Goal: Task Accomplishment & Management: Manage account settings

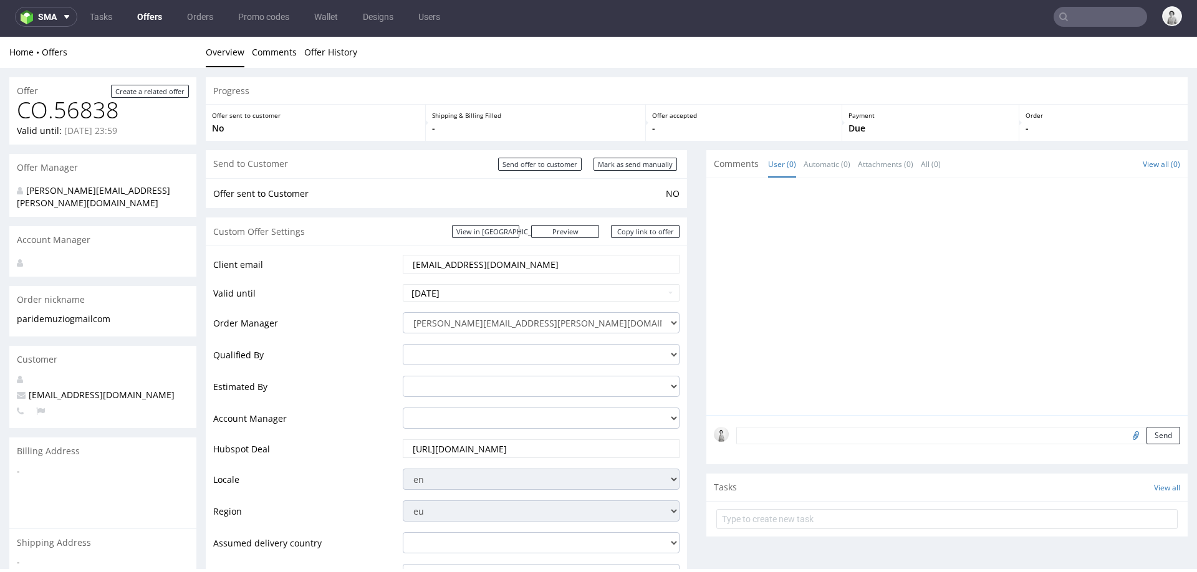
click at [454, 264] on input "paridemuzio@gmail.com" at bounding box center [541, 264] width 259 height 17
click at [454, 264] on input "[EMAIL_ADDRESS][DOMAIN_NAME]" at bounding box center [541, 264] width 259 height 17
click at [654, 231] on link "Copy link to offer" at bounding box center [645, 231] width 69 height 13
click at [631, 161] on input "Mark as send manually" at bounding box center [636, 164] width 84 height 13
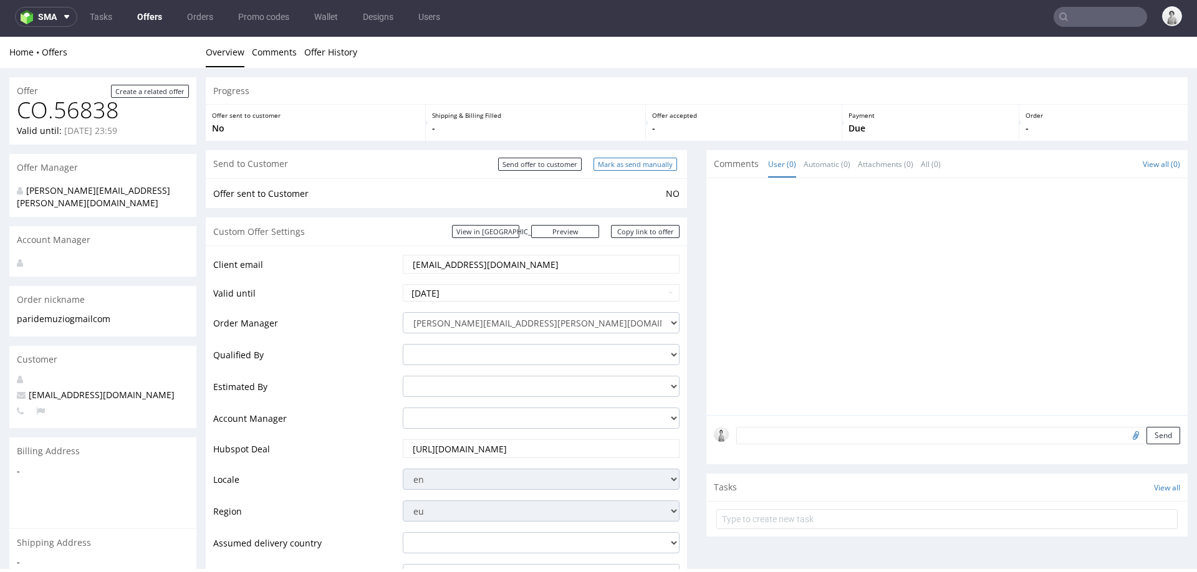
type input "In progress..."
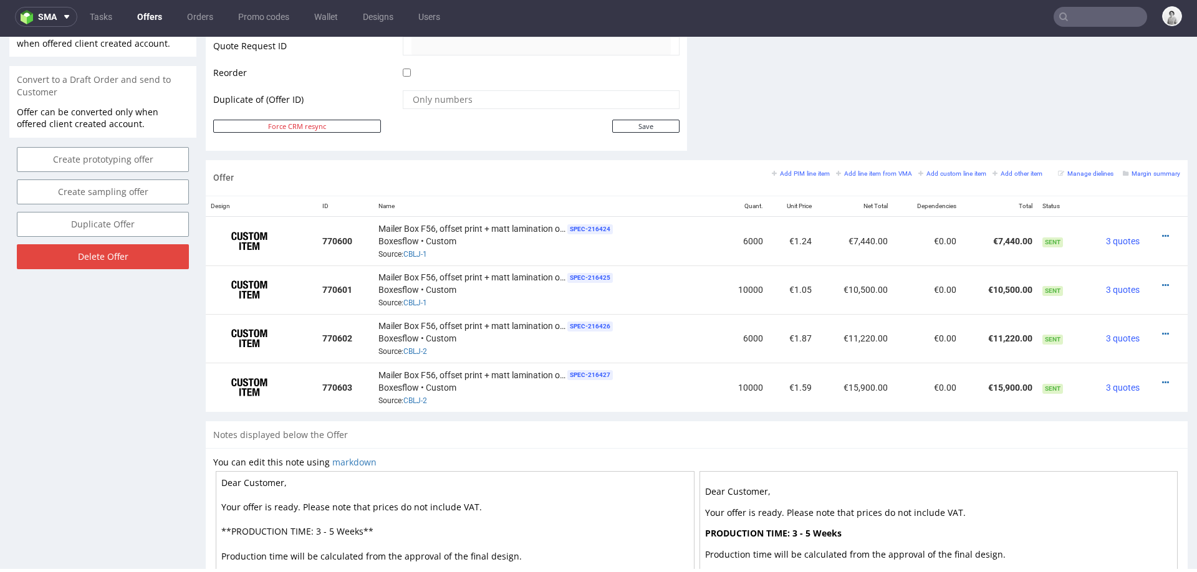
scroll to position [625, 0]
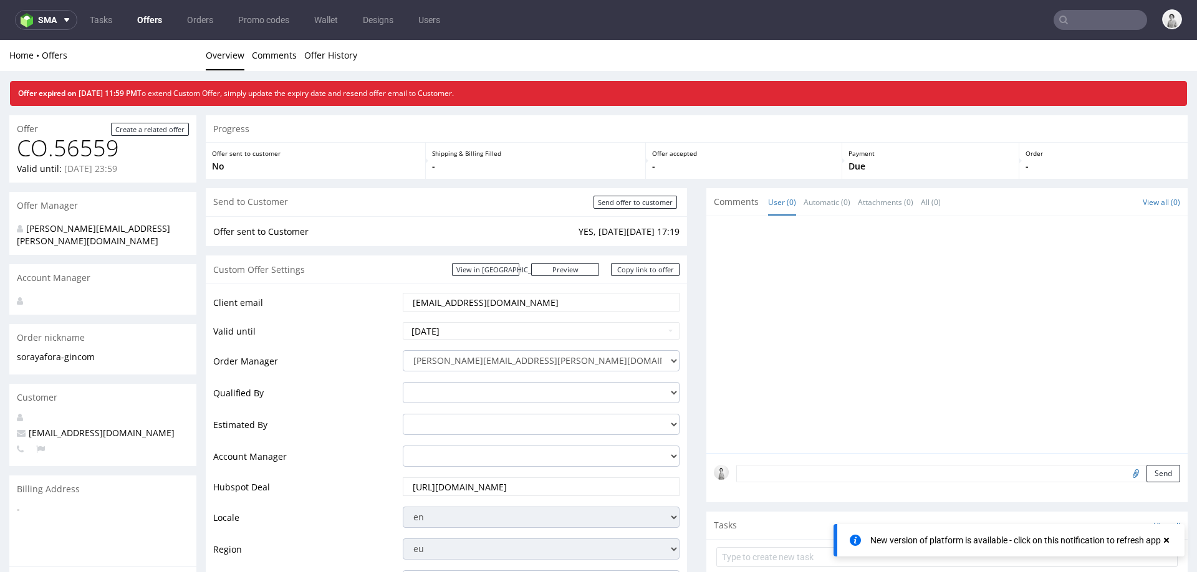
click at [478, 302] on input "soraya@fora-gin.com" at bounding box center [541, 302] width 259 height 17
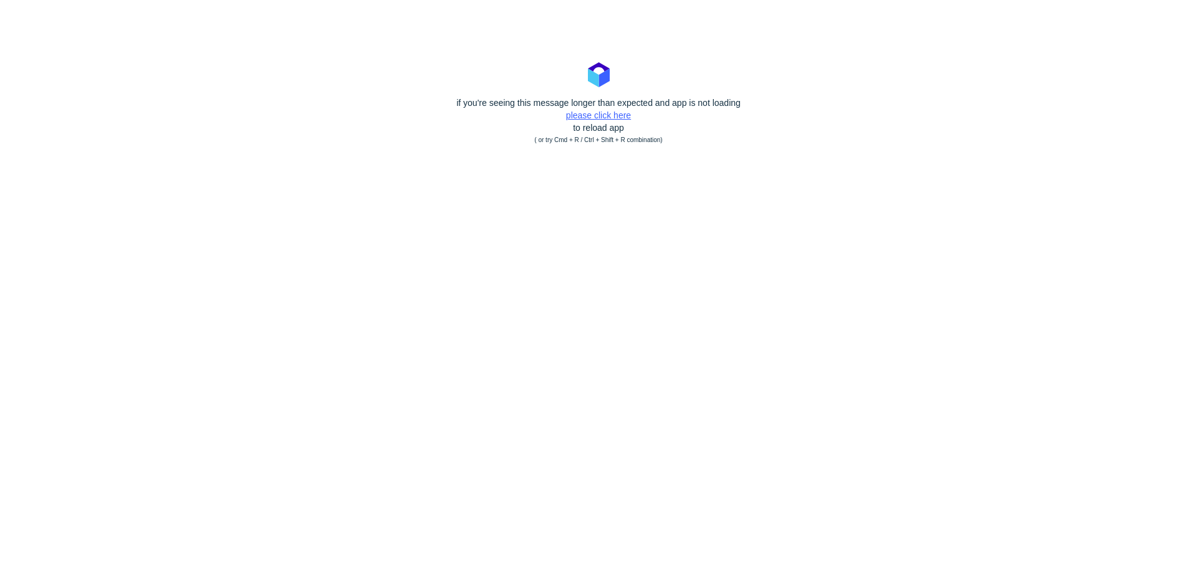
click at [604, 113] on link "please click here" at bounding box center [598, 115] width 65 height 10
click at [579, 116] on link "please click here" at bounding box center [598, 115] width 65 height 10
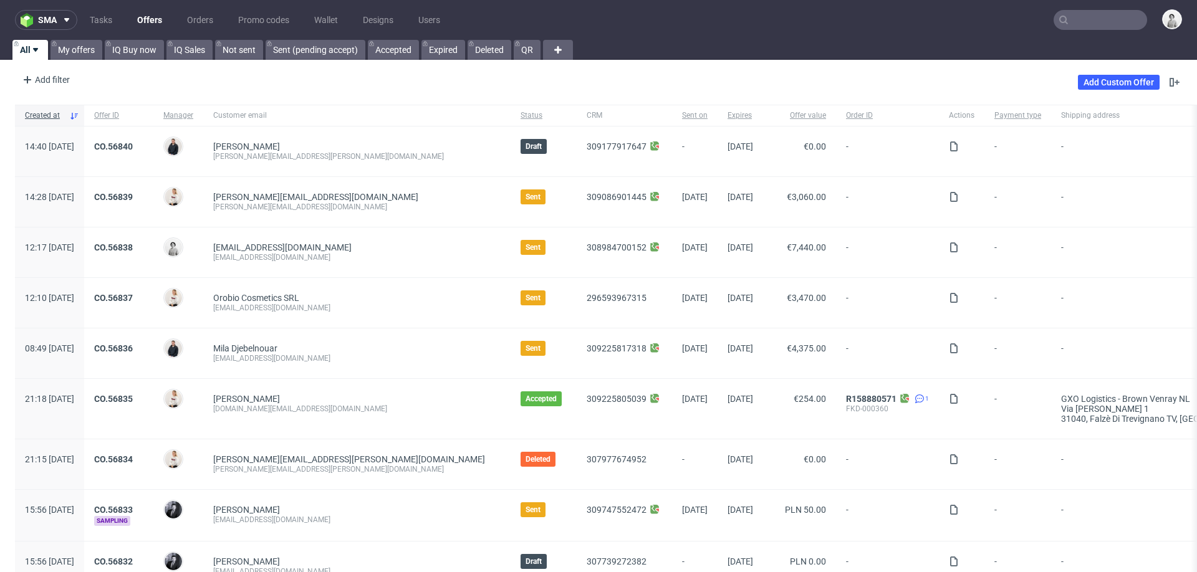
click at [1099, 17] on input "text" at bounding box center [1101, 20] width 94 height 20
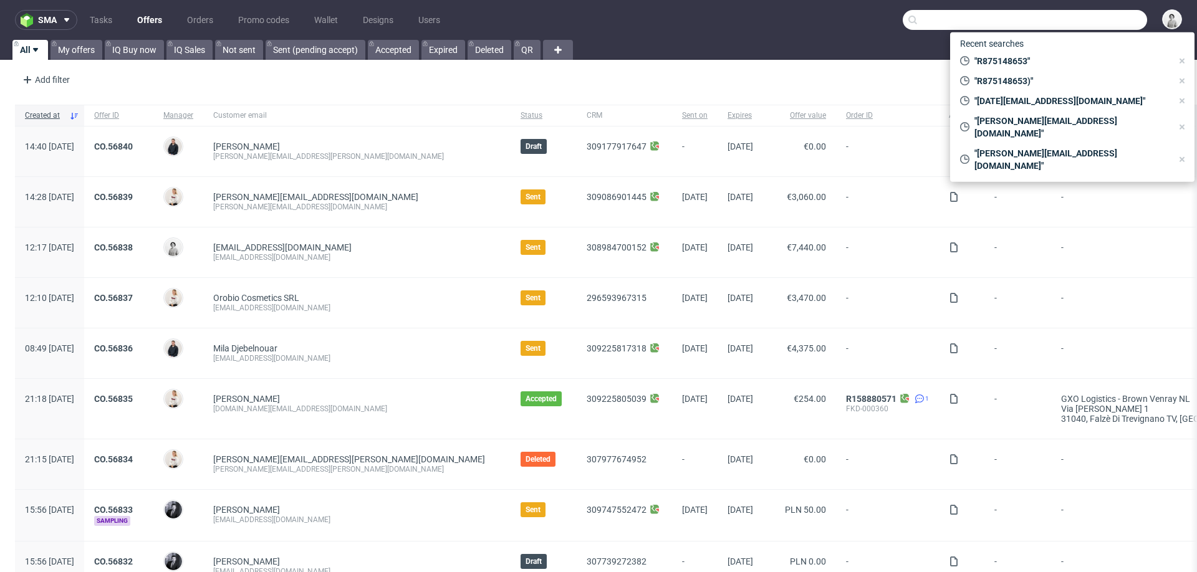
paste input "michael.janczikowski@unterheld.de"
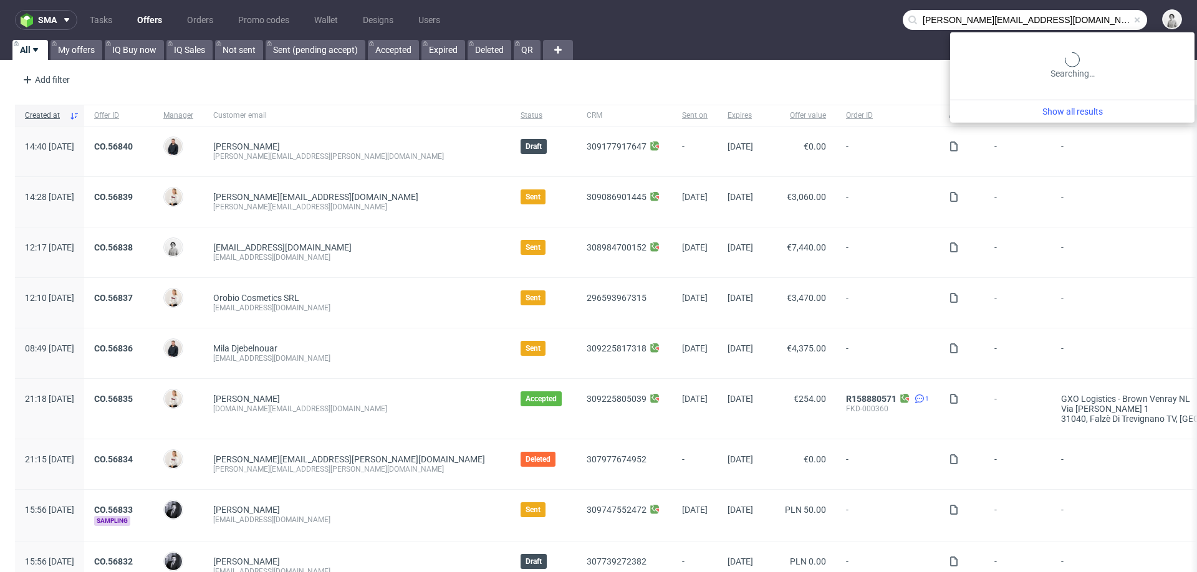
type input "michael.janczikowski@unterheld.de"
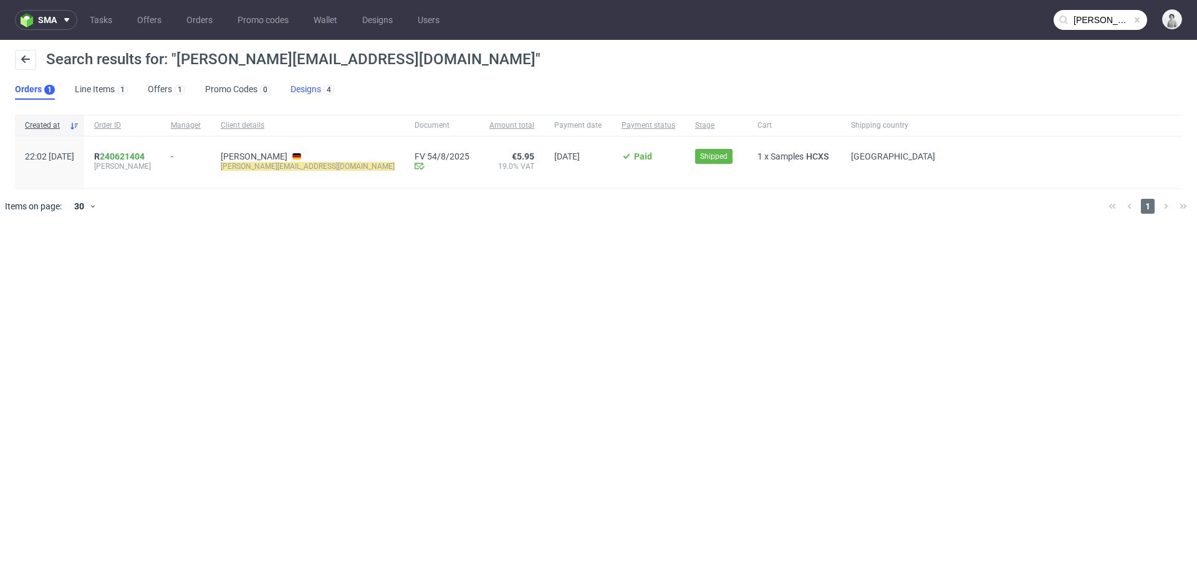
click at [302, 91] on link "Designs 4" at bounding box center [313, 90] width 44 height 20
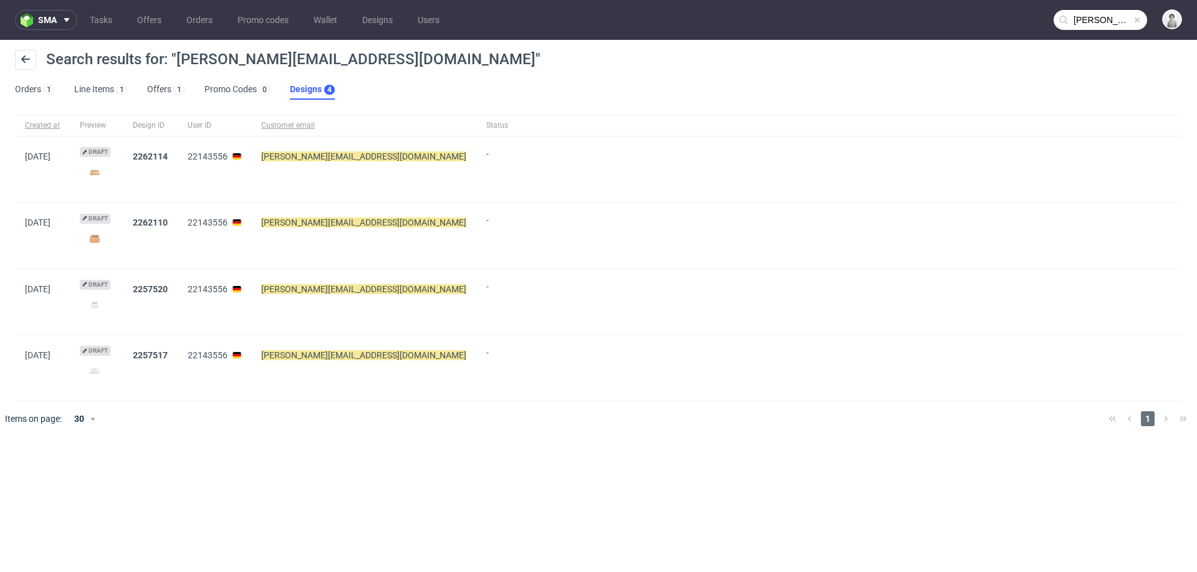
click at [110, 166] on img at bounding box center [95, 172] width 30 height 17
click at [158, 90] on link "Offers 1" at bounding box center [165, 90] width 37 height 20
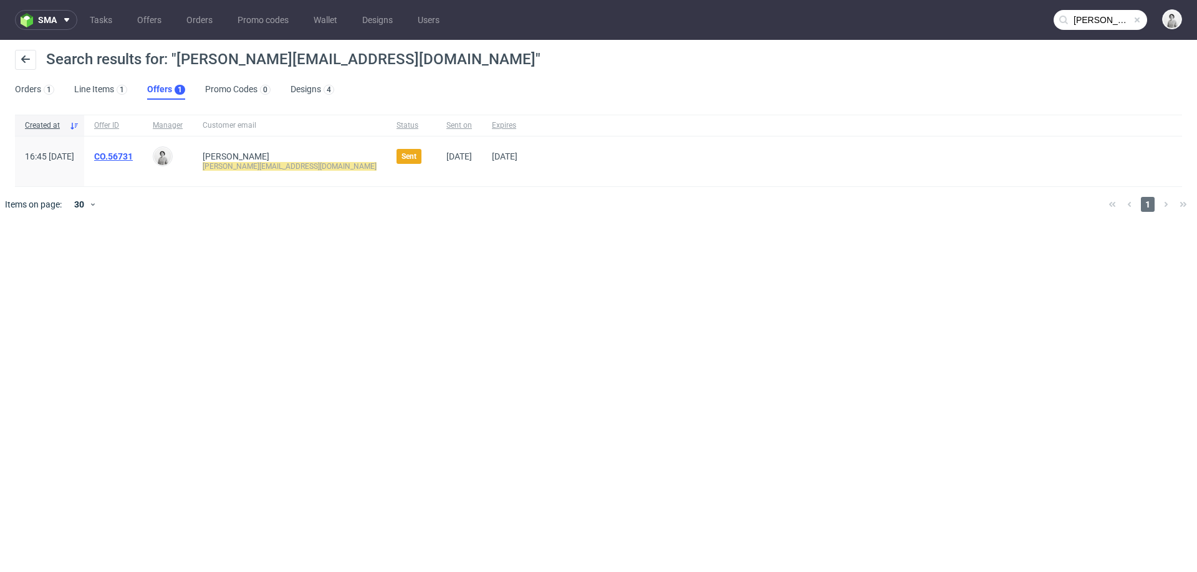
click at [133, 152] on link "CO.56731" at bounding box center [113, 157] width 39 height 10
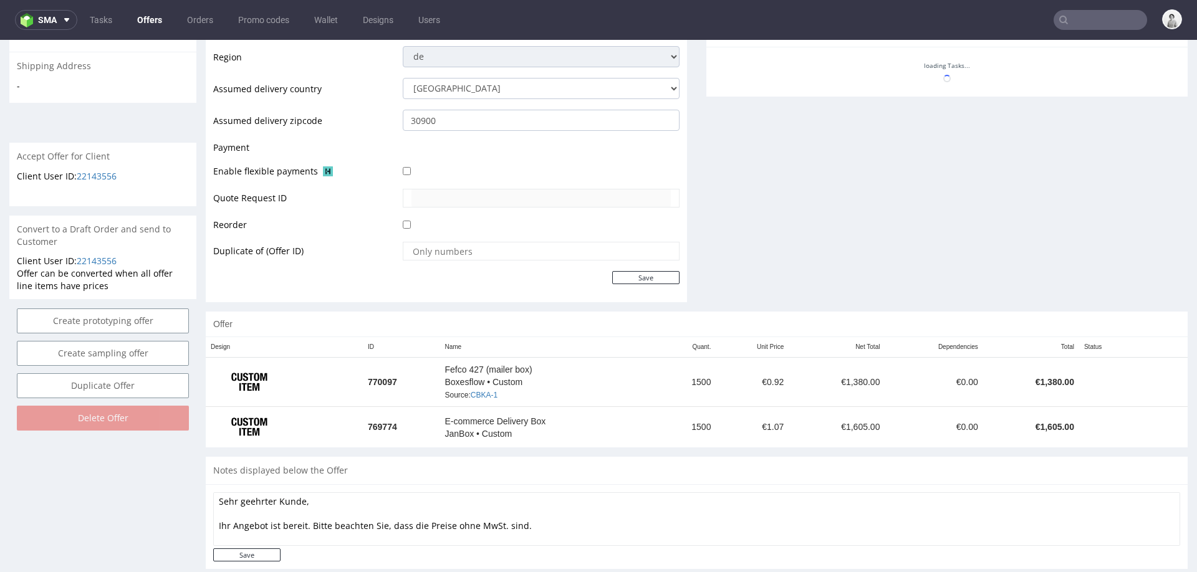
scroll to position [488, 0]
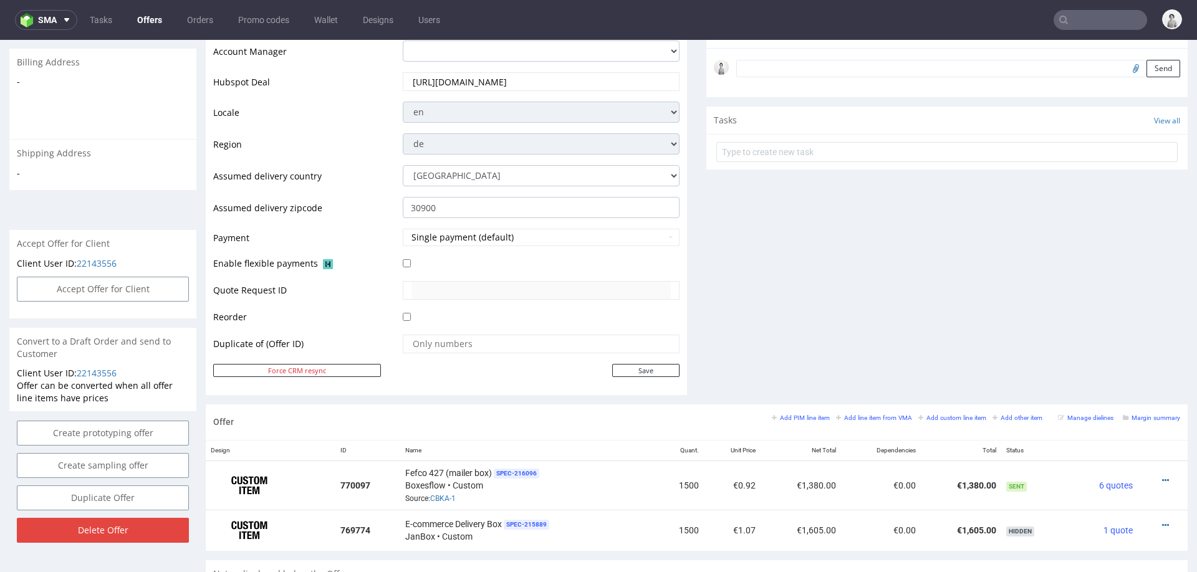
scroll to position [384, 0]
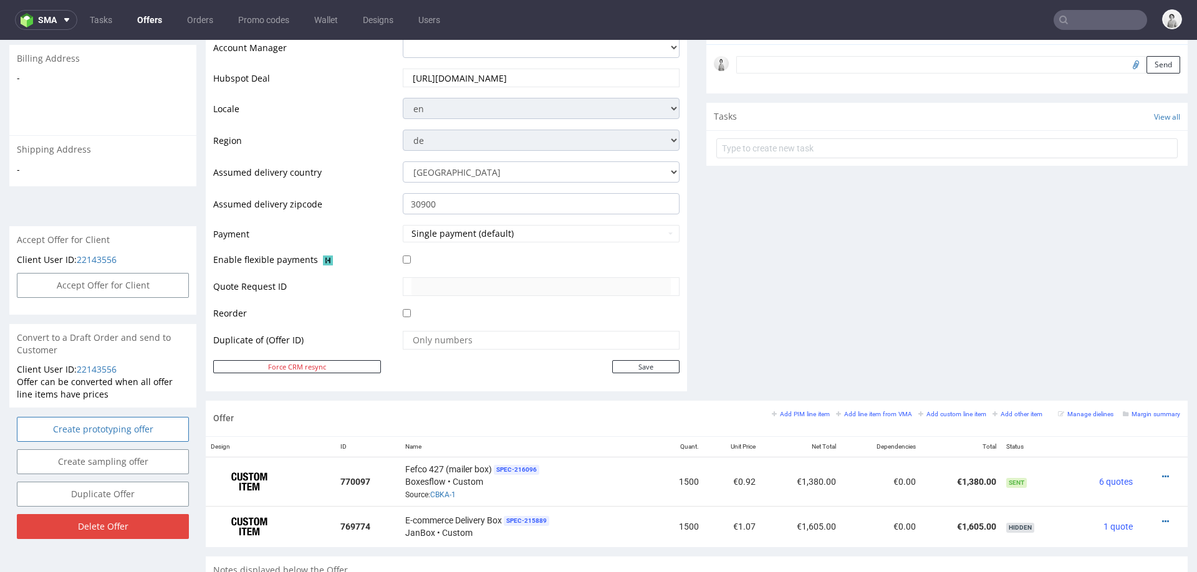
click at [138, 417] on link "Create prototyping offer" at bounding box center [103, 429] width 172 height 25
click at [74, 382] on icon at bounding box center [76, 382] width 7 height 9
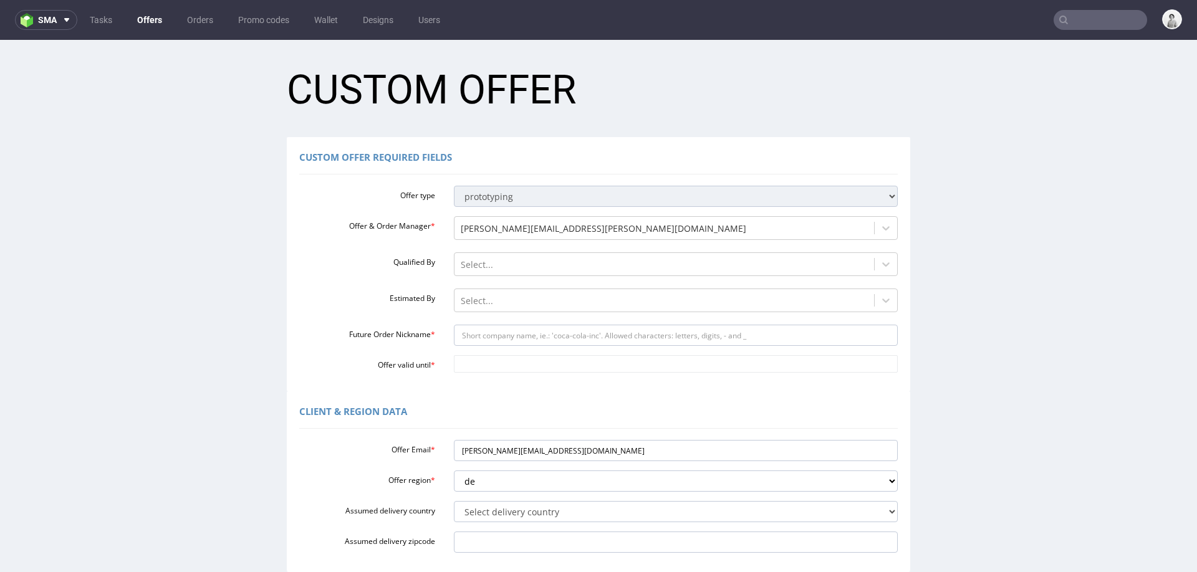
scroll to position [0, 0]
click at [623, 341] on input "Future Order Nickname *" at bounding box center [676, 335] width 445 height 21
click at [561, 344] on input "Future Order Nickname *" at bounding box center [676, 335] width 445 height 21
paste input "michaeljanczikowskiunterheldde"
type input "michaeljanczikowskiunterheldde"
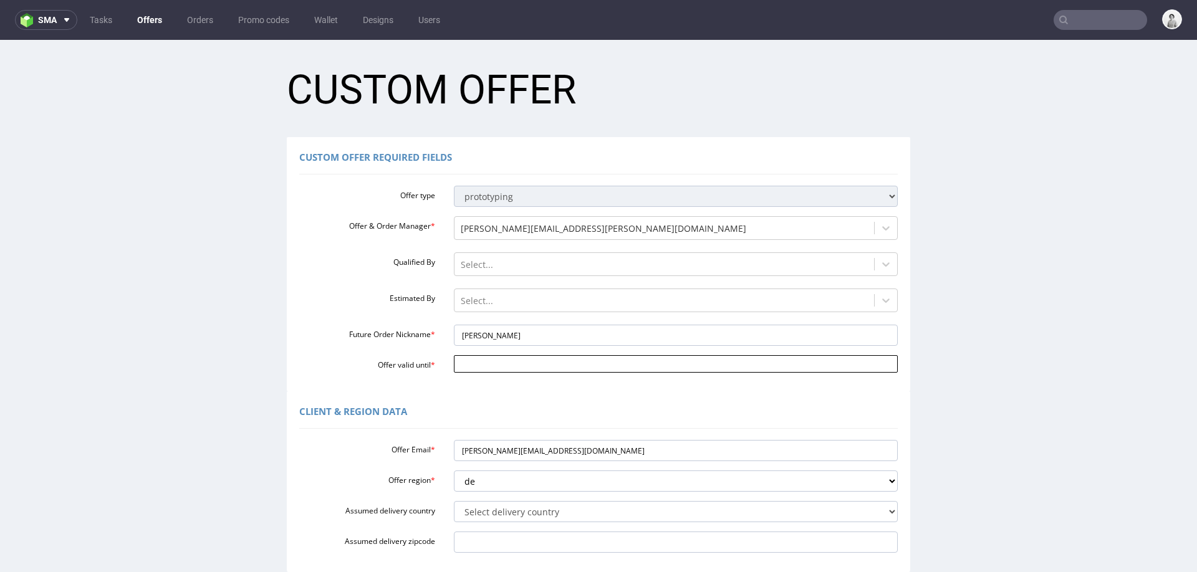
click at [548, 362] on input "Offer valid until *" at bounding box center [676, 363] width 445 height 17
click at [494, 332] on td "30" at bounding box center [497, 327] width 19 height 19
type input "2025-09-30"
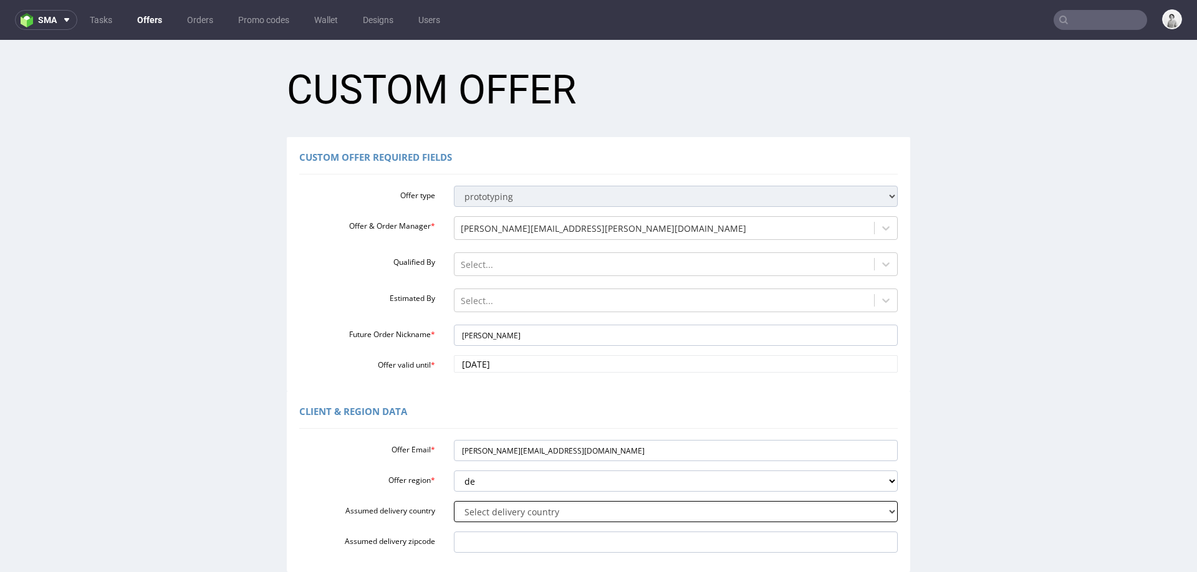
click at [502, 510] on select "Select delivery country Andorra Afghanistan Anguilla Albania Armenia Antarctica…" at bounding box center [676, 511] width 445 height 21
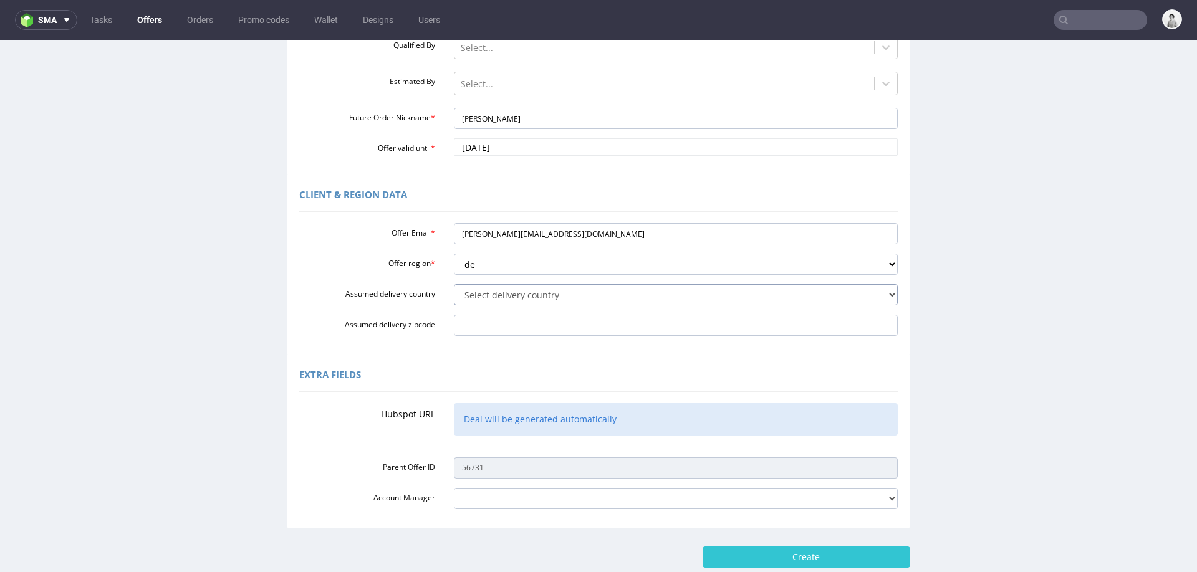
scroll to position [219, 0]
click at [802, 556] on input "Create" at bounding box center [807, 554] width 208 height 21
type input "Please wait..."
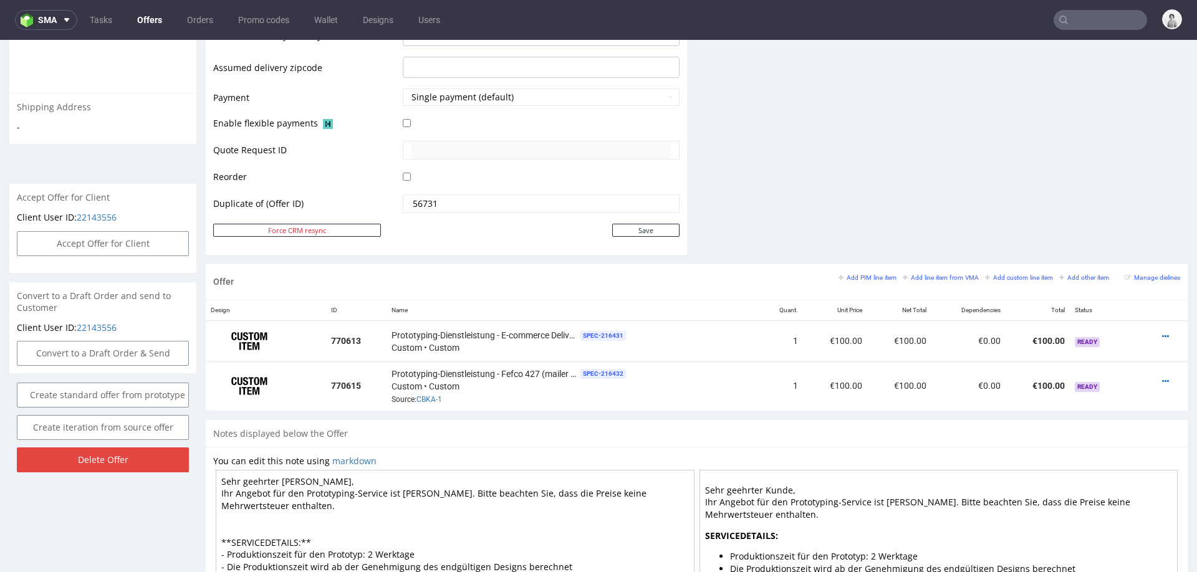
scroll to position [545, 0]
click at [1162, 377] on icon at bounding box center [1165, 381] width 7 height 9
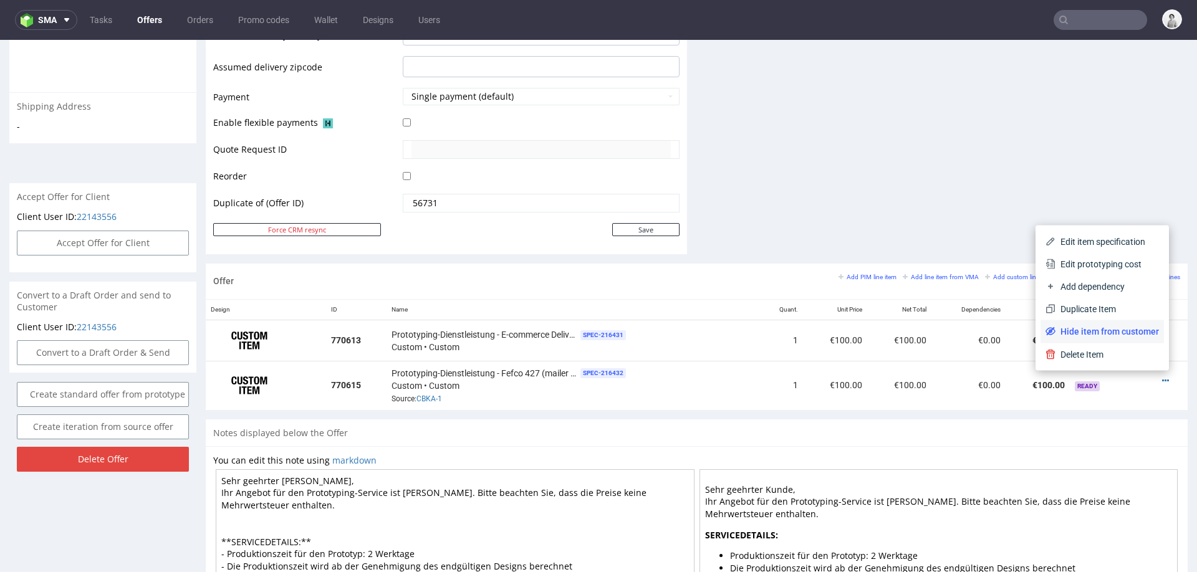
click at [1083, 333] on span "Hide item from customer" at bounding box center [1107, 331] width 103 height 12
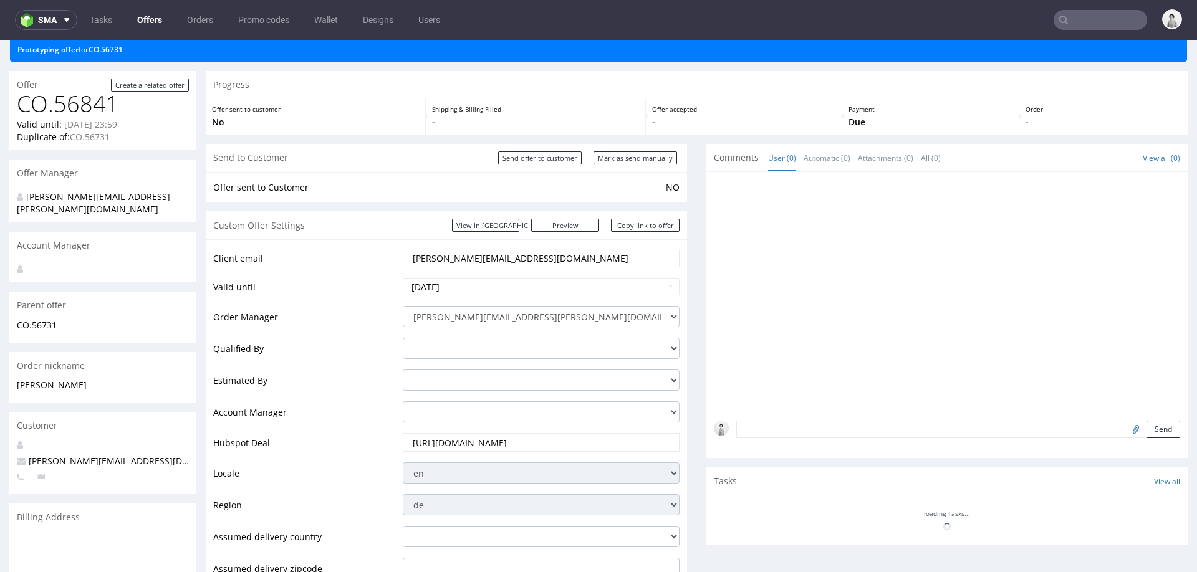
scroll to position [423, 0]
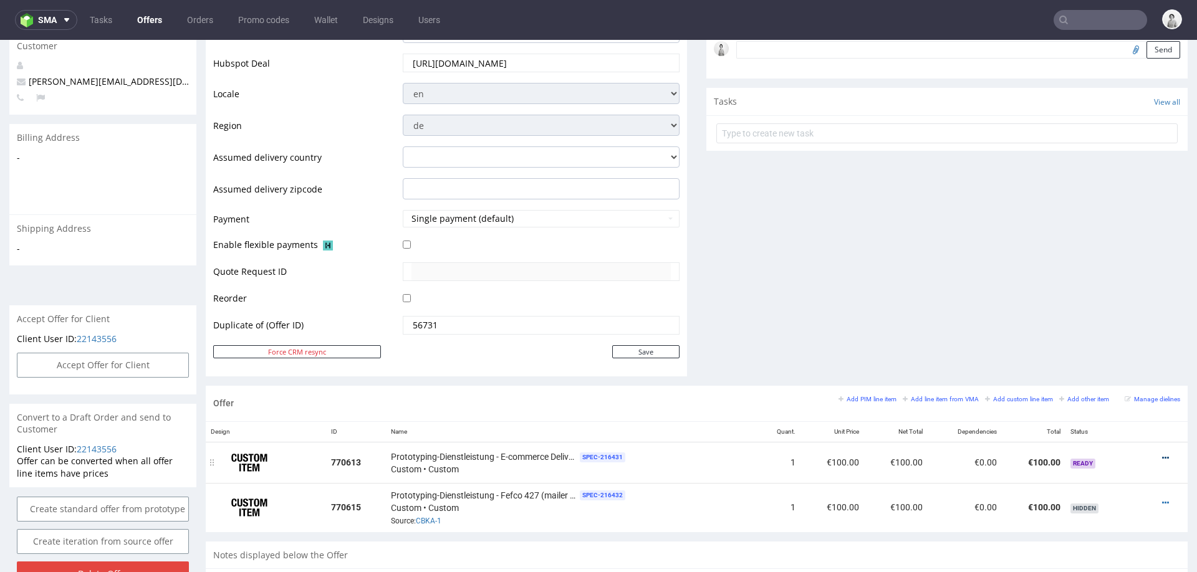
click at [1162, 454] on icon at bounding box center [1165, 458] width 7 height 9
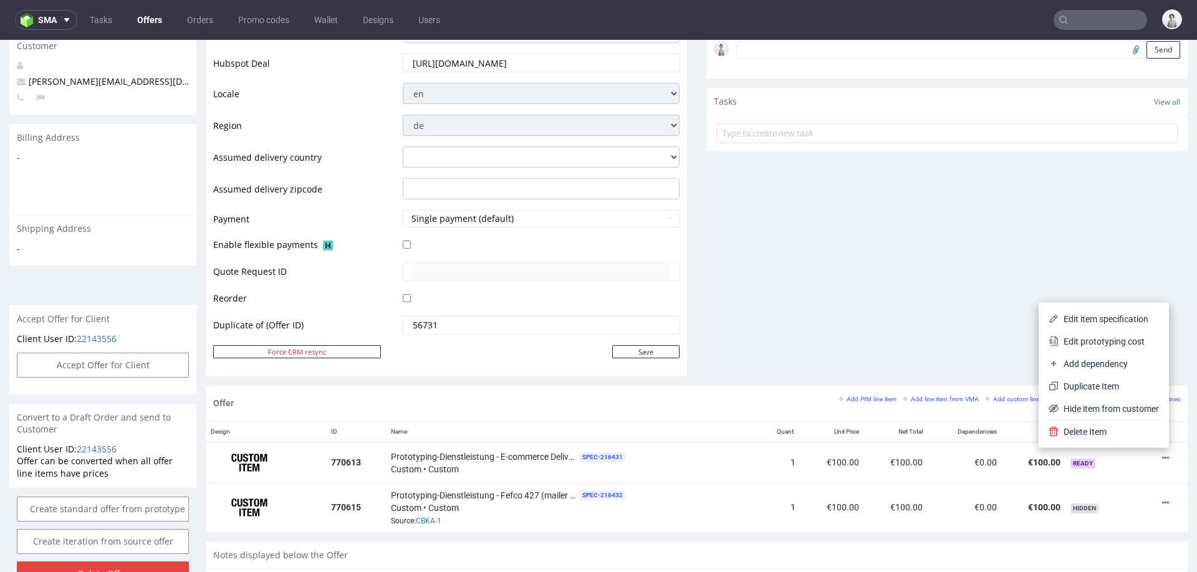
click at [1103, 340] on span "Edit prototyping cost" at bounding box center [1109, 341] width 100 height 12
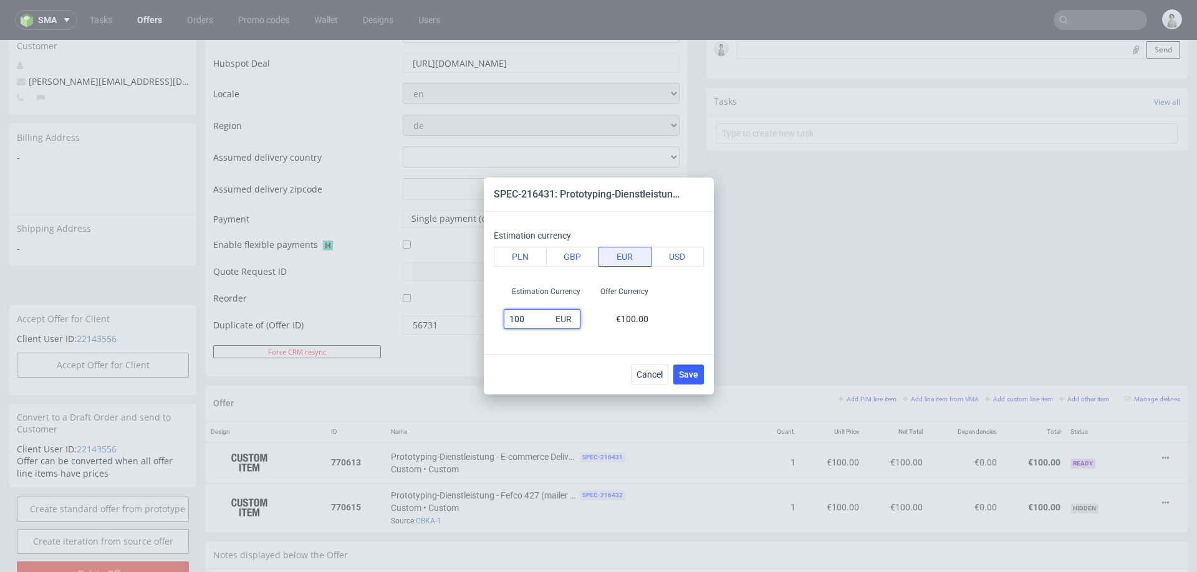
click at [531, 323] on input "100" at bounding box center [542, 319] width 77 height 20
type input "250"
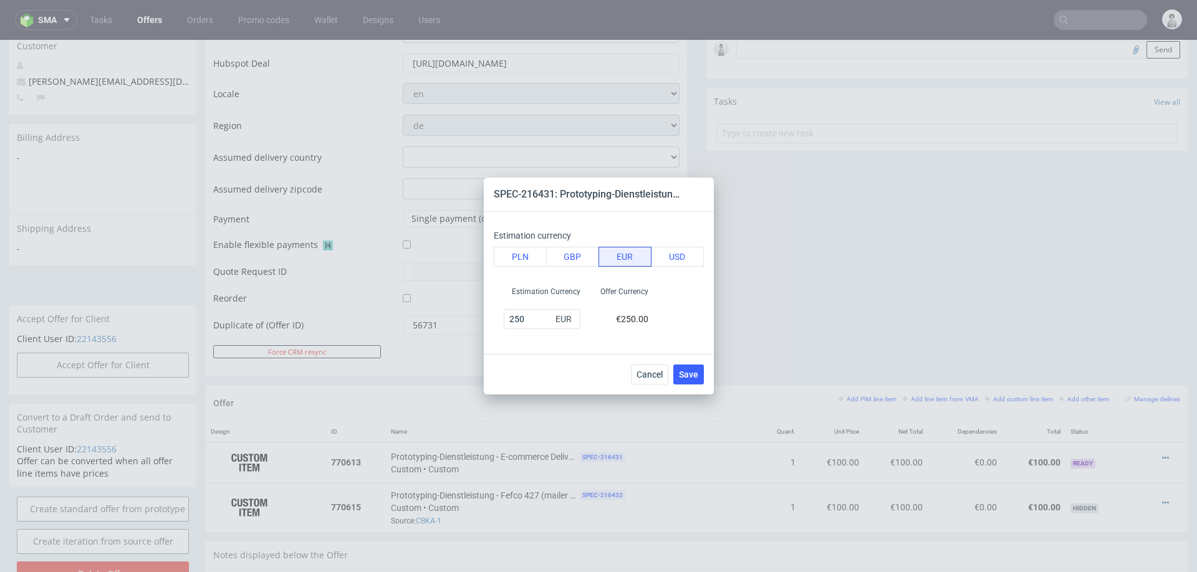
click at [508, 349] on div "Estimation currency PLN GBP EUR USD Estimation Currency 250 EUR Offer Currency …" at bounding box center [599, 283] width 230 height 142
click at [698, 371] on button "Save" at bounding box center [688, 375] width 31 height 20
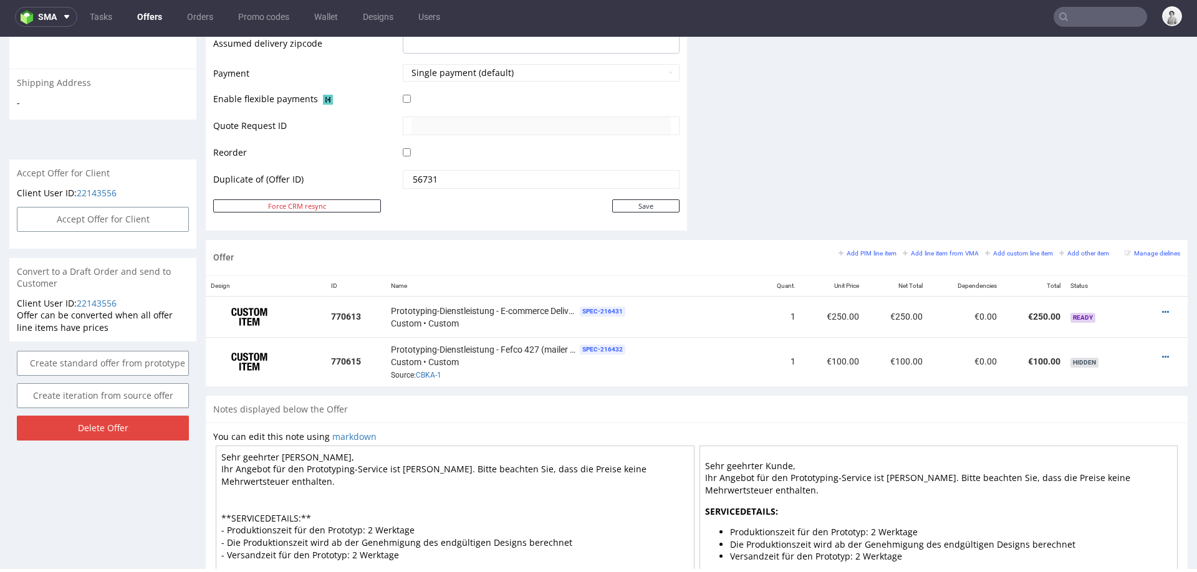
scroll to position [571, 0]
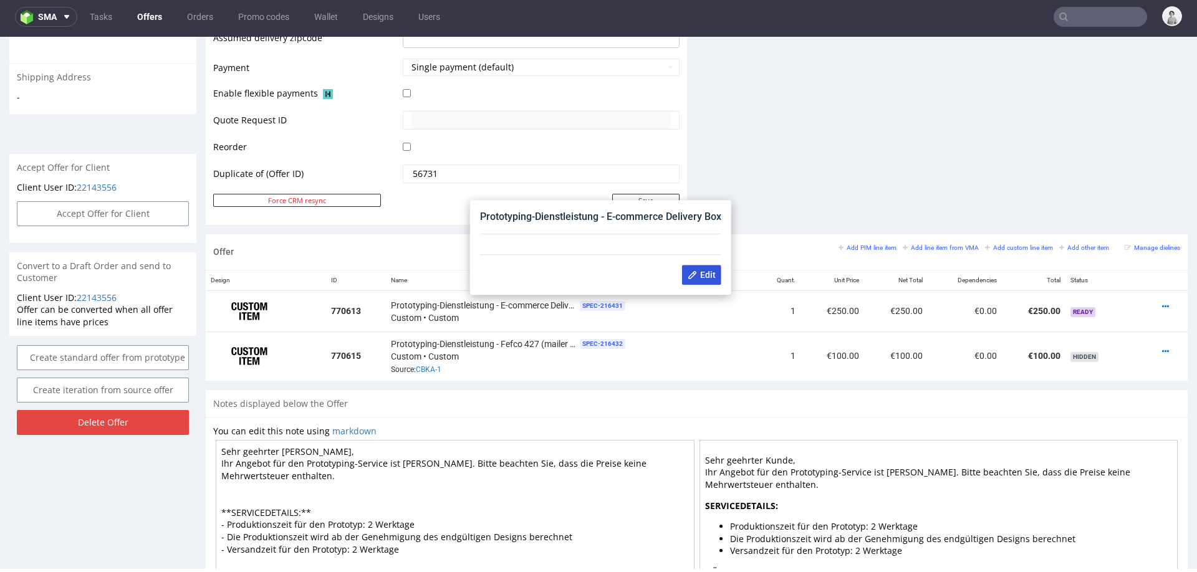
click at [711, 276] on span "Edit" at bounding box center [702, 275] width 28 height 10
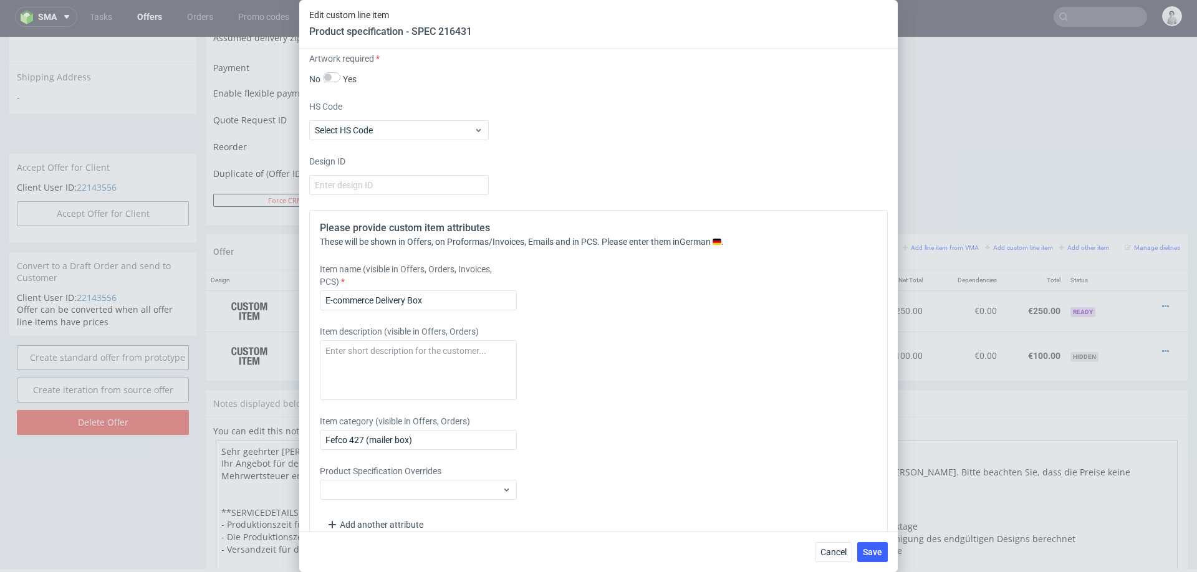
scroll to position [1170, 0]
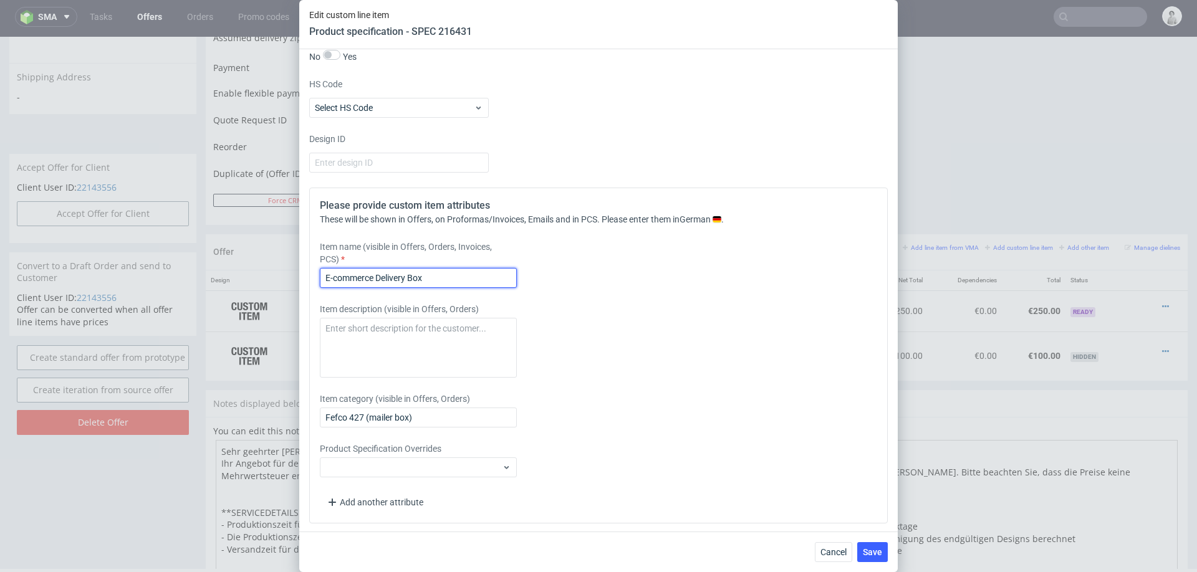
click at [439, 274] on input "E-commerce Delivery Box" at bounding box center [418, 278] width 197 height 20
type input "E-commerce Delivery Box 21x15x7.5 cm Digitaldruck"
drag, startPoint x: 873, startPoint y: 552, endPoint x: 860, endPoint y: 503, distance: 51.4
click at [873, 552] on span "Save" at bounding box center [872, 552] width 19 height 9
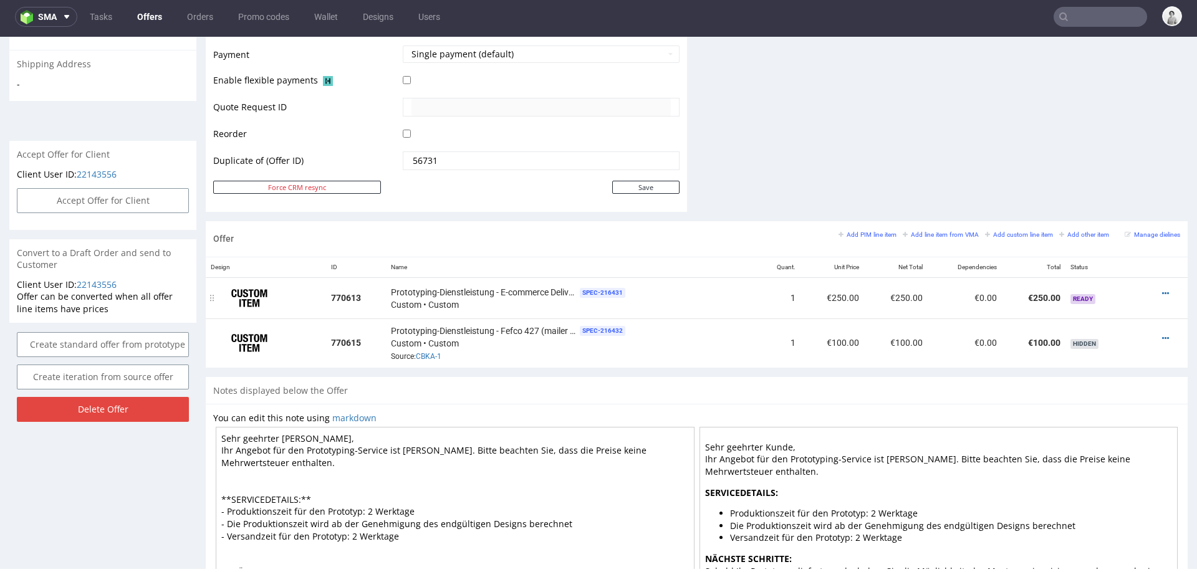
scroll to position [657, 0]
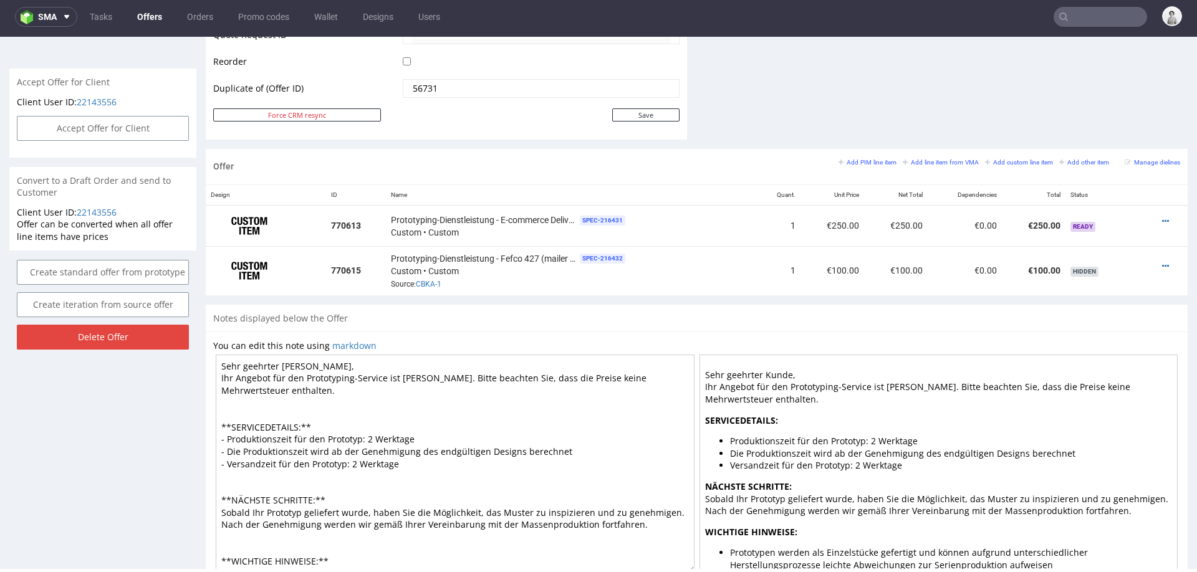
click at [370, 441] on textarea "Sehr geehrter Kunde, Ihr Angebot für den Prototyping-Service ist fertig. Bitte …" at bounding box center [455, 464] width 479 height 218
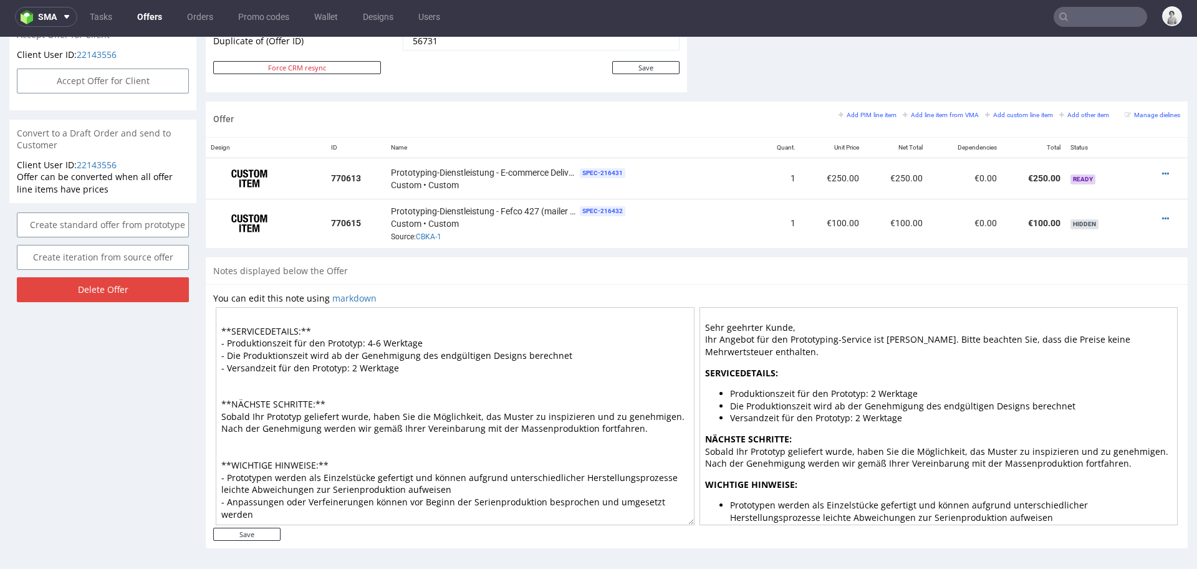
scroll to position [705, 0]
type textarea "Sehr geehrter Kunde, Ihr Angebot für den Prototyping-Service ist fertig. Bitte …"
click at [253, 530] on input "Save" at bounding box center [246, 533] width 67 height 13
type input "In progress..."
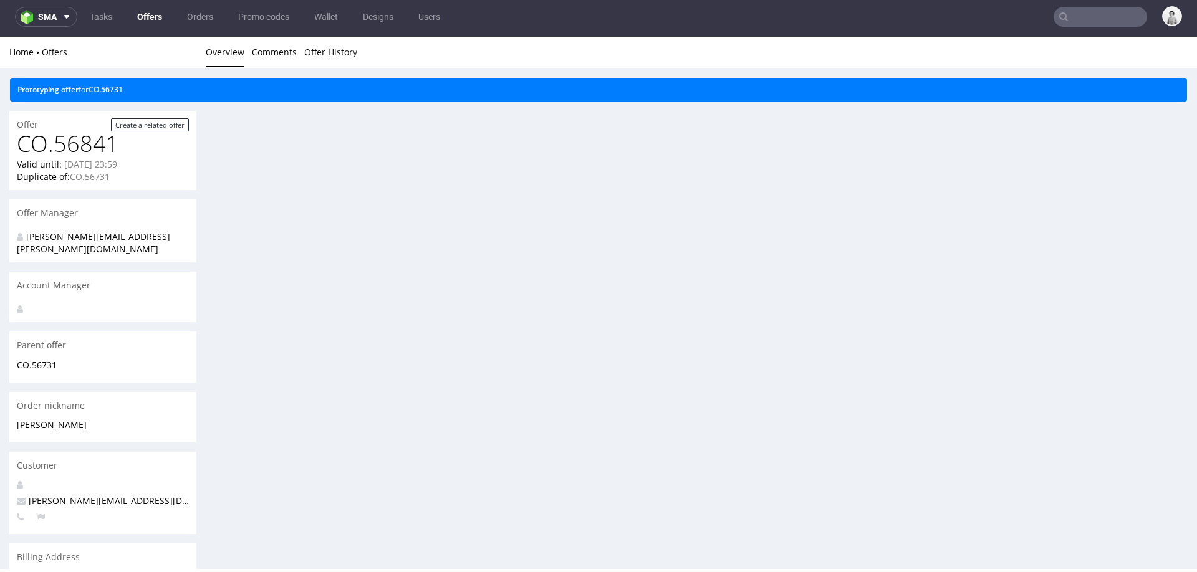
scroll to position [0, 0]
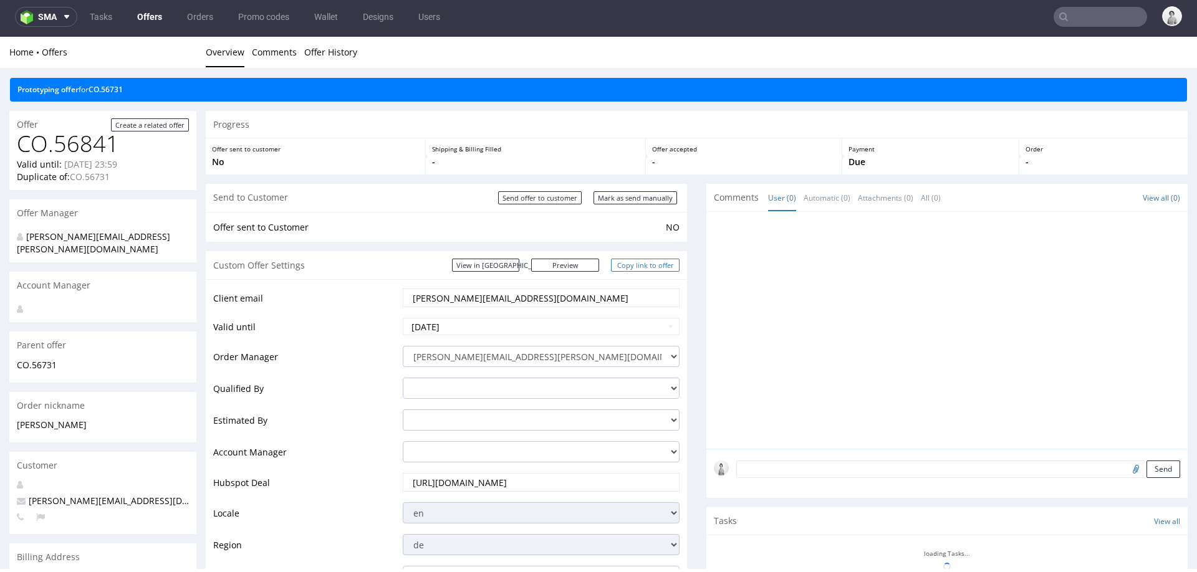
click at [625, 262] on link "Copy link to offer" at bounding box center [645, 265] width 69 height 13
click at [630, 265] on link "Copy link to offer" at bounding box center [645, 265] width 69 height 13
click at [629, 265] on link "Copy link to offer" at bounding box center [645, 265] width 69 height 13
click at [623, 264] on link "Copy link to offer" at bounding box center [645, 265] width 69 height 13
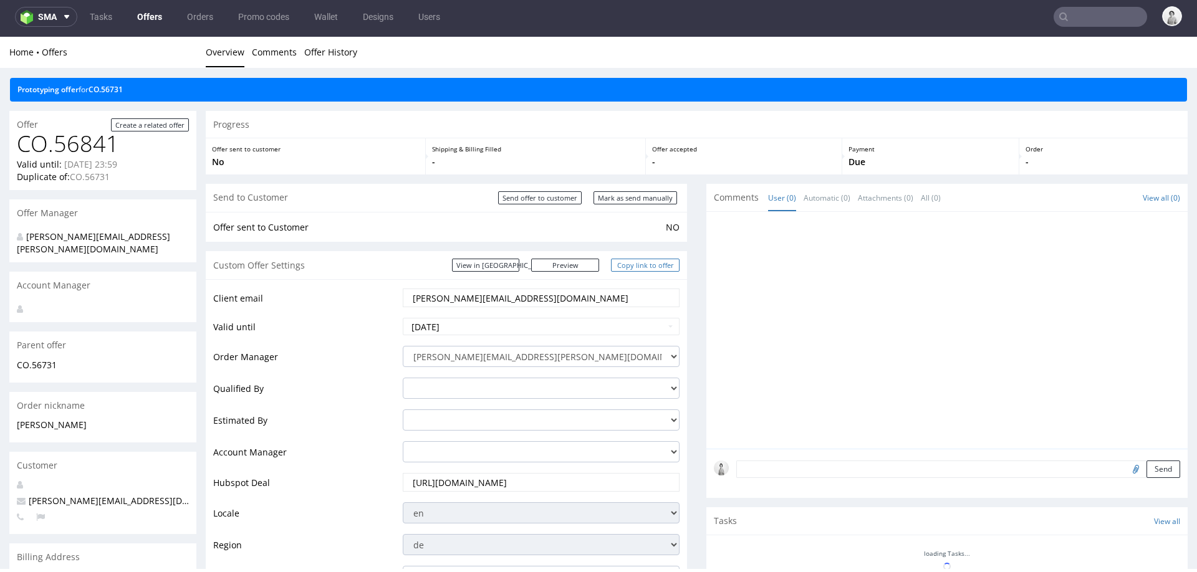
click at [623, 264] on link "Copy link to offer" at bounding box center [645, 265] width 69 height 13
click at [615, 264] on link "Copy link to offer" at bounding box center [645, 265] width 69 height 13
click at [629, 265] on link "Copy link to offer" at bounding box center [645, 265] width 69 height 13
click at [646, 263] on link "Copy link to offer" at bounding box center [645, 265] width 69 height 13
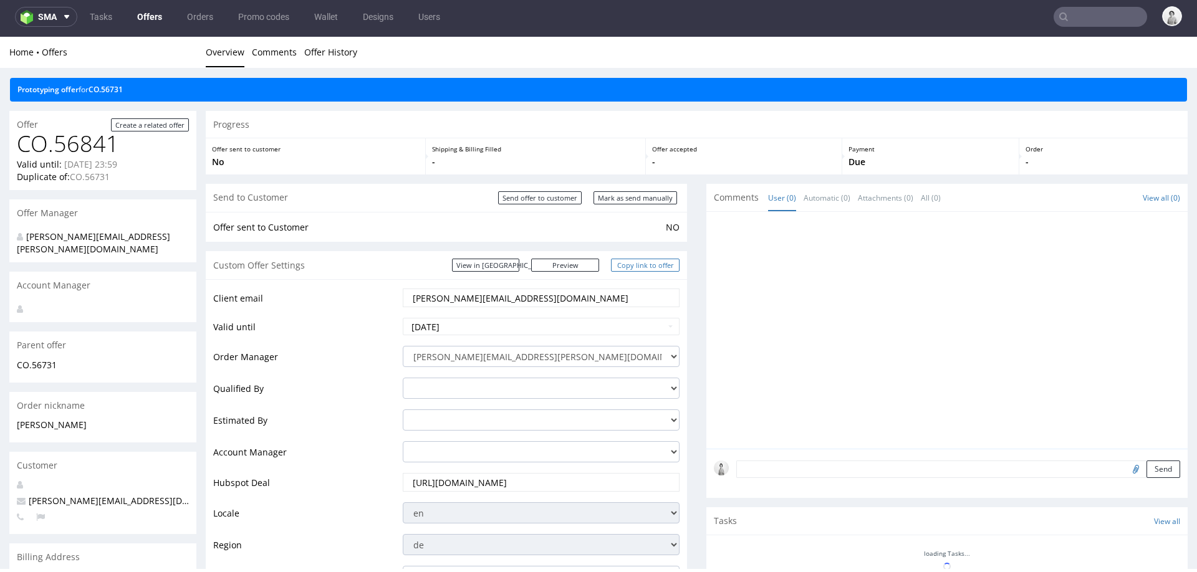
click at [646, 263] on link "Copy link to offer" at bounding box center [645, 265] width 69 height 13
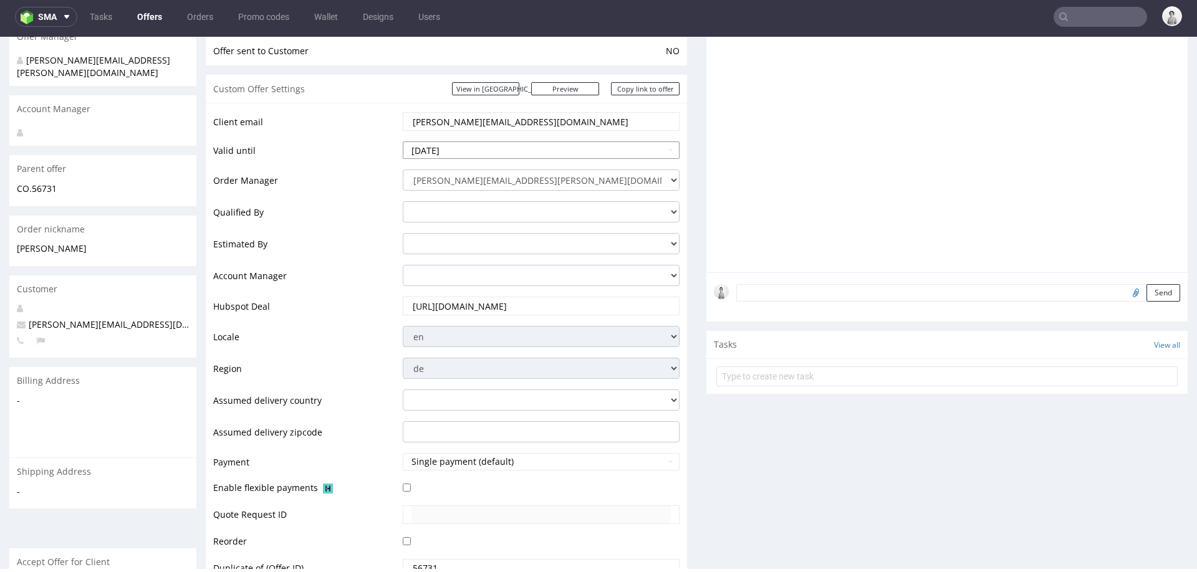
scroll to position [717, 0]
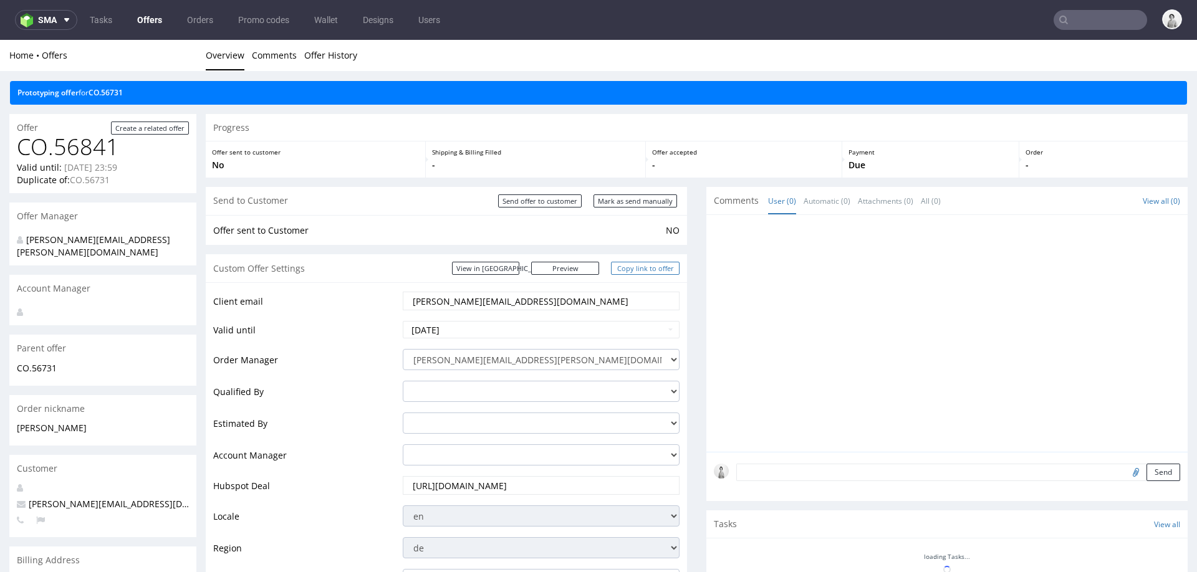
click at [639, 270] on link "Copy link to offer" at bounding box center [645, 268] width 69 height 13
click at [639, 267] on link "Copy link to offer" at bounding box center [645, 268] width 69 height 13
drag, startPoint x: 639, startPoint y: 267, endPoint x: 614, endPoint y: 252, distance: 29.6
click at [638, 266] on link "Copy link to offer" at bounding box center [645, 268] width 69 height 13
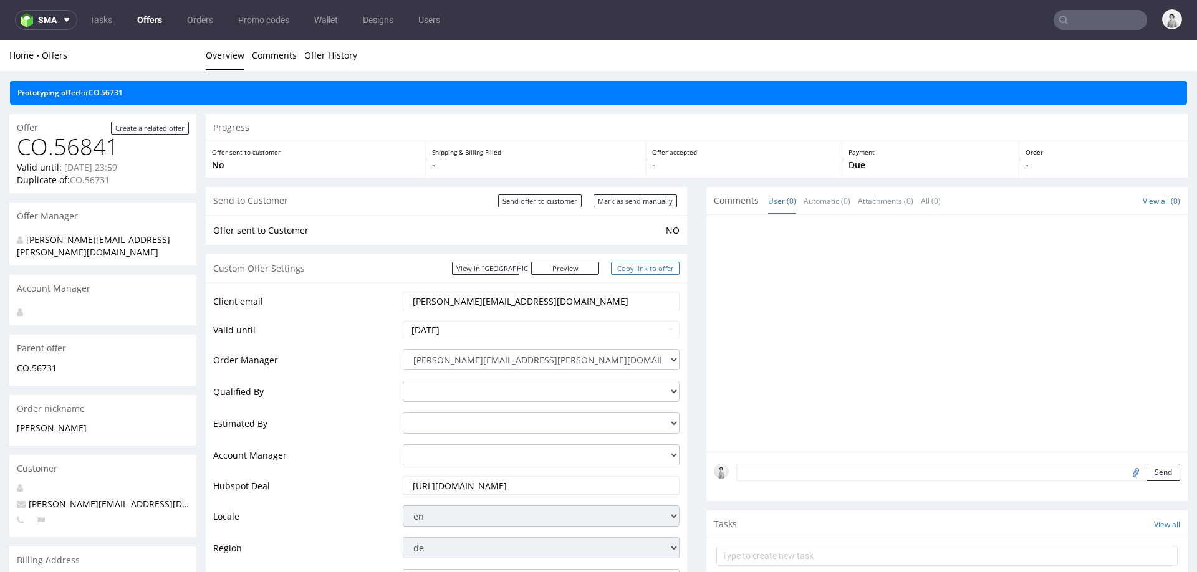
click at [651, 268] on link "Copy link to offer" at bounding box center [645, 268] width 69 height 13
click at [650, 268] on link "Copy link to offer" at bounding box center [645, 268] width 69 height 13
click at [536, 298] on input "[PERSON_NAME][EMAIL_ADDRESS][DOMAIN_NAME]" at bounding box center [541, 300] width 259 height 17
click at [535, 298] on input "[PERSON_NAME][EMAIL_ADDRESS][DOMAIN_NAME]" at bounding box center [541, 300] width 259 height 17
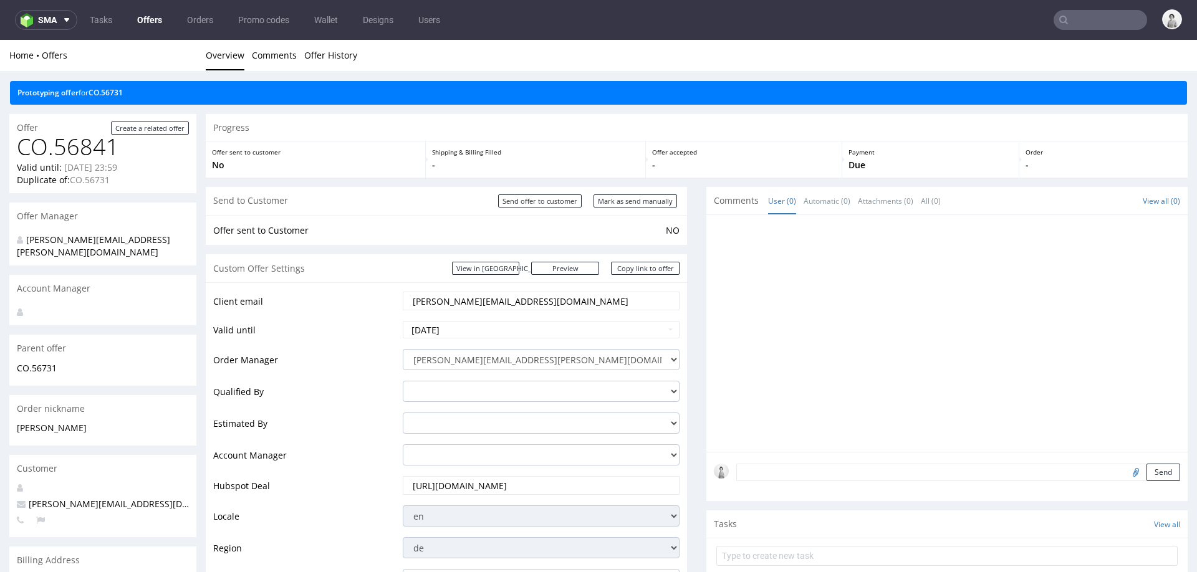
click at [534, 298] on input "[PERSON_NAME][EMAIL_ADDRESS][DOMAIN_NAME]" at bounding box center [541, 300] width 259 height 17
click at [1077, 15] on input "text" at bounding box center [1101, 20] width 94 height 20
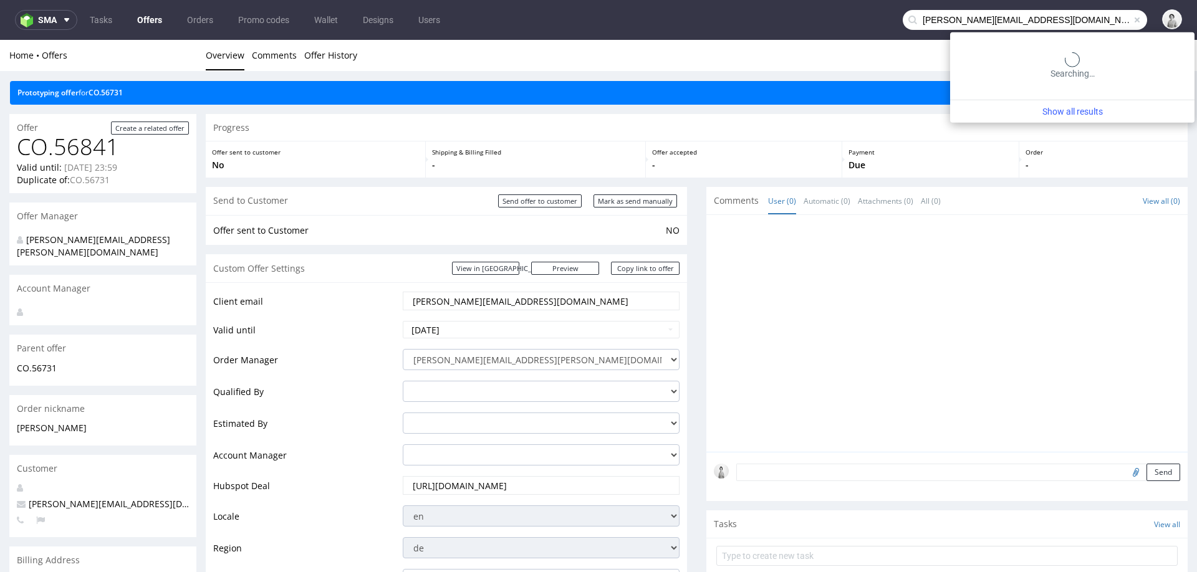
type input "[PERSON_NAME][EMAIL_ADDRESS][DOMAIN_NAME]"
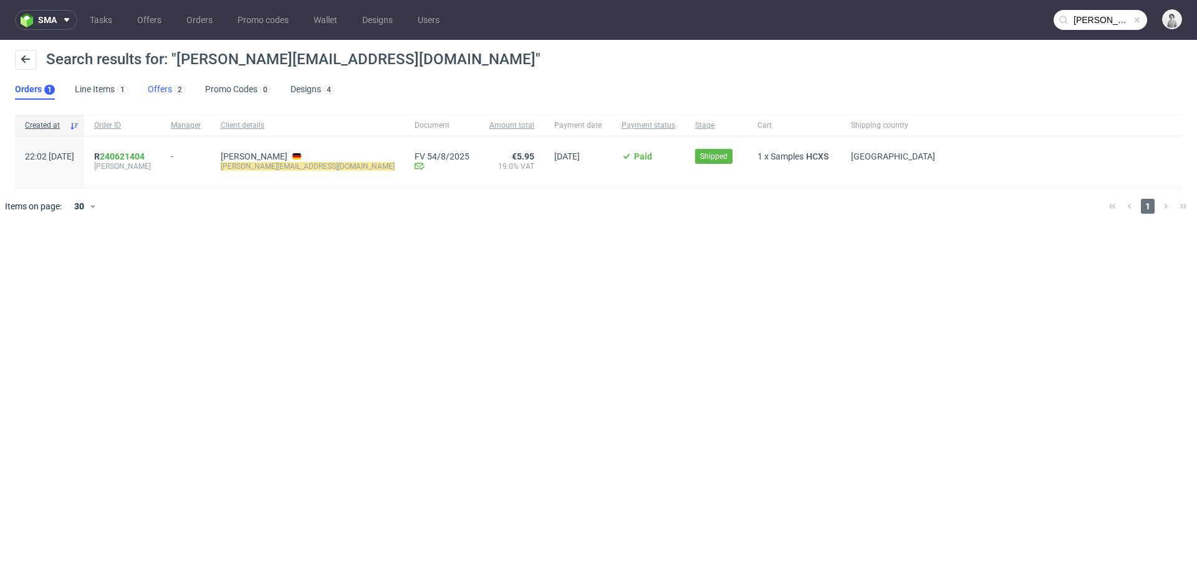
drag, startPoint x: 152, startPoint y: 87, endPoint x: 157, endPoint y: 94, distance: 9.0
click at [152, 87] on link "Offers 2" at bounding box center [166, 90] width 37 height 20
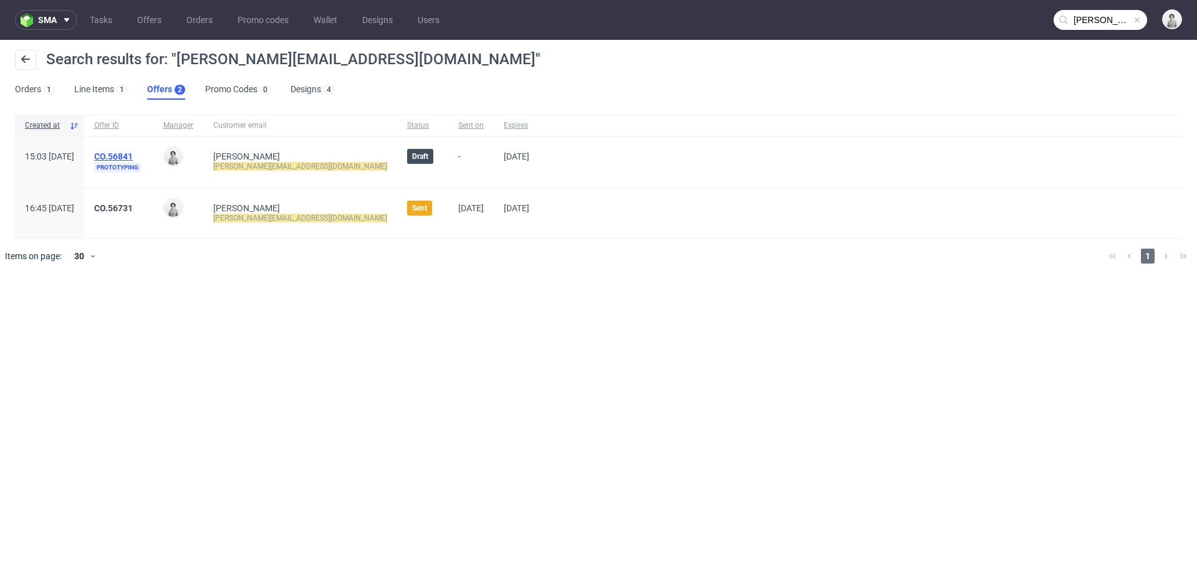
click at [133, 155] on link "CO.56841" at bounding box center [113, 157] width 39 height 10
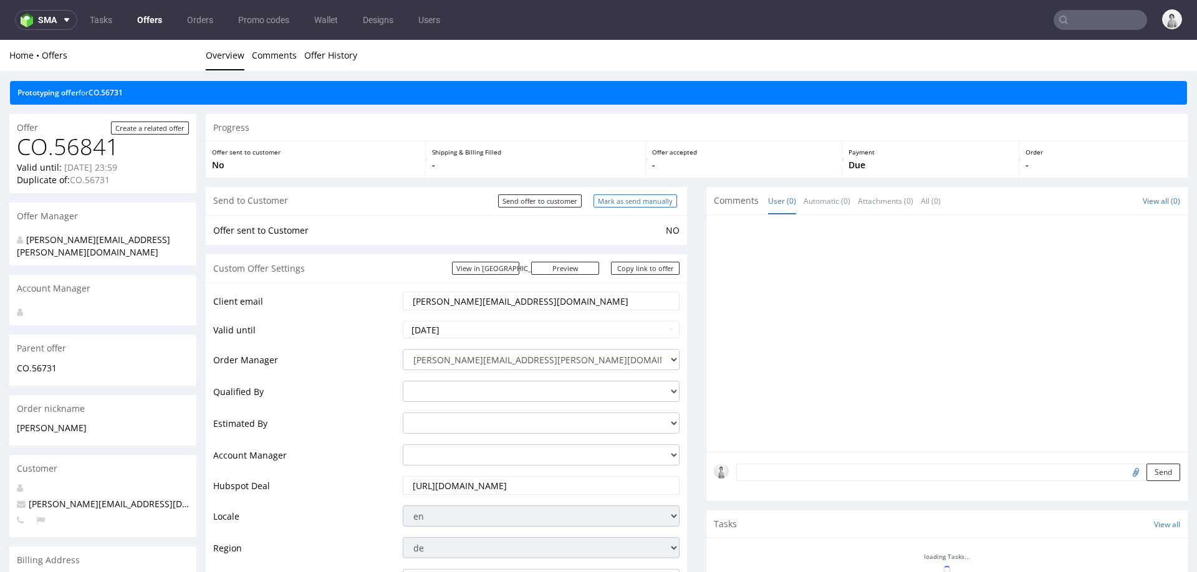
click at [630, 199] on input "Mark as send manually" at bounding box center [636, 201] width 84 height 13
type input "[PERSON_NAME][EMAIL_ADDRESS][DOMAIN_NAME]"
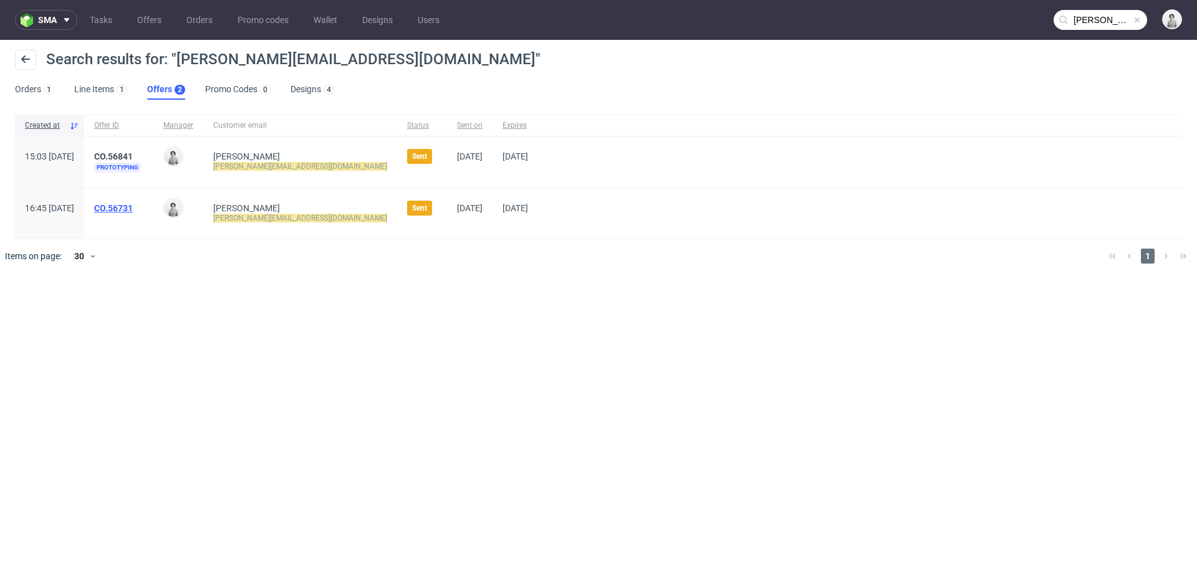
click at [133, 205] on link "CO.56731" at bounding box center [113, 208] width 39 height 10
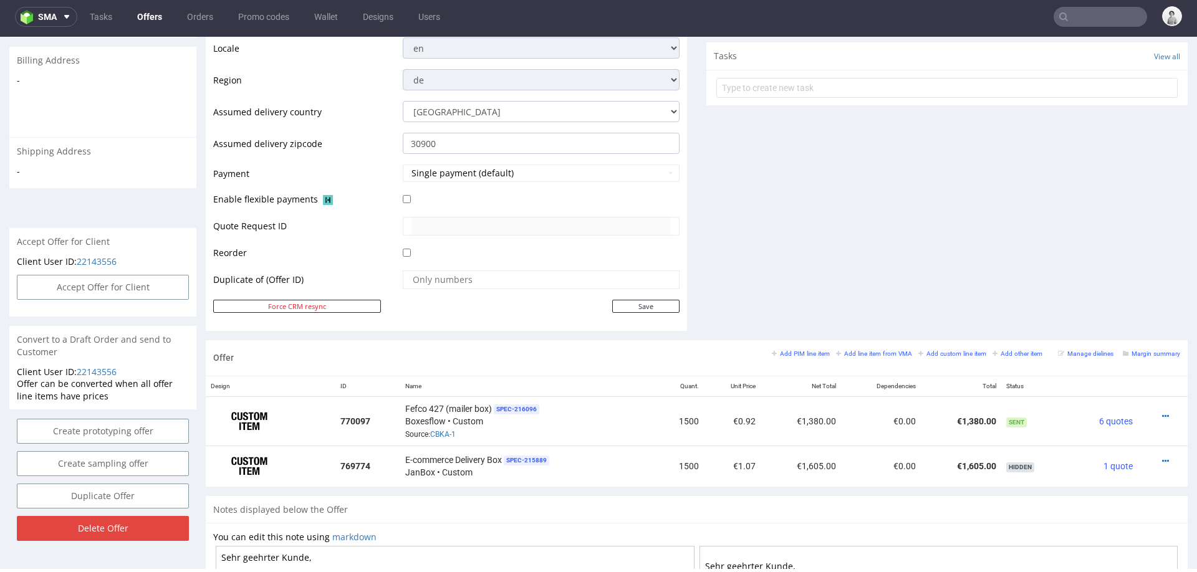
scroll to position [442, 0]
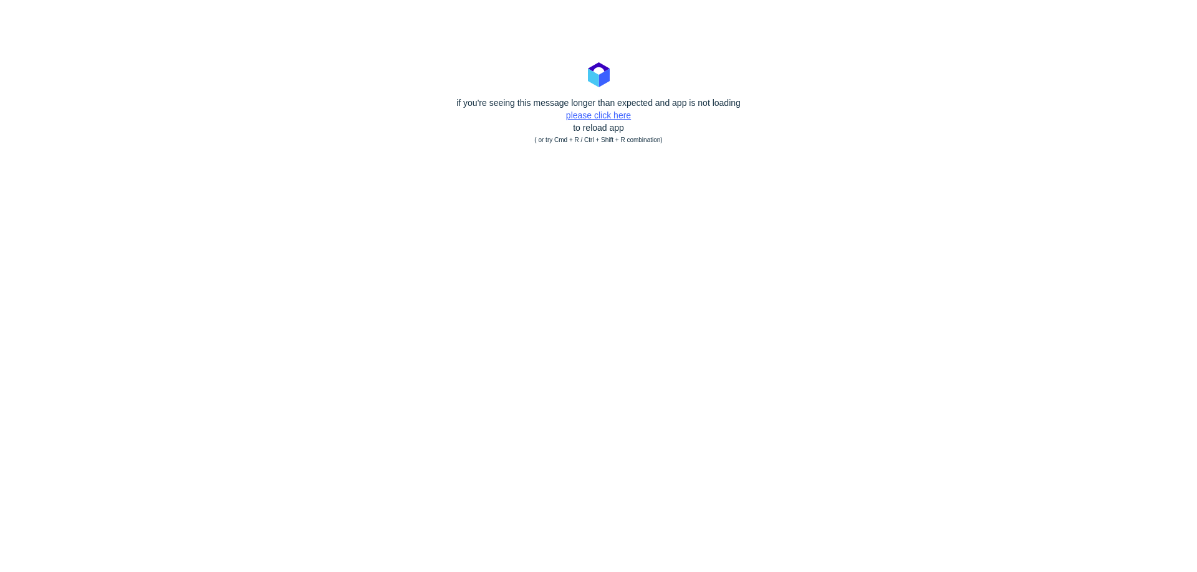
click at [589, 116] on link "please click here" at bounding box center [598, 115] width 65 height 10
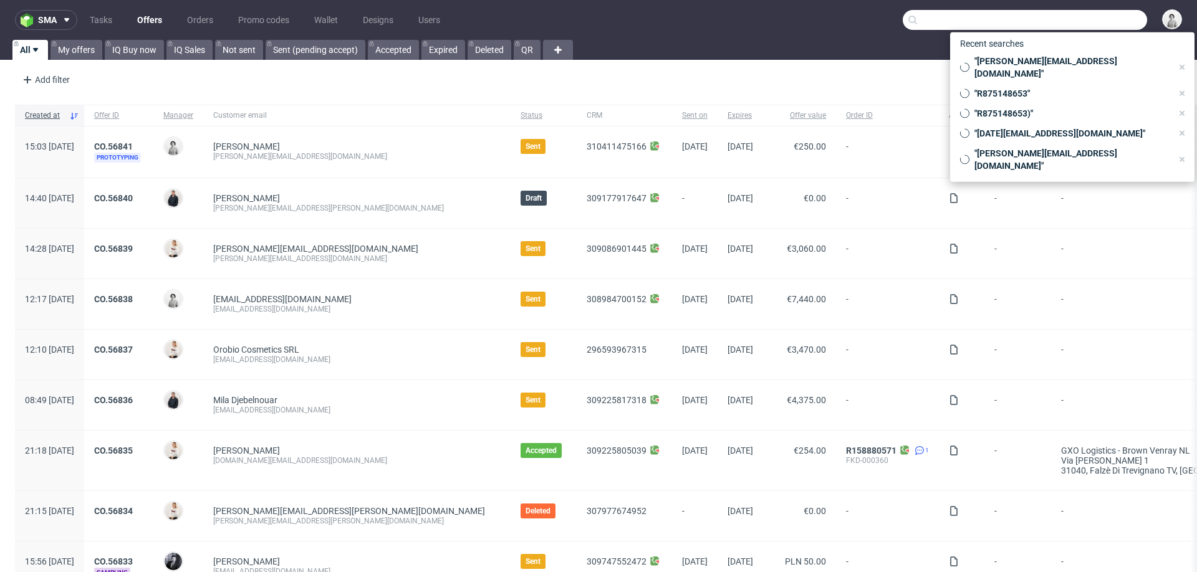
click at [1086, 14] on input "text" at bounding box center [1025, 20] width 244 height 20
paste input "vanda@mova-designs.com"
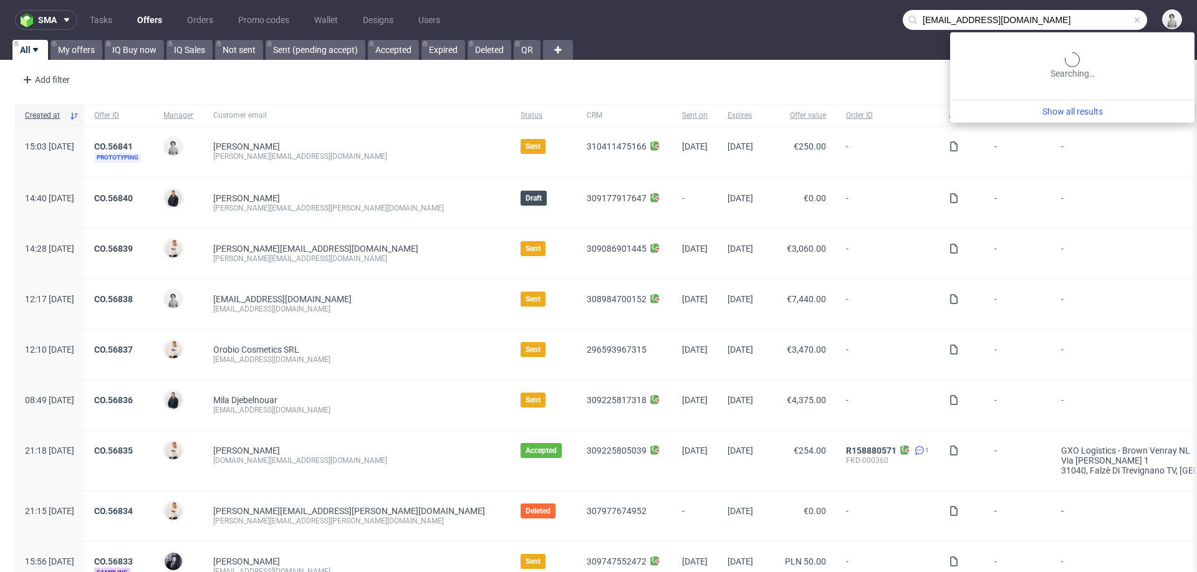
type input "vanda@mova-designs.com"
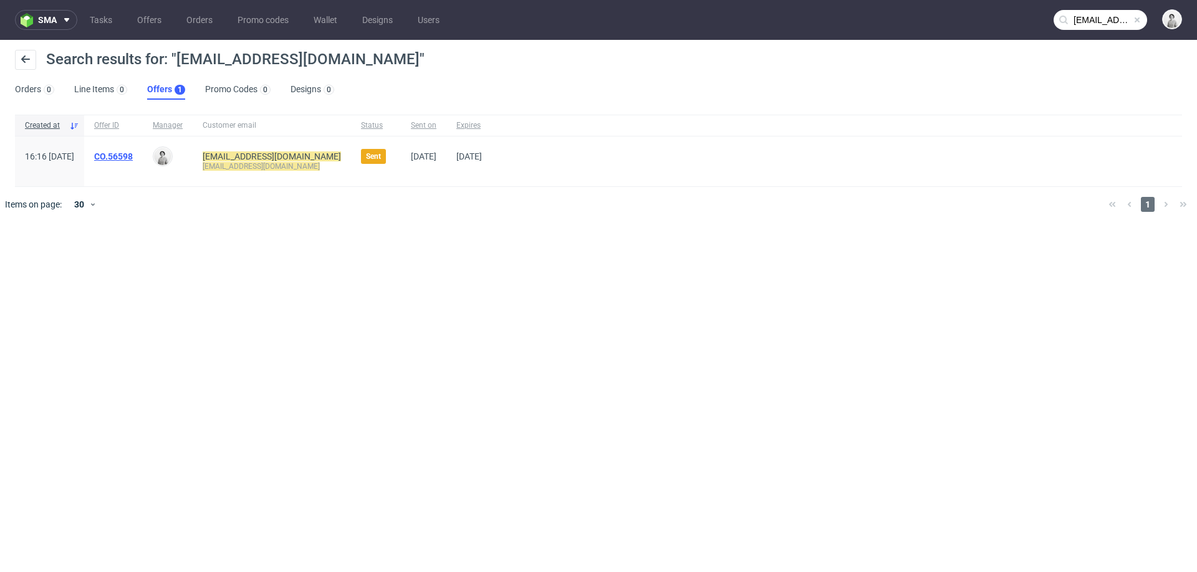
click at [133, 158] on link "CO.56598" at bounding box center [113, 157] width 39 height 10
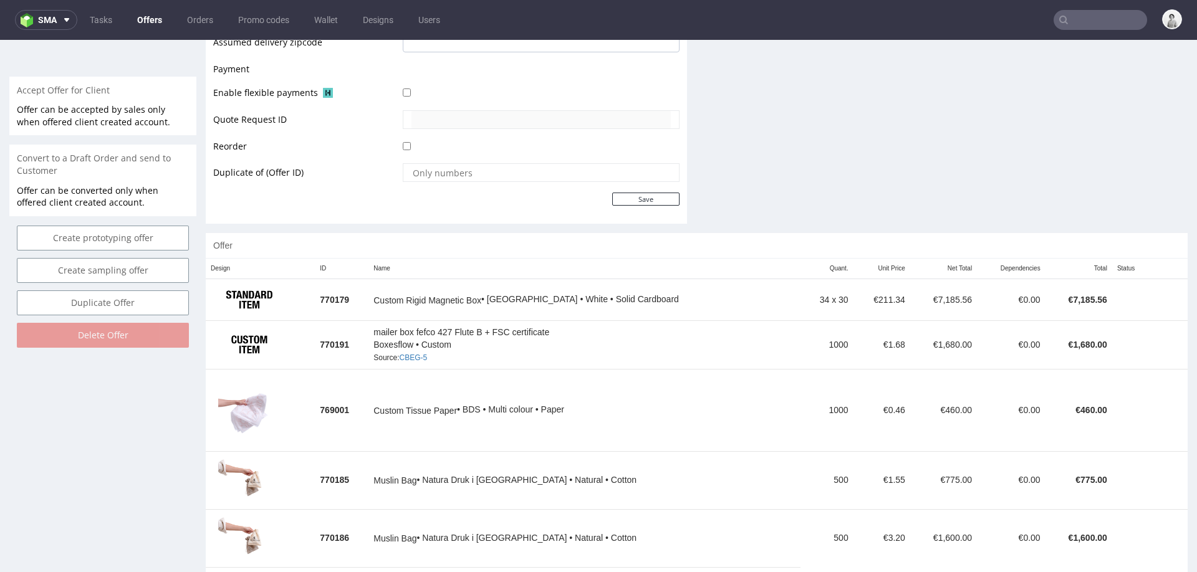
scroll to position [551, 0]
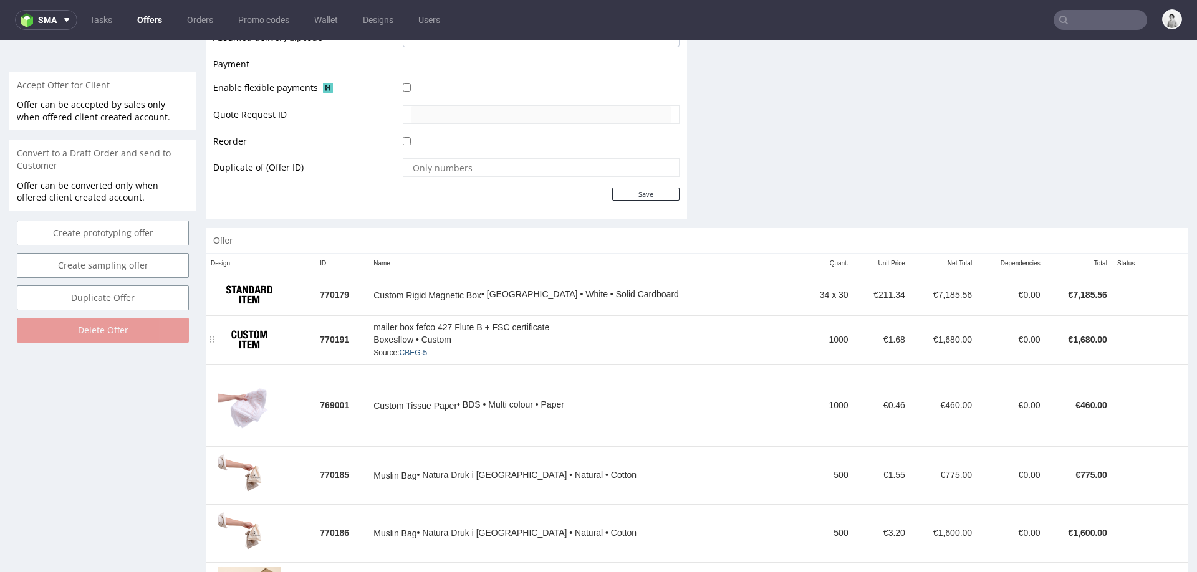
click at [428, 351] on link "CBEG-5" at bounding box center [414, 353] width 28 height 9
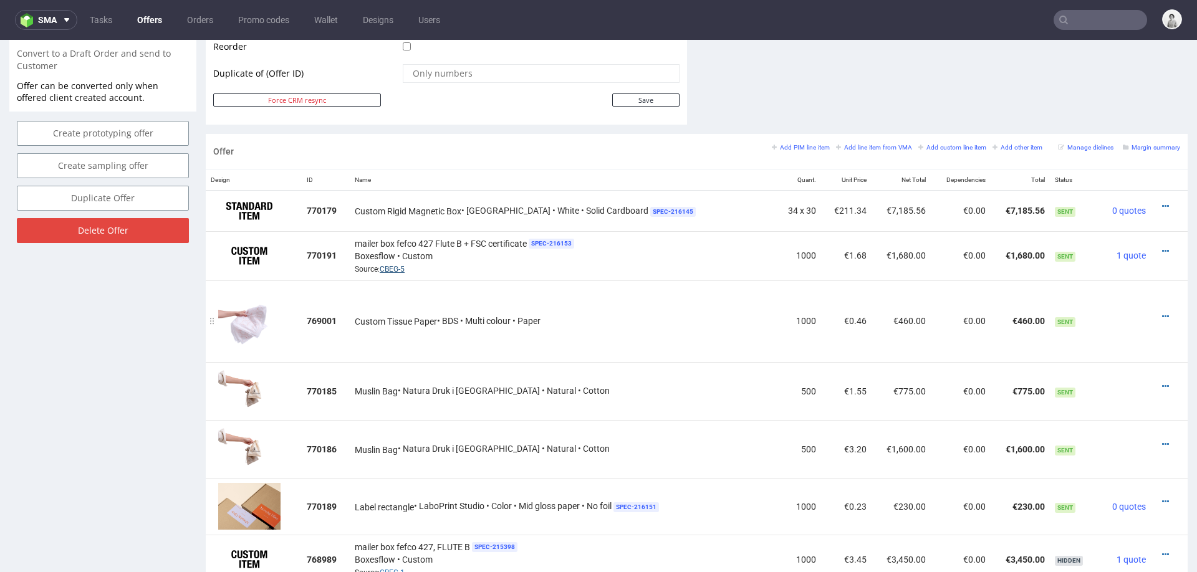
scroll to position [652, 0]
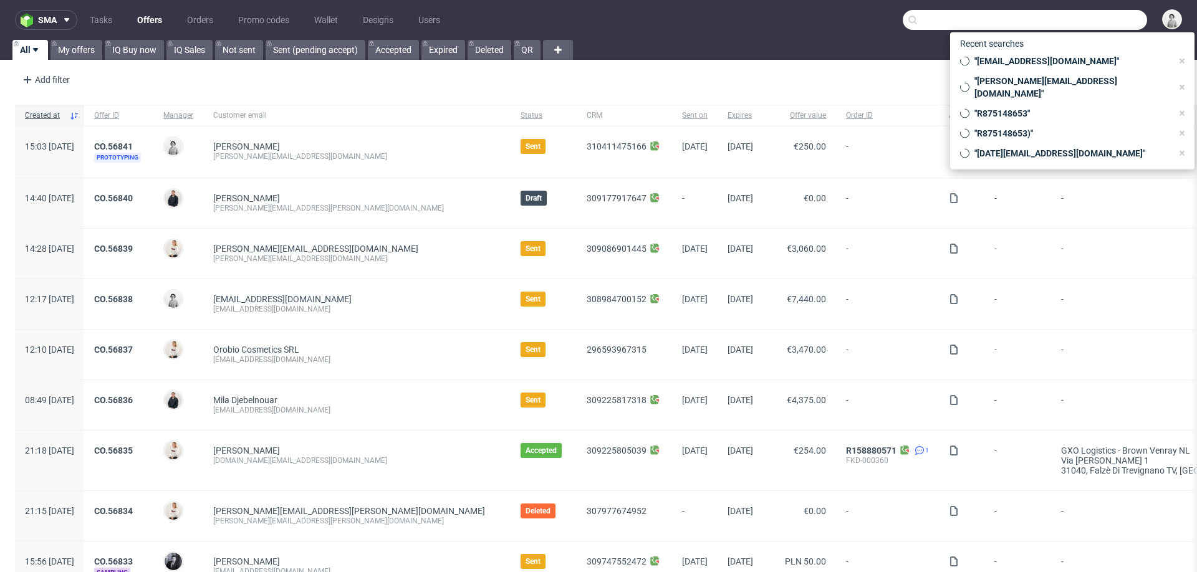
click at [1082, 18] on input "text" at bounding box center [1025, 20] width 244 height 20
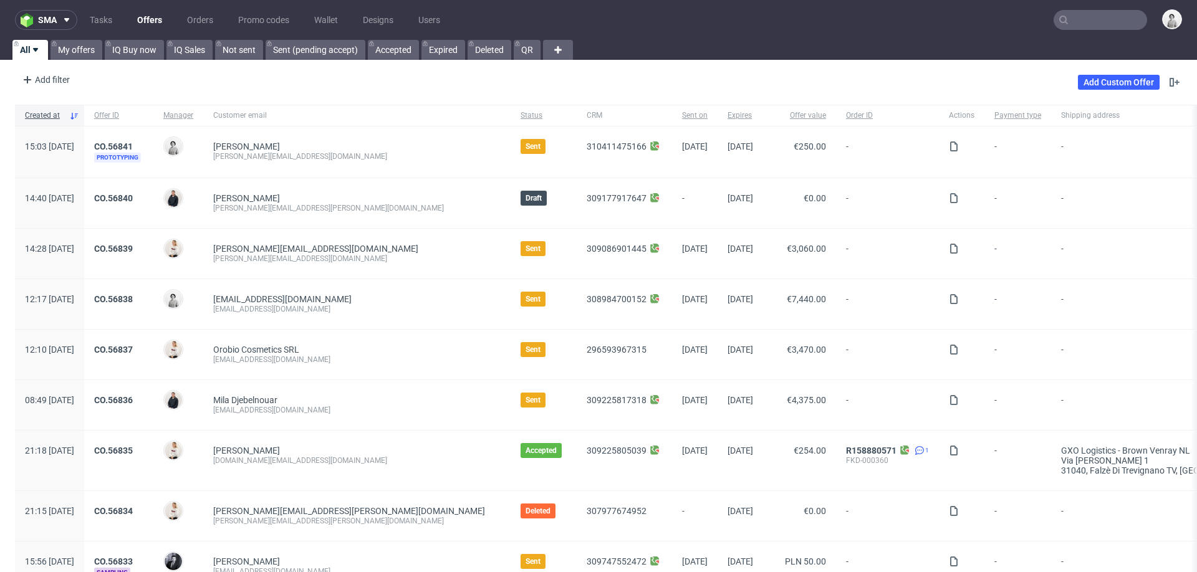
click at [1086, 19] on input "text" at bounding box center [1101, 20] width 94 height 20
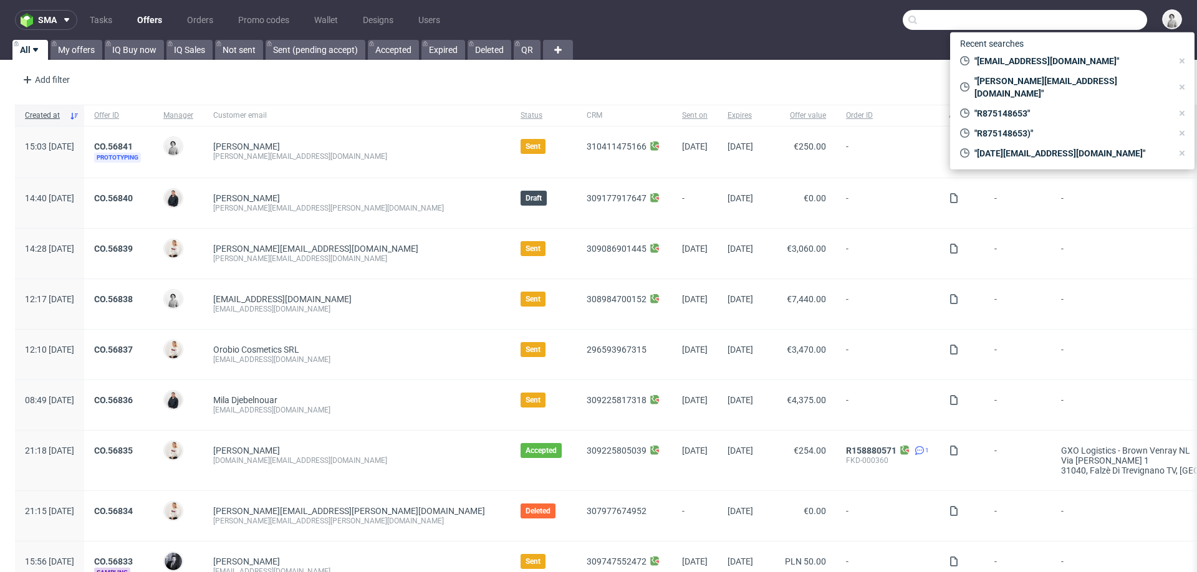
paste input "[EMAIL_ADDRESS][DOMAIN_NAME]"
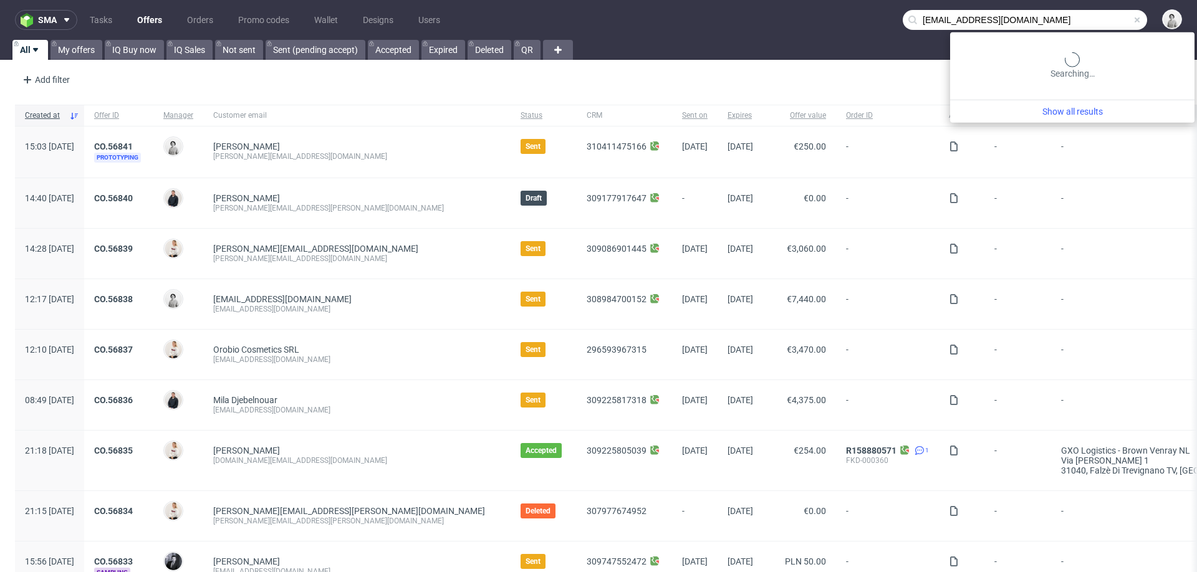
type input "[EMAIL_ADDRESS][DOMAIN_NAME]"
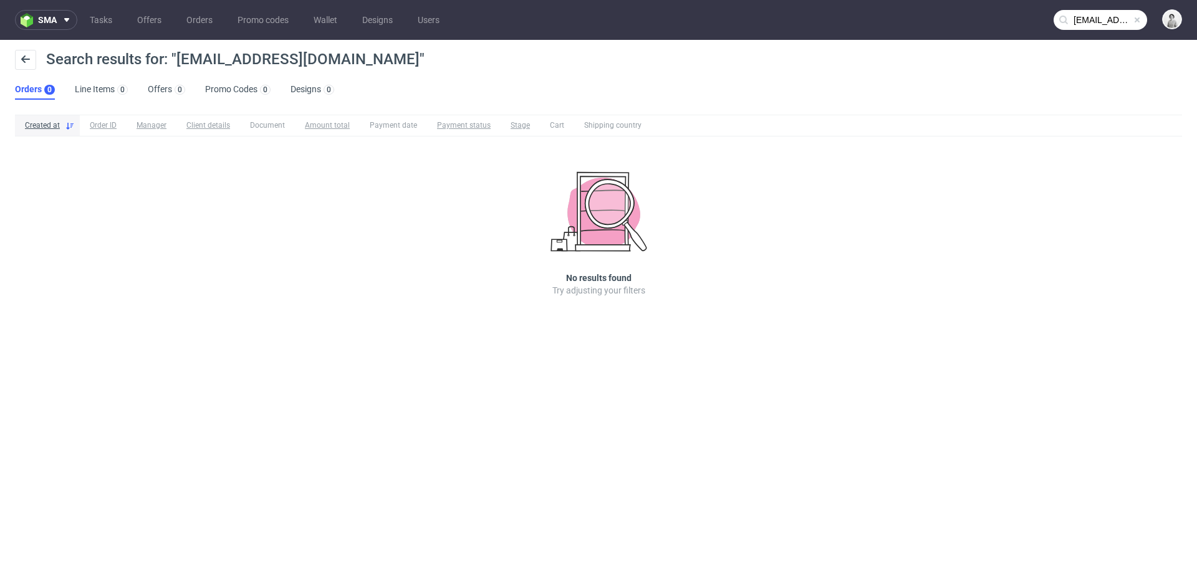
click at [1110, 20] on input "[EMAIL_ADDRESS][DOMAIN_NAME]" at bounding box center [1101, 20] width 94 height 20
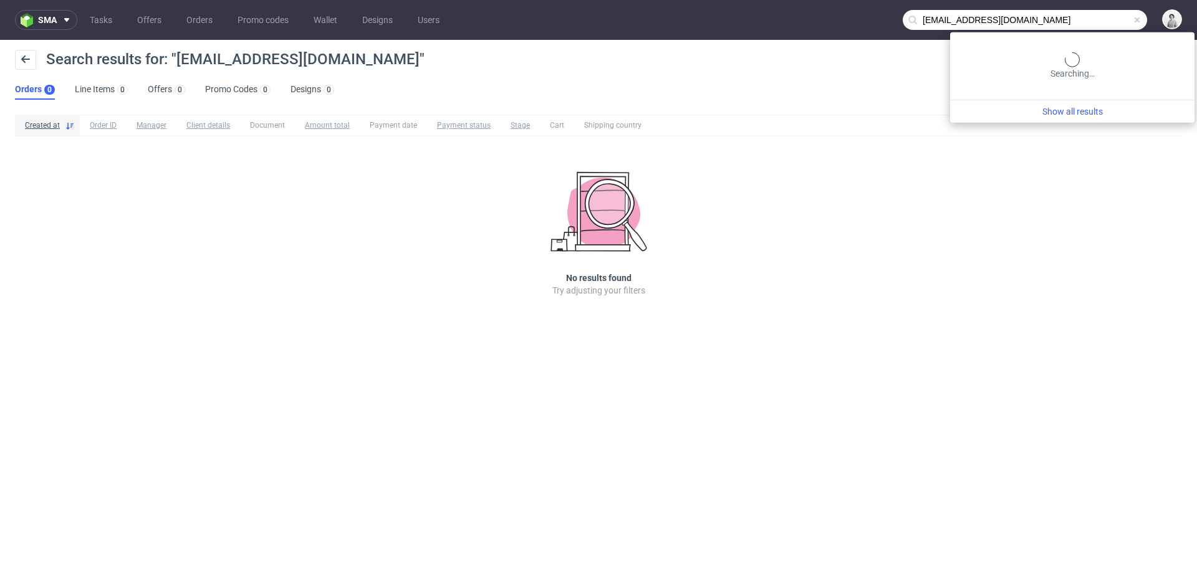
click at [1110, 20] on input "[EMAIL_ADDRESS][DOMAIN_NAME]" at bounding box center [1025, 20] width 244 height 20
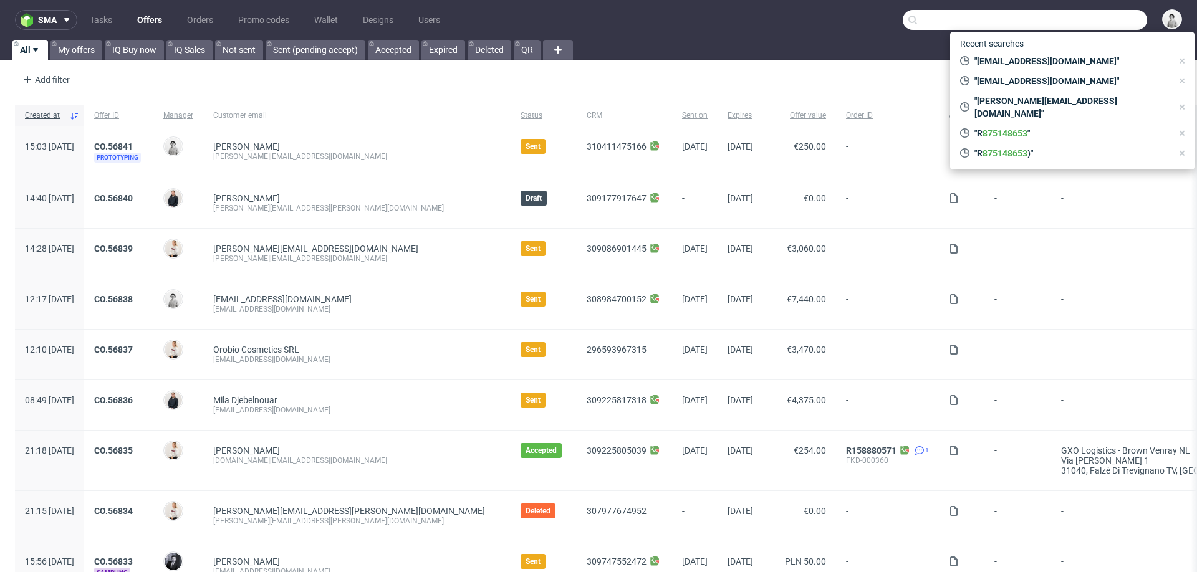
click at [476, 79] on div "Add filter Hide filters Clear all Add Custom Offer" at bounding box center [598, 82] width 1197 height 35
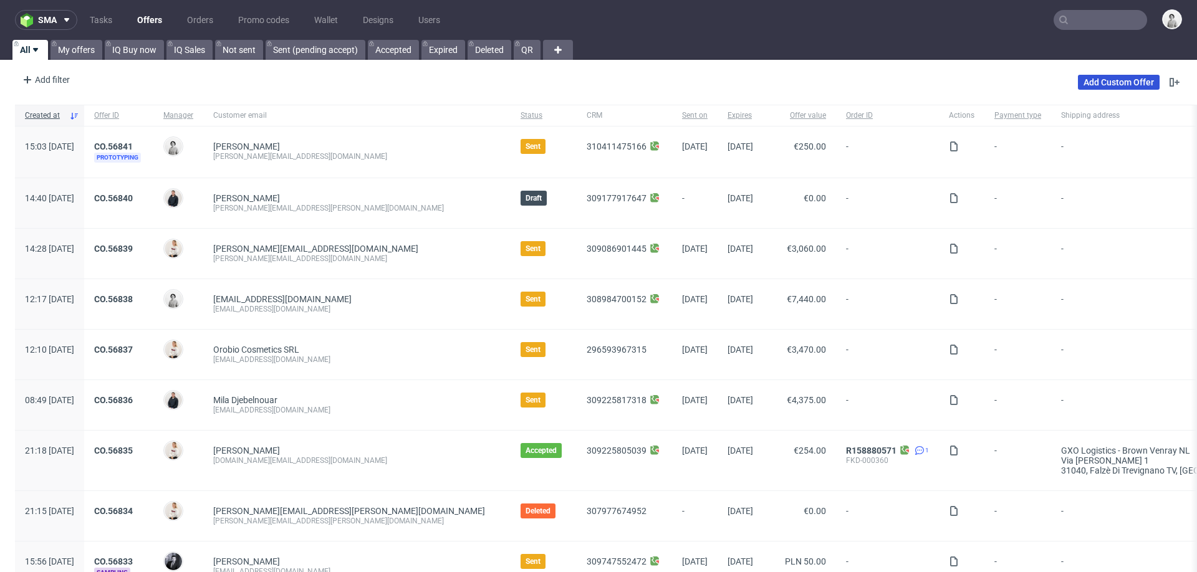
click at [1078, 84] on link "Add Custom Offer" at bounding box center [1119, 82] width 82 height 15
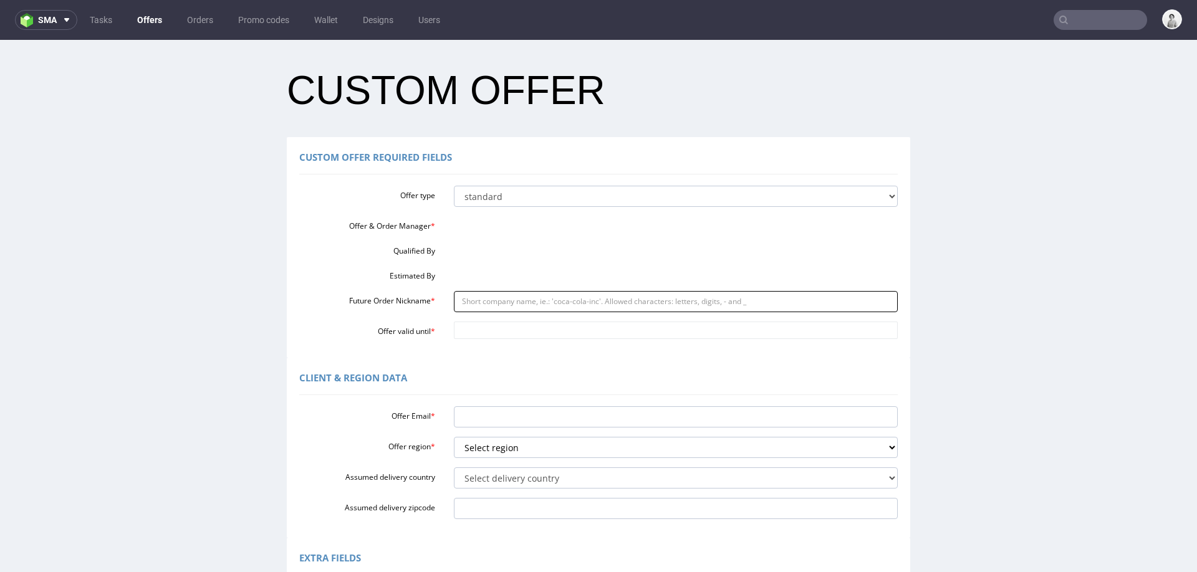
click at [491, 308] on input "Future Order Nickname *" at bounding box center [676, 301] width 445 height 21
click at [512, 258] on div "Offer type standard prototyping sampling Offer & Order Manager * Qualified By E…" at bounding box center [598, 260] width 599 height 158
click at [471, 349] on div "Custom Offer Required Fields Offer type standard prototyping sampling Offer & O…" at bounding box center [598, 247] width 623 height 220
click at [483, 337] on input "Offer valid until *" at bounding box center [676, 330] width 445 height 17
click at [472, 232] on div "Offer type standard prototyping sampling Offer & Order Manager * Qualified By E…" at bounding box center [598, 260] width 599 height 158
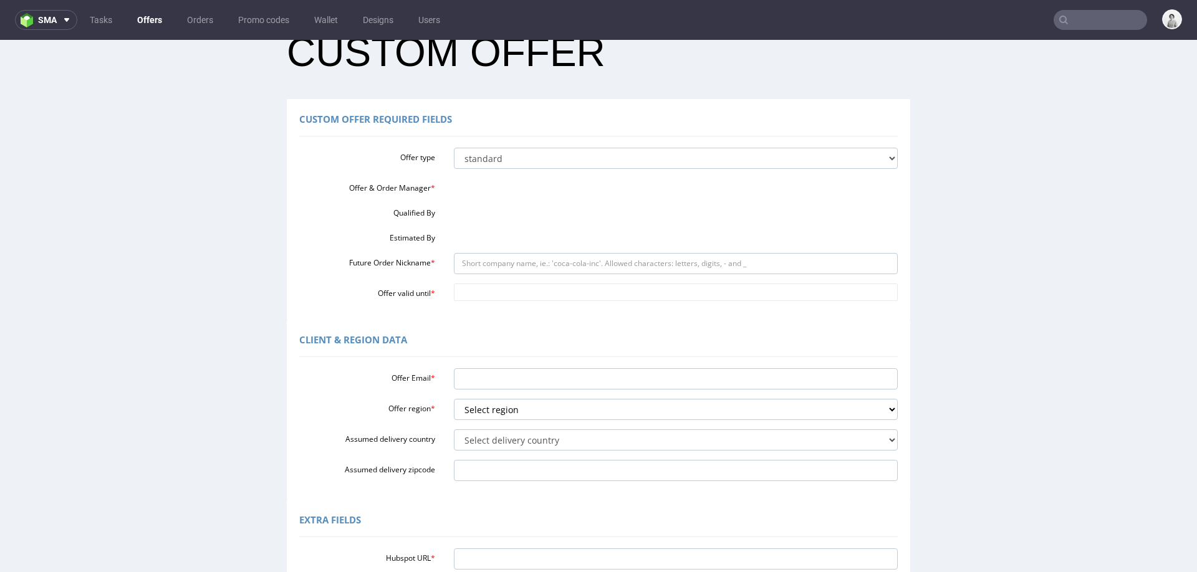
scroll to position [54, 0]
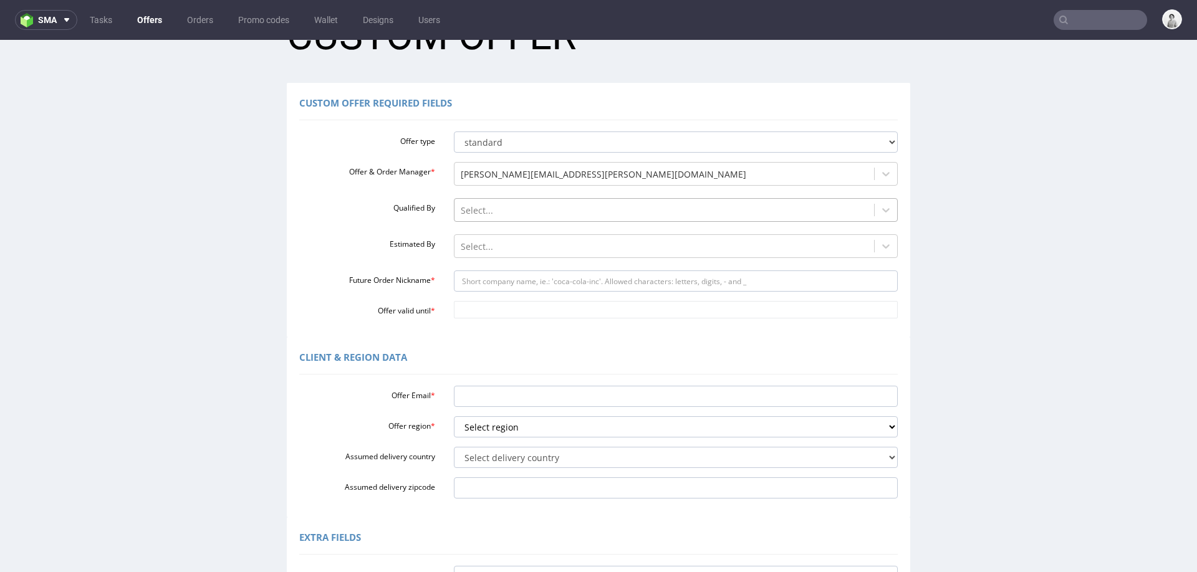
click at [513, 213] on div at bounding box center [665, 210] width 408 height 15
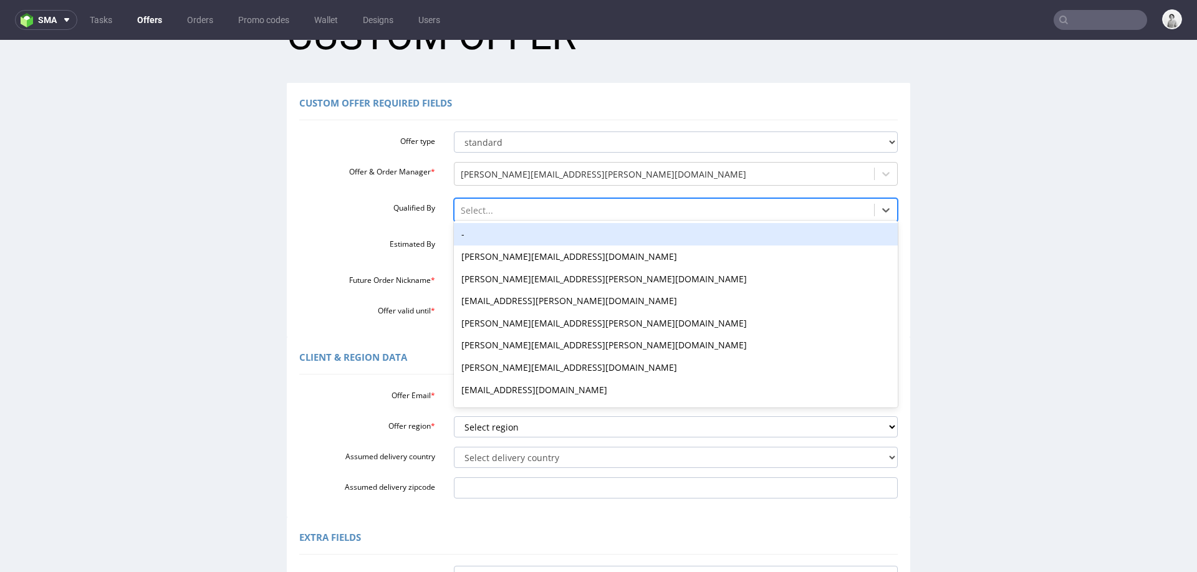
click at [513, 233] on div "-" at bounding box center [676, 234] width 445 height 22
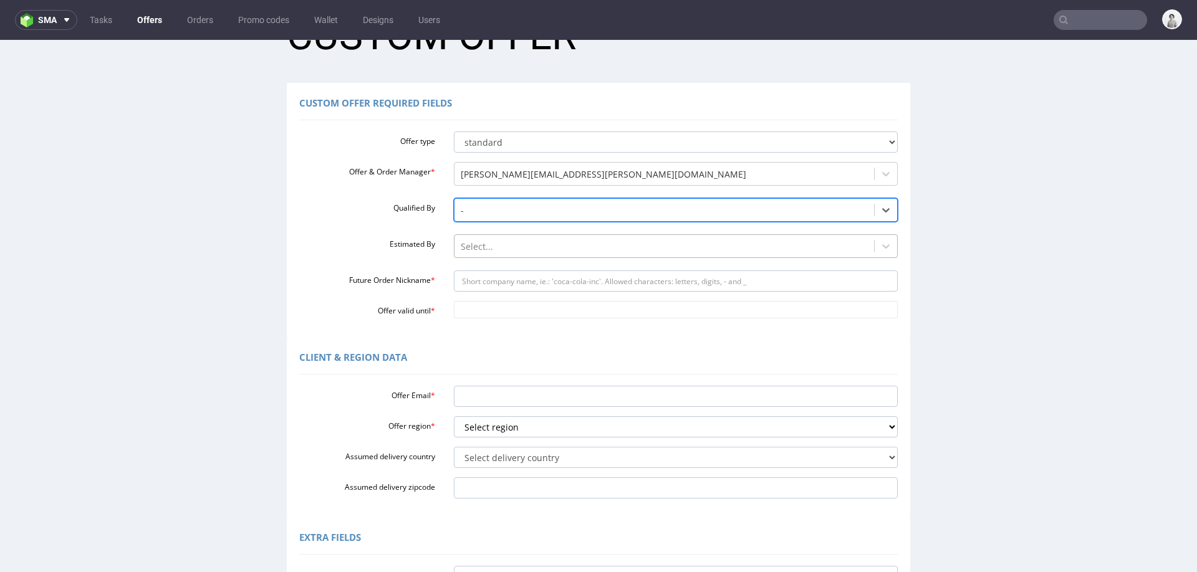
click at [513, 250] on div at bounding box center [665, 246] width 408 height 15
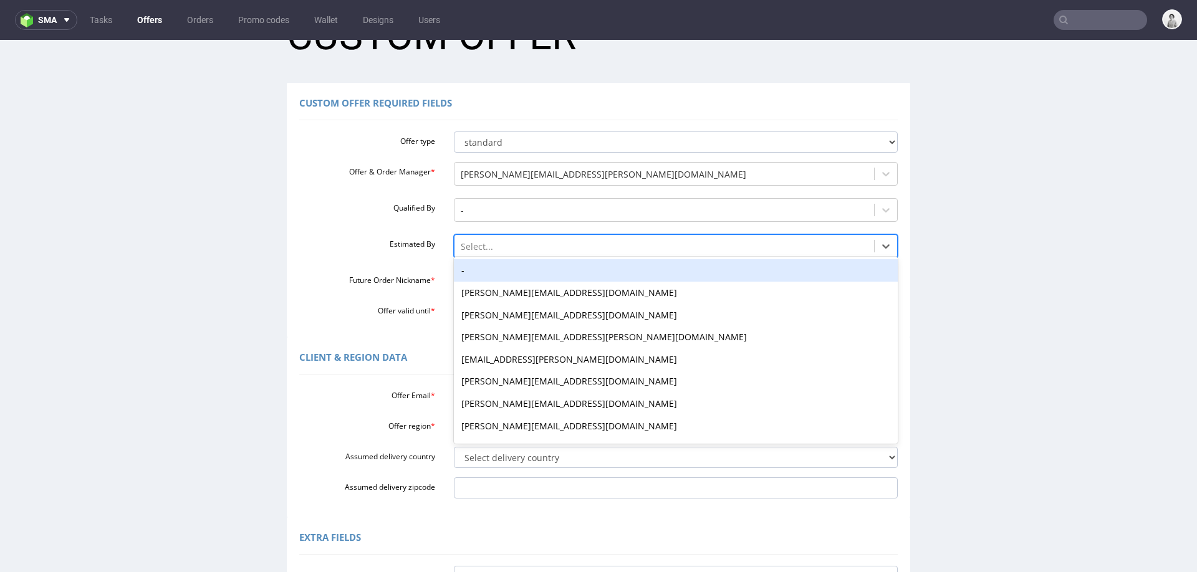
click at [516, 274] on div "-" at bounding box center [676, 270] width 445 height 22
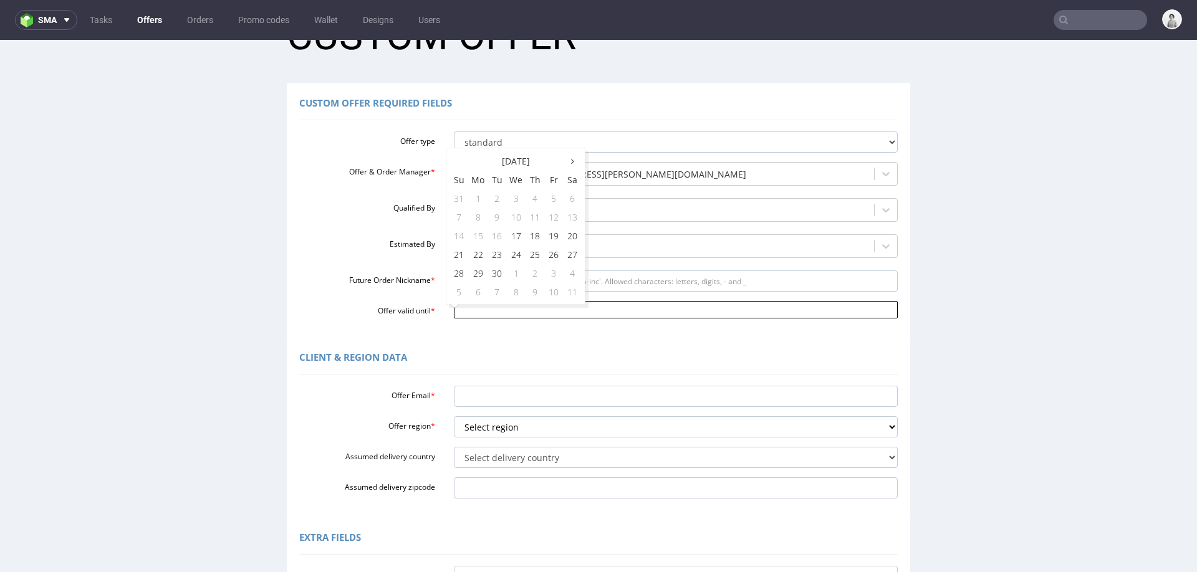
click at [531, 314] on input "Offer valid until *" at bounding box center [676, 309] width 445 height 17
click at [495, 276] on td "30" at bounding box center [497, 273] width 19 height 19
type input "2025-09-30"
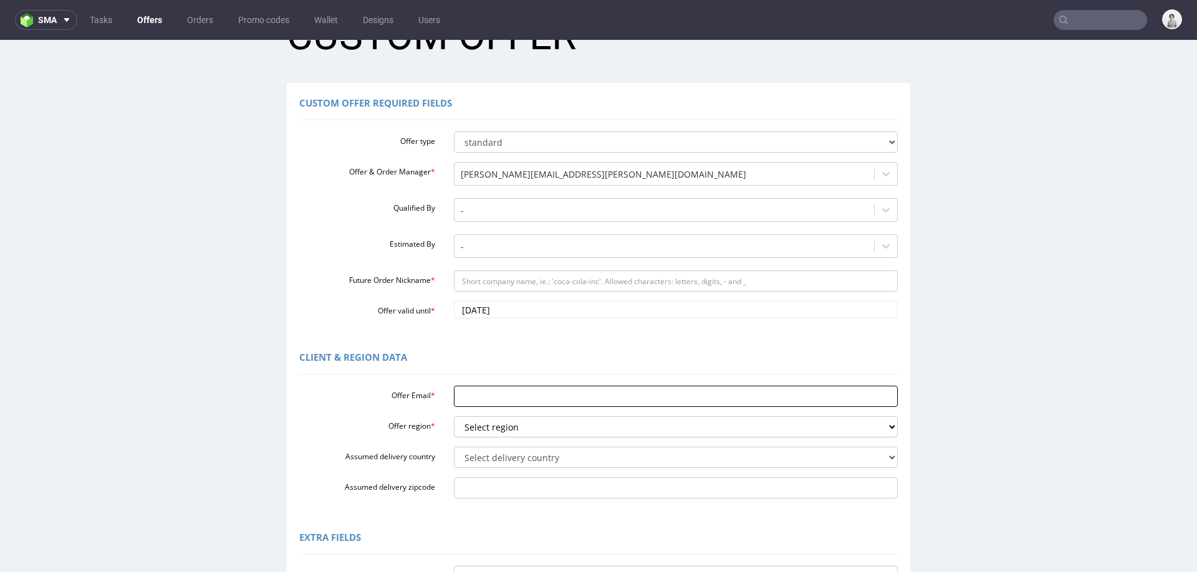
click at [498, 394] on input "Offer Email *" at bounding box center [676, 396] width 445 height 21
paste input "cs@wir-packen-das.com"
type input "cs@wir-packen-das.com"
click at [477, 425] on select "Select region eu gb de pl fr it es" at bounding box center [676, 426] width 445 height 21
select select "de"
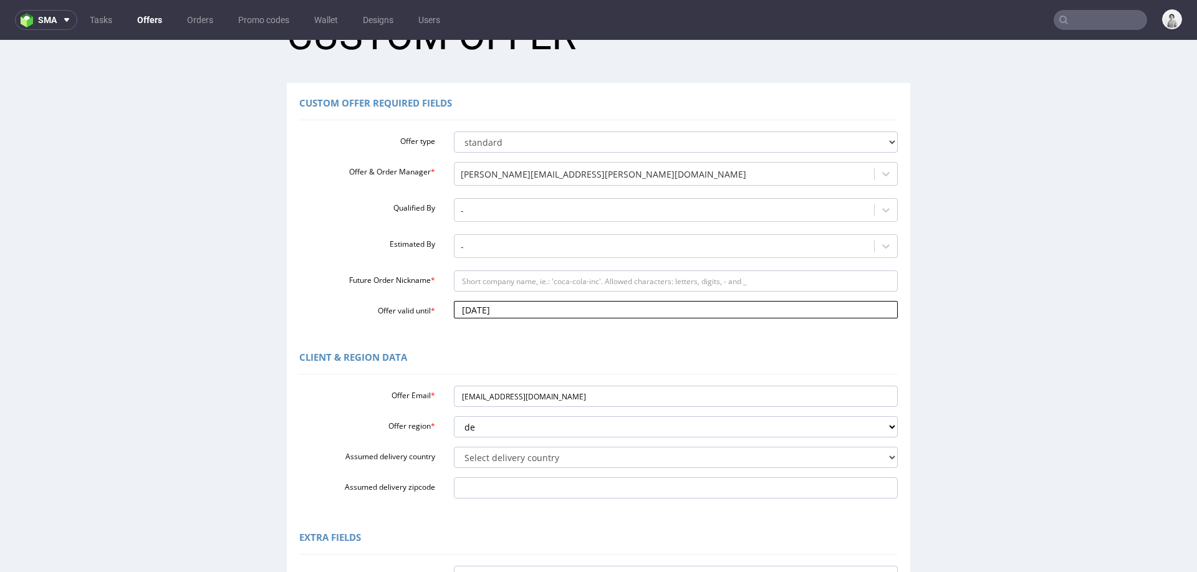
click at [522, 314] on input "2025-09-30" at bounding box center [676, 309] width 445 height 17
click at [517, 268] on td "1" at bounding box center [515, 273] width 19 height 19
type input "[DATE]"
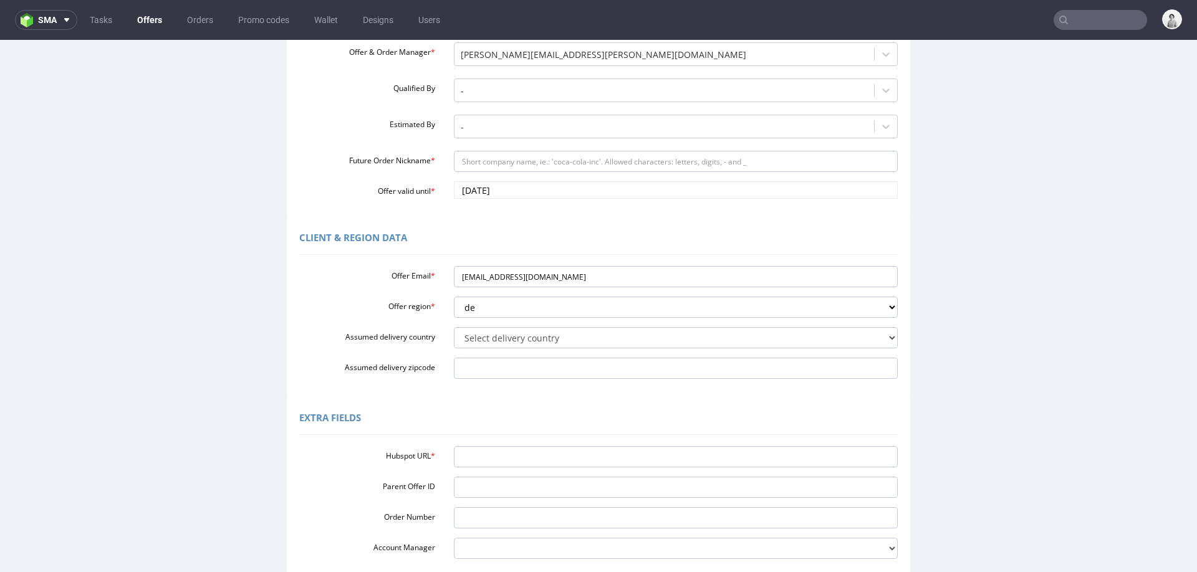
scroll to position [175, 0]
click at [586, 461] on input "Hubspot URL *" at bounding box center [676, 456] width 445 height 21
paste input "https://app-eu1.hubspot.com/contacts/25600958/record/0-3/306434650309"
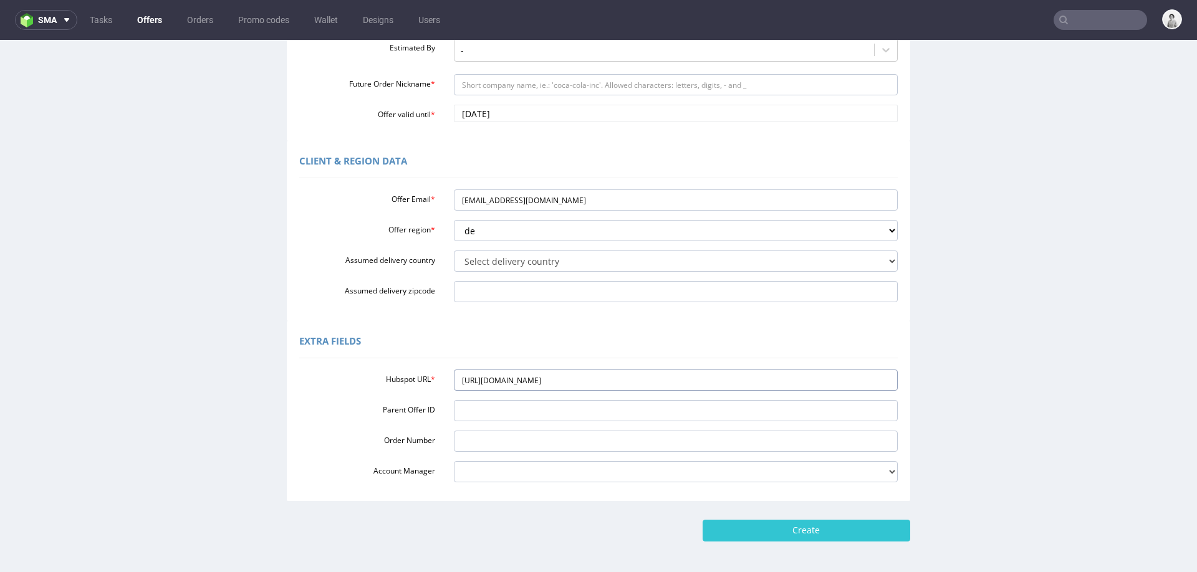
scroll to position [255, 0]
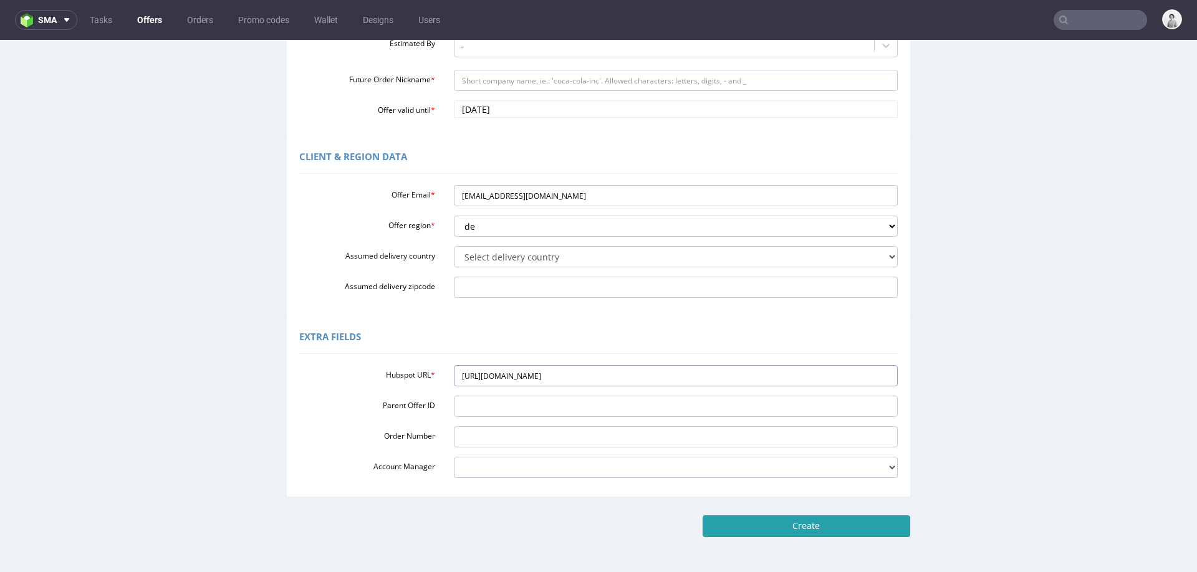
type input "https://app-eu1.hubspot.com/contacts/25600958/record/0-3/306434650309"
click at [800, 532] on input "Create" at bounding box center [807, 526] width 208 height 21
type input "Please wait..."
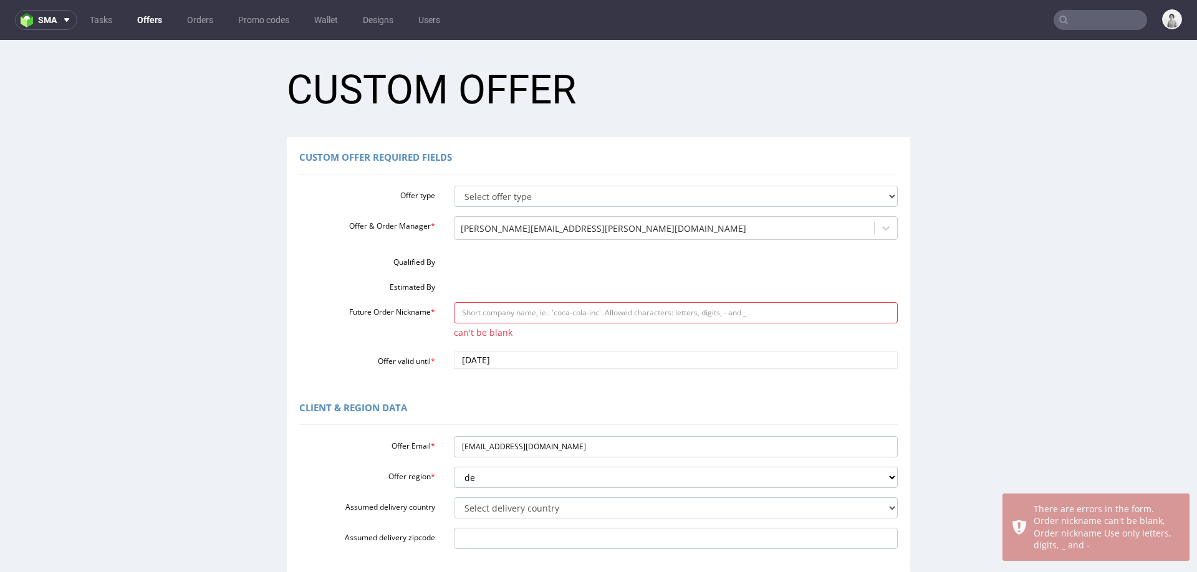
scroll to position [0, 0]
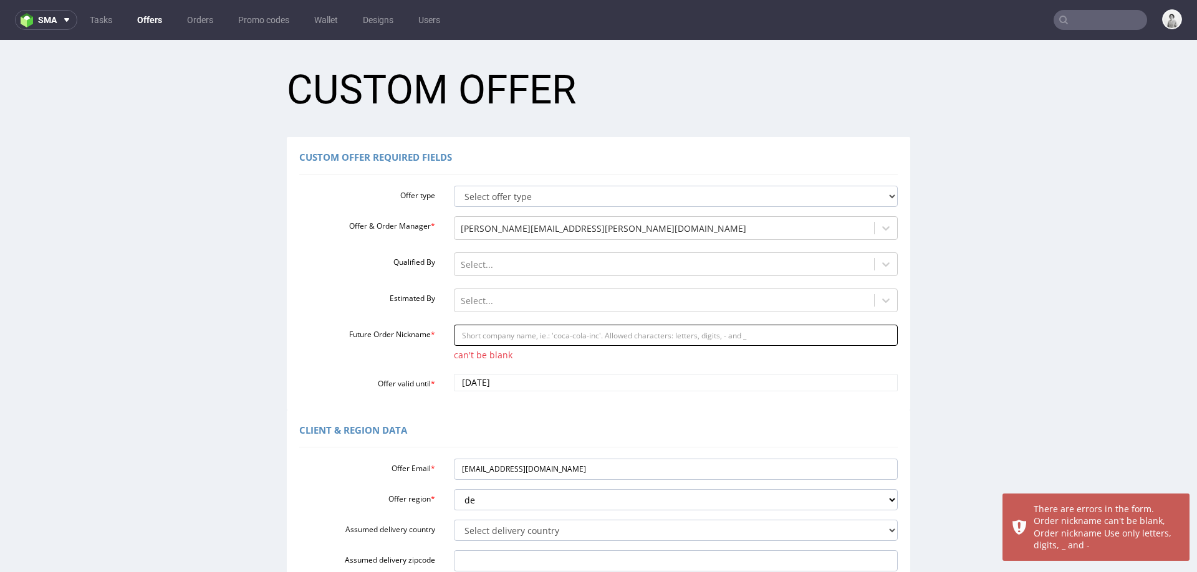
click at [542, 341] on input "Future Order Nickname *" at bounding box center [676, 335] width 445 height 21
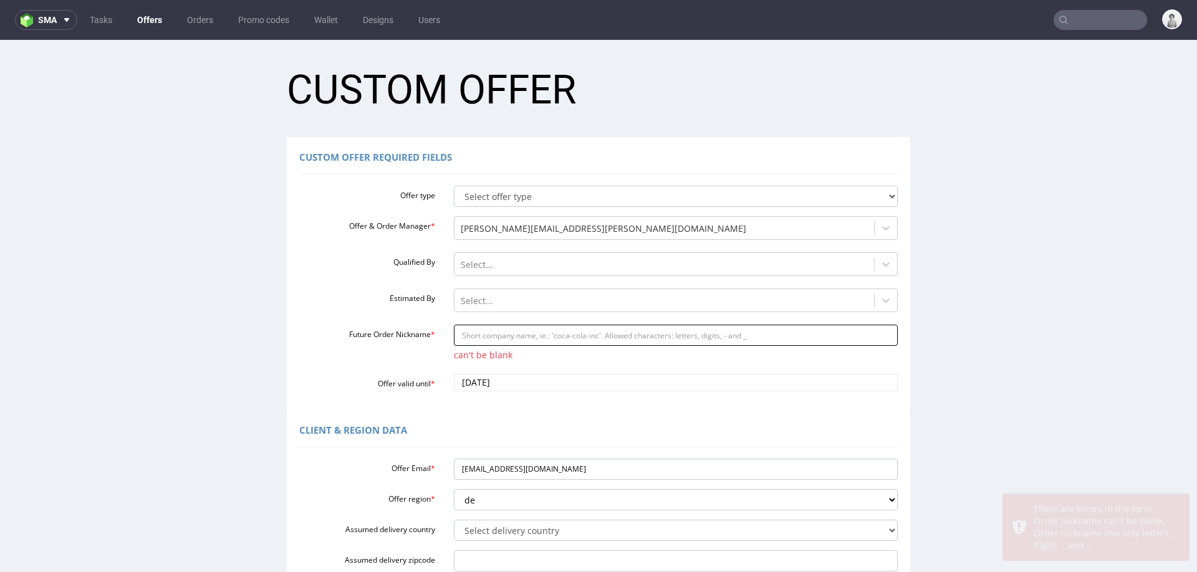
paste input "cswir-packen-dascom"
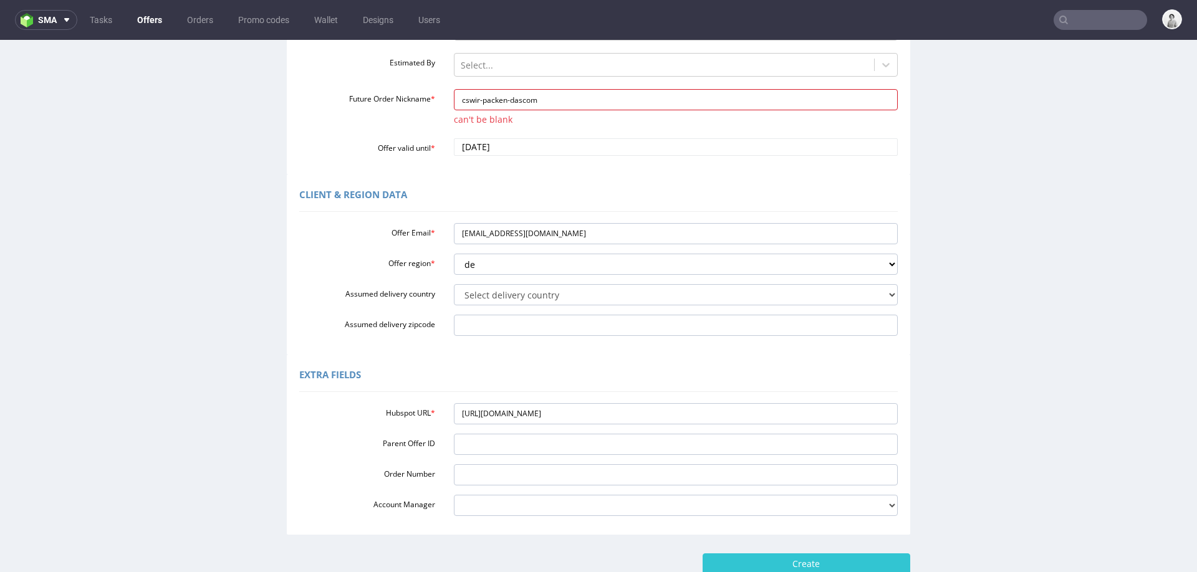
scroll to position [286, 0]
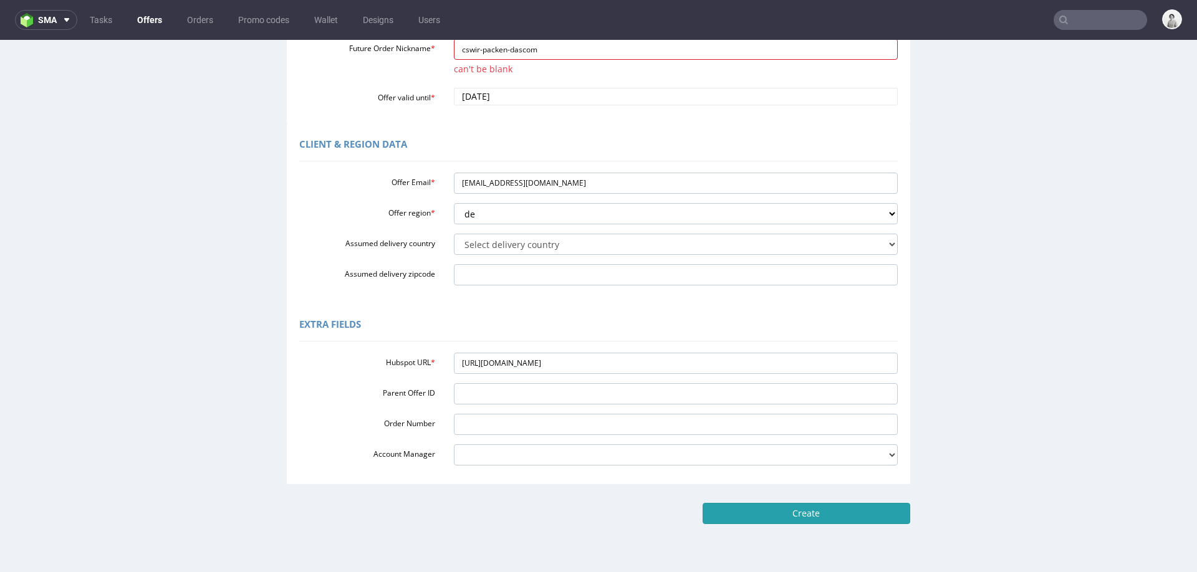
type input "cswir-packen-dascom"
click at [869, 506] on input "Create" at bounding box center [807, 513] width 208 height 21
type input "Please wait..."
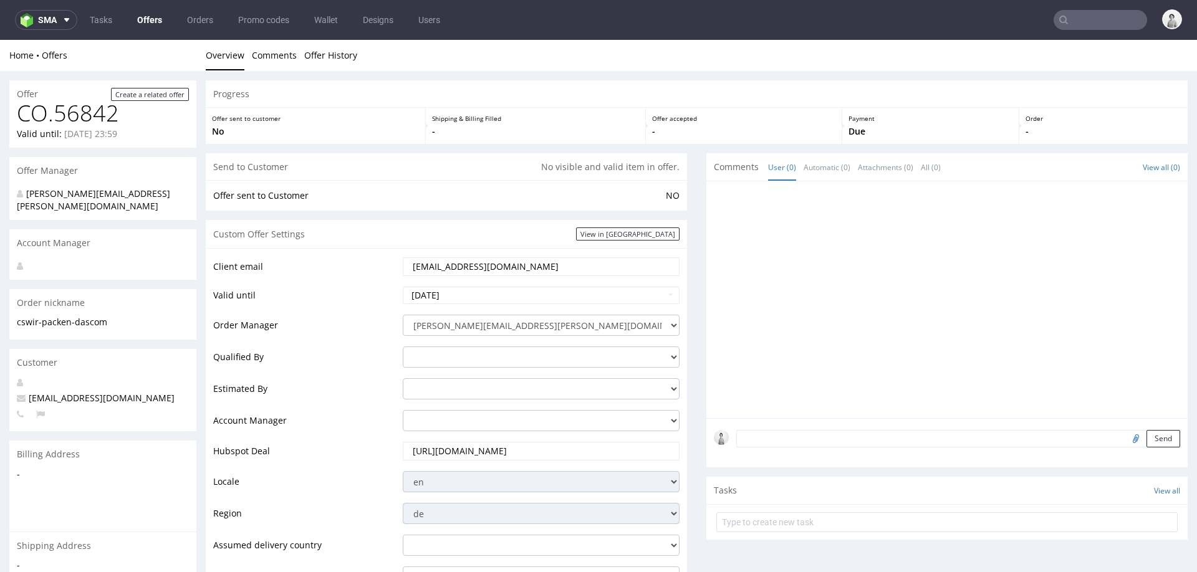
click at [504, 264] on input "[EMAIL_ADDRESS][DOMAIN_NAME]" at bounding box center [541, 266] width 259 height 17
click at [504, 264] on input "cs@wir-packen-das.com" at bounding box center [541, 266] width 259 height 17
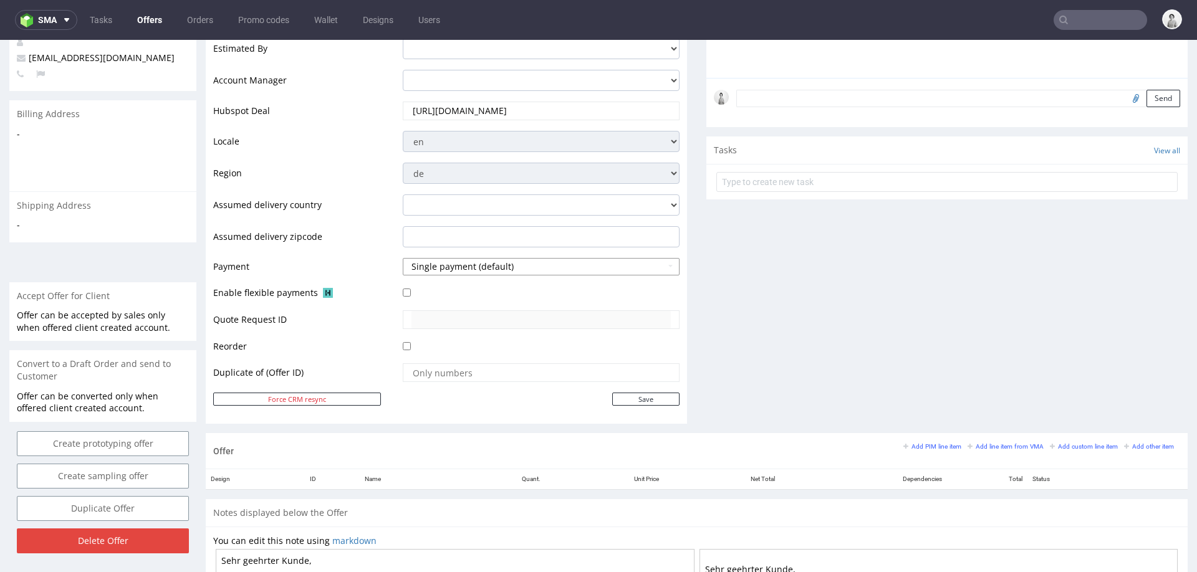
scroll to position [468, 0]
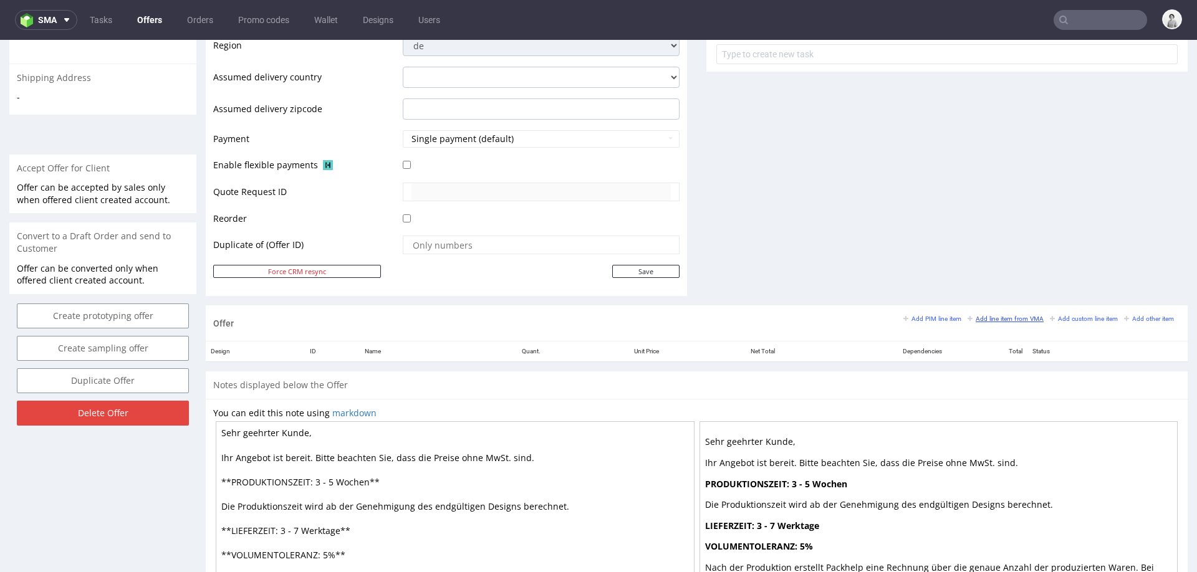
click at [975, 315] on small "Add line item from VMA" at bounding box center [1006, 318] width 76 height 7
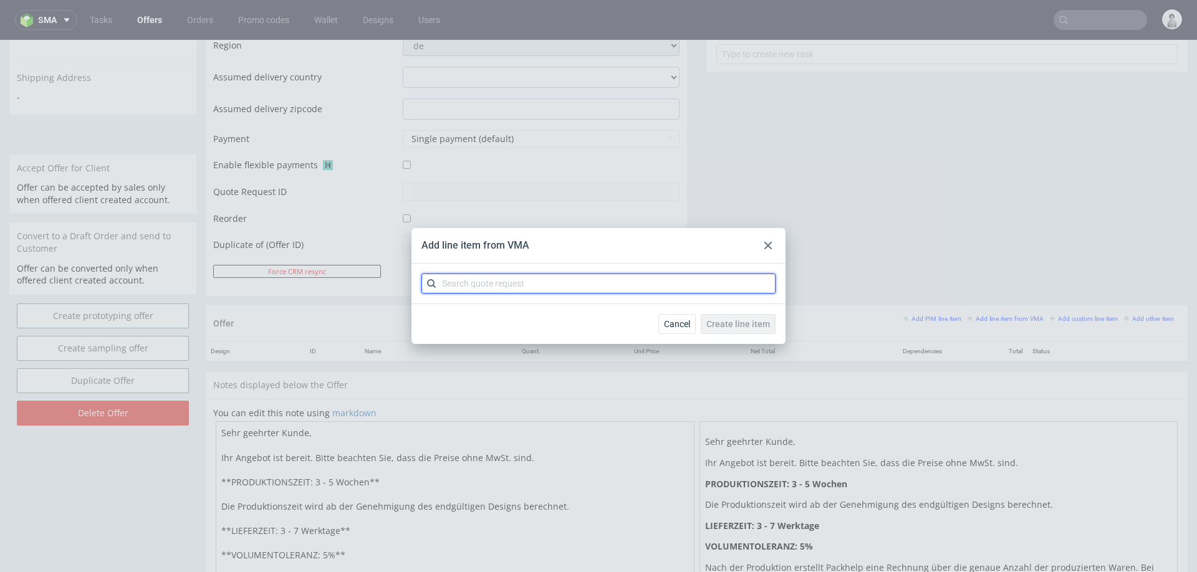
click at [572, 284] on input "text" at bounding box center [598, 284] width 354 height 20
type input "cbkr"
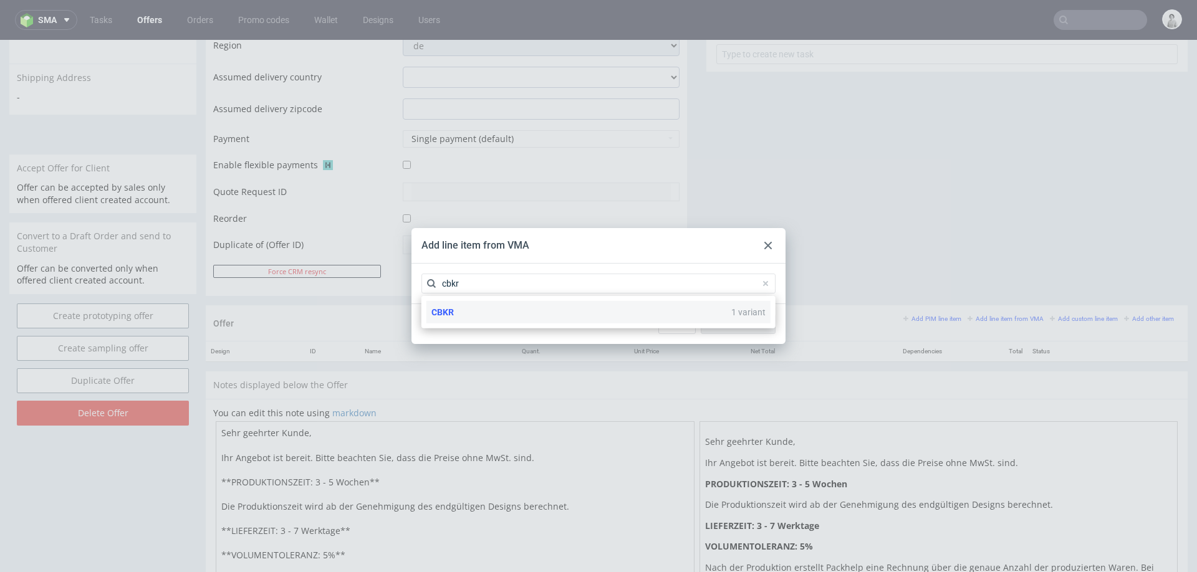
click at [562, 320] on div "CBKR 1 variant" at bounding box center [598, 312] width 344 height 22
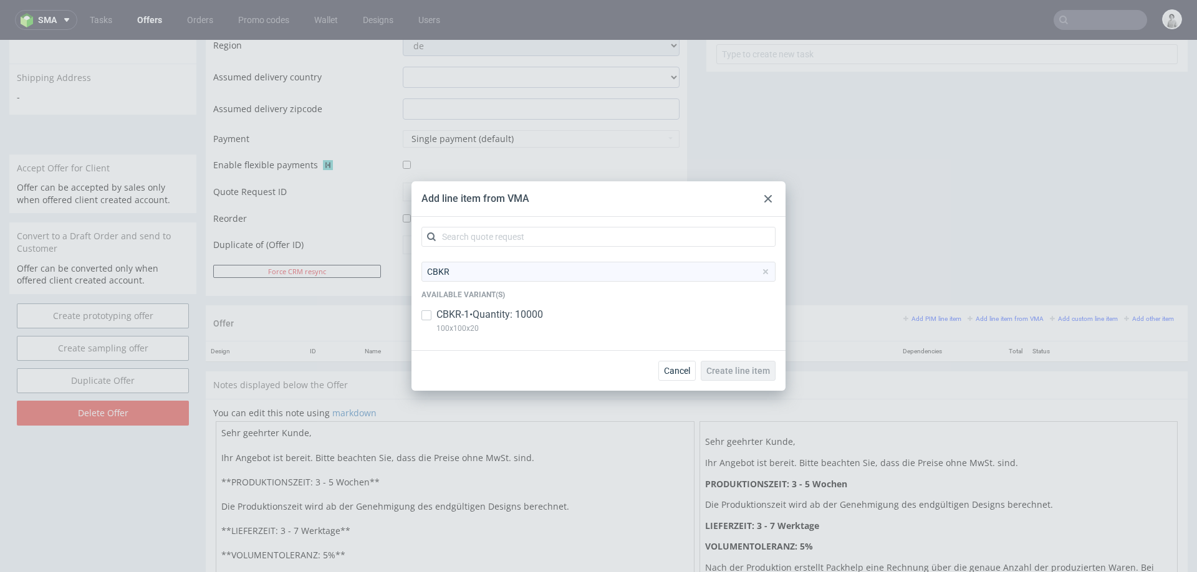
click at [542, 315] on p "CBKR-1 • Quantity: 10000" at bounding box center [489, 315] width 107 height 14
checkbox input "true"
click at [720, 368] on span "Create line item" at bounding box center [738, 371] width 64 height 9
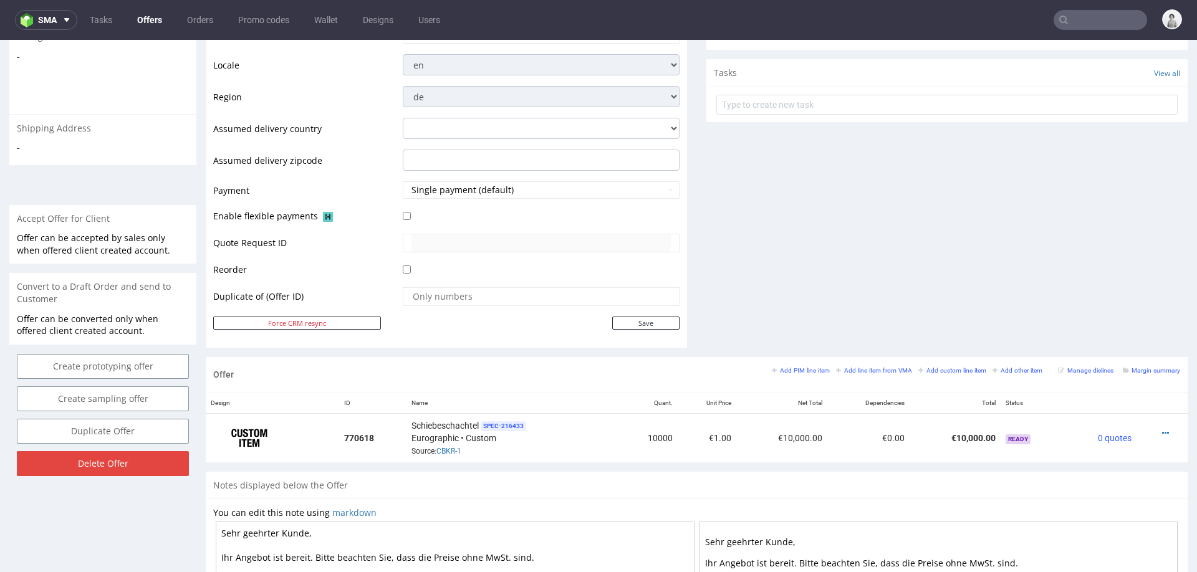
scroll to position [432, 0]
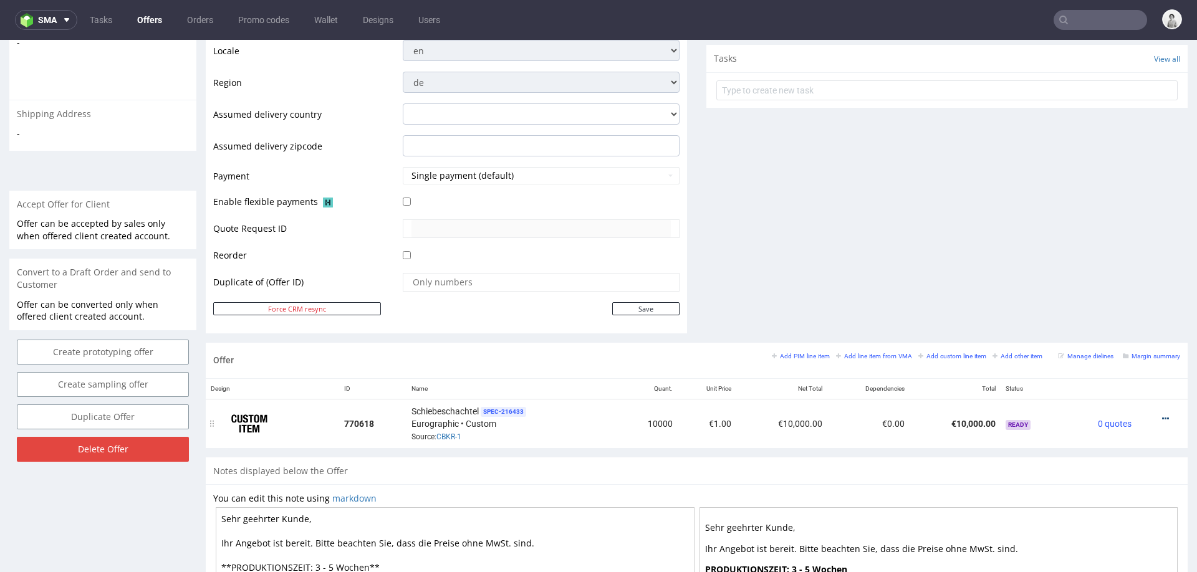
click at [1162, 416] on icon at bounding box center [1165, 419] width 7 height 9
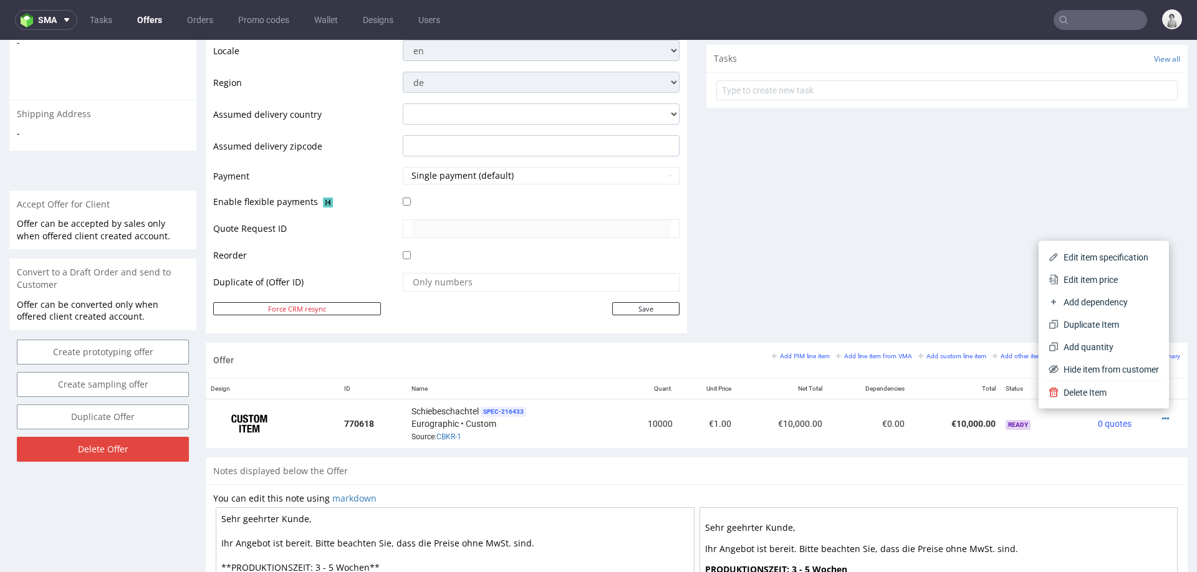
click at [1086, 274] on span "Edit item price" at bounding box center [1109, 280] width 100 height 12
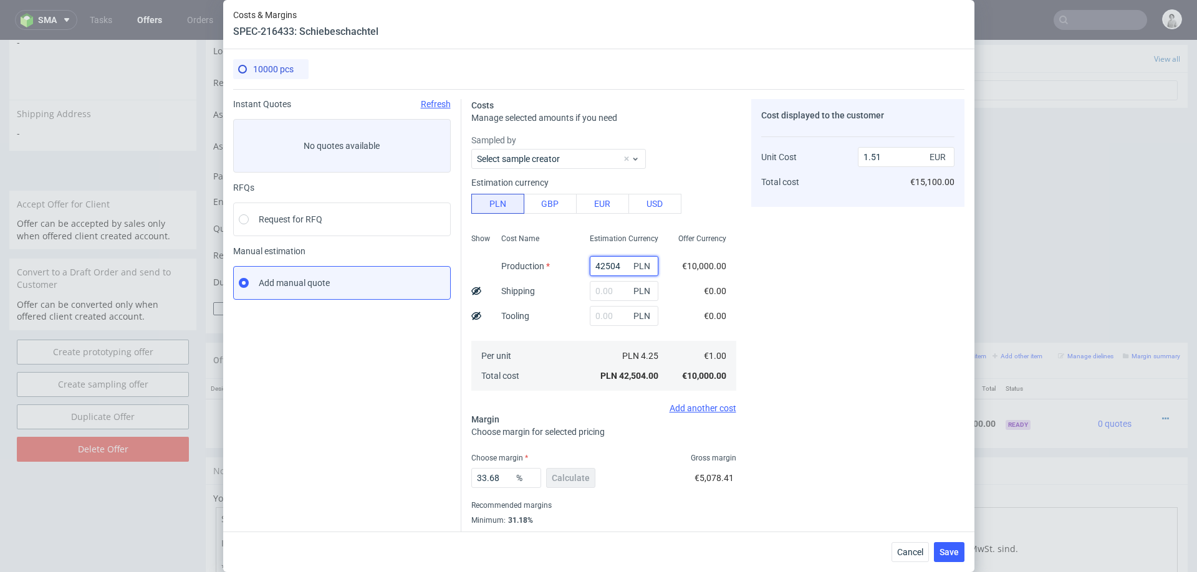
click at [617, 269] on input "42504" at bounding box center [624, 266] width 69 height 20
paste input "21000"
type input "21000"
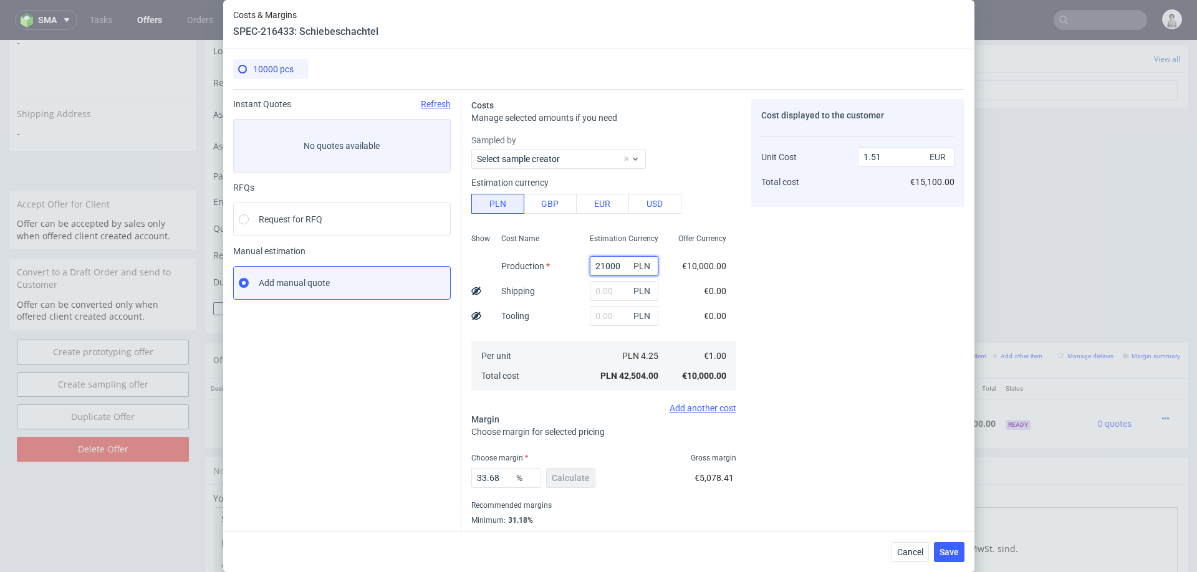
type input "0.74"
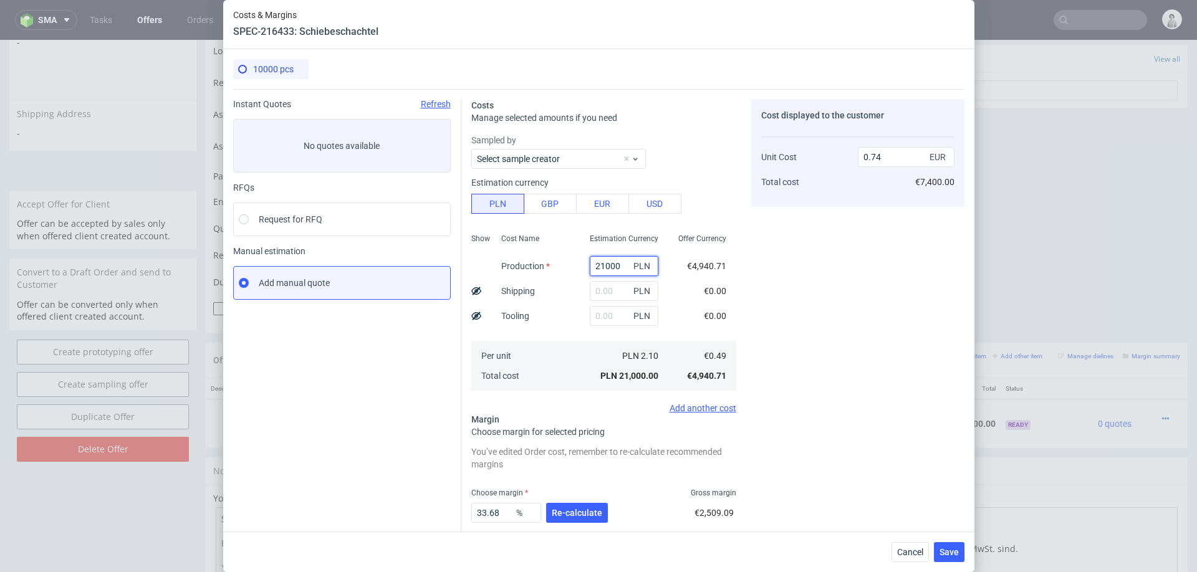
type input "21000"
click at [577, 285] on div "Cost Name Production Shipping Tooling Per unit Total cost" at bounding box center [535, 311] width 89 height 165
click at [617, 293] on input "text" at bounding box center [624, 291] width 69 height 20
type input "900"
type input "0.78"
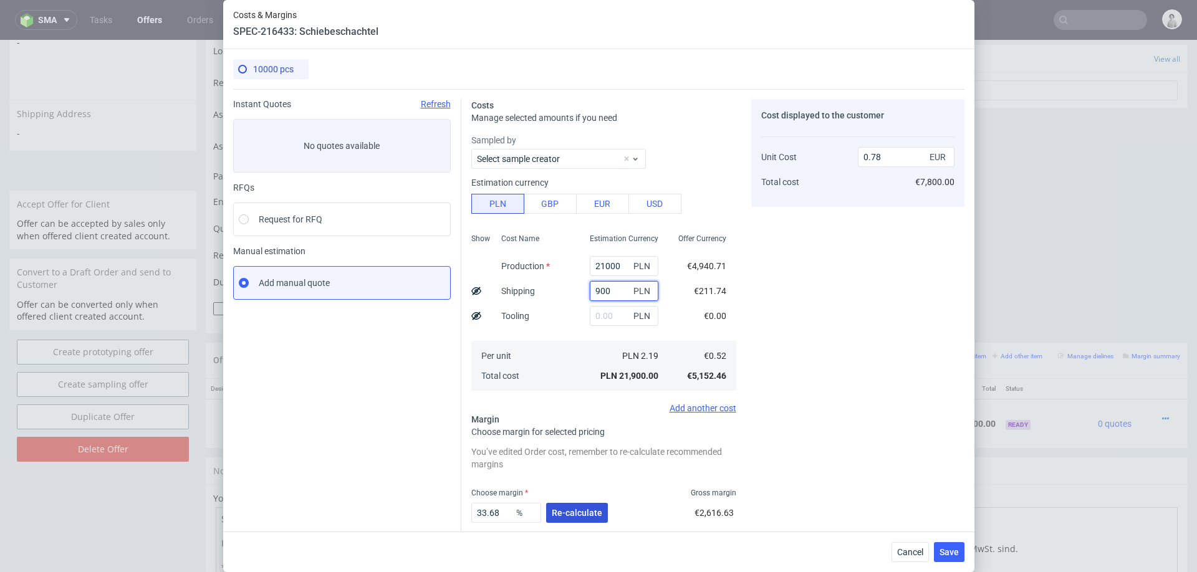
type input "900"
click at [577, 510] on span "Re-calculate" at bounding box center [577, 513] width 51 height 9
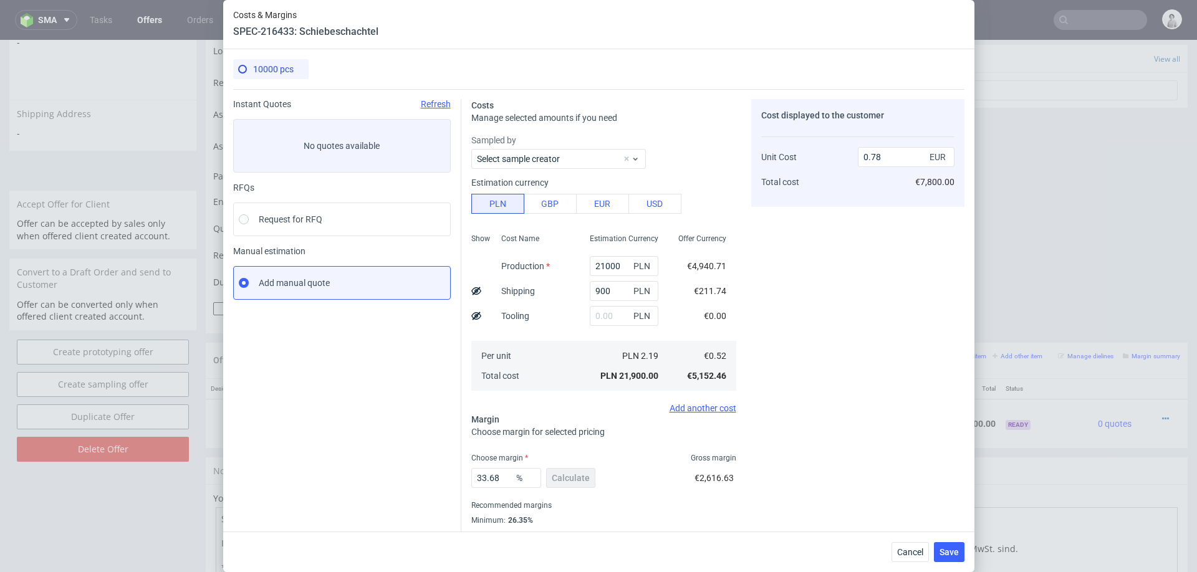
scroll to position [33, 0]
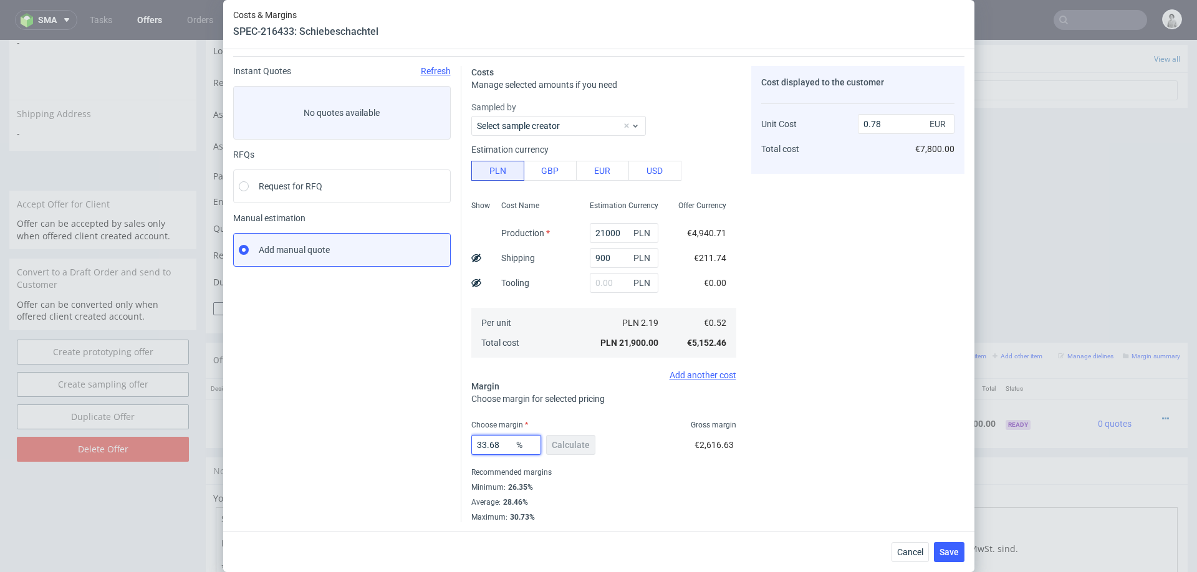
click at [488, 440] on input "33.68" at bounding box center [506, 445] width 70 height 20
type input "28"
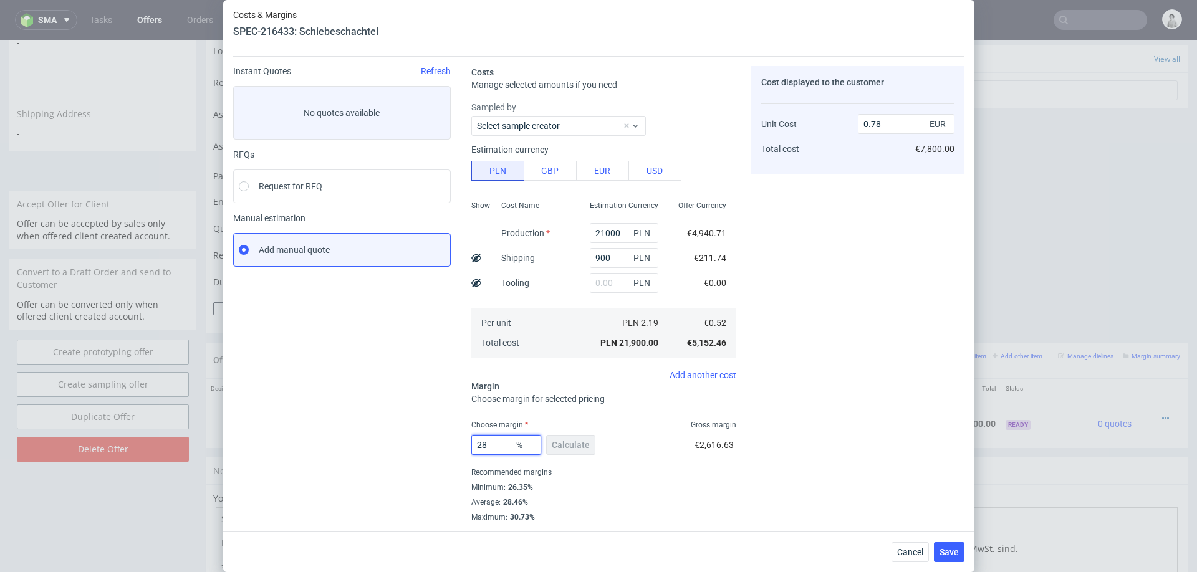
type input "0.71"
type input "28"
click at [700, 471] on div "Recommended margins" at bounding box center [603, 472] width 265 height 15
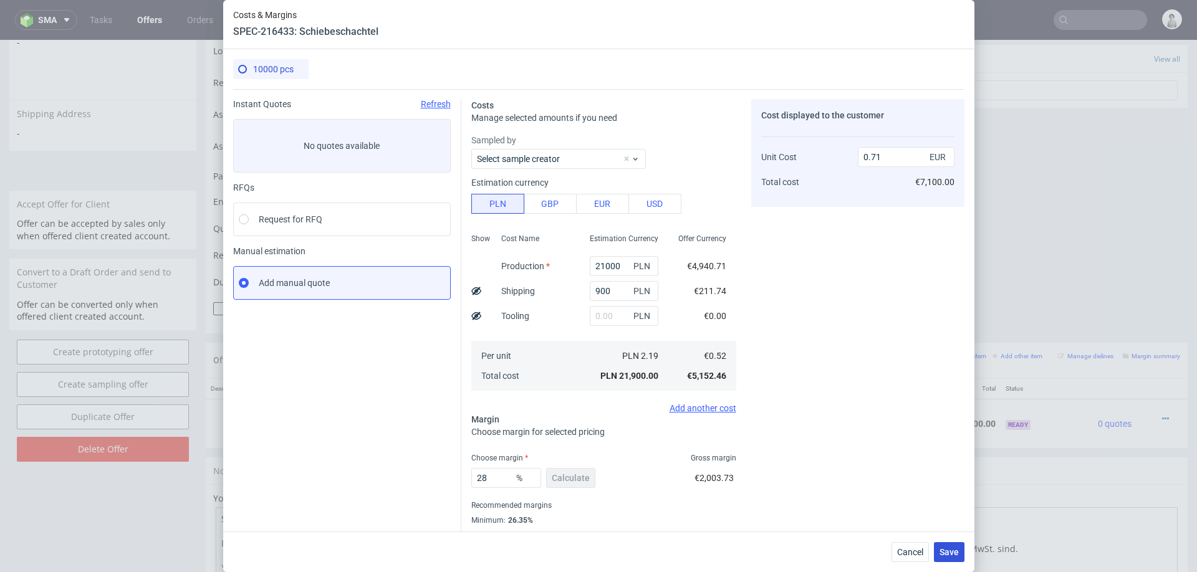
click at [945, 554] on span "Save" at bounding box center [949, 552] width 19 height 9
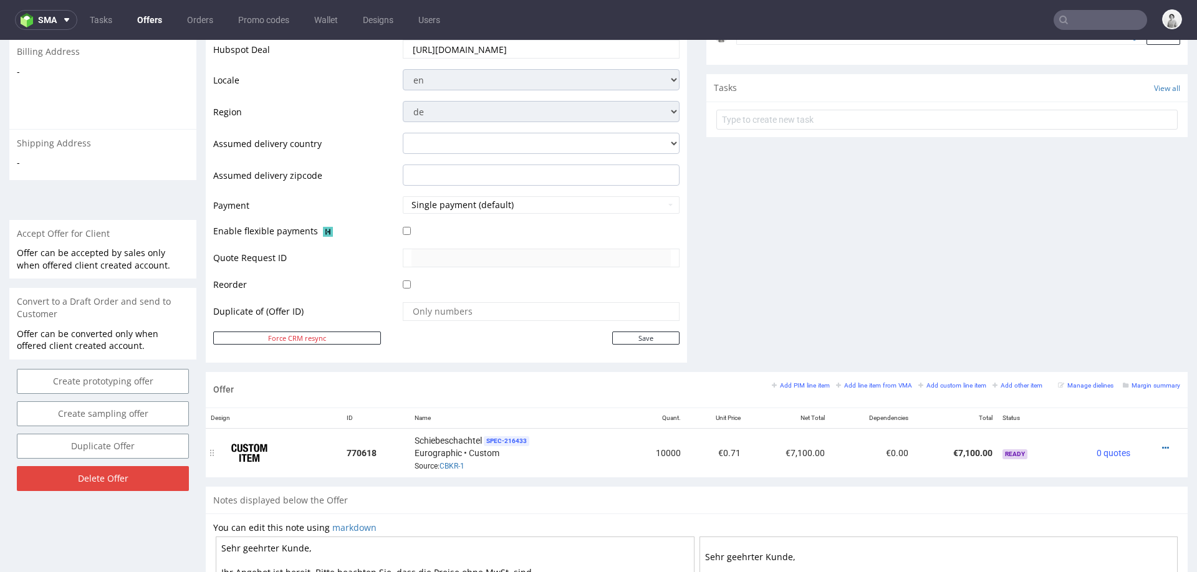
scroll to position [398, 0]
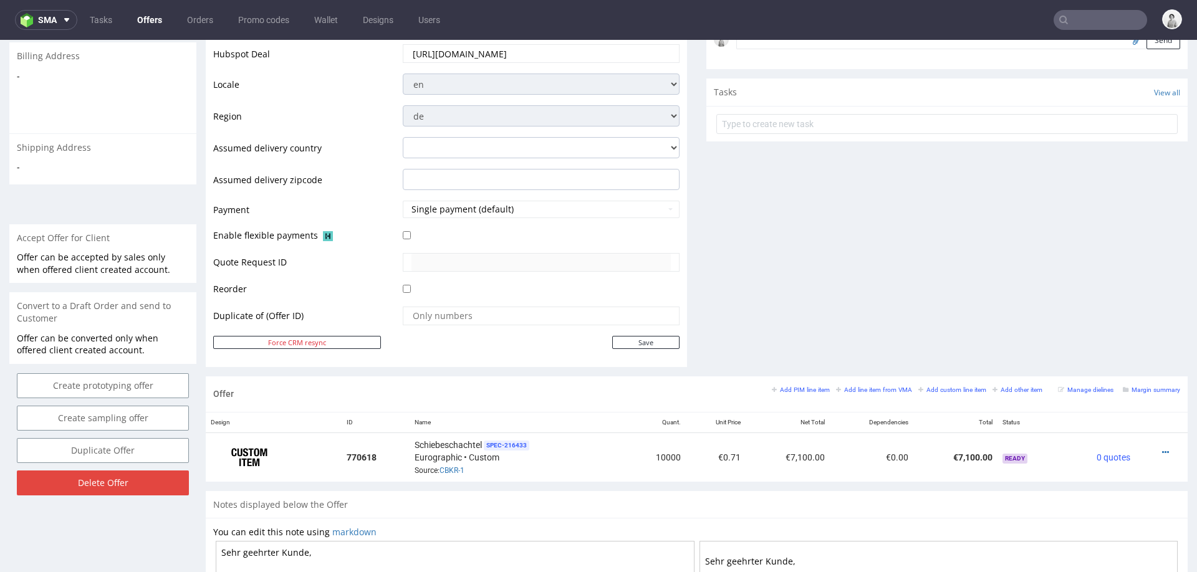
click at [812, 268] on div "Comments User (0) Automatic (0) Attachments (0) All (0) View all (0) Send Tasks…" at bounding box center [946, 66] width 481 height 622
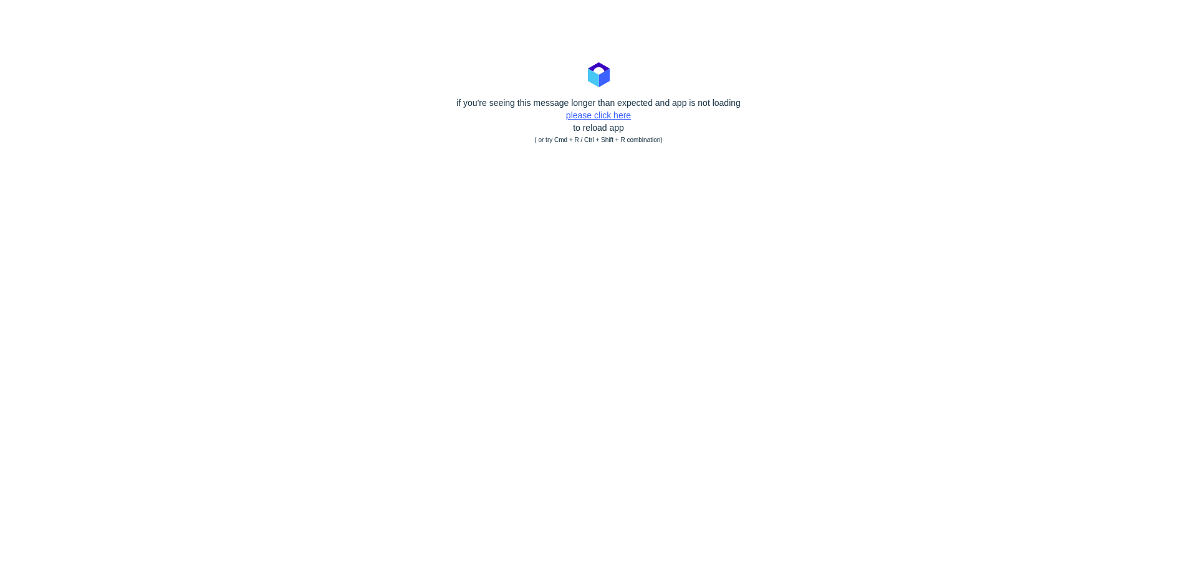
click at [608, 115] on link "please click here" at bounding box center [598, 115] width 65 height 10
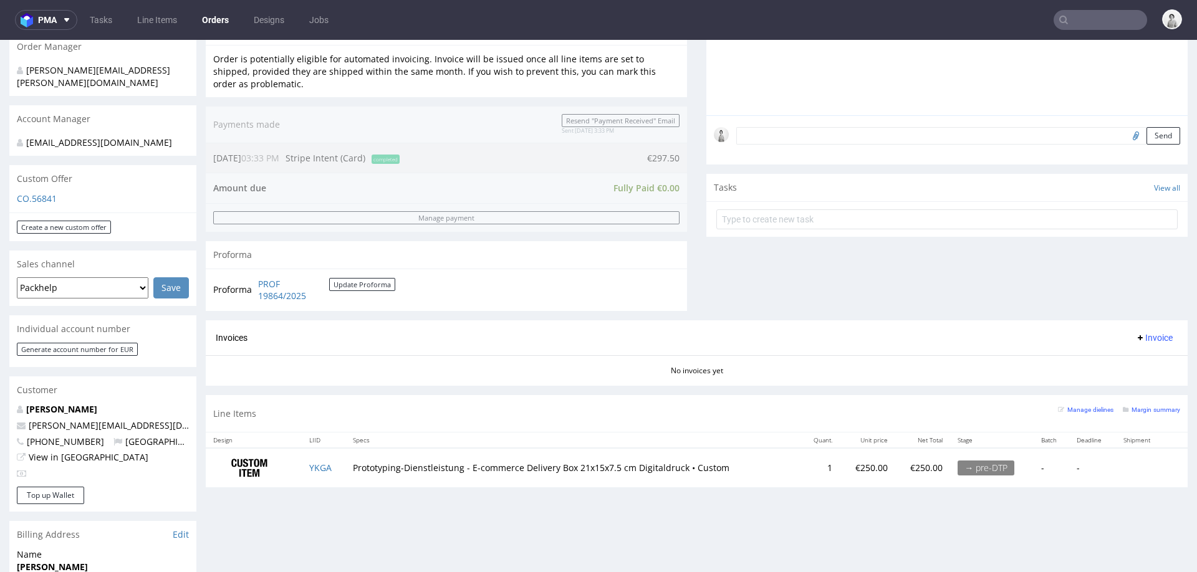
scroll to position [330, 0]
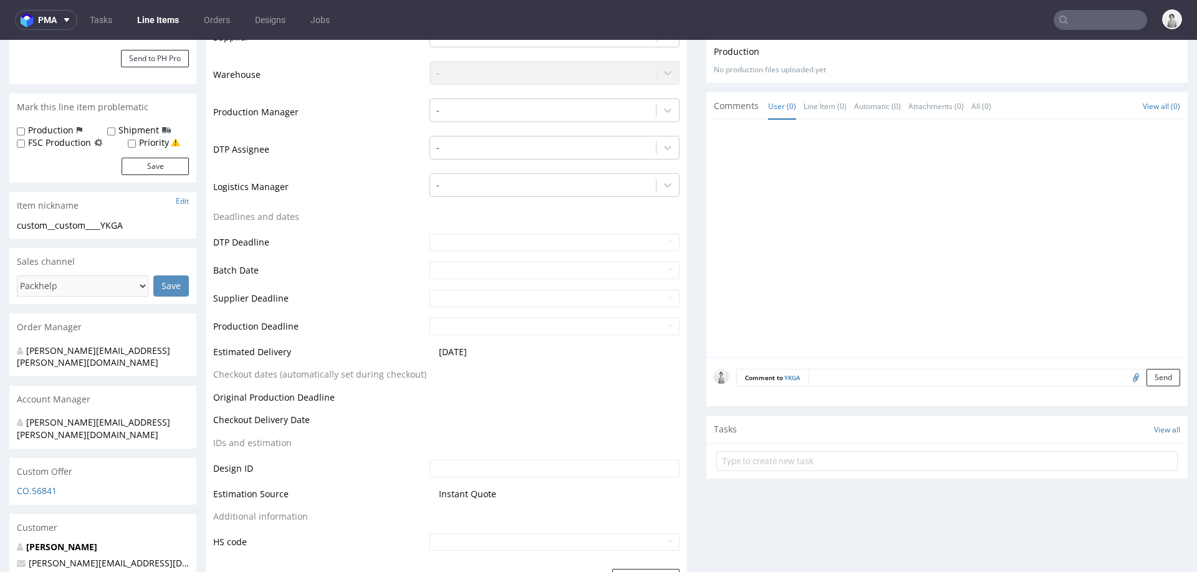
scroll to position [277, 0]
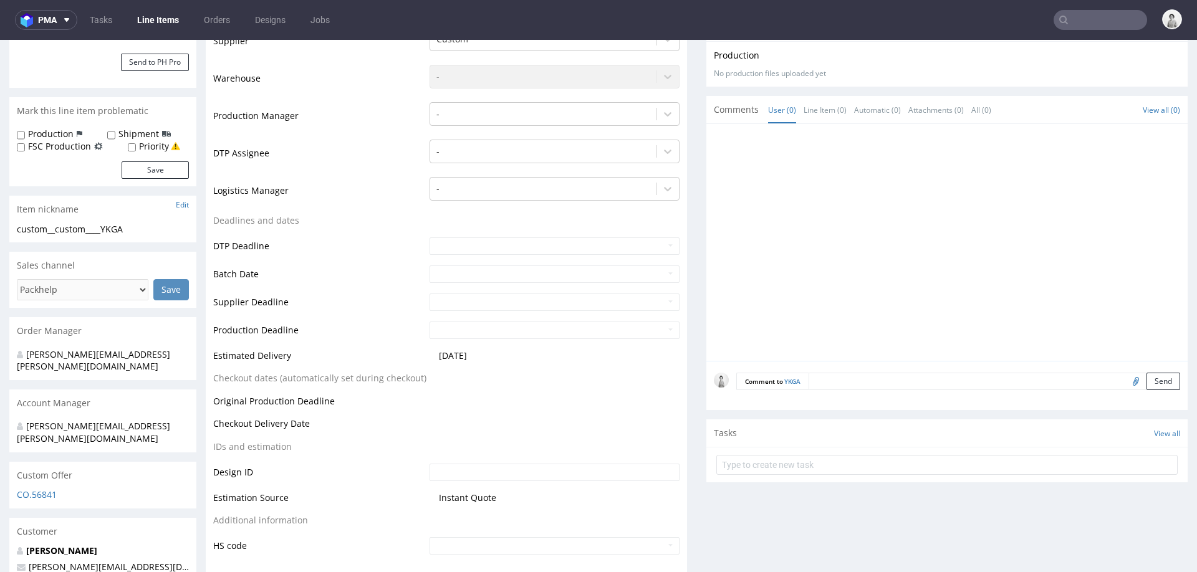
click at [870, 386] on form "Comment to YKGA Send" at bounding box center [958, 382] width 444 height 18
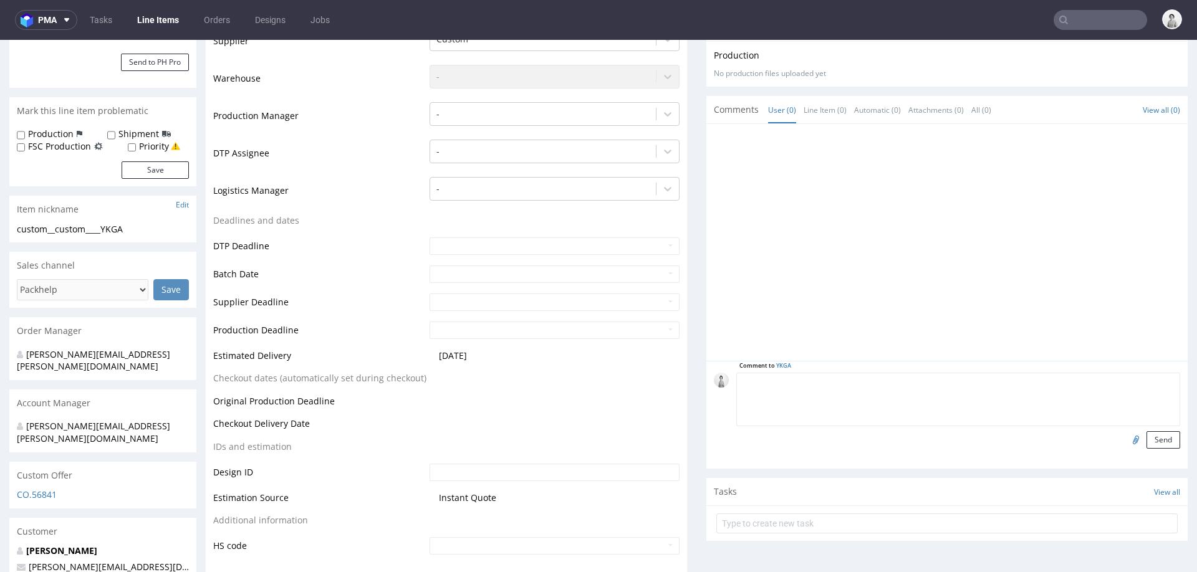
paste textarea "[URL][DOMAIN_NAME]"
type textarea "[URL][DOMAIN_NAME]"
click at [1152, 438] on button "Send" at bounding box center [1164, 439] width 34 height 17
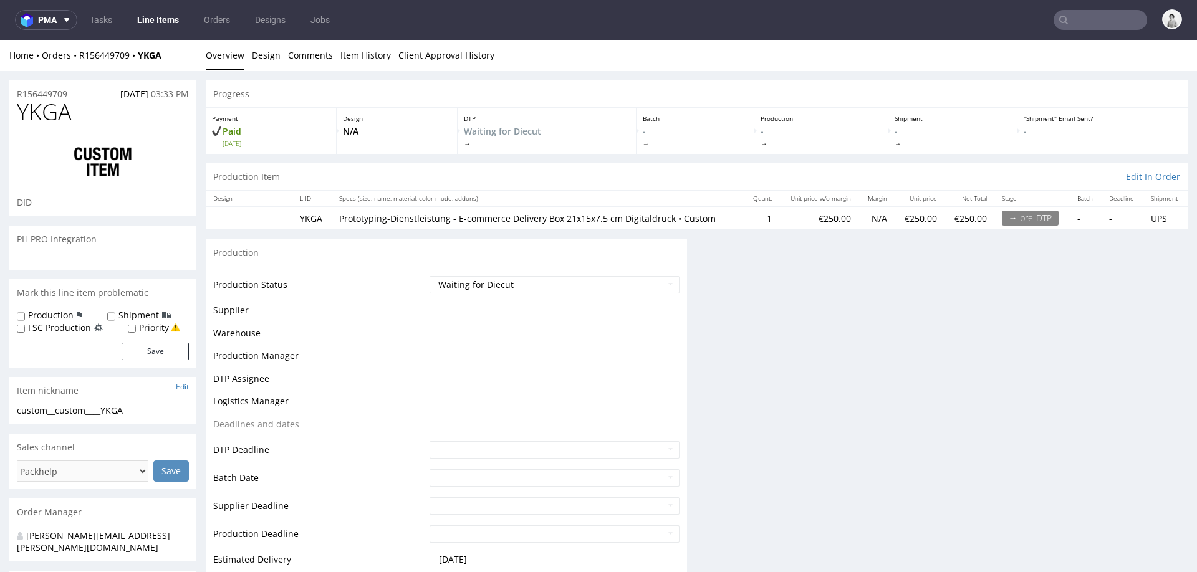
scroll to position [0, 0]
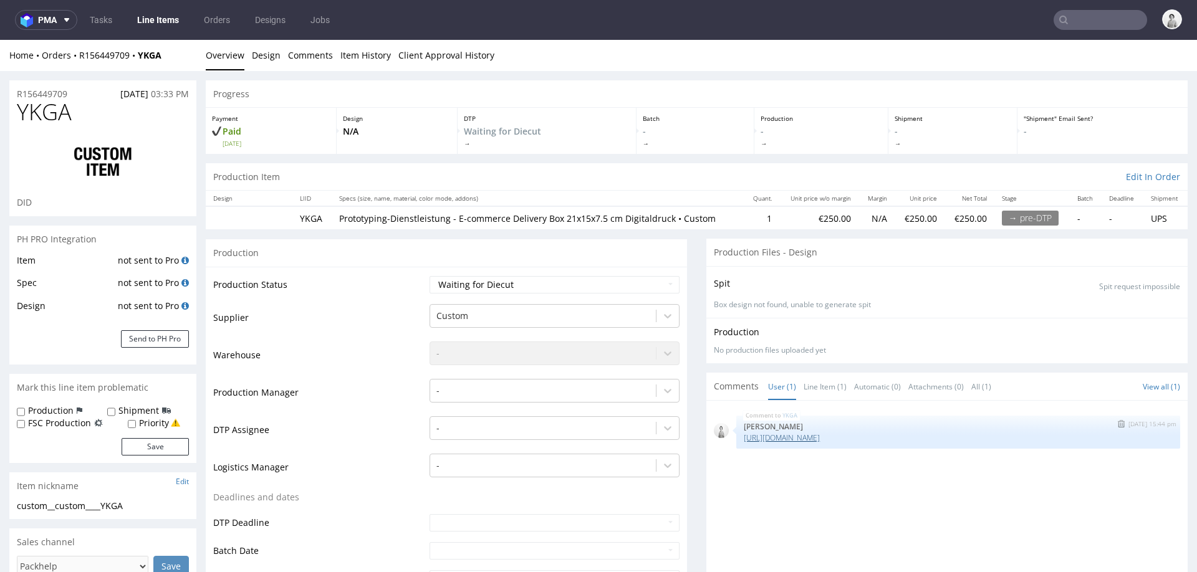
click at [801, 439] on link "https://packhelp.de/editor/product/design/2262114?utm_source=iterable&utm_mediu…" at bounding box center [782, 438] width 76 height 11
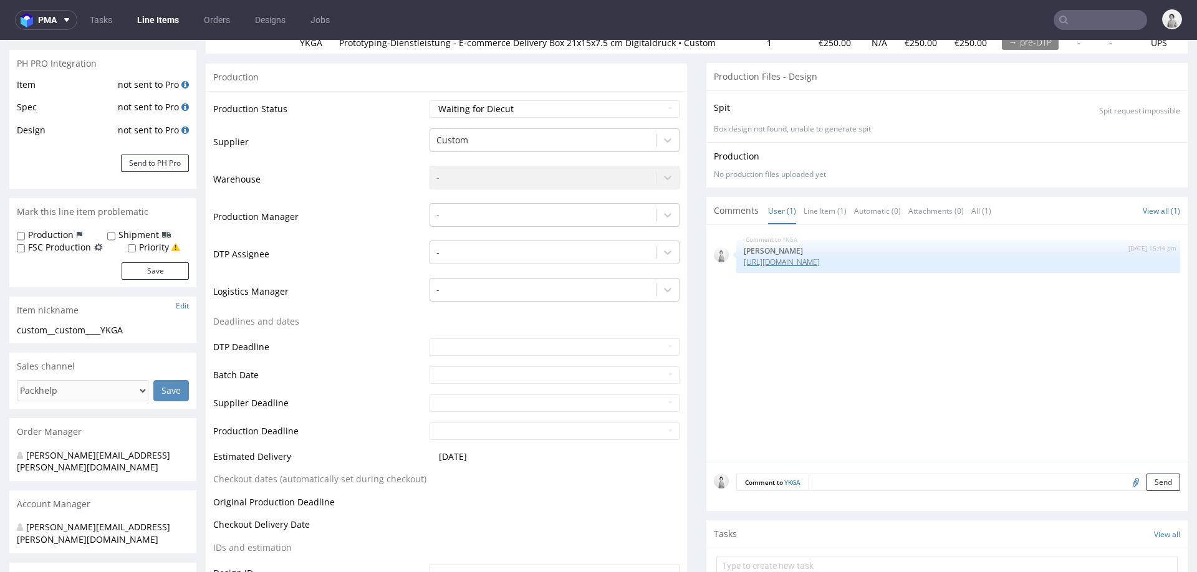
scroll to position [180, 0]
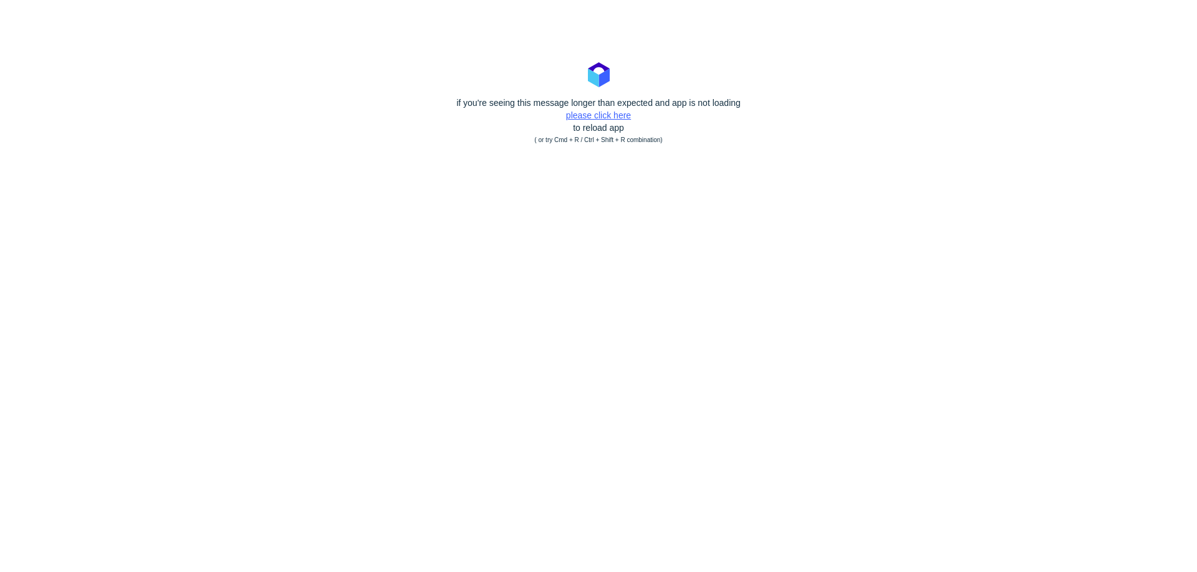
click at [617, 112] on link "please click here" at bounding box center [598, 115] width 65 height 10
click at [592, 110] on link "please click here" at bounding box center [598, 115] width 65 height 10
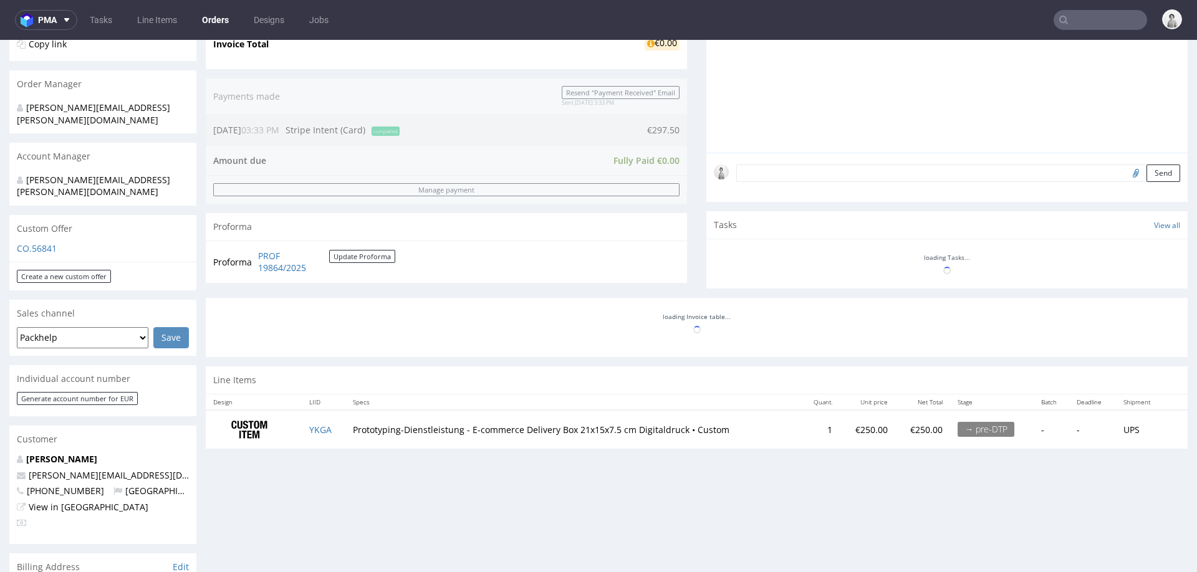
scroll to position [277, 0]
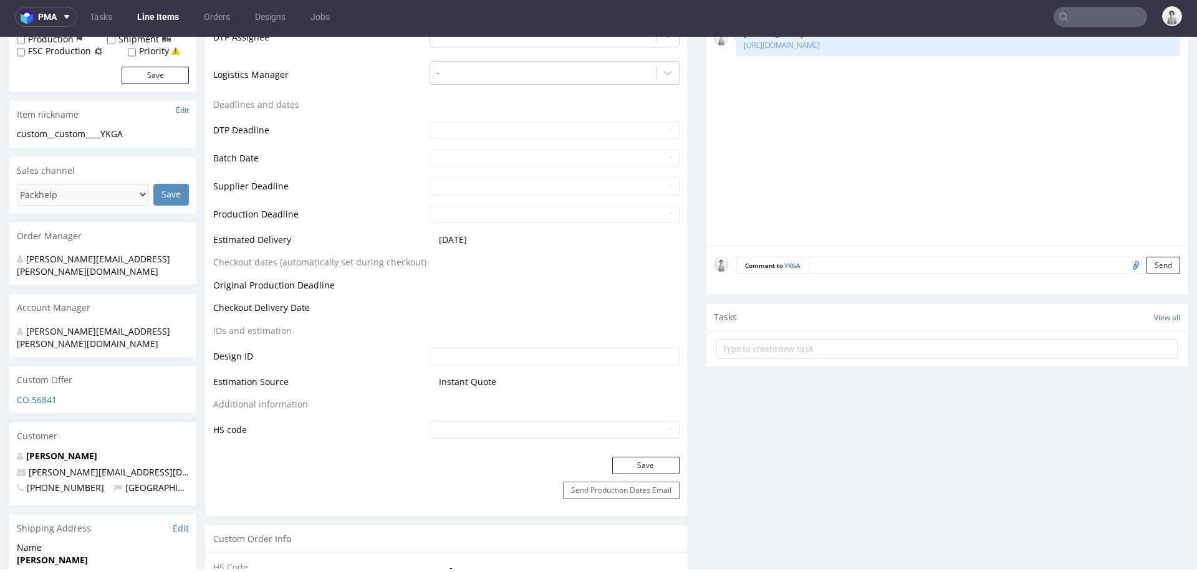
scroll to position [384, 0]
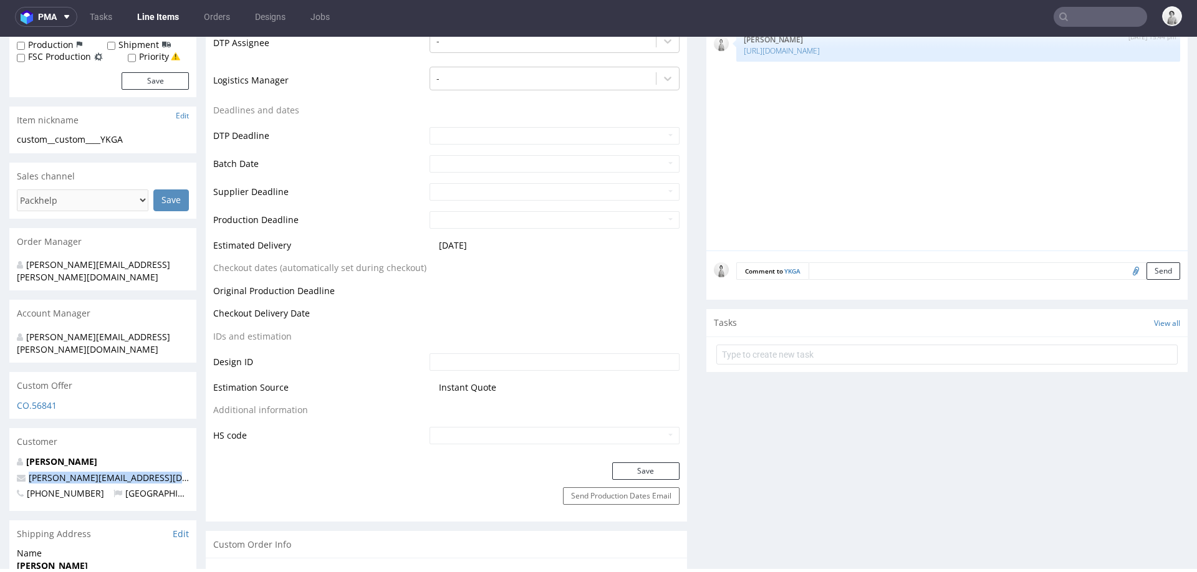
drag, startPoint x: 160, startPoint y: 452, endPoint x: 26, endPoint y: 453, distance: 134.1
click at [27, 472] on p "[PERSON_NAME][EMAIL_ADDRESS][DOMAIN_NAME]" at bounding box center [103, 478] width 172 height 12
copy link "[PERSON_NAME][EMAIL_ADDRESS][DOMAIN_NAME]"
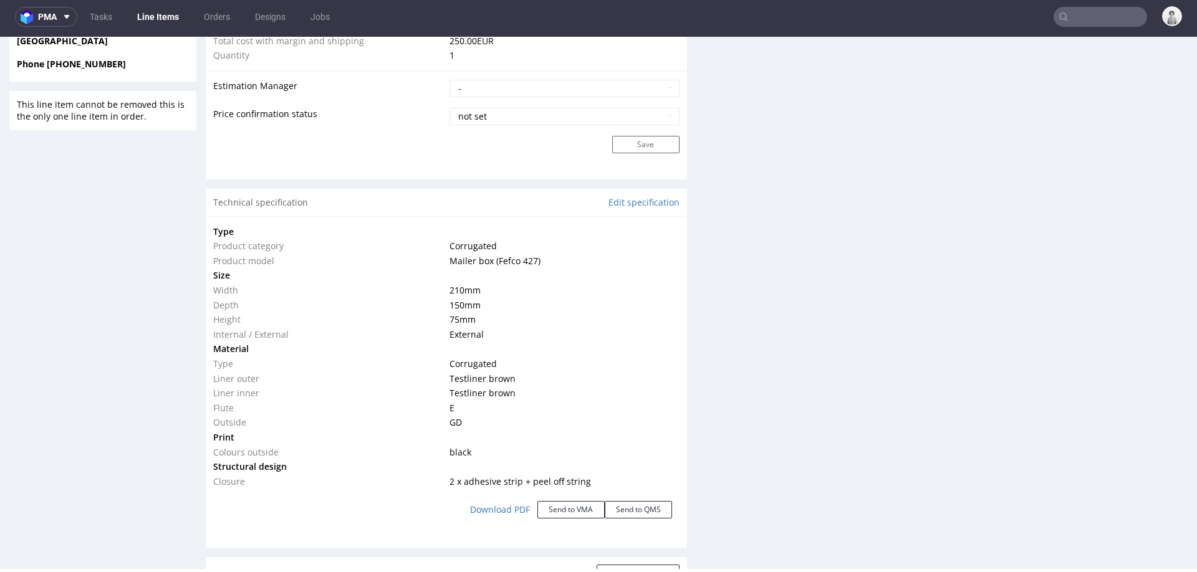
scroll to position [1008, 0]
click at [658, 196] on link "Edit specification" at bounding box center [644, 199] width 71 height 12
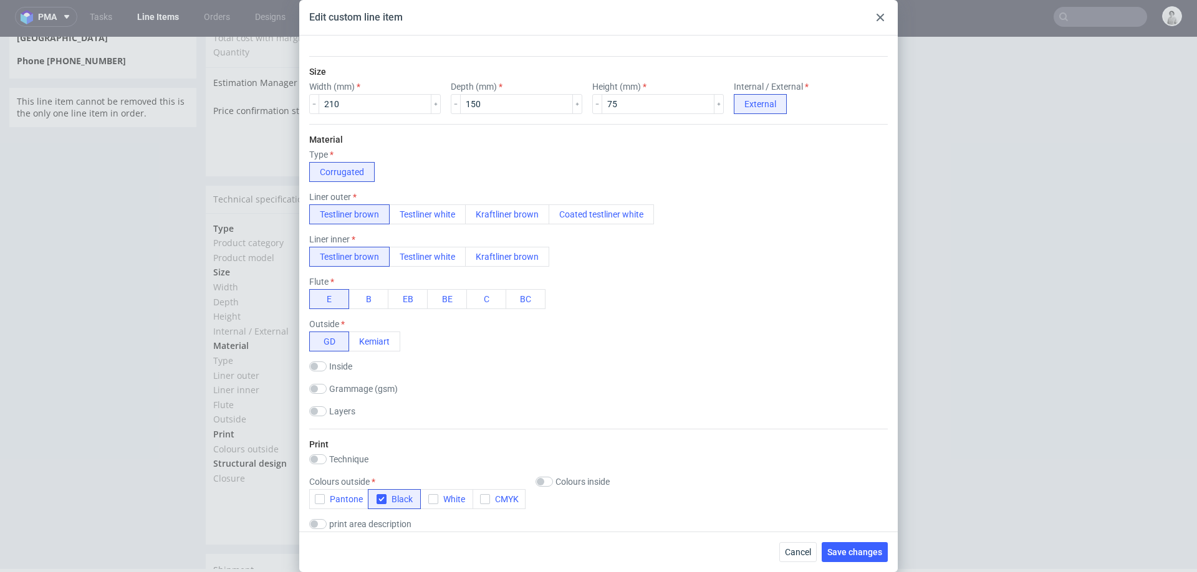
scroll to position [183, 0]
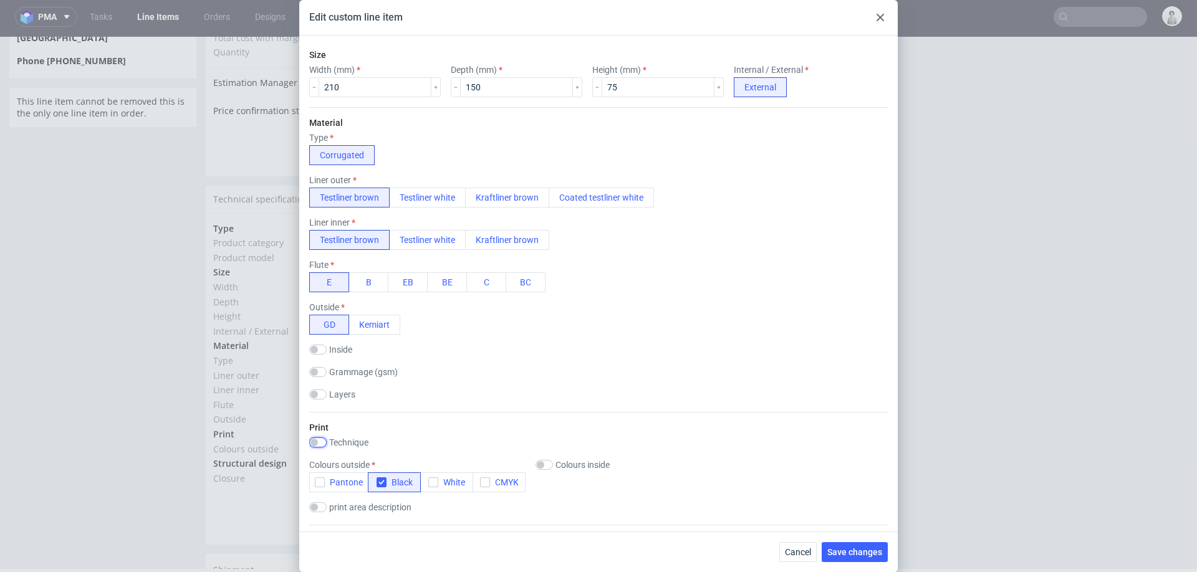
click at [324, 441] on input "checkbox" at bounding box center [317, 443] width 17 height 10
checkbox input "true"
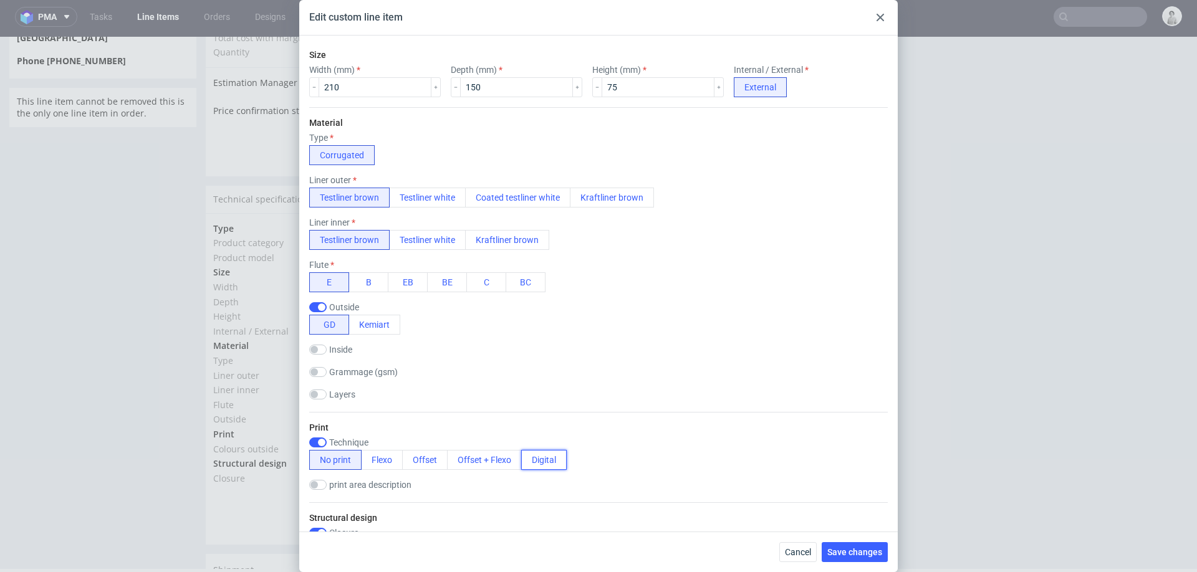
click at [536, 458] on button "Digital" at bounding box center [544, 460] width 46 height 20
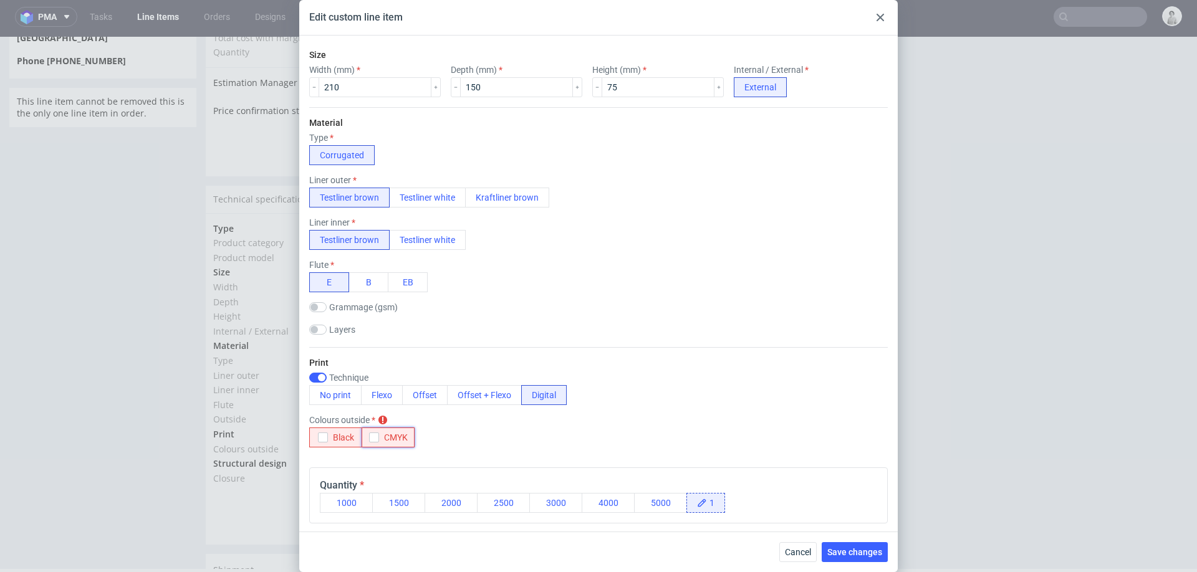
click at [373, 437] on icon "button" at bounding box center [374, 437] width 9 height 9
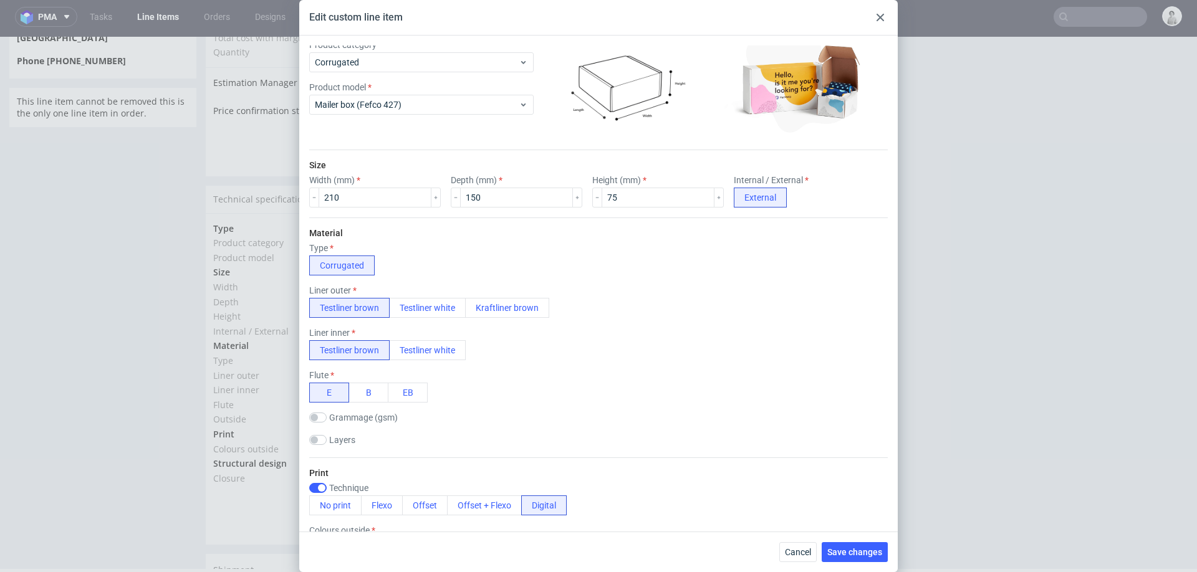
scroll to position [288, 0]
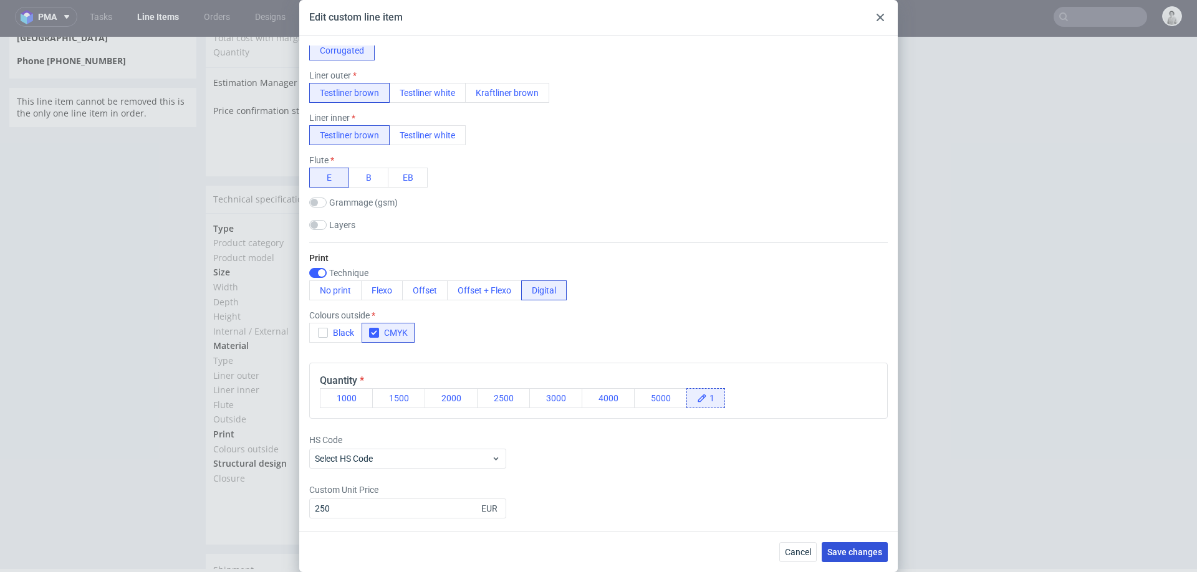
click at [858, 553] on span "Save changes" at bounding box center [854, 552] width 55 height 9
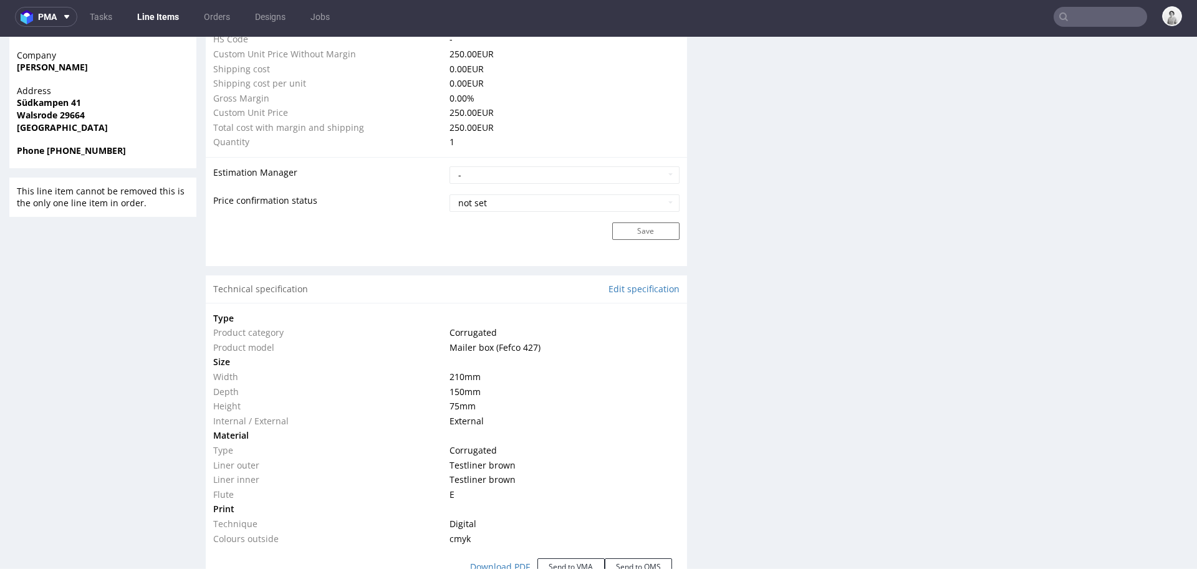
scroll to position [920, 0]
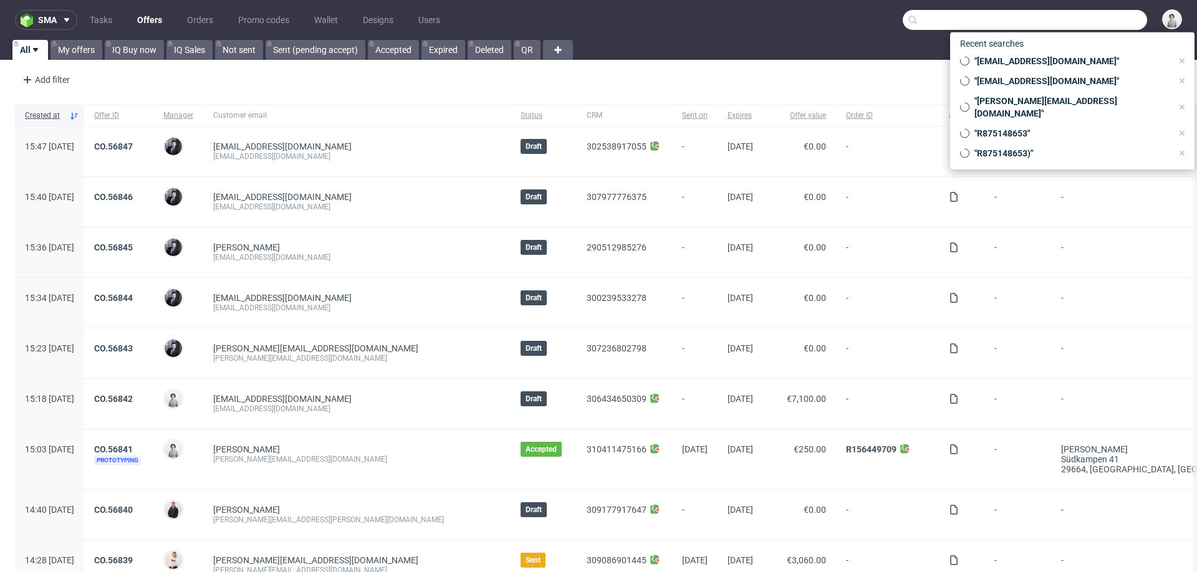
click at [797, 11] on input "text" at bounding box center [1025, 20] width 244 height 20
paste input "michael.janczikowski@unterheld.de"
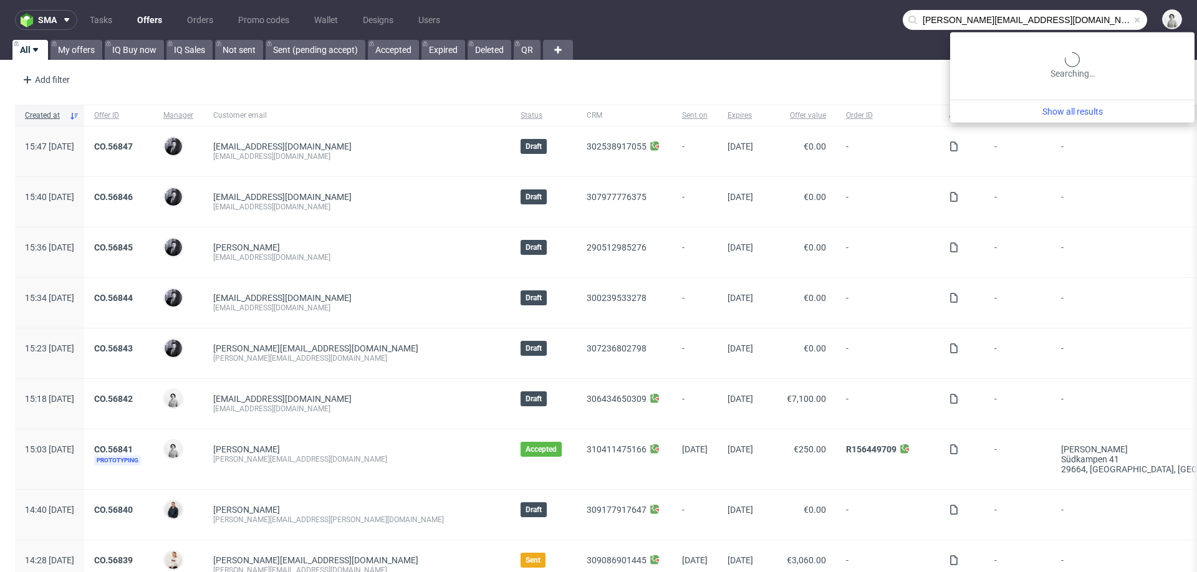
type input "michael.janczikowski@unterheld.de"
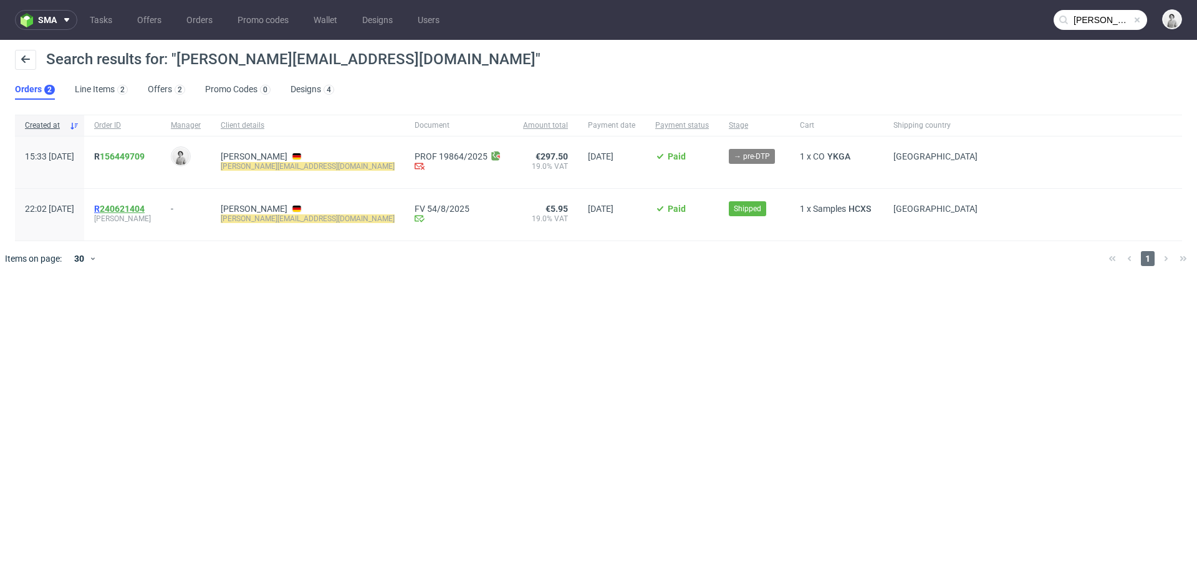
click at [145, 208] on link "240621404" at bounding box center [122, 209] width 45 height 10
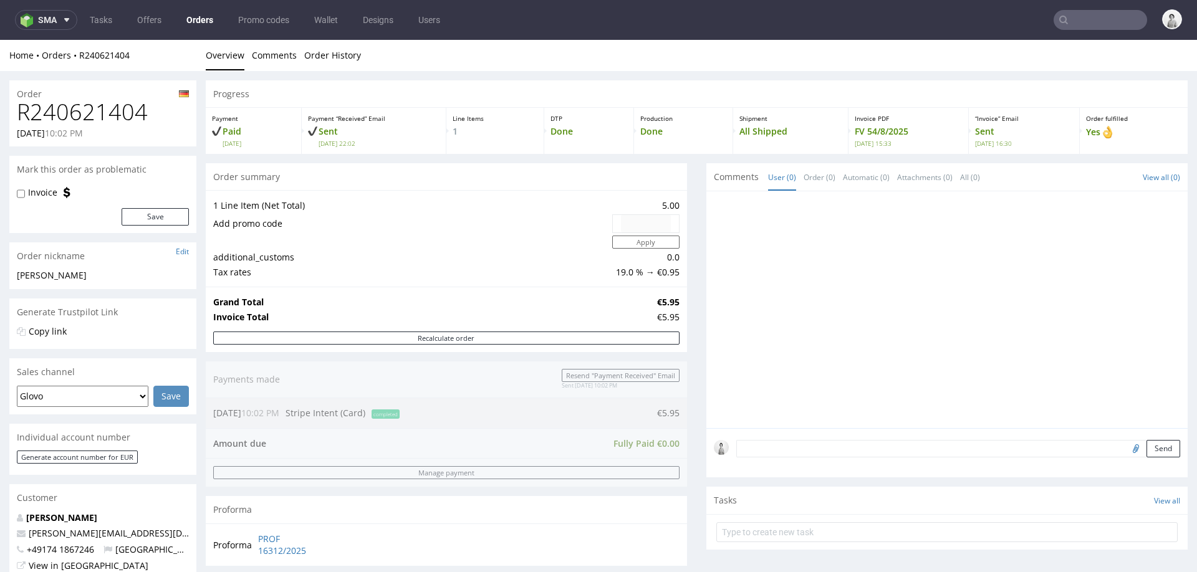
type input "michael.janczikowski@unterheld.de"
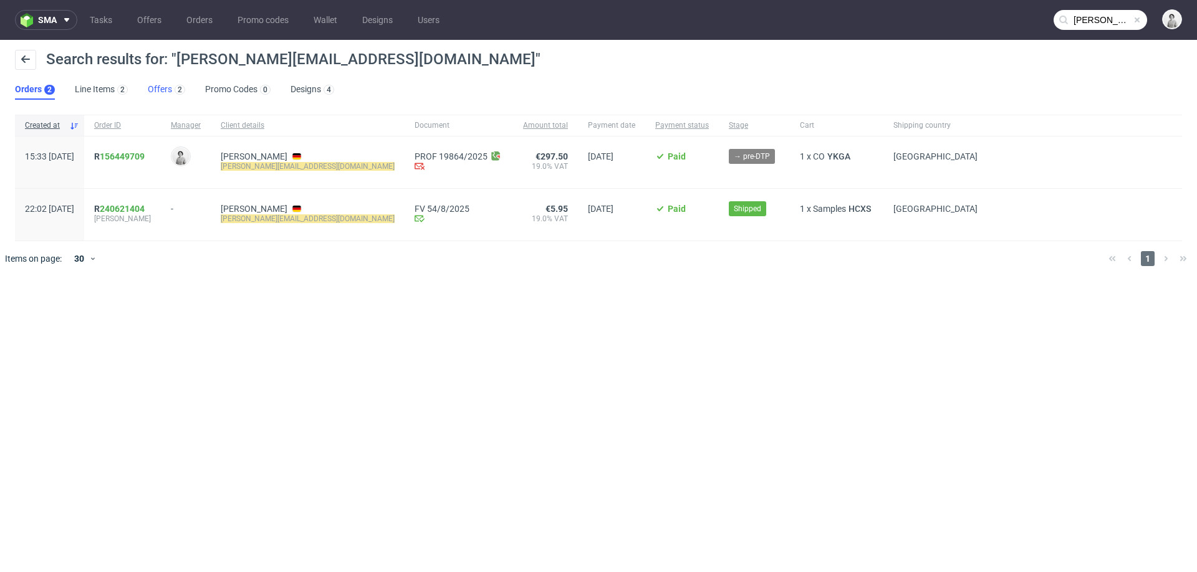
click at [152, 87] on link "Offers 2" at bounding box center [166, 90] width 37 height 20
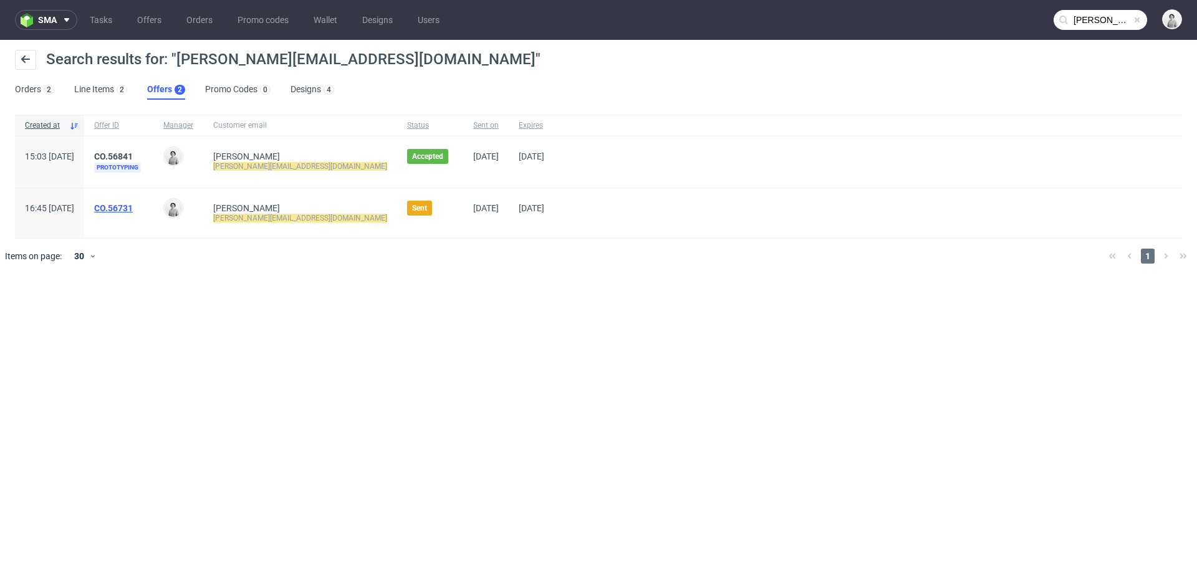
click at [133, 209] on link "CO.56731" at bounding box center [113, 208] width 39 height 10
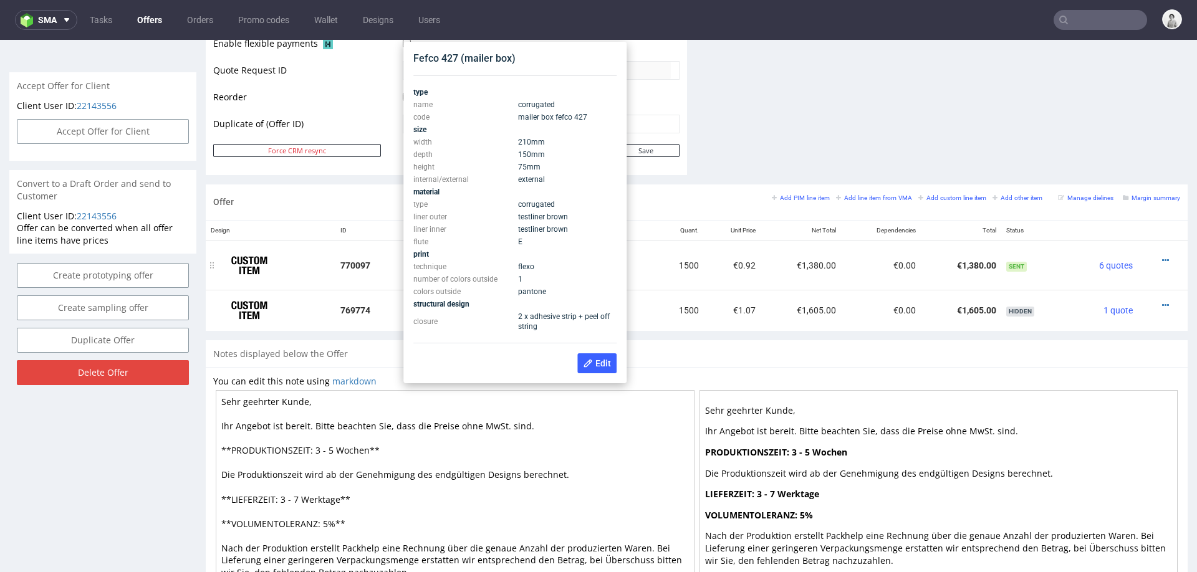
scroll to position [597, 0]
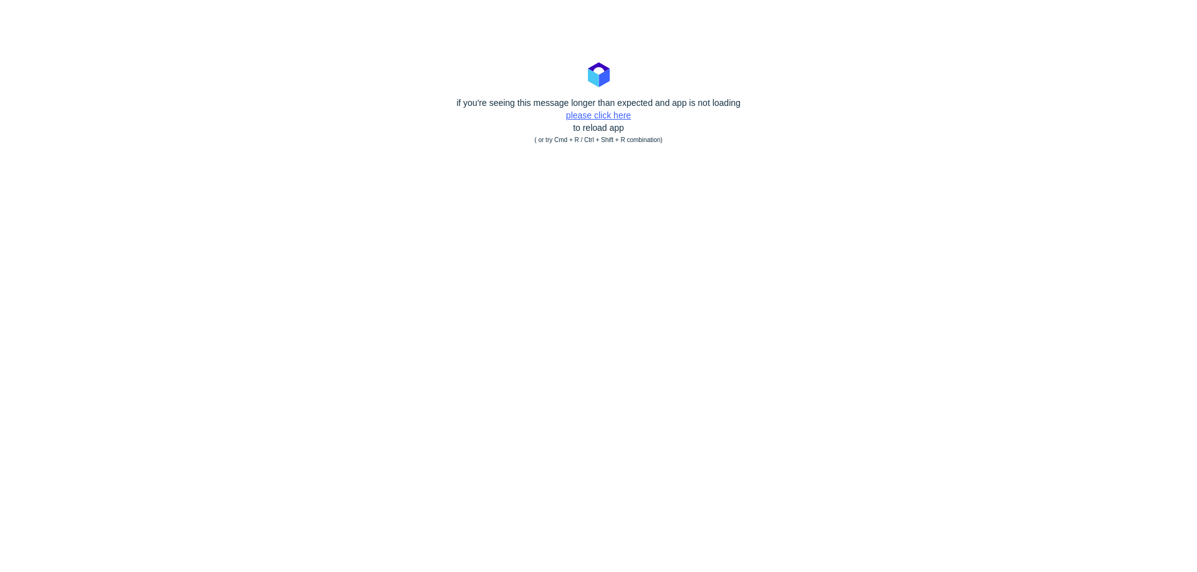
click at [597, 111] on link "please click here" at bounding box center [598, 115] width 65 height 10
click at [612, 118] on link "please click here" at bounding box center [598, 115] width 65 height 10
click at [594, 116] on link "please click here" at bounding box center [598, 115] width 65 height 10
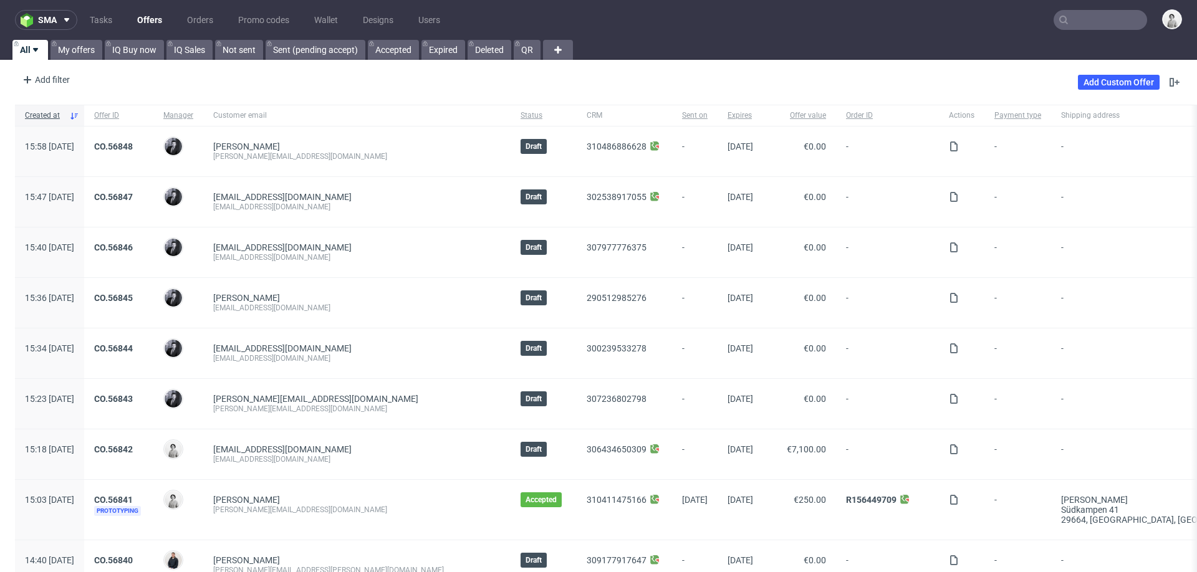
click at [1092, 26] on input "text" at bounding box center [1101, 20] width 94 height 20
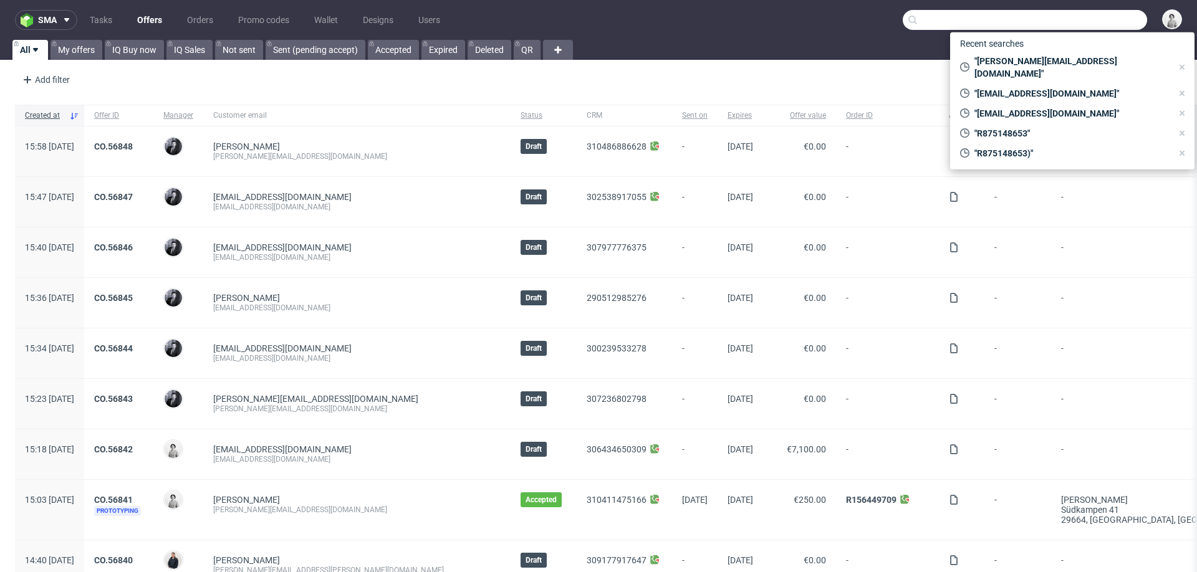
paste input "comercial@degalmed.es"
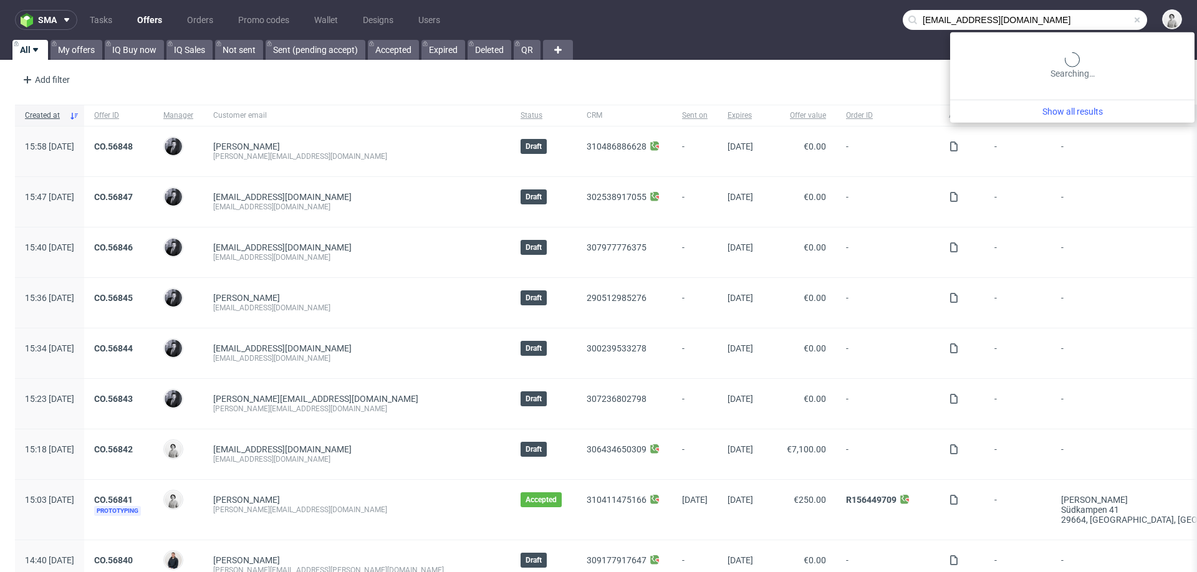
type input "comercial@degalmed.es"
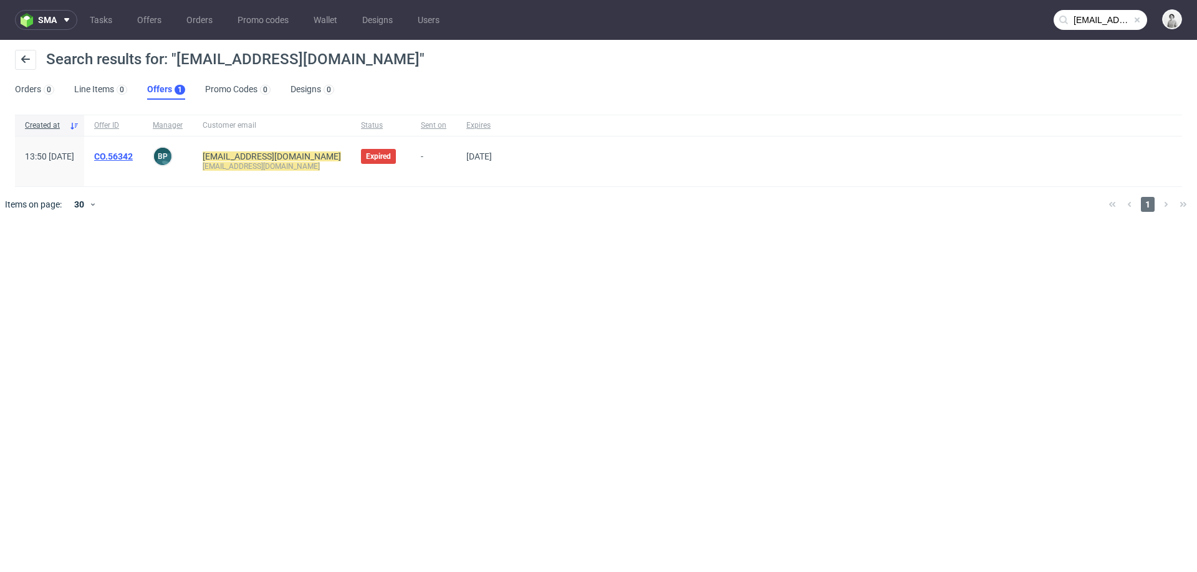
click at [133, 154] on link "CO.56342" at bounding box center [113, 157] width 39 height 10
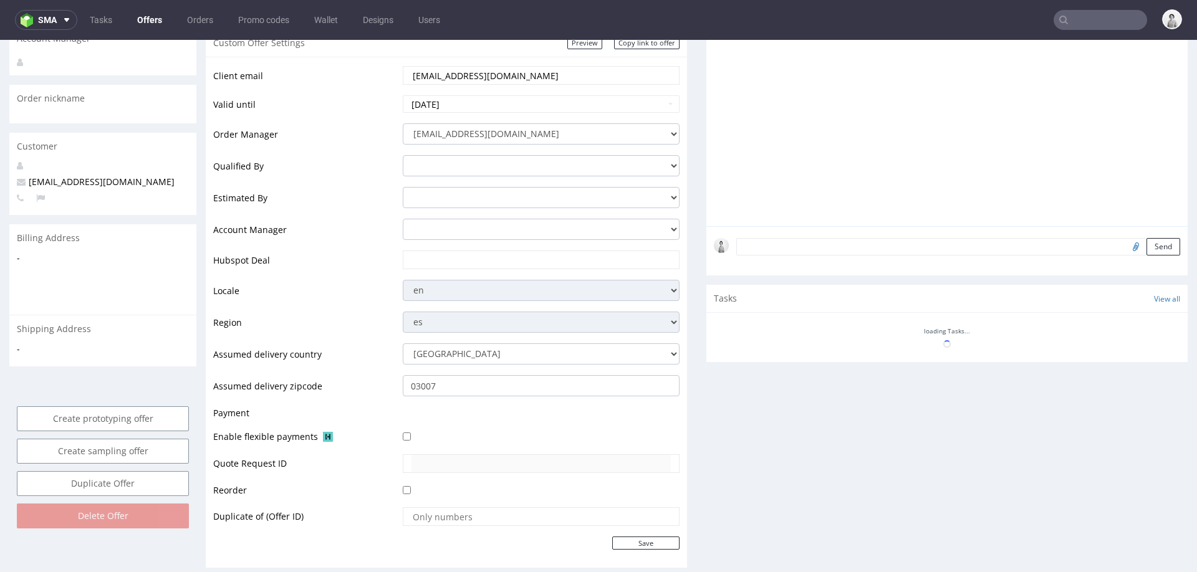
scroll to position [210, 0]
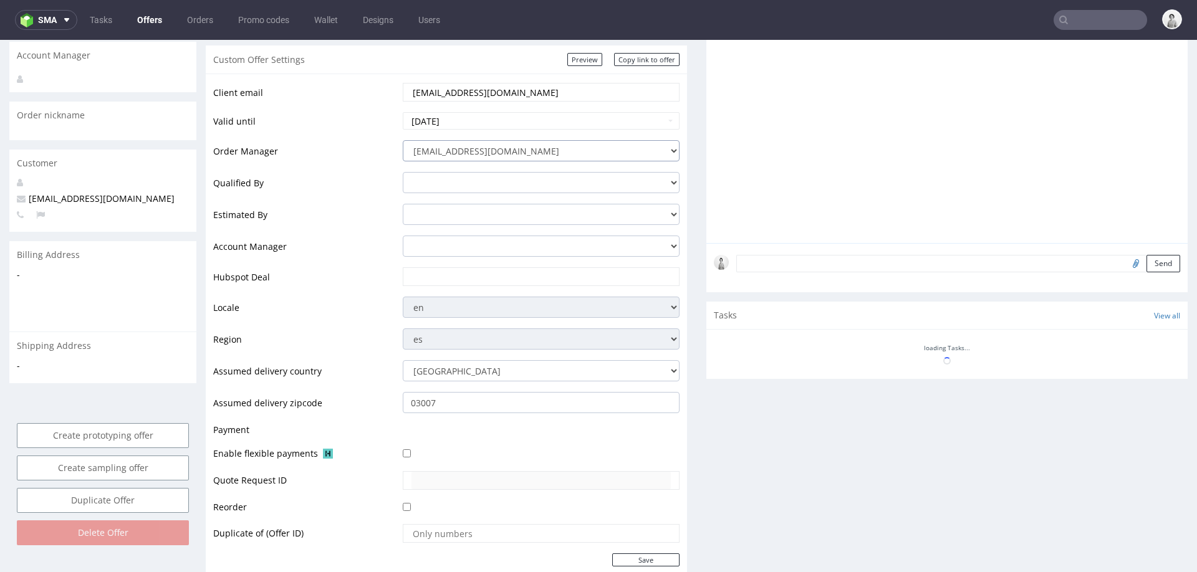
click at [488, 150] on select "integrations@packhelp.com adrian.grudzien@packhelp.com adrian.margula@packhelp.…" at bounding box center [541, 150] width 277 height 21
select select "20998342"
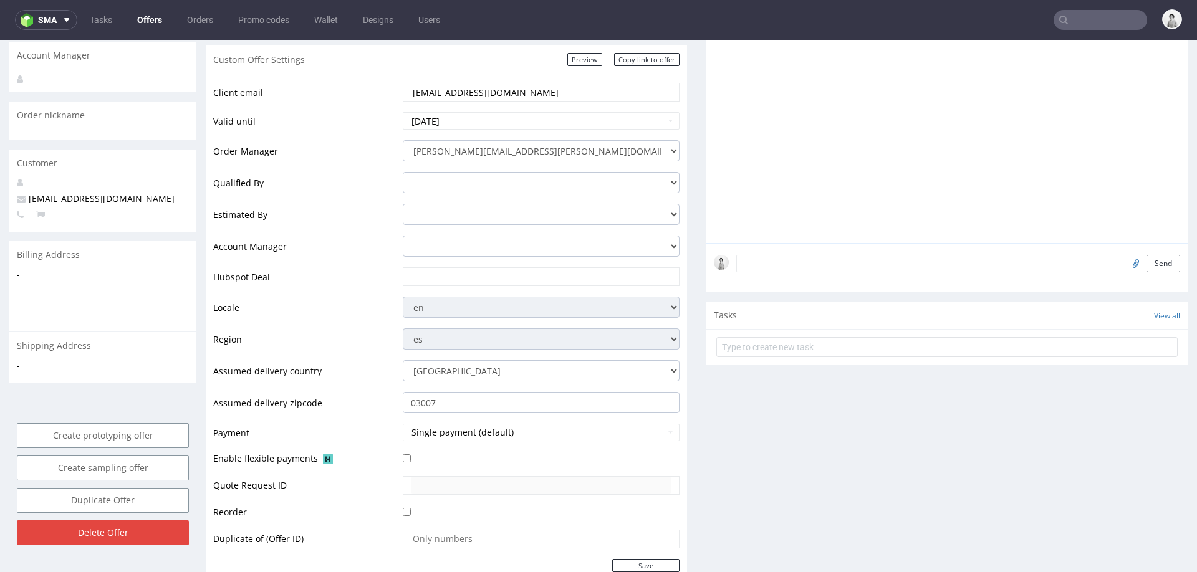
click at [440, 272] on input "text" at bounding box center [541, 276] width 259 height 17
paste input "https://app-eu1.hubspot.com/contacts/25600958/record/0-3/275447709905"
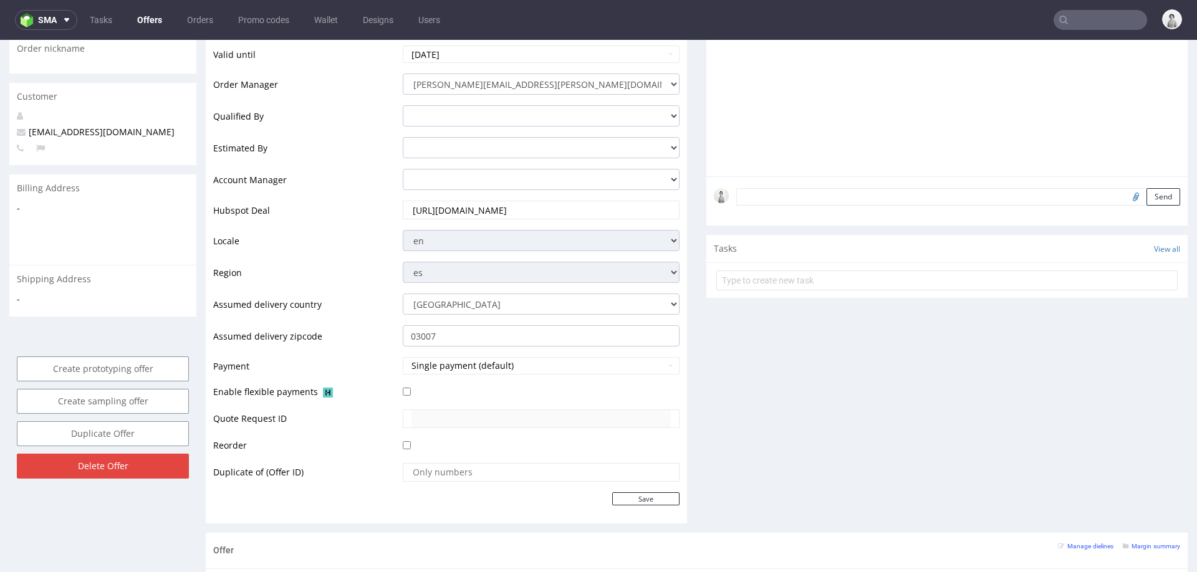
scroll to position [324, 0]
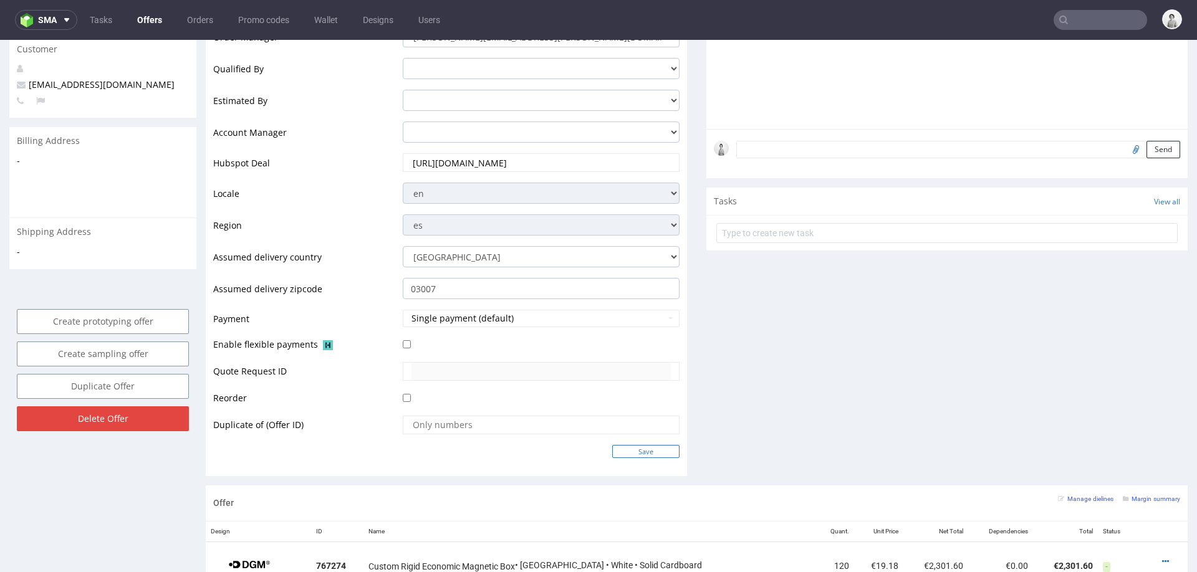
type input "https://app-eu1.hubspot.com/contacts/25600958/record/0-3/275447709905"
click at [639, 448] on input "Save" at bounding box center [645, 451] width 67 height 13
type input "In progress..."
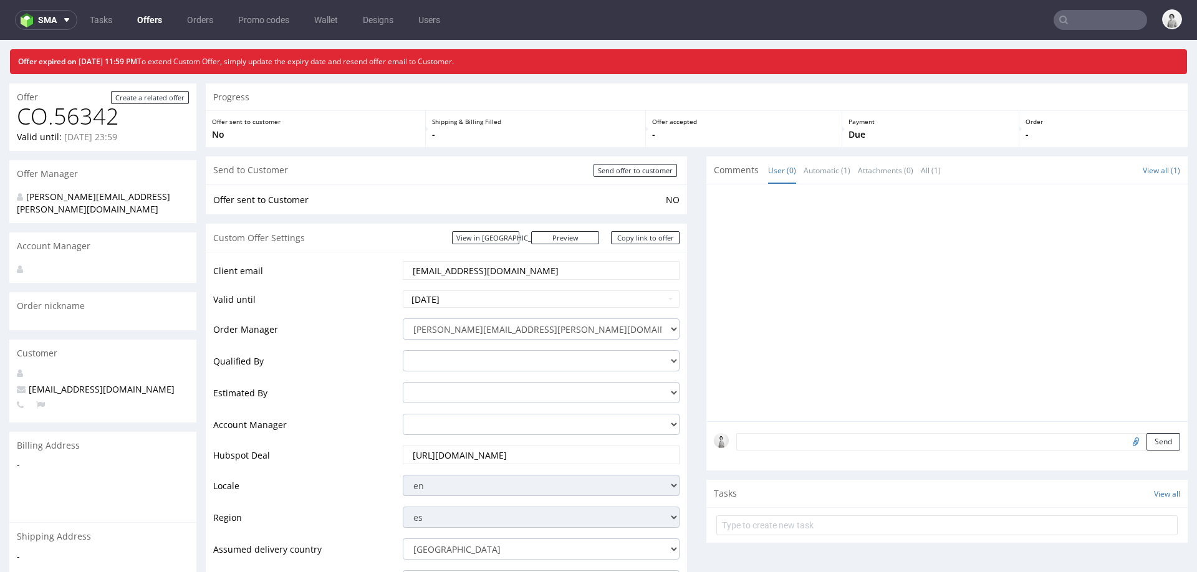
scroll to position [36, 0]
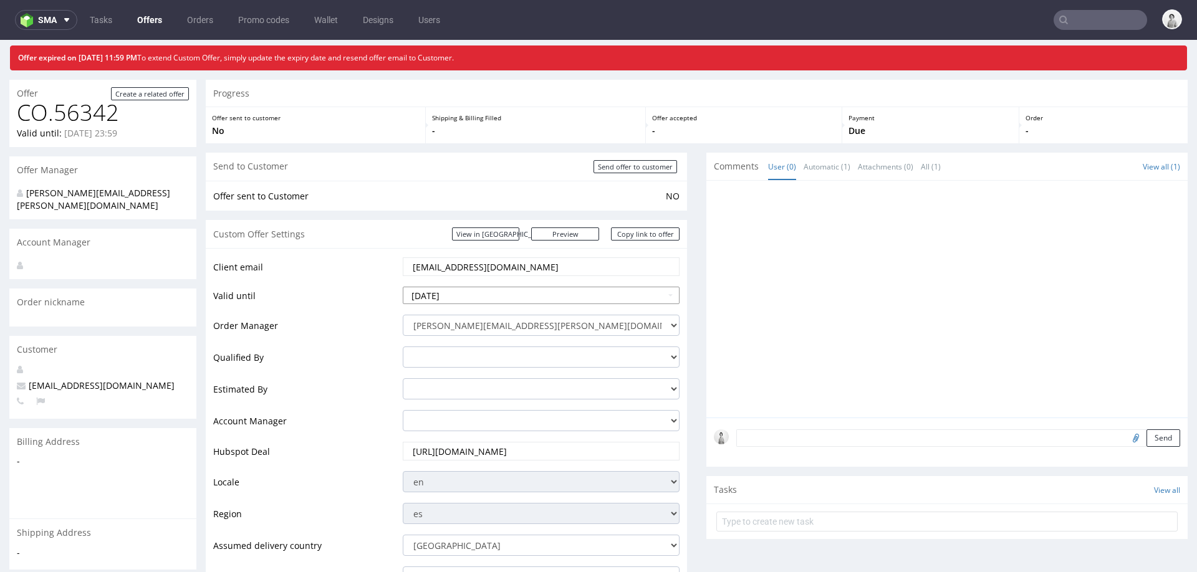
click at [516, 293] on input "2025-08-13" at bounding box center [541, 295] width 277 height 17
click at [413, 274] on td "31" at bounding box center [412, 276] width 19 height 19
type input "2025-08-31"
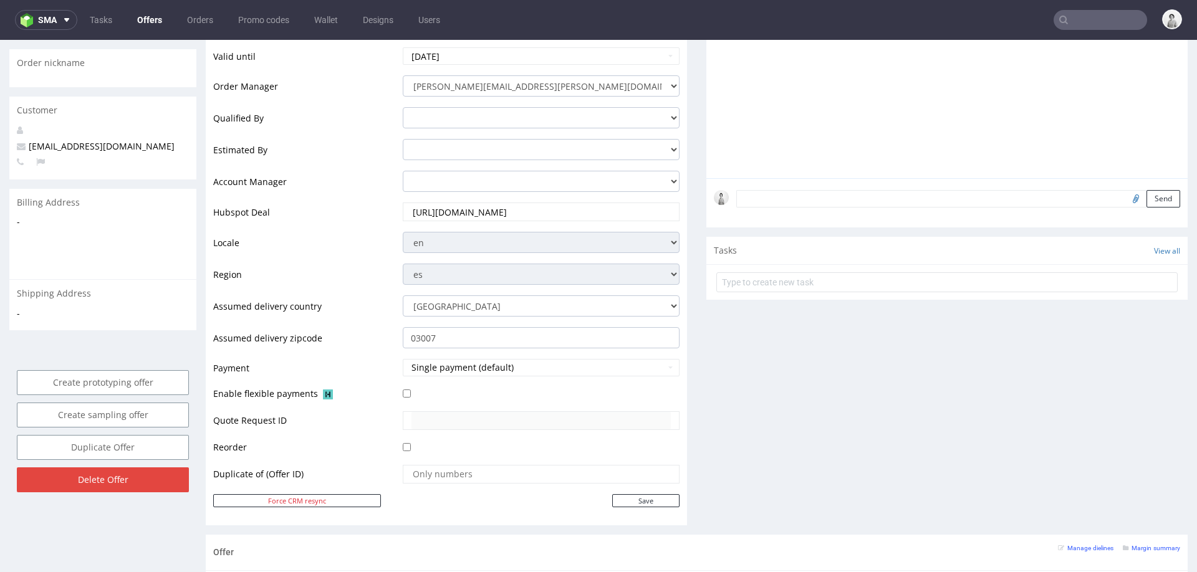
scroll to position [289, 0]
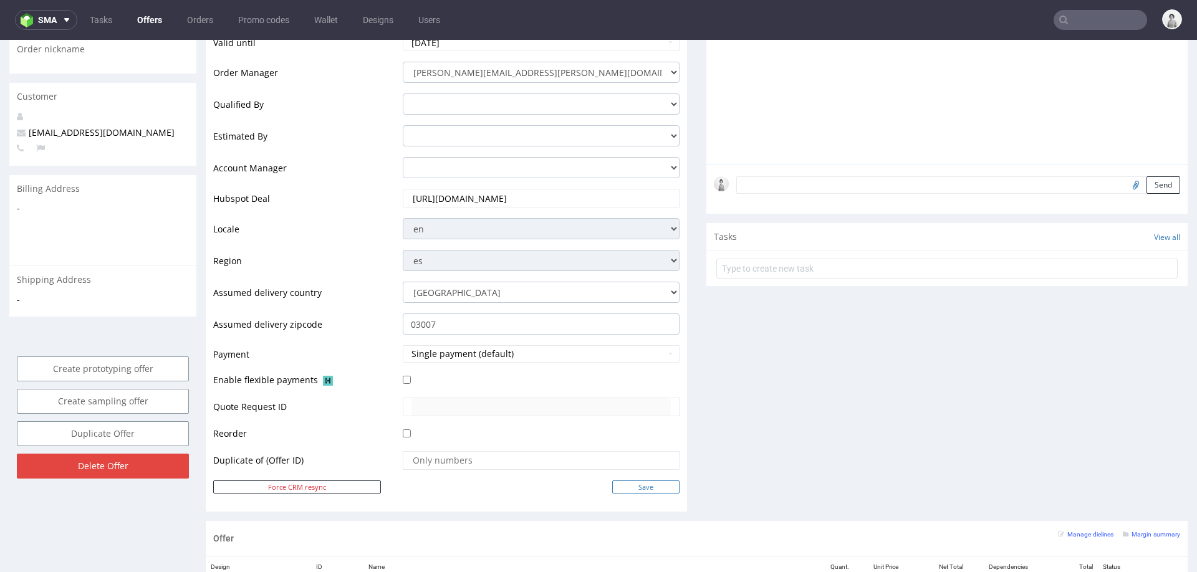
click at [653, 486] on input "Save" at bounding box center [645, 487] width 67 height 13
type input "In progress..."
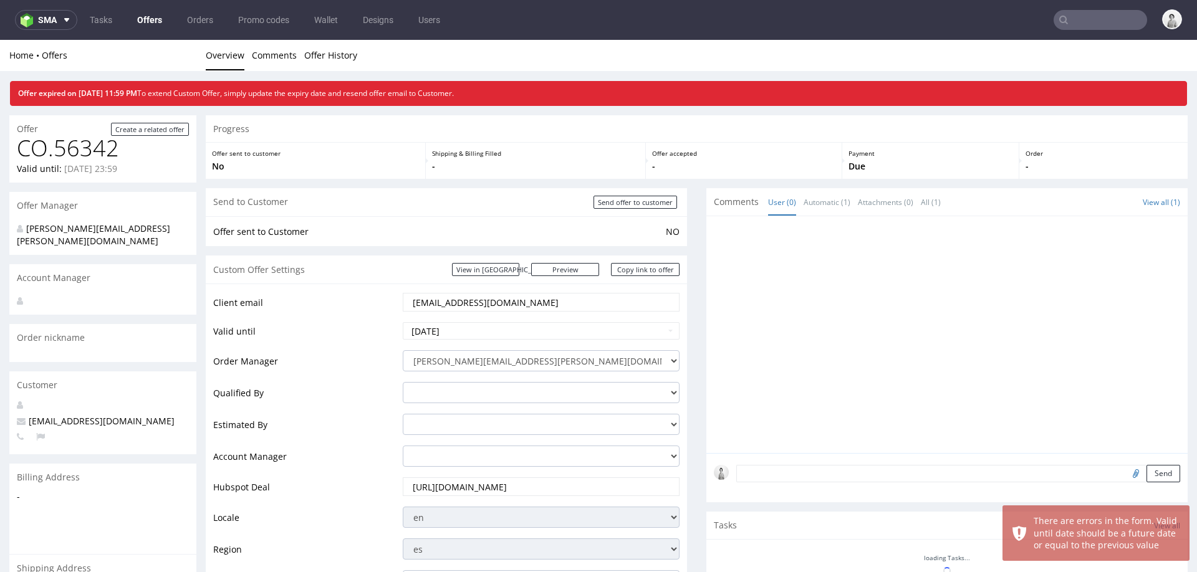
scroll to position [0, 0]
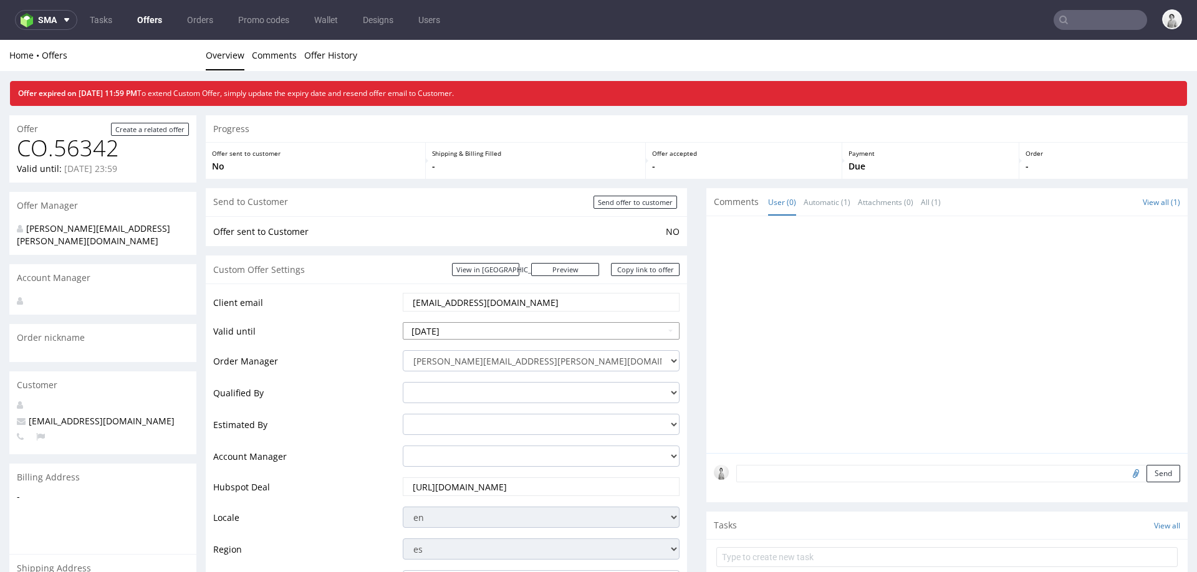
click at [503, 327] on input "2025-08-13" at bounding box center [541, 330] width 277 height 17
click at [406, 309] on td "31" at bounding box center [412, 312] width 19 height 19
type input "2025-08-31"
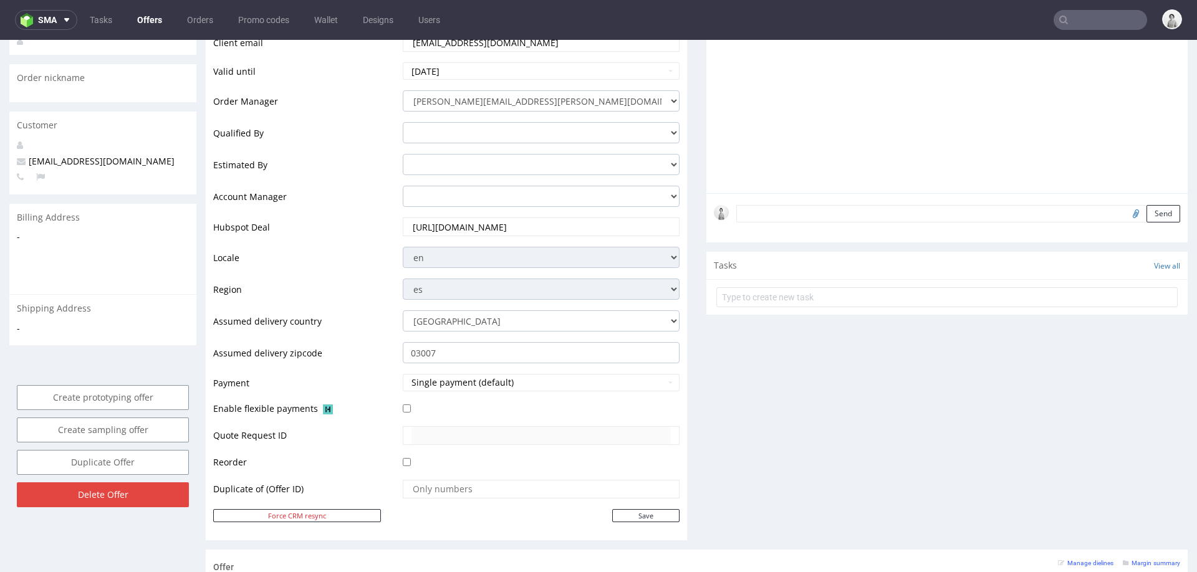
scroll to position [307, 0]
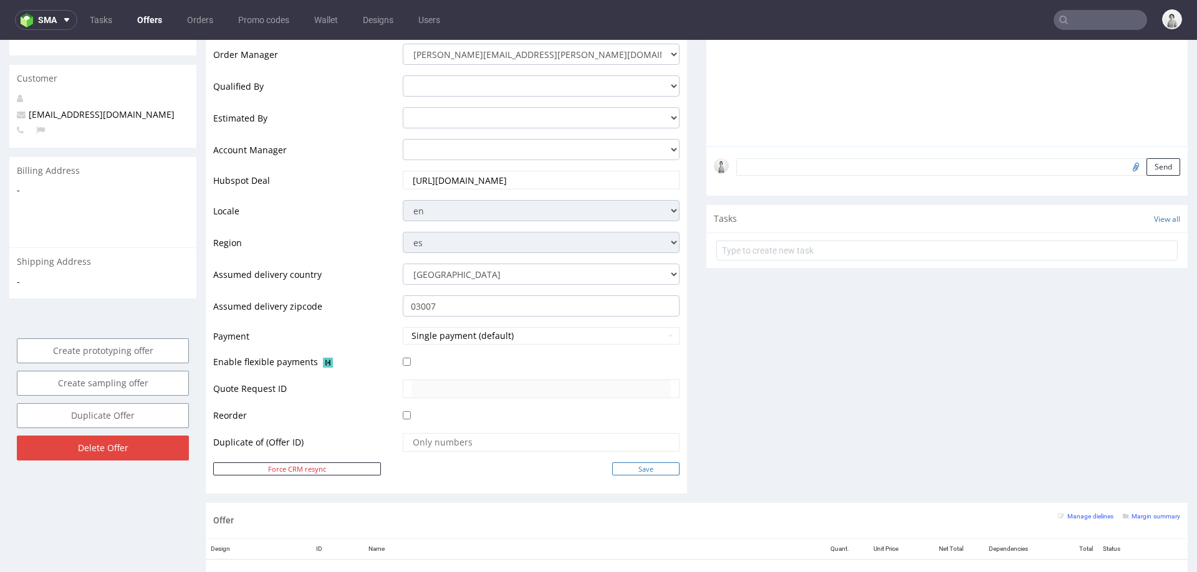
click at [649, 461] on td "Save" at bounding box center [540, 469] width 280 height 16
click at [655, 462] on input "Save" at bounding box center [645, 468] width 67 height 13
type input "In progress..."
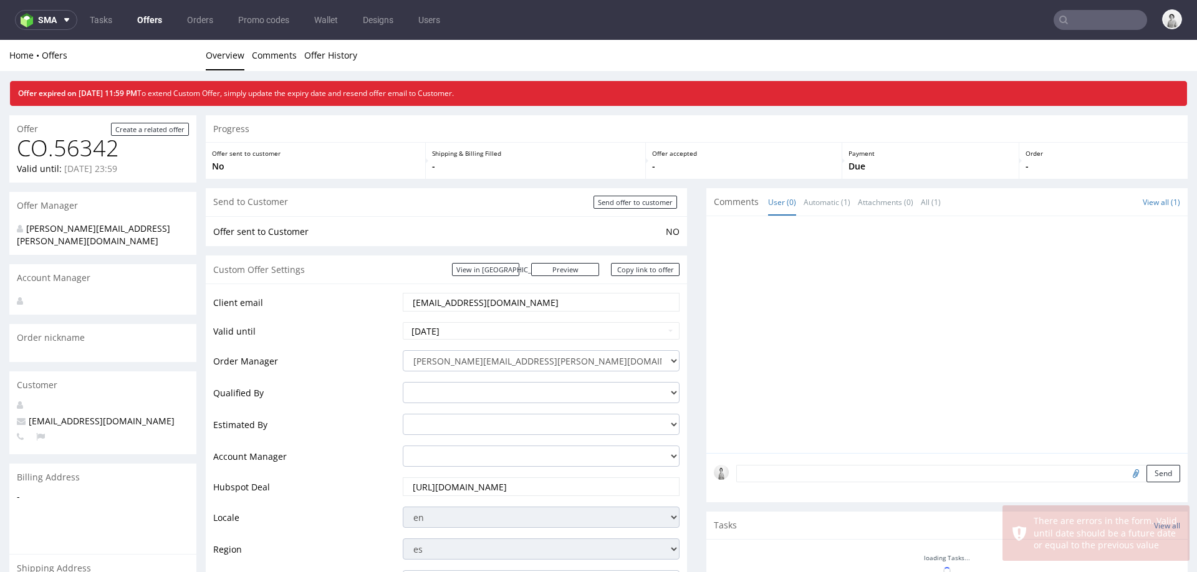
scroll to position [0, 0]
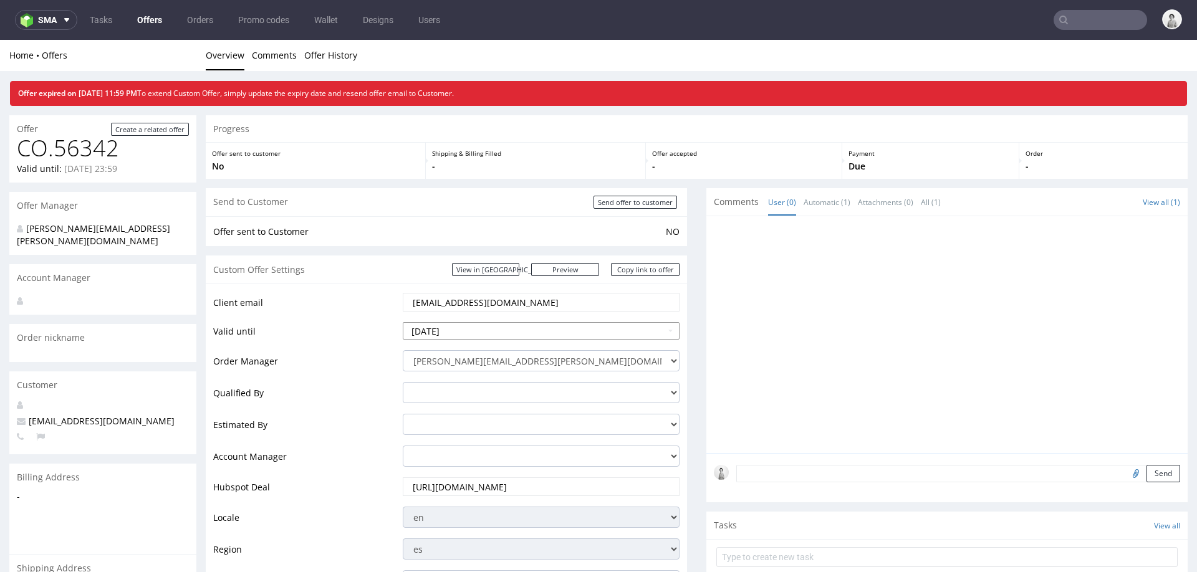
click at [527, 181] on icon at bounding box center [526, 181] width 3 height 9
click at [455, 294] on td "30" at bounding box center [450, 293] width 19 height 19
type input "2025-09-30"
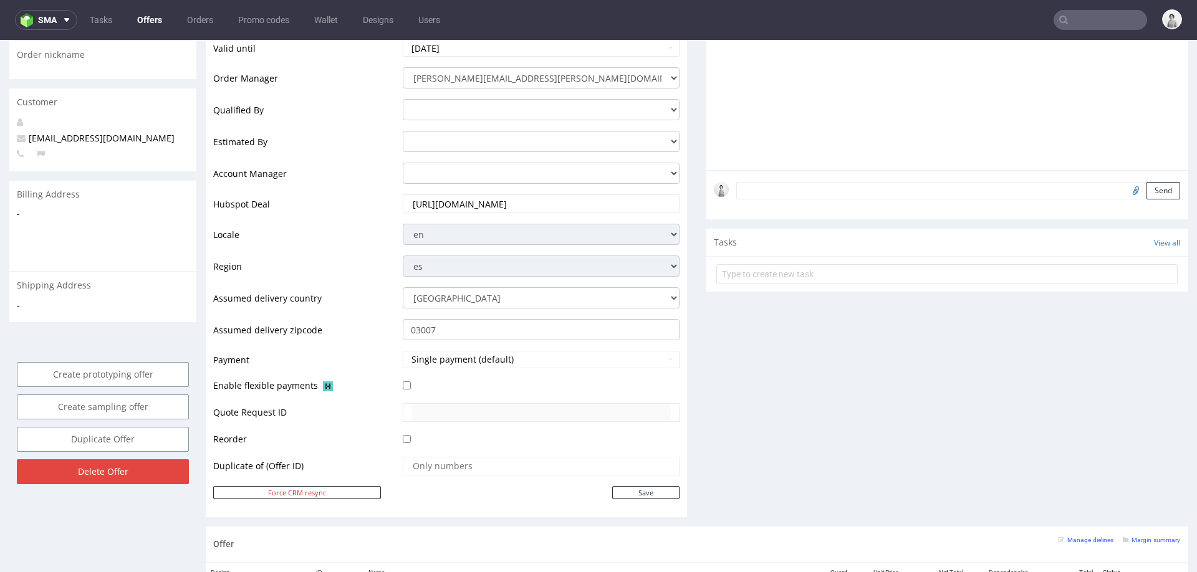
scroll to position [311, 0]
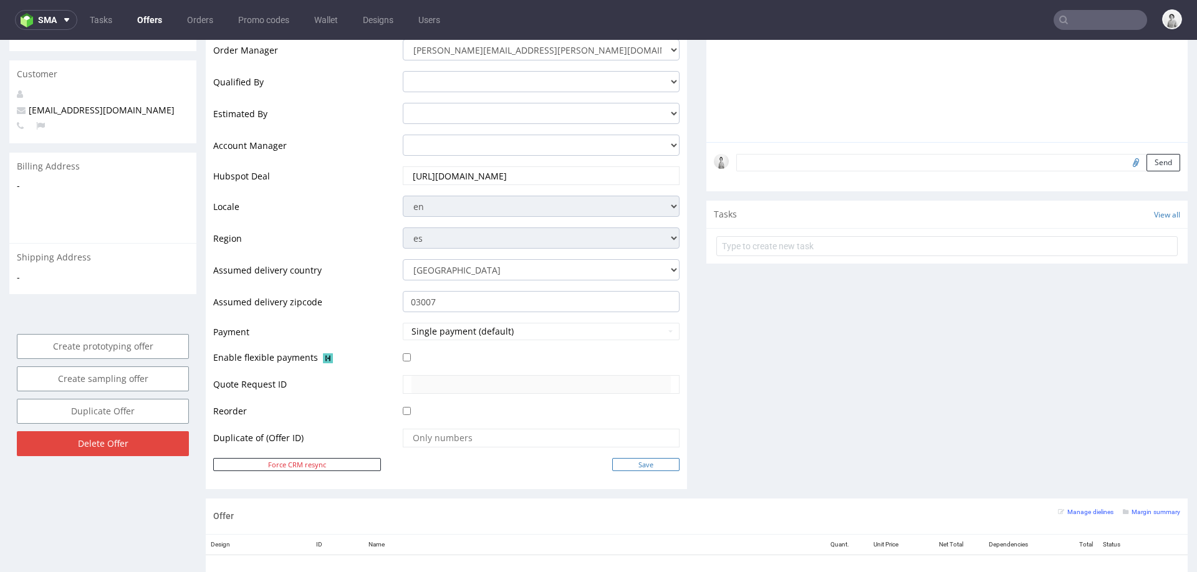
click at [644, 463] on input "Save" at bounding box center [645, 464] width 67 height 13
type input "In progress..."
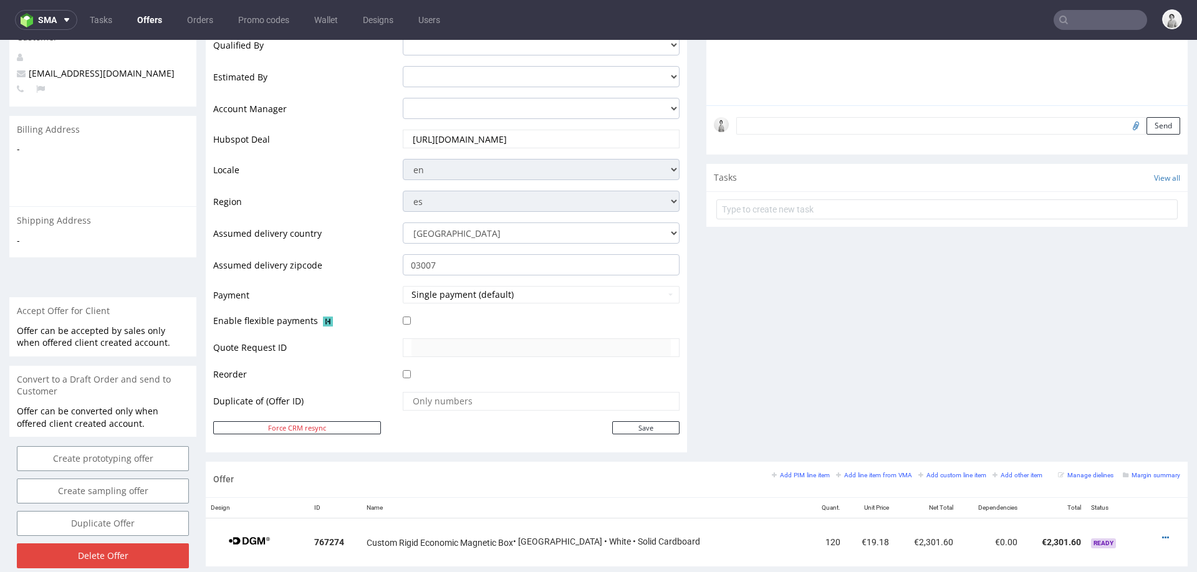
scroll to position [441, 0]
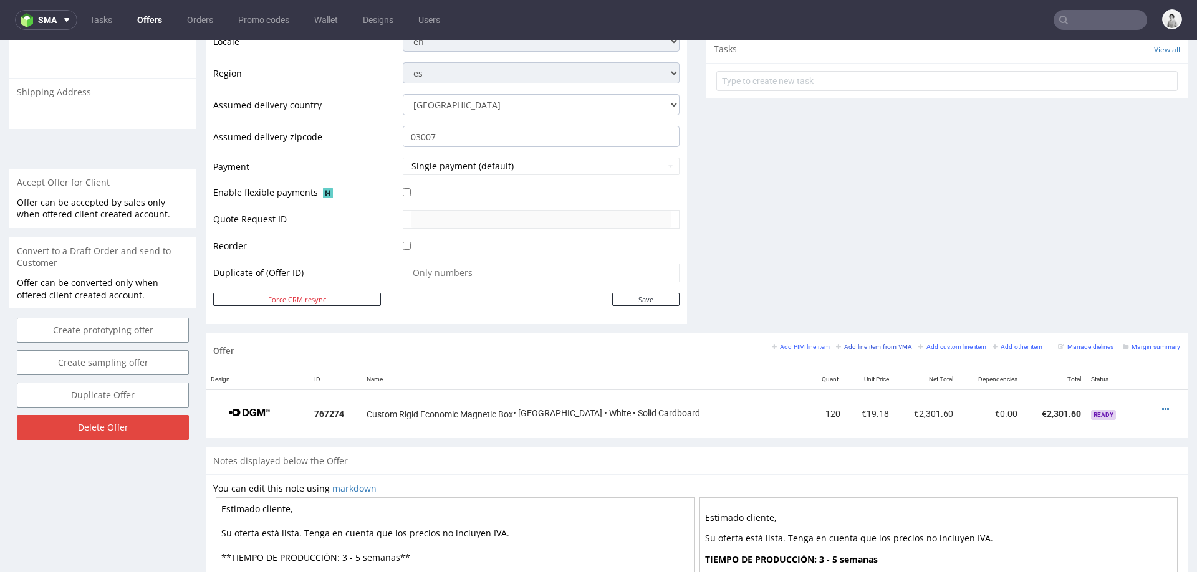
click at [872, 344] on small "Add line item from VMA" at bounding box center [874, 347] width 76 height 7
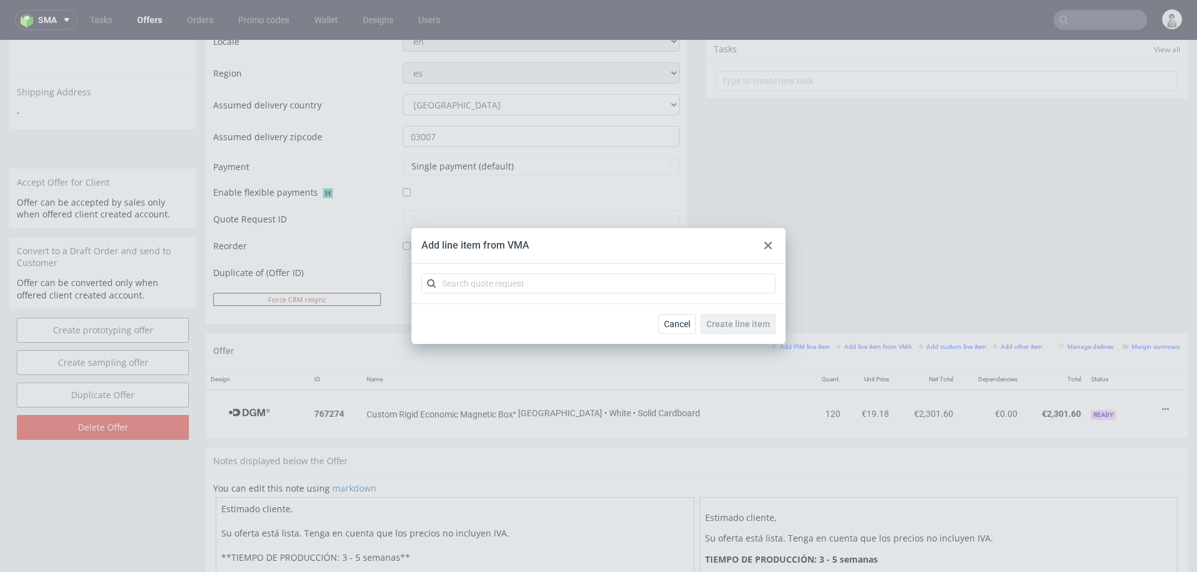
click at [768, 240] on div at bounding box center [768, 245] width 15 height 15
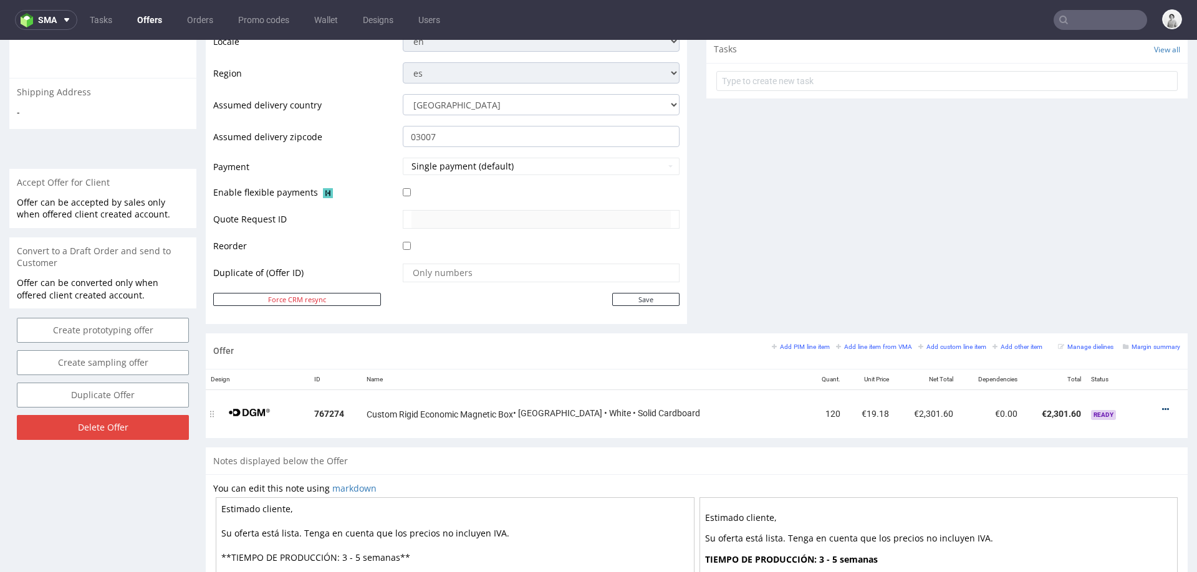
click at [1162, 405] on icon at bounding box center [1165, 409] width 7 height 9
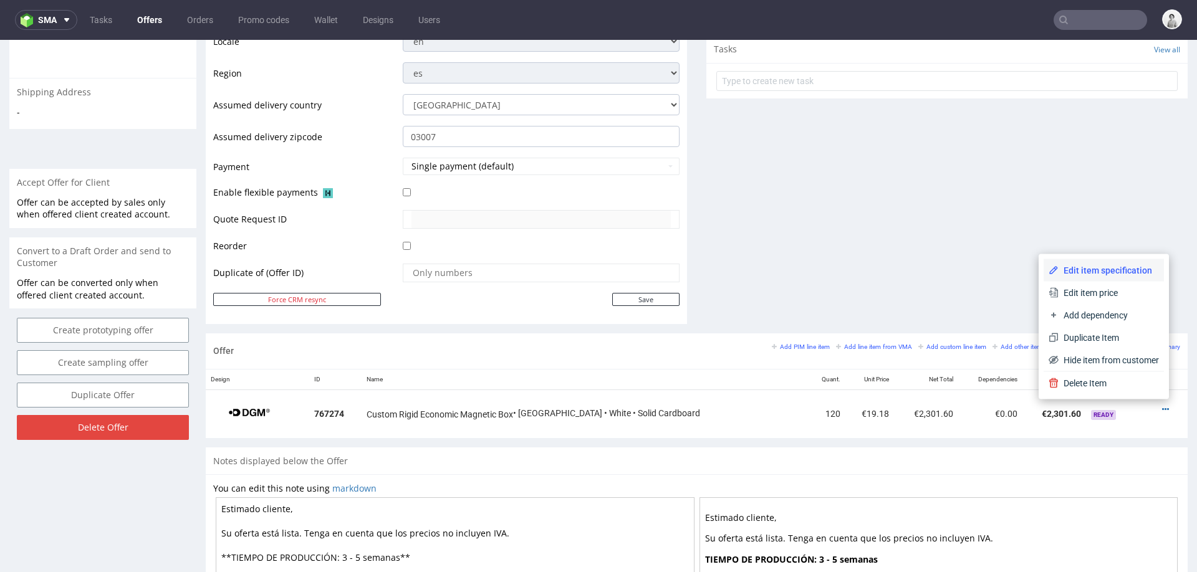
click at [1075, 278] on li "Edit item specification" at bounding box center [1104, 270] width 120 height 22
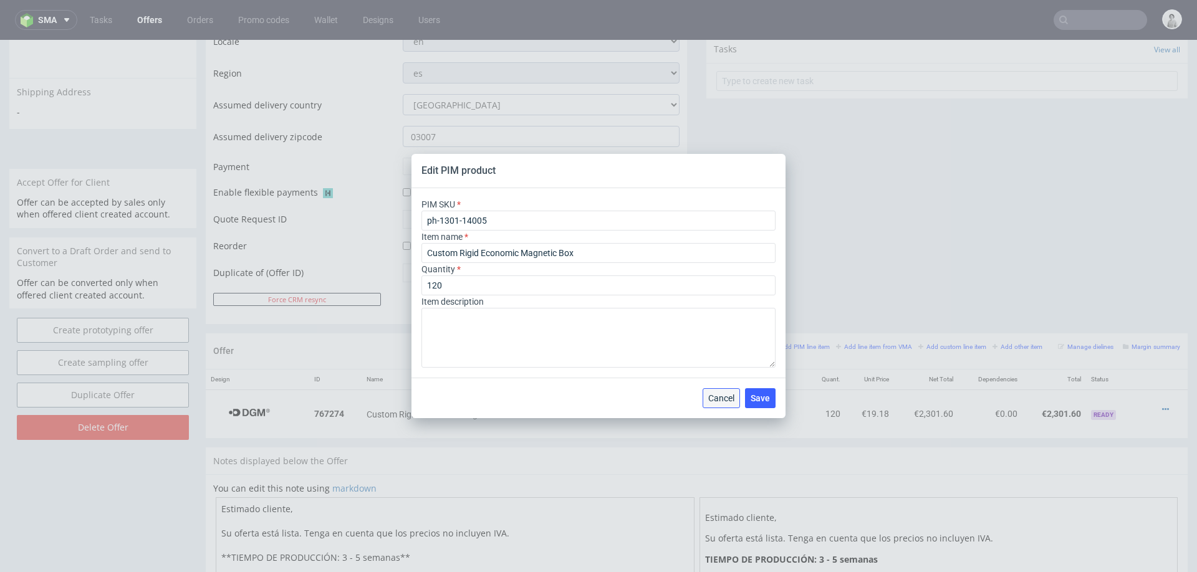
click at [708, 394] on span "Cancel" at bounding box center [721, 398] width 26 height 9
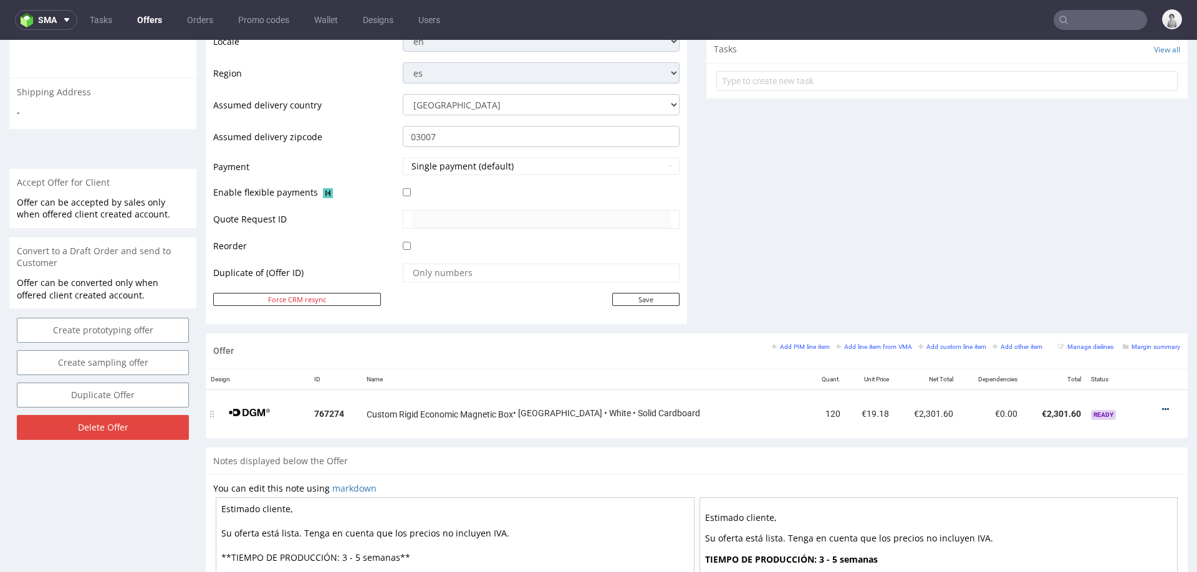
click at [1162, 405] on icon at bounding box center [1165, 409] width 7 height 9
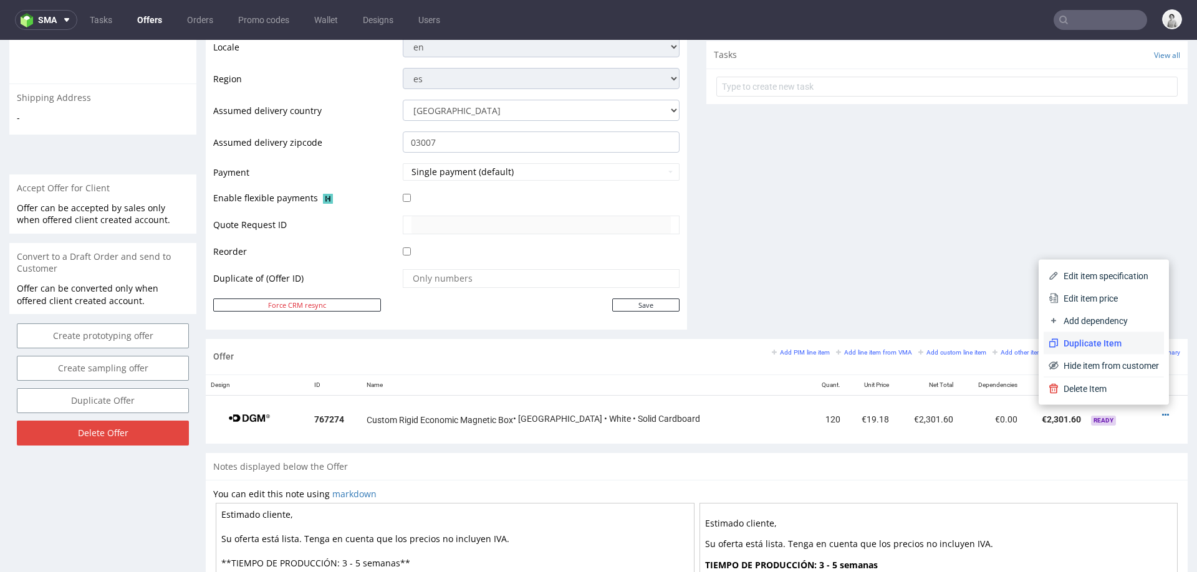
scroll to position [435, 0]
click at [1091, 271] on span "Edit item specification" at bounding box center [1109, 277] width 100 height 12
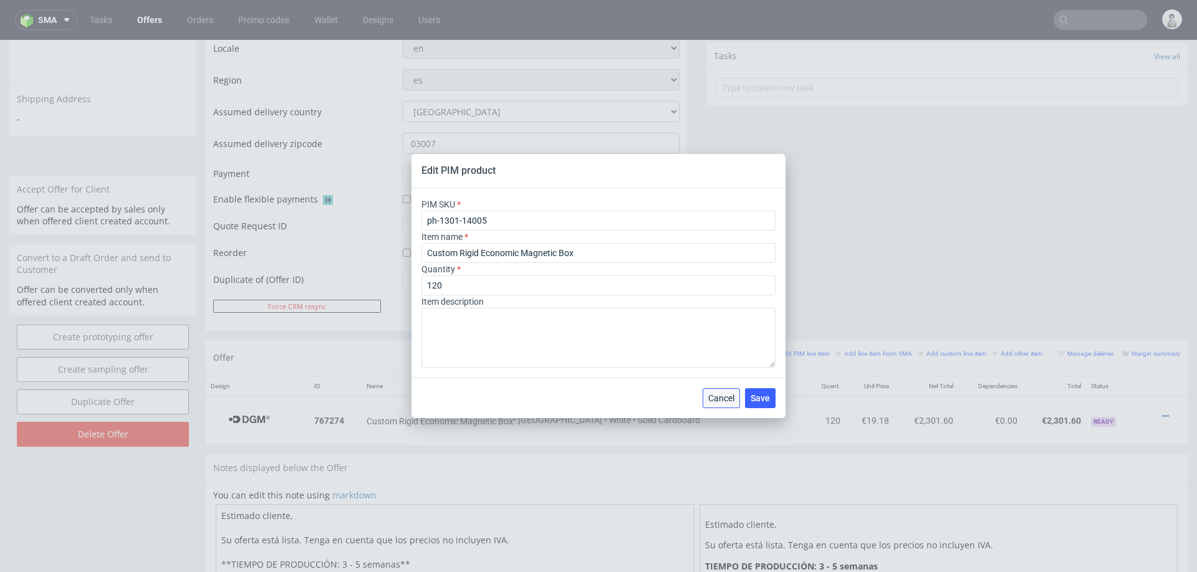
click at [721, 399] on span "Cancel" at bounding box center [721, 398] width 26 height 9
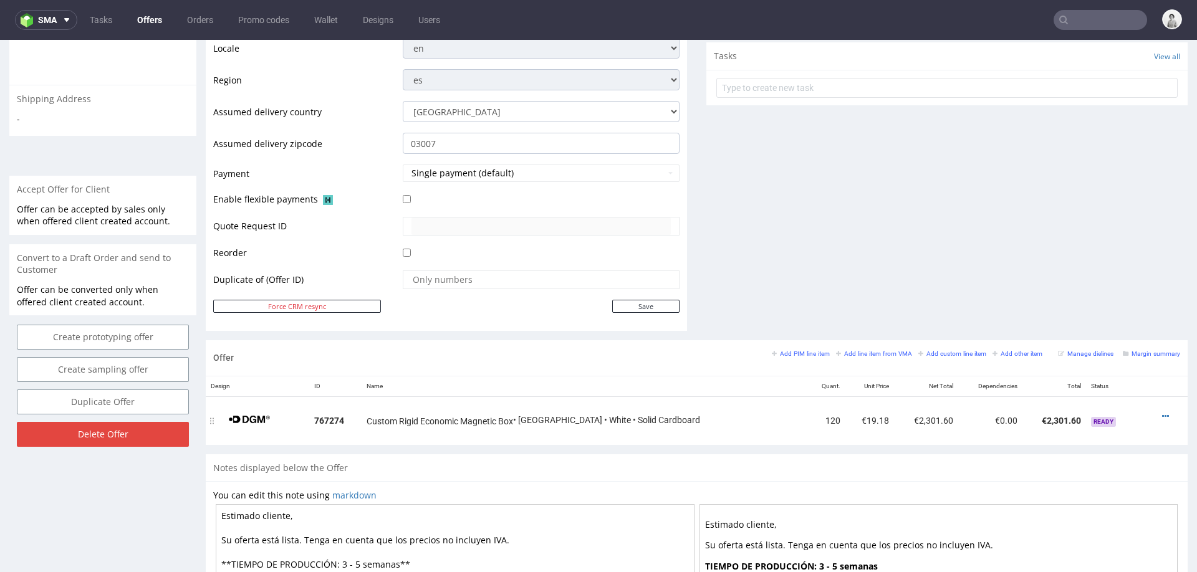
scroll to position [429, 0]
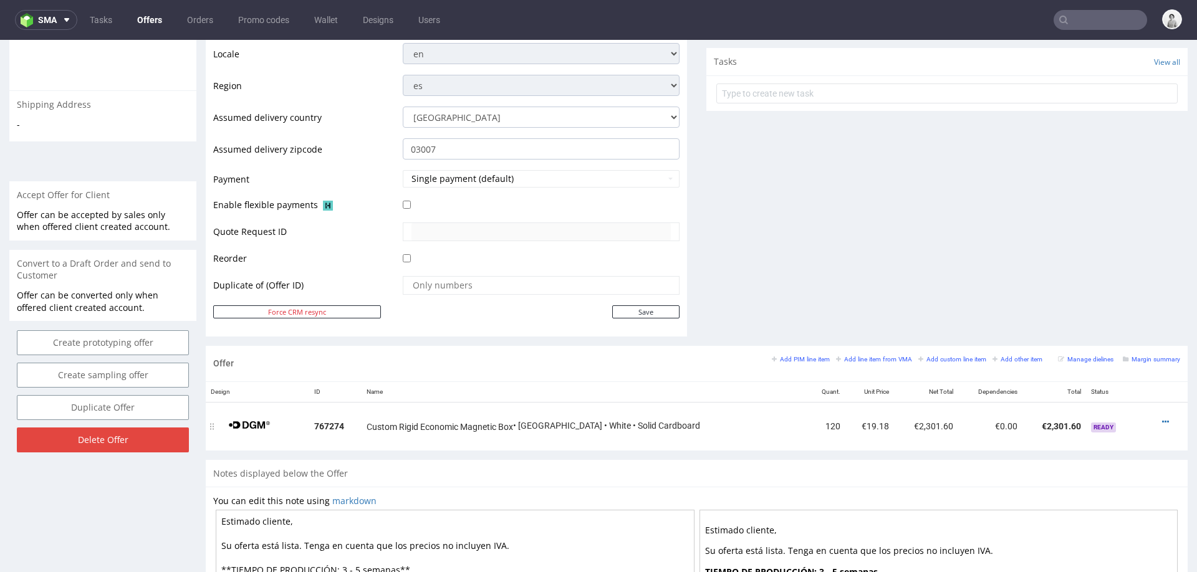
click at [237, 414] on img at bounding box center [249, 425] width 62 height 35
click at [807, 357] on small "Add PIM line item" at bounding box center [801, 359] width 58 height 7
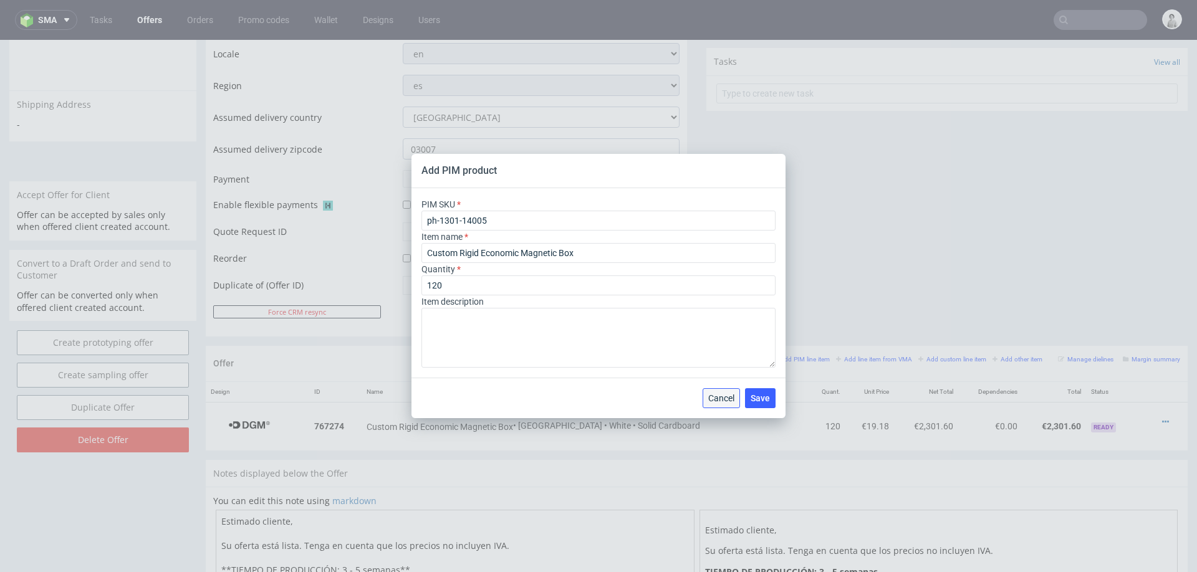
click at [721, 402] on button "Cancel" at bounding box center [721, 398] width 37 height 20
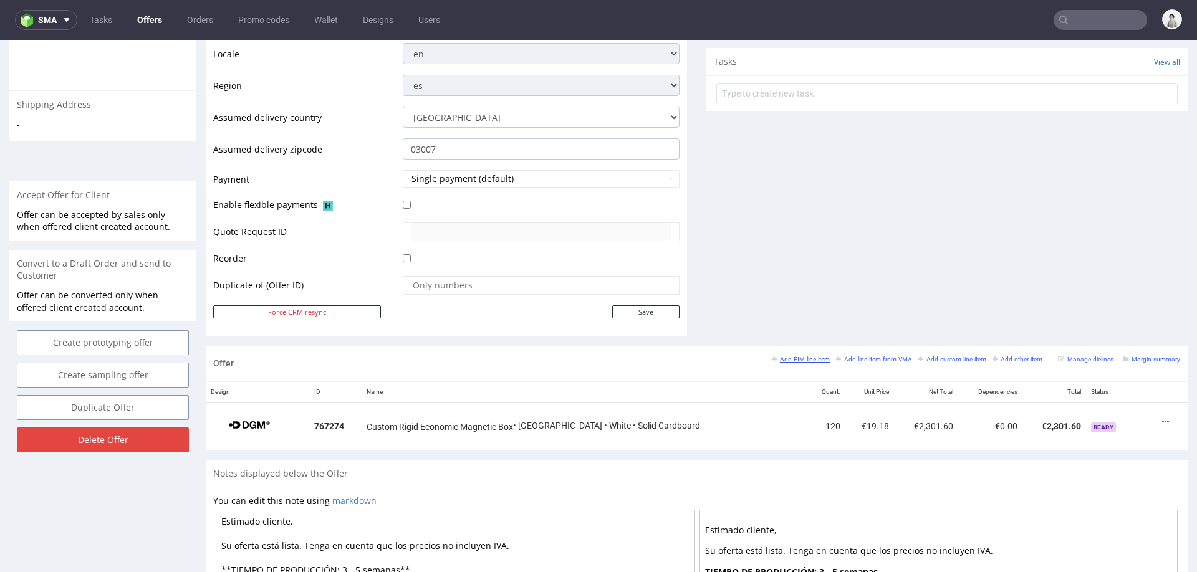
click at [787, 356] on small "Add PIM line item" at bounding box center [801, 359] width 58 height 7
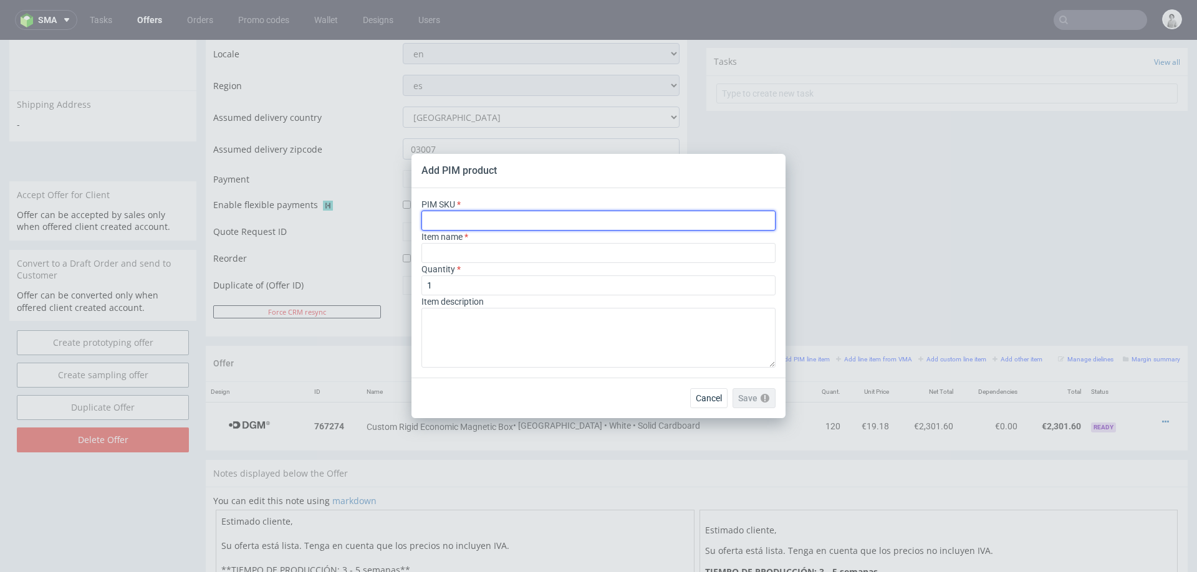
click at [657, 217] on input "text" at bounding box center [598, 221] width 354 height 20
paste input "ph-1301-14005"
type input "ph-1301-14005"
type input "Custom Rigid Economic Magnetic Box"
type input "ph-1301-14005"
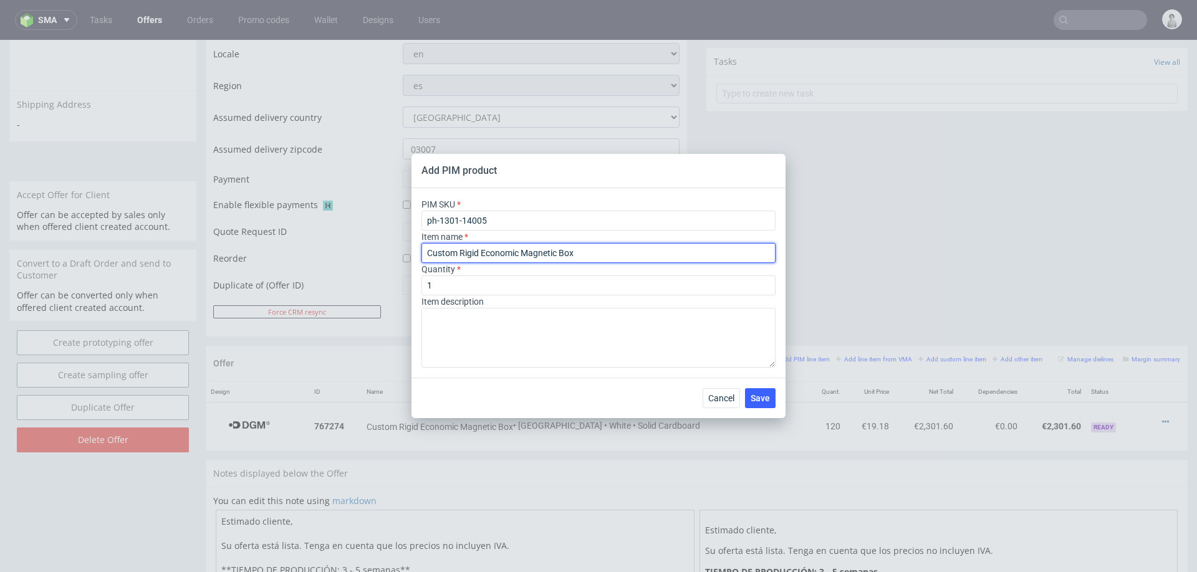
click at [552, 251] on input "Custom Rigid Economic Magnetic Box" at bounding box center [598, 253] width 354 height 20
paste input "aja rígida económica con cierre magnético personalizable"
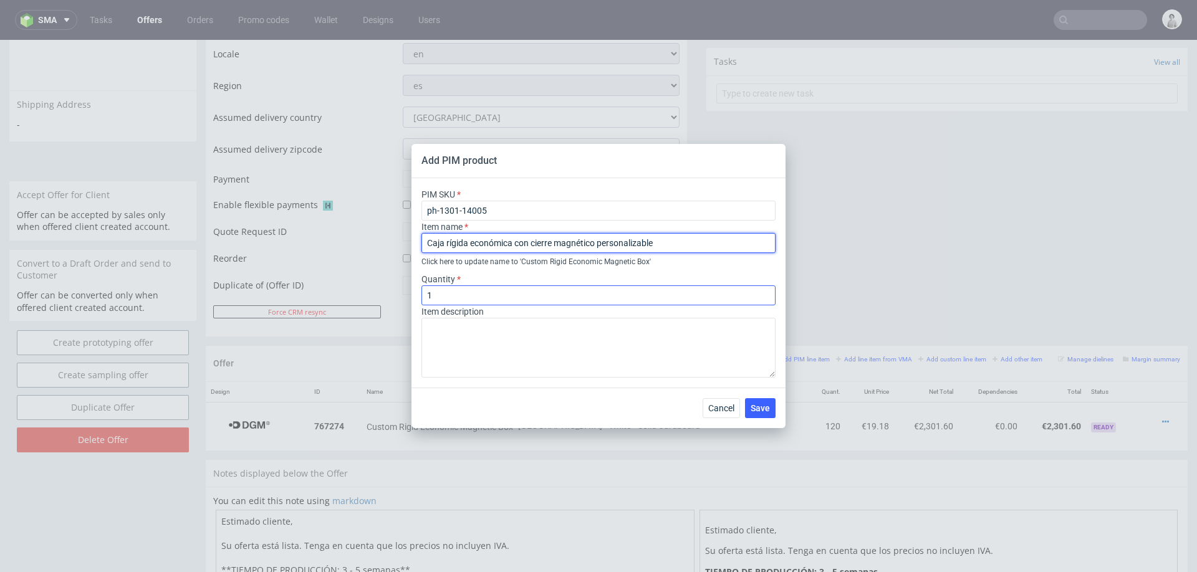
type input "Caja rígida económica con cierre magnético personalizable"
click at [529, 292] on input "1" at bounding box center [598, 296] width 354 height 20
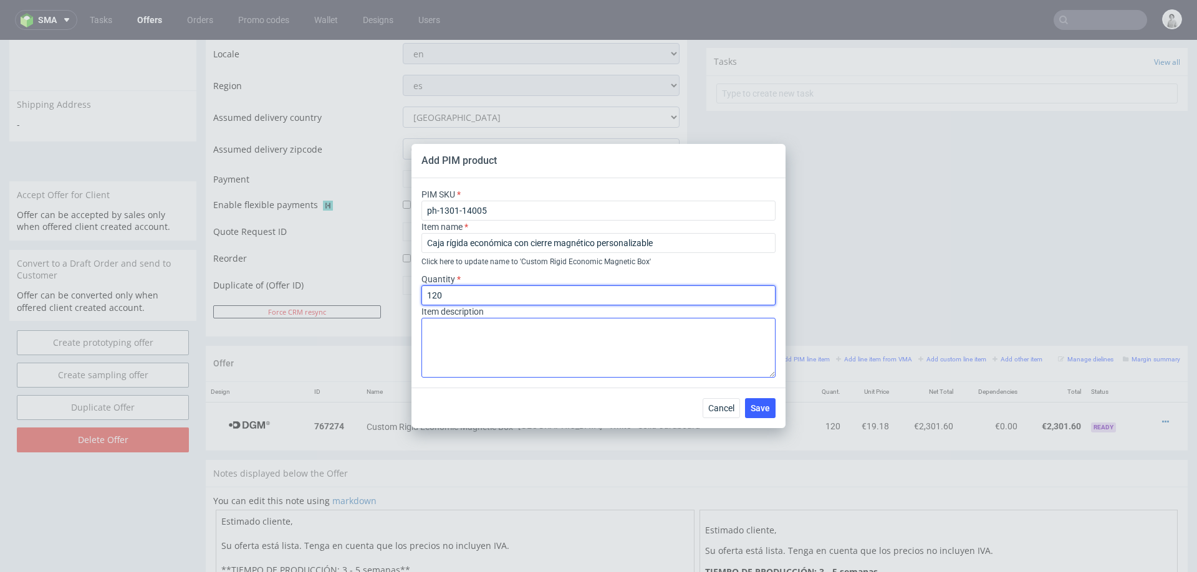
type input "120"
click at [534, 342] on textarea at bounding box center [598, 348] width 354 height 60
click at [482, 335] on textarea "Si" at bounding box center [598, 348] width 354 height 60
click at [482, 334] on textarea "Si" at bounding box center [598, 348] width 354 height 60
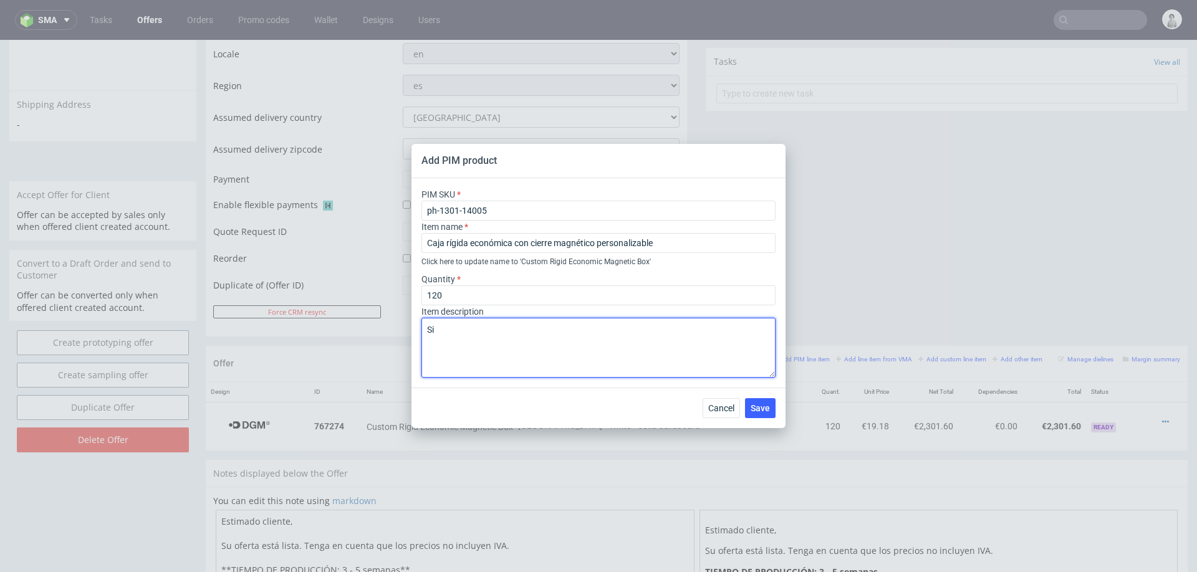
paste textarea "30 cm x 16 cm x 8 cm"
click at [432, 342] on textarea "30 cm x 16 cm x 8 cm Tacto suave, impresión" at bounding box center [598, 348] width 354 height 60
paste textarea "Acabado"
click at [603, 340] on textarea "30 cm x 16 cm x 8 cm Acabado :Tacto suave, impresión" at bounding box center [598, 348] width 354 height 60
click at [618, 359] on textarea "30 cm x 16 cm x 8 cm Acabado :Tacto suave, impresión interior ,exterior" at bounding box center [598, 348] width 354 height 60
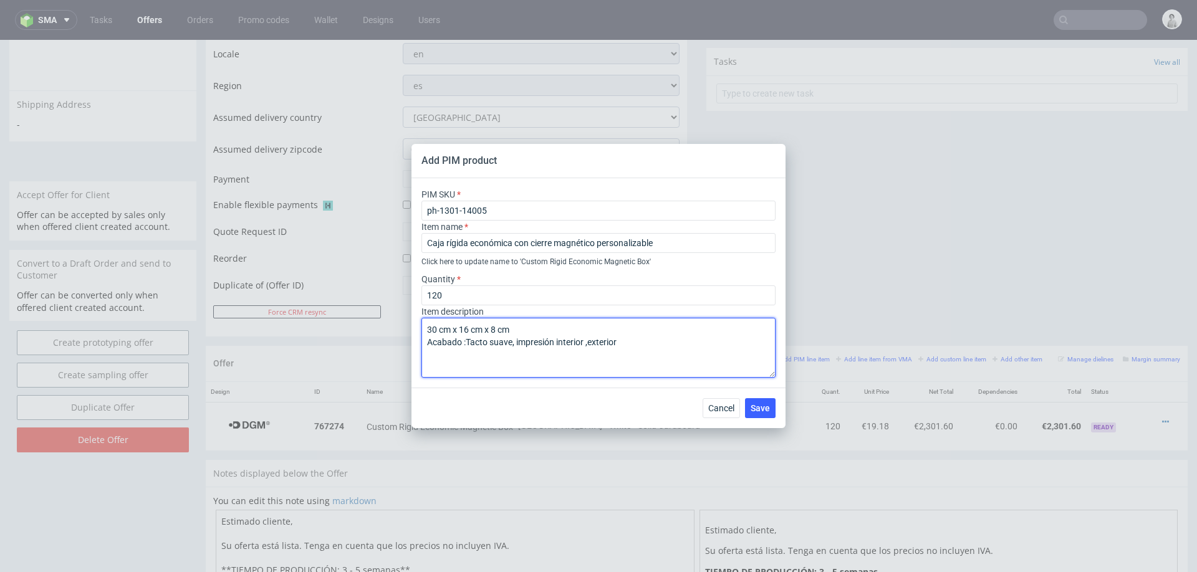
drag, startPoint x: 589, startPoint y: 344, endPoint x: 629, endPoint y: 358, distance: 42.8
click at [589, 344] on textarea "30 cm x 16 cm x 8 cm Acabado :Tacto suave, impresión interior ,exterior" at bounding box center [598, 348] width 354 height 60
type textarea "30 cm x 16 cm x 8 cm Acabado :Tacto suave, impresión interior y exterior"
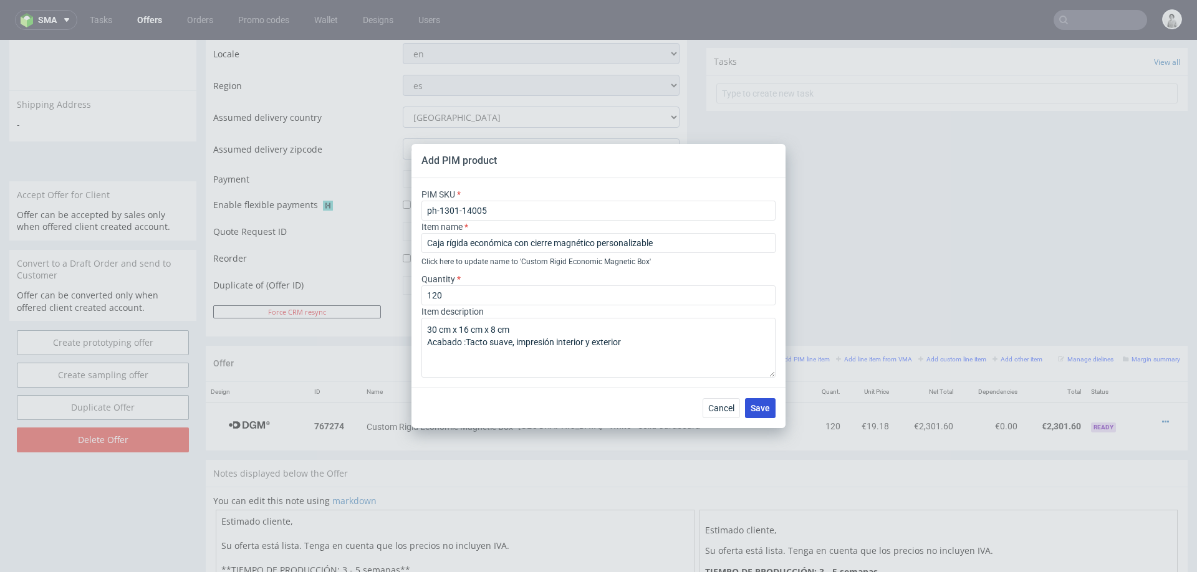
click at [763, 406] on span "Save" at bounding box center [760, 408] width 19 height 9
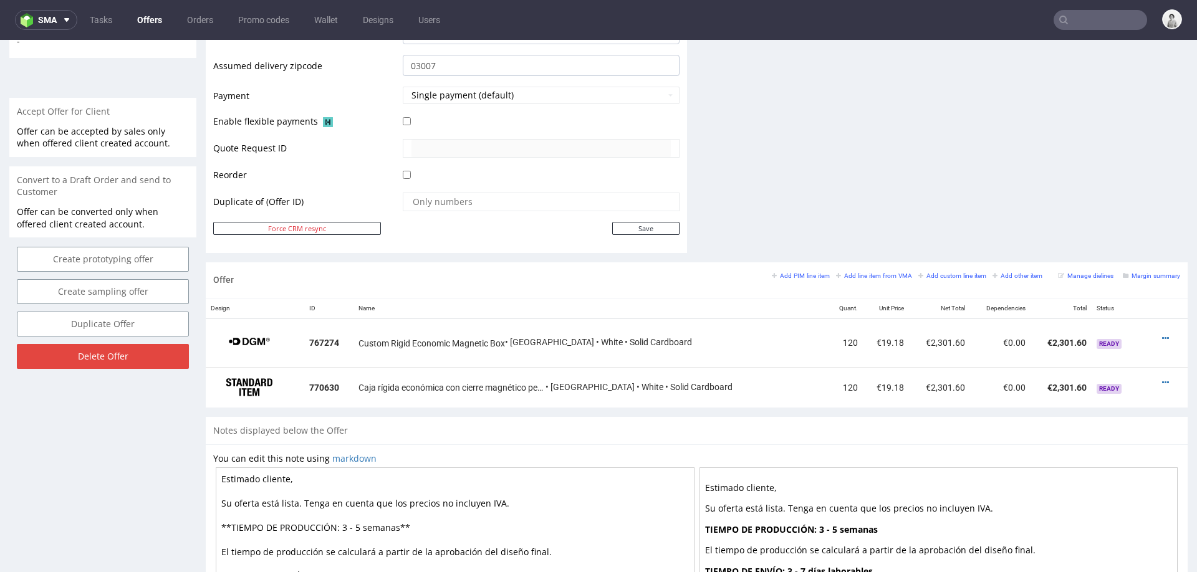
scroll to position [517, 0]
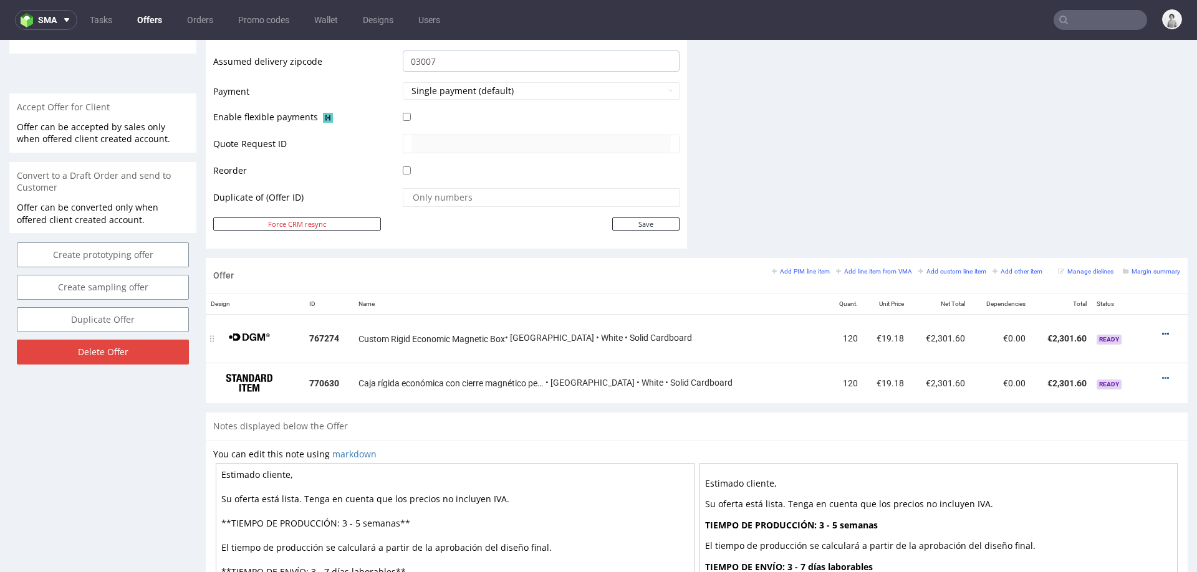
click at [1162, 330] on icon at bounding box center [1165, 334] width 7 height 9
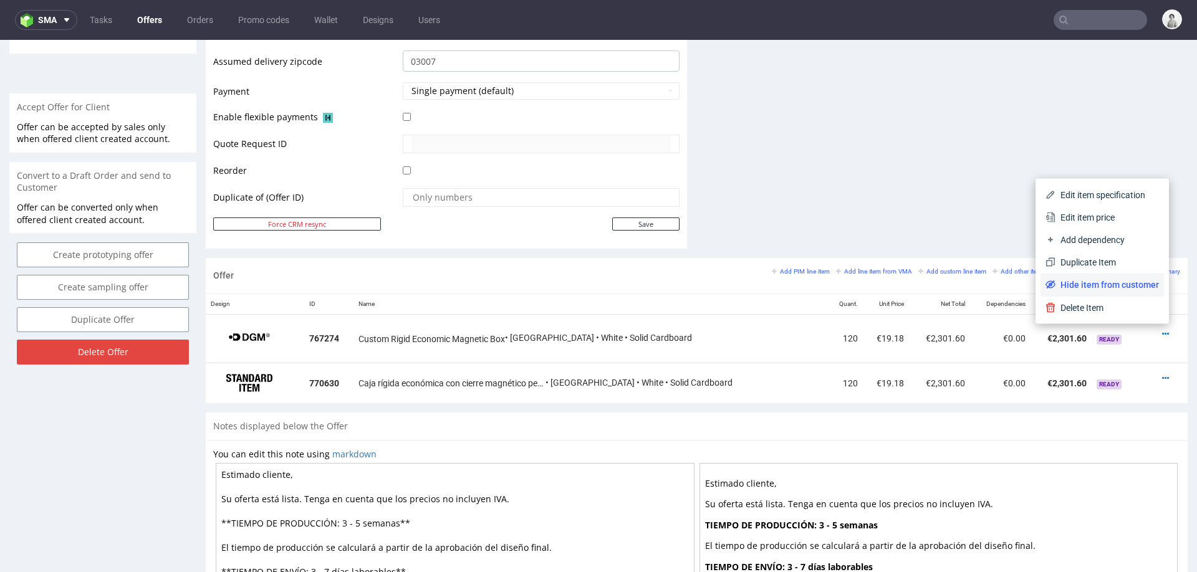
click at [1111, 287] on span "Hide item from customer" at bounding box center [1107, 285] width 103 height 12
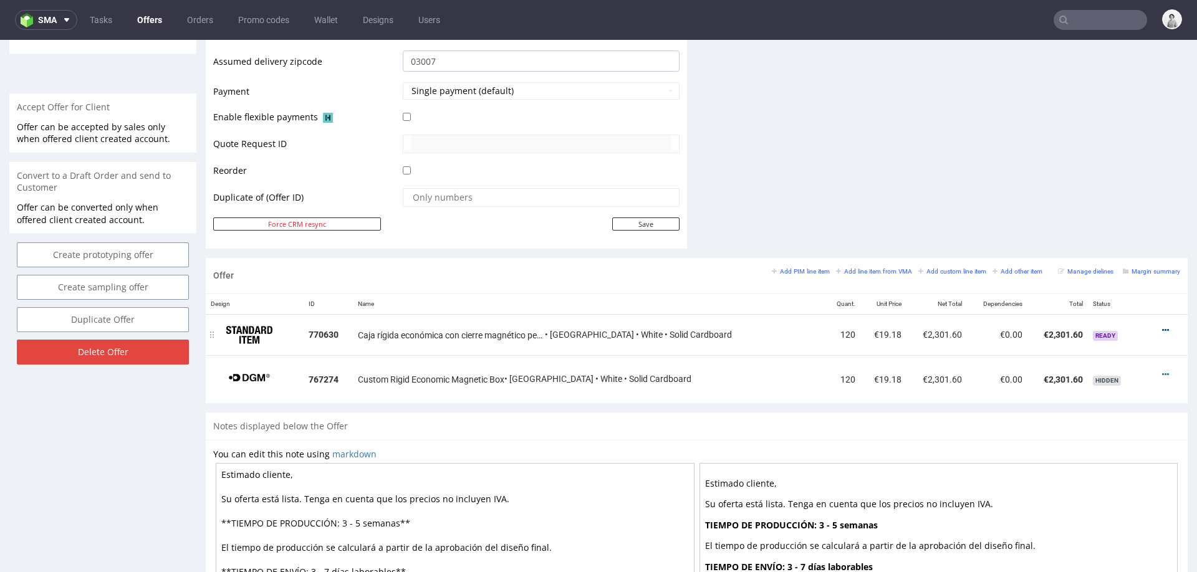
click at [1162, 326] on icon at bounding box center [1165, 330] width 7 height 9
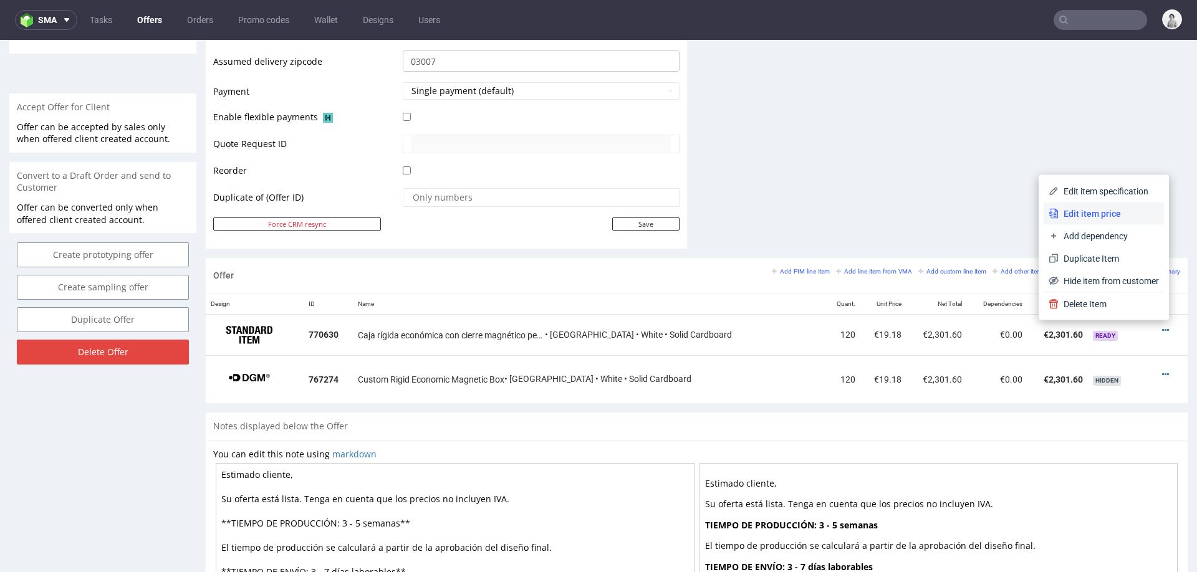
click at [1100, 208] on span "Edit item price" at bounding box center [1109, 214] width 100 height 12
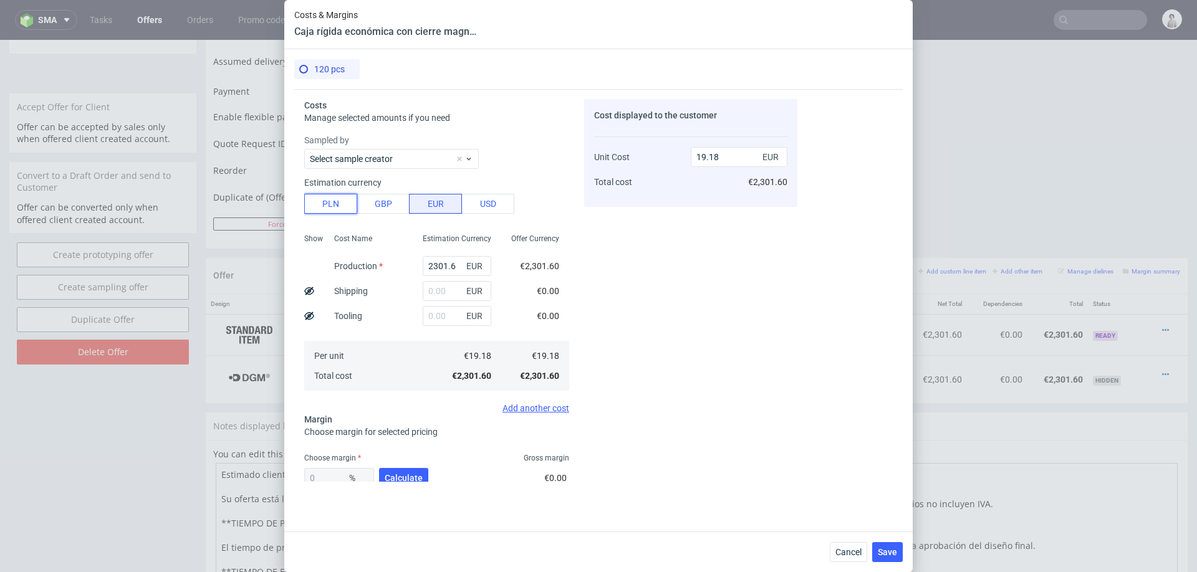
click at [332, 203] on button "PLN" at bounding box center [330, 204] width 53 height 20
type input "4.51"
click at [460, 262] on input "2301.6" at bounding box center [457, 266] width 69 height 20
click at [459, 262] on input "2301.6" at bounding box center [457, 266] width 69 height 20
click at [458, 262] on input "2301.6" at bounding box center [457, 266] width 69 height 20
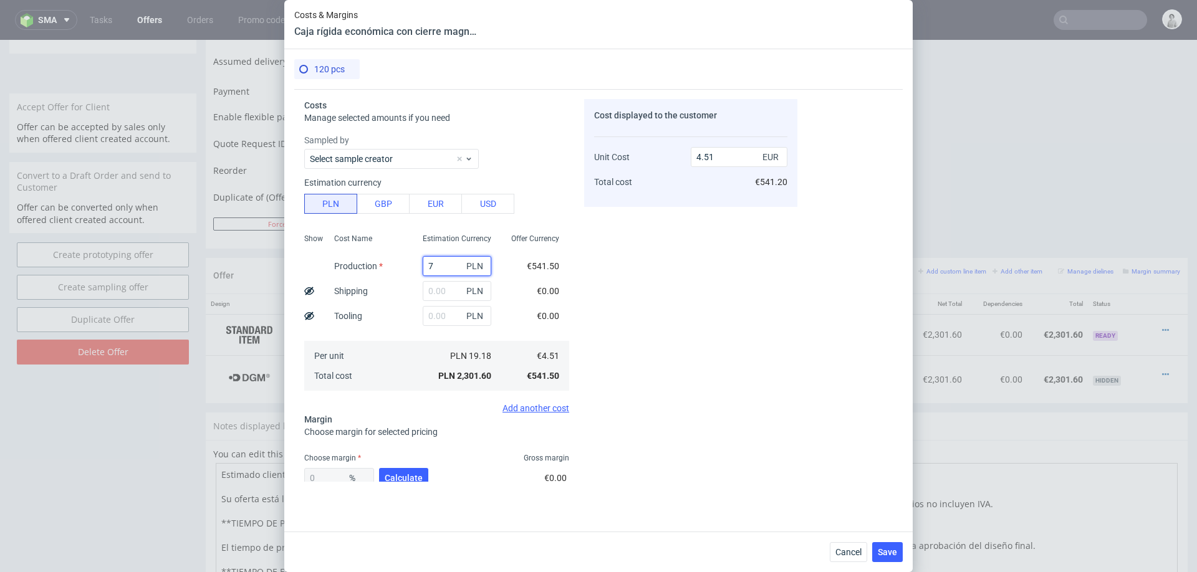
type input "70"
type input "0.14"
type input "7060"
type input "13.84"
type input "7060155"
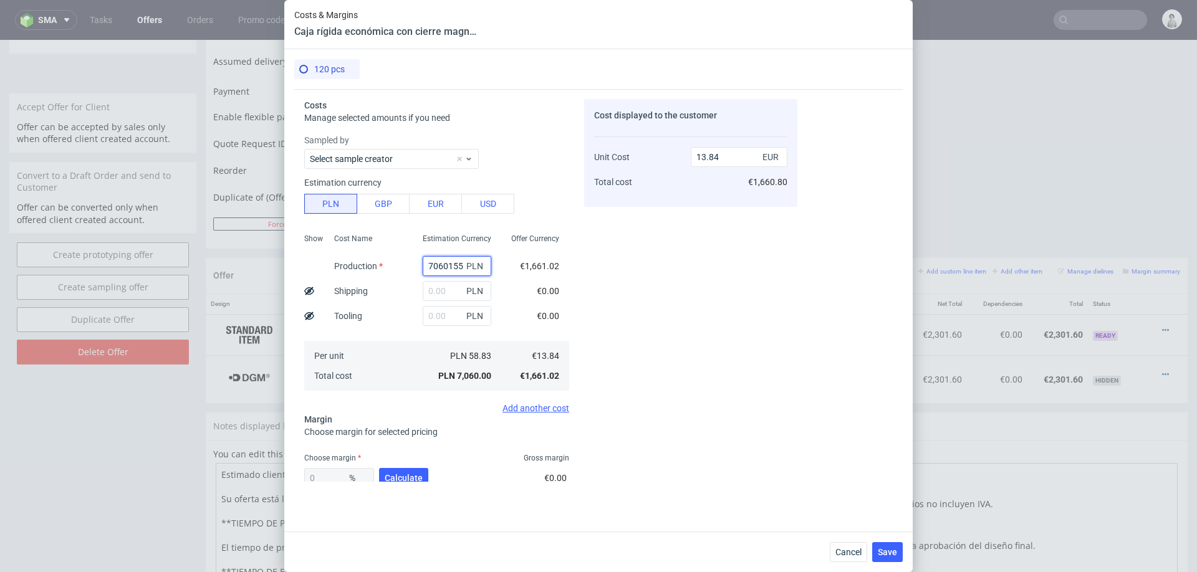
type input "13842.14"
type input "7060"
type input "13.84"
click at [459, 291] on input "text" at bounding box center [457, 291] width 69 height 20
type input "155"
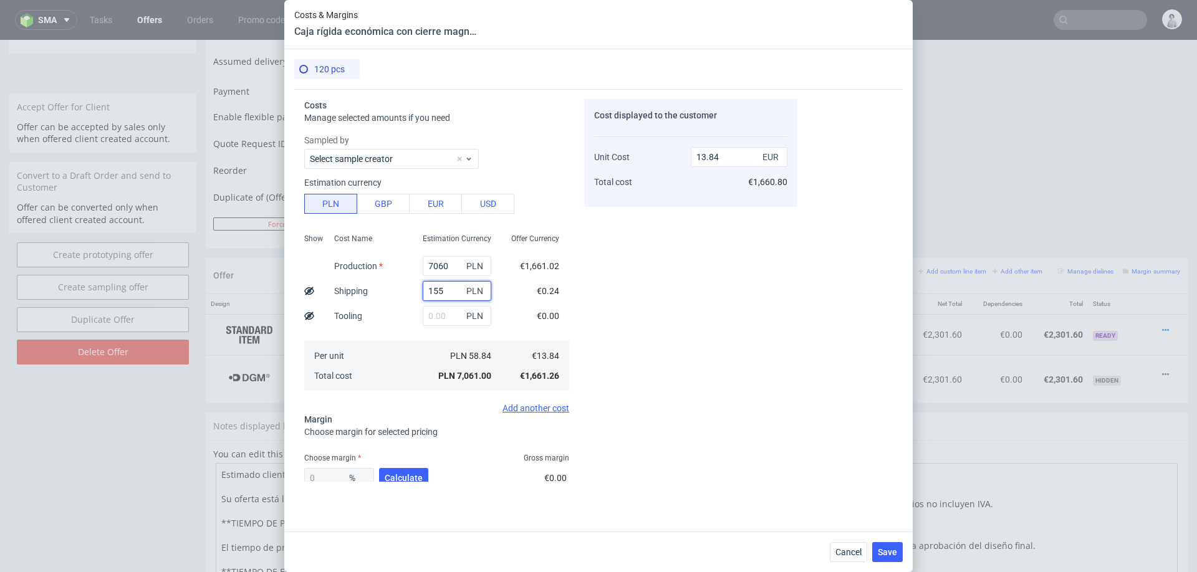
type input "14.14"
type input "155"
click at [402, 471] on button "Calculate" at bounding box center [403, 478] width 49 height 20
type input "35.85"
type input "22.05"
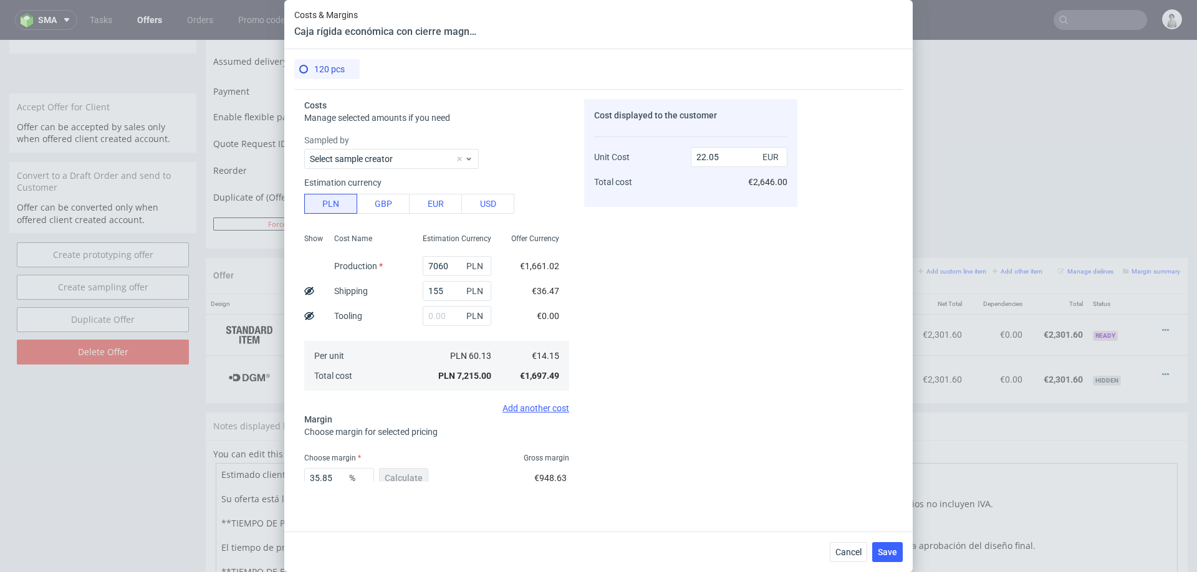
scroll to position [73, 0]
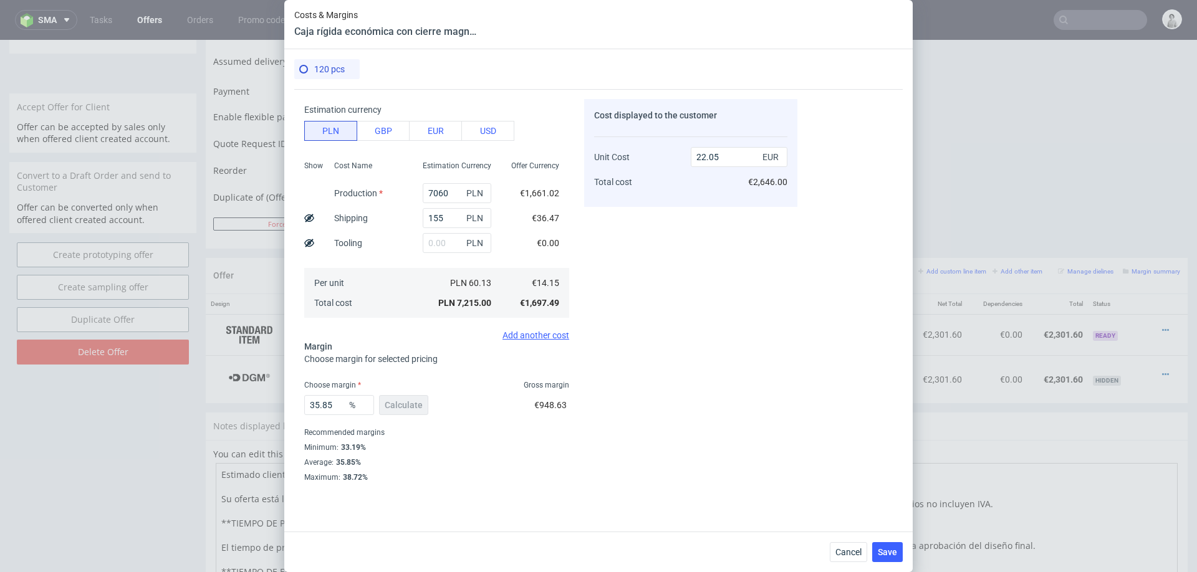
click at [299, 399] on div "Costs Manage selected amounts if you need Sampled by Select sample creator Esti…" at bounding box center [545, 285] width 503 height 393
click at [331, 400] on input "35.85" at bounding box center [339, 405] width 70 height 20
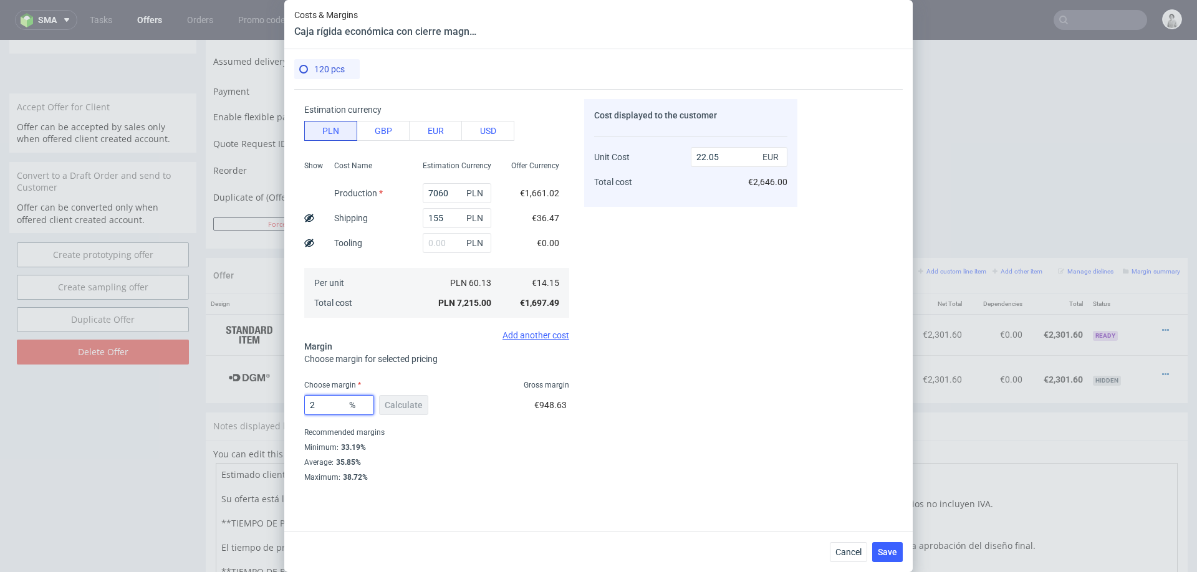
type input "25"
type input "18.86"
type input "20"
type input "17.68"
type input "20"
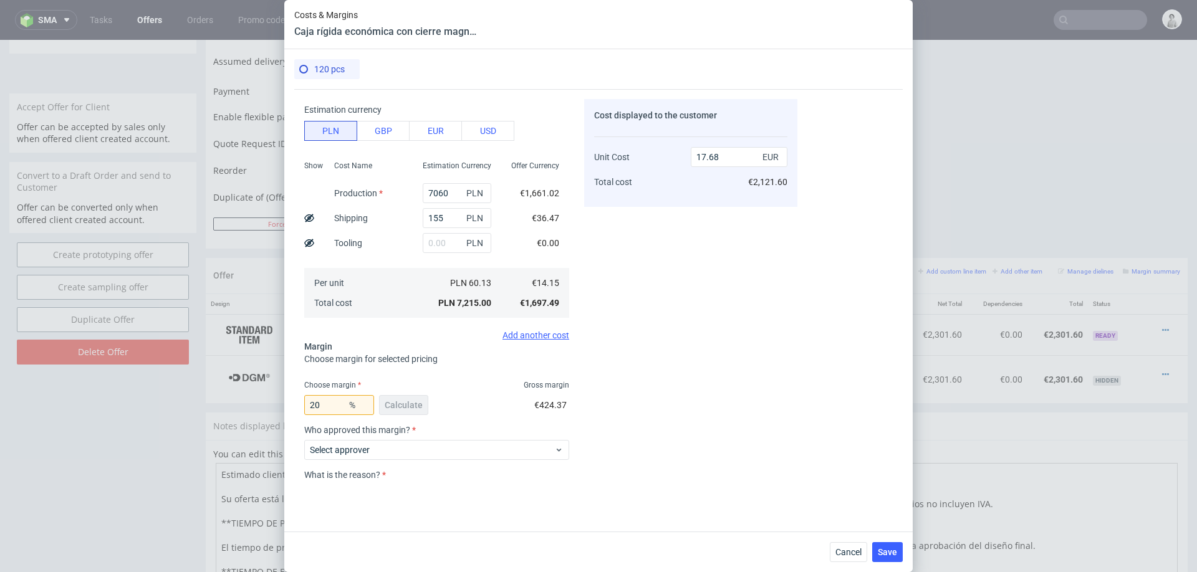
click at [658, 388] on div "Cost displayed to the customer Unit Cost Total cost 17.68 EUR €2,121.60" at bounding box center [690, 290] width 213 height 383
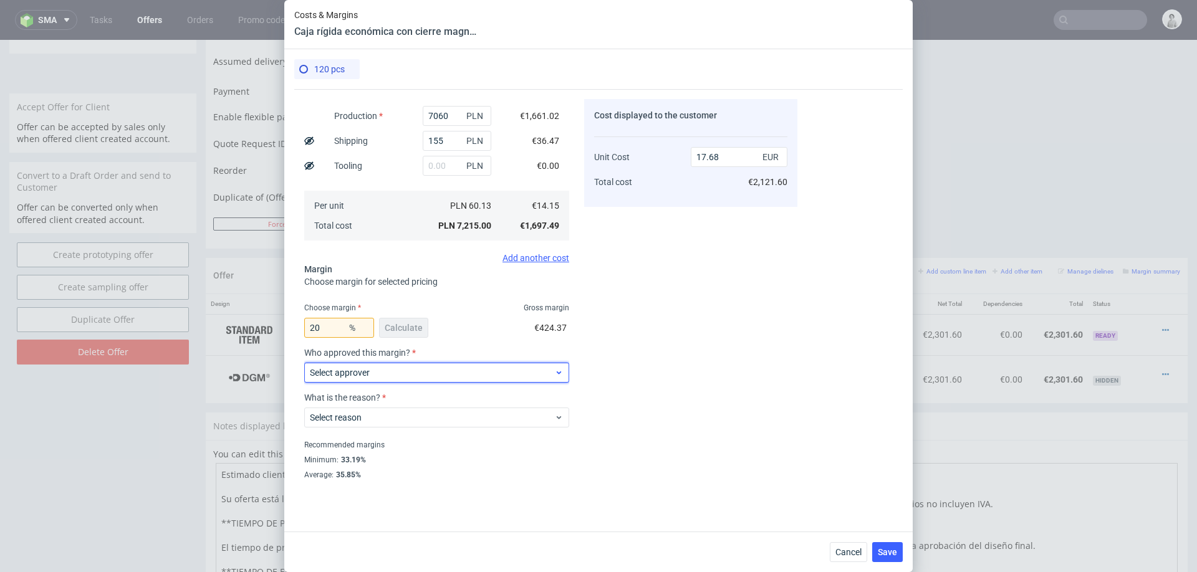
click at [455, 378] on span "Select approver" at bounding box center [432, 373] width 244 height 12
type input "pawel"
click at [447, 405] on div "pawel.grygierczyk@packhelp.com" at bounding box center [436, 401] width 255 height 22
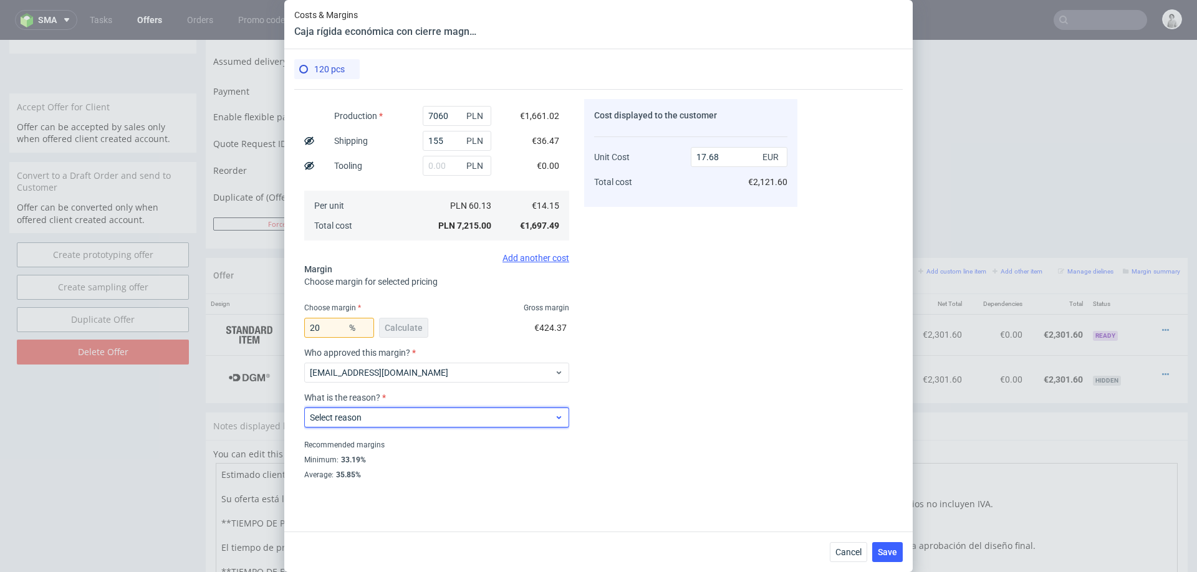
click at [443, 420] on span "Select reason" at bounding box center [432, 418] width 244 height 12
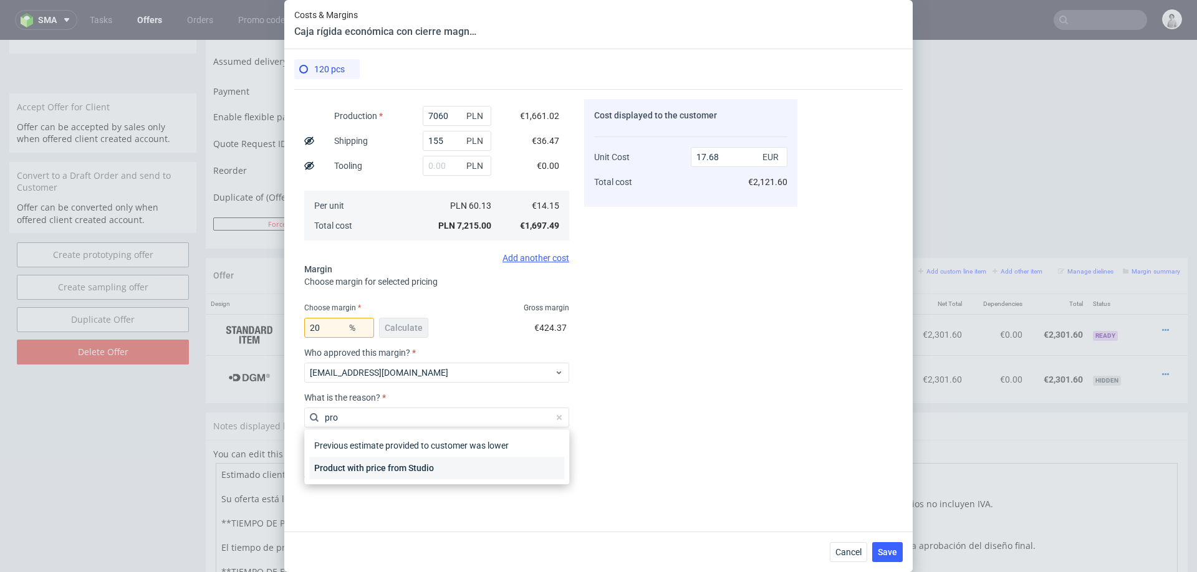
type input "pro"
click at [444, 466] on div "Product with price from Studio" at bounding box center [436, 468] width 255 height 22
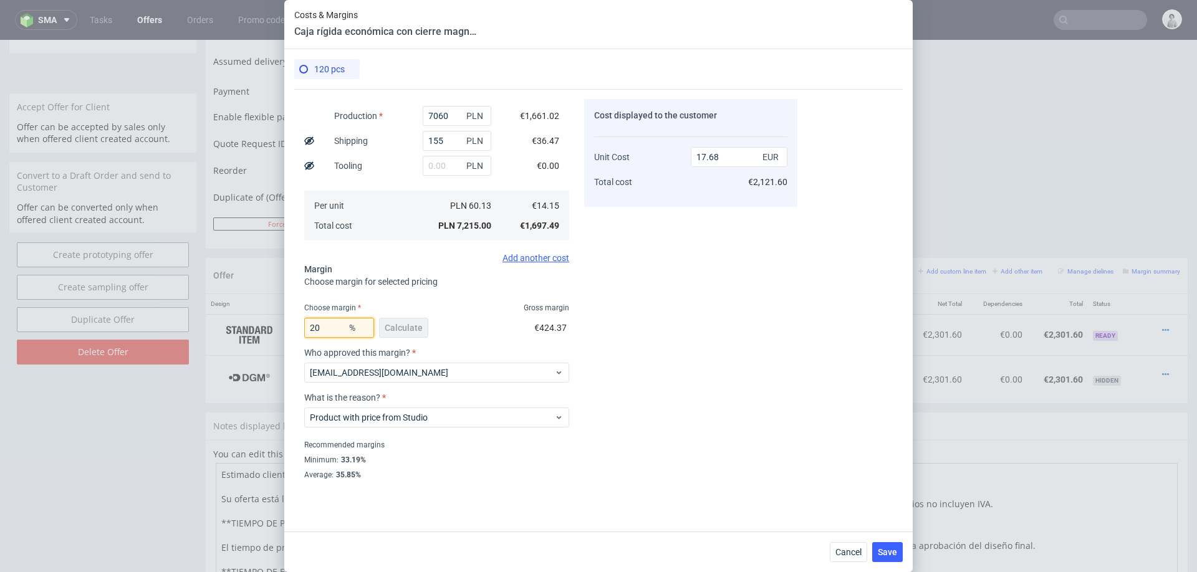
click at [337, 330] on input "20" at bounding box center [339, 328] width 70 height 20
type input "21"
type input "17.9"
type input "21"
click at [736, 333] on div "Cost displayed to the customer Unit Cost Total cost 17.9 EUR €2,148.00" at bounding box center [690, 290] width 213 height 383
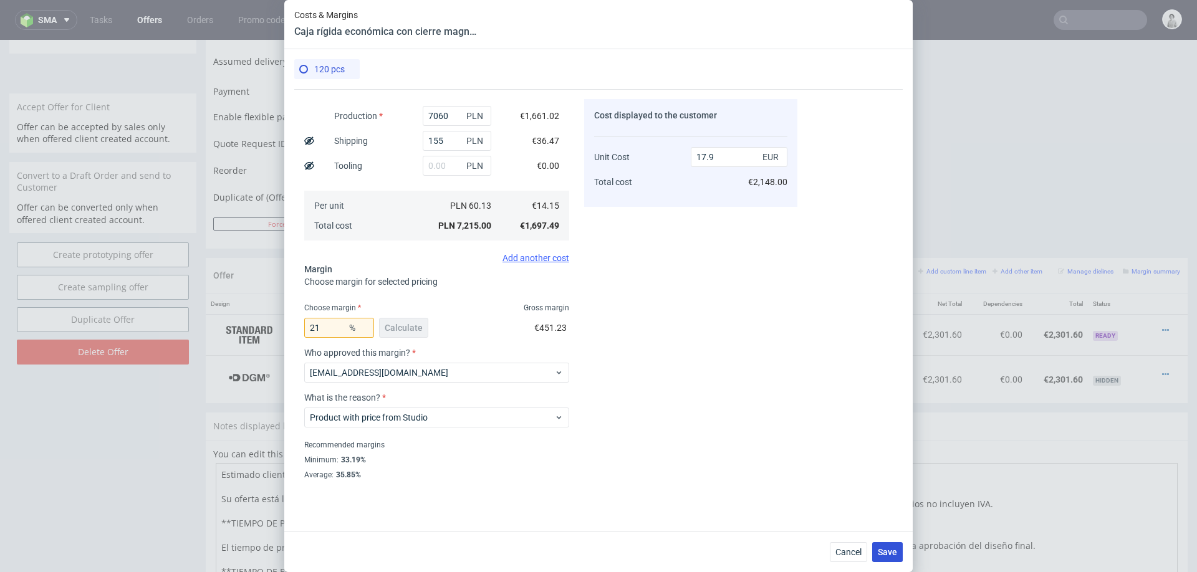
click at [887, 551] on span "Save" at bounding box center [887, 552] width 19 height 9
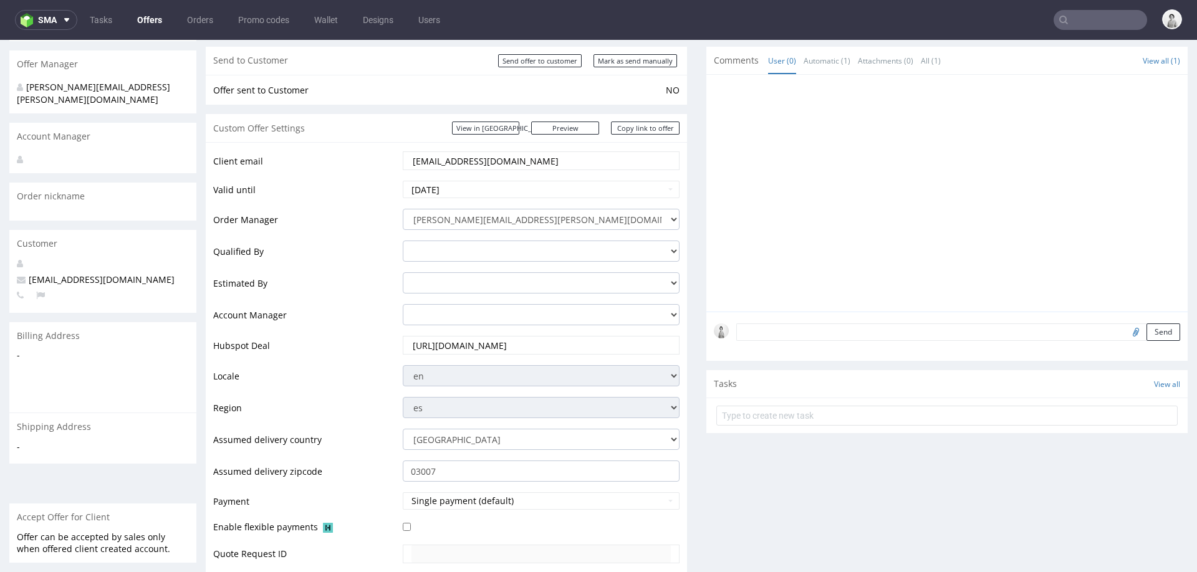
scroll to position [105, 0]
click at [537, 162] on input "comercial@degalmed.es" at bounding box center [541, 161] width 259 height 17
click at [536, 161] on input "comercial@degalmed.es" at bounding box center [541, 161] width 259 height 17
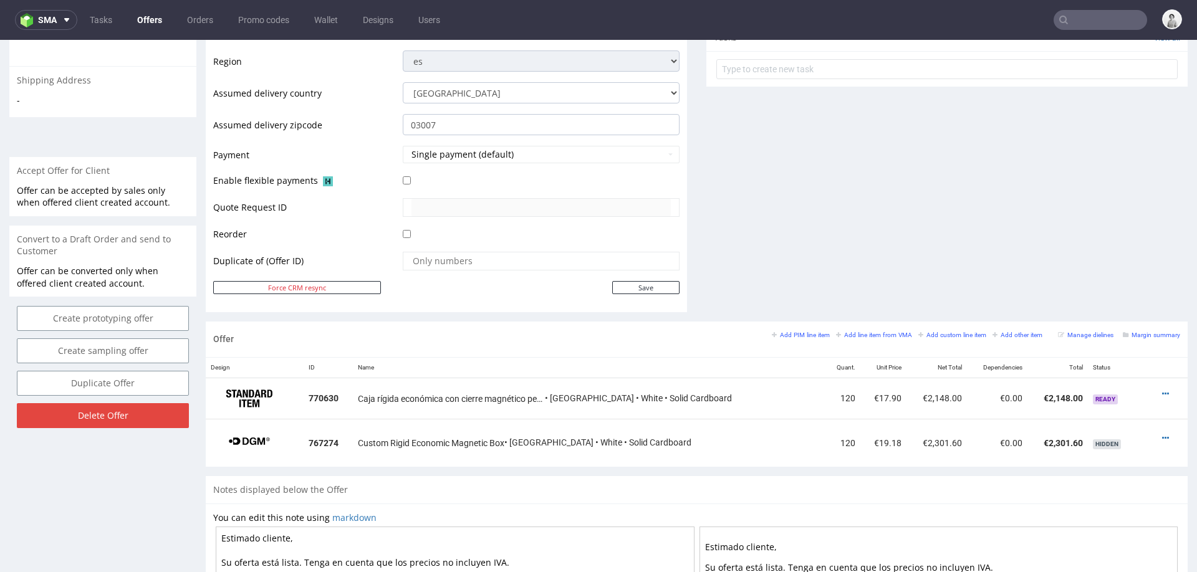
scroll to position [450, 0]
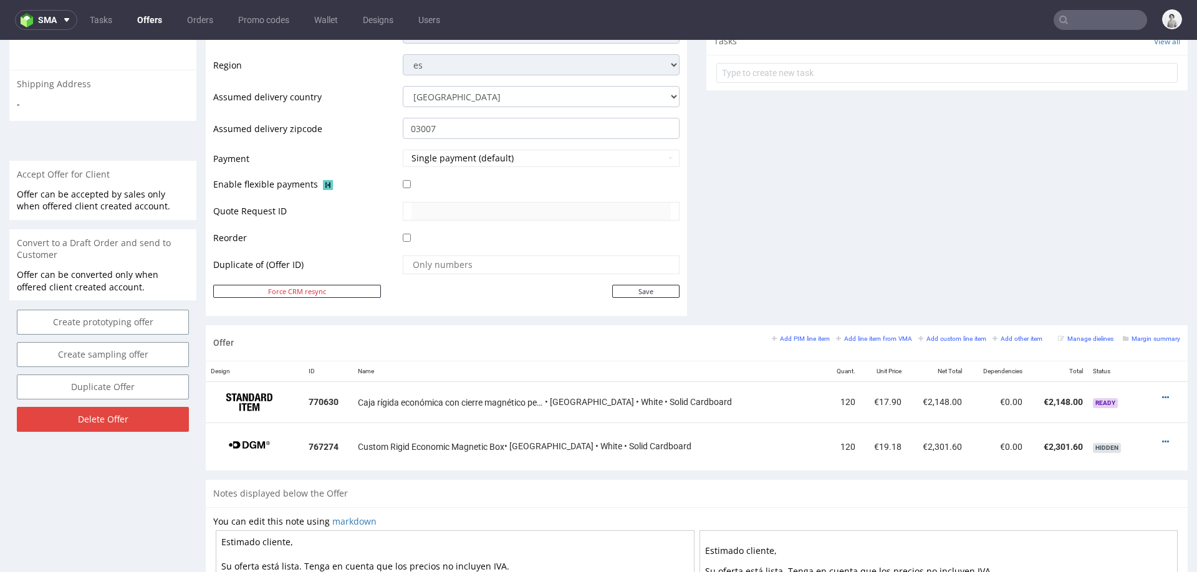
click at [860, 343] on div "Add PIM line item Add line item from VMA Add custom line item Add other item Ma…" at bounding box center [976, 343] width 408 height 21
click at [872, 335] on small "Add line item from VMA" at bounding box center [874, 338] width 76 height 7
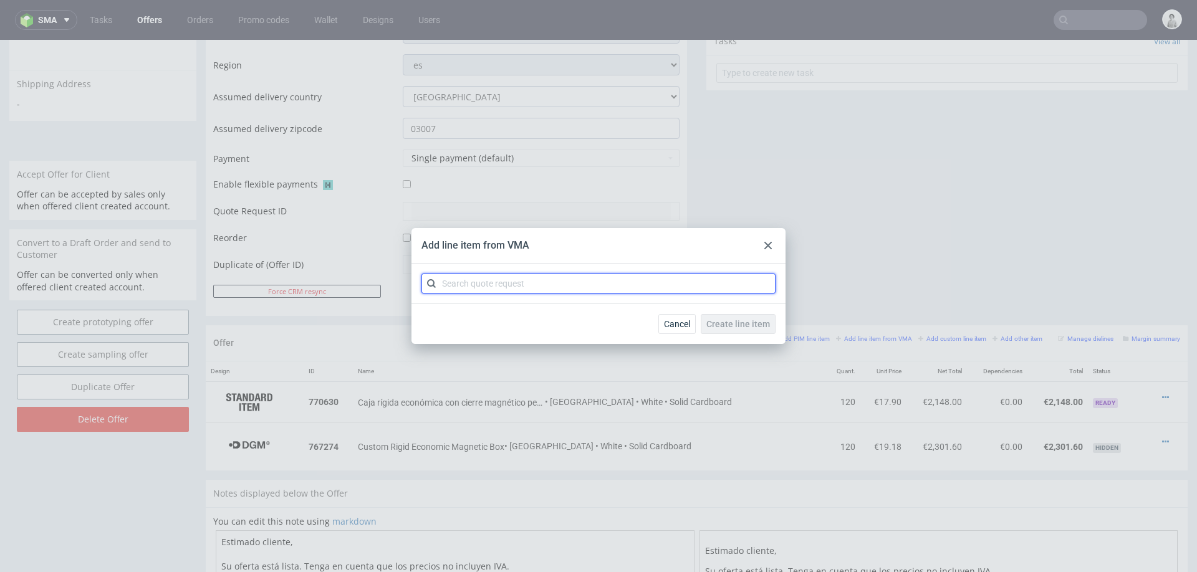
click at [688, 282] on input "text" at bounding box center [598, 284] width 354 height 20
type input "cblr"
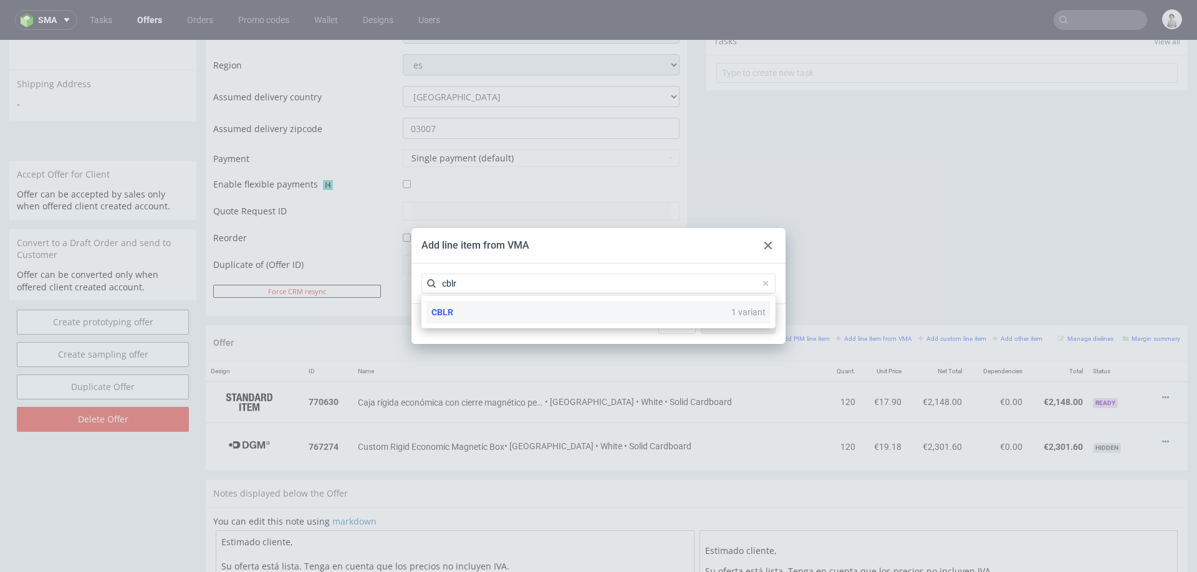
click at [544, 317] on div "CBLR 1 variant" at bounding box center [598, 312] width 344 height 22
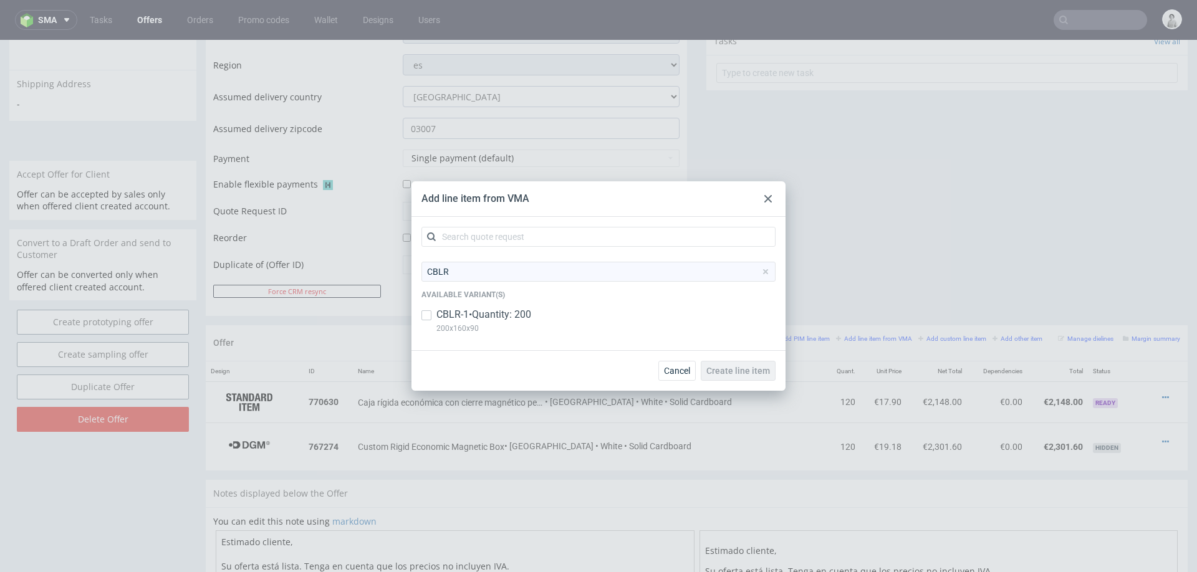
click at [498, 319] on p "CBLR-1 • Quantity: 200" at bounding box center [483, 315] width 95 height 14
checkbox input "true"
click at [732, 367] on span "Create line item" at bounding box center [738, 371] width 64 height 9
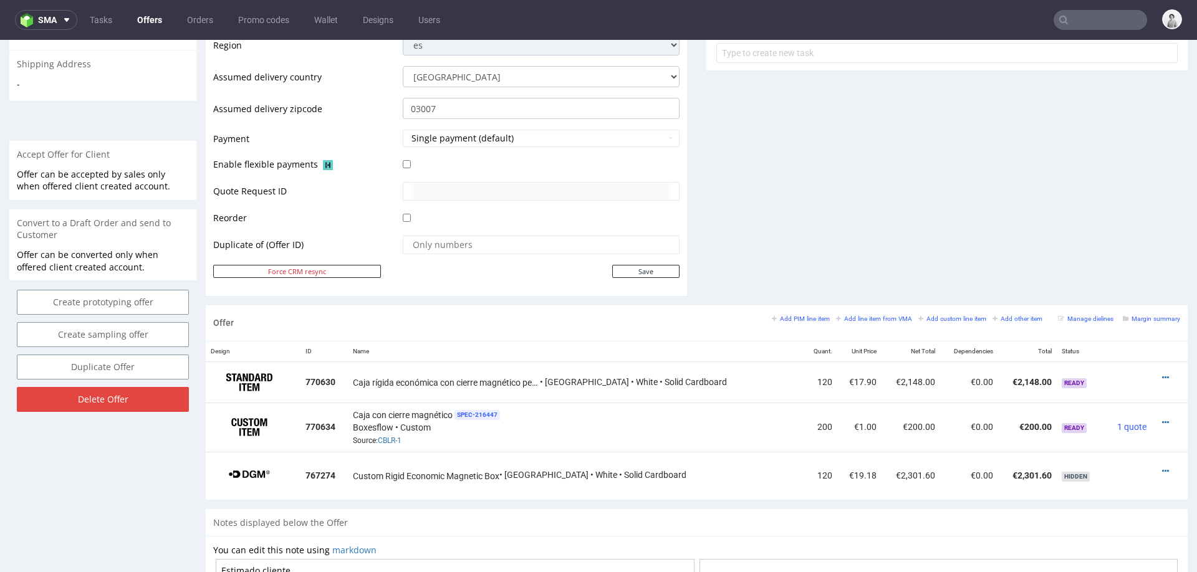
scroll to position [470, 0]
click at [1162, 418] on icon at bounding box center [1165, 422] width 7 height 9
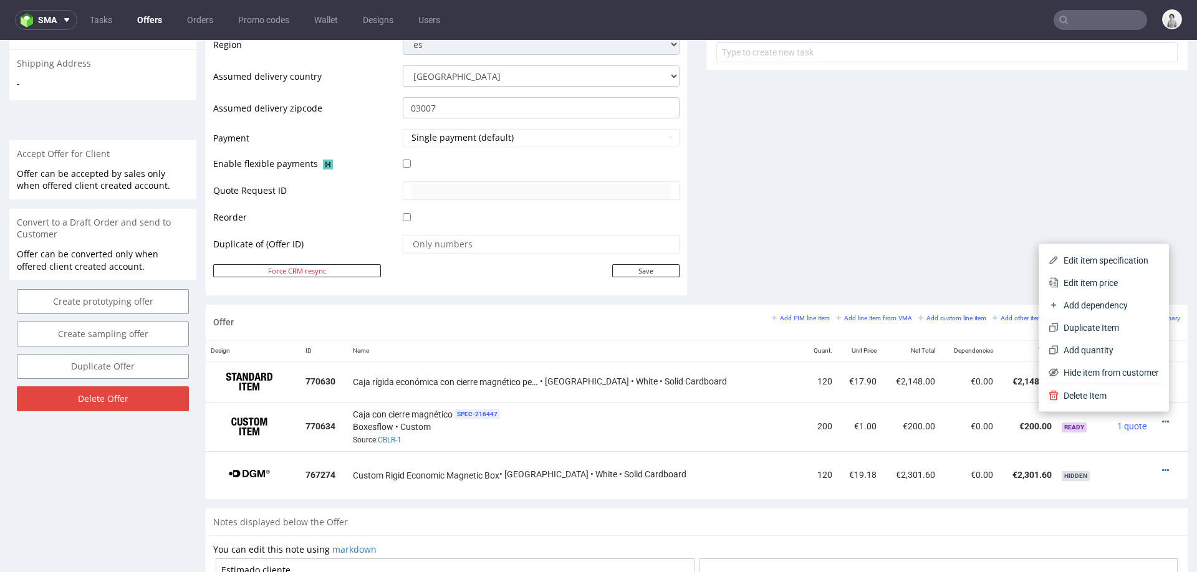
click at [1097, 282] on span "Edit item price" at bounding box center [1109, 283] width 100 height 12
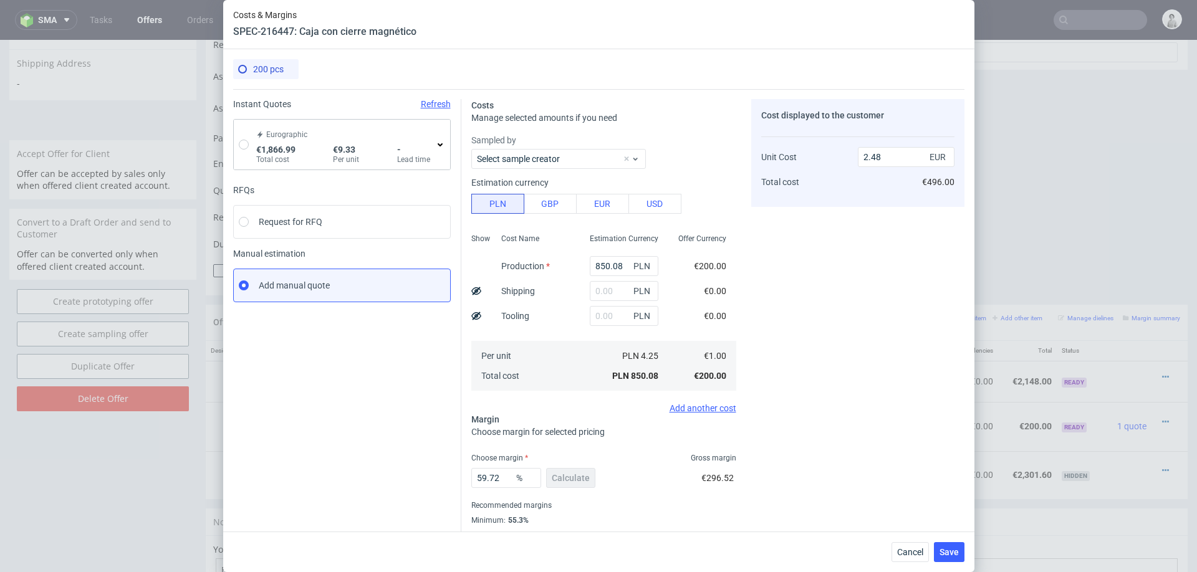
click at [234, 142] on div "Eurographic €1,866.99 Total cost €9.33 Per unit - Lead time" at bounding box center [342, 145] width 216 height 50
click at [241, 143] on input "radio" at bounding box center [244, 145] width 10 height 10
radio input "true"
radio input "false"
type input "1041.99"
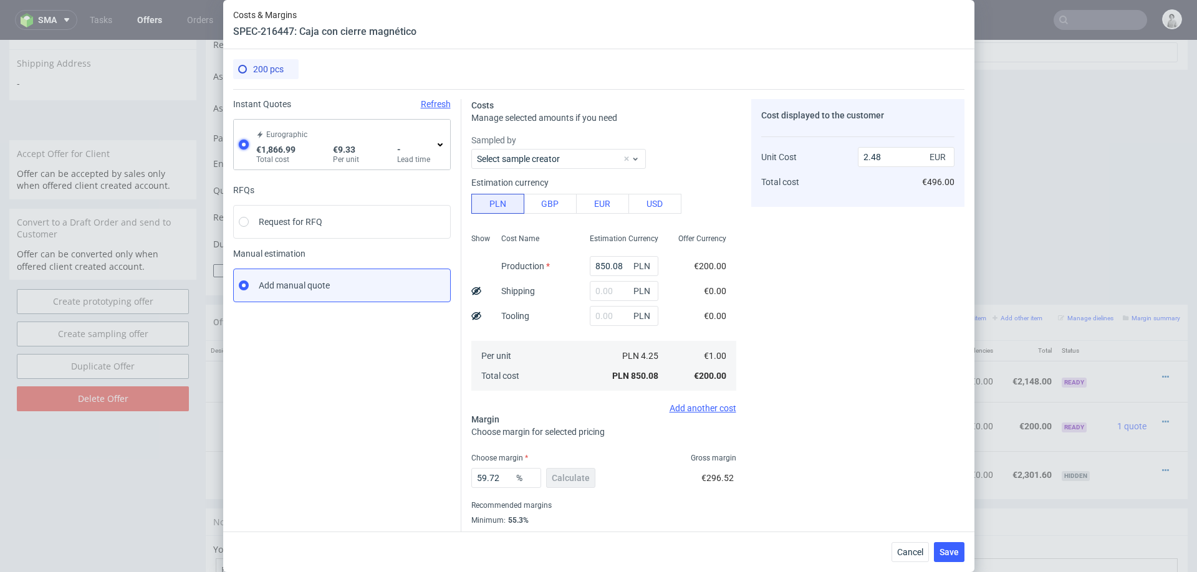
type input "361.01"
type input "463.99"
type input "9.34"
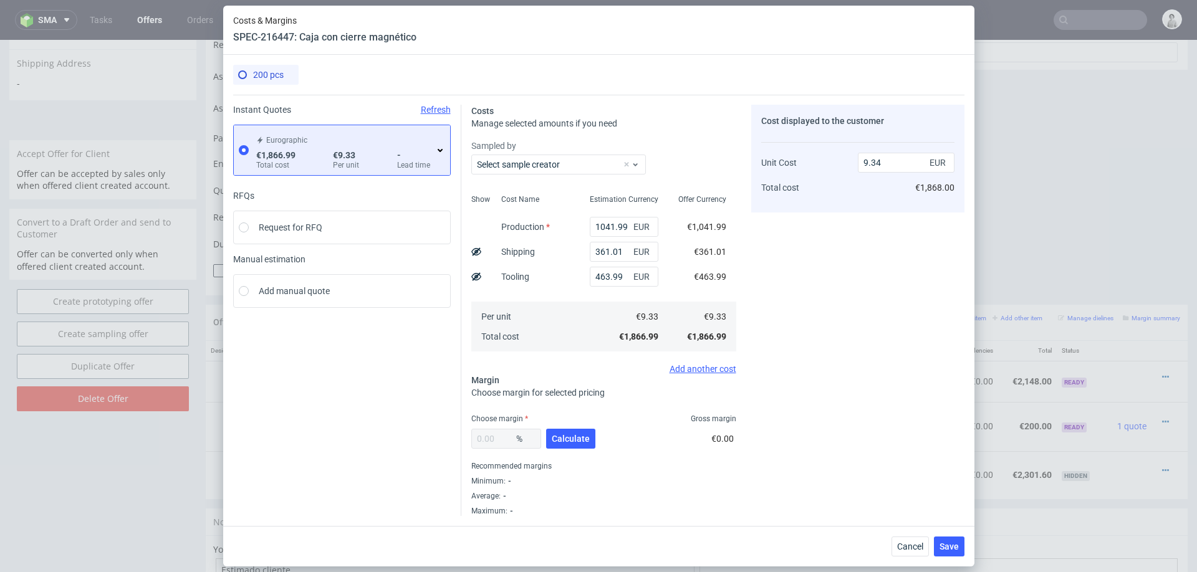
click at [437, 152] on icon at bounding box center [440, 150] width 10 height 10
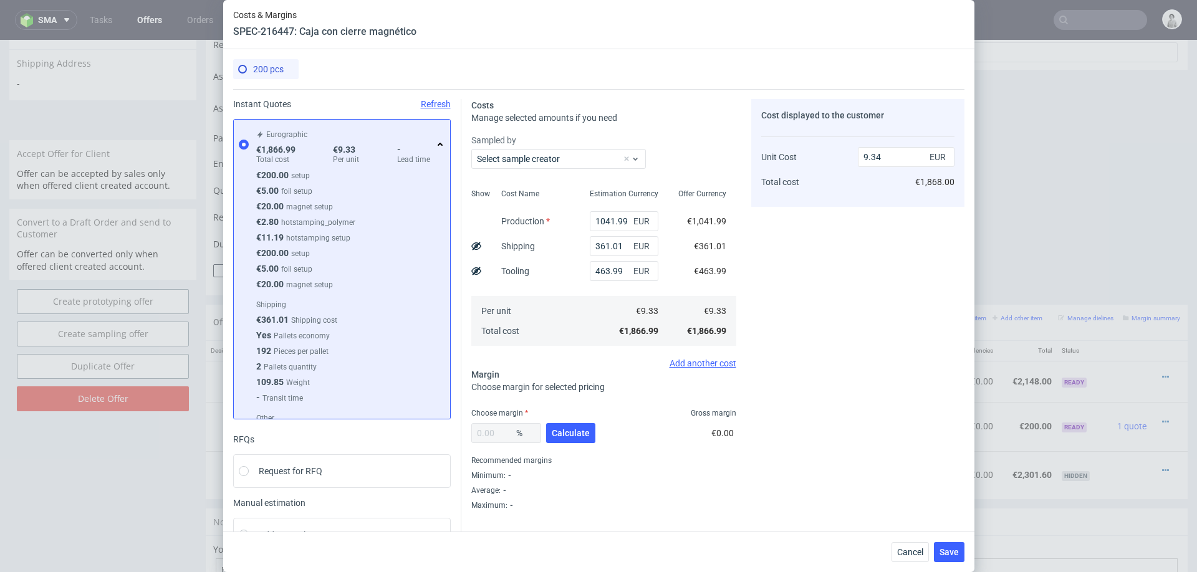
scroll to position [109, 0]
click at [568, 438] on button "Calculate" at bounding box center [570, 433] width 49 height 20
type input "35.22"
type input "14.42"
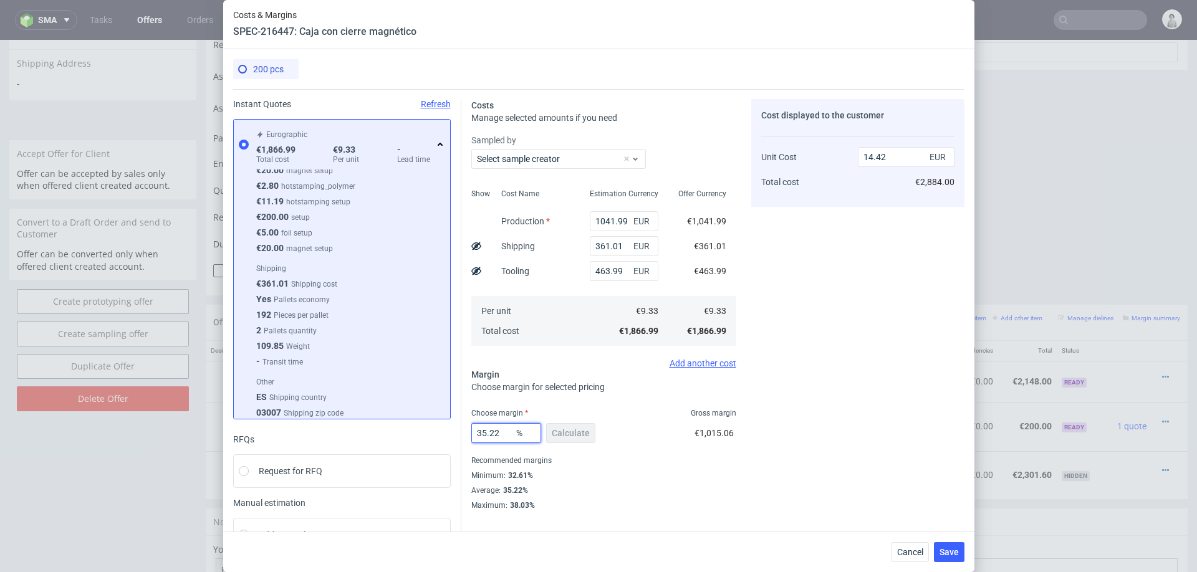
click at [506, 433] on input "35.22" at bounding box center [506, 433] width 70 height 20
type input "30"
type input "13.34"
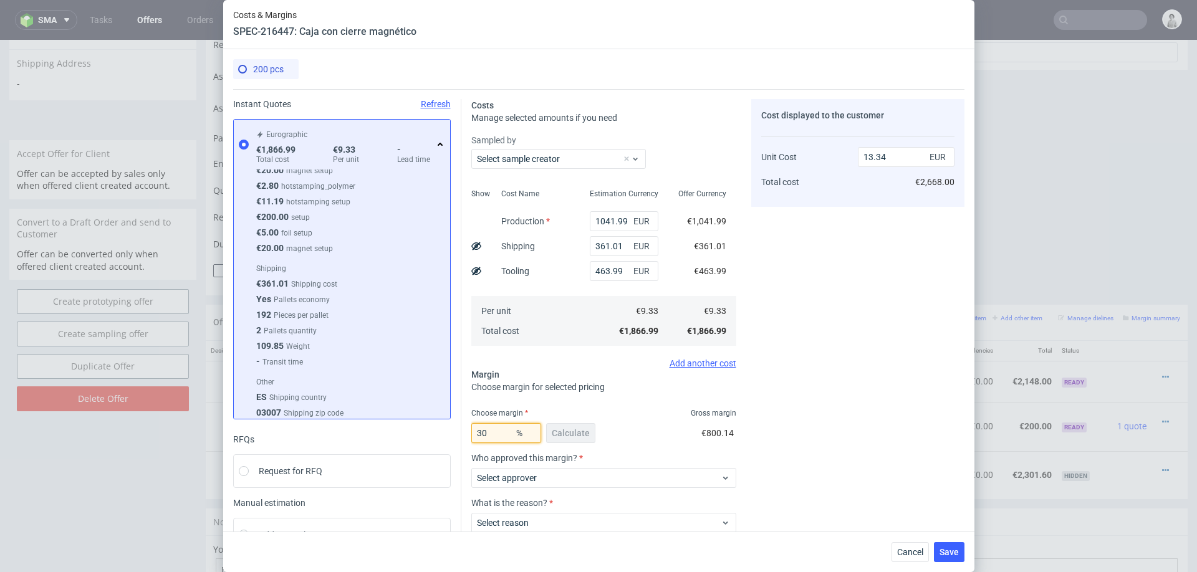
type input "30"
click at [928, 375] on div "Cost displayed to the customer Unit Cost Total cost 13.34 EUR €2,668.00" at bounding box center [857, 349] width 213 height 501
click at [955, 552] on span "Save" at bounding box center [949, 552] width 19 height 9
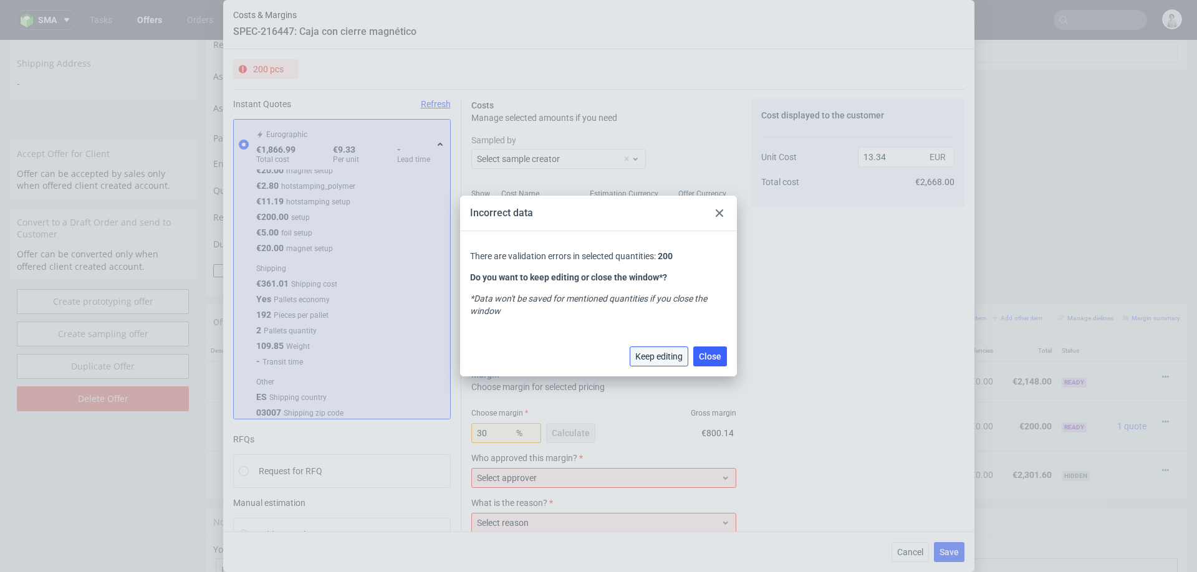
click at [653, 352] on span "Keep editing" at bounding box center [658, 356] width 47 height 9
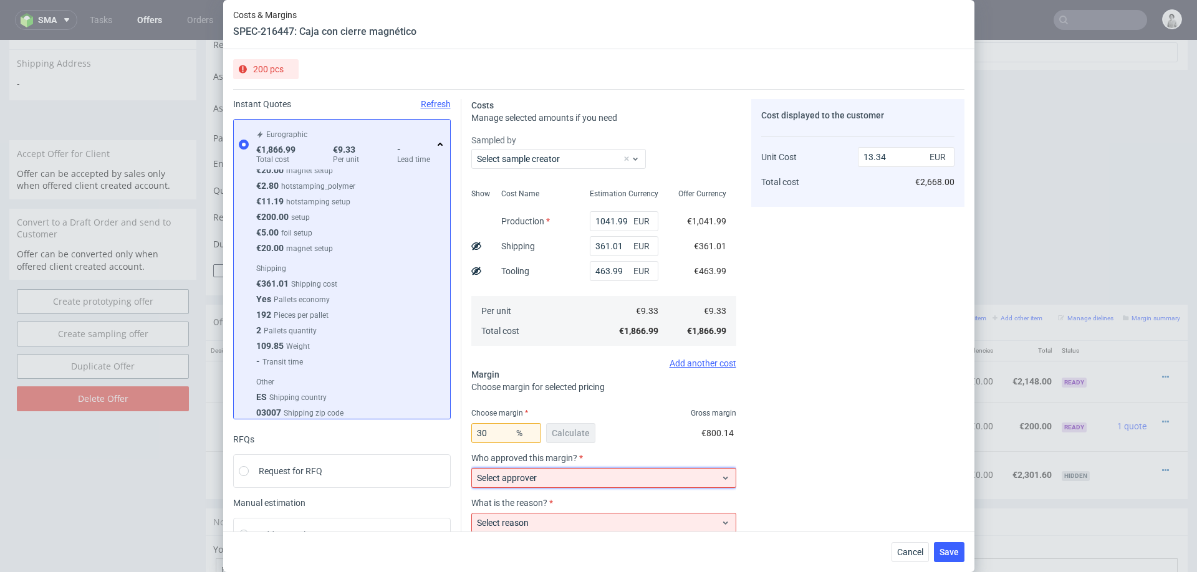
click at [562, 481] on span "Select approver" at bounding box center [599, 478] width 244 height 12
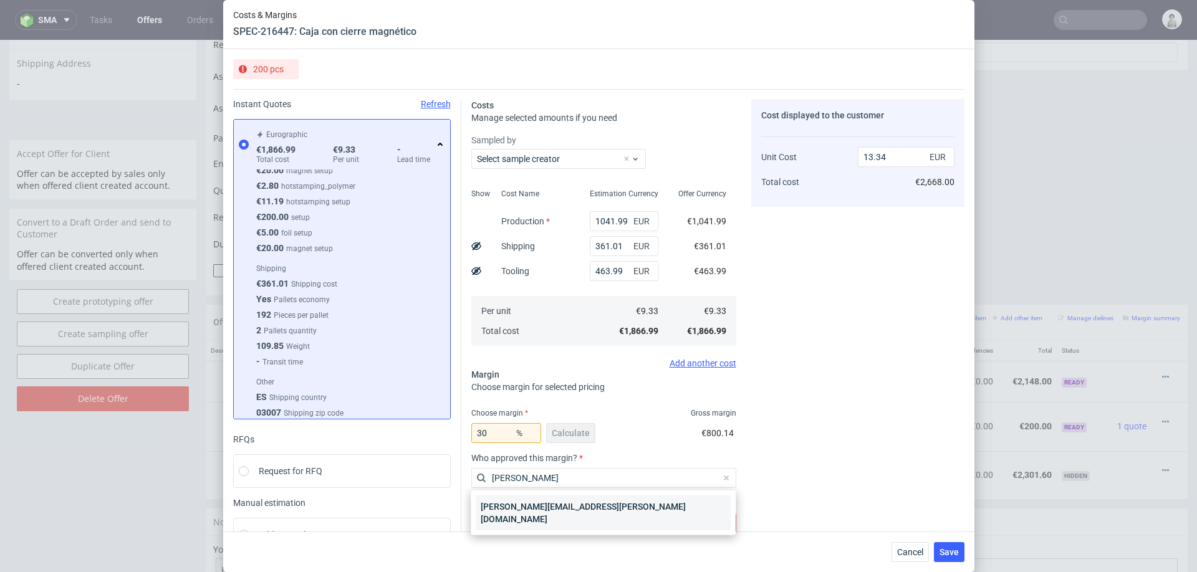
type input "marta"
click at [537, 511] on div "[PERSON_NAME][EMAIL_ADDRESS][PERSON_NAME][DOMAIN_NAME]" at bounding box center [603, 513] width 255 height 35
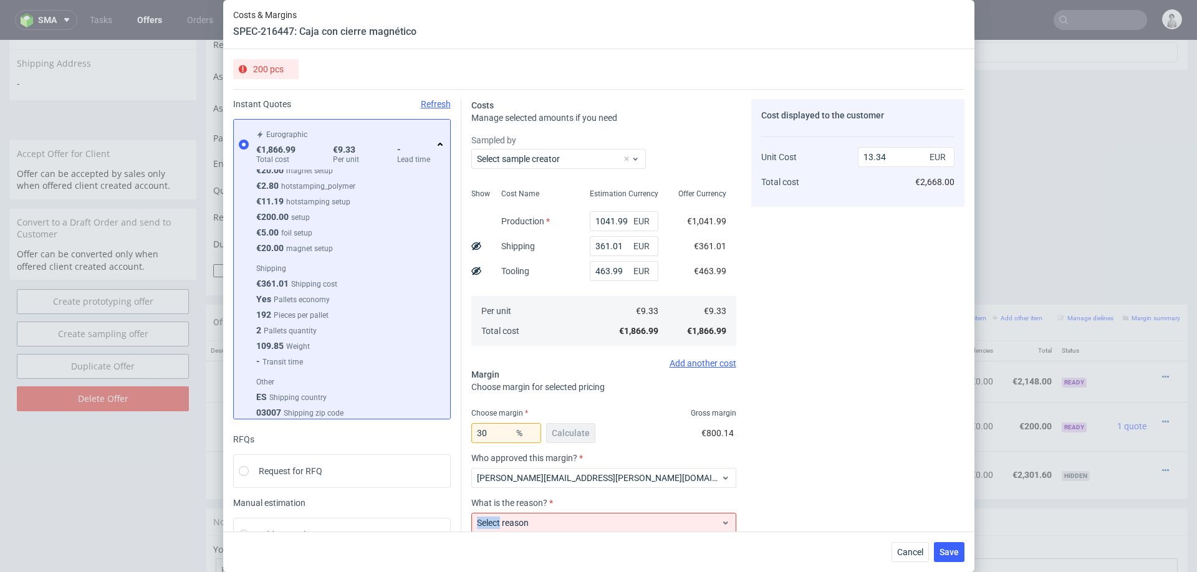
click at [537, 511] on div "Select reason" at bounding box center [603, 520] width 265 height 25
click at [534, 521] on span "Select reason" at bounding box center [599, 523] width 244 height 12
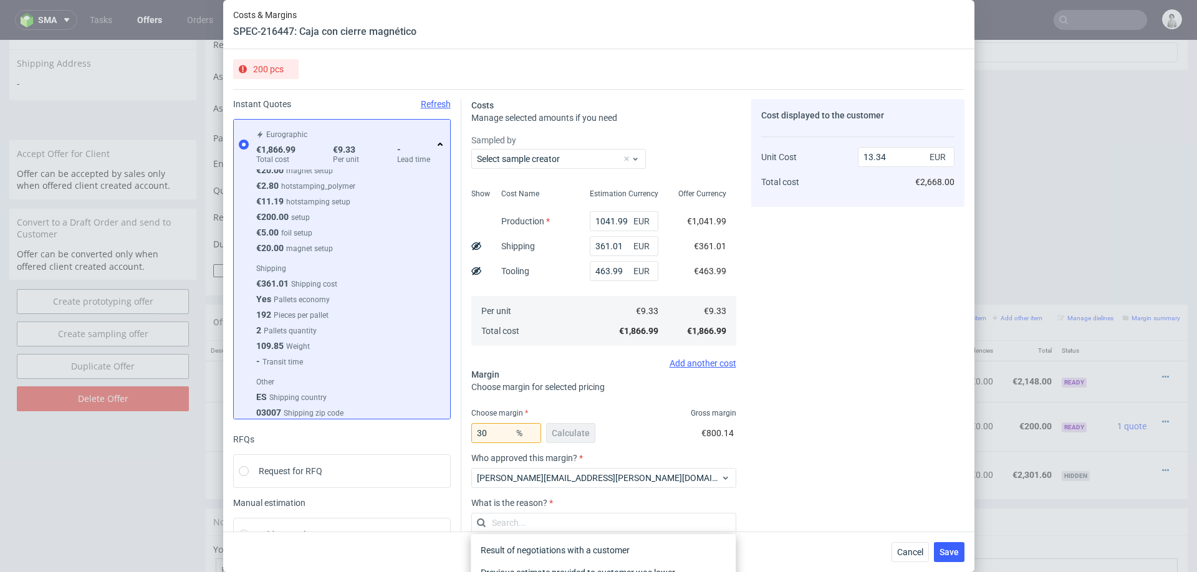
scroll to position [1, 0]
type input "appl"
click at [546, 551] on div "Applied as a retention driver" at bounding box center [603, 550] width 255 height 22
click at [546, 551] on div "Cancel Save" at bounding box center [598, 552] width 751 height 41
click at [482, 428] on input "30" at bounding box center [506, 433] width 70 height 20
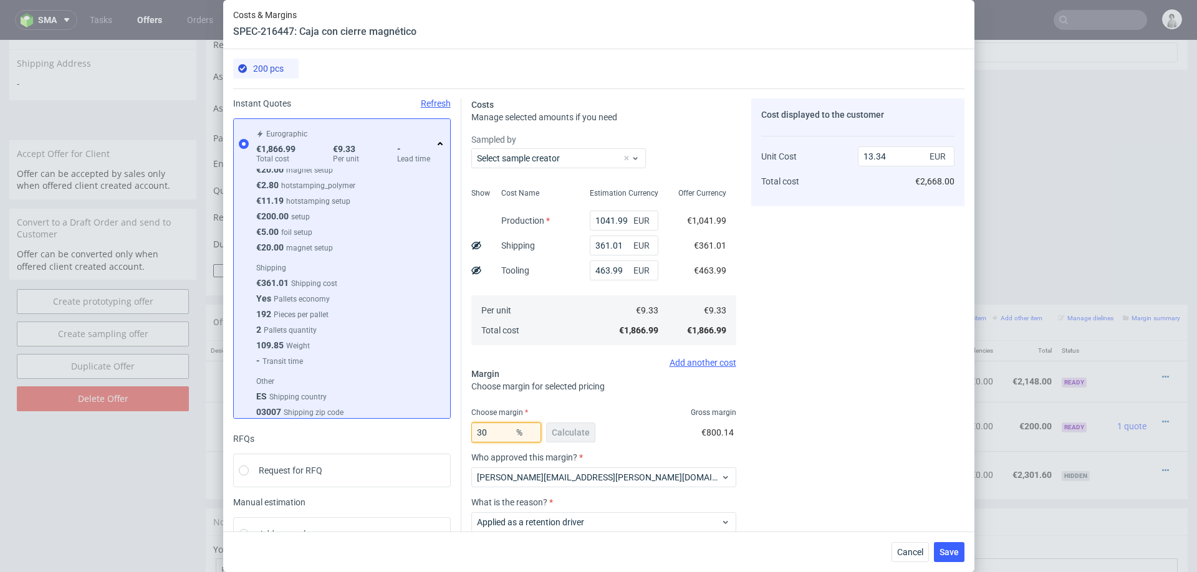
click at [482, 428] on input "30" at bounding box center [506, 433] width 70 height 20
type input "29"
type input "13.15"
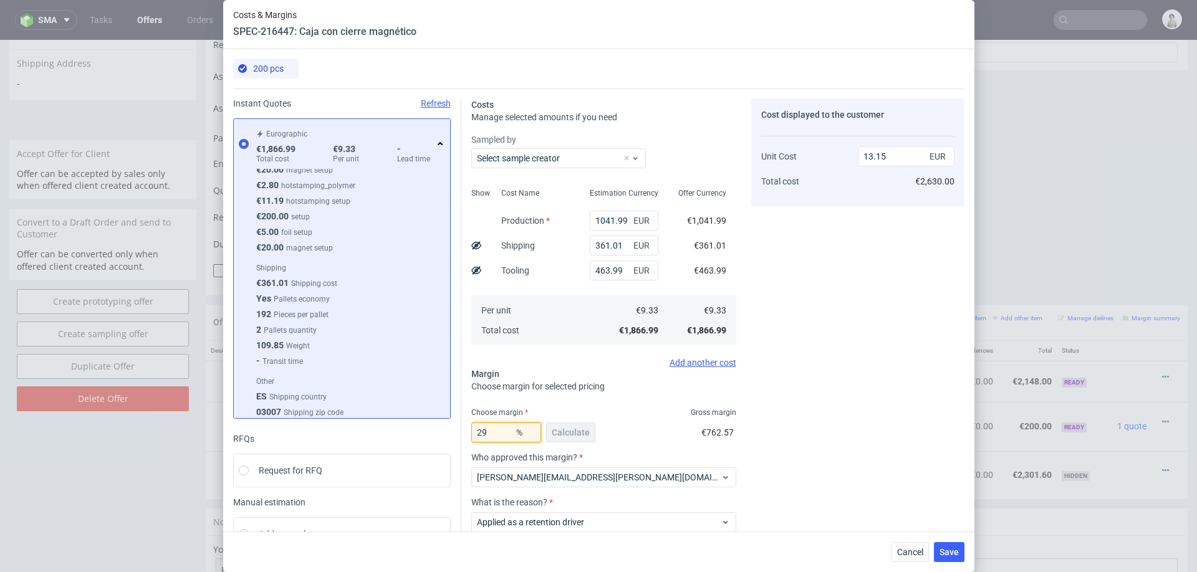
type input "29"
click at [791, 365] on div "Cost displayed to the customer Unit Cost Total cost 13.15 EUR €2,630.00" at bounding box center [857, 349] width 213 height 501
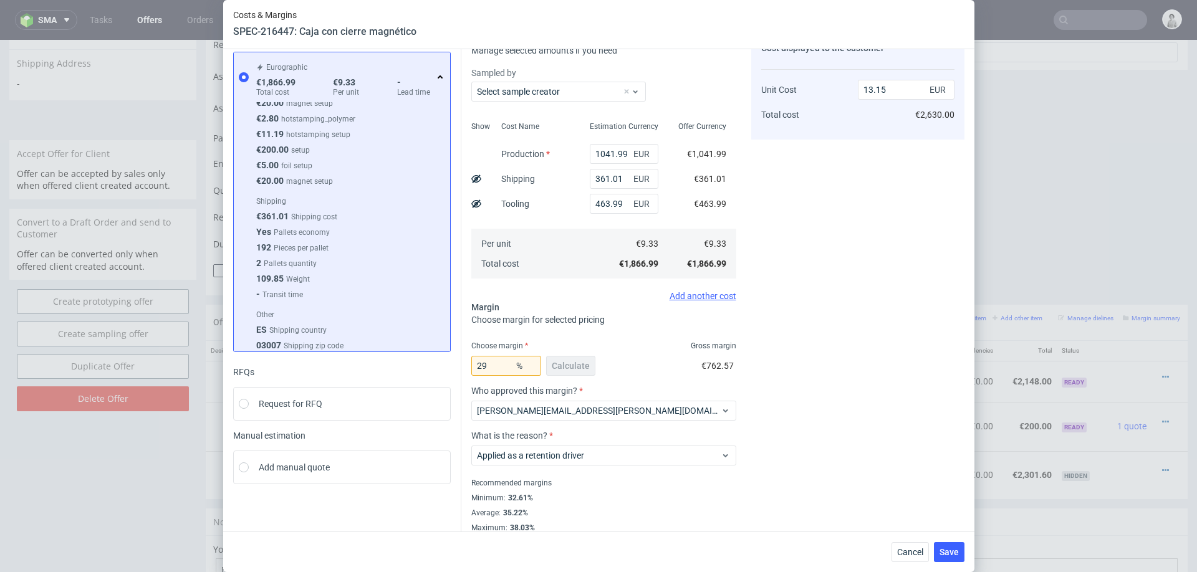
scroll to position [69, 0]
click at [940, 548] on span "Save" at bounding box center [949, 552] width 19 height 9
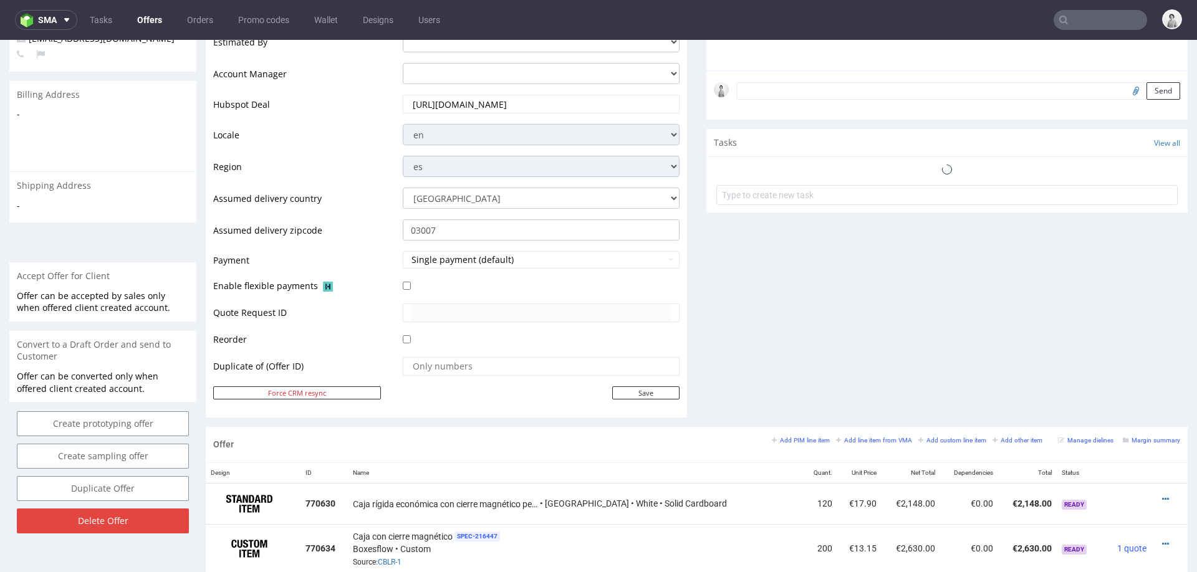
scroll to position [460, 0]
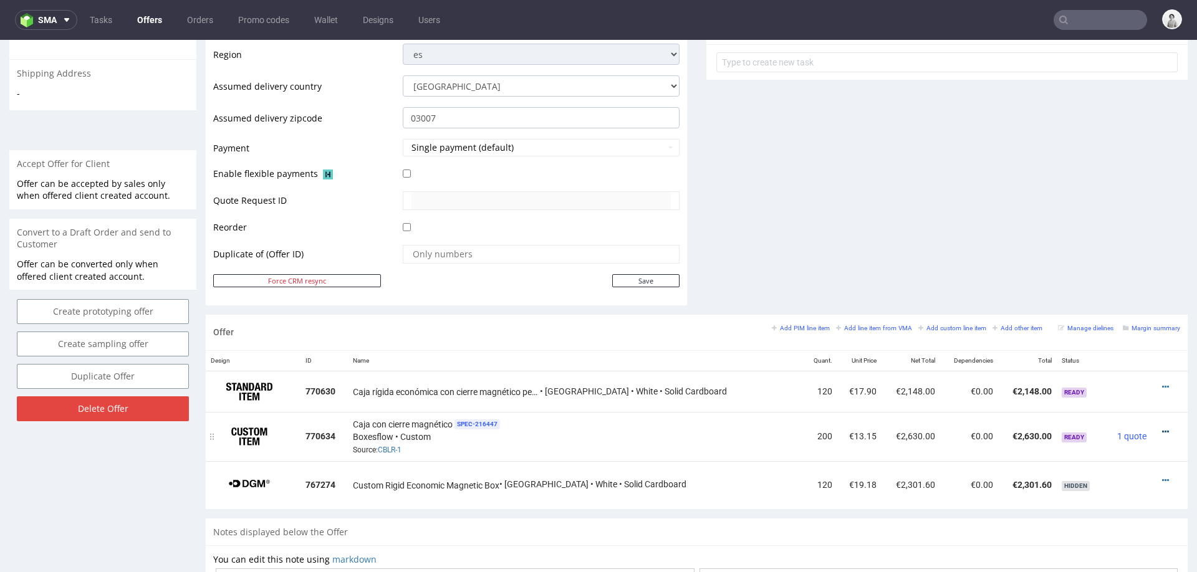
click at [1162, 428] on icon at bounding box center [1165, 432] width 7 height 9
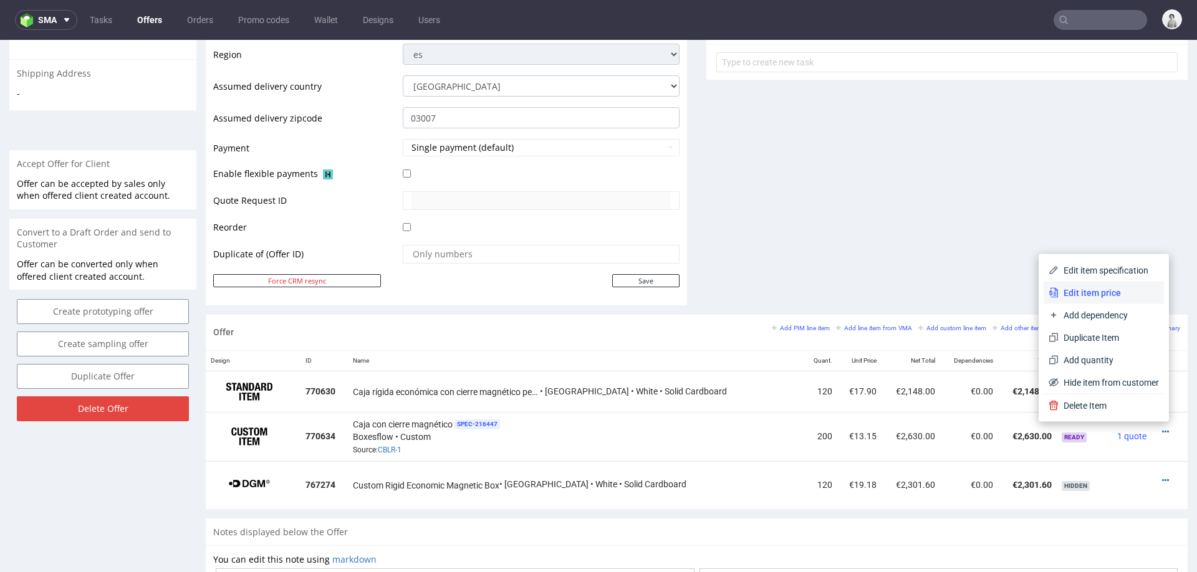
click at [1104, 289] on span "Edit item price" at bounding box center [1109, 293] width 100 height 12
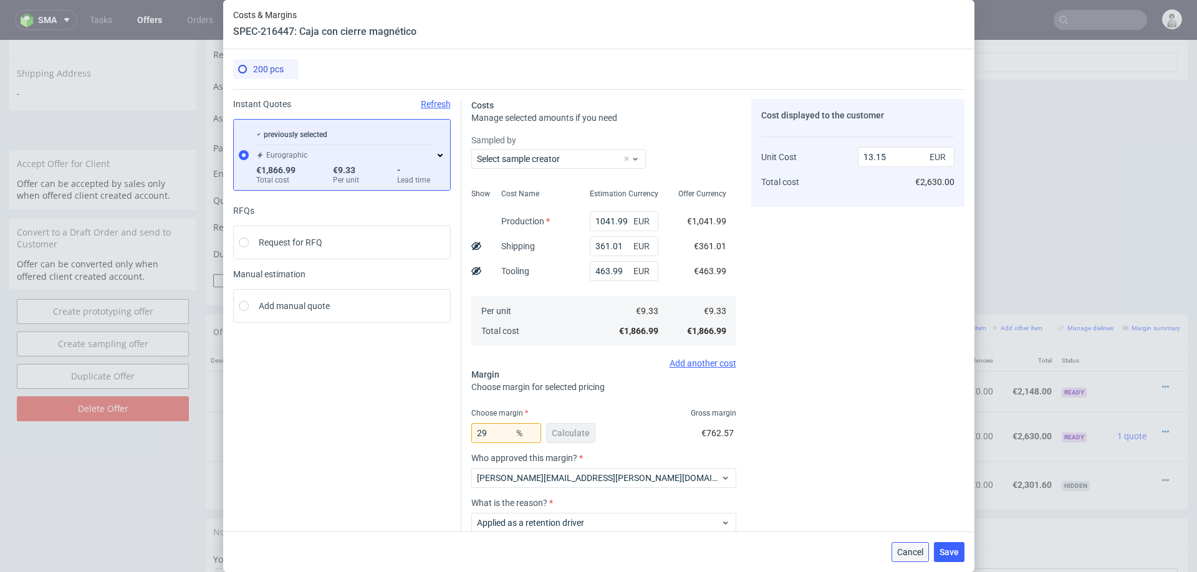
click at [901, 546] on button "Cancel" at bounding box center [910, 552] width 37 height 20
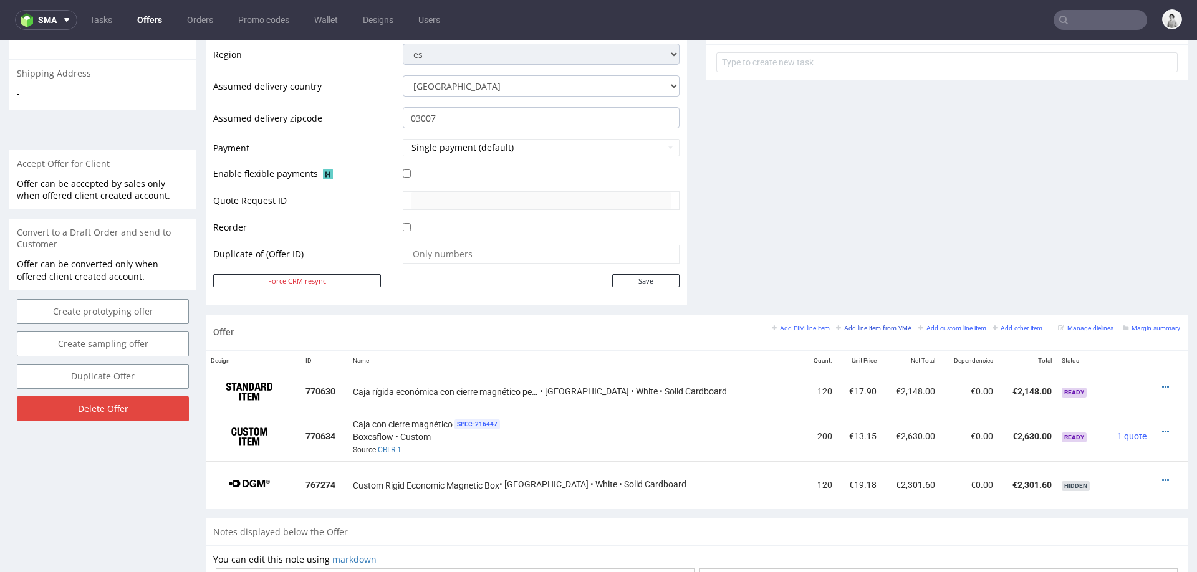
click at [864, 325] on small "Add line item from VMA" at bounding box center [874, 328] width 76 height 7
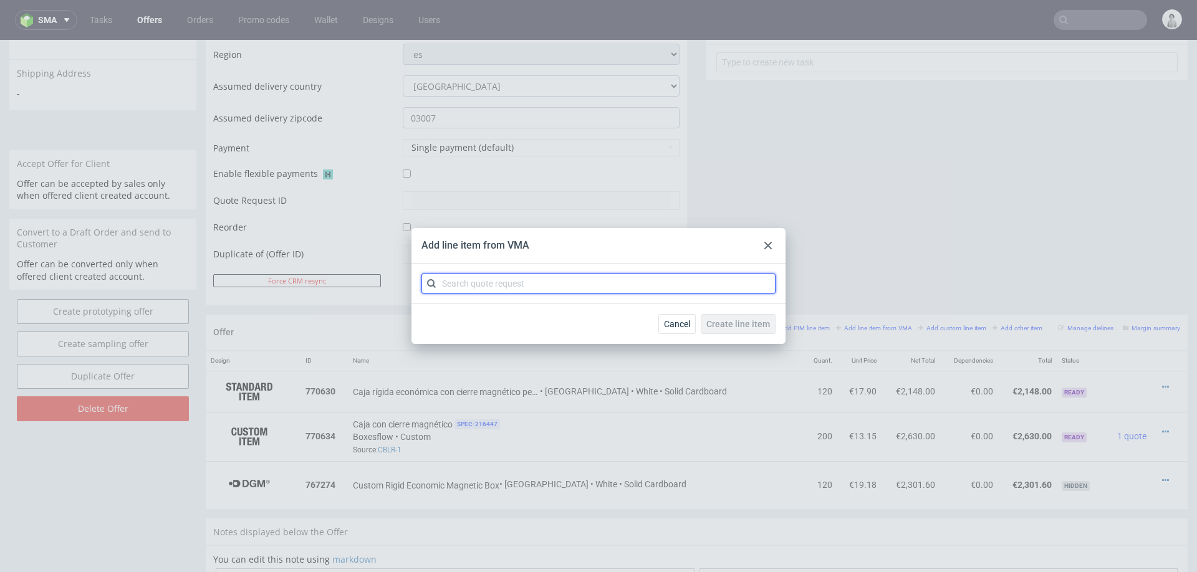
click at [619, 281] on input "text" at bounding box center [598, 284] width 354 height 20
type input "cblr"
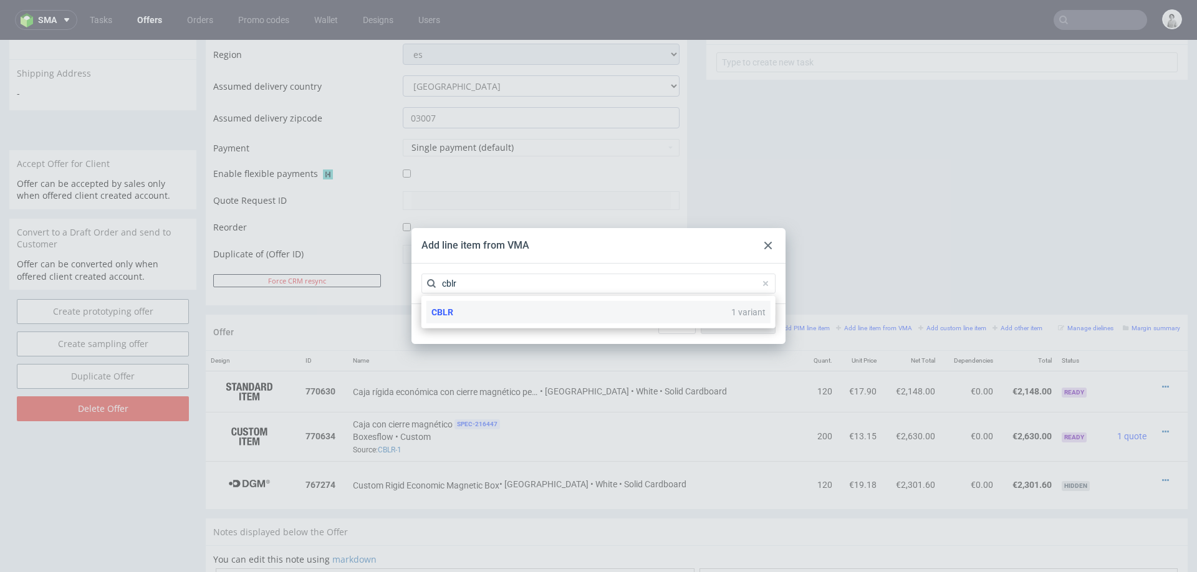
click at [489, 308] on div "CBLR 1 variant" at bounding box center [598, 312] width 344 height 22
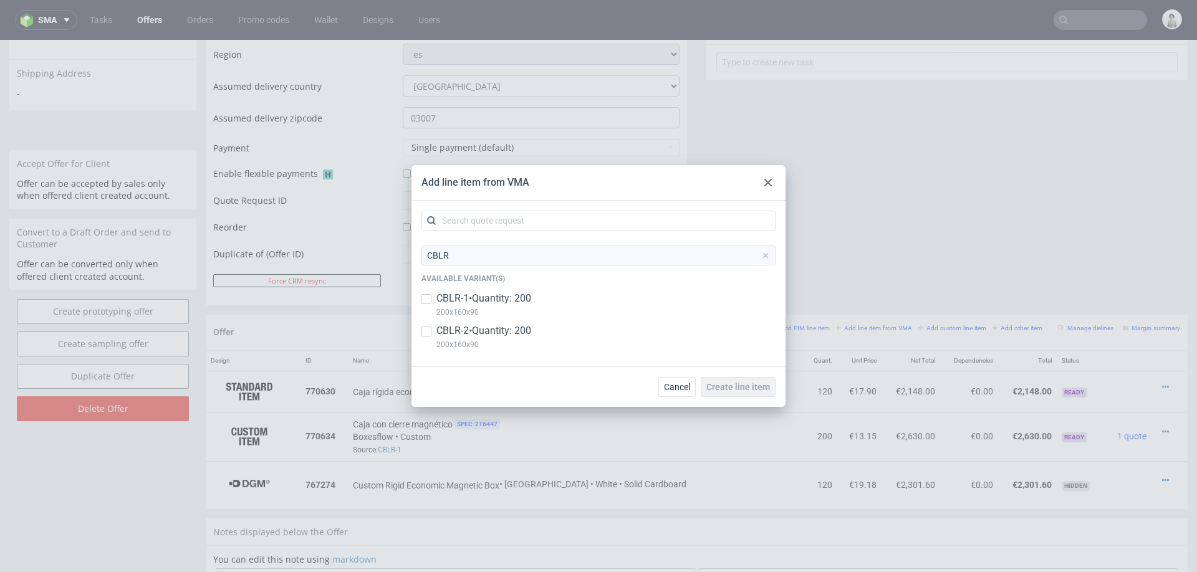
drag, startPoint x: 492, startPoint y: 329, endPoint x: 598, endPoint y: 339, distance: 106.4
click at [492, 329] on p "CBLR-2 • Quantity: 200" at bounding box center [483, 331] width 95 height 14
checkbox input "true"
click at [739, 389] on span "Create line item" at bounding box center [738, 387] width 64 height 9
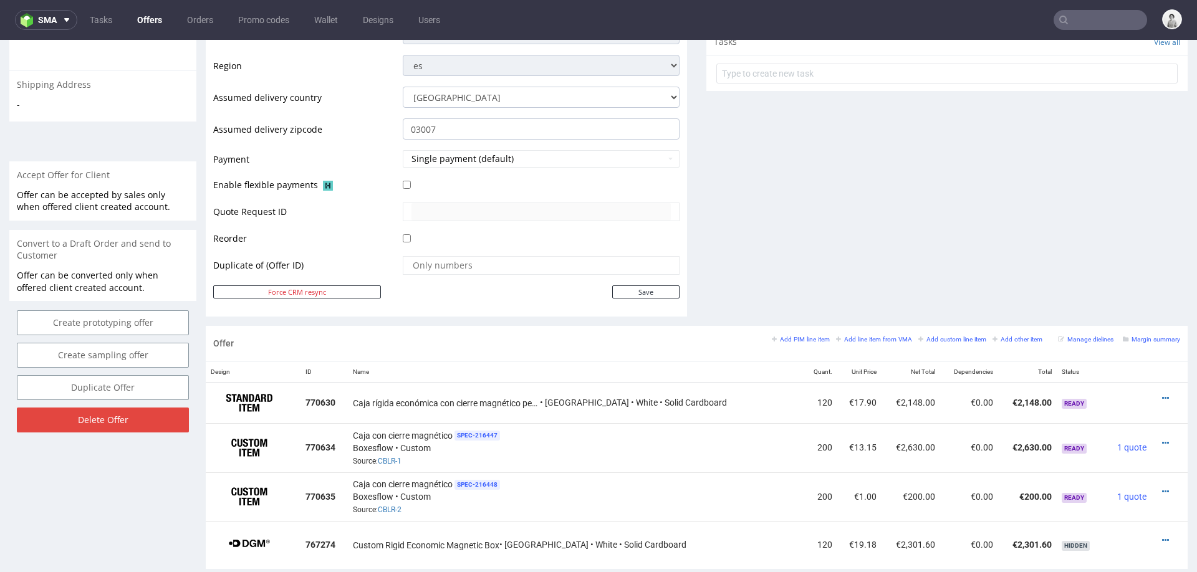
scroll to position [490, 0]
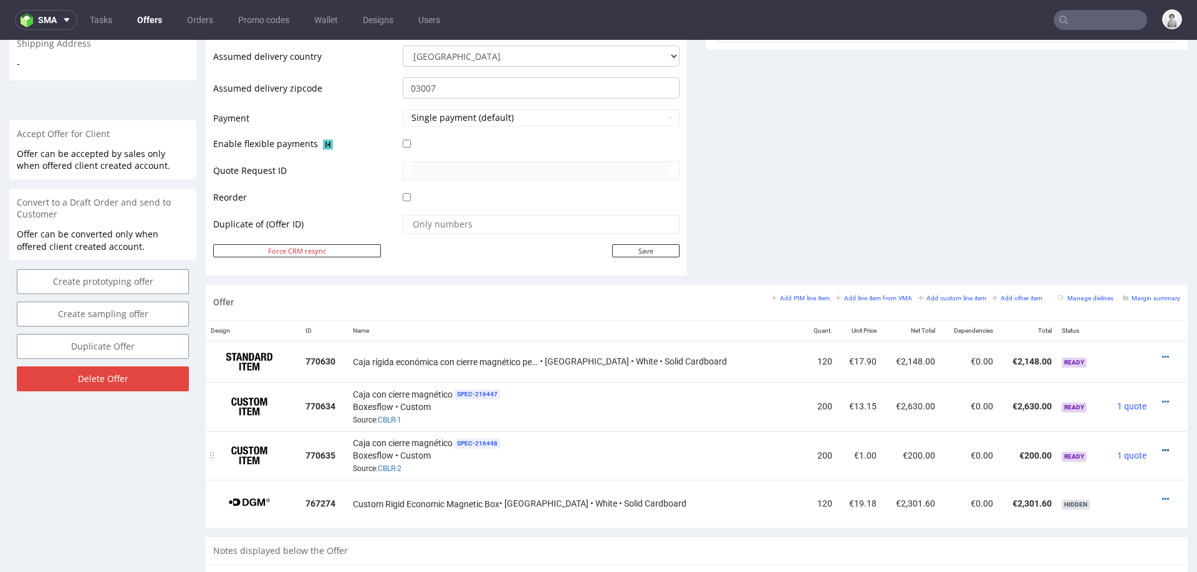
click at [1162, 446] on icon at bounding box center [1165, 450] width 7 height 9
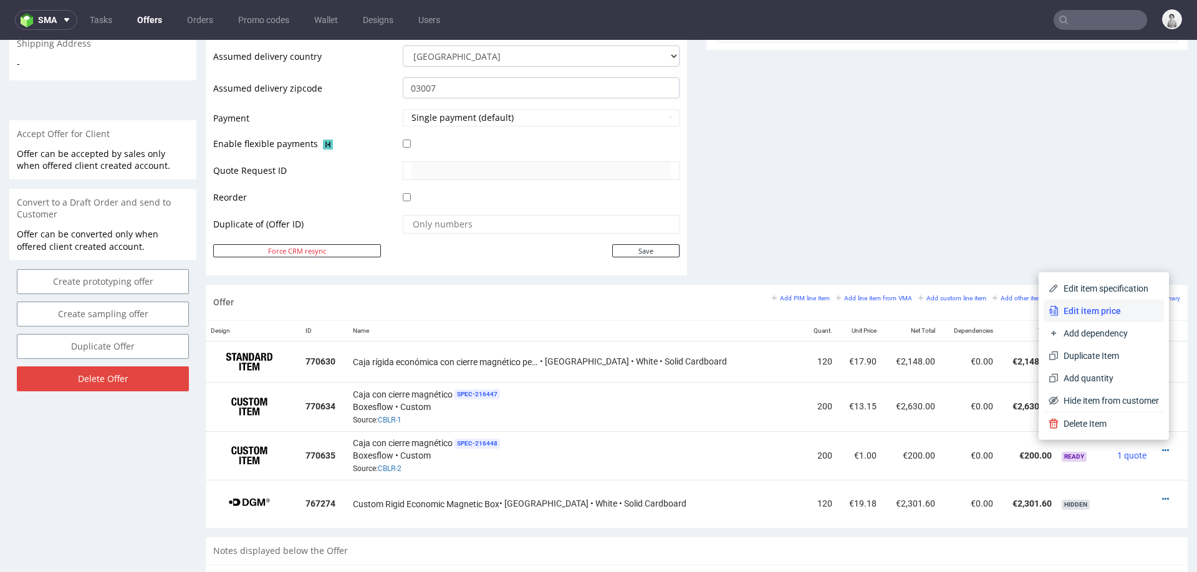
click at [1104, 312] on span "Edit item price" at bounding box center [1109, 311] width 100 height 12
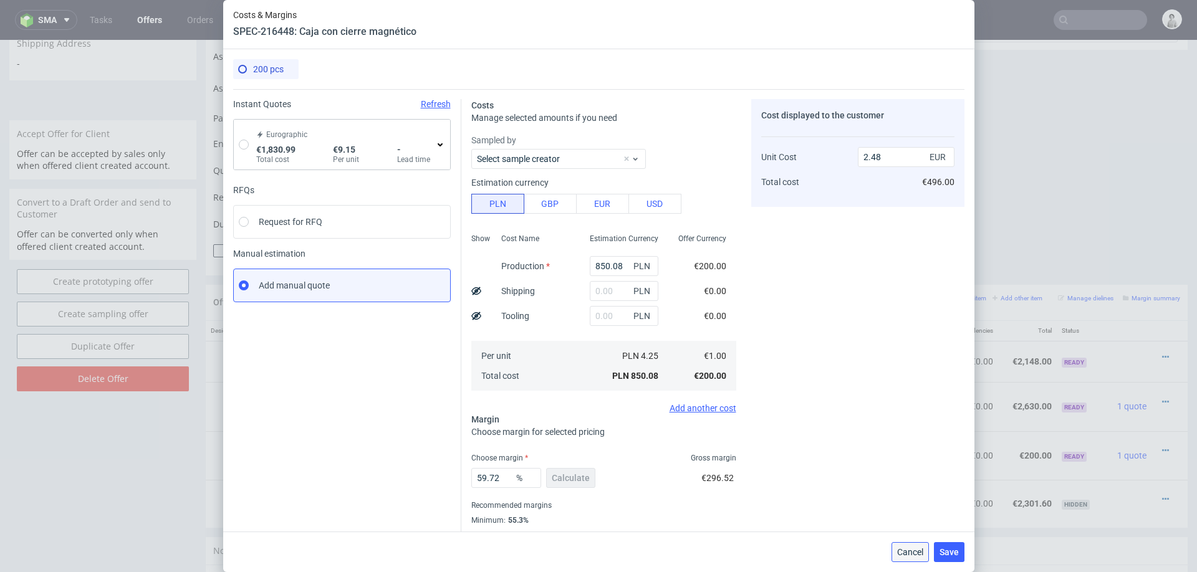
click at [915, 551] on span "Cancel" at bounding box center [910, 552] width 26 height 9
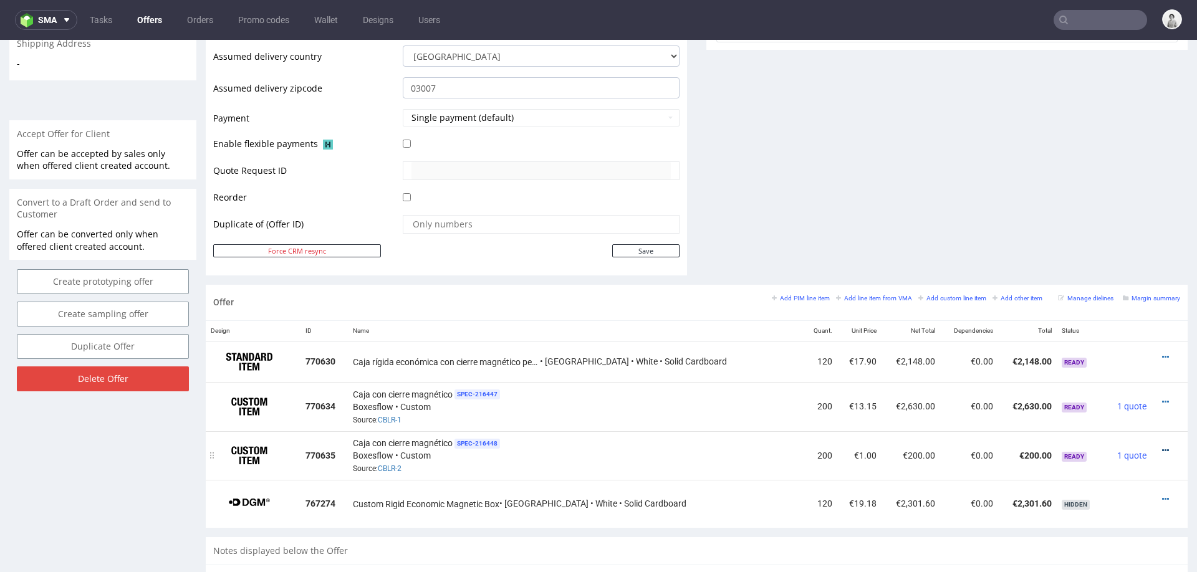
click at [1162, 446] on icon at bounding box center [1165, 450] width 7 height 9
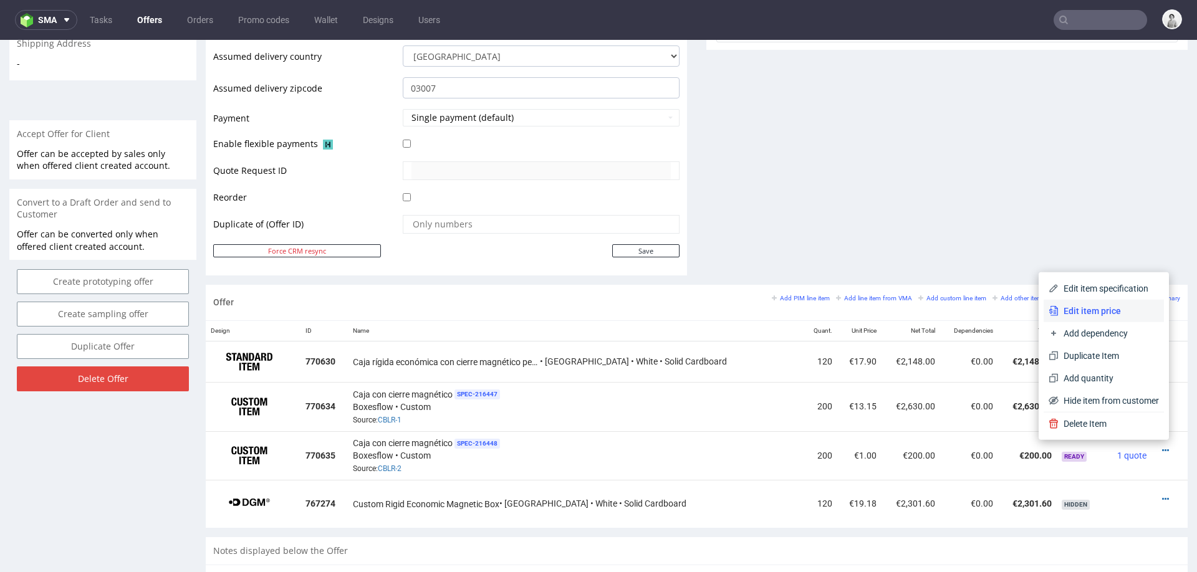
click at [1081, 306] on span "Edit item price" at bounding box center [1109, 311] width 100 height 12
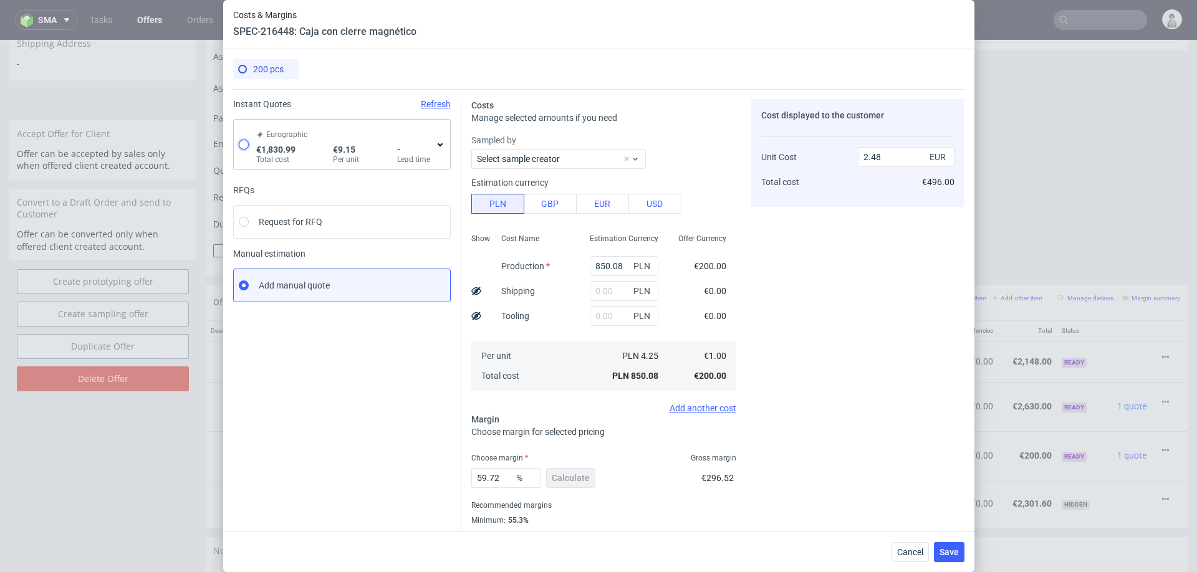
click at [246, 142] on input "radio" at bounding box center [244, 145] width 10 height 10
radio input "true"
radio input "false"
type input "1005.99"
type input "361.01"
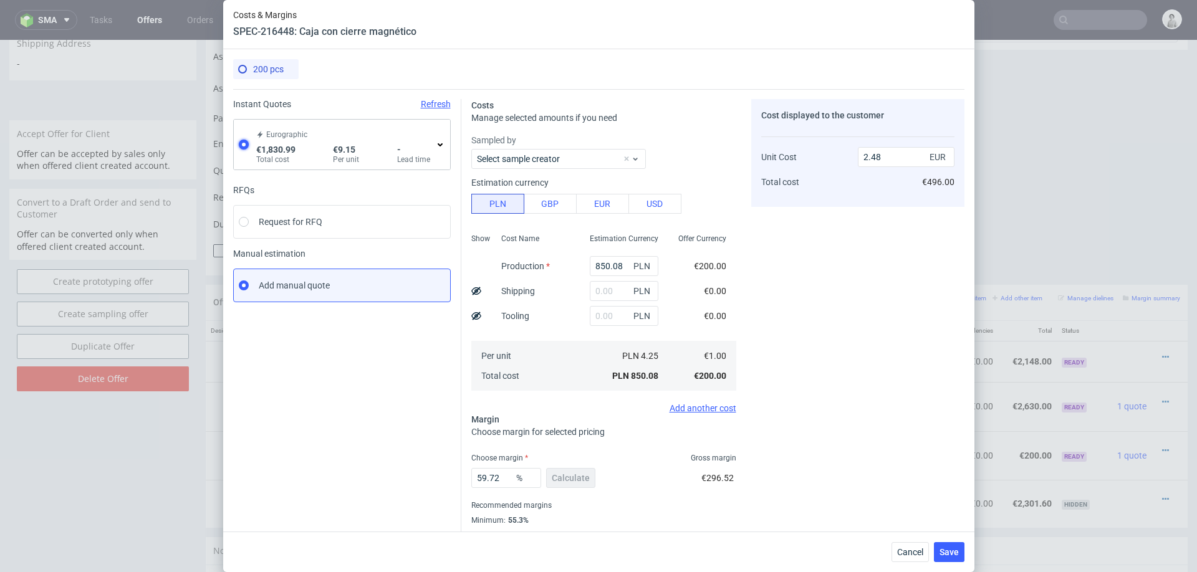
type input "463.99"
type input "9.16"
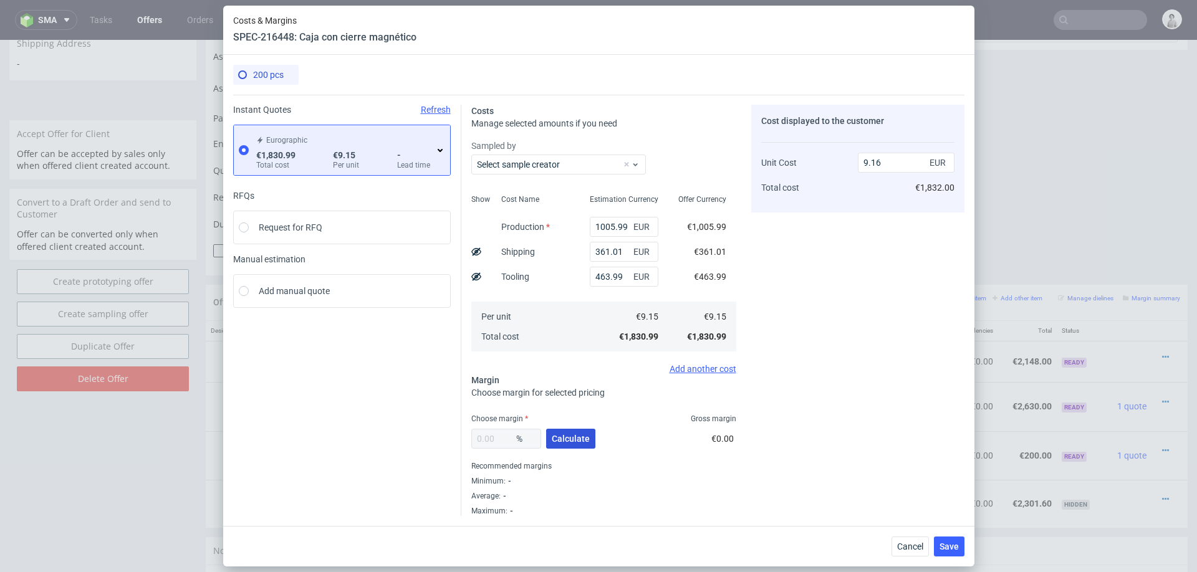
click at [559, 440] on span "Calculate" at bounding box center [571, 439] width 38 height 9
type input "35.35"
type input "14.17"
click at [504, 442] on input "35.35" at bounding box center [506, 439] width 70 height 20
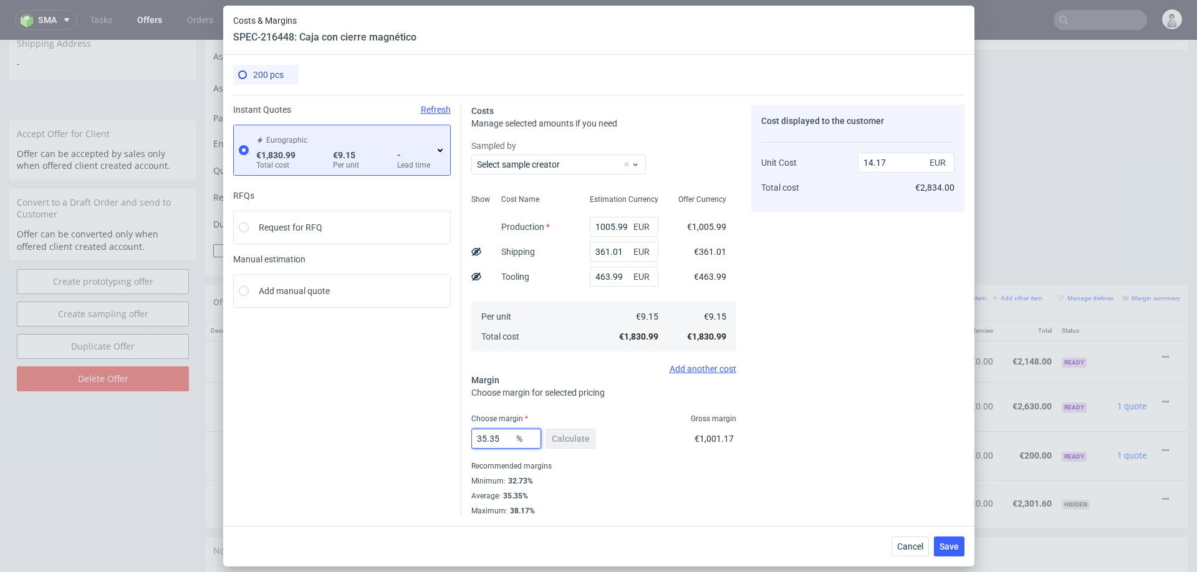
click at [504, 442] on input "35.35" at bounding box center [506, 439] width 70 height 20
type input "29"
type input "12.9"
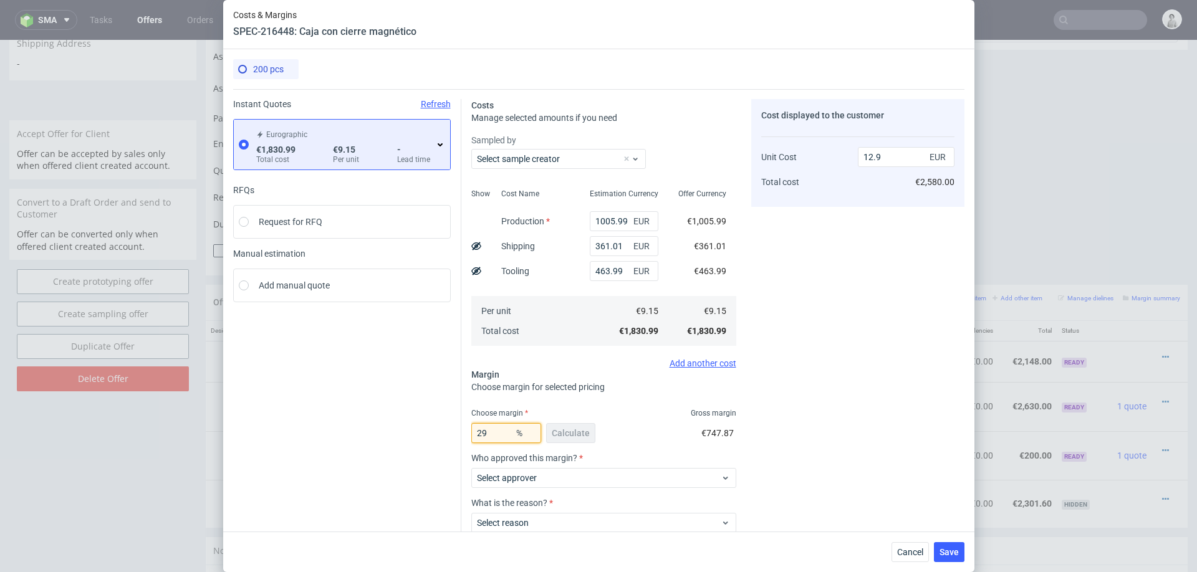
type input "29"
click at [758, 474] on div "Cost displayed to the customer Unit Cost Total cost 12.9 EUR €2,580.00" at bounding box center [857, 349] width 213 height 501
click at [610, 479] on span "Select approver" at bounding box center [599, 478] width 244 height 12
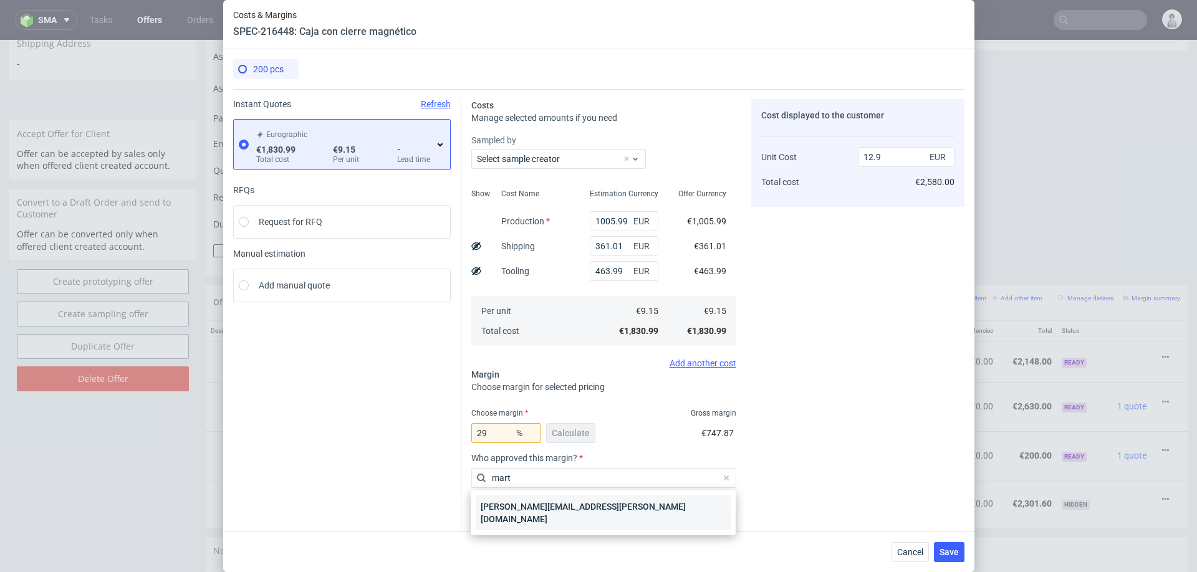
type input "mart"
click at [602, 513] on div "[PERSON_NAME][EMAIL_ADDRESS][PERSON_NAME][DOMAIN_NAME]" at bounding box center [603, 513] width 255 height 35
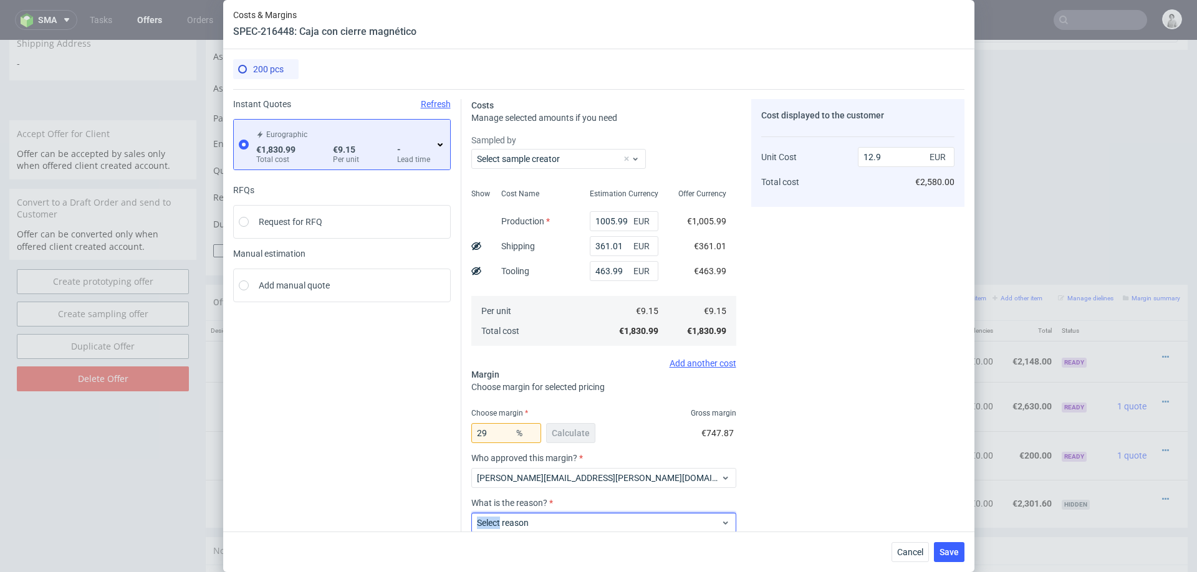
click at [602, 513] on div "Select reason" at bounding box center [603, 523] width 265 height 20
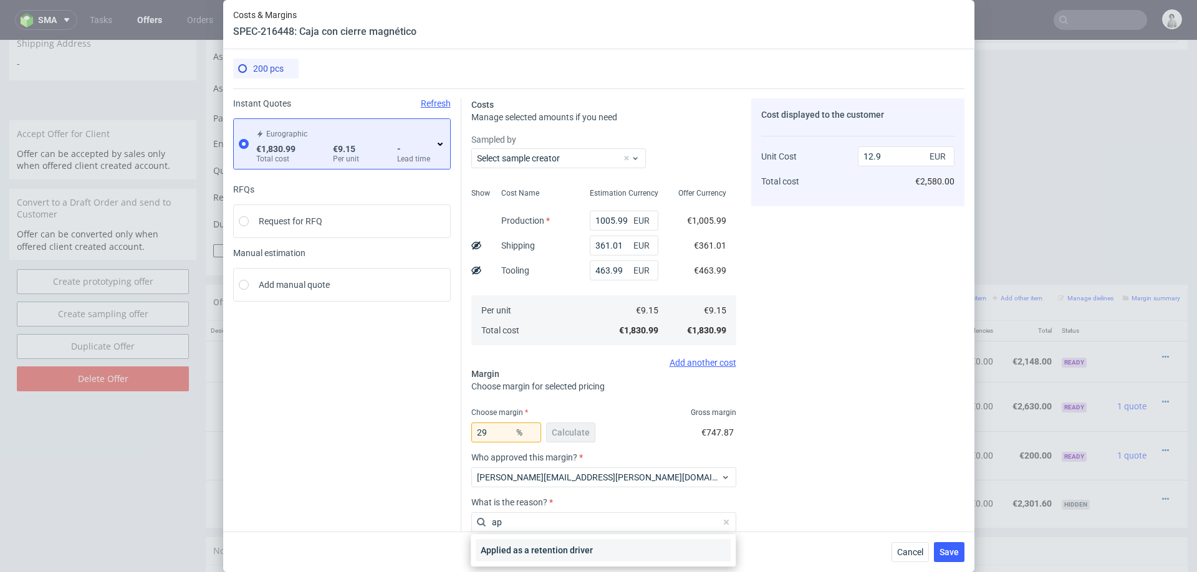
type input "ap"
click at [558, 550] on div "Applied as a retention driver" at bounding box center [603, 550] width 255 height 22
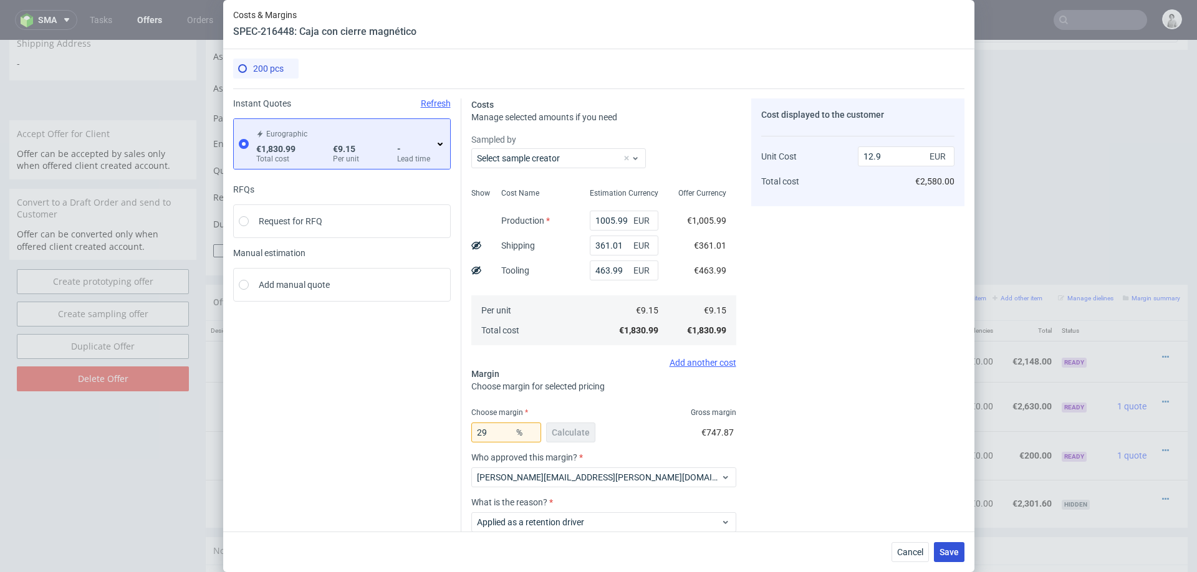
click at [945, 558] on button "Save" at bounding box center [949, 552] width 31 height 20
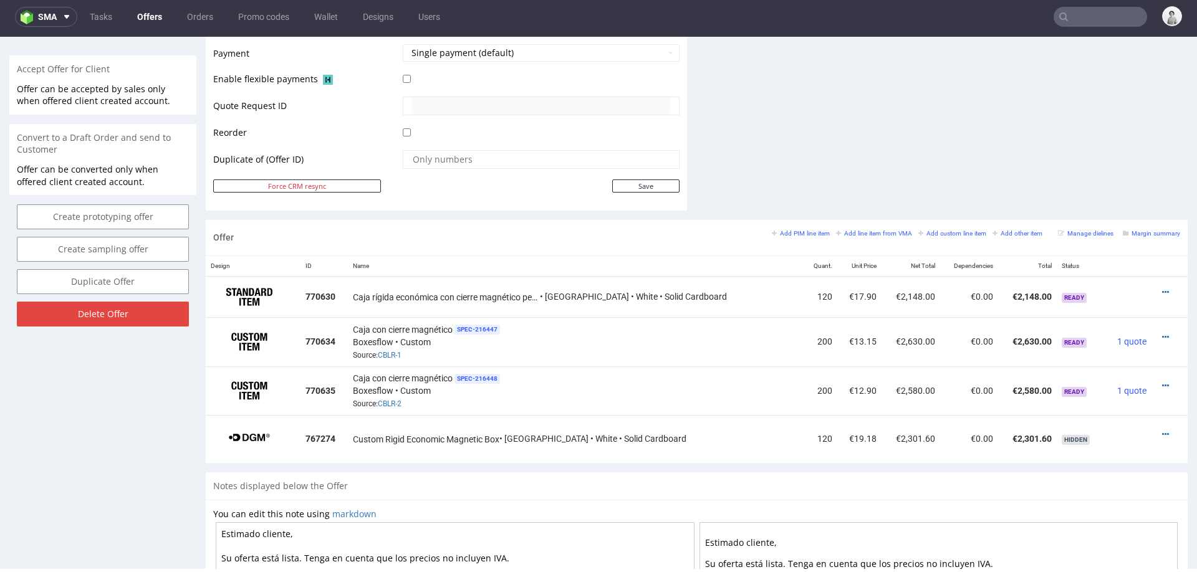
scroll to position [550, 0]
click at [1162, 383] on icon at bounding box center [1165, 387] width 7 height 9
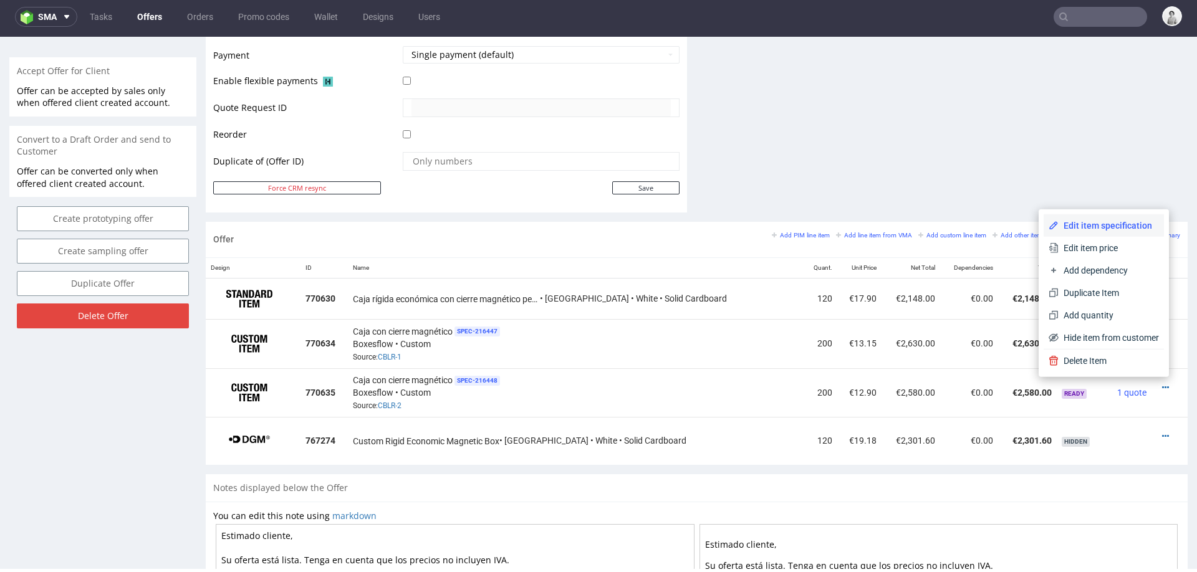
click at [1078, 228] on span "Edit item specification" at bounding box center [1109, 225] width 100 height 12
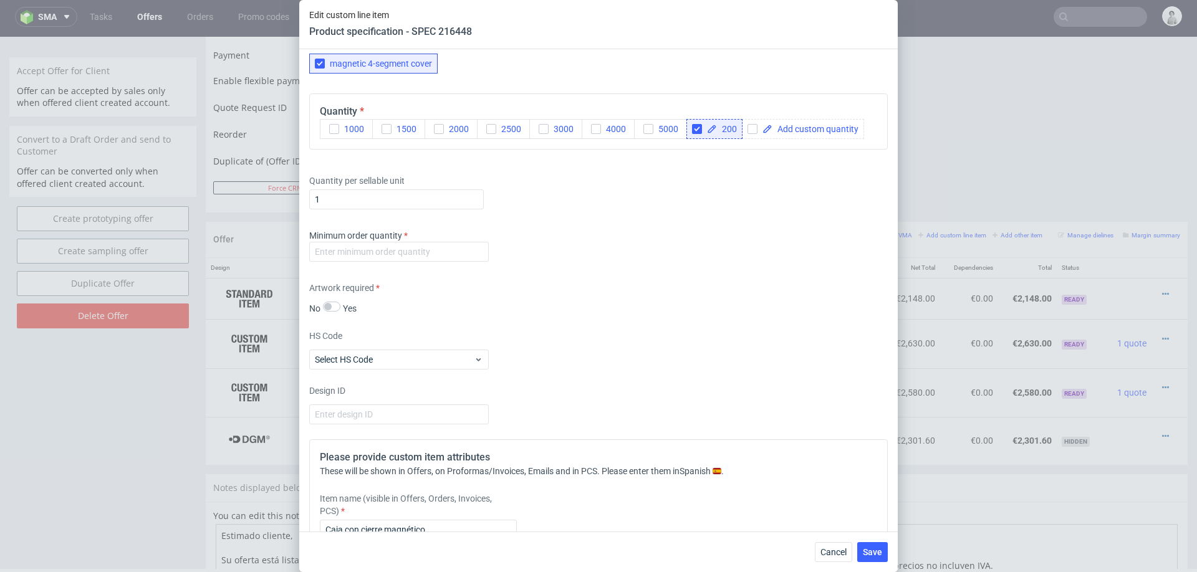
scroll to position [1162, 0]
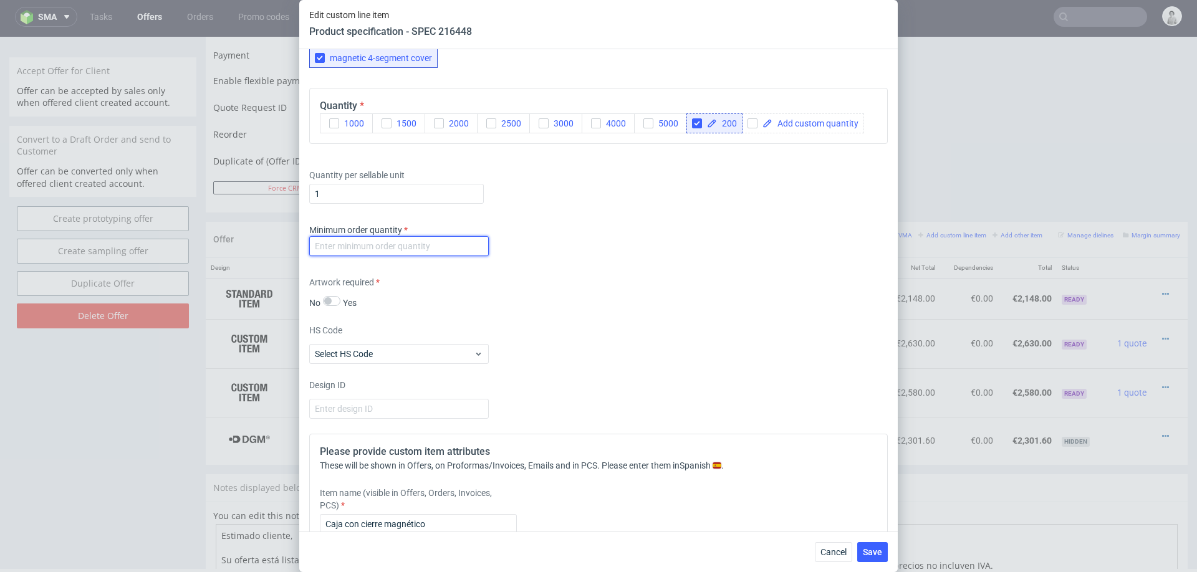
click at [440, 244] on input "number" at bounding box center [399, 246] width 180 height 20
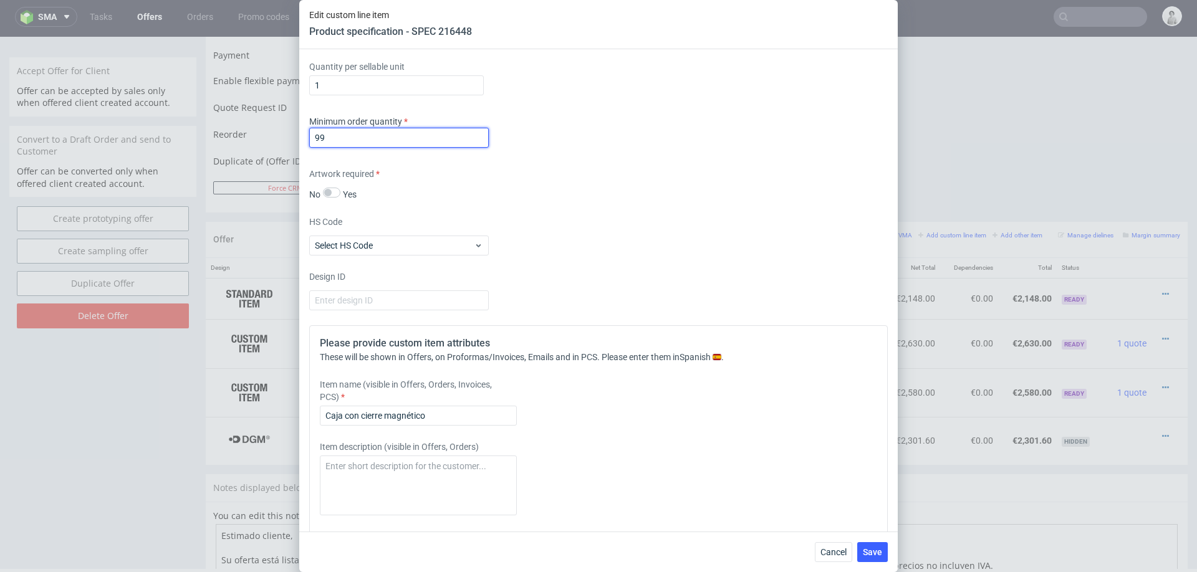
scroll to position [1274, 0]
type input "99"
click at [448, 415] on input "Caja con cierre magnético" at bounding box center [418, 413] width 197 height 20
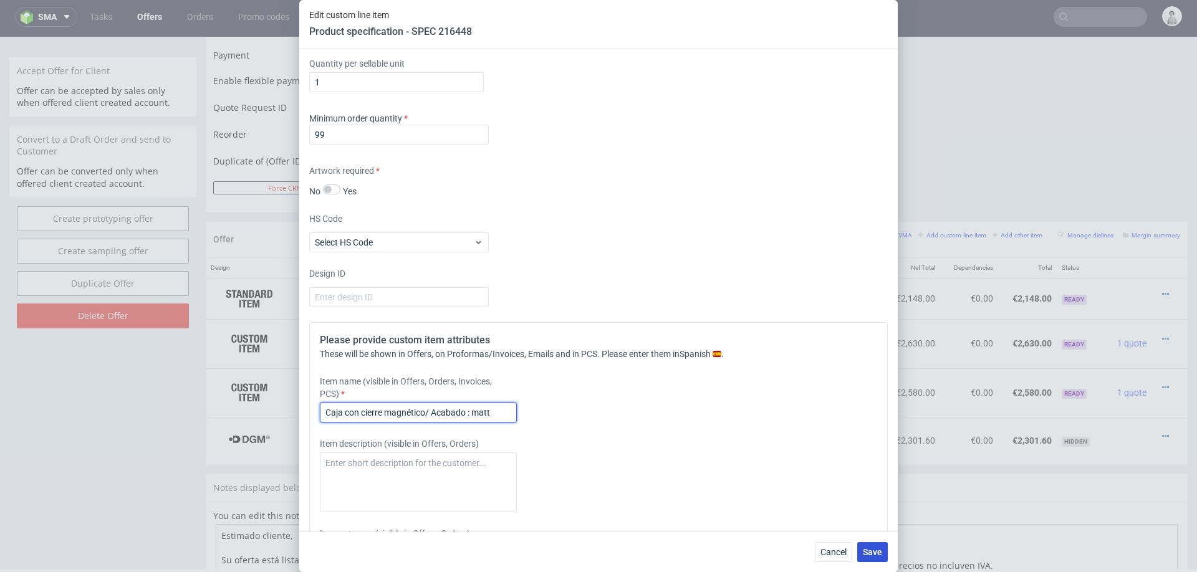
type input "Caja con cierre magnético/ Acabado : matt"
drag, startPoint x: 865, startPoint y: 547, endPoint x: 832, endPoint y: 531, distance: 36.5
click at [865, 548] on span "Save" at bounding box center [872, 552] width 19 height 9
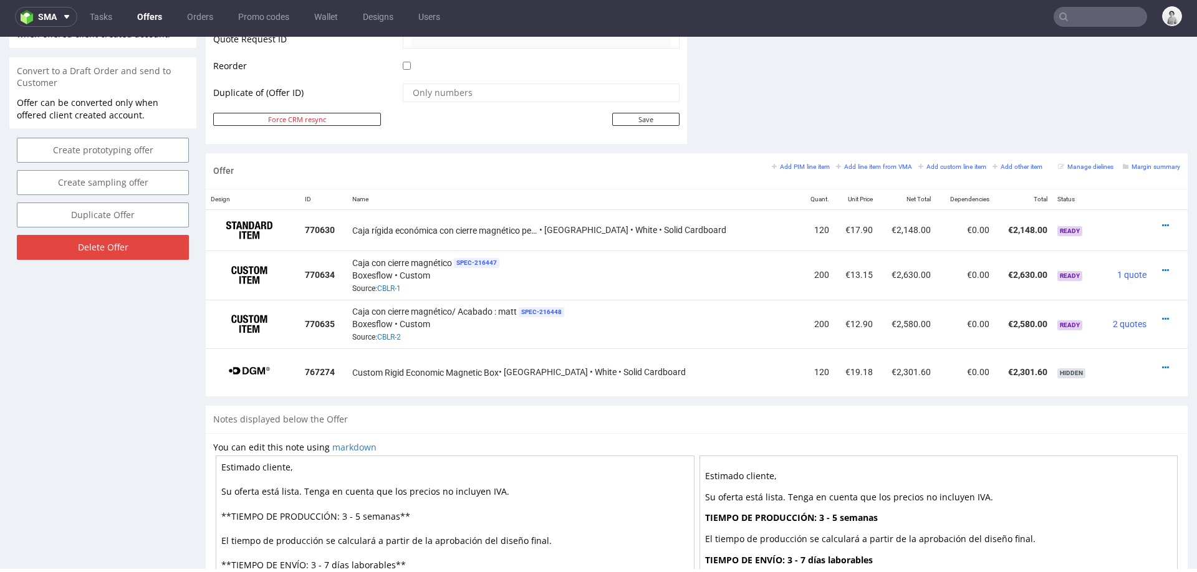
scroll to position [624, 0]
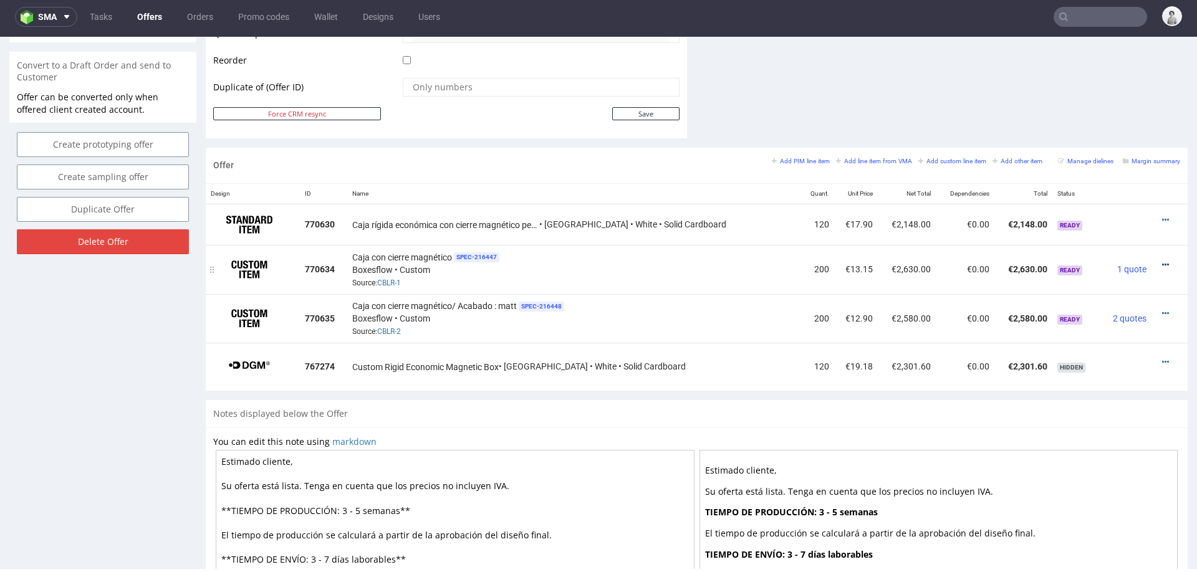
click at [1162, 261] on icon at bounding box center [1165, 265] width 7 height 9
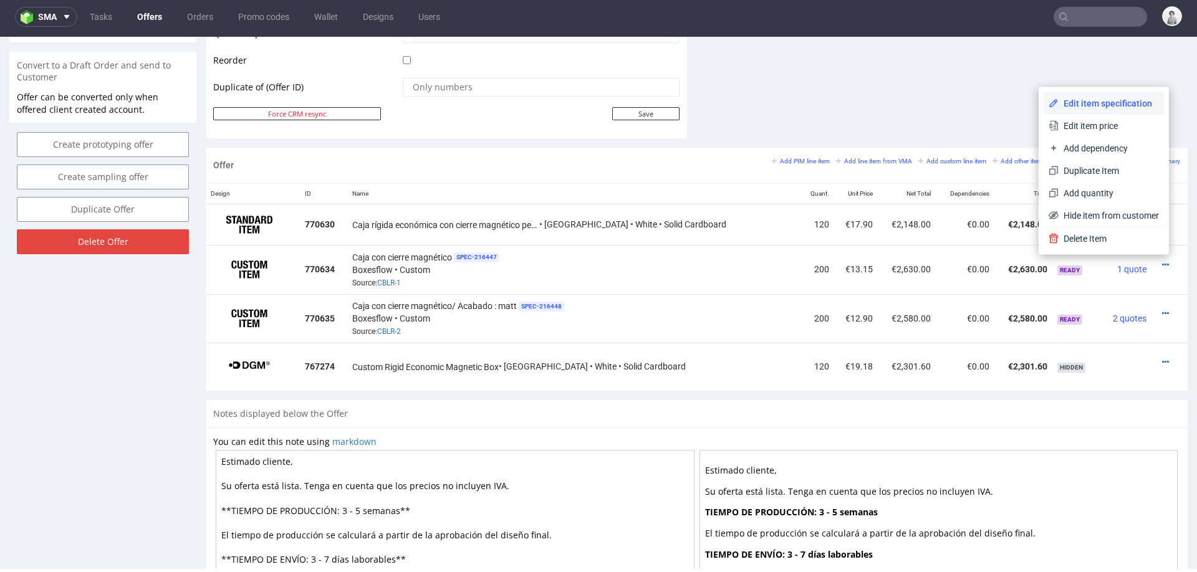
click at [1092, 102] on span "Edit item specification" at bounding box center [1109, 103] width 100 height 12
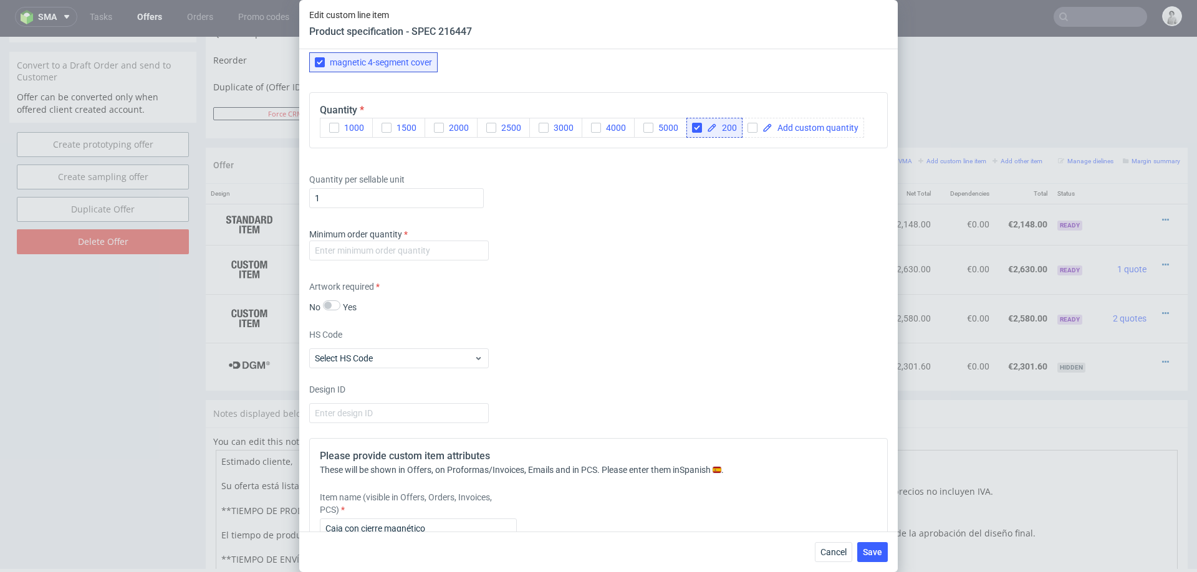
scroll to position [1165, 0]
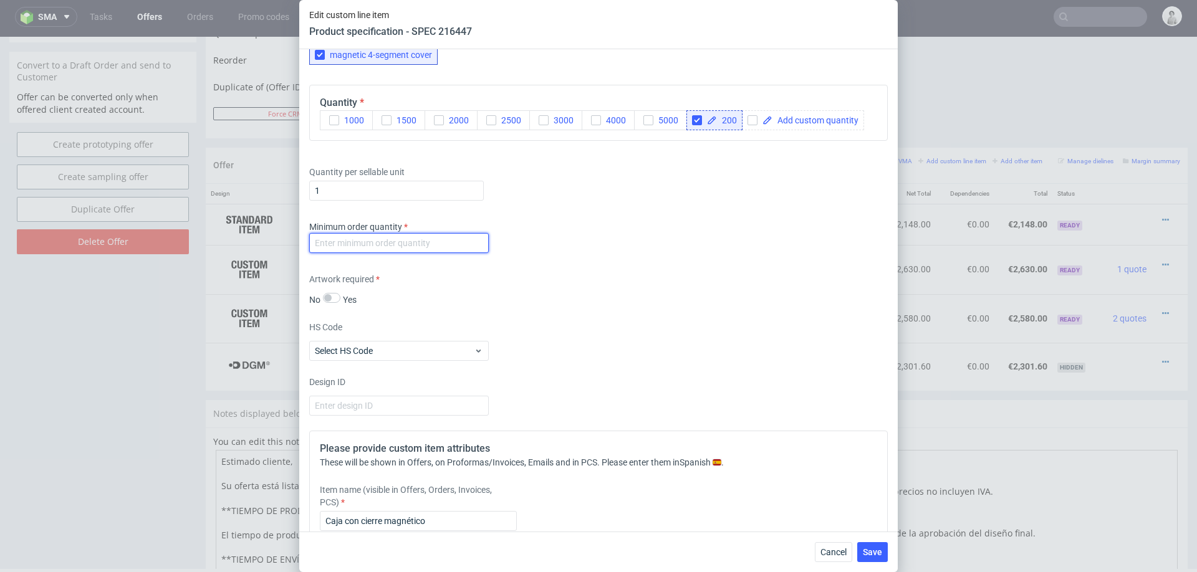
click at [446, 240] on input "number" at bounding box center [399, 243] width 180 height 20
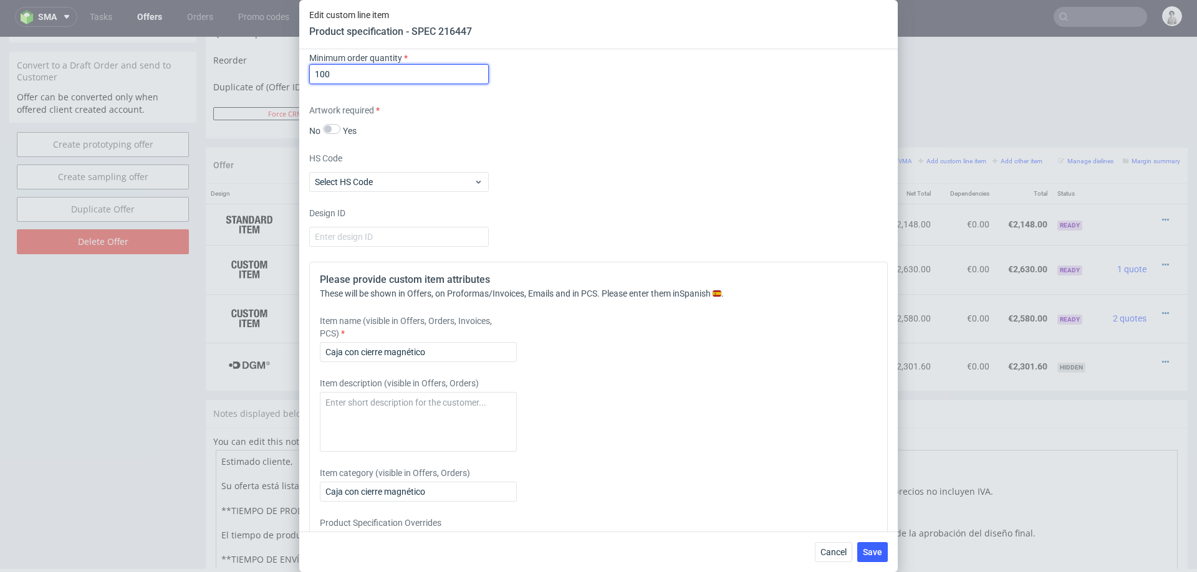
scroll to position [1336, 0]
type input "100"
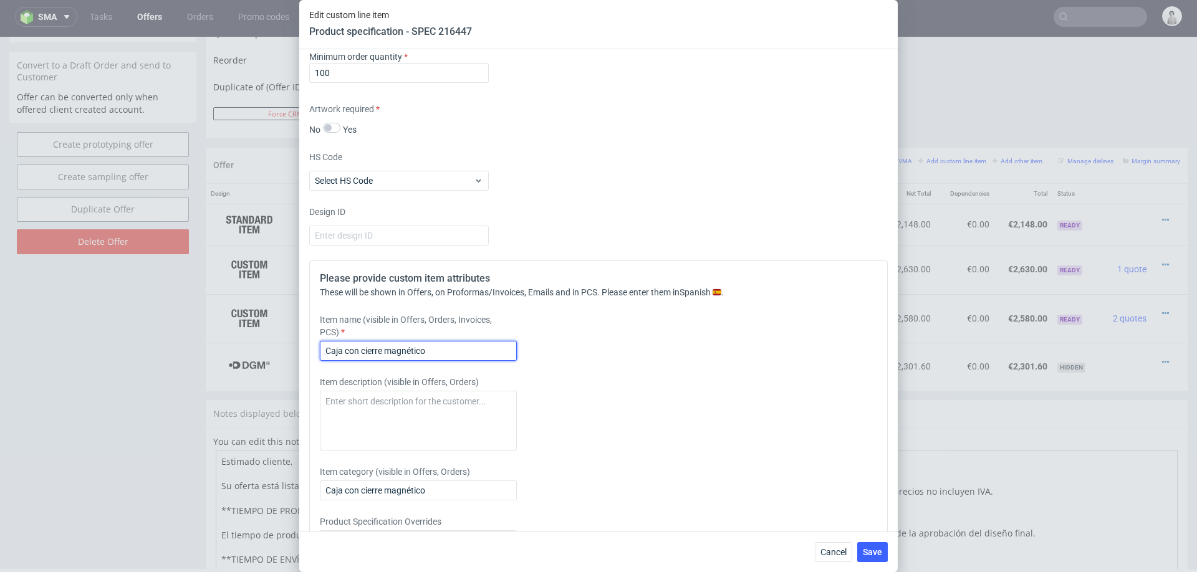
click at [434, 347] on input "Caja con cierre magnético" at bounding box center [418, 351] width 197 height 20
type input "Caja con cierre magnético/ Acabado: soft touch"
click at [874, 553] on span "Save" at bounding box center [872, 552] width 19 height 9
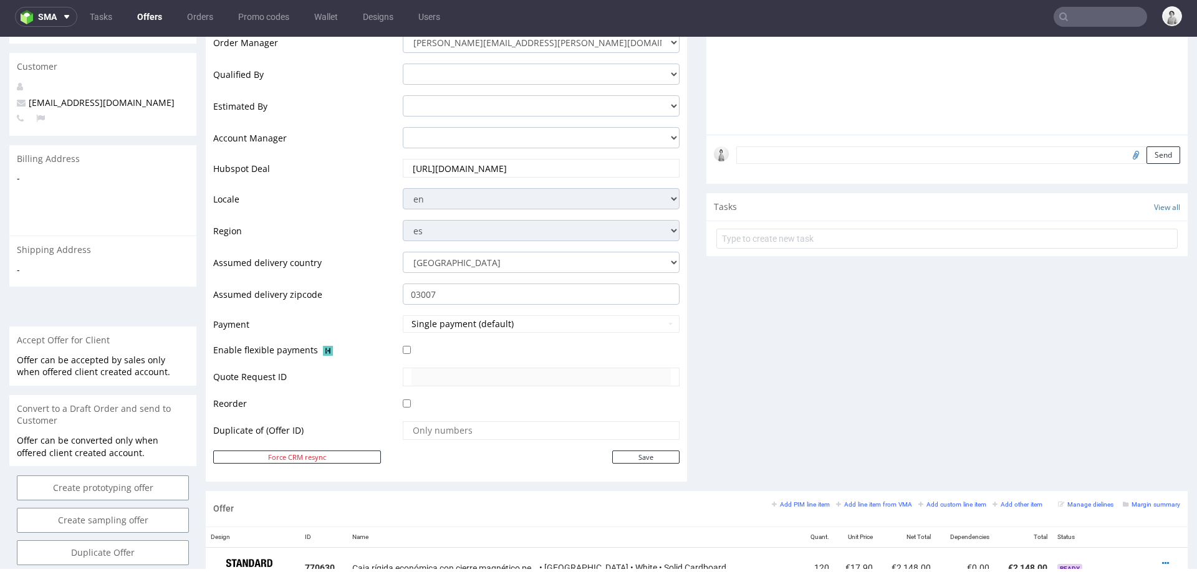
scroll to position [0, 0]
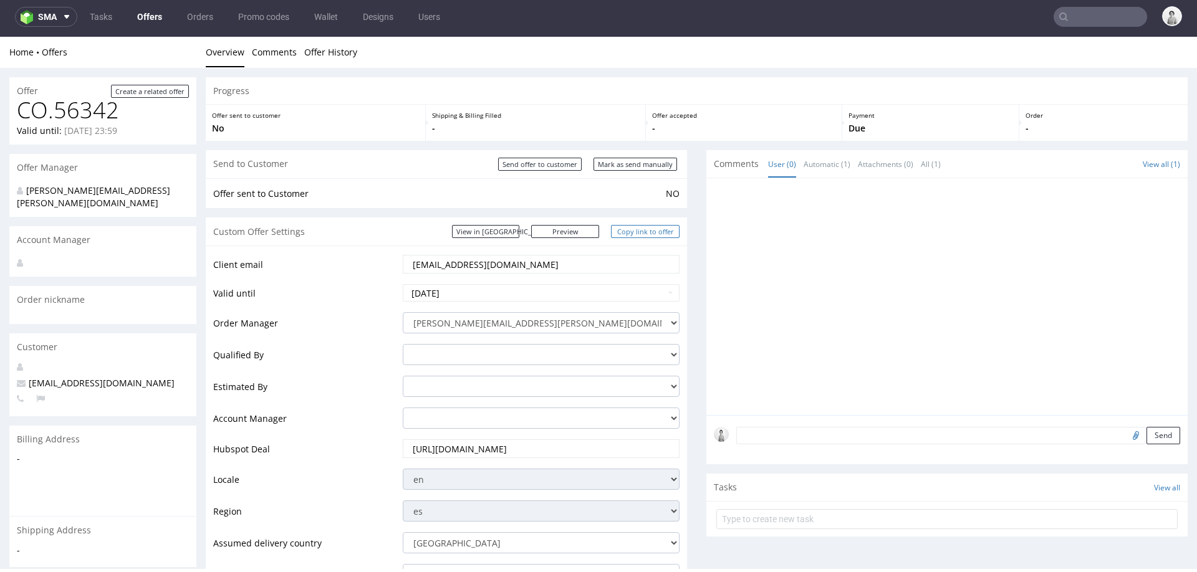
click at [630, 231] on link "Copy link to offer" at bounding box center [645, 231] width 69 height 13
click at [633, 168] on input "Mark as send manually" at bounding box center [636, 164] width 84 height 13
type input "In progress..."
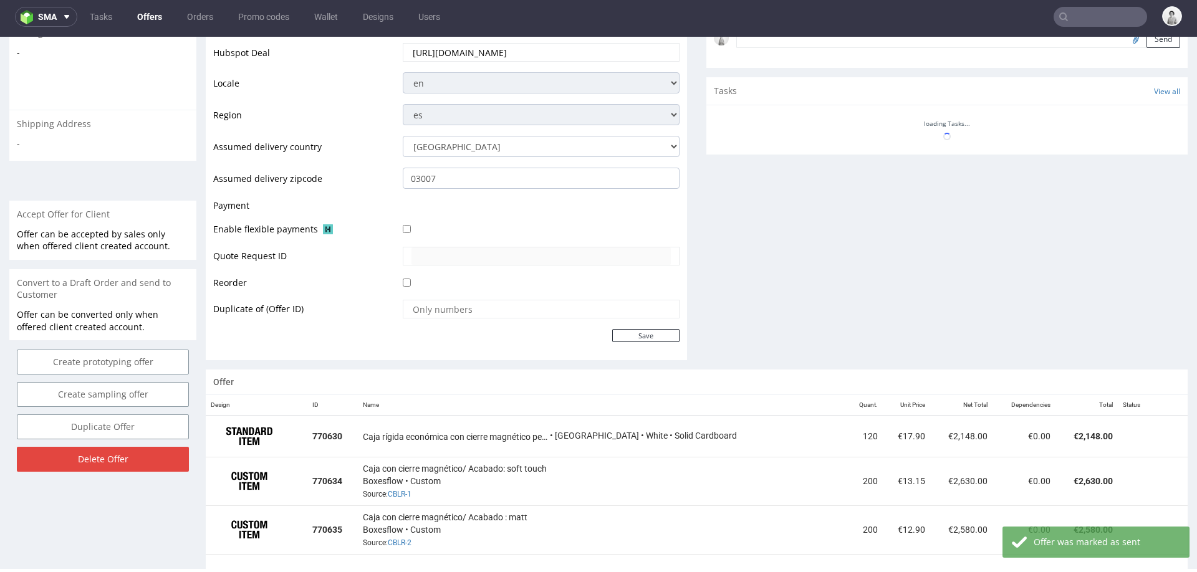
scroll to position [509, 0]
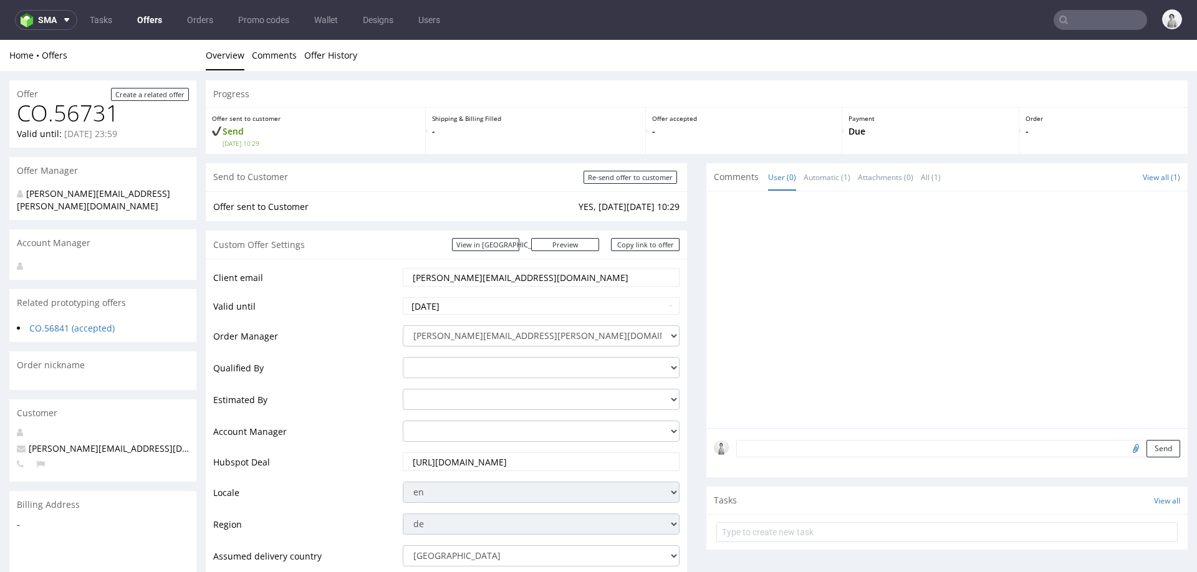
scroll to position [597, 0]
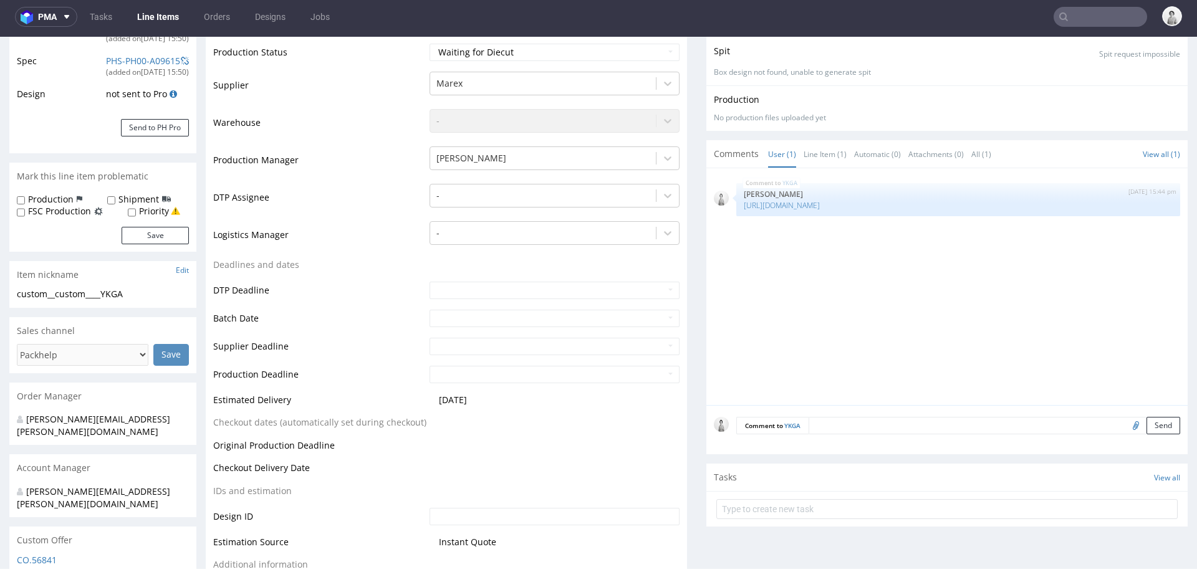
scroll to position [228, 0]
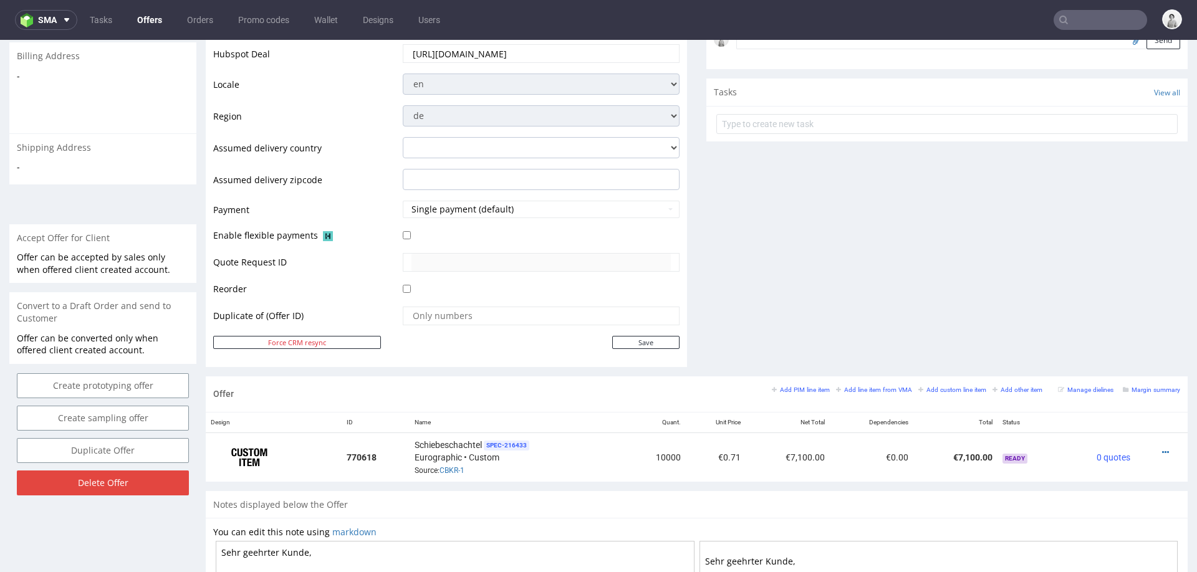
scroll to position [408, 0]
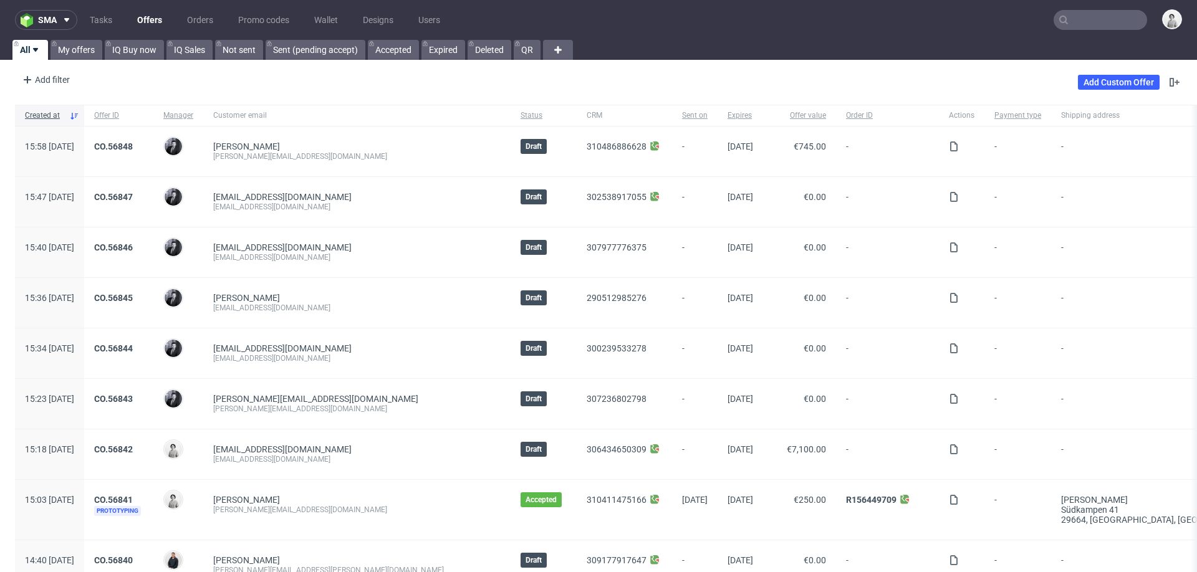
click at [797, 24] on input "text" at bounding box center [1101, 20] width 94 height 20
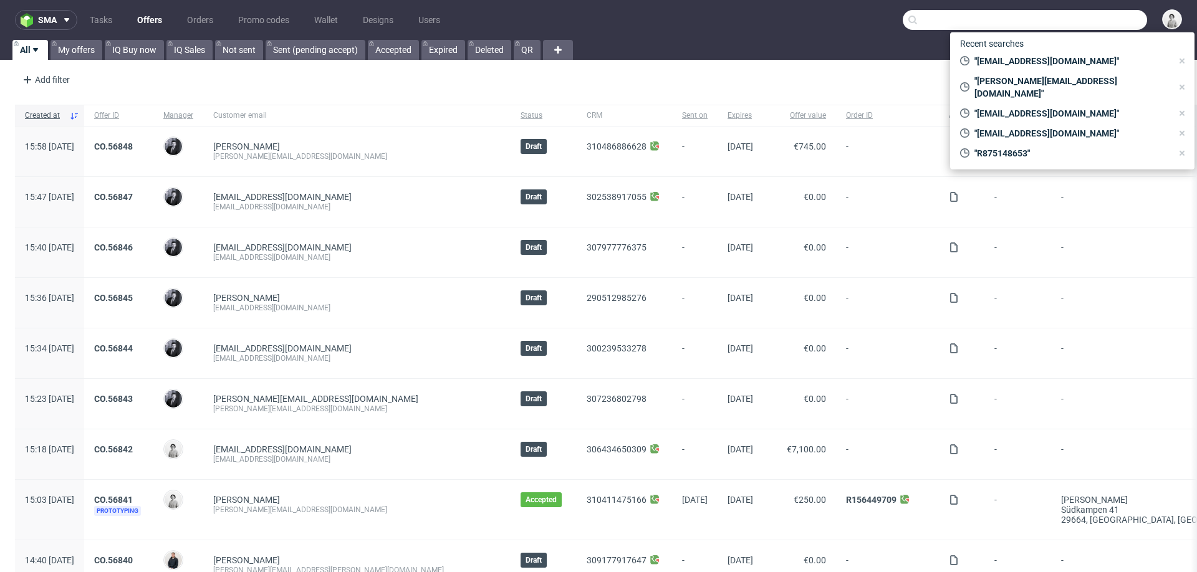
paste input "[PERSON_NAME][EMAIL_ADDRESS][DOMAIN_NAME]"
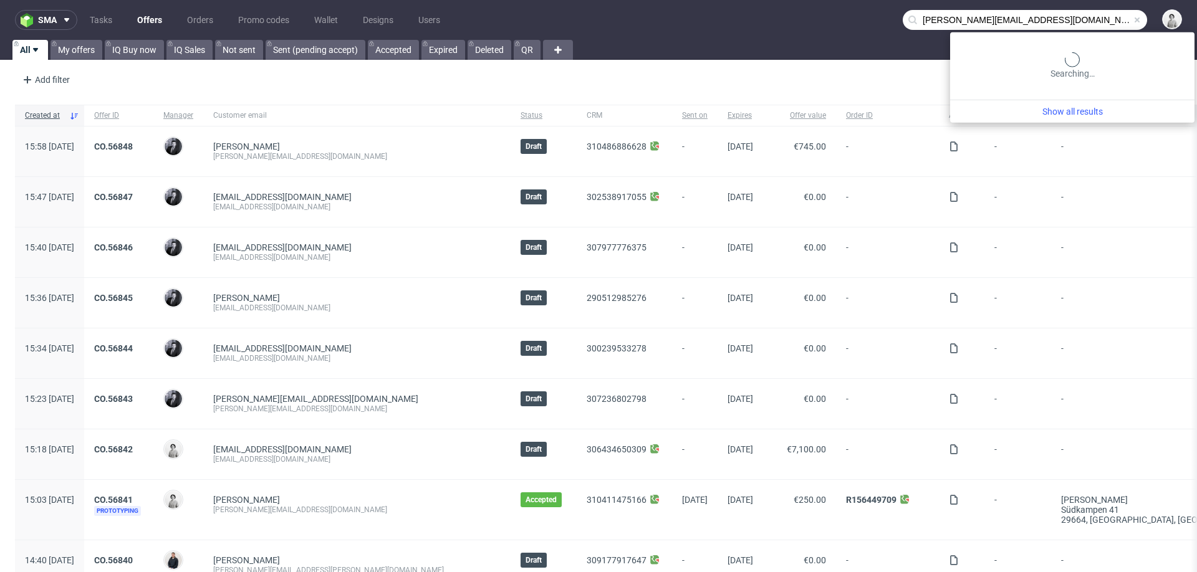
type input "[PERSON_NAME][EMAIL_ADDRESS][DOMAIN_NAME]"
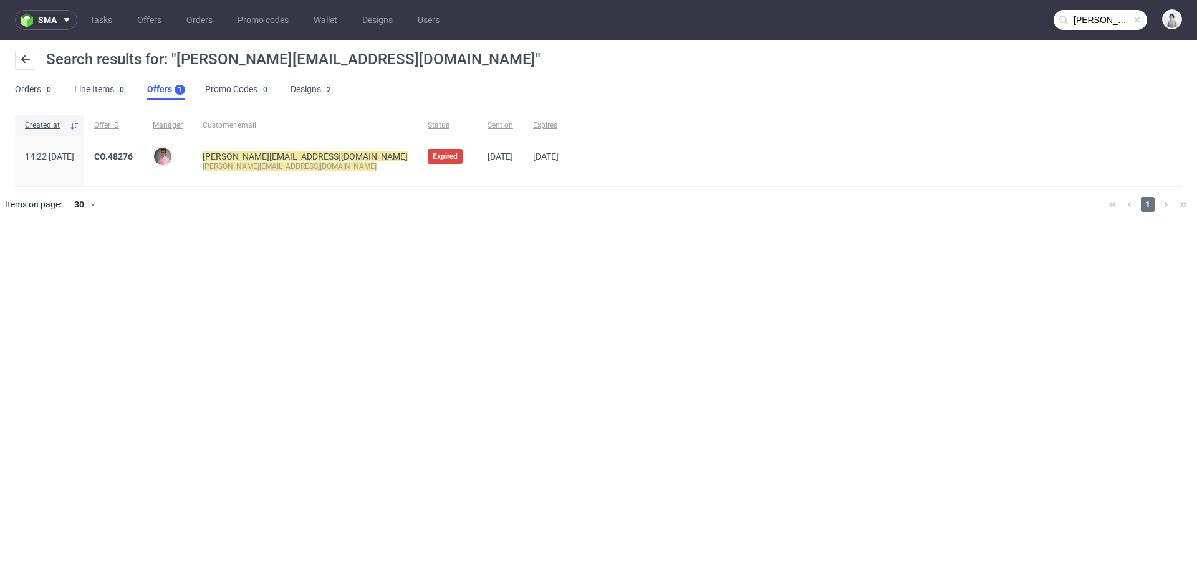
click at [133, 161] on span "CO.48276" at bounding box center [113, 162] width 39 height 20
click at [133, 155] on link "CO.48276" at bounding box center [113, 157] width 39 height 10
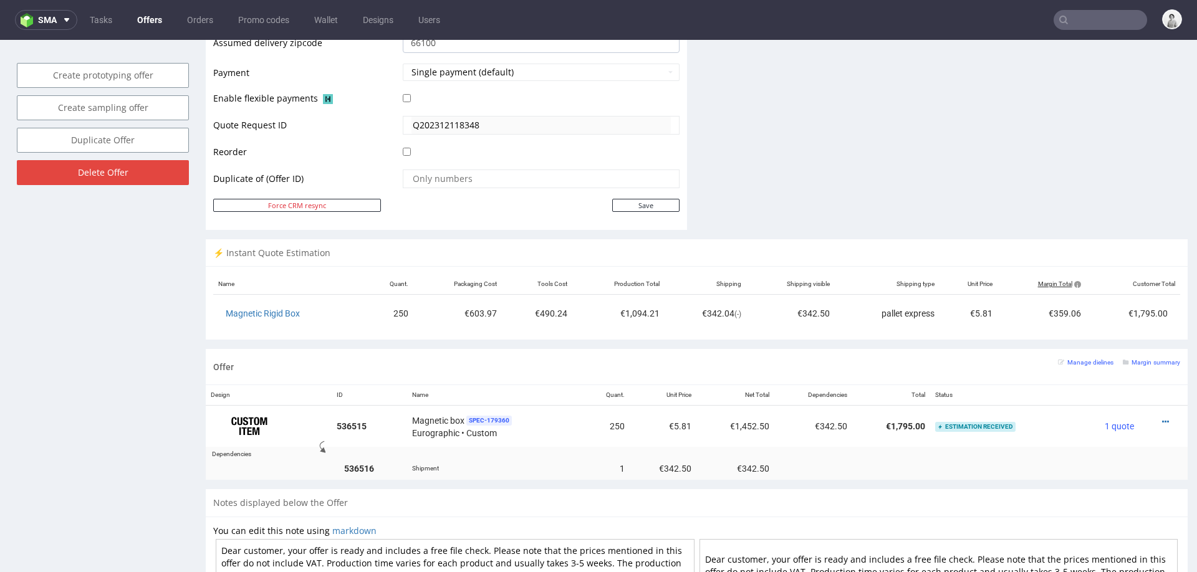
scroll to position [588, 0]
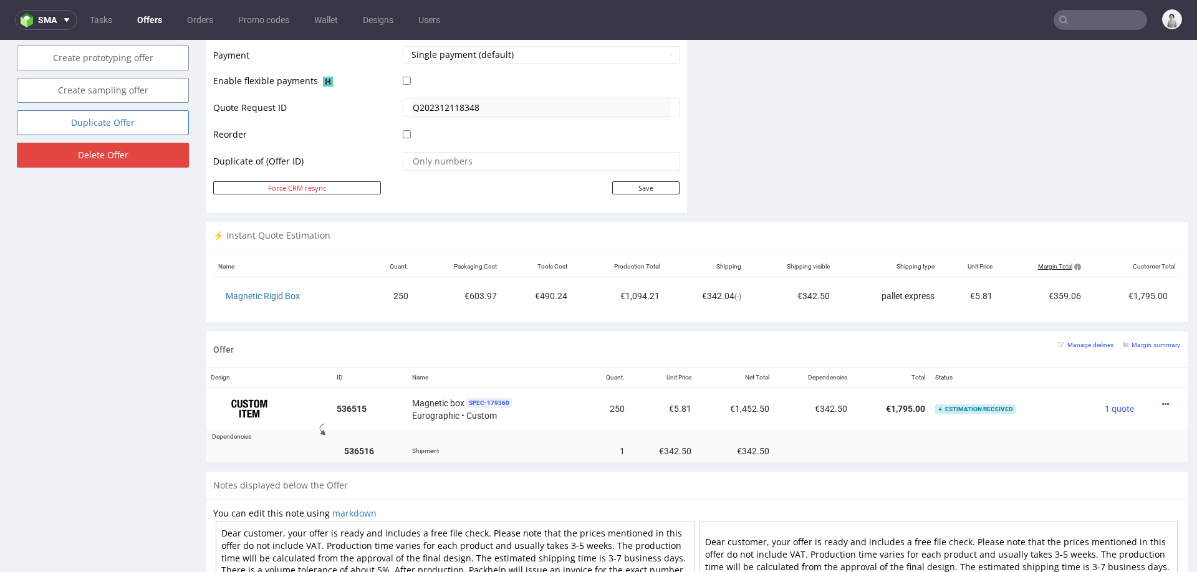
type input "stefanos@talktoadam.com"
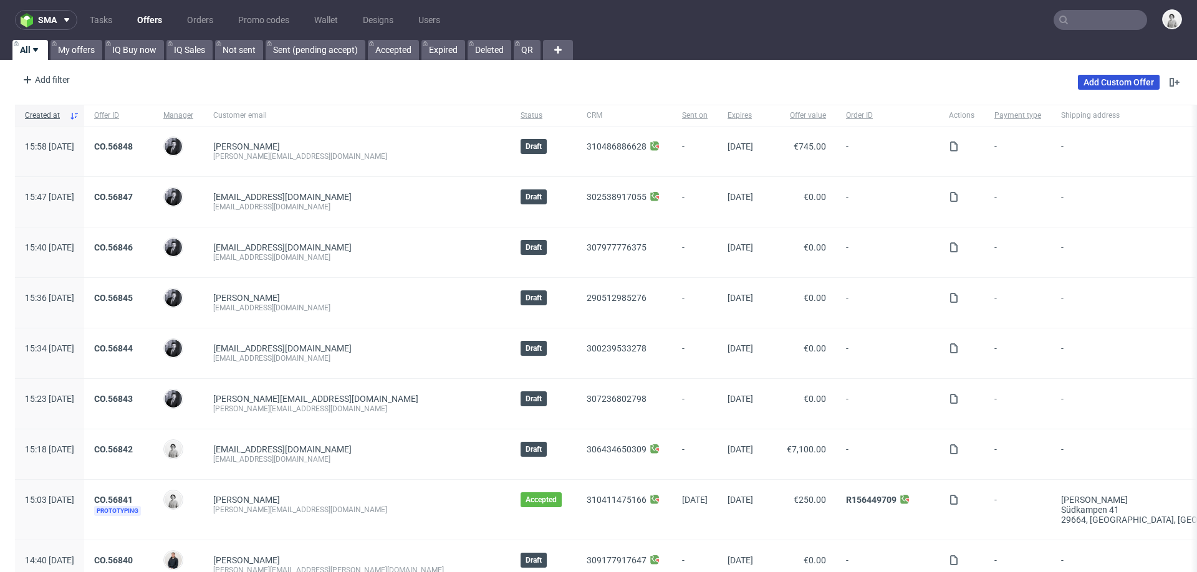
click at [1097, 84] on link "Add Custom Offer" at bounding box center [1119, 82] width 82 height 15
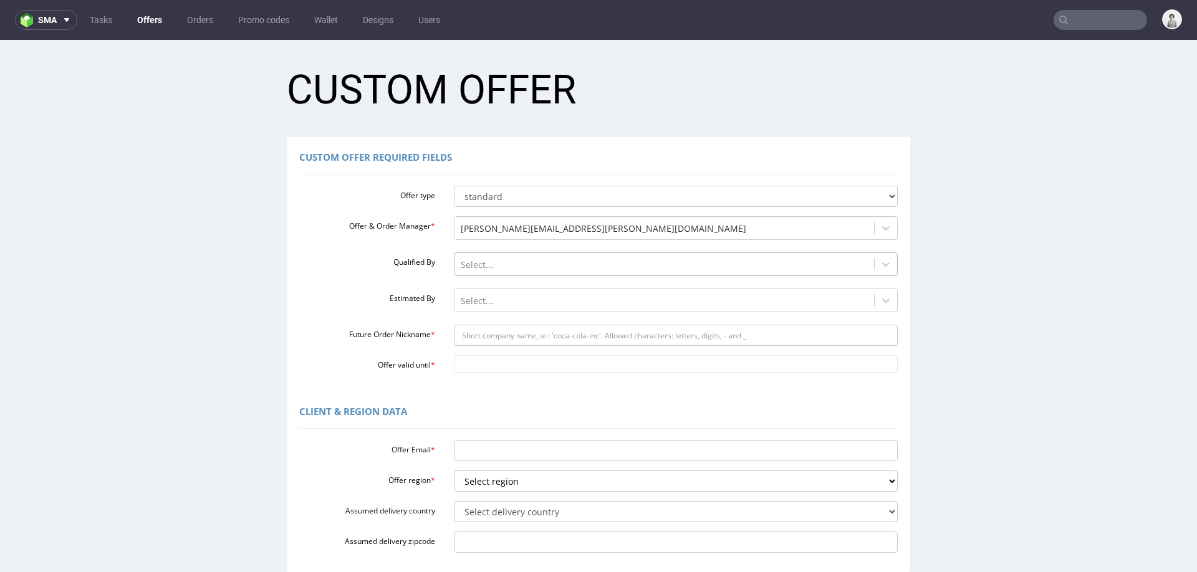
click at [604, 258] on div at bounding box center [665, 265] width 408 height 15
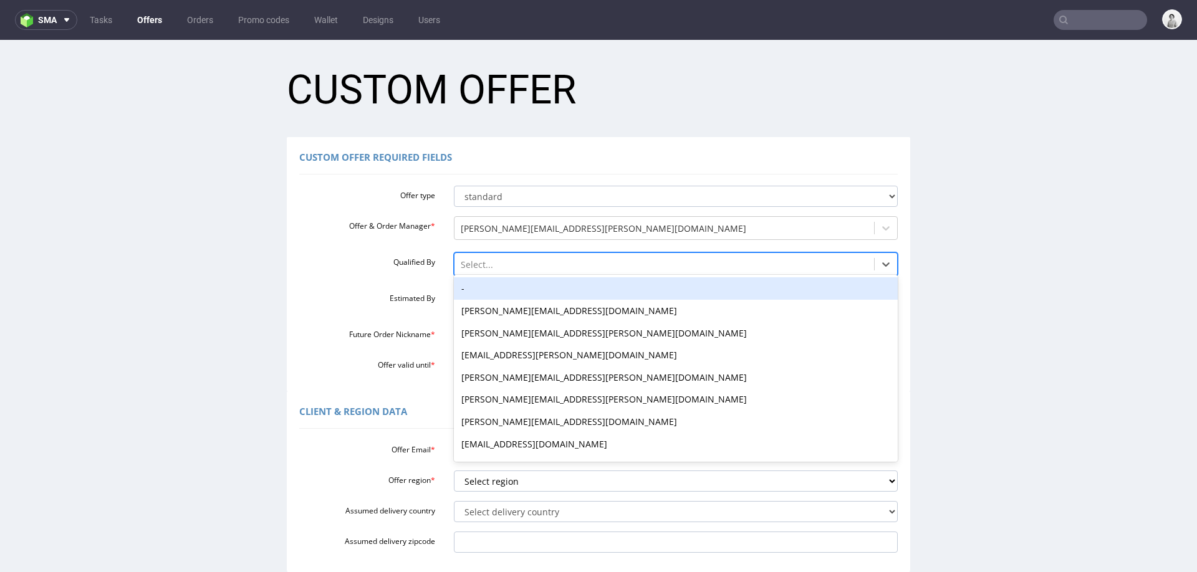
click at [601, 286] on div "-" at bounding box center [676, 288] width 445 height 22
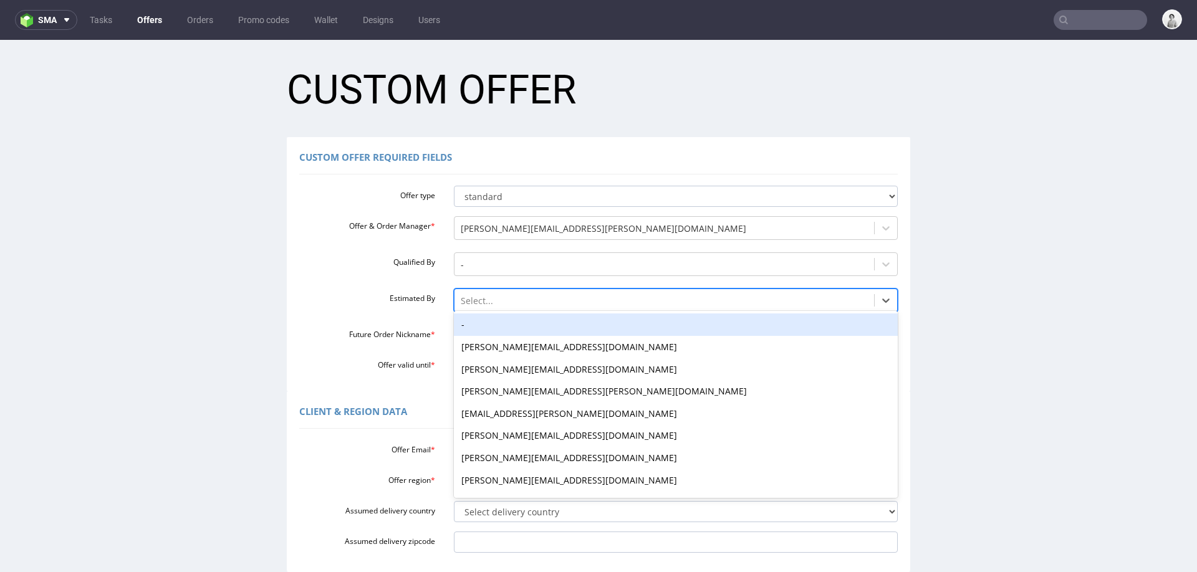
click at [600, 304] on div at bounding box center [665, 301] width 408 height 15
click at [600, 322] on div "-" at bounding box center [676, 325] width 445 height 22
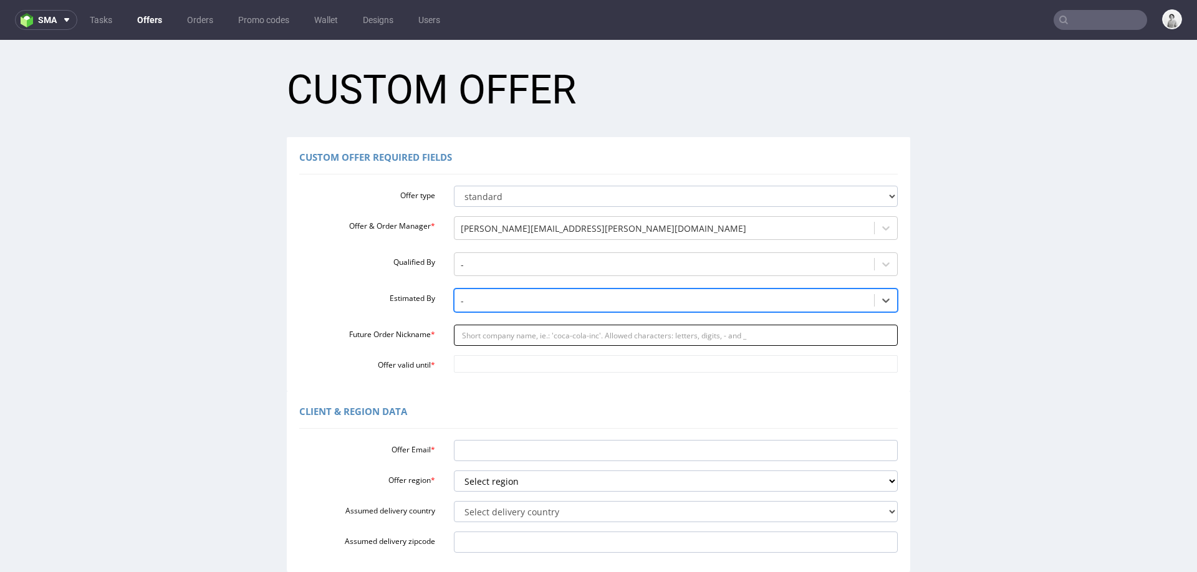
click at [602, 335] on input "Future Order Nickname *" at bounding box center [676, 335] width 445 height 21
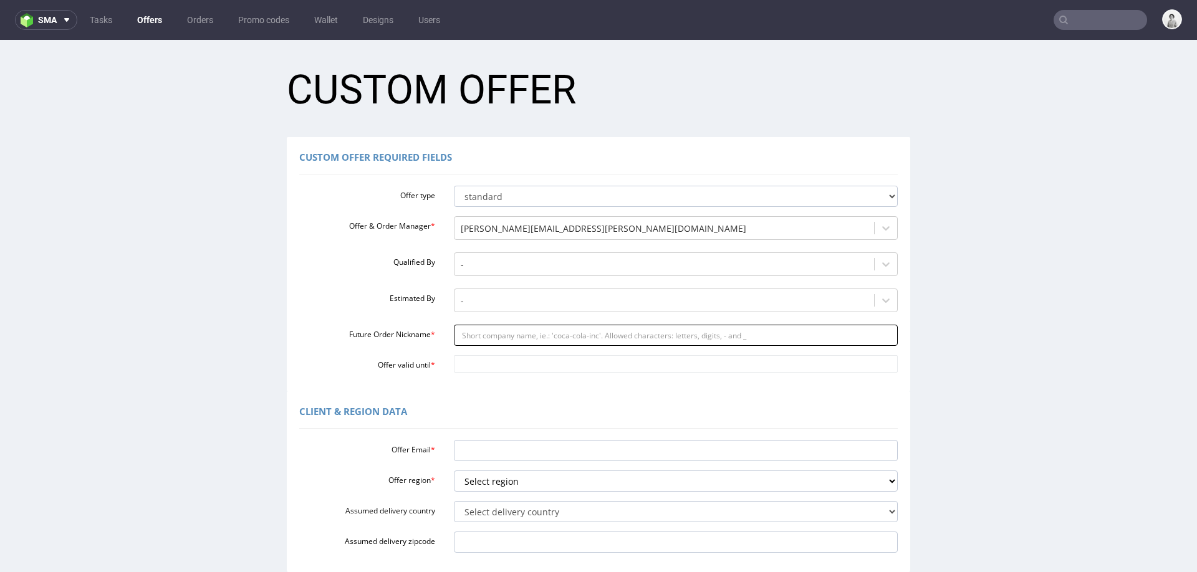
paste input "stefanostalktoadamcom"
type input "stefanostalktoadamcom"
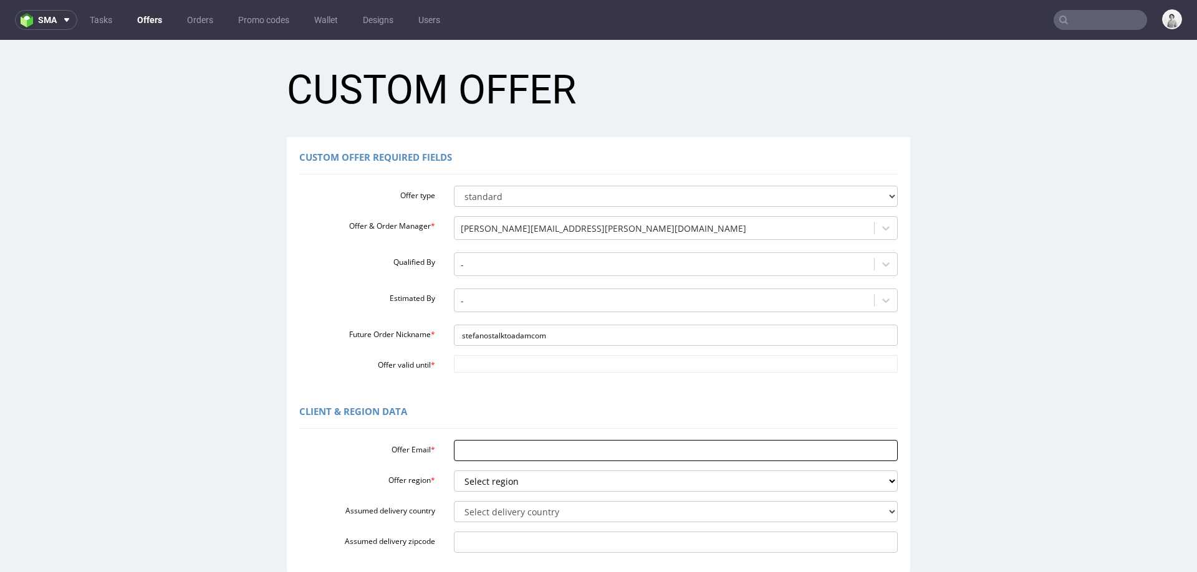
click at [499, 445] on input "Offer Email *" at bounding box center [676, 450] width 445 height 21
paste input "stefanos@talktoadam.com"
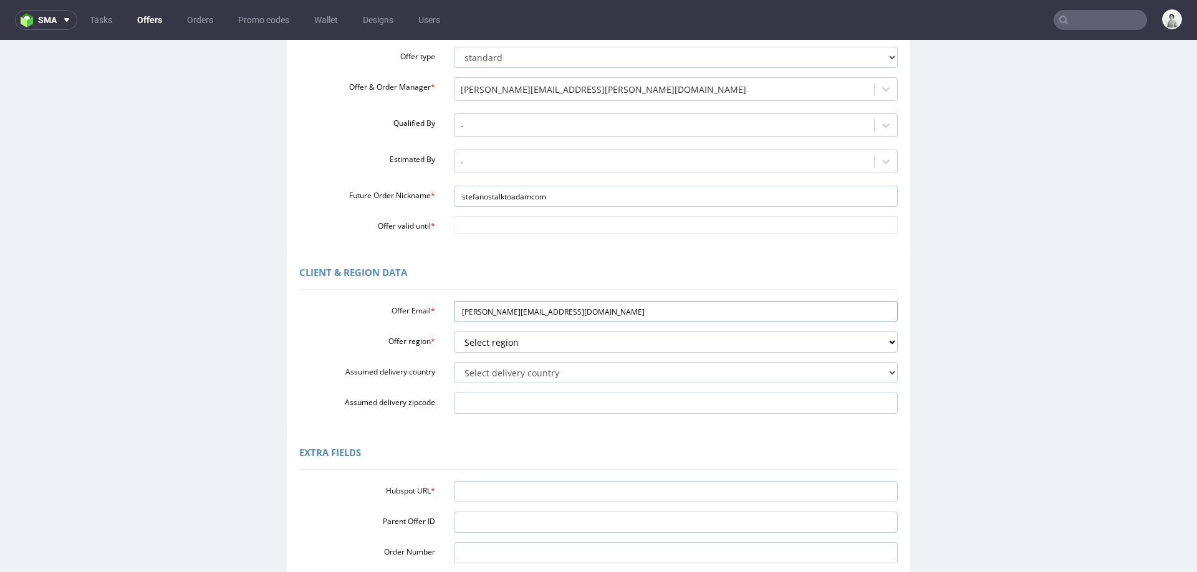
scroll to position [143, 0]
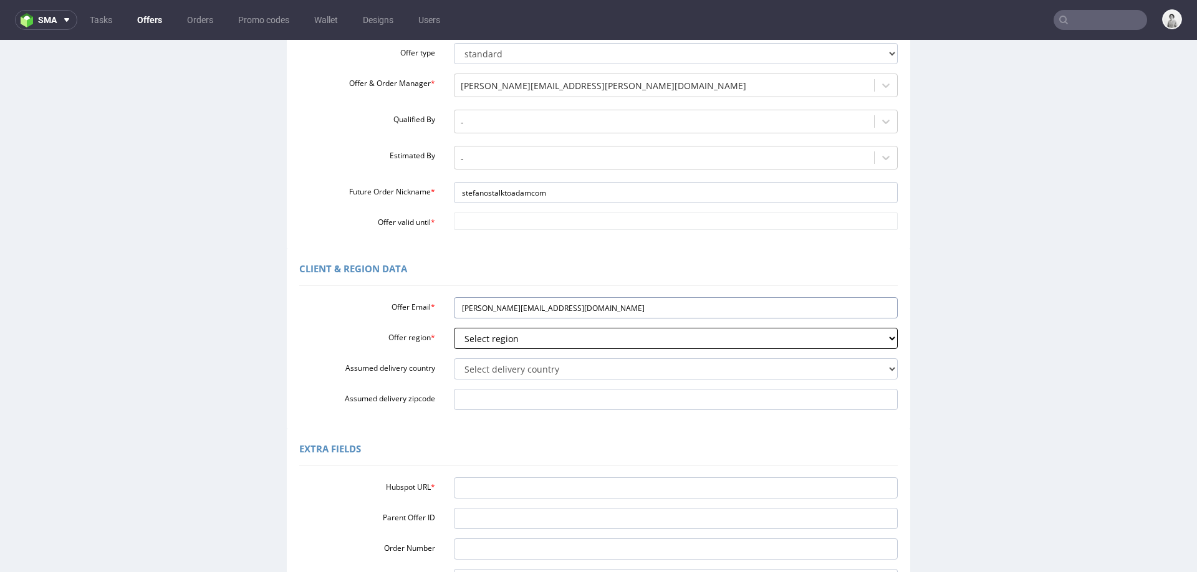
type input "stefanos@talktoadam.com"
click at [466, 337] on select "Select region eu gb de pl fr it es" at bounding box center [676, 338] width 445 height 21
select select "eu"
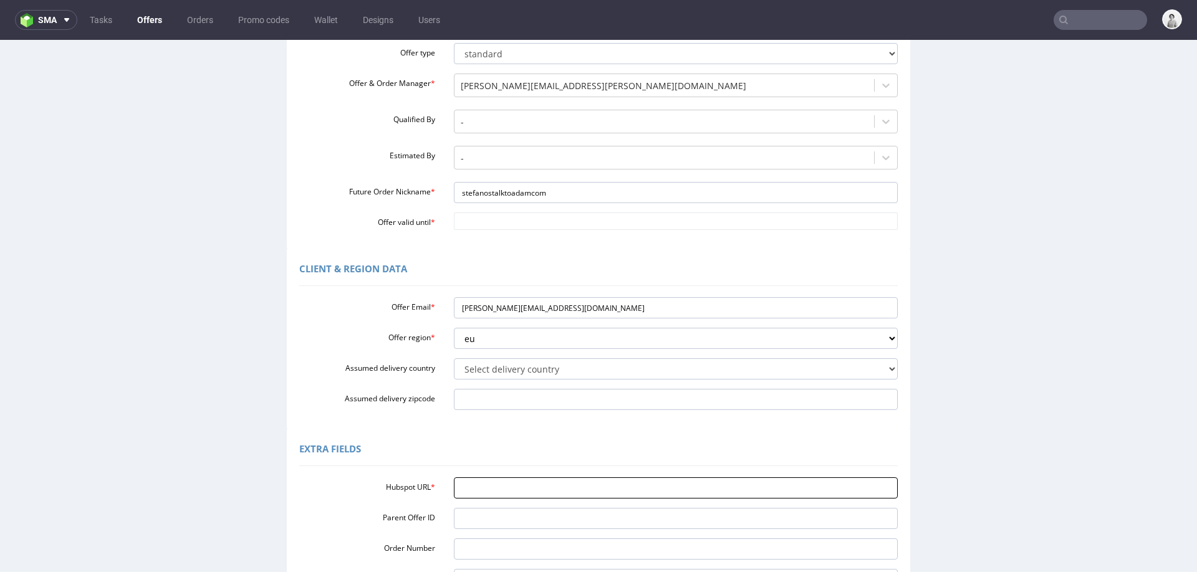
click at [519, 485] on input "Hubspot URL *" at bounding box center [676, 488] width 445 height 21
paste input "https://app-eu1.hubspot.com/contacts/25600958/record/0-3/300527725762"
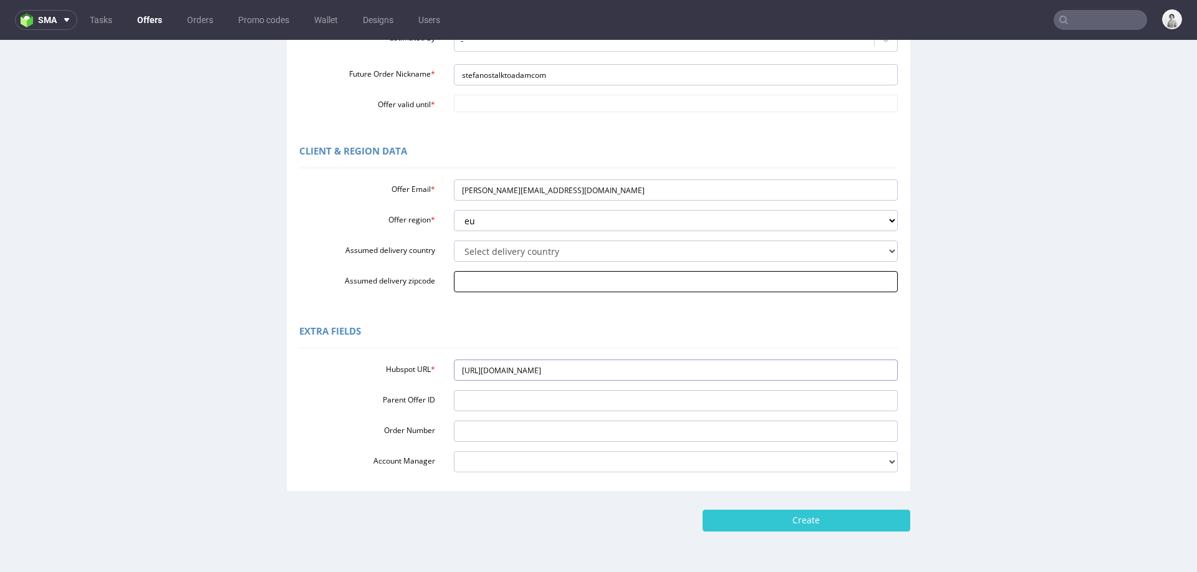
scroll to position [300, 0]
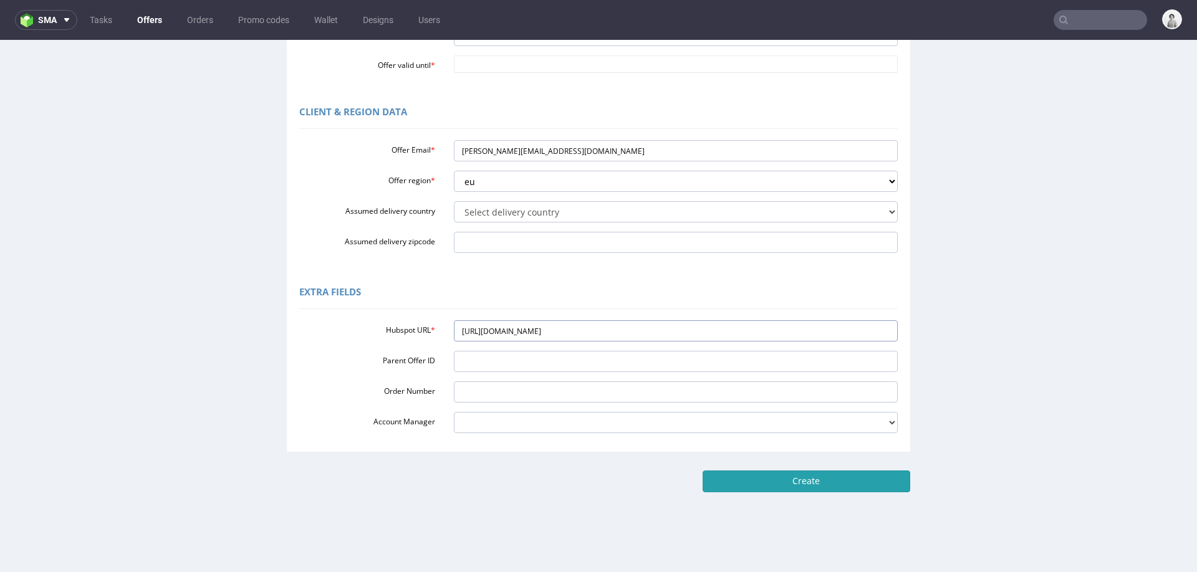
type input "https://app-eu1.hubspot.com/contacts/25600958/record/0-3/300527725762"
click at [772, 478] on input "Create" at bounding box center [807, 481] width 208 height 21
type input "Please wait..."
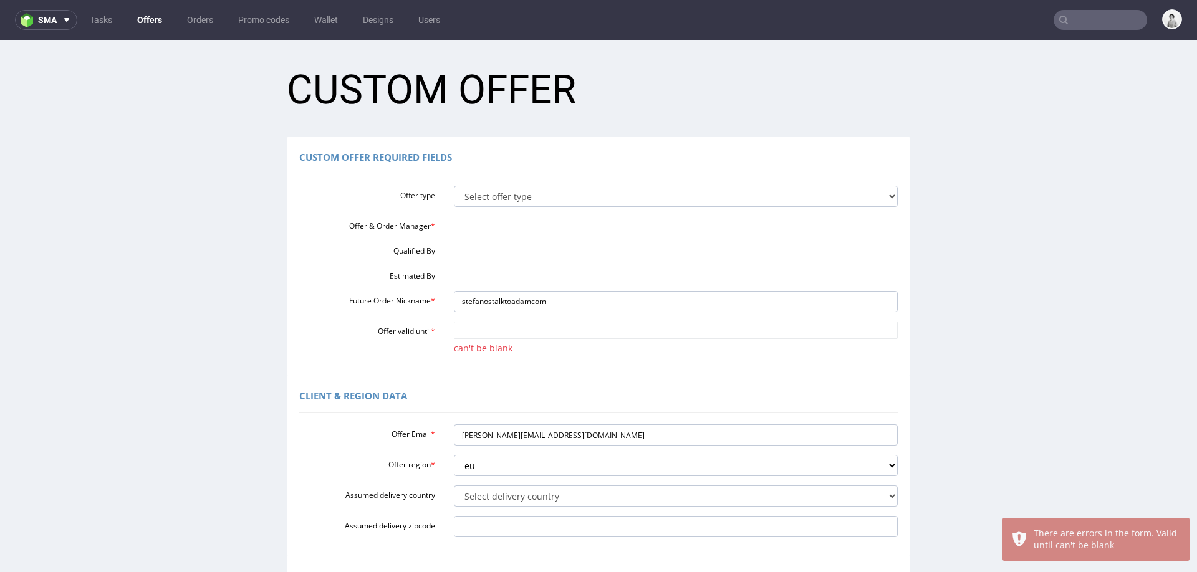
scroll to position [0, 0]
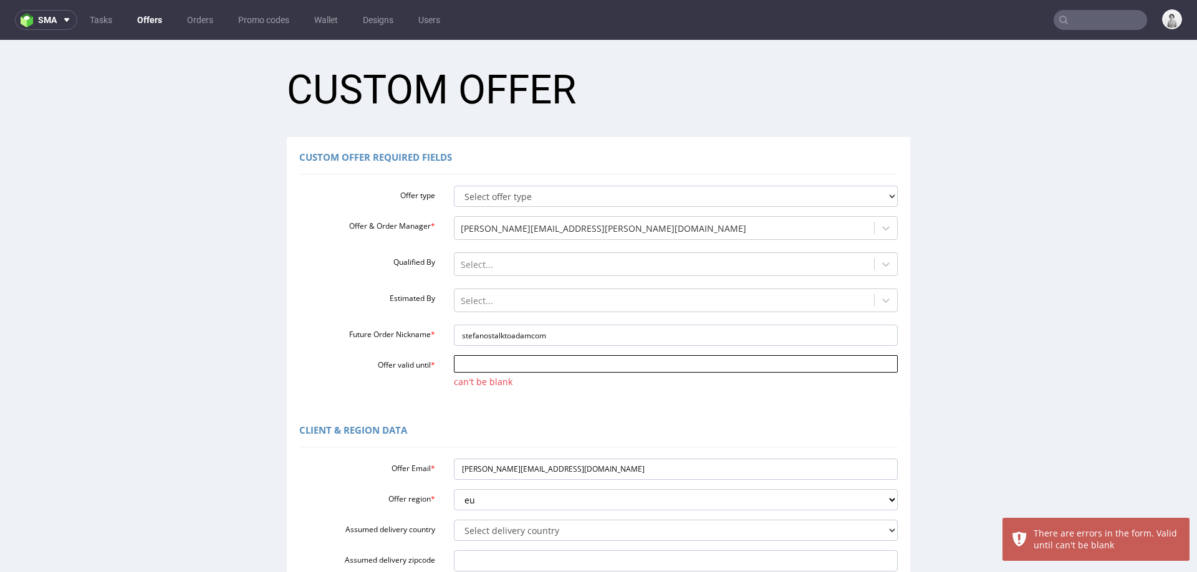
click at [746, 362] on input "Offer valid until *" at bounding box center [676, 363] width 445 height 17
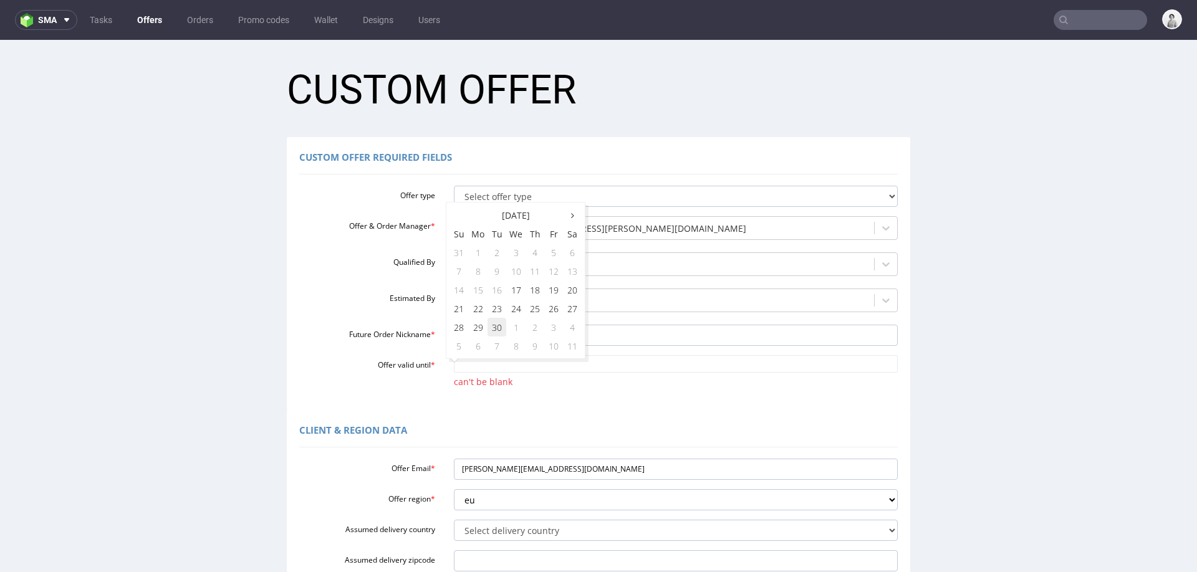
click at [496, 327] on td "30" at bounding box center [497, 327] width 19 height 19
type input "2025-09-30"
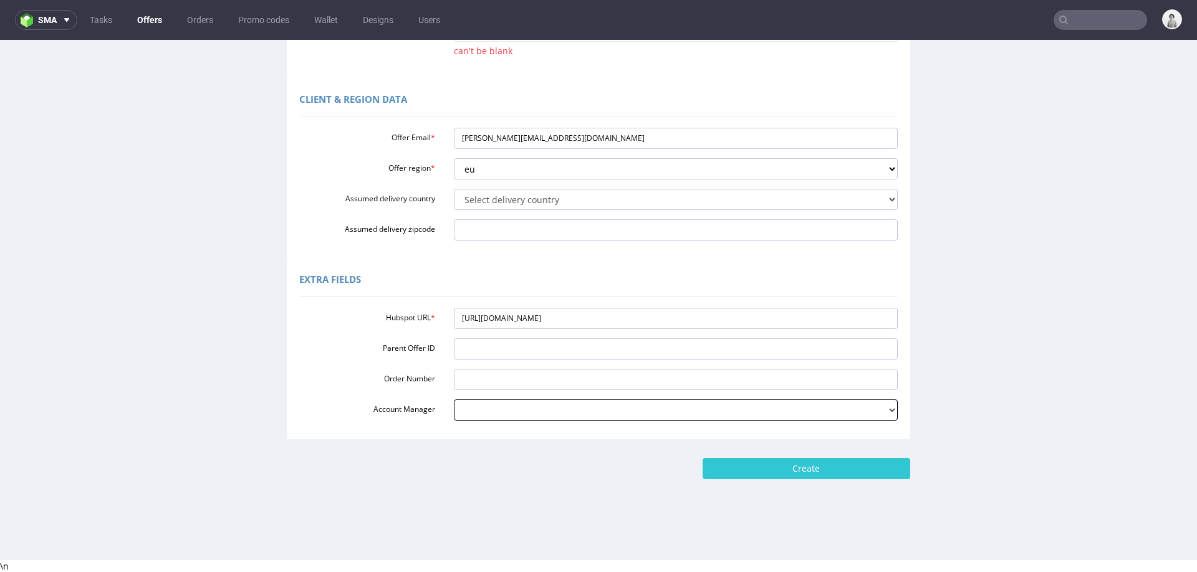
scroll to position [1, 0]
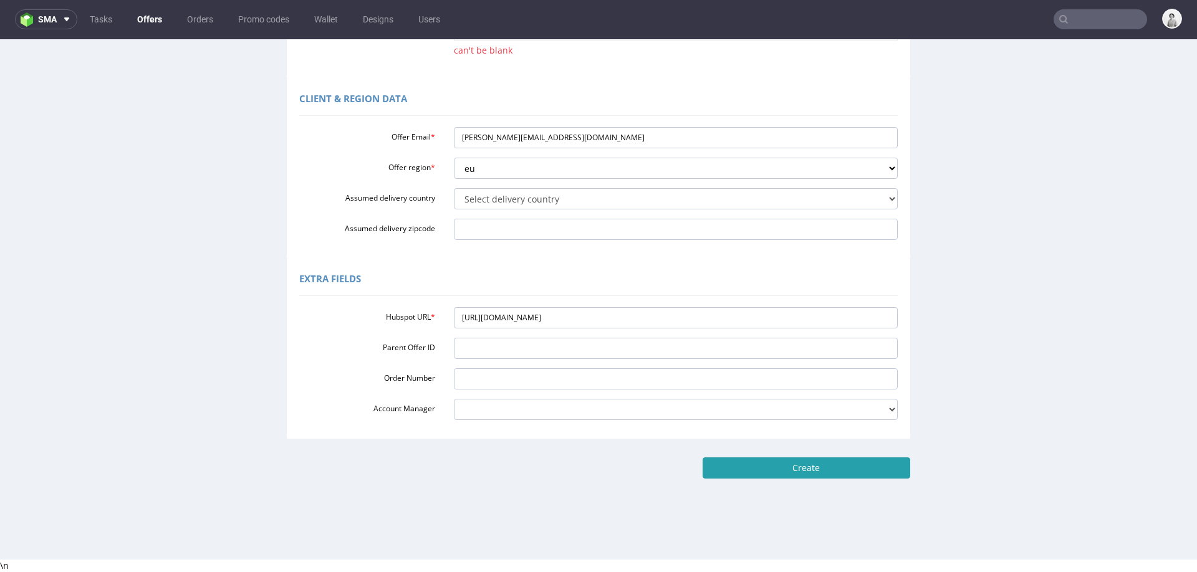
click at [751, 472] on input "Create" at bounding box center [807, 468] width 208 height 21
type input "Please wait..."
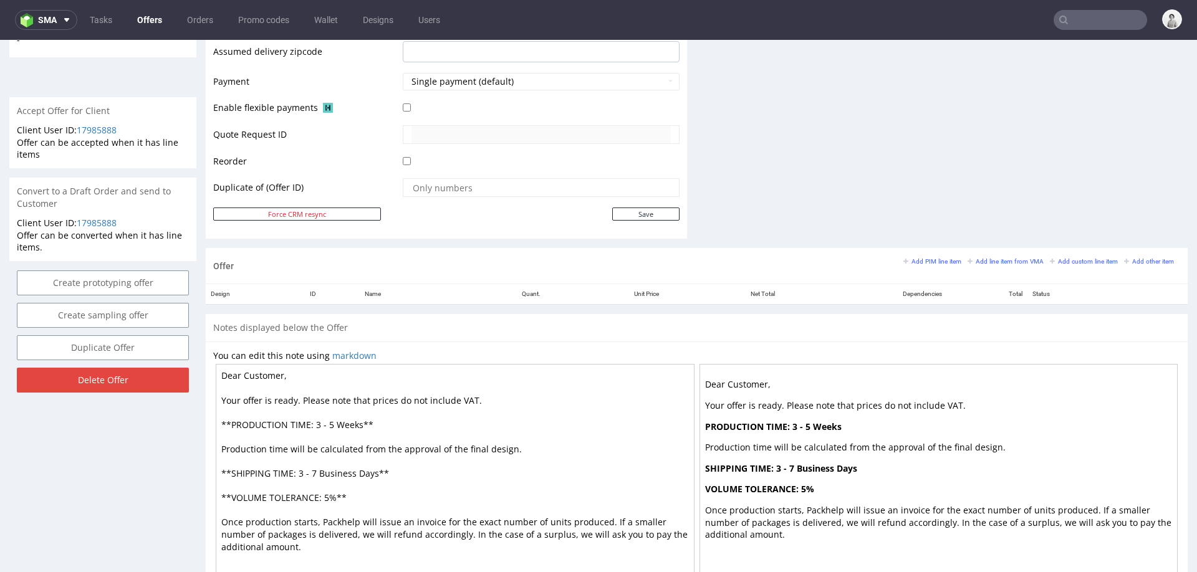
scroll to position [527, 0]
click at [978, 261] on link "Add line item from VMA" at bounding box center [1006, 259] width 76 height 9
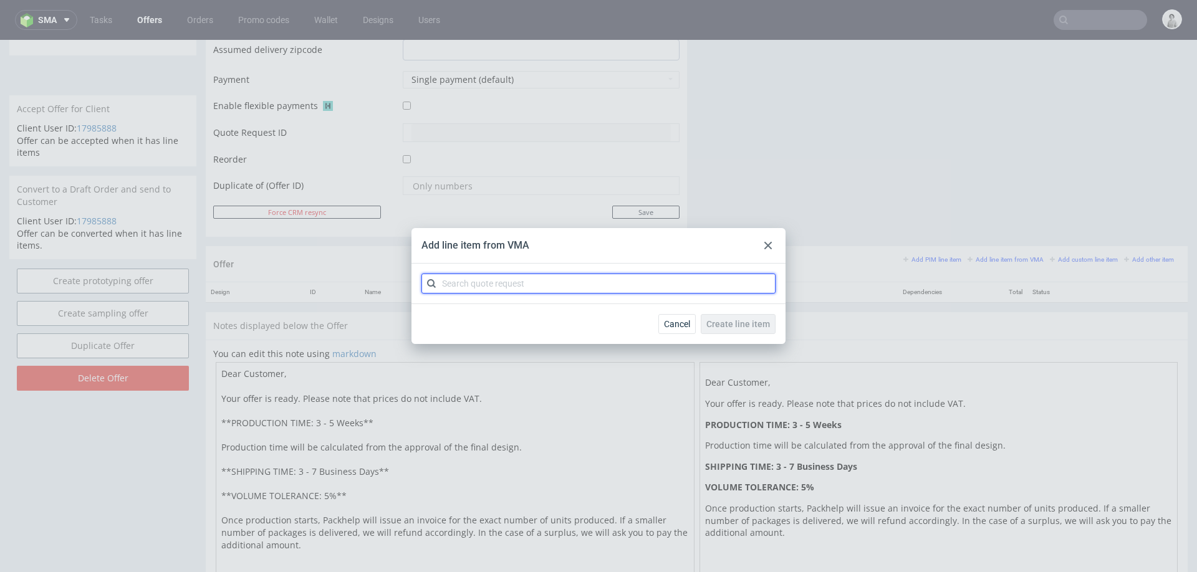
click at [609, 281] on input "text" at bounding box center [598, 284] width 354 height 20
paste input "CBLS"
type input "CBLS"
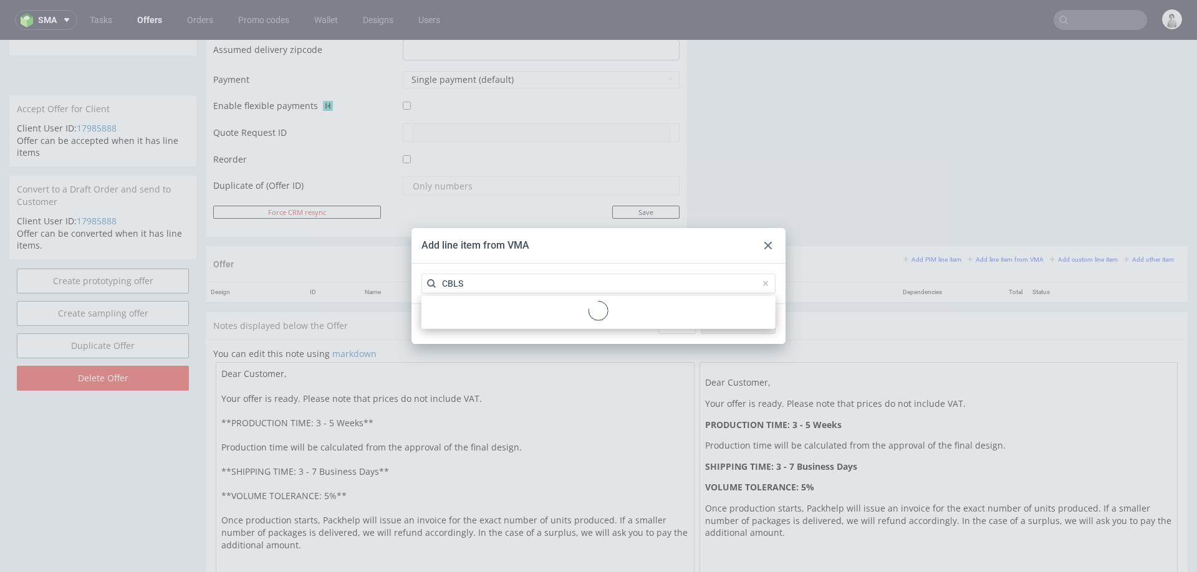
click at [567, 312] on div at bounding box center [598, 312] width 344 height 23
click at [567, 312] on div "CBLS 1 variant" at bounding box center [598, 312] width 344 height 22
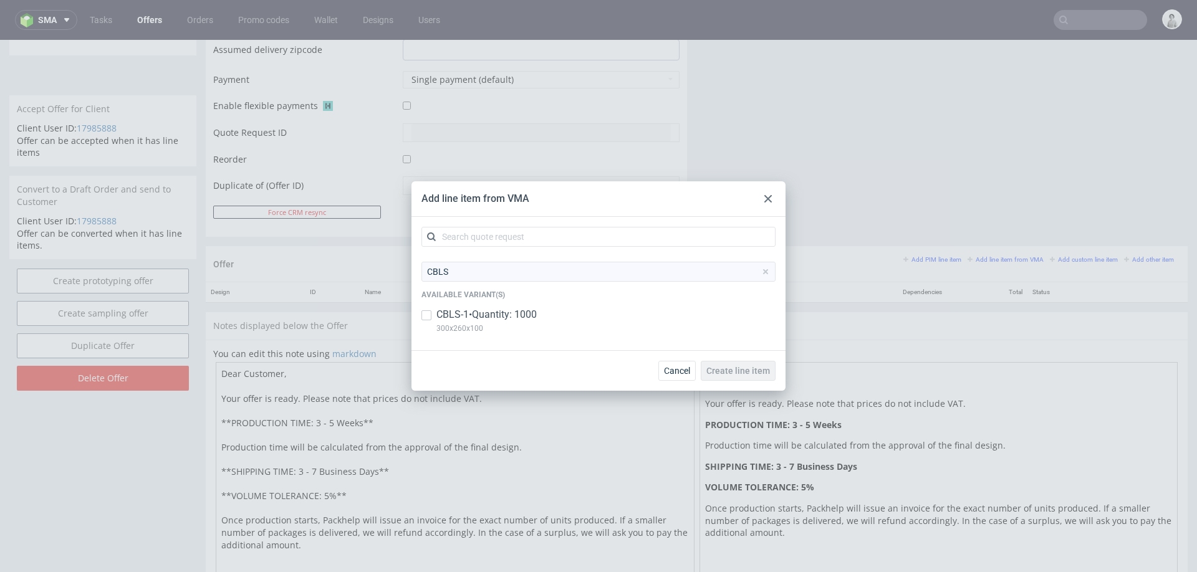
click at [501, 316] on p "CBLS-1 • Quantity: 1000" at bounding box center [486, 315] width 100 height 14
checkbox input "true"
click at [761, 367] on span "Create line item" at bounding box center [738, 371] width 64 height 9
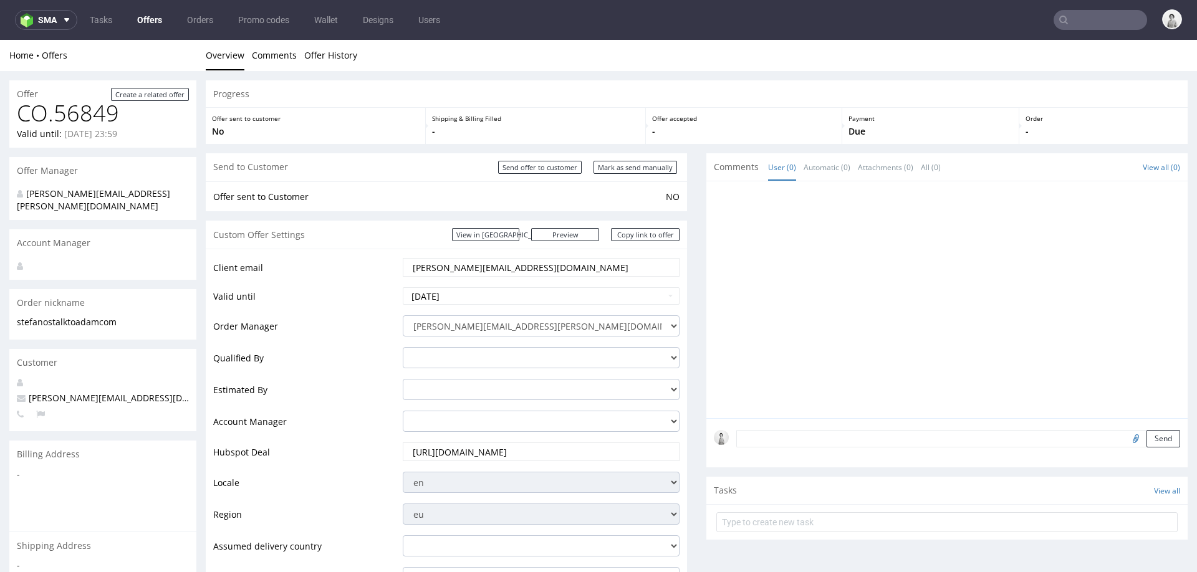
scroll to position [630, 0]
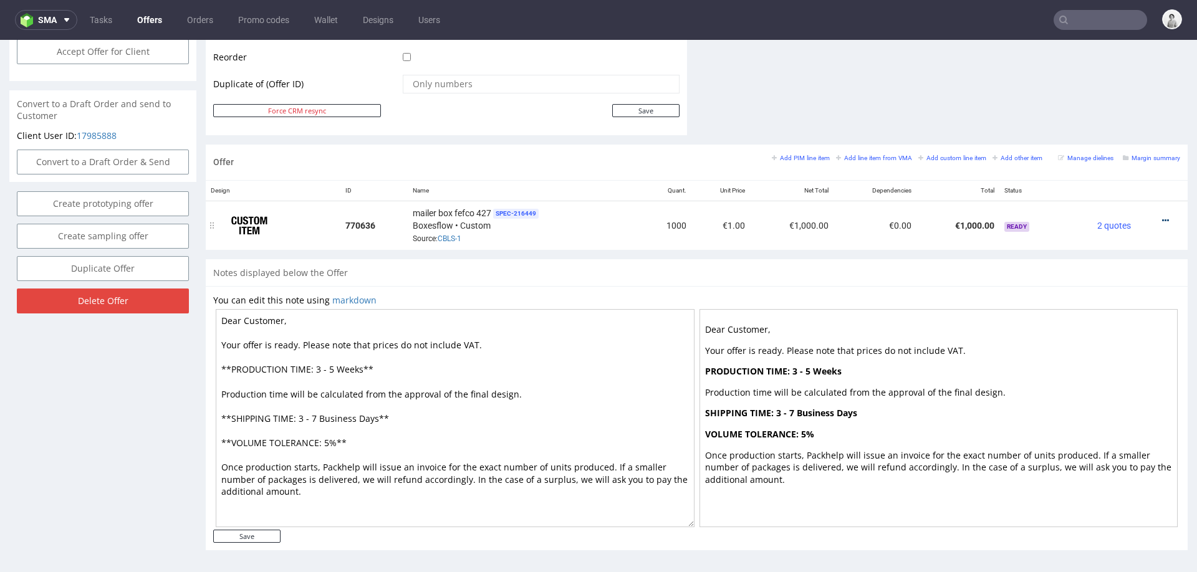
click at [1162, 217] on icon at bounding box center [1165, 220] width 7 height 9
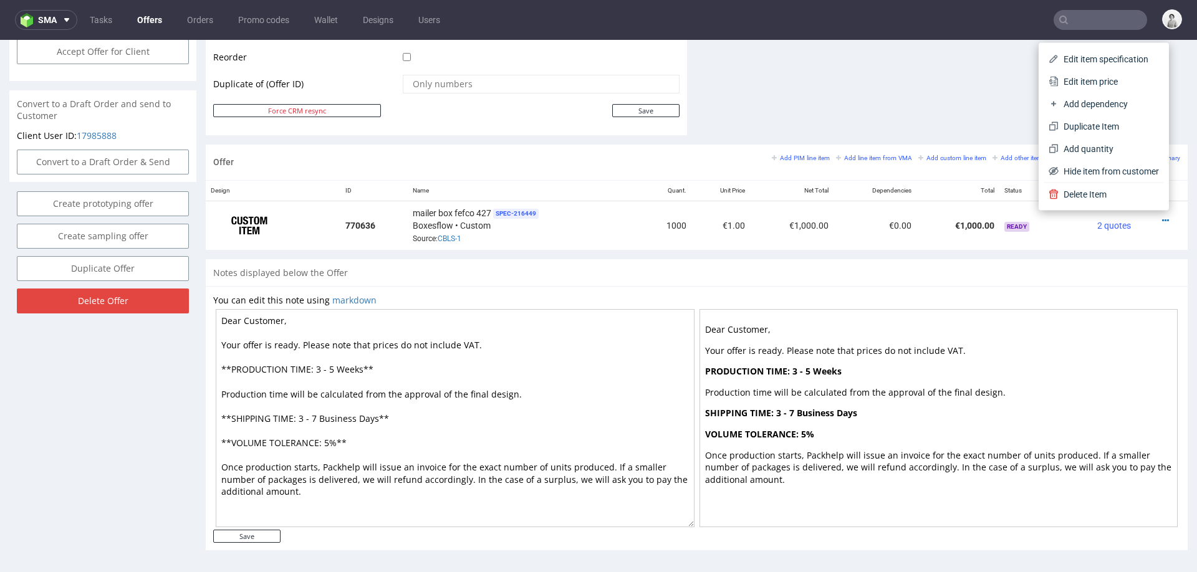
click at [1059, 85] on span "Edit item price" at bounding box center [1109, 81] width 100 height 12
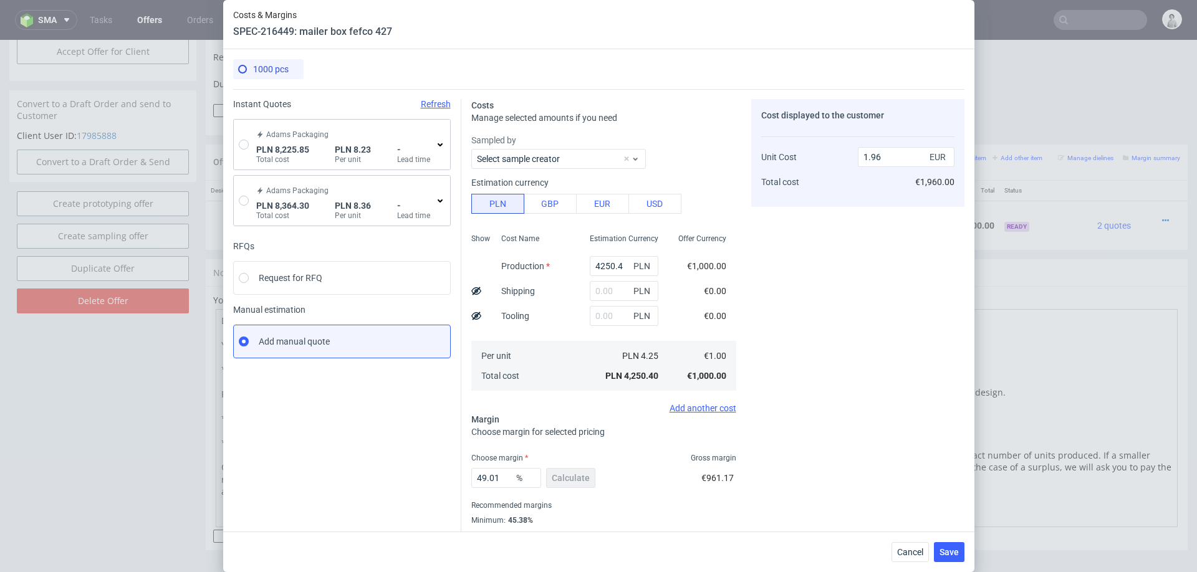
click at [234, 146] on div "Adams Packaging PLN 8,225.85 Total cost PLN 8.23 Per unit - Lead time" at bounding box center [342, 145] width 216 height 50
click at [240, 147] on input "radio" at bounding box center [244, 145] width 10 height 10
radio input "true"
radio input "false"
type input "6832.400000000001"
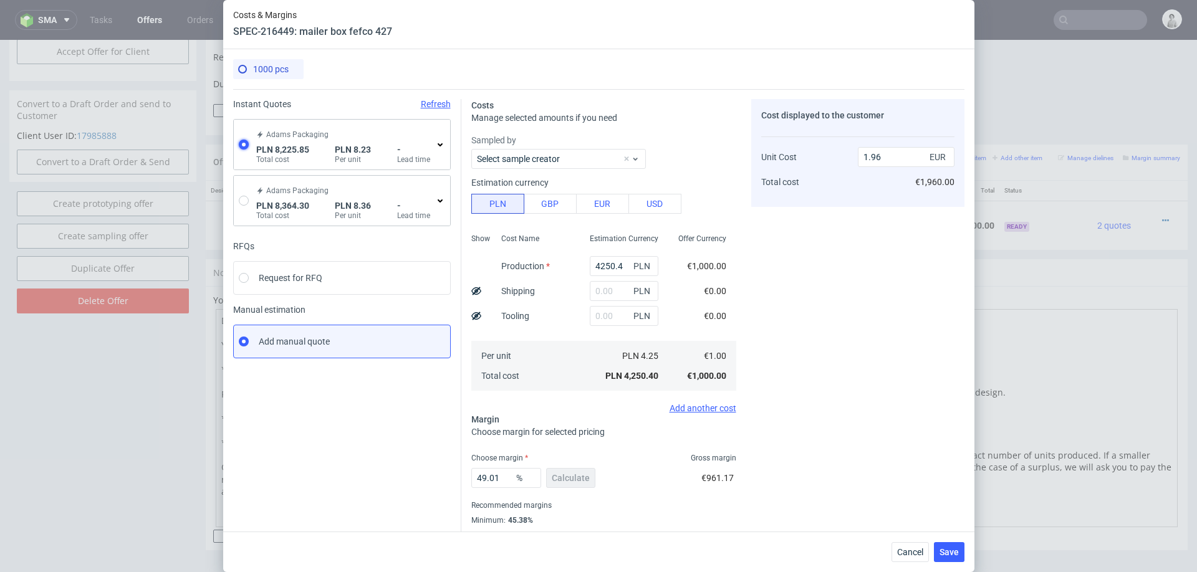
type input "1393.45"
type input "1.94"
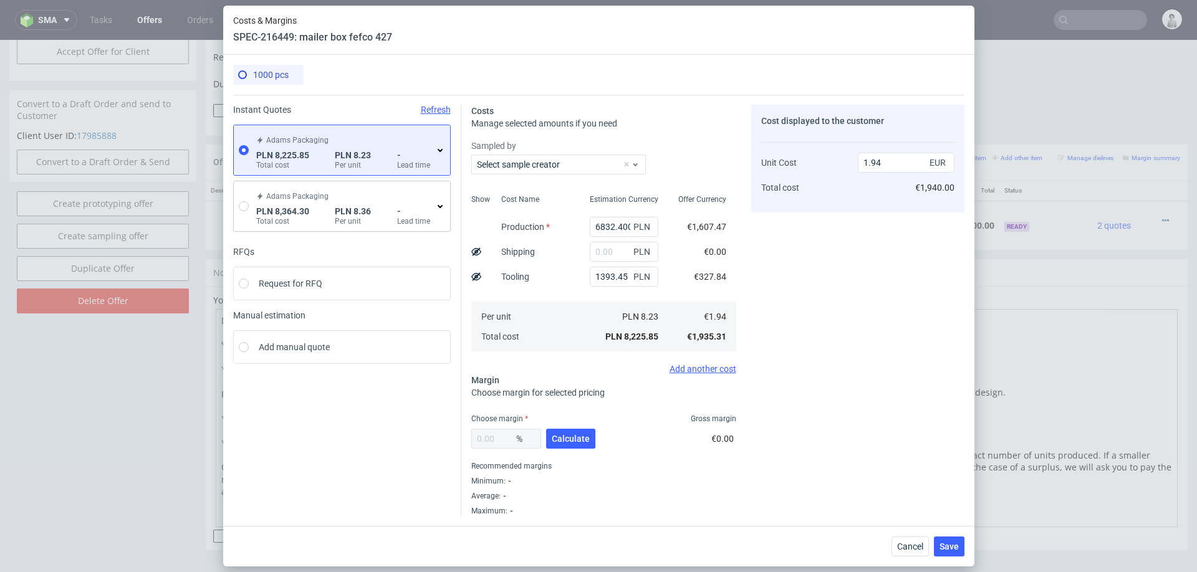
click at [424, 151] on span "-" at bounding box center [413, 155] width 33 height 10
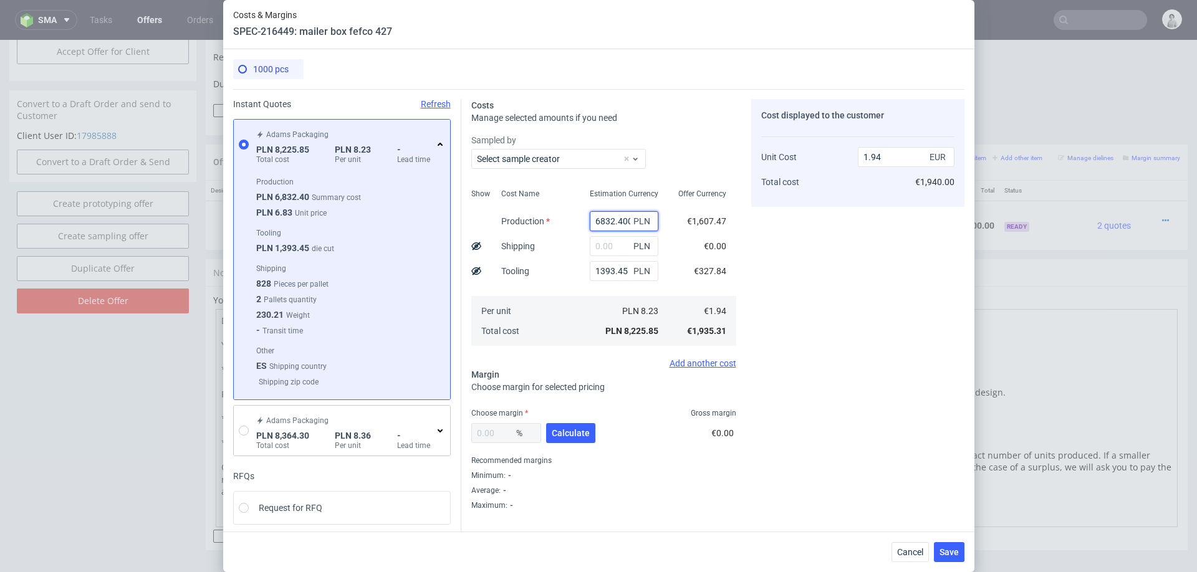
click at [610, 216] on input "6832.400000000001" at bounding box center [624, 221] width 69 height 20
type input "9300"
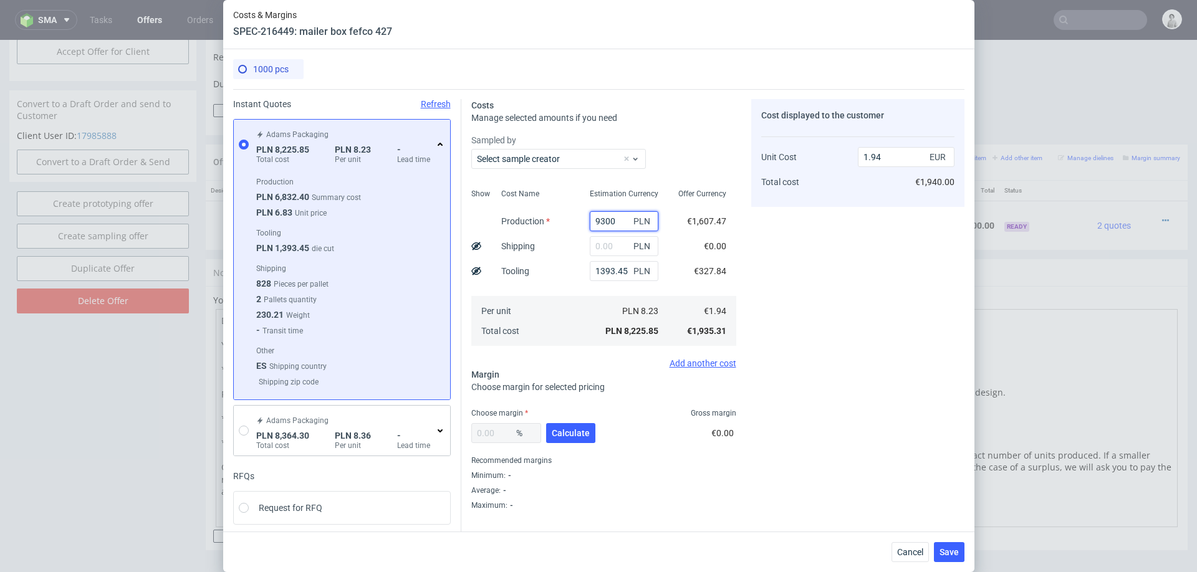
type input "2.52"
type input "9300"
drag, startPoint x: 546, startPoint y: 265, endPoint x: 667, endPoint y: 201, distance: 137.5
click at [546, 264] on div "Cost Name Production Shipping Tooling Per unit Total cost" at bounding box center [535, 266] width 89 height 165
click at [615, 245] on input "text" at bounding box center [624, 246] width 69 height 20
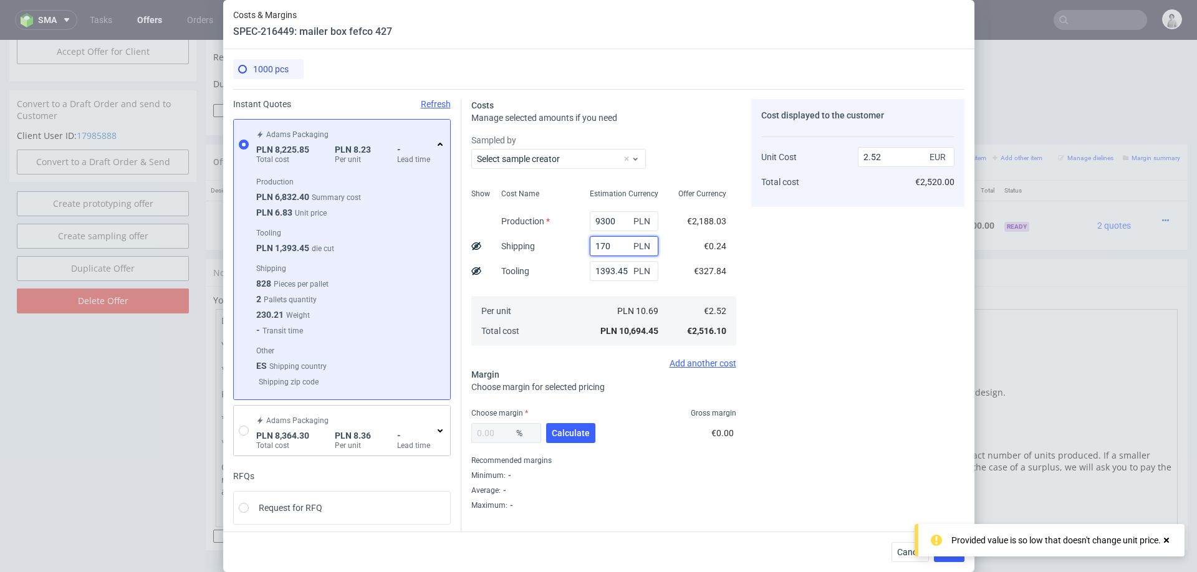
type input "1700"
type input "2.92"
type input "1700"
click at [570, 433] on span "Calculate" at bounding box center [571, 433] width 38 height 9
type input "32.25"
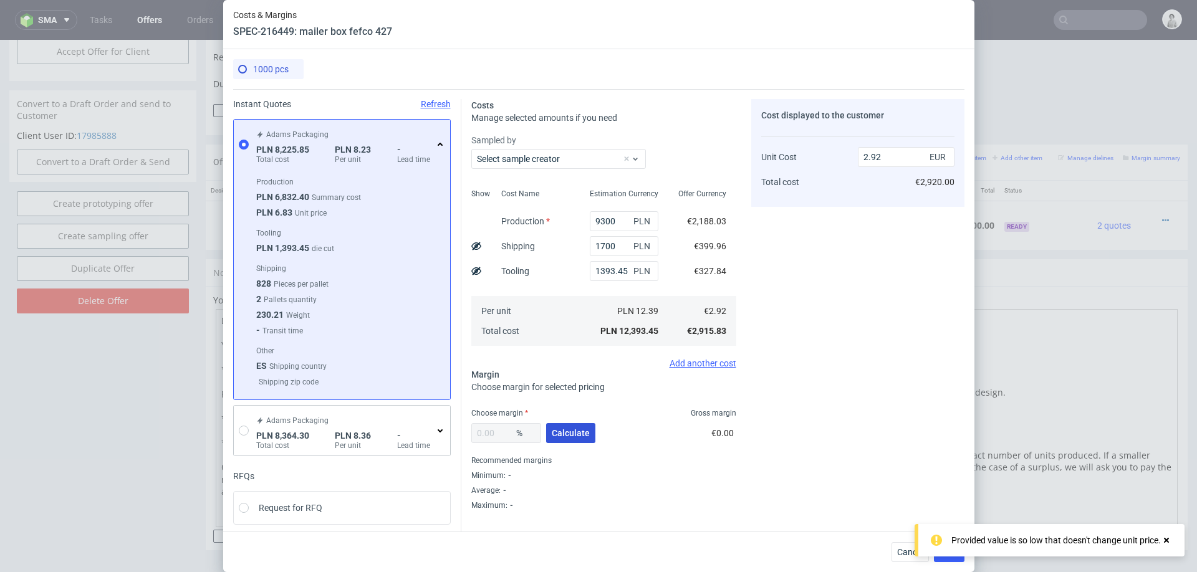
type input "4.31"
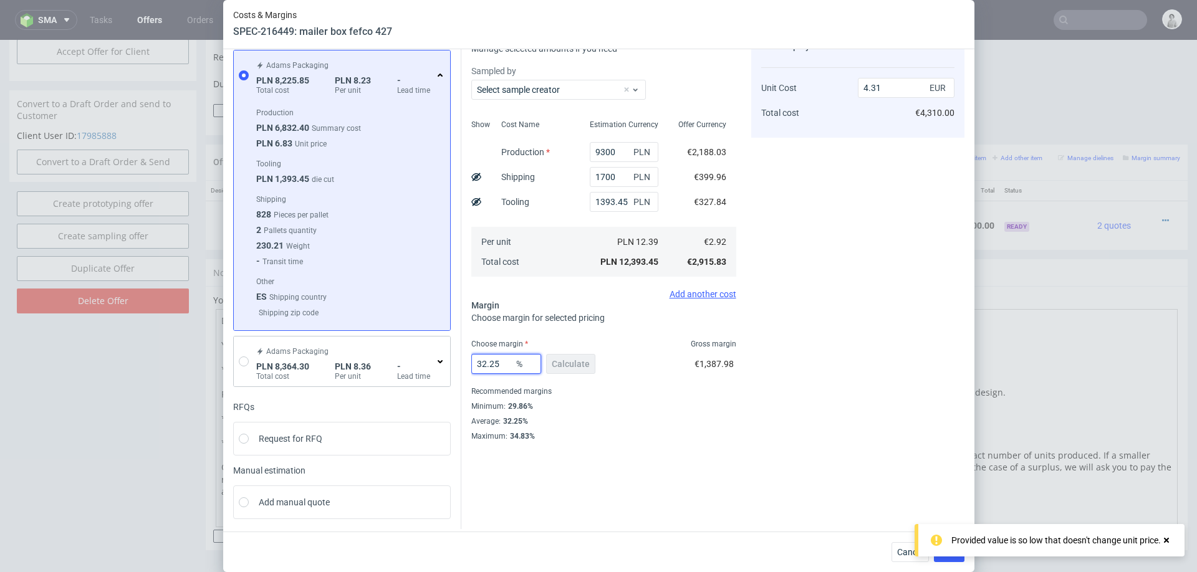
click at [493, 361] on input "32.25" at bounding box center [506, 364] width 70 height 20
type input "30"
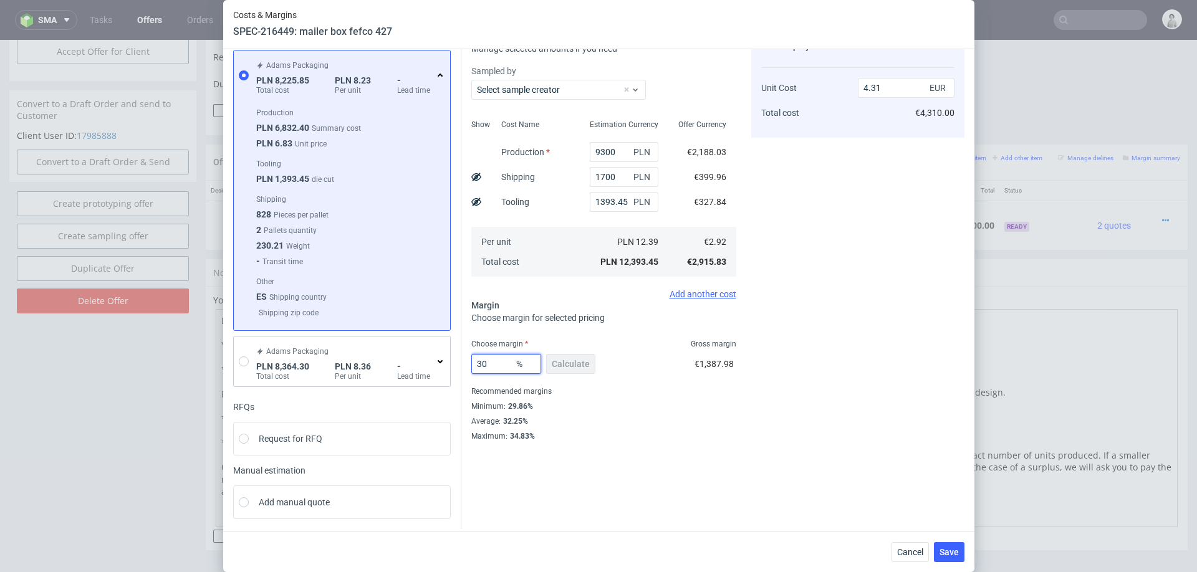
type input "4.17"
type input "30"
click at [798, 414] on div "Cost displayed to the customer Unit Cost Total cost 4.17 EUR €4,170.00" at bounding box center [857, 236] width 213 height 412
click at [951, 552] on span "Save" at bounding box center [949, 552] width 19 height 9
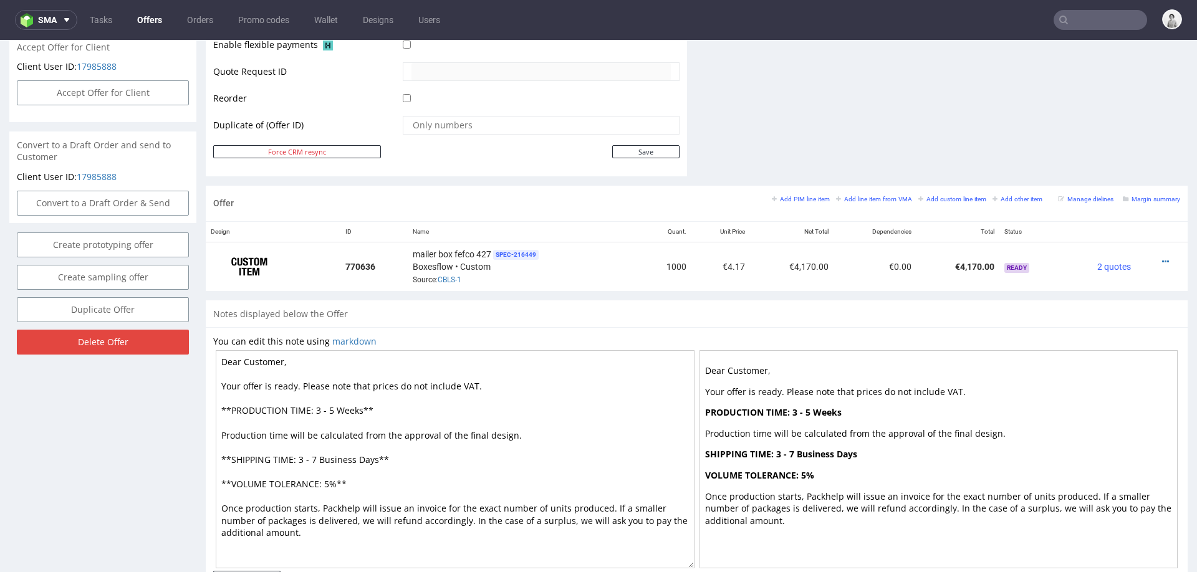
scroll to position [591, 0]
click at [1146, 254] on div at bounding box center [1158, 260] width 34 height 12
click at [1162, 256] on icon at bounding box center [1165, 260] width 7 height 9
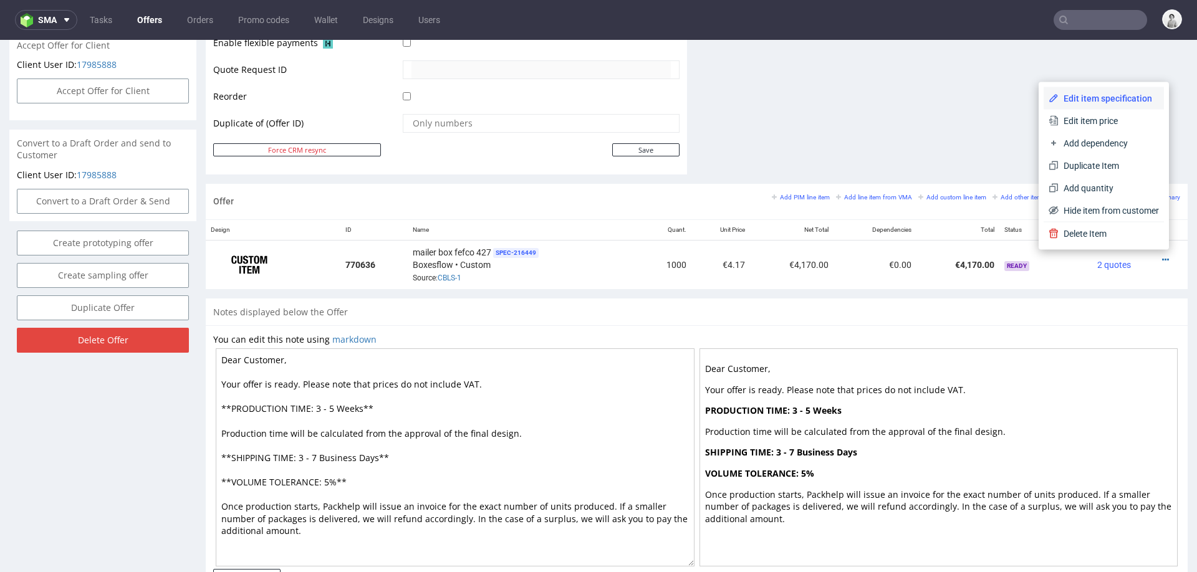
click at [1105, 90] on li "Edit item specification" at bounding box center [1104, 98] width 120 height 22
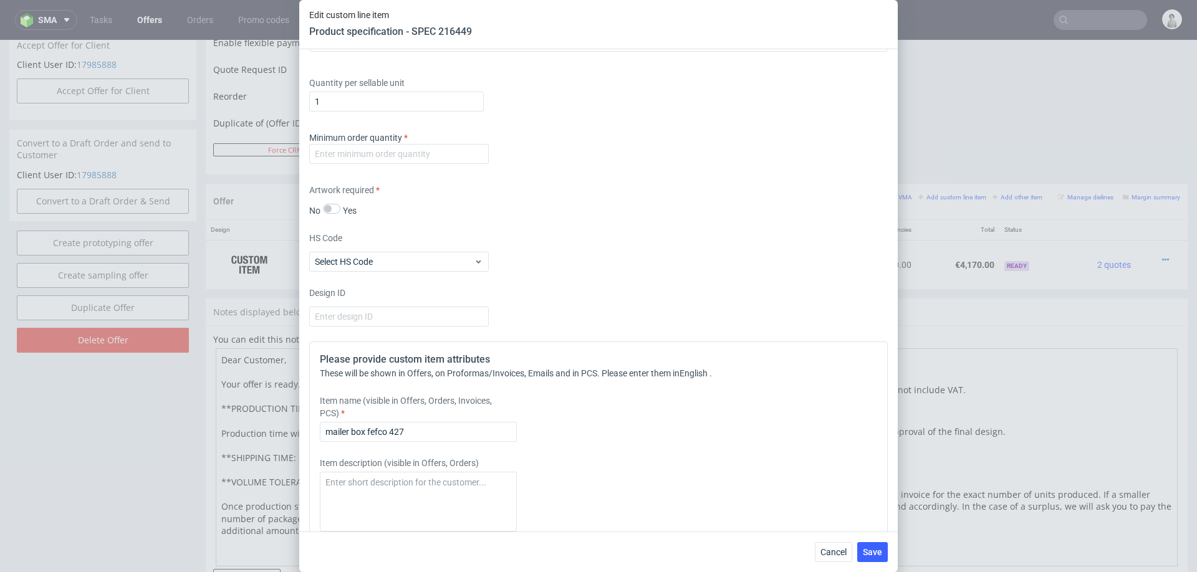
scroll to position [979, 0]
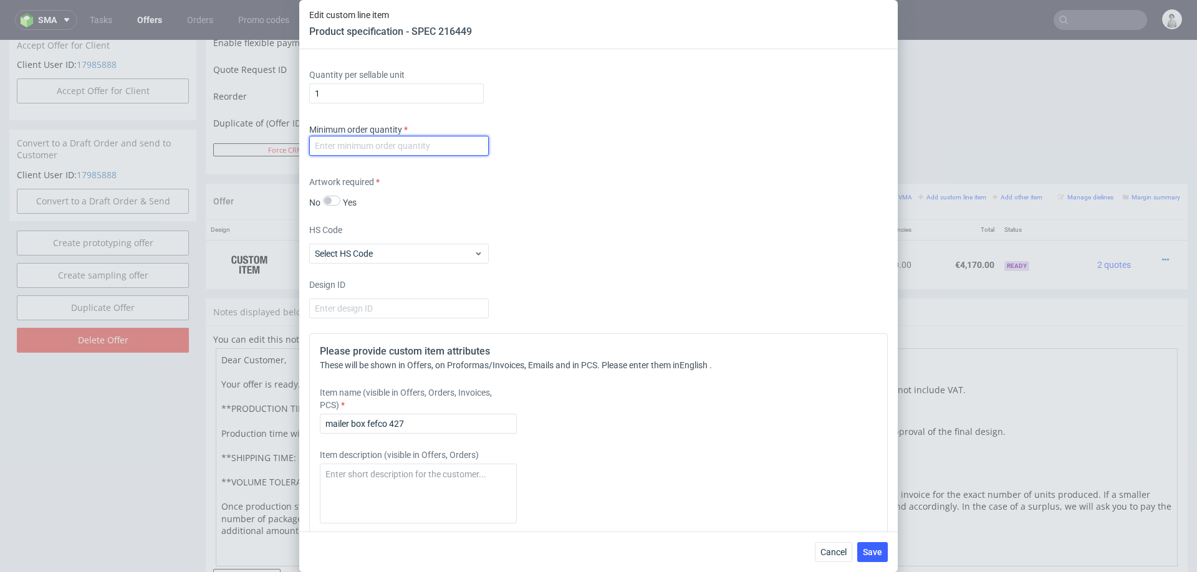
click at [374, 147] on input "number" at bounding box center [399, 146] width 180 height 20
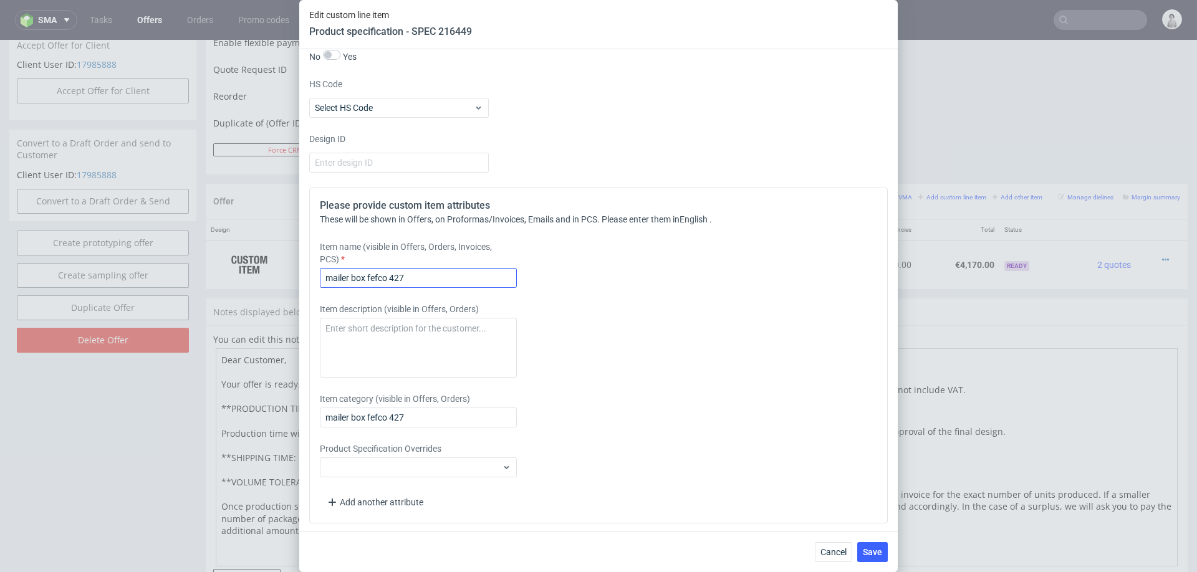
type input "999"
click at [408, 277] on input "mailer box fefco 427" at bounding box center [418, 278] width 197 height 20
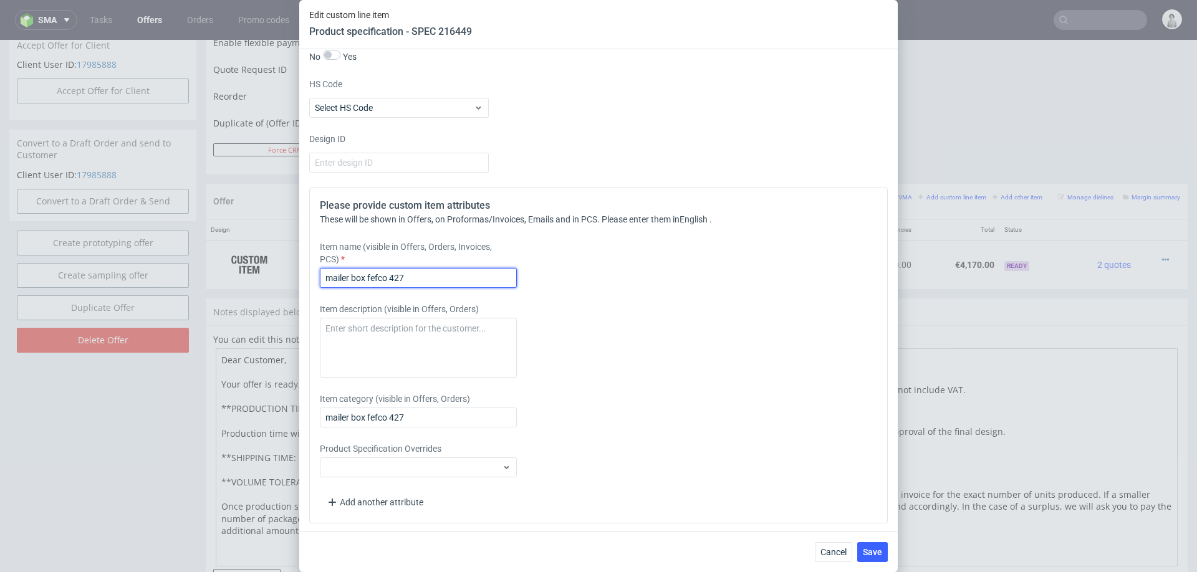
click at [408, 277] on input "mailer box fefco 427" at bounding box center [418, 278] width 197 height 20
type input "Mailer box full colour + custom insert unprinted"
click at [632, 327] on div "Item description (visible in Offers, Orders)" at bounding box center [527, 340] width 414 height 75
click at [877, 556] on span "Save" at bounding box center [872, 552] width 19 height 9
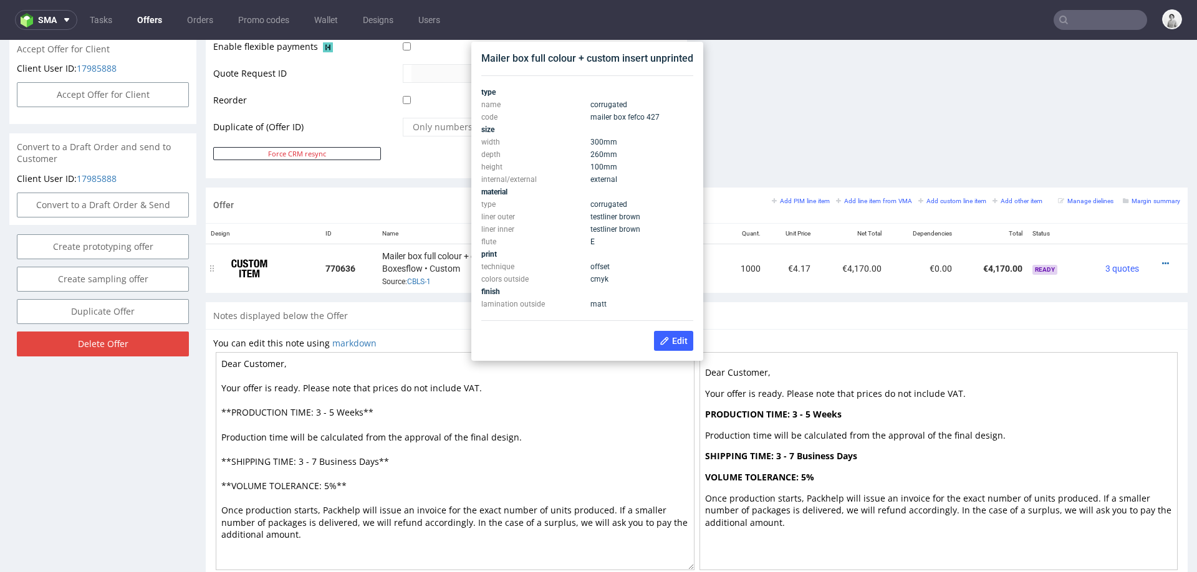
scroll to position [584, 0]
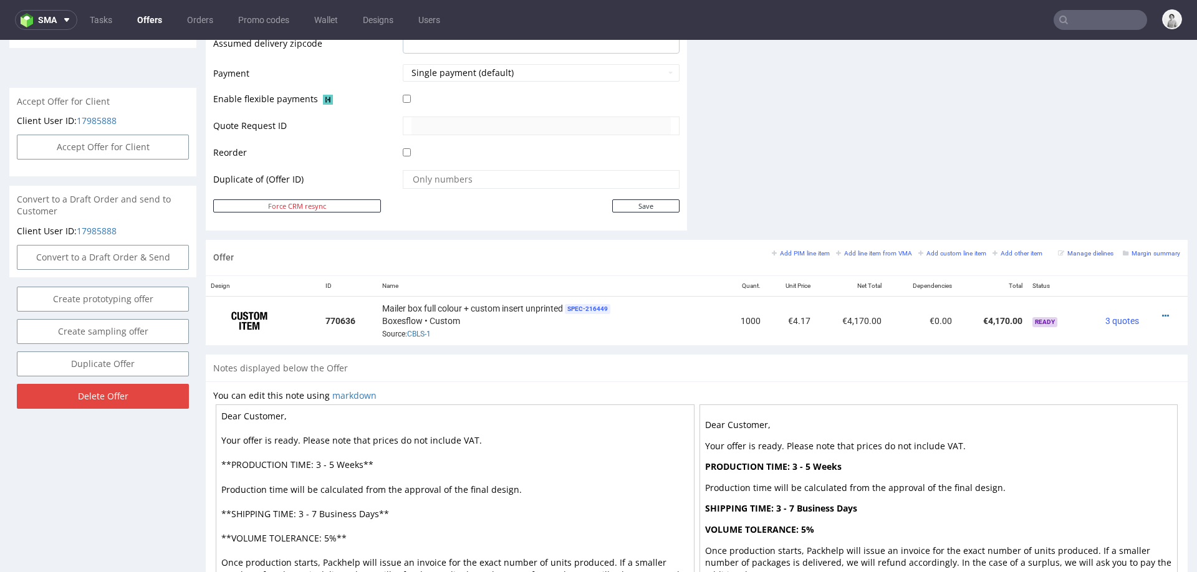
scroll to position [0, 0]
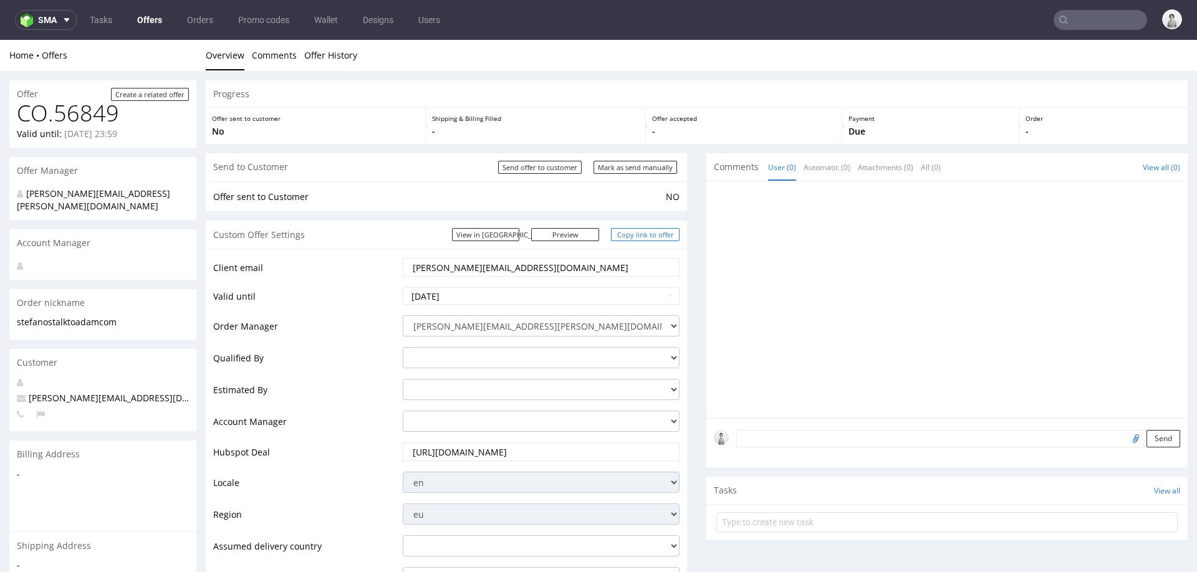
click at [648, 237] on link "Copy link to offer" at bounding box center [645, 234] width 69 height 13
click at [642, 166] on input "Mark as send manually" at bounding box center [636, 167] width 84 height 13
type input "In progress..."
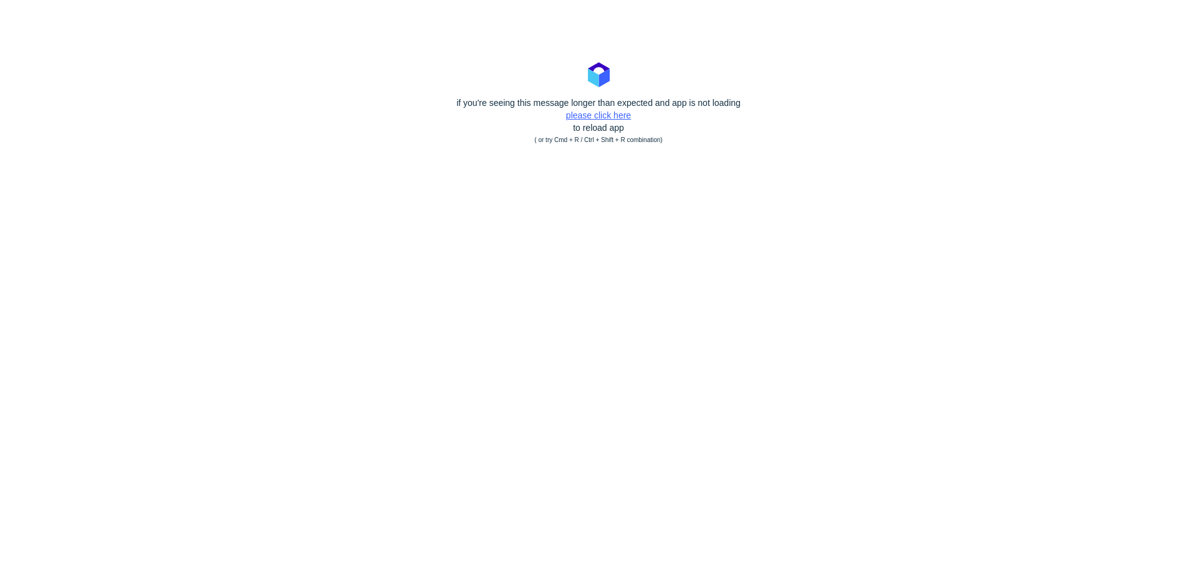
click at [599, 112] on link "please click here" at bounding box center [598, 115] width 65 height 10
click at [582, 116] on link "please click here" at bounding box center [598, 115] width 65 height 10
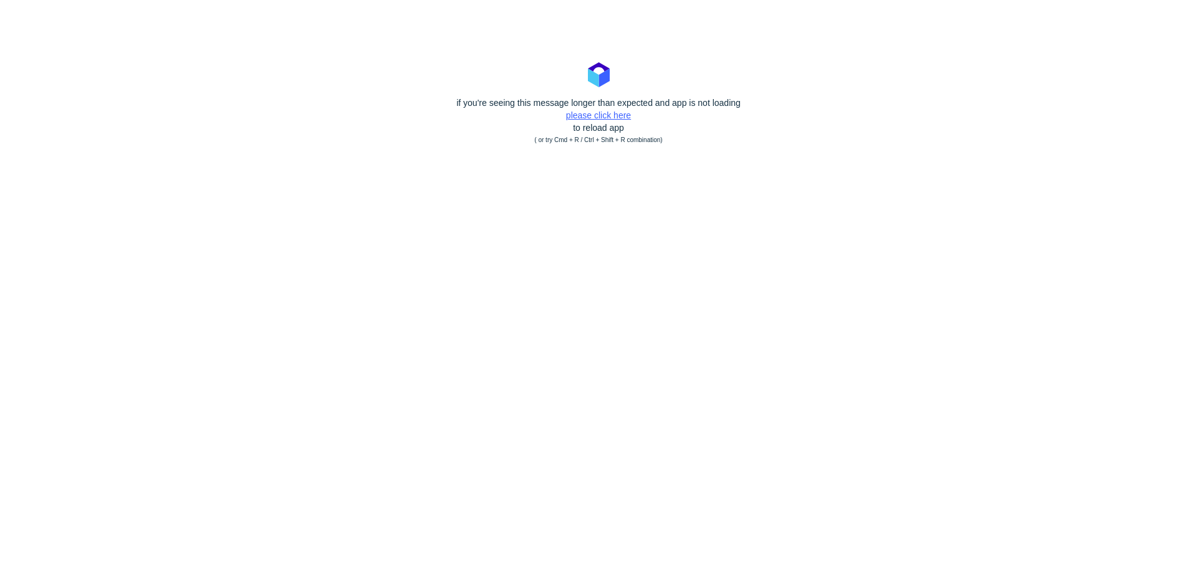
click at [582, 116] on link "please click here" at bounding box center [598, 115] width 65 height 10
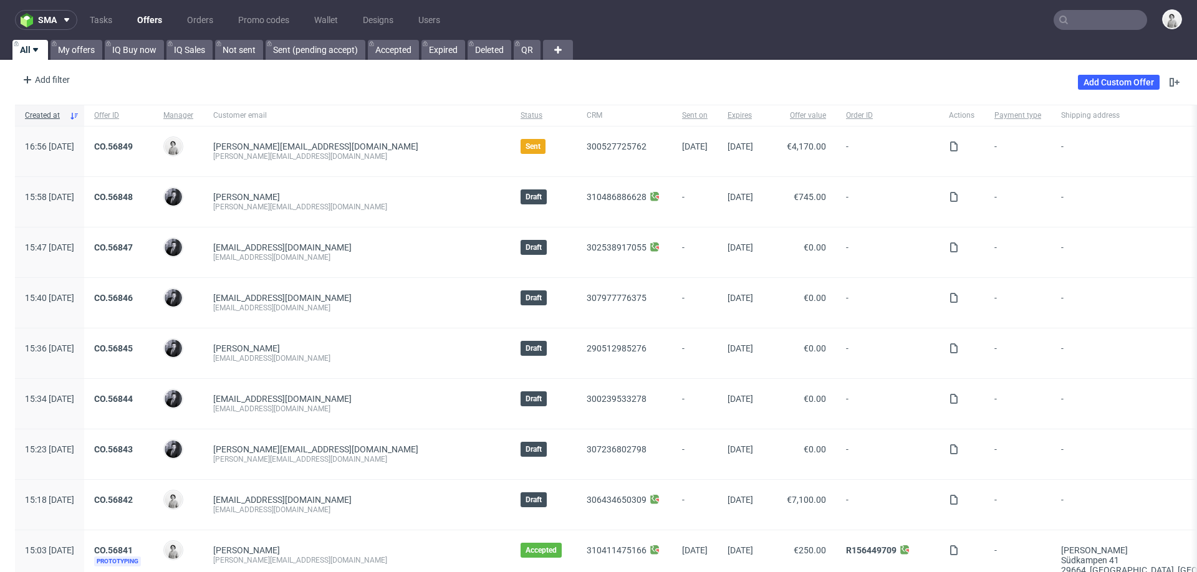
click at [1077, 21] on input "text" at bounding box center [1101, 20] width 94 height 20
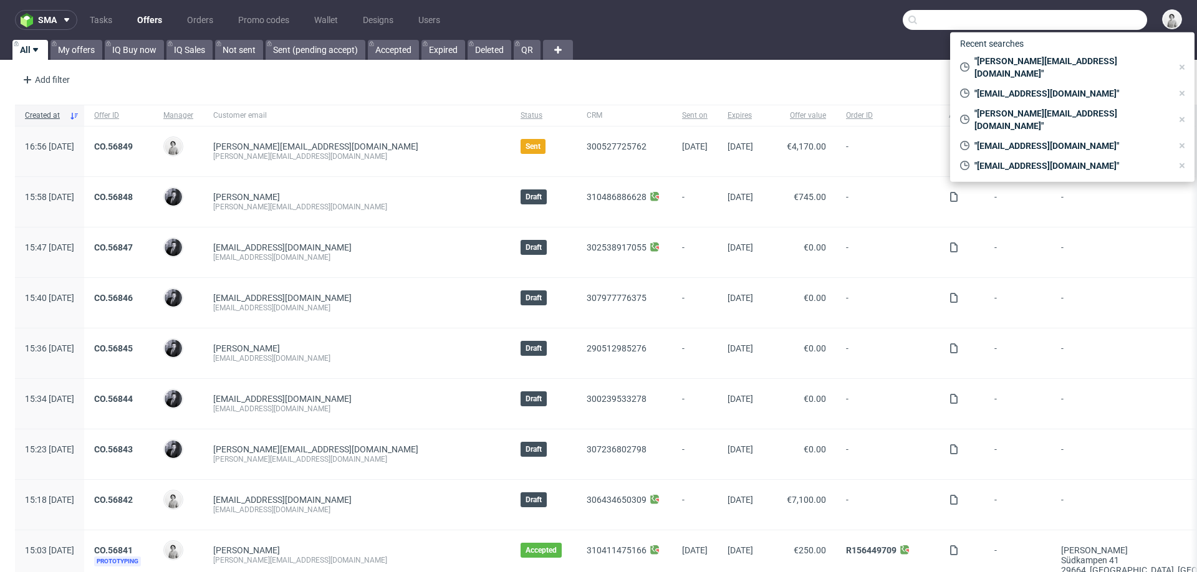
paste input "[PERSON_NAME][EMAIL_ADDRESS][PERSON_NAME][DOMAIN_NAME]"
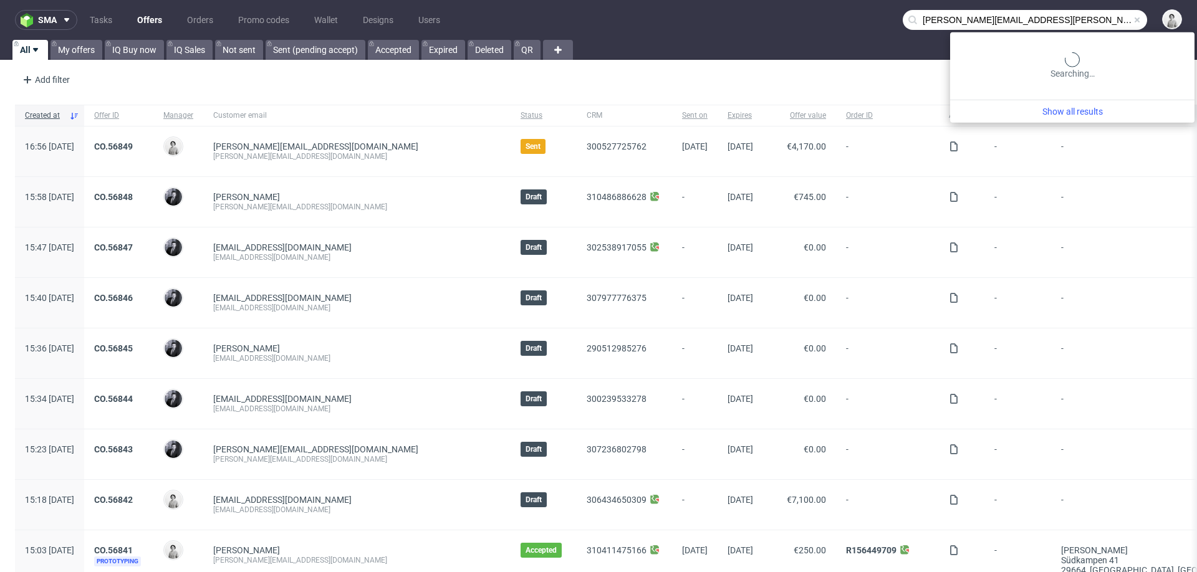
type input "[PERSON_NAME][EMAIL_ADDRESS][PERSON_NAME][DOMAIN_NAME]"
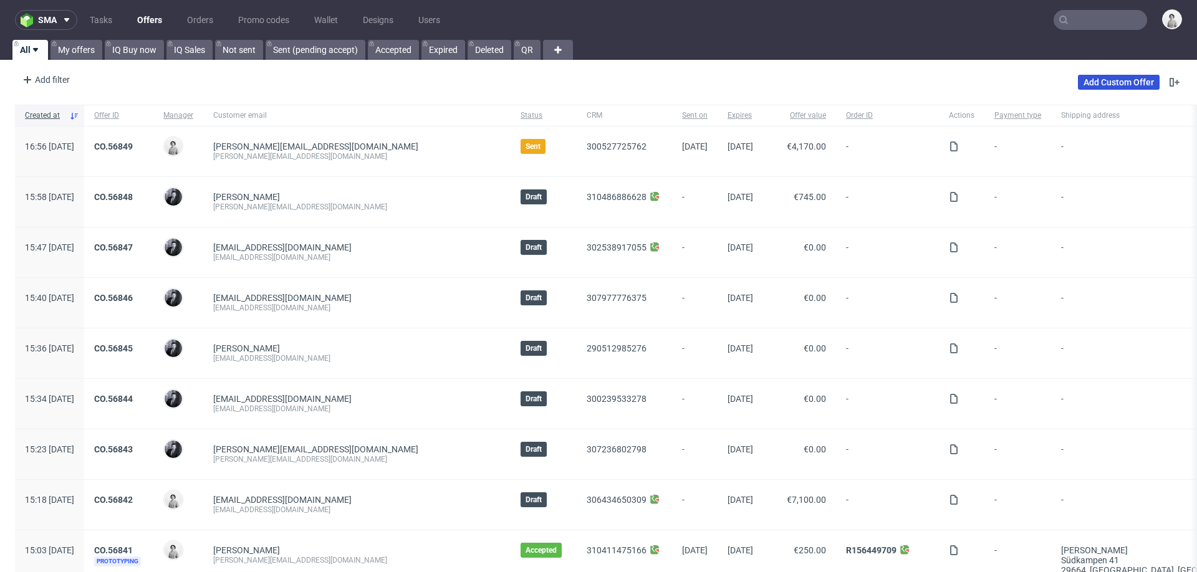
click at [1080, 80] on link "Add Custom Offer" at bounding box center [1119, 82] width 82 height 15
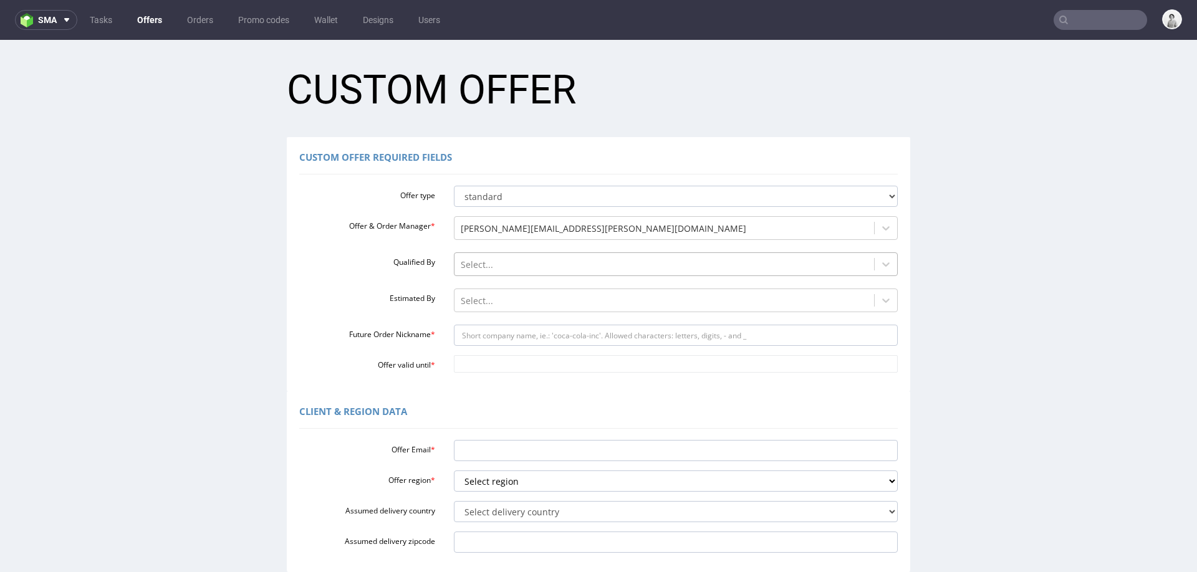
click at [536, 258] on div at bounding box center [665, 265] width 408 height 15
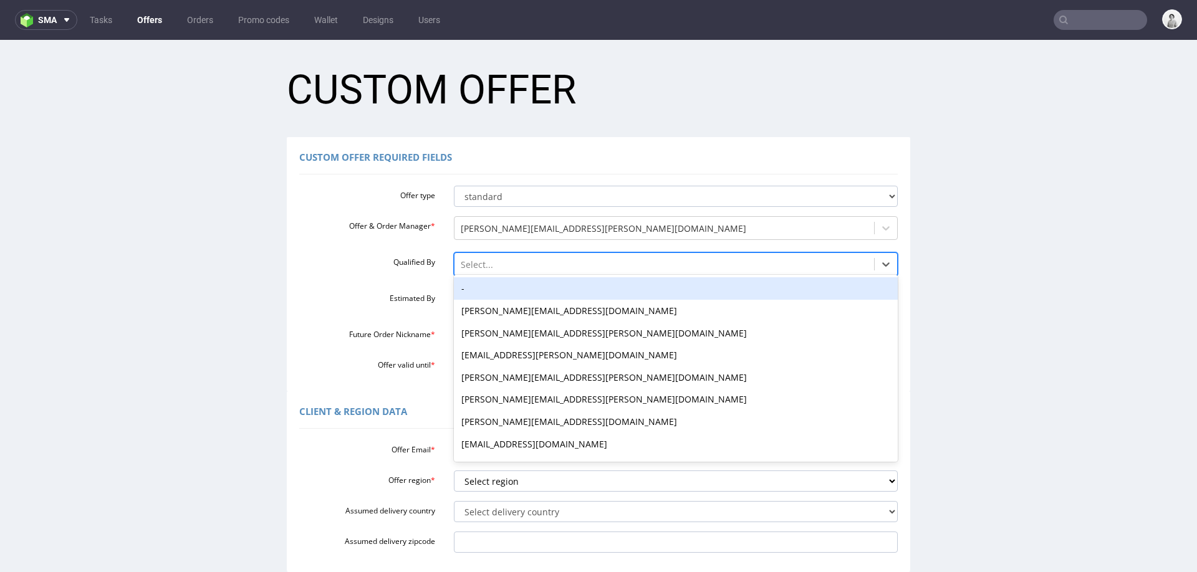
click at [536, 286] on div "-" at bounding box center [676, 288] width 445 height 22
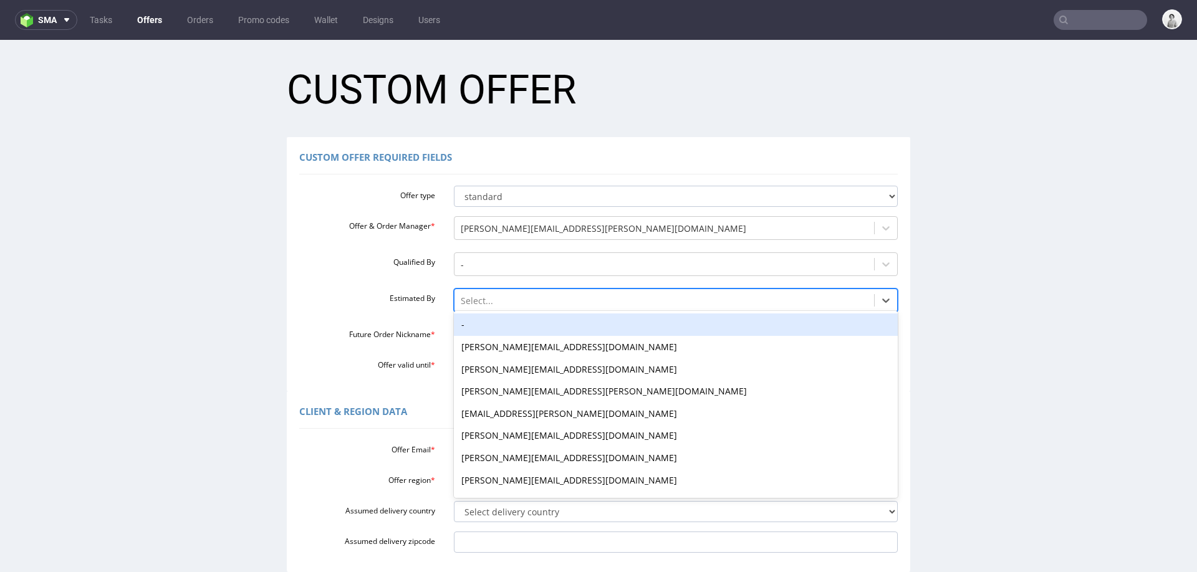
click at [536, 304] on div at bounding box center [665, 301] width 408 height 15
click at [538, 321] on div "-" at bounding box center [676, 325] width 445 height 22
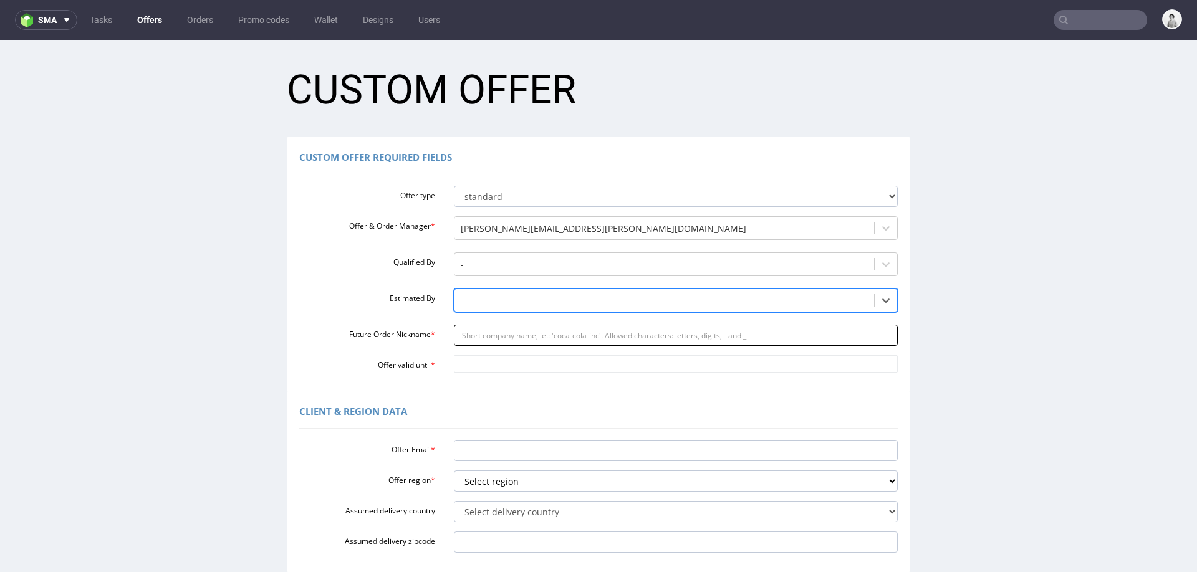
click at [547, 342] on input "Future Order Nickname *" at bounding box center [676, 335] width 445 height 21
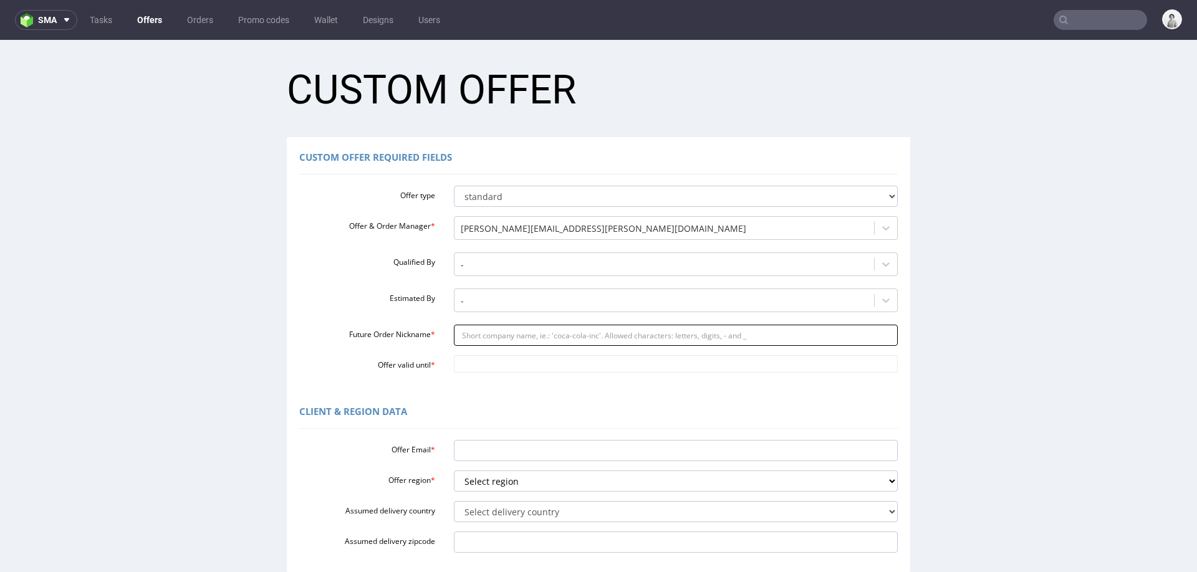
paste input "simonenoldevos-industriebedarfde"
type input "simonenoldevos-industriebedarfde"
click at [545, 367] on input "Offer valid until *" at bounding box center [676, 363] width 445 height 17
click at [498, 326] on td "30" at bounding box center [497, 327] width 19 height 19
type input "[DATE]"
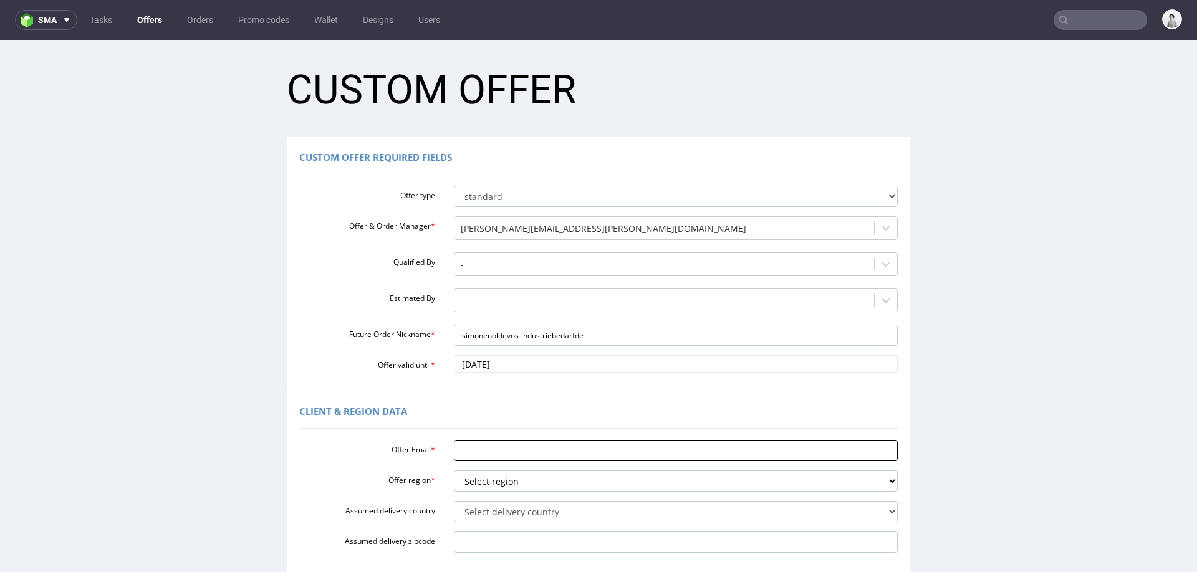
click at [490, 449] on input "Offer Email *" at bounding box center [676, 450] width 445 height 21
paste input "simone.nolde@vos-industriebedarf.de"
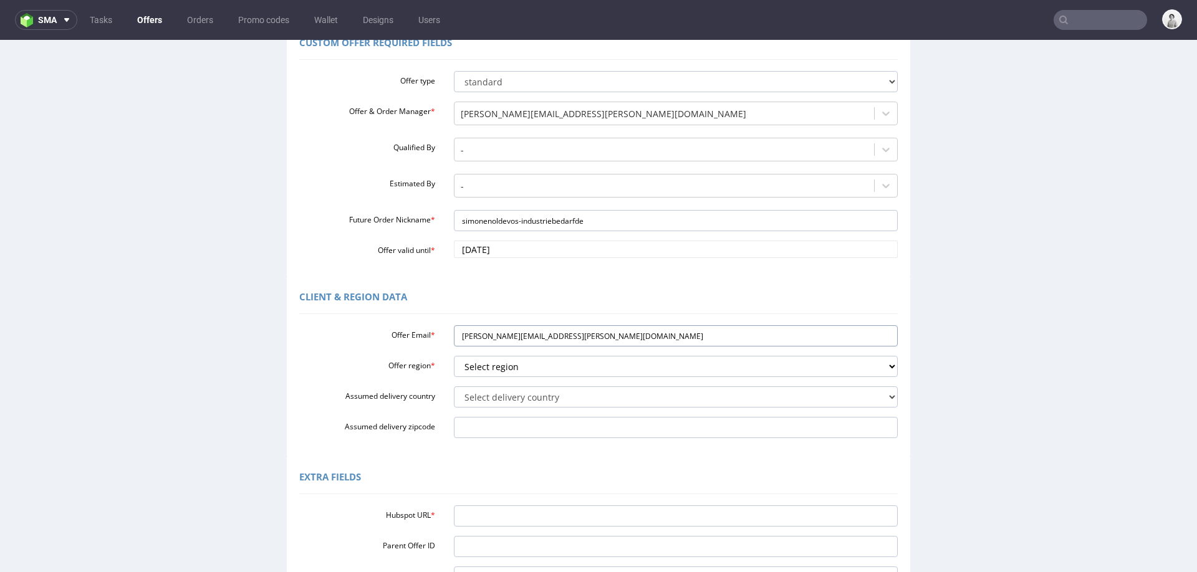
scroll to position [120, 0]
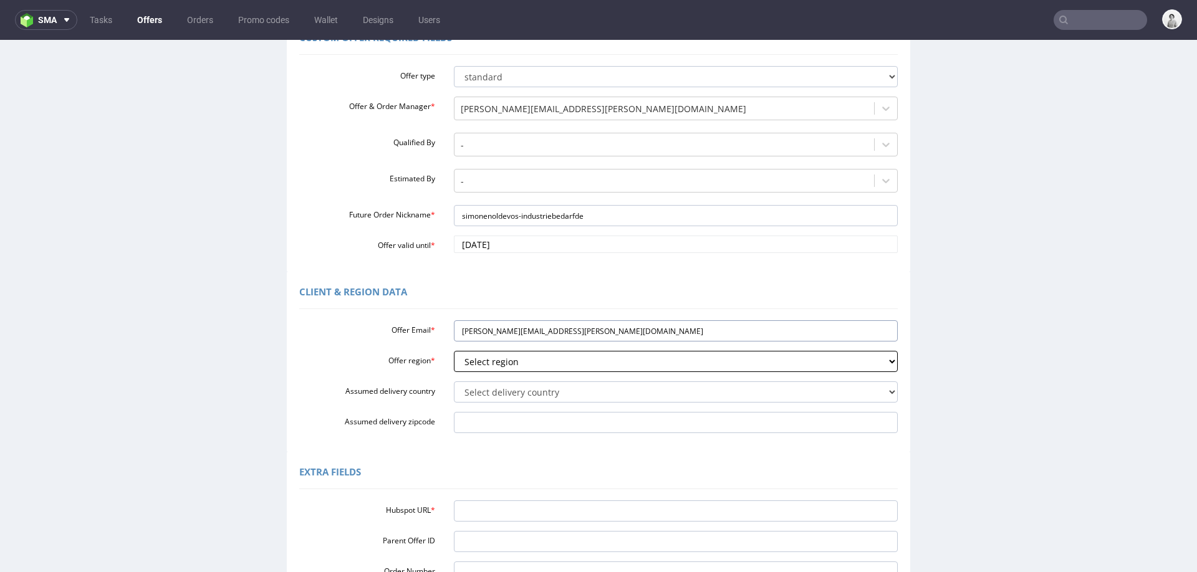
type input "simone.nolde@vos-industriebedarf.de"
click at [522, 359] on select "Select region eu gb de pl fr it es" at bounding box center [676, 361] width 445 height 21
select select "de"
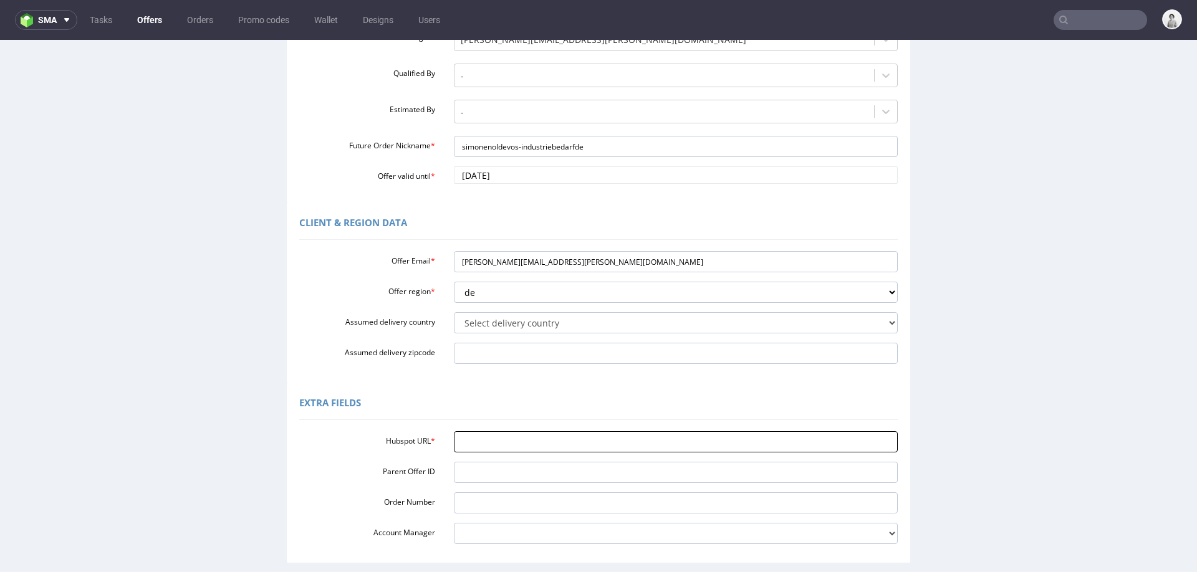
click at [506, 448] on input "Hubspot URL *" at bounding box center [676, 441] width 445 height 21
paste input "https://app-eu1.hubspot.com/contacts/25600958/record/0-3/301279780045/"
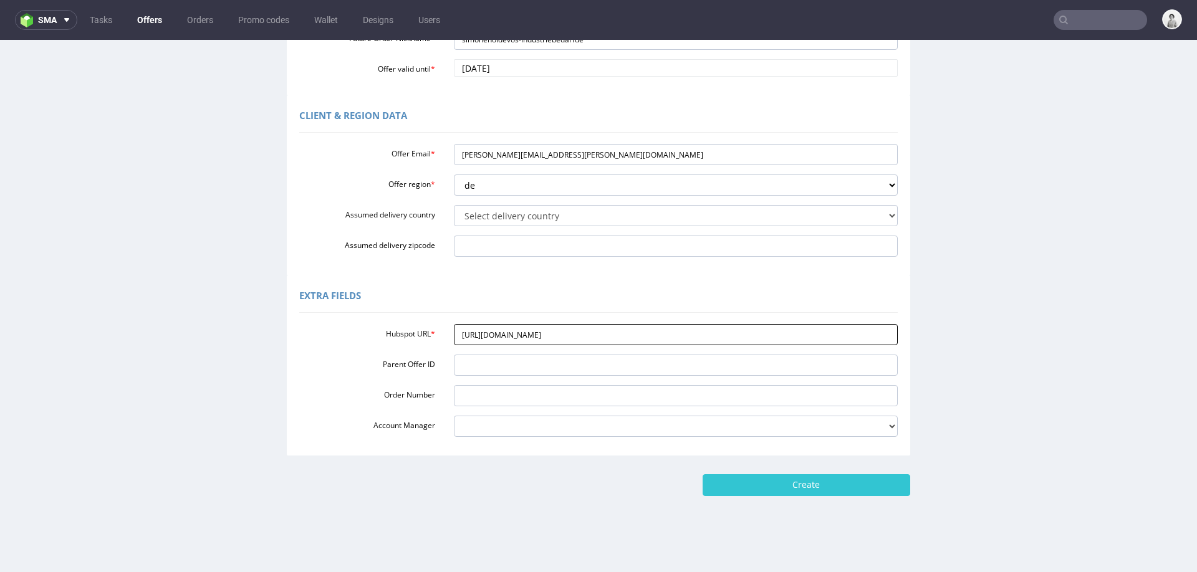
scroll to position [300, 0]
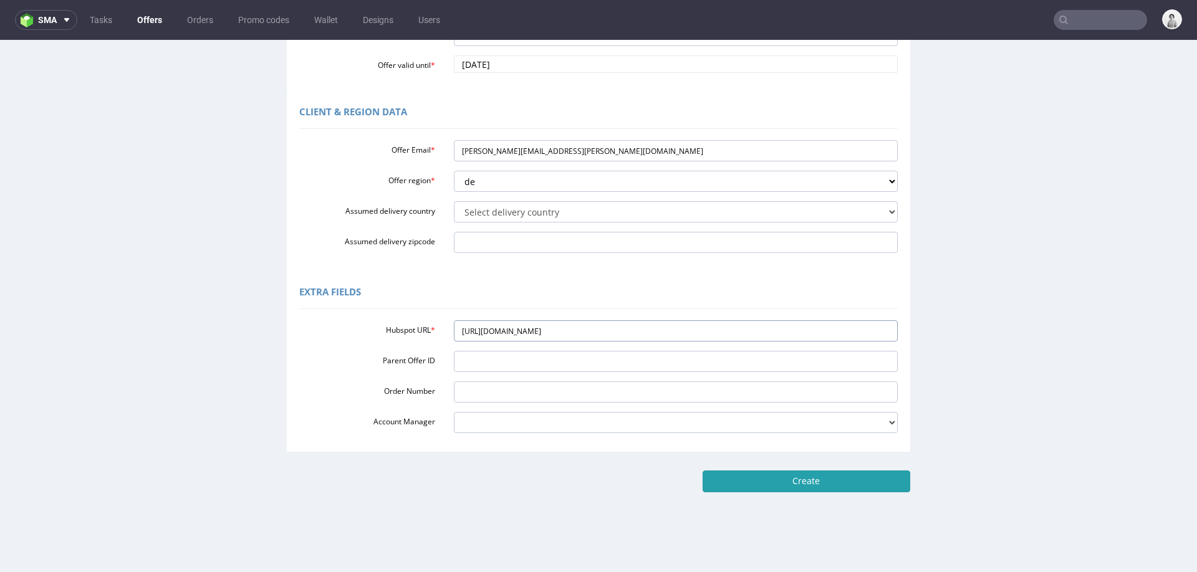
type input "https://app-eu1.hubspot.com/contacts/25600958/record/0-3/301279780045/"
click at [734, 481] on input "Create" at bounding box center [807, 481] width 208 height 21
type input "Please wait..."
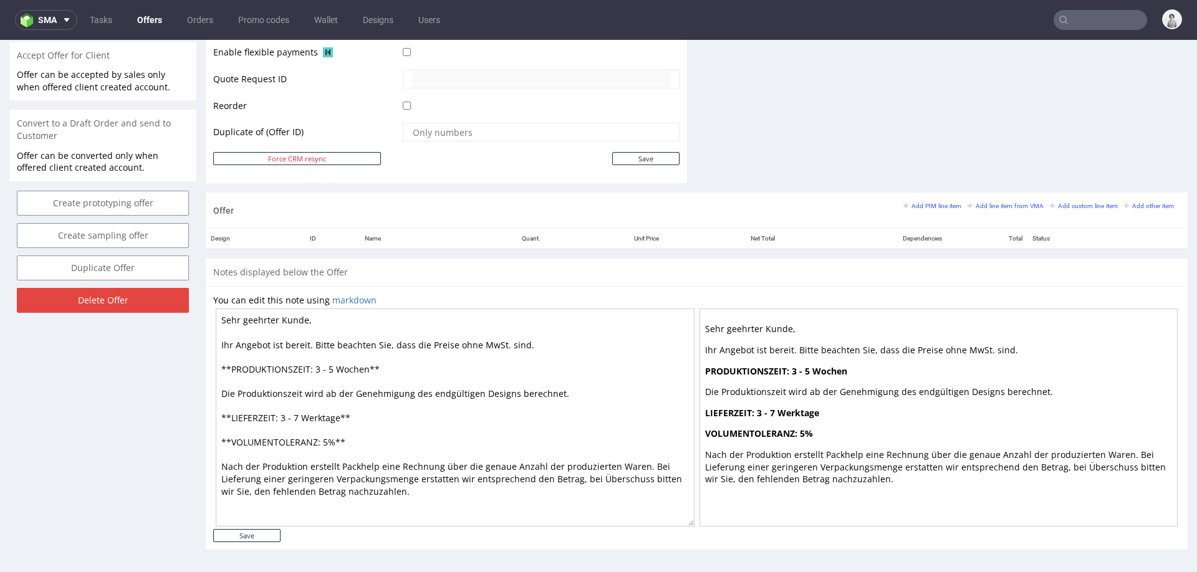
scroll to position [493, 0]
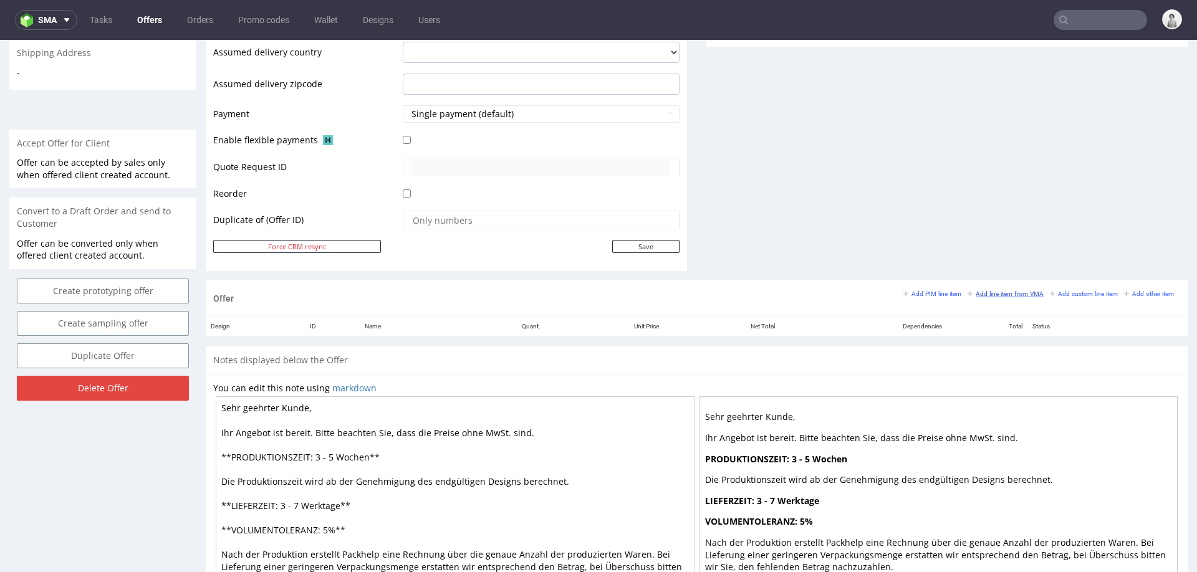
click at [982, 292] on small "Add line item from VMA" at bounding box center [1006, 294] width 76 height 7
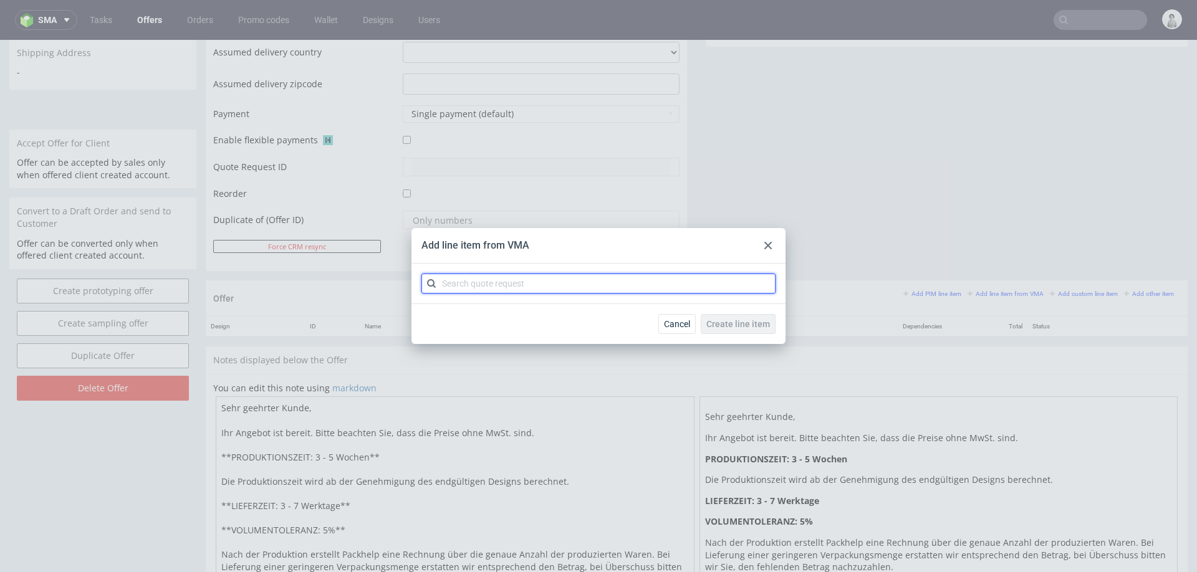
click at [670, 290] on input "text" at bounding box center [598, 284] width 354 height 20
type input "cbks"
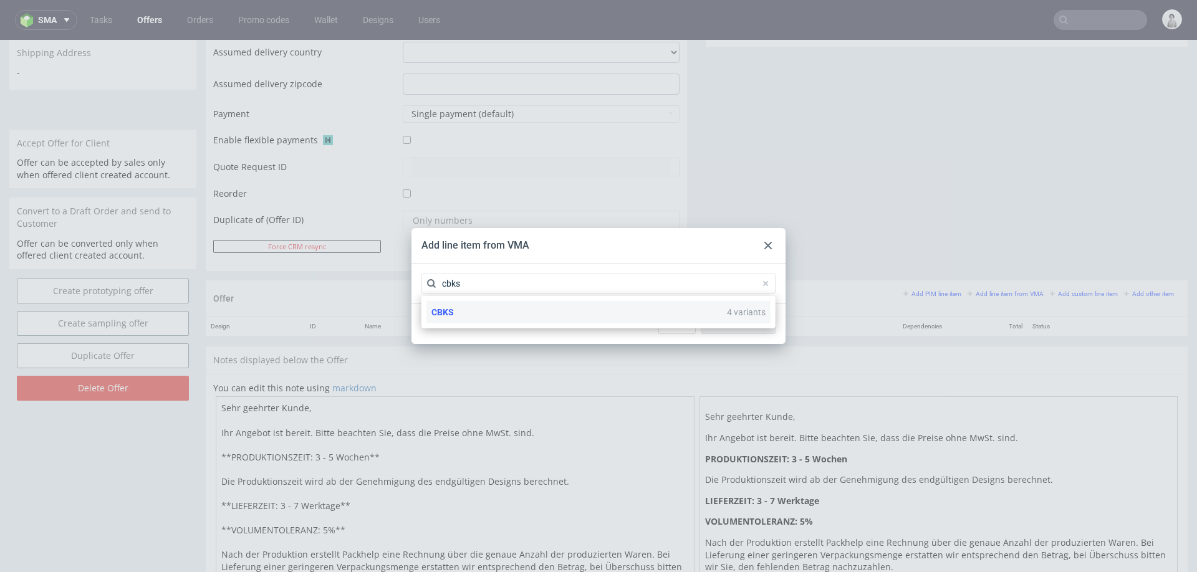
click at [583, 319] on div "CBKS 4 variants" at bounding box center [598, 312] width 344 height 22
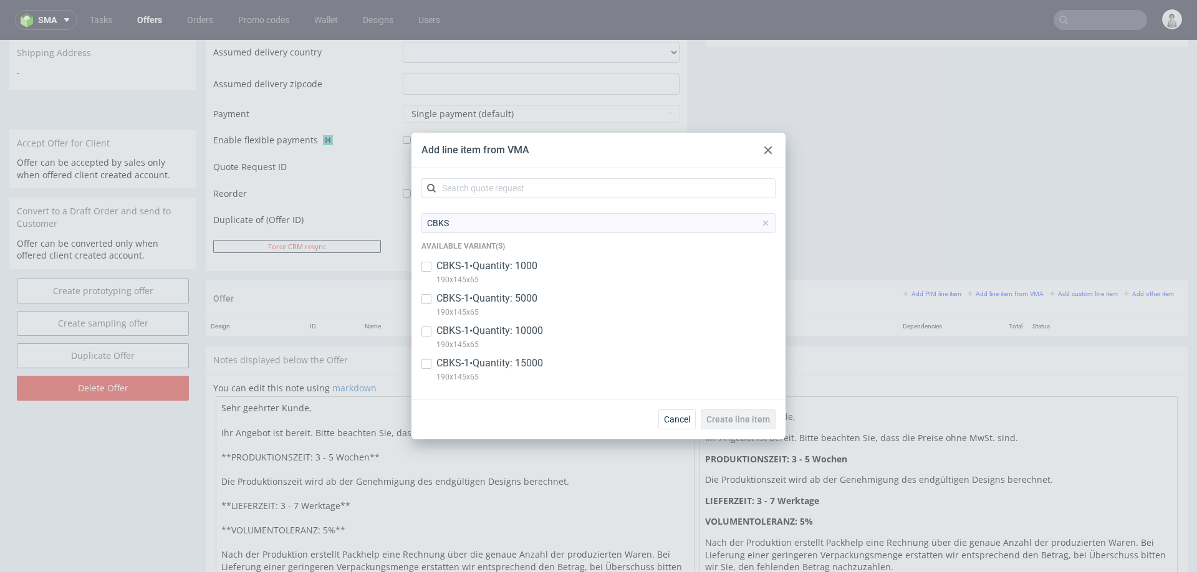
click at [478, 268] on p "CBKS-1 • Quantity: 1000" at bounding box center [486, 266] width 101 height 14
checkbox input "true"
click at [467, 304] on p "CBKS-1 • Quantity: 5000" at bounding box center [486, 299] width 101 height 14
checkbox input "true"
drag, startPoint x: 455, startPoint y: 334, endPoint x: 443, endPoint y: 351, distance: 21.1
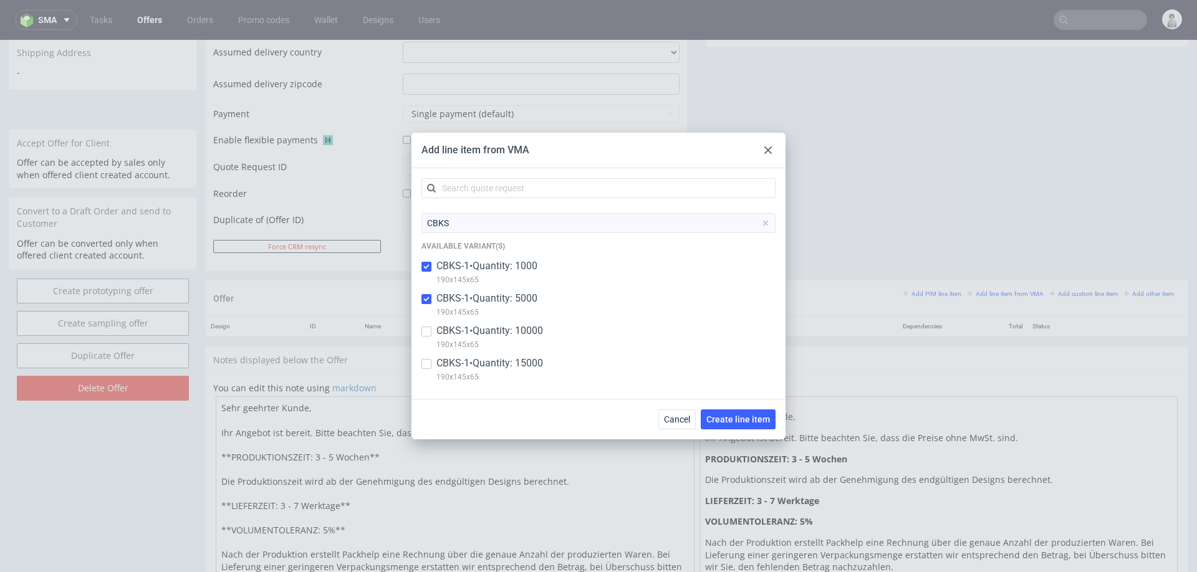
click at [455, 334] on p "CBKS-1 • Quantity: 10000" at bounding box center [489, 331] width 107 height 14
checkbox input "true"
click at [441, 363] on p "CBKS-1 • Quantity: 15000" at bounding box center [489, 364] width 107 height 14
checkbox input "true"
click at [748, 424] on span "Create line item" at bounding box center [738, 419] width 64 height 9
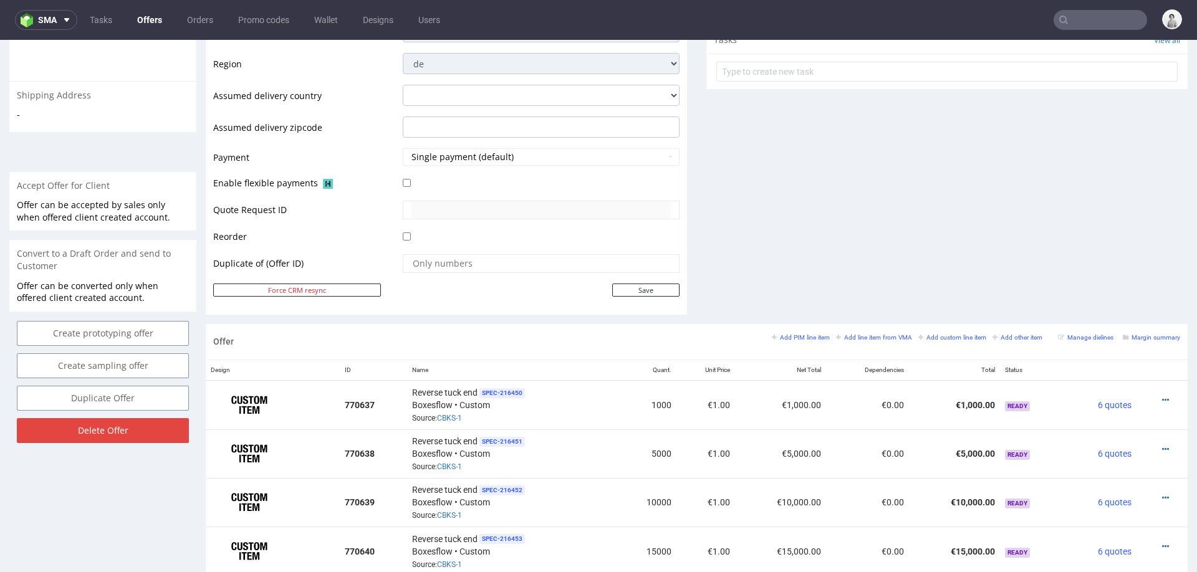
scroll to position [546, 0]
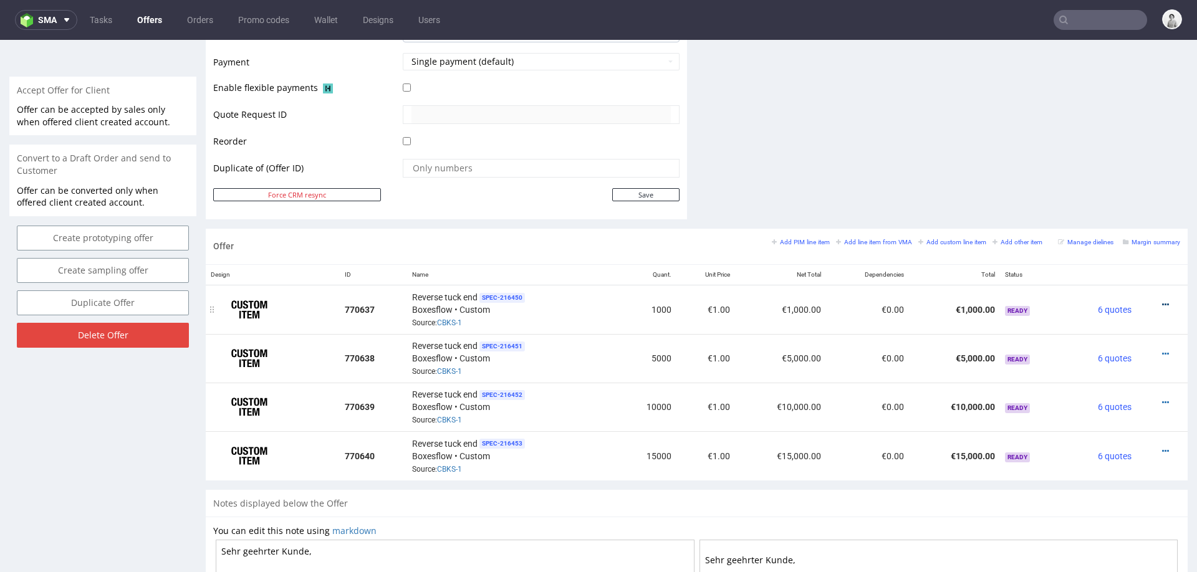
click at [1162, 301] on icon at bounding box center [1165, 305] width 7 height 9
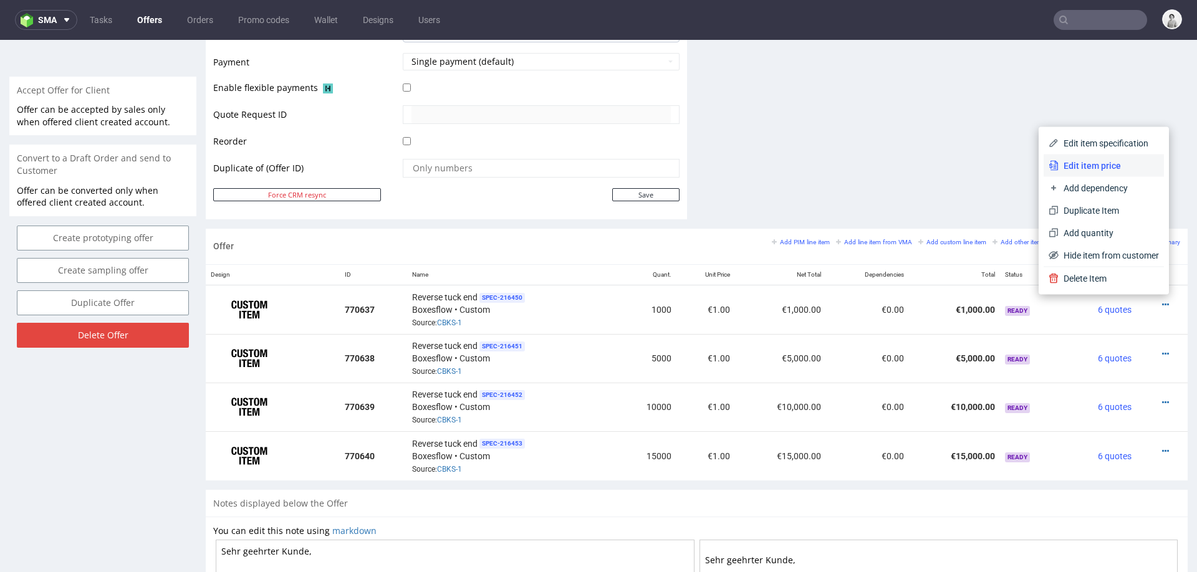
click at [1081, 168] on span "Edit item price" at bounding box center [1109, 166] width 100 height 12
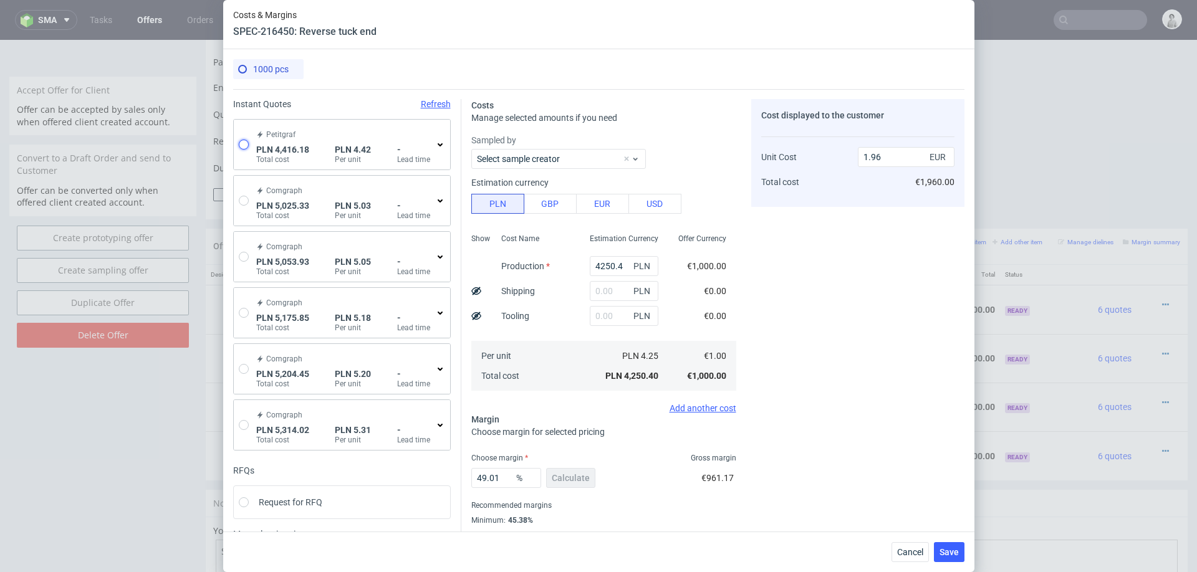
click at [246, 145] on input "radio" at bounding box center [244, 145] width 10 height 10
radio input "true"
radio input "false"
type input "3423.1500000000005"
type input "993.03"
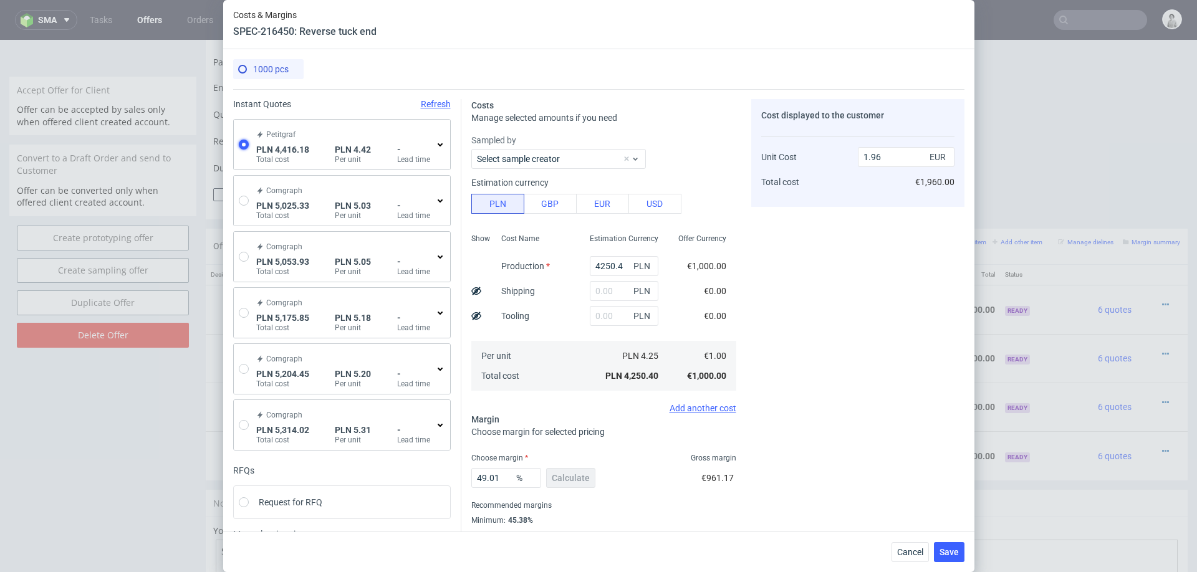
type input "1.04"
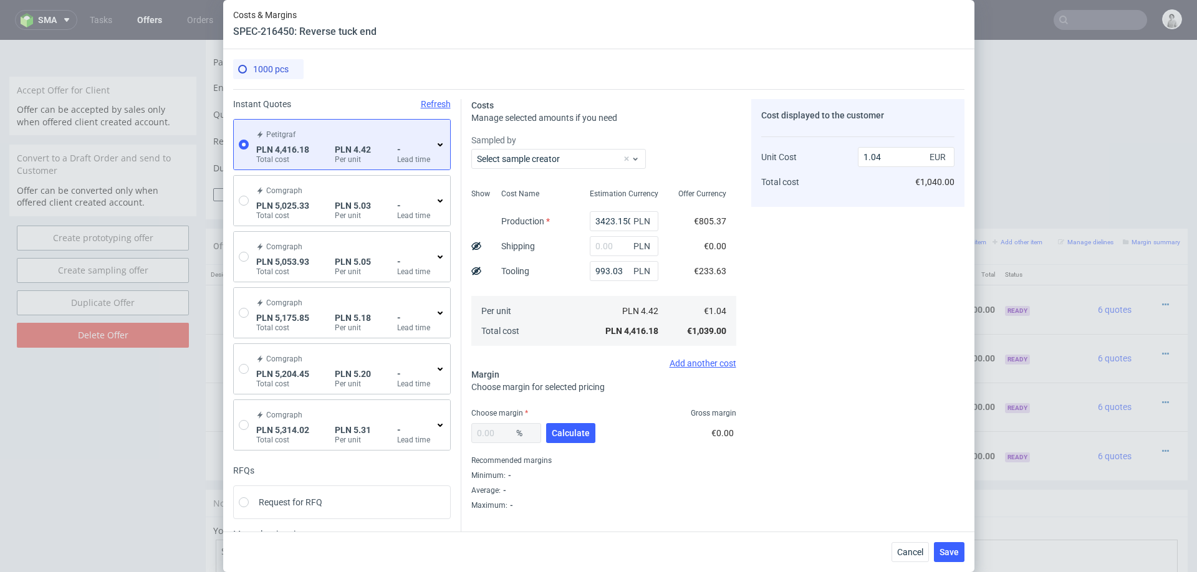
click at [431, 146] on div "- Lead time" at bounding box center [415, 155] width 36 height 20
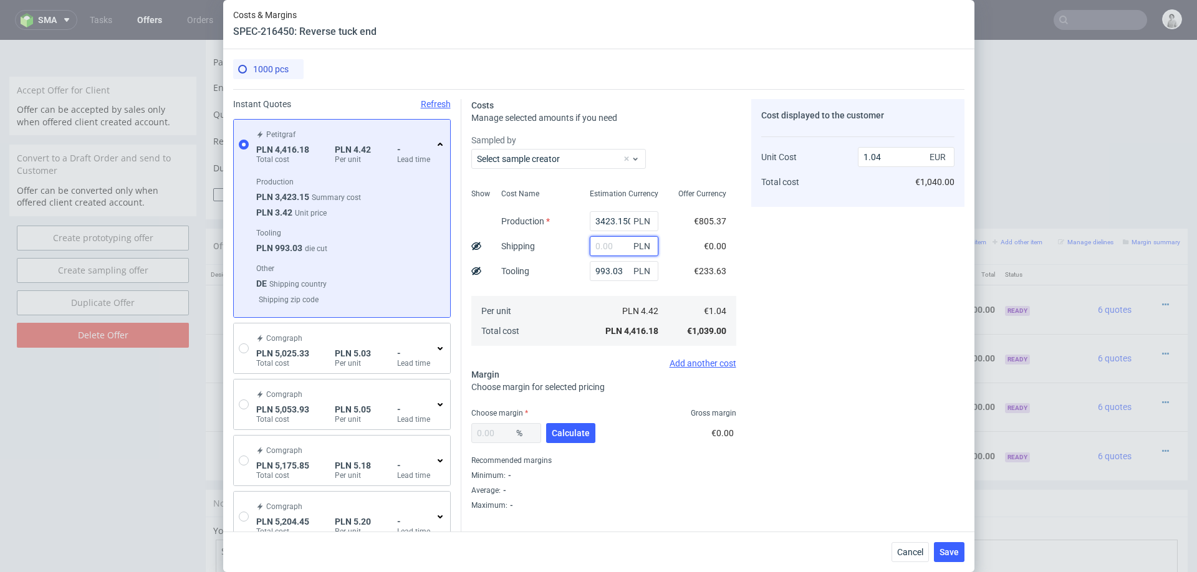
click at [622, 249] on input "text" at bounding box center [624, 246] width 69 height 20
type input "150"
type input "1.08"
type input "150"
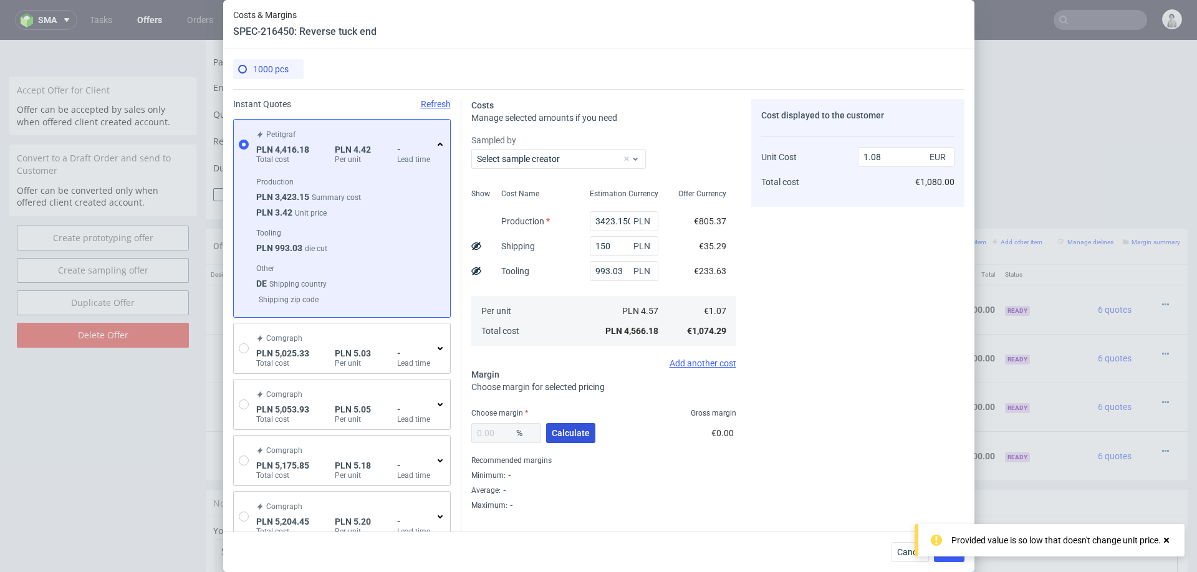
click at [567, 436] on span "Calculate" at bounding box center [571, 433] width 38 height 9
type input "38.9"
type input "1.76"
click at [506, 436] on input "38.9" at bounding box center [506, 433] width 70 height 20
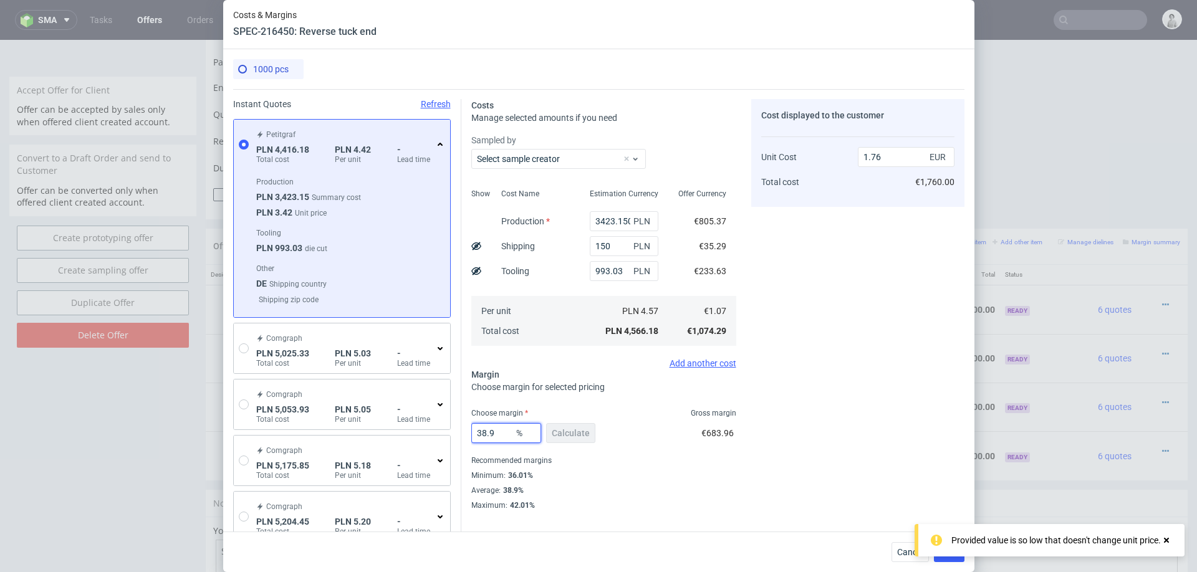
click at [506, 436] on input "38.9" at bounding box center [506, 433] width 70 height 20
type input "37"
type input "1.71"
type input "37"
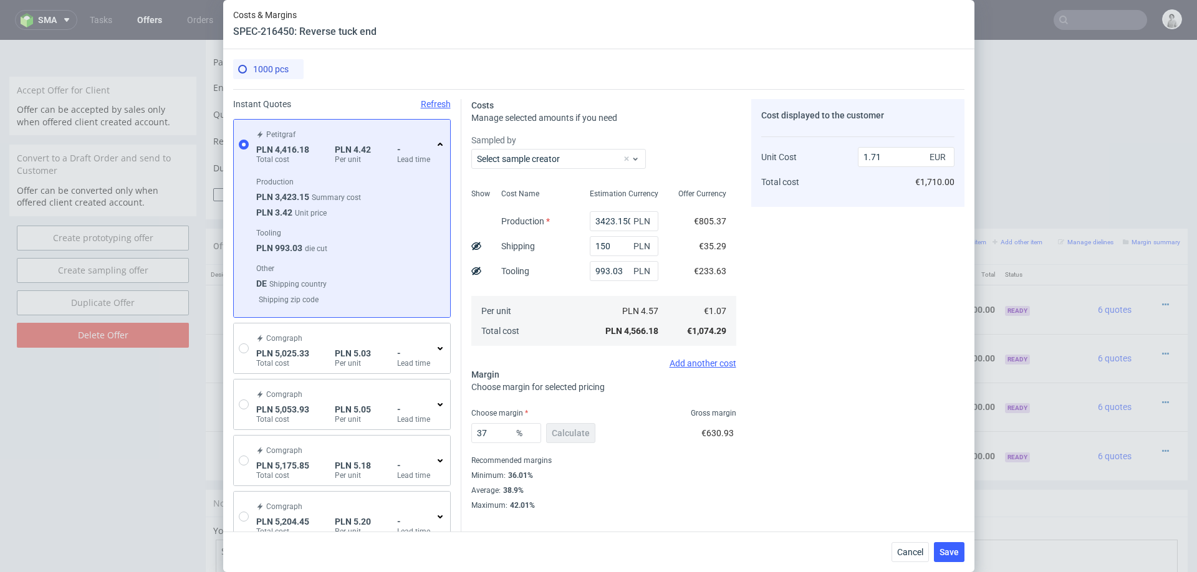
click at [898, 410] on div "Cost displayed to the customer Unit Cost Total cost 1.71 EUR €1,710.00" at bounding box center [857, 305] width 213 height 412
click at [950, 552] on span "Save" at bounding box center [949, 552] width 19 height 9
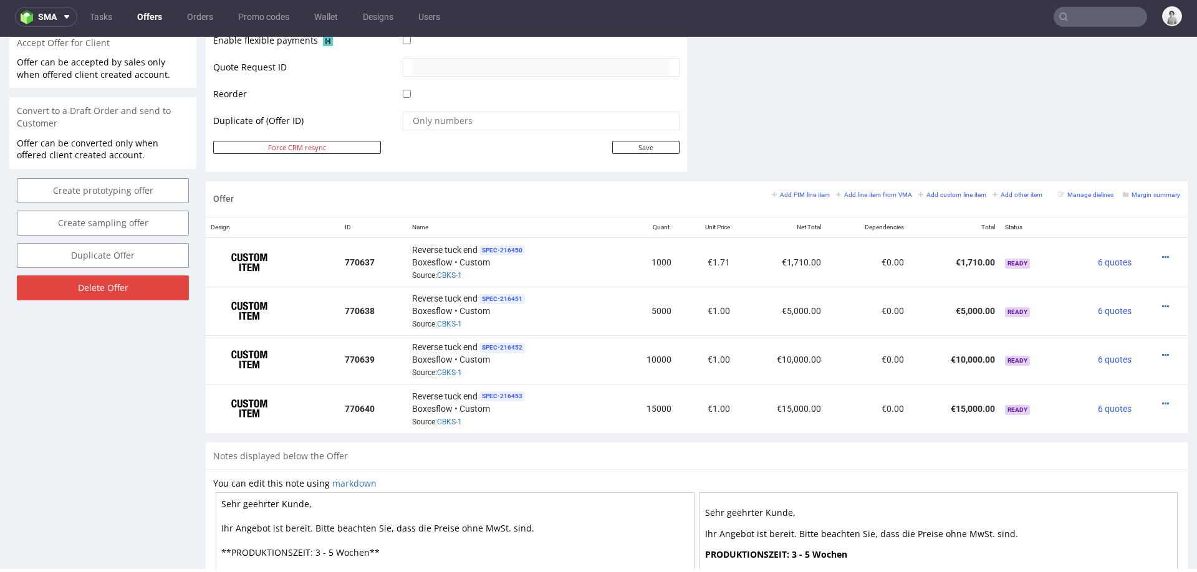
scroll to position [585, 0]
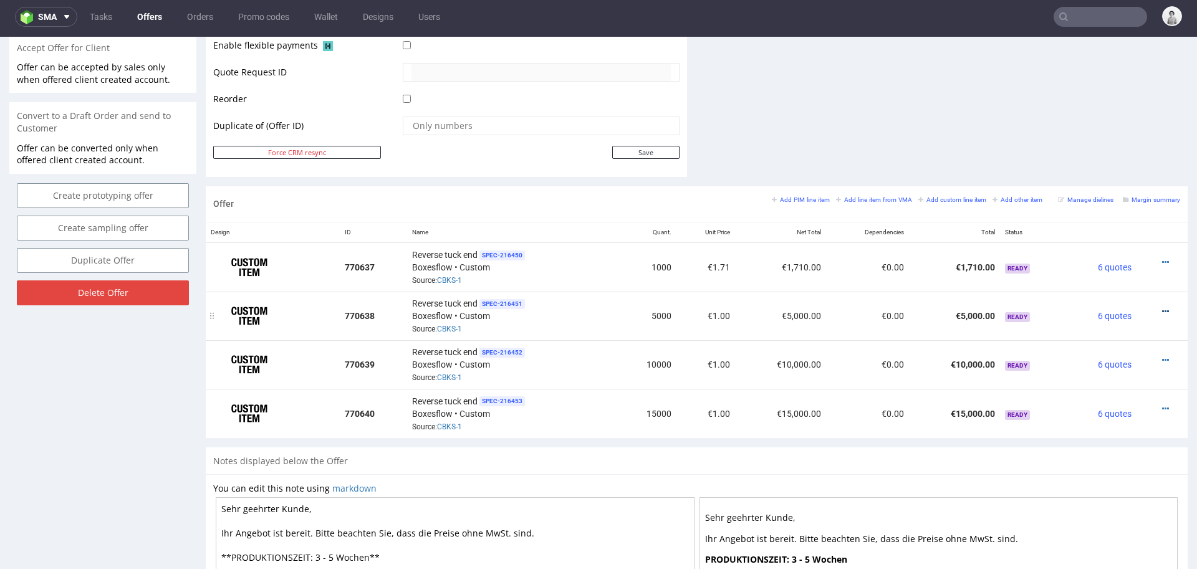
click at [1162, 307] on icon at bounding box center [1165, 311] width 7 height 9
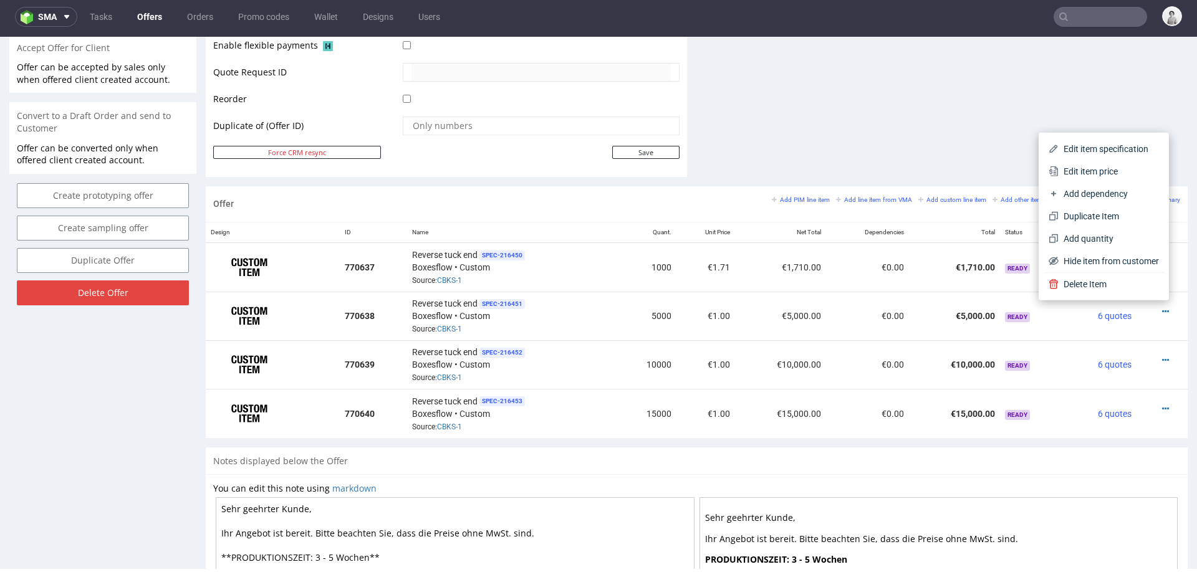
click at [1095, 171] on span "Edit item price" at bounding box center [1109, 171] width 100 height 12
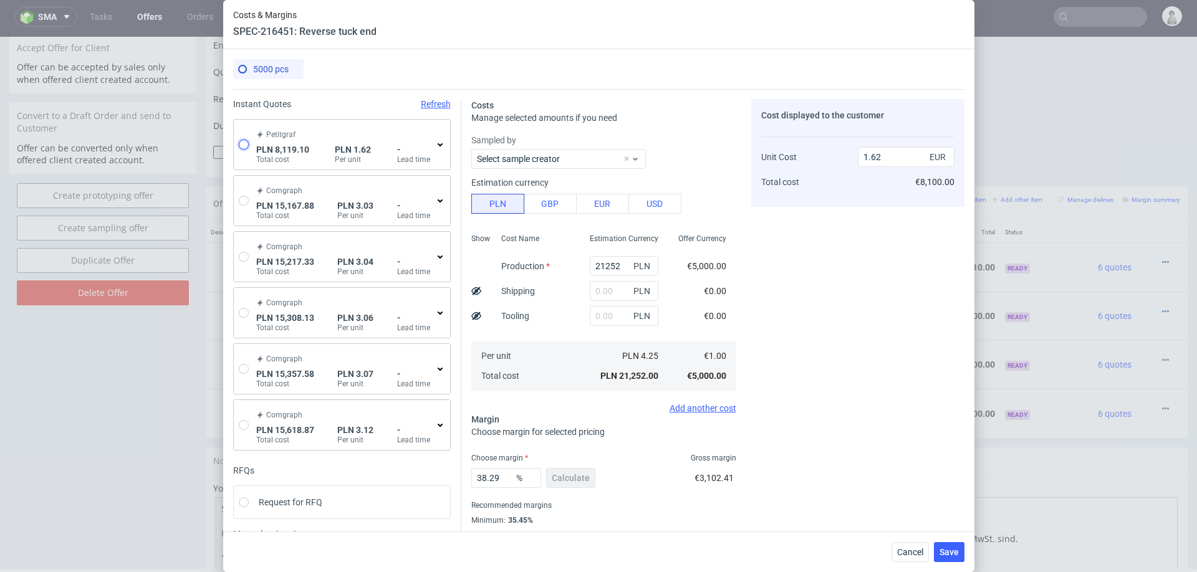
click at [239, 149] on input "radio" at bounding box center [244, 145] width 10 height 10
radio input "true"
radio input "false"
type input "6560"
type input "1559.1"
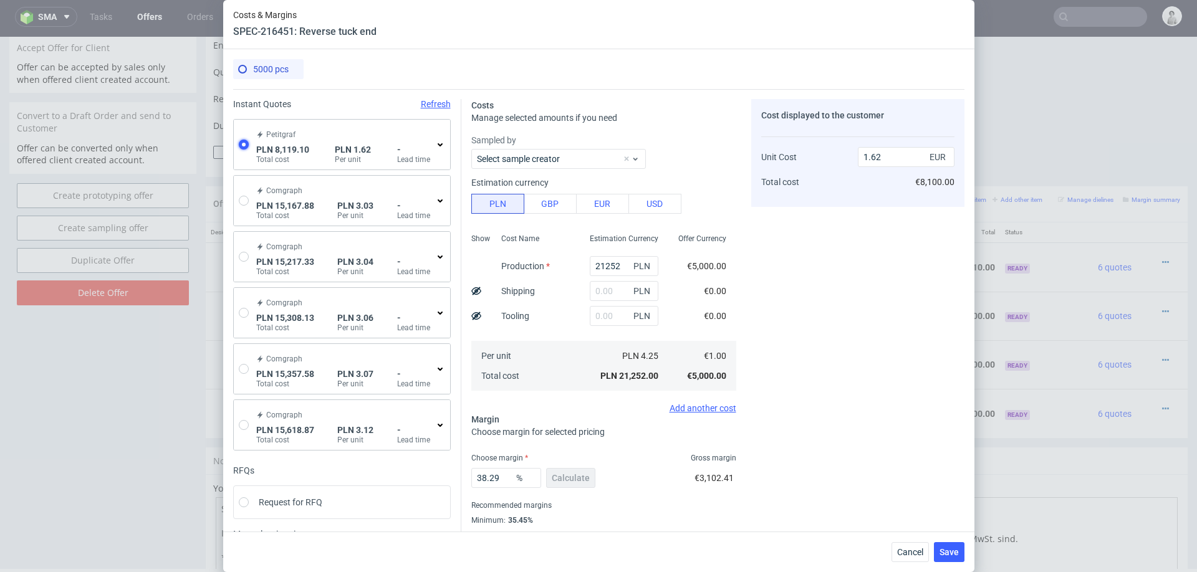
type input "0.38"
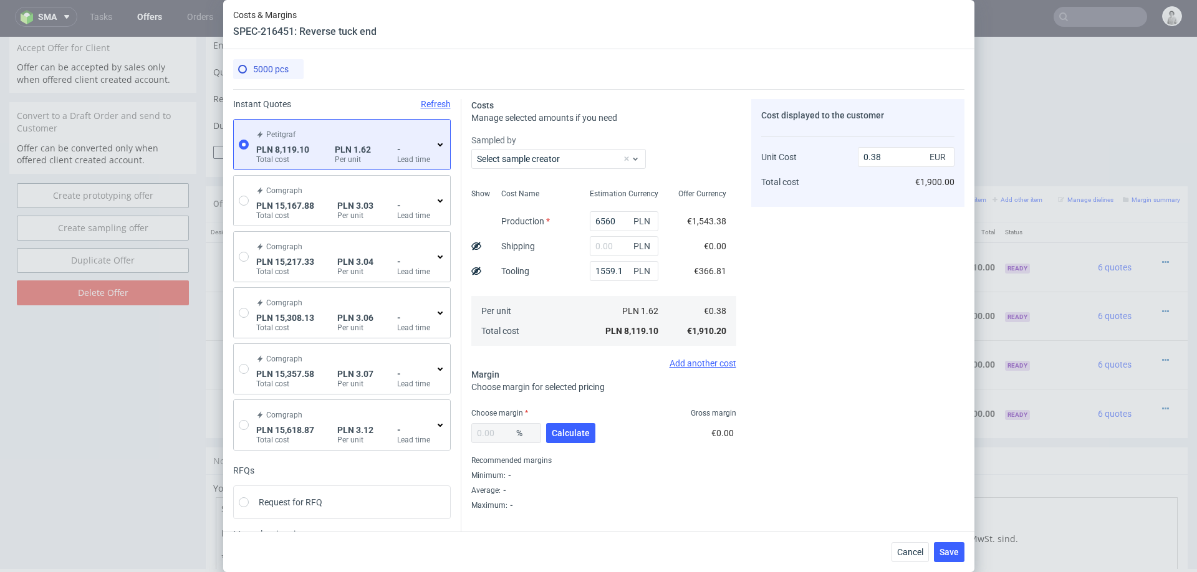
click at [438, 148] on icon at bounding box center [440, 145] width 10 height 10
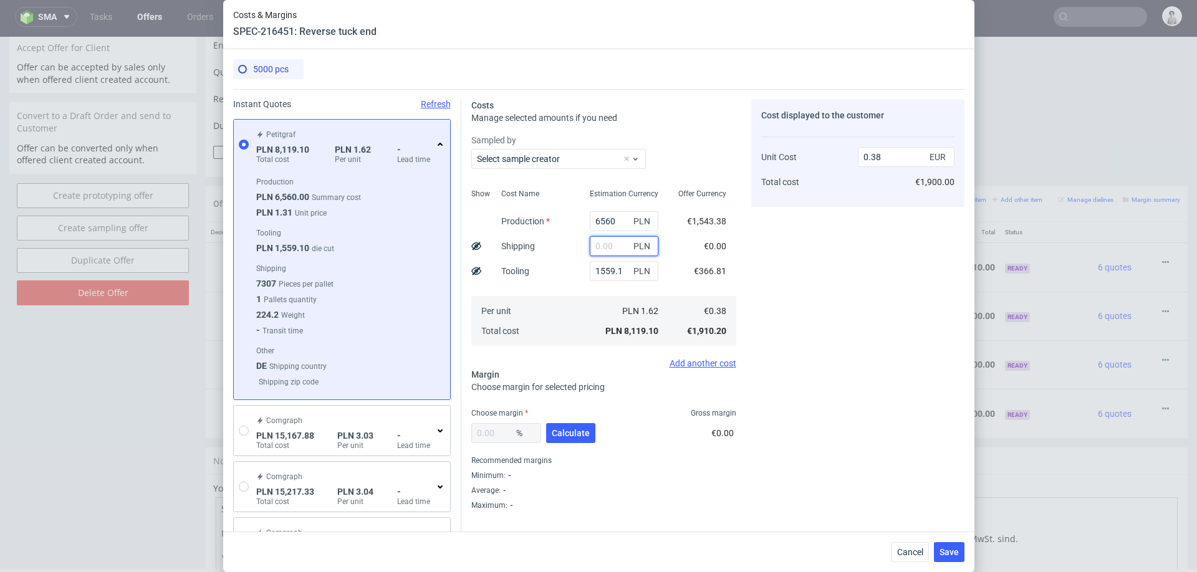
click at [627, 243] on input "text" at bounding box center [624, 246] width 69 height 20
type input "420"
type input "0.4"
type input "420"
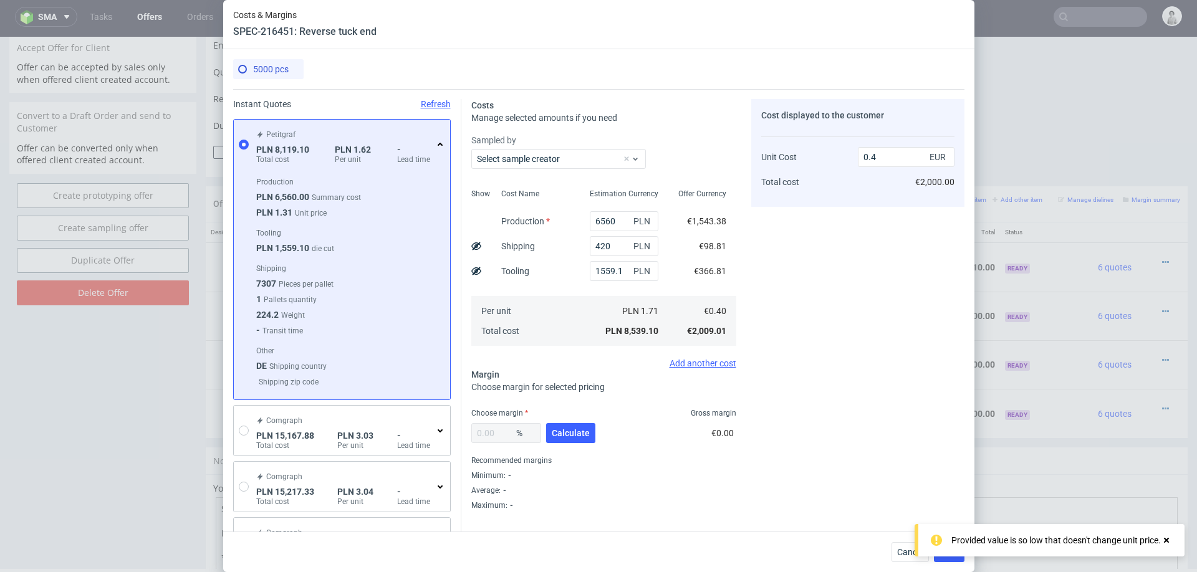
click at [881, 310] on div "Cost displayed to the customer Unit Cost Total cost 0.4 EUR €2,000.00" at bounding box center [857, 305] width 213 height 412
click at [564, 421] on div "% Calculate" at bounding box center [534, 435] width 127 height 35
click at [562, 437] on span "Calculate" at bounding box center [571, 433] width 38 height 9
type input "34.73"
type input "0.61"
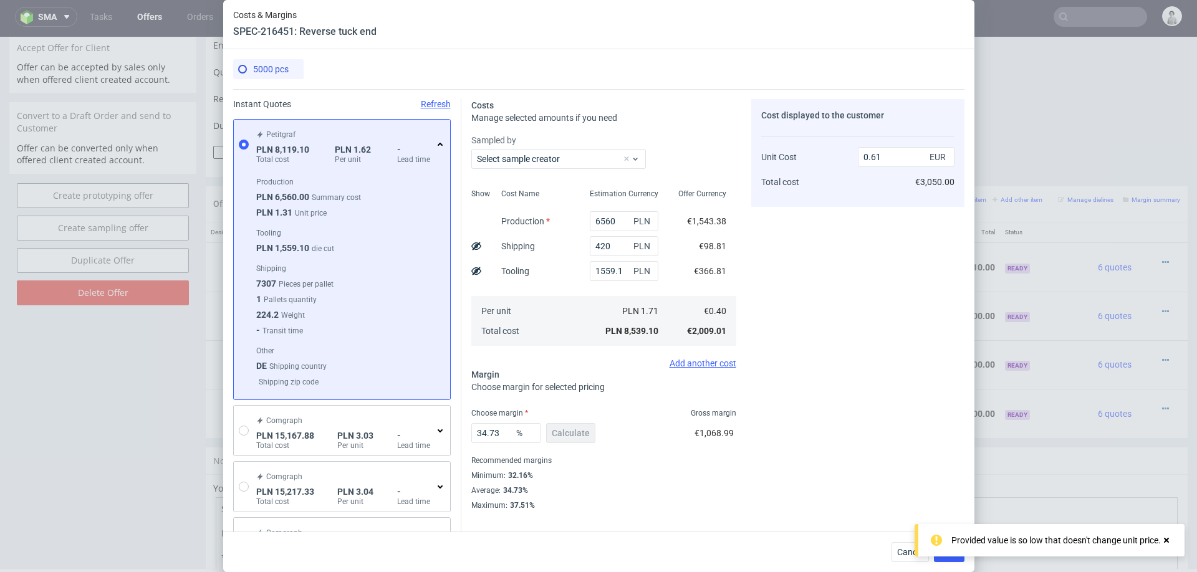
click at [497, 444] on div "34.73 % Calculate" at bounding box center [534, 435] width 127 height 35
click at [500, 431] on input "34.73" at bounding box center [506, 433] width 70 height 20
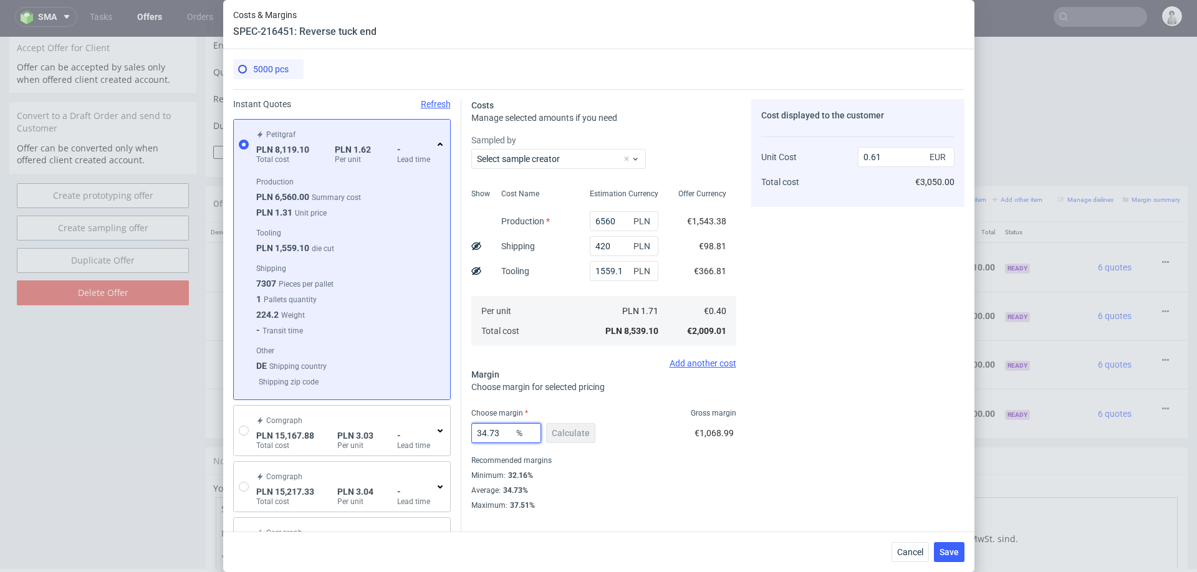
click at [499, 431] on input "34.73" at bounding box center [506, 433] width 70 height 20
type input "33"
type input "0.6"
type input "33"
click at [789, 432] on div "Cost displayed to the customer Unit Cost Total cost 0.6 EUR €3,000.00" at bounding box center [857, 305] width 213 height 412
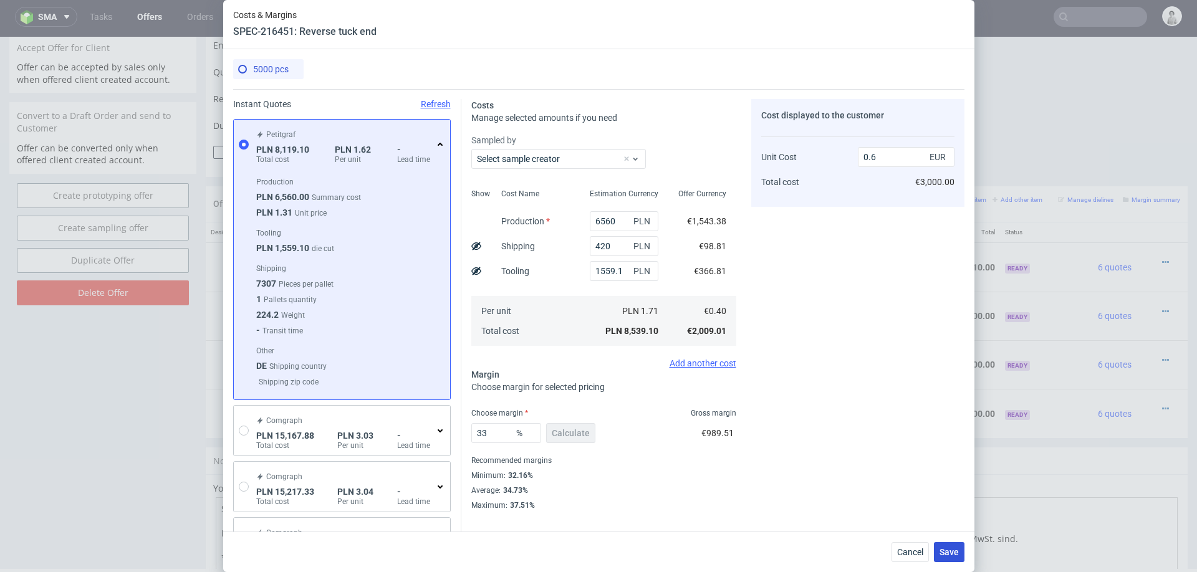
click at [947, 554] on span "Save" at bounding box center [949, 552] width 19 height 9
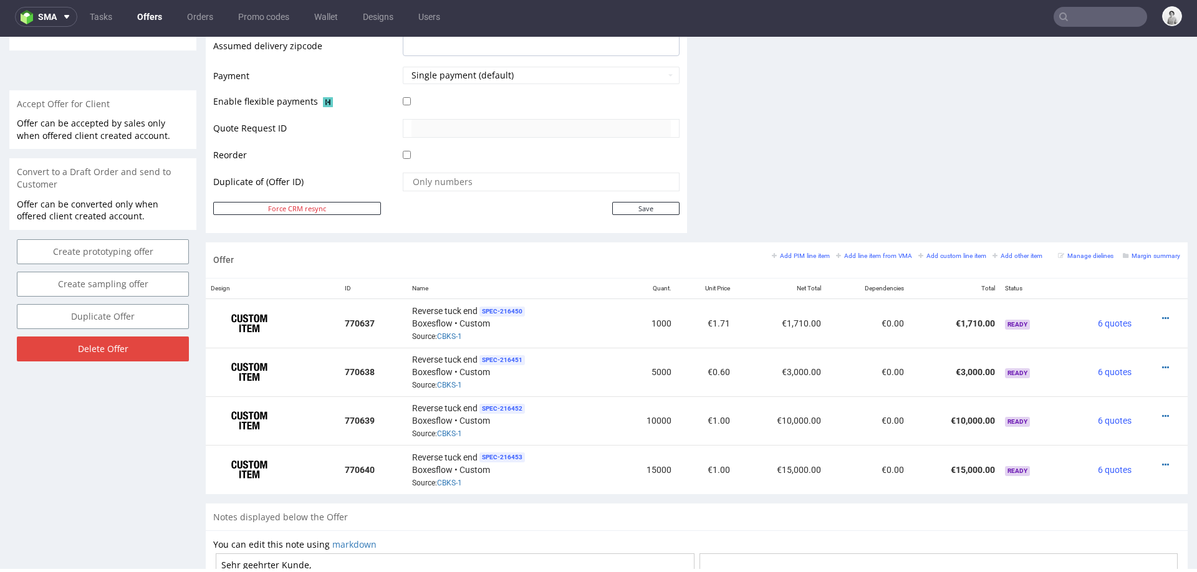
scroll to position [531, 0]
click at [1162, 411] on icon at bounding box center [1165, 415] width 7 height 9
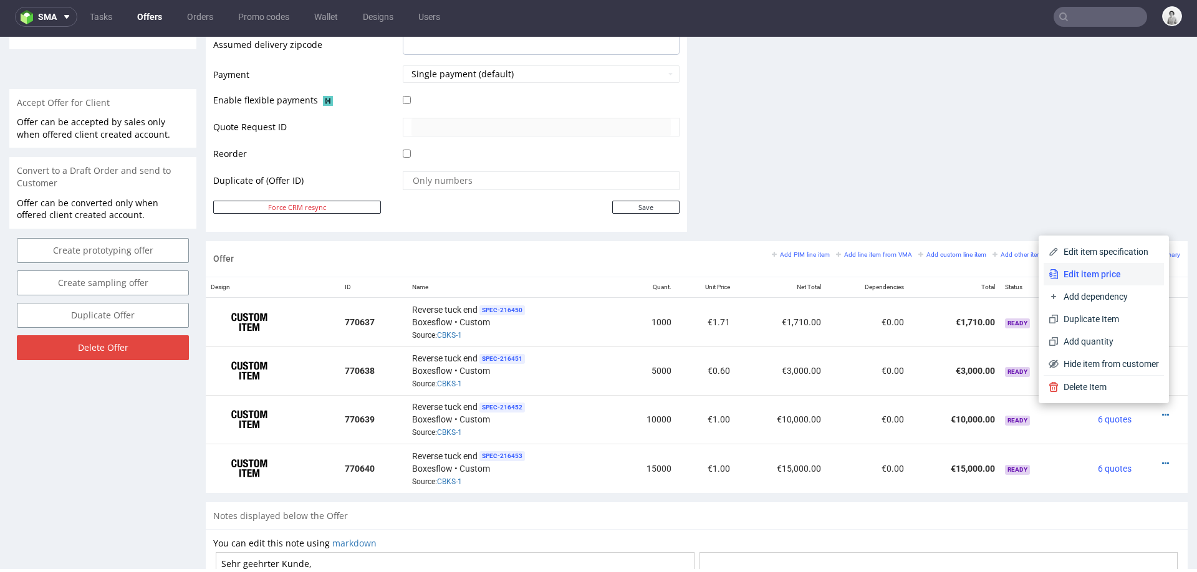
click at [1104, 280] on span "Edit item price" at bounding box center [1109, 274] width 100 height 12
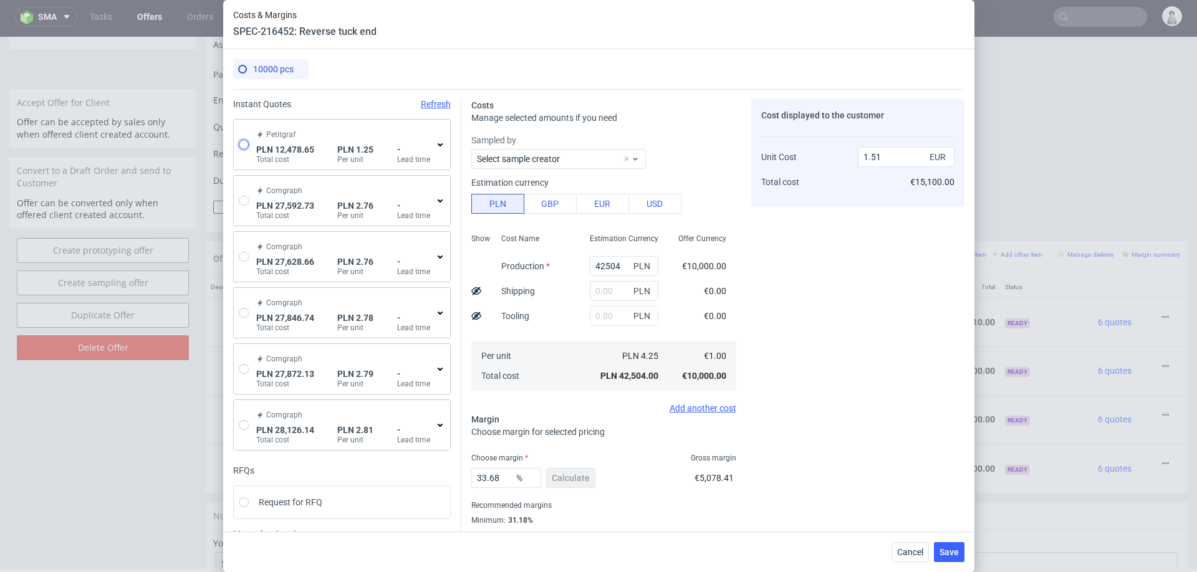
click at [244, 145] on input "radio" at bounding box center [244, 145] width 10 height 10
radio input "true"
radio input "false"
type input "10919.55"
type input "1559.1"
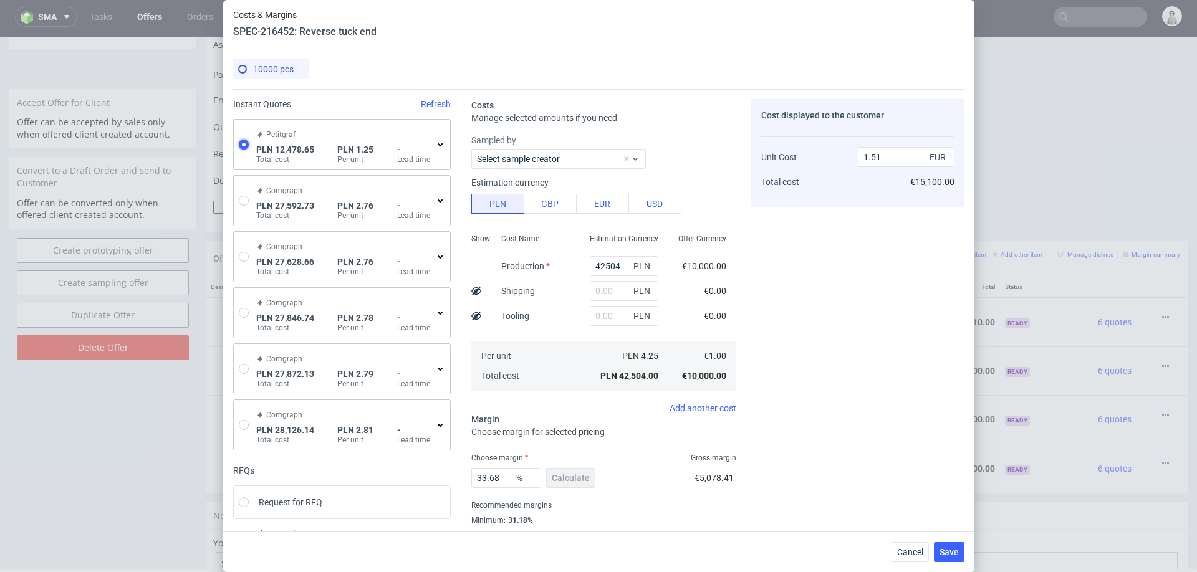
type input "0.3"
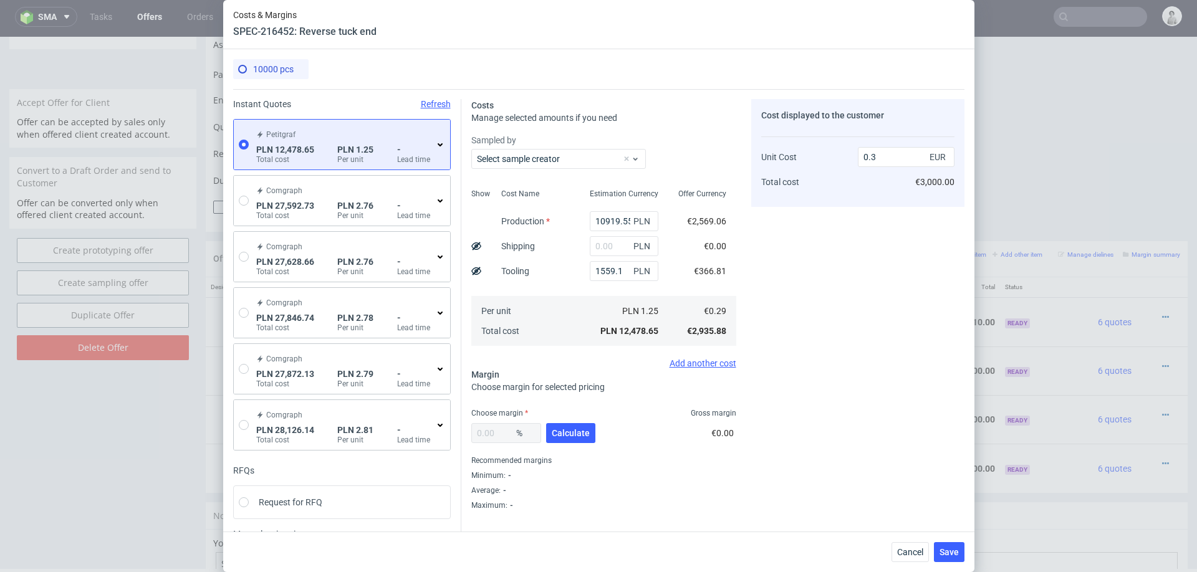
click at [441, 147] on icon at bounding box center [440, 145] width 10 height 10
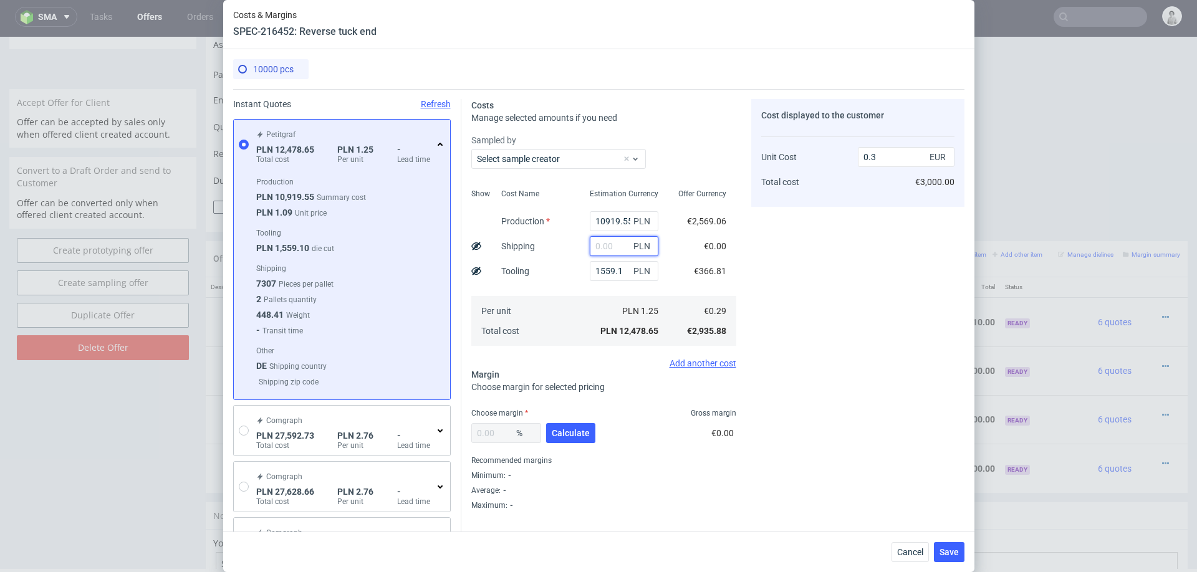
click at [607, 247] on input "text" at bounding box center [624, 246] width 69 height 20
type input "650"
type input "0.32"
type input "650"
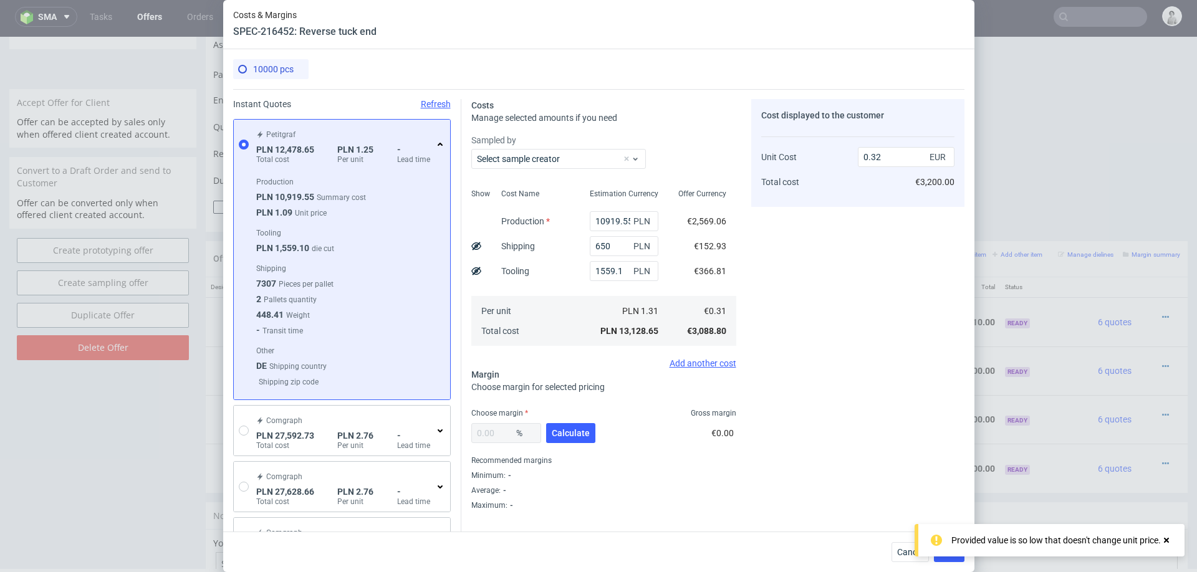
drag, startPoint x: 938, startPoint y: 271, endPoint x: 629, endPoint y: 383, distance: 329.0
click at [938, 271] on div "Cost displayed to the customer Unit Cost Total cost 0.32 EUR €3,200.00" at bounding box center [857, 305] width 213 height 412
click at [568, 423] on button "Calculate" at bounding box center [570, 433] width 49 height 20
type input "31.86"
type input "0.46"
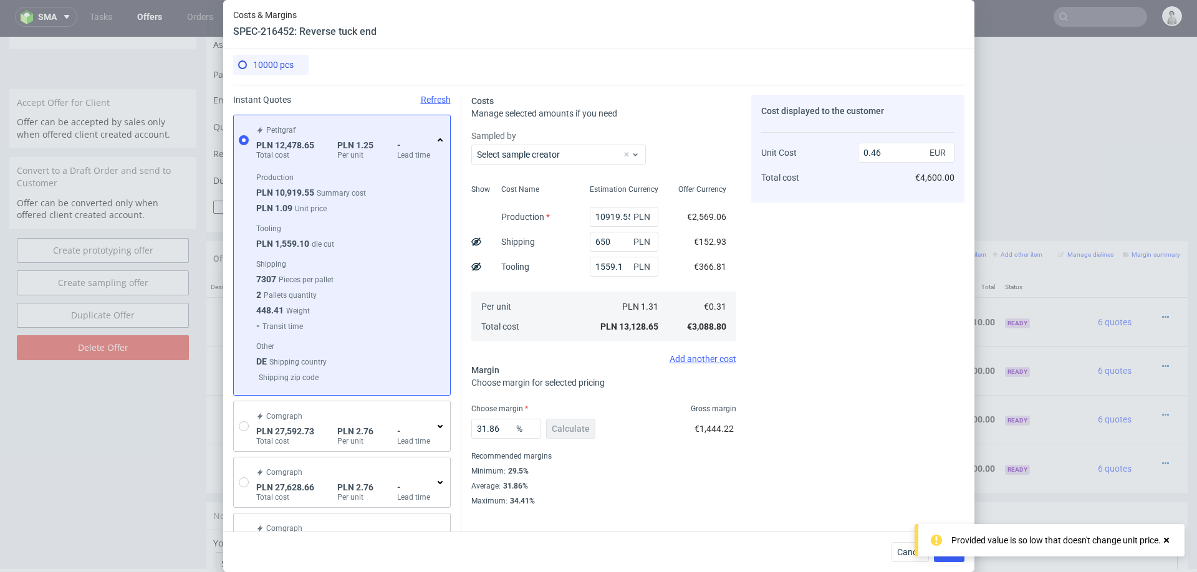
scroll to position [6, 0]
click at [501, 426] on input "31.86" at bounding box center [506, 428] width 70 height 20
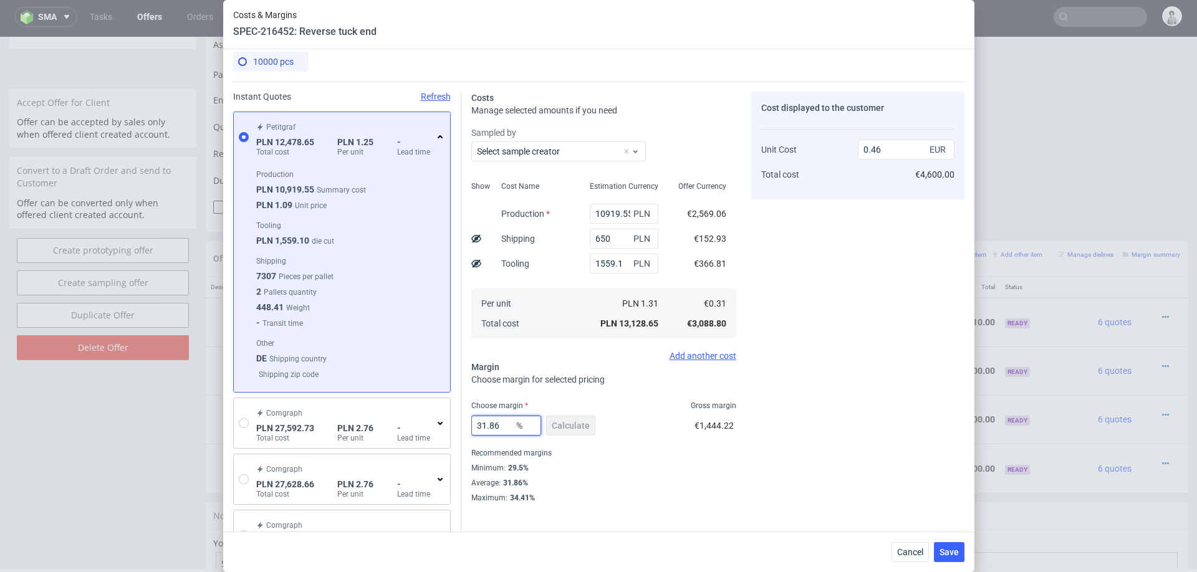
type input "3"
type input "0.33"
type input "30"
type input "0.45"
type input "30"
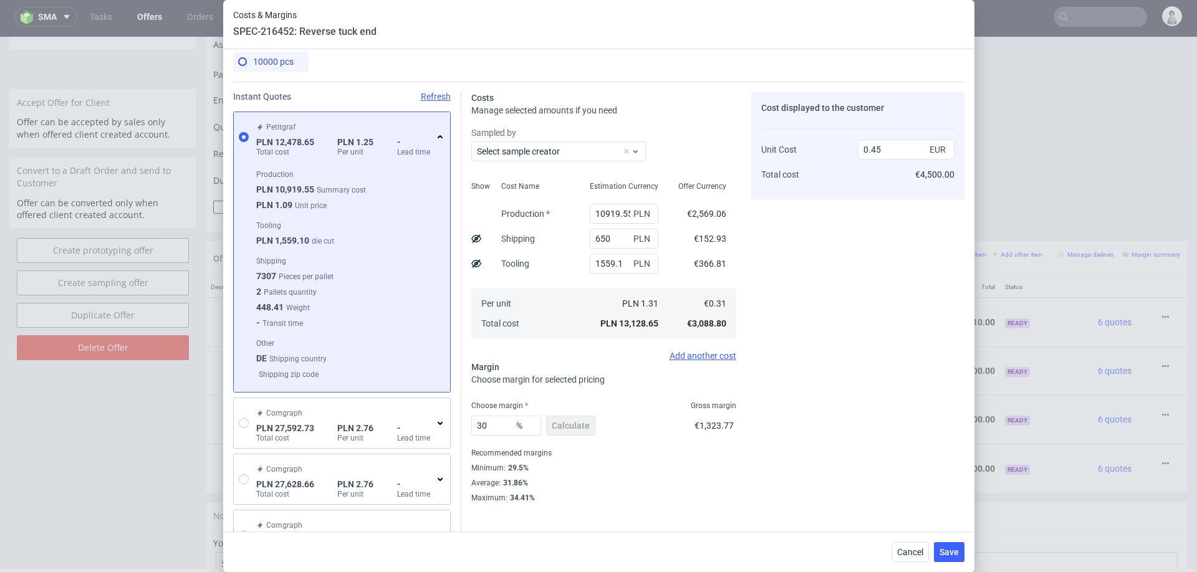
scroll to position [6, 0]
click at [904, 428] on div "Cost displayed to the customer Unit Cost Total cost 0.45 EUR €4,500.00" at bounding box center [857, 300] width 213 height 412
drag, startPoint x: 950, startPoint y: 552, endPoint x: 950, endPoint y: 522, distance: 29.9
click at [950, 551] on span "Save" at bounding box center [949, 552] width 19 height 9
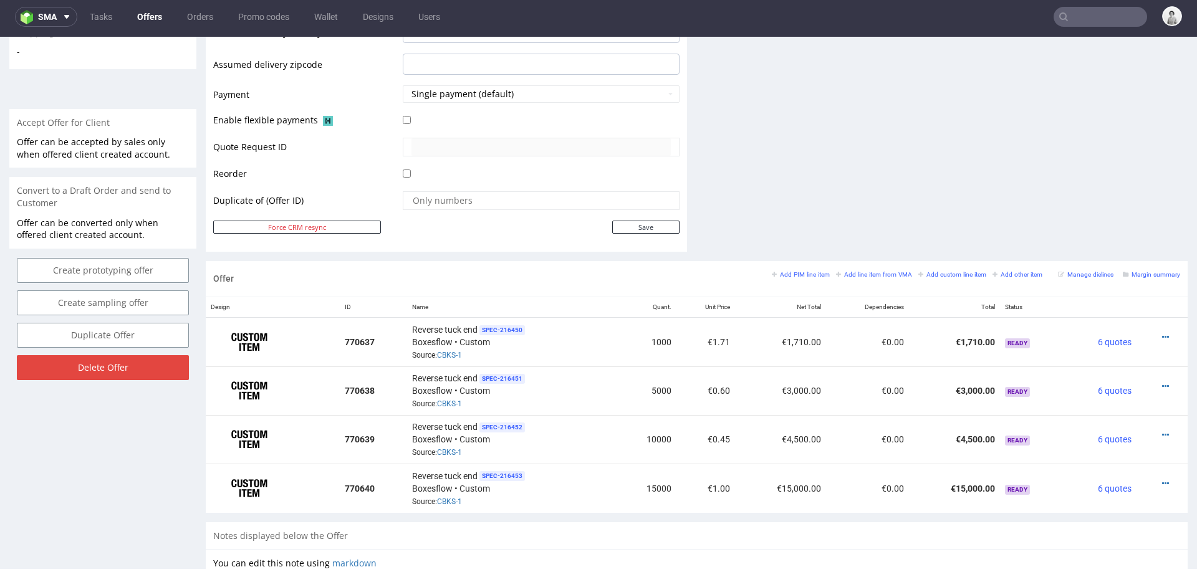
scroll to position [775, 0]
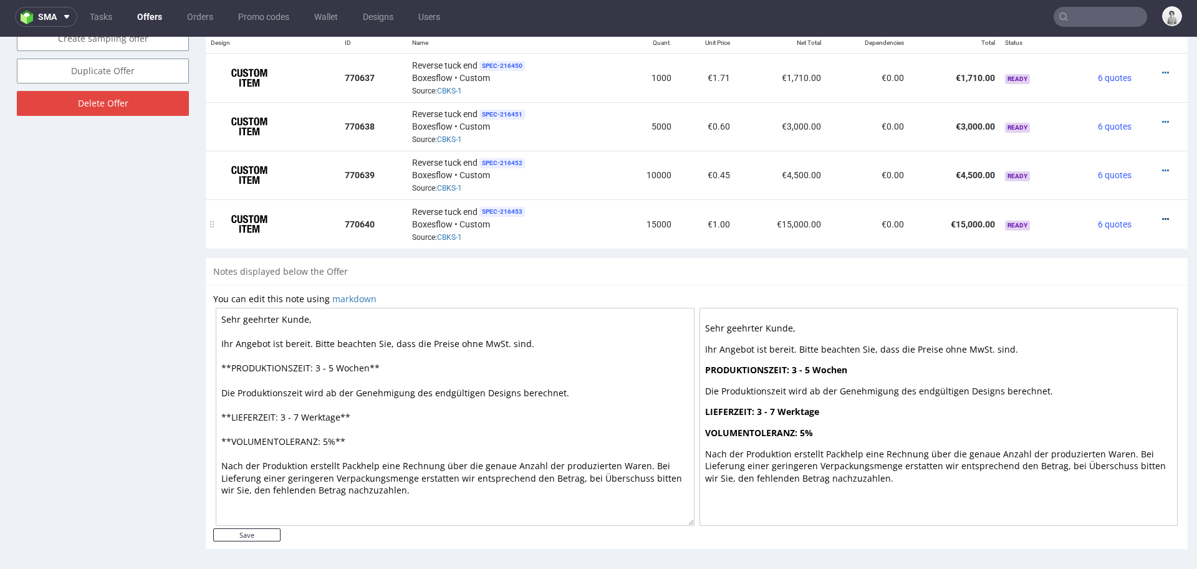
click at [1162, 215] on icon at bounding box center [1165, 219] width 7 height 9
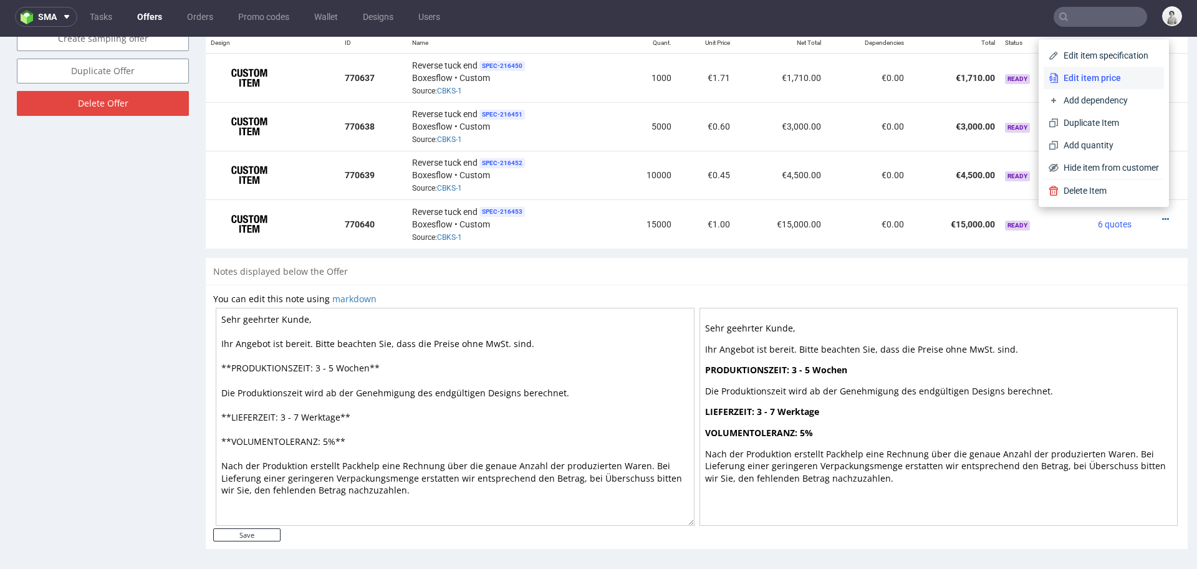
click at [1074, 70] on li "Edit item price" at bounding box center [1104, 78] width 120 height 22
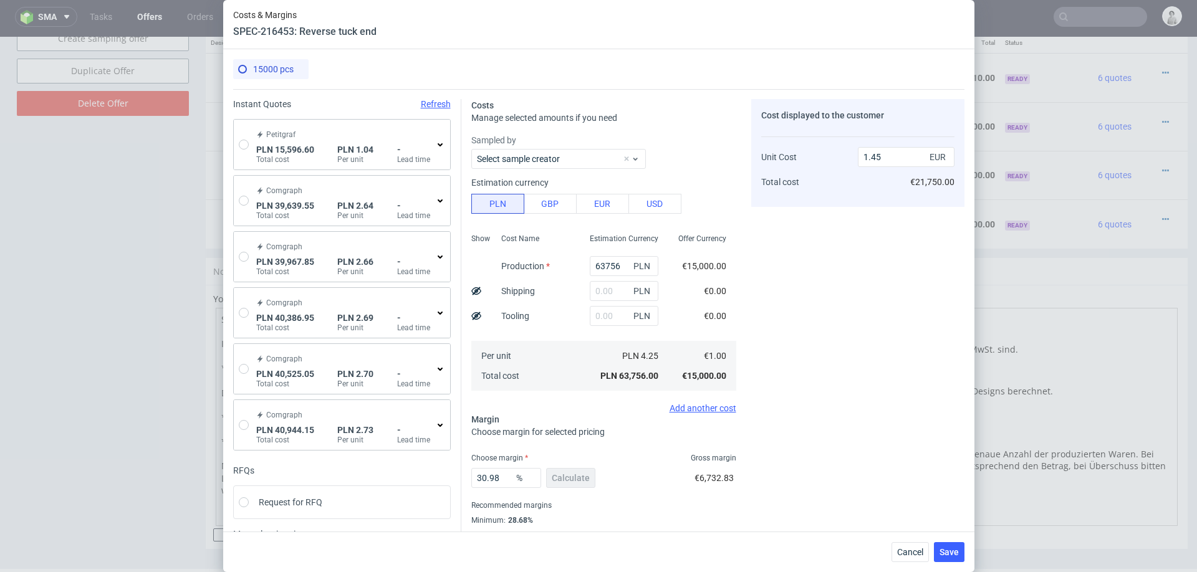
click at [248, 143] on div "Petitgraf PLN 15,596.60 Total cost PLN 1.04 Per unit - Lead time" at bounding box center [342, 145] width 216 height 50
click at [246, 145] on input "radio" at bounding box center [244, 145] width 10 height 10
radio input "true"
radio input "false"
type input "14037.5"
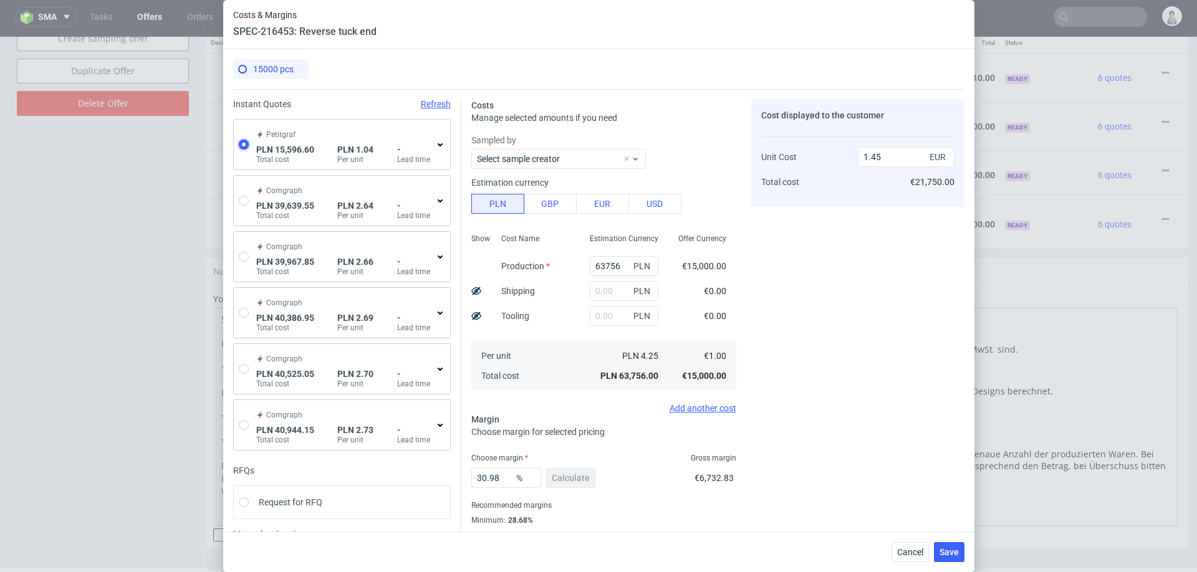
type input "1559.1"
type input "0.24"
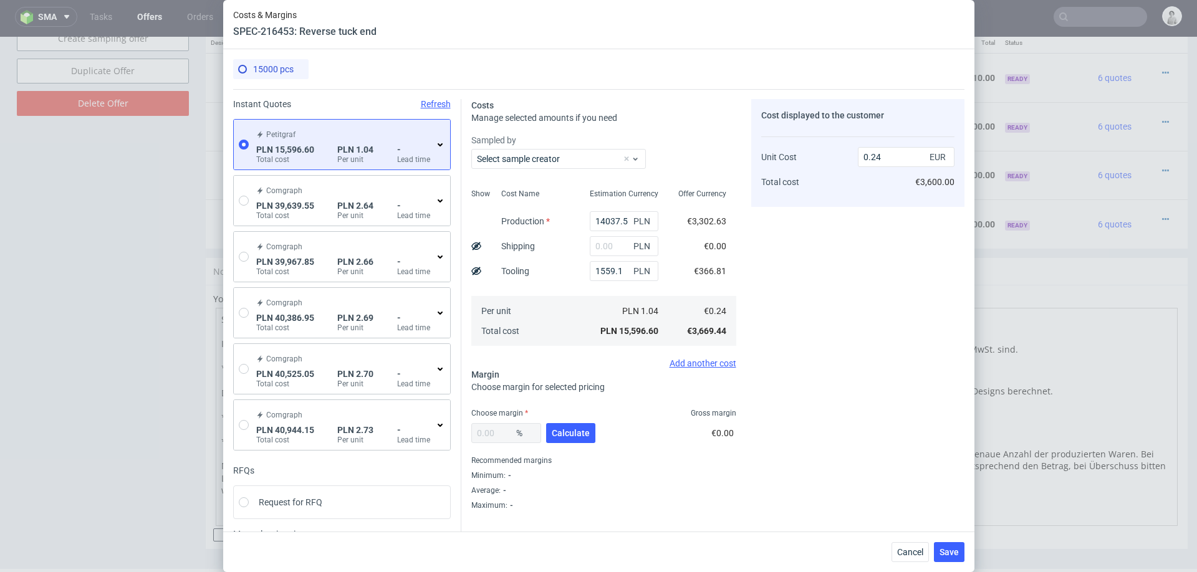
click at [436, 146] on icon at bounding box center [440, 145] width 10 height 10
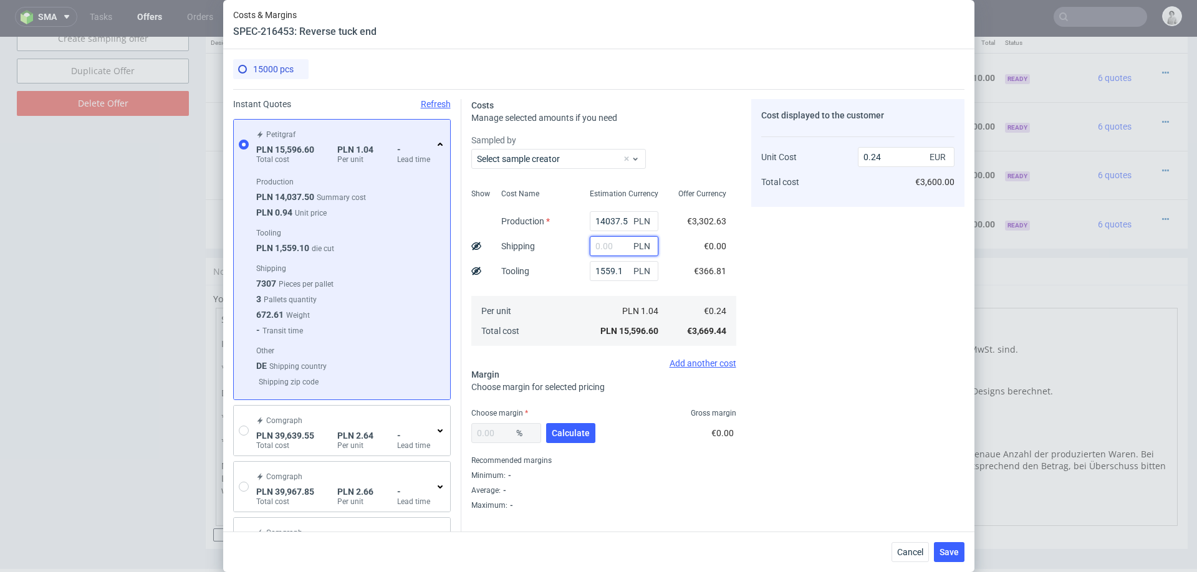
click at [611, 243] on input "text" at bounding box center [624, 246] width 69 height 20
type input "700"
type input "0.25"
click at [608, 244] on input "700" at bounding box center [624, 246] width 69 height 20
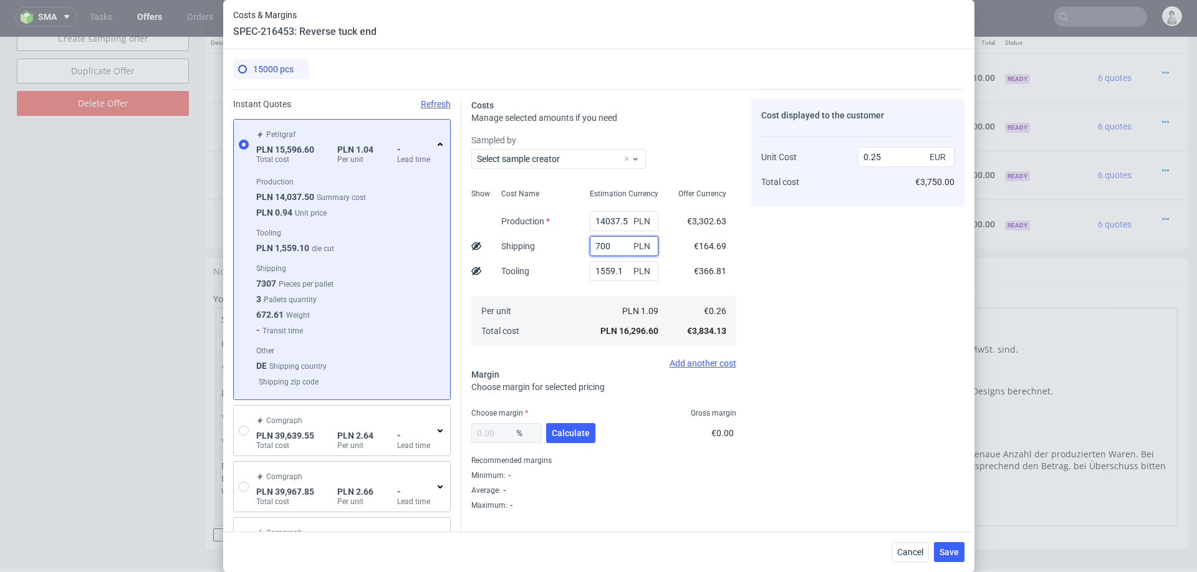
click at [608, 244] on input "700" at bounding box center [624, 246] width 69 height 20
type input "800"
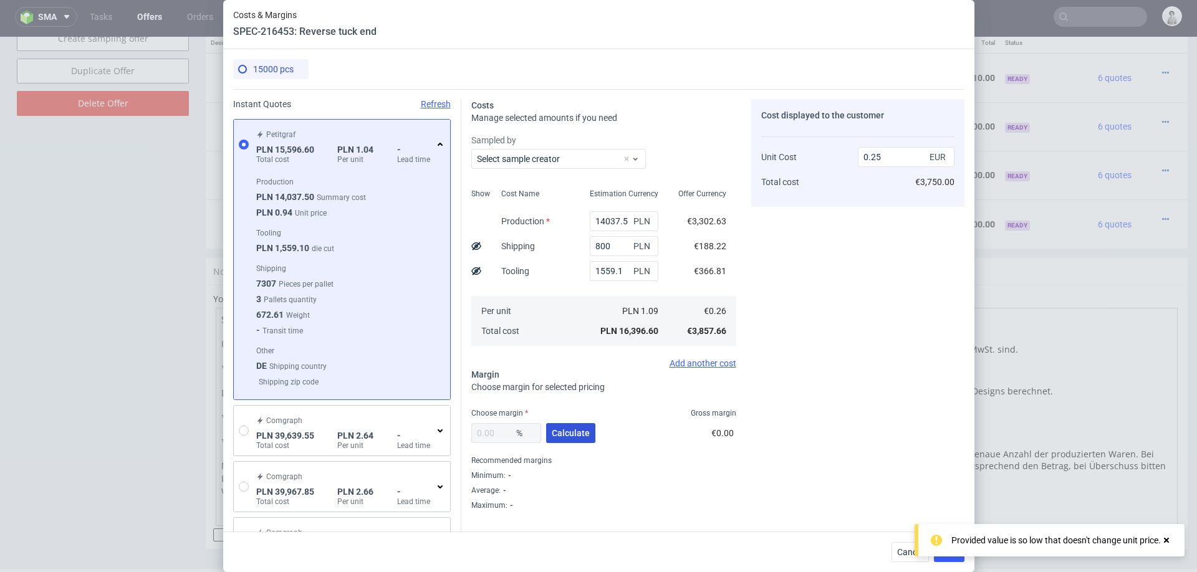
click at [569, 432] on span "Calculate" at bounding box center [571, 433] width 38 height 9
type input "30.38"
type input "0.36"
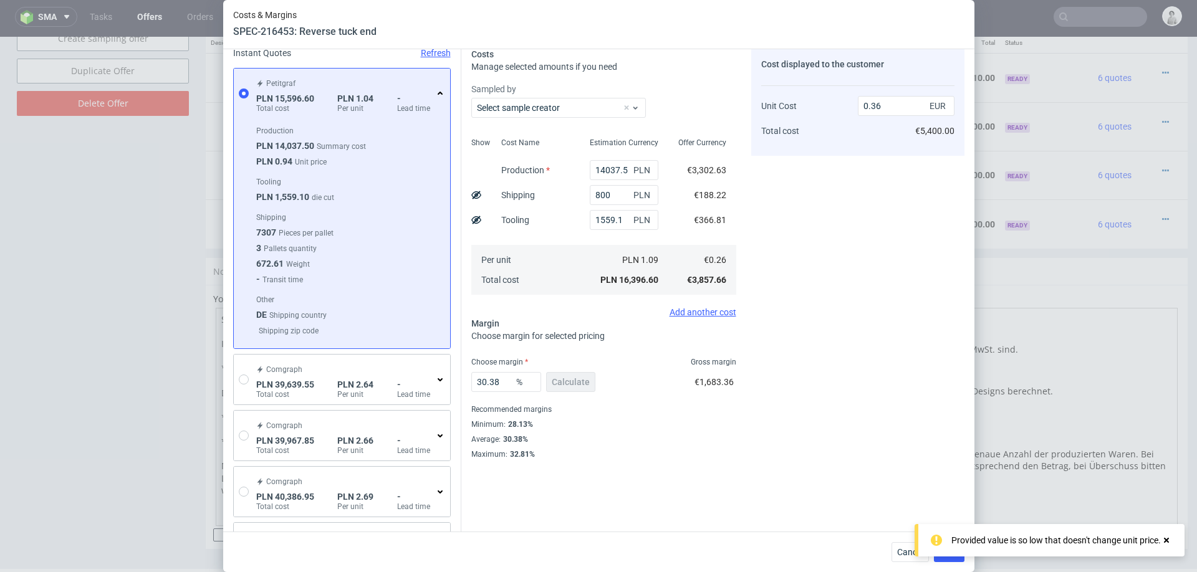
scroll to position [49, 0]
click at [952, 546] on button "Save" at bounding box center [949, 552] width 31 height 20
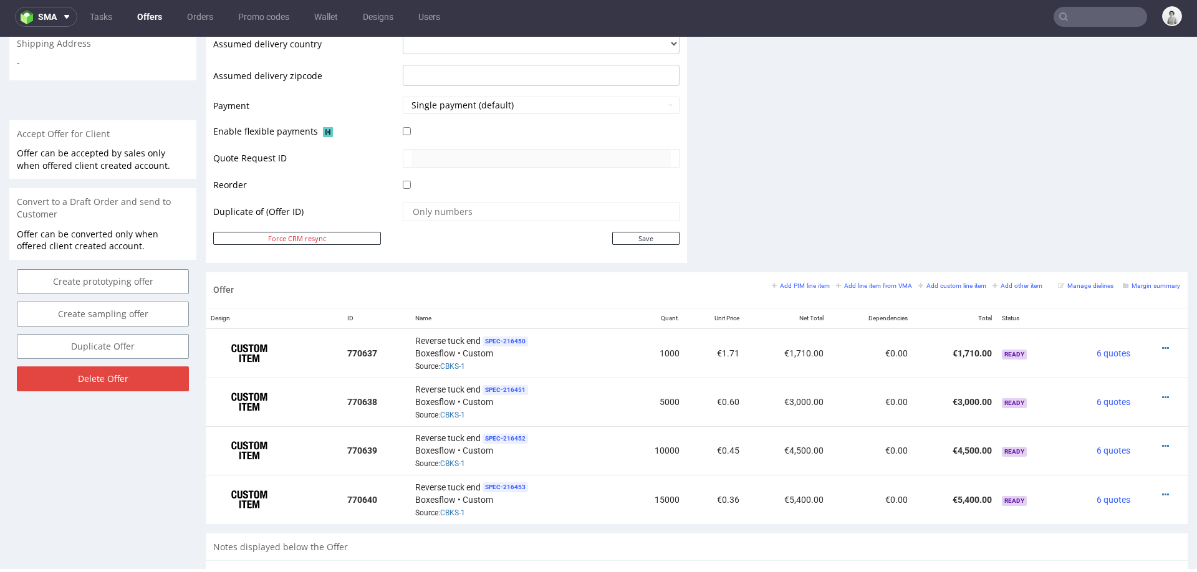
scroll to position [509, 0]
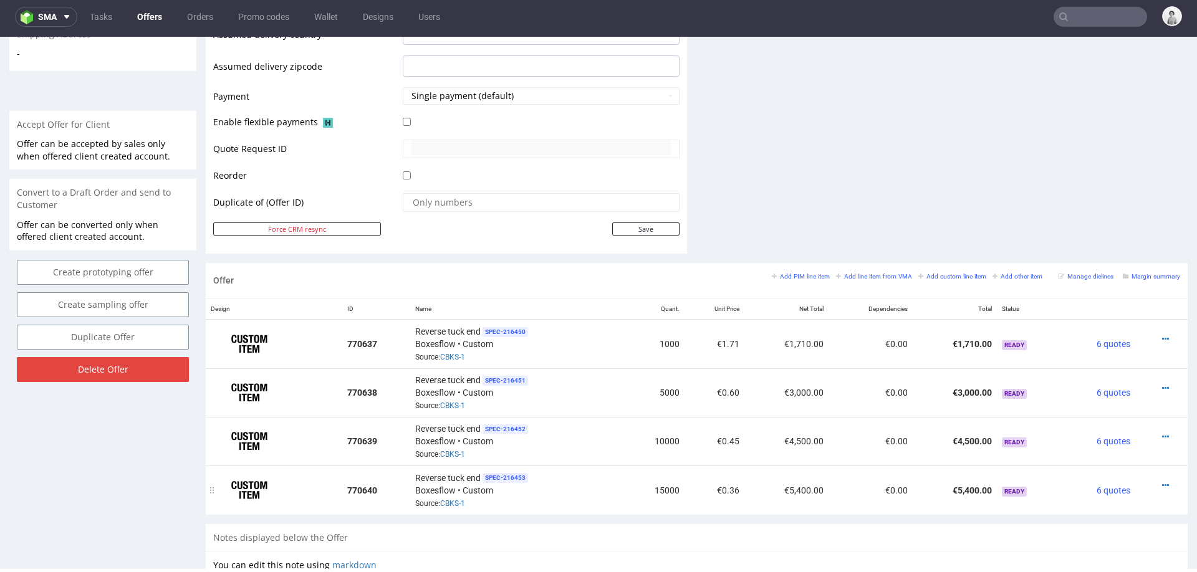
click at [656, 491] on td "15000" at bounding box center [655, 490] width 60 height 49
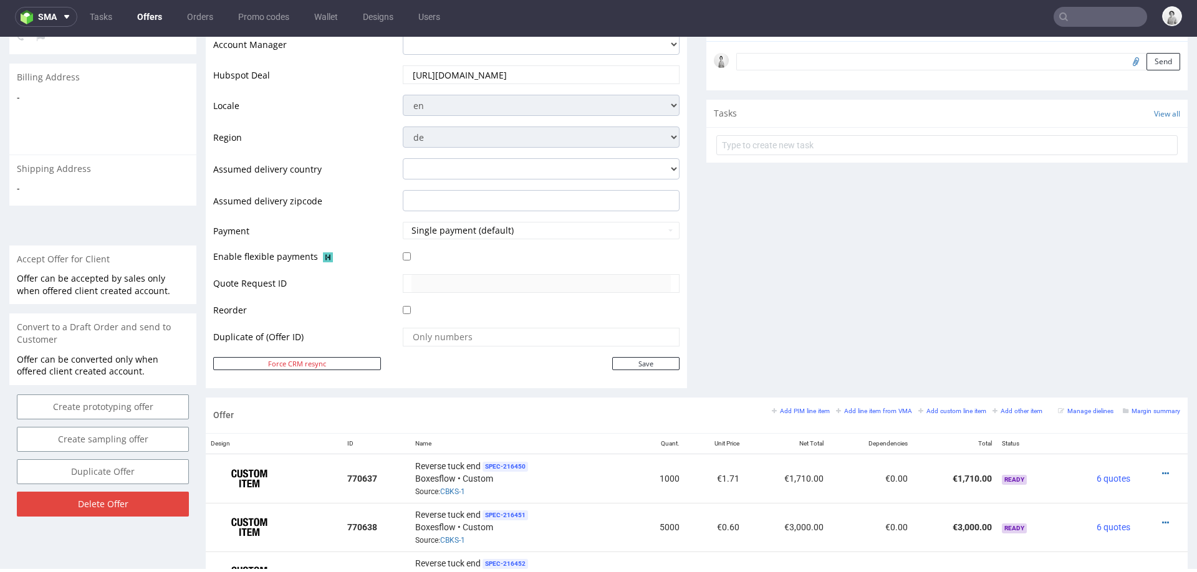
scroll to position [0, 0]
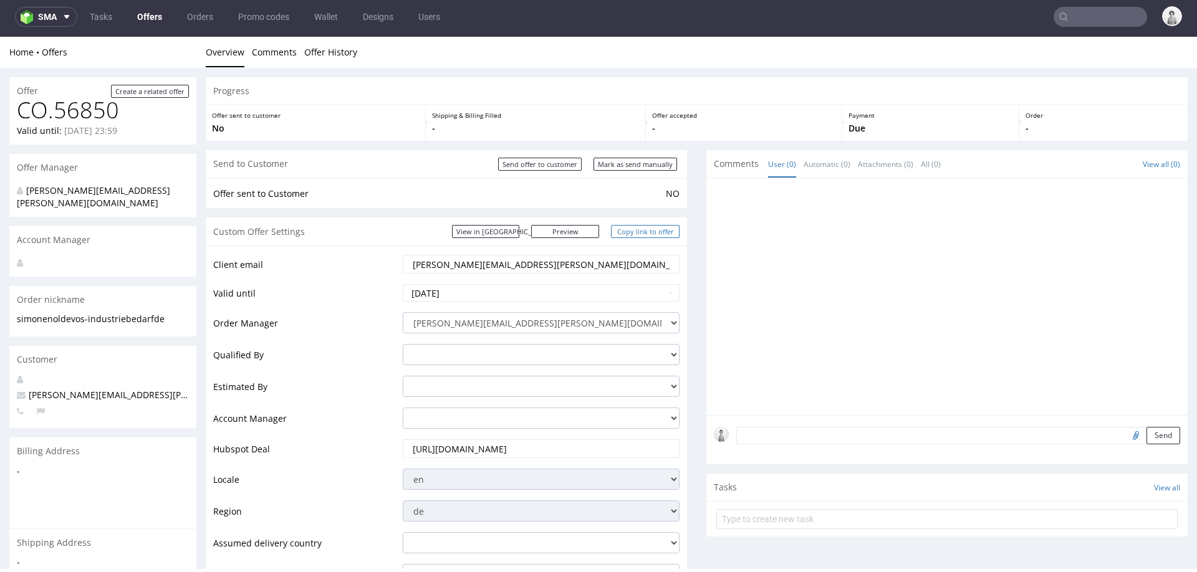
click at [638, 226] on link "Copy link to offer" at bounding box center [645, 231] width 69 height 13
click at [640, 231] on link "Copy link to offer" at bounding box center [645, 231] width 69 height 13
click at [640, 232] on link "Copy link to offer" at bounding box center [645, 231] width 69 height 13
click at [615, 165] on input "Mark as send manually" at bounding box center [636, 164] width 84 height 13
type input "In progress..."
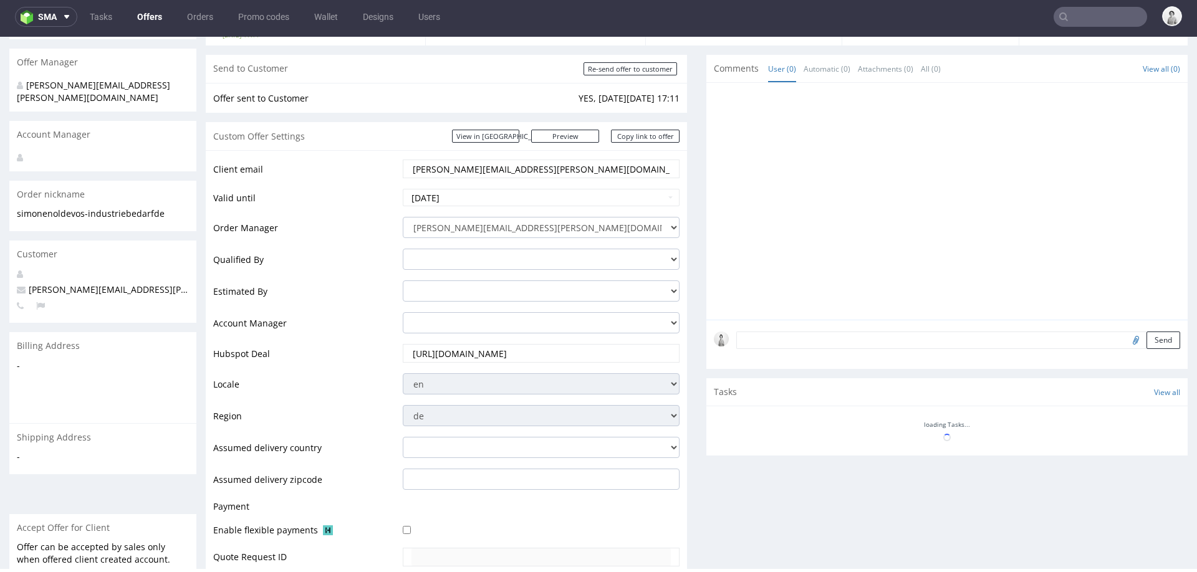
scroll to position [332, 0]
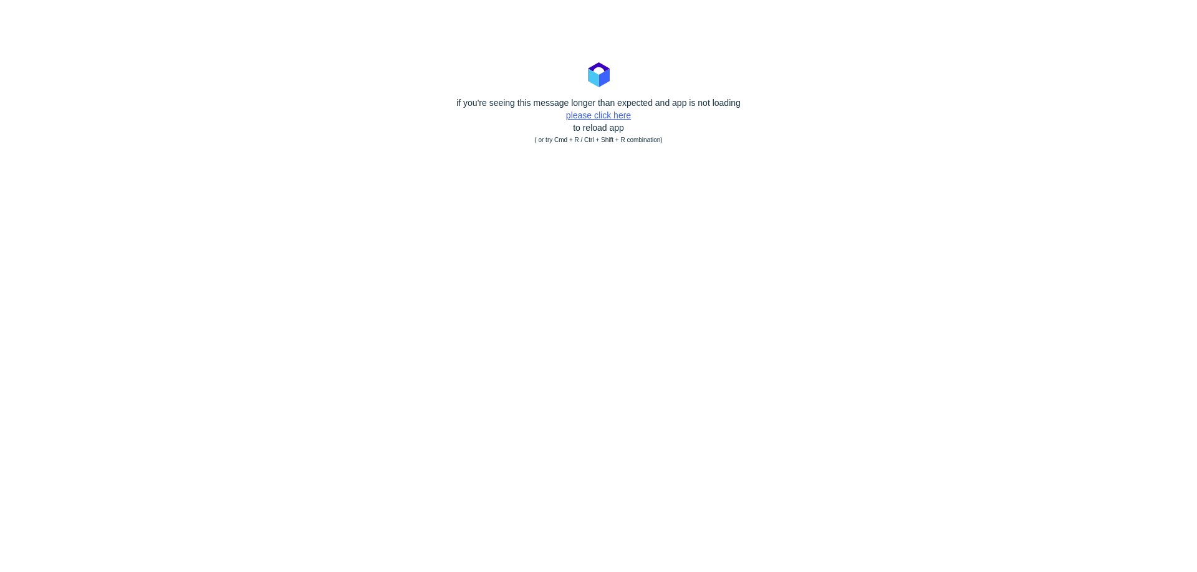
click at [589, 115] on link "please click here" at bounding box center [598, 115] width 65 height 10
click at [577, 117] on link "please click here" at bounding box center [598, 115] width 65 height 10
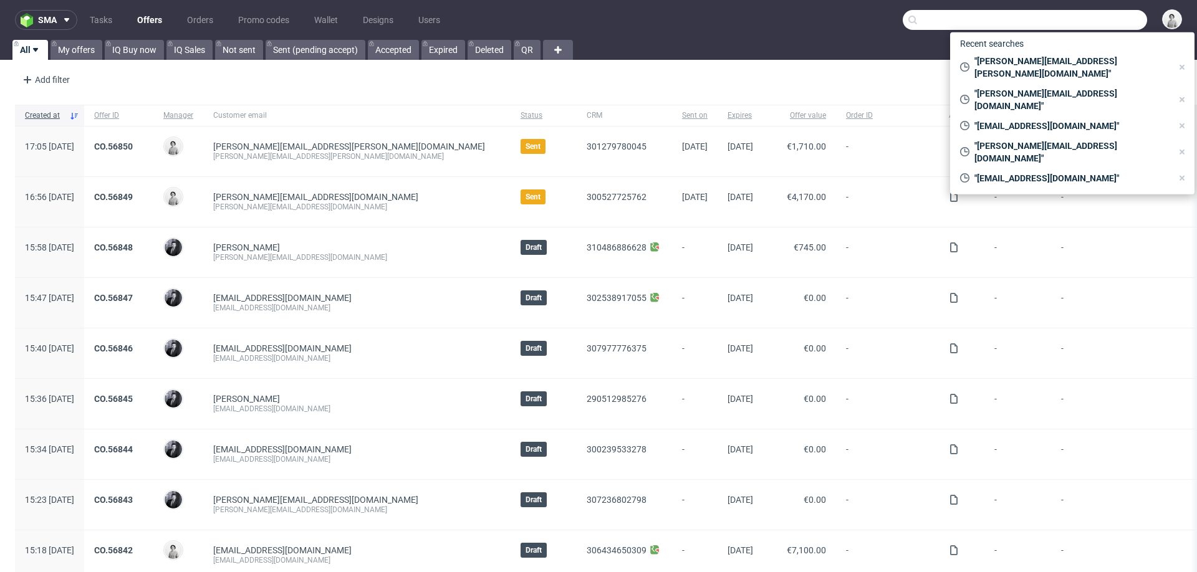
click at [1081, 18] on input "text" at bounding box center [1025, 20] width 244 height 20
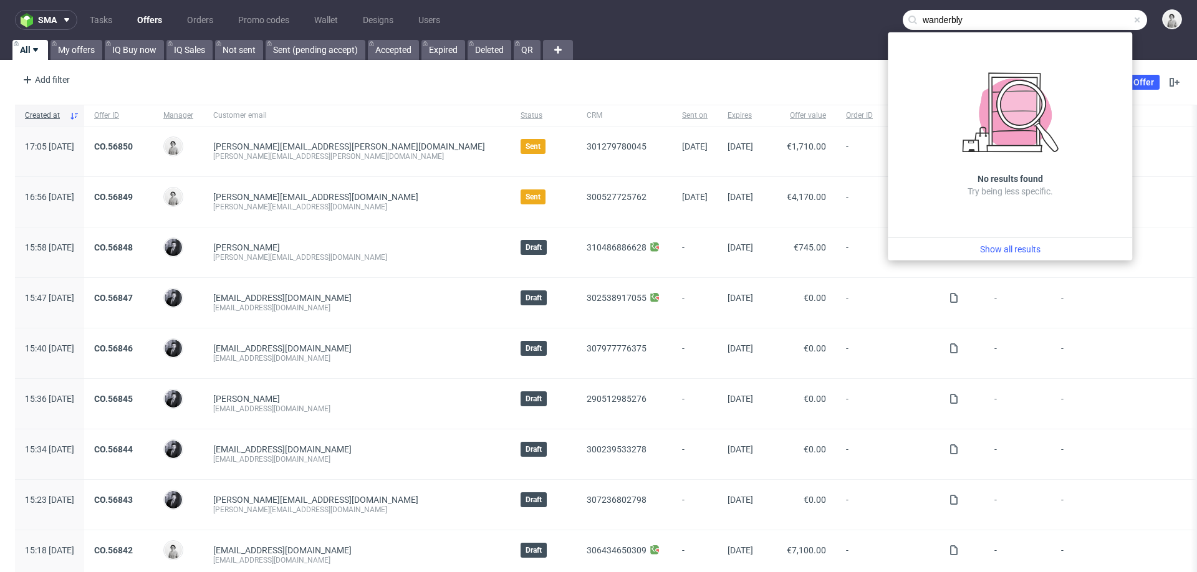
click at [942, 22] on input "wanderbly" at bounding box center [1025, 20] width 244 height 20
click at [942, 21] on input "wanderbly" at bounding box center [1025, 20] width 244 height 20
paste input "Wo"
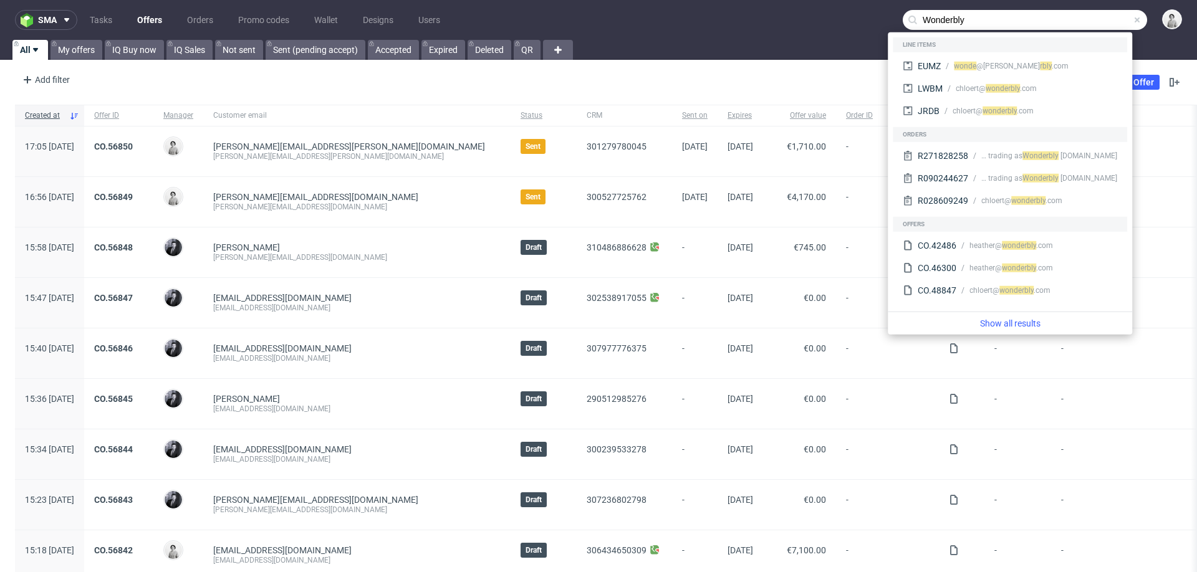
type input "Wonderbly"
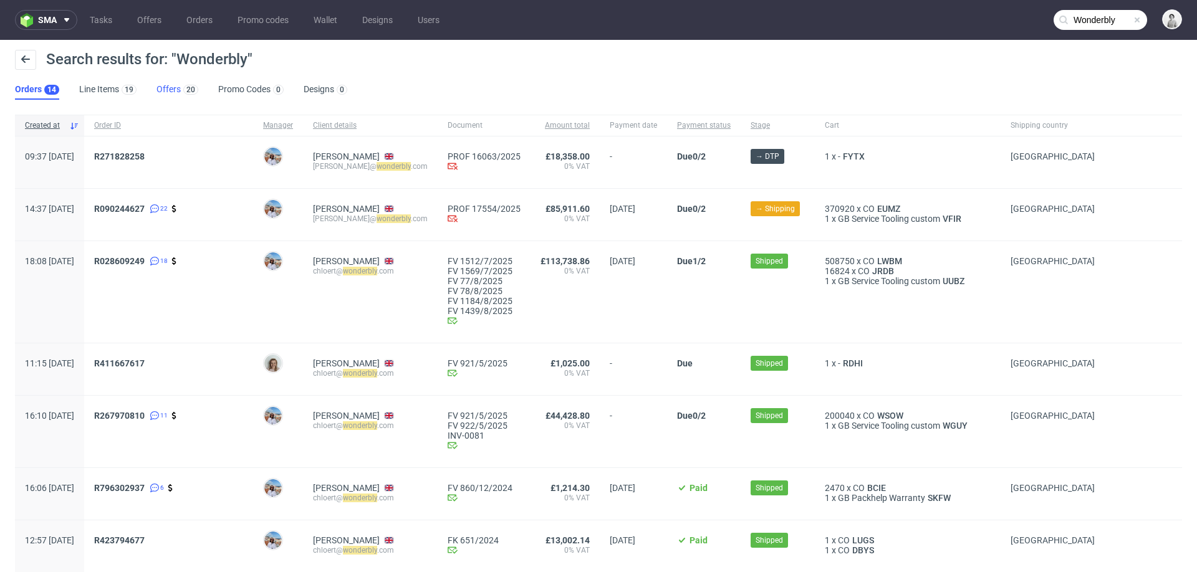
click at [174, 87] on link "Offers 20" at bounding box center [177, 90] width 42 height 20
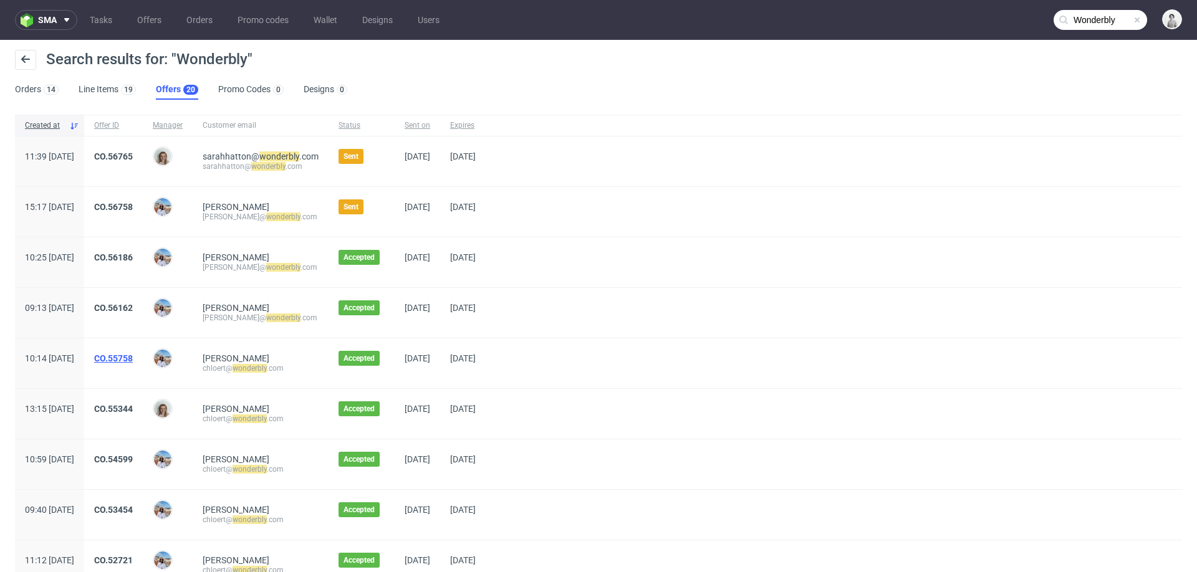
click at [133, 357] on link "CO.55758" at bounding box center [113, 359] width 39 height 10
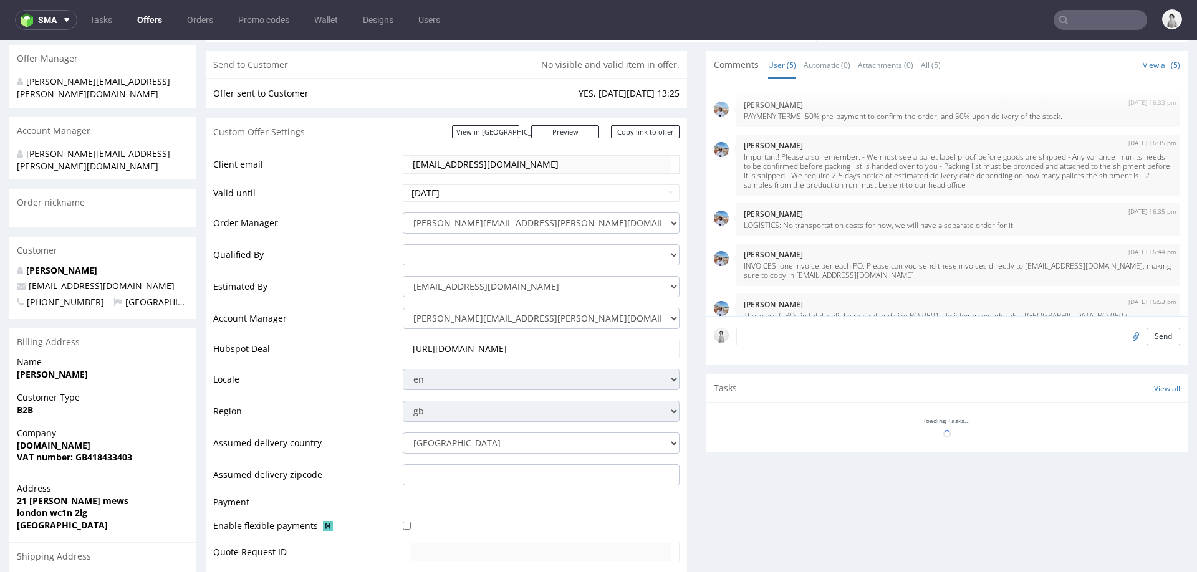
scroll to position [139, 0]
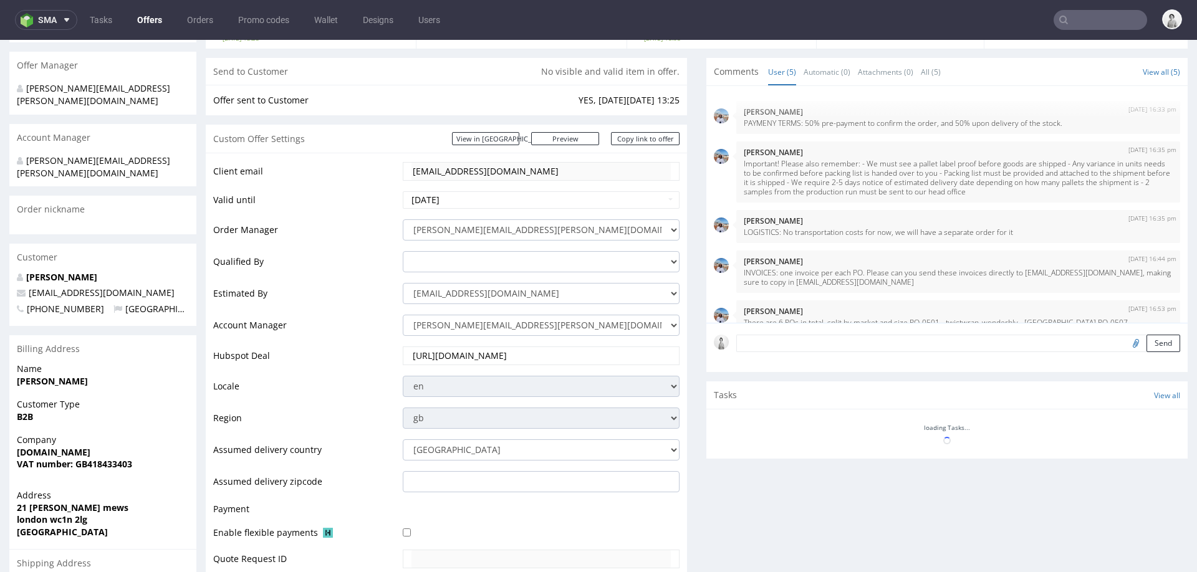
type input "Wonderbly"
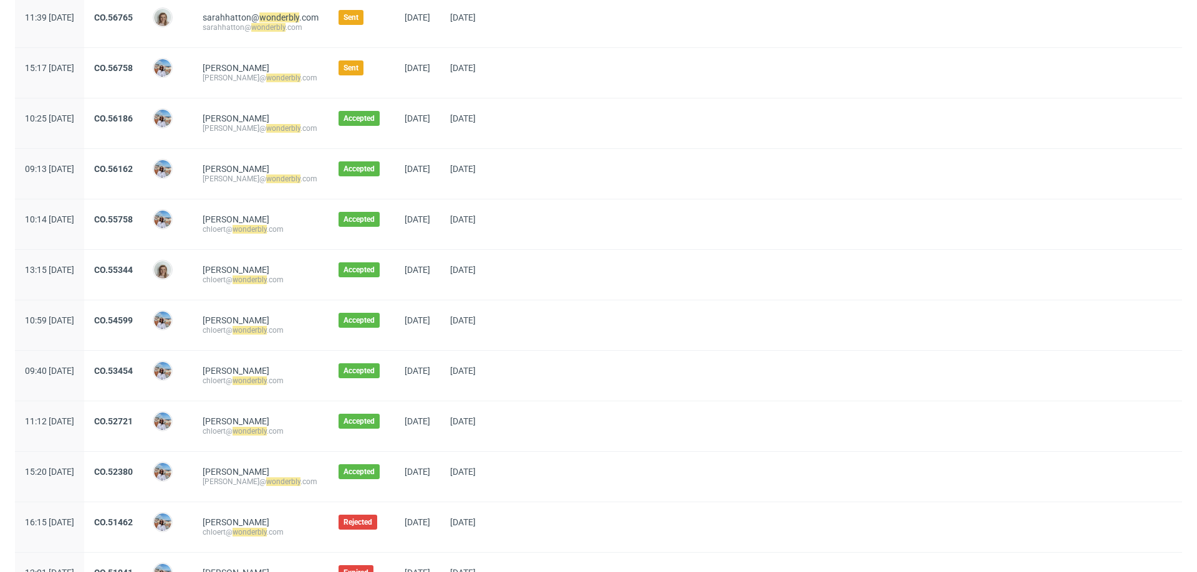
scroll to position [219, 0]
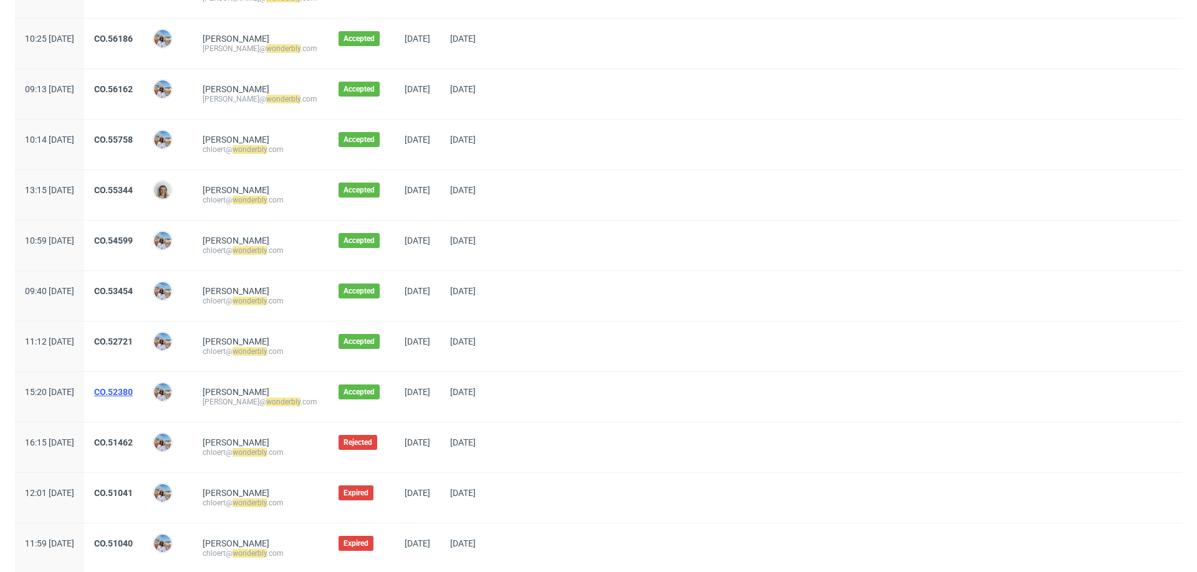
click at [133, 395] on link "CO.52380" at bounding box center [113, 392] width 39 height 10
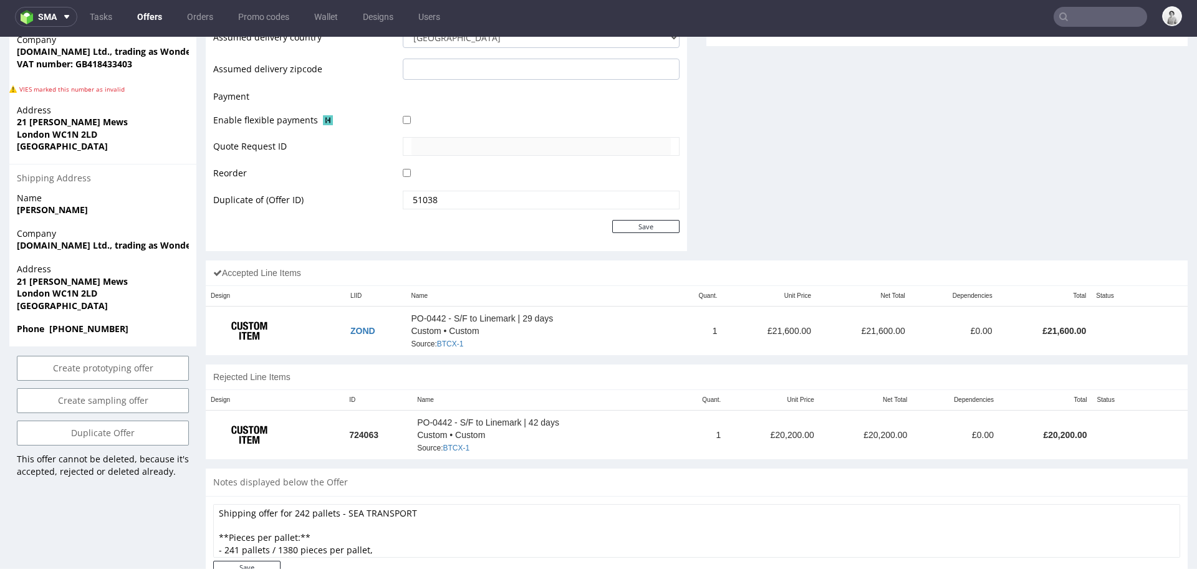
scroll to position [582, 0]
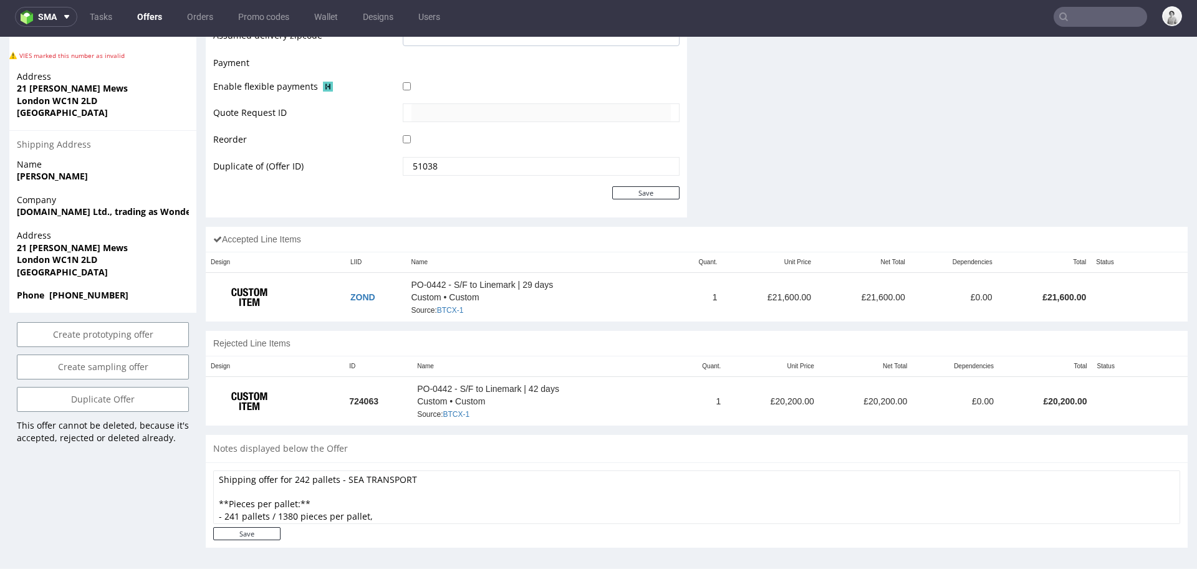
type input "Wonderbly"
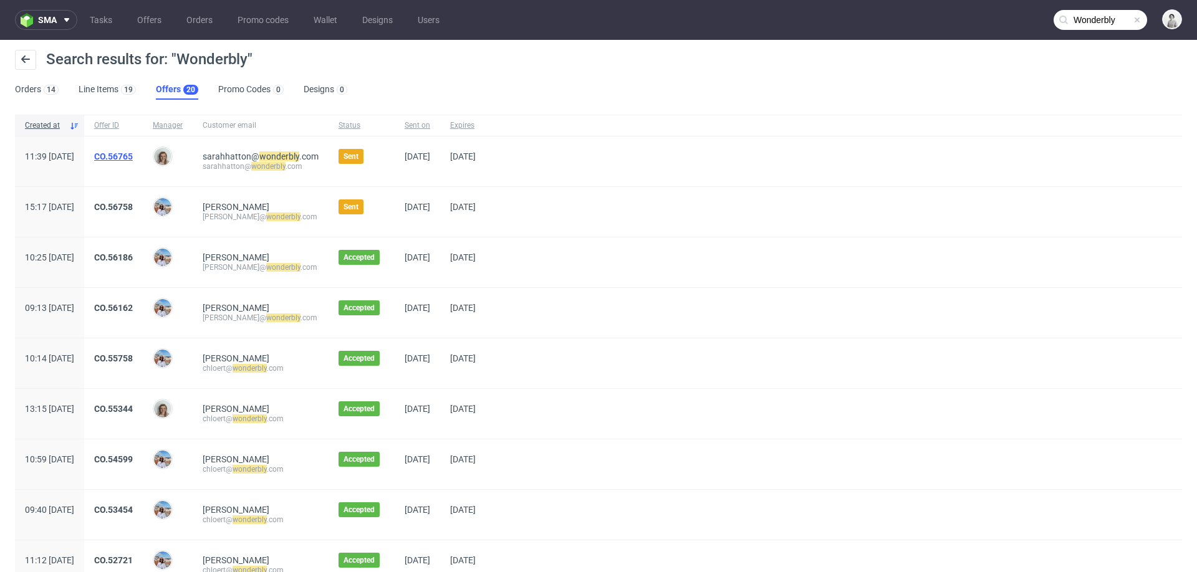
click at [133, 158] on link "CO.56765" at bounding box center [113, 157] width 39 height 10
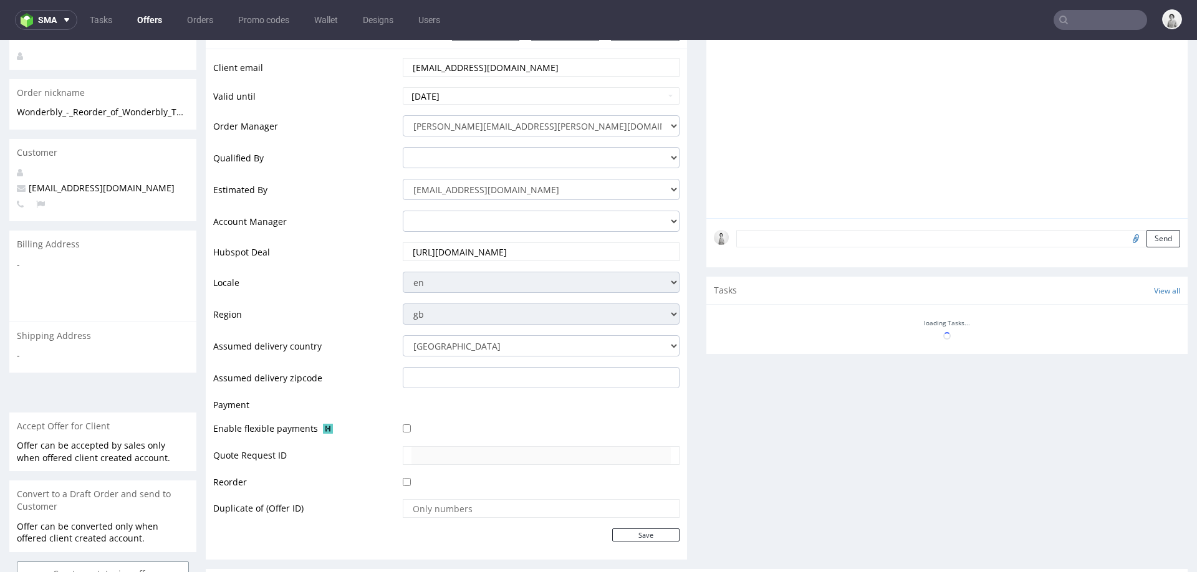
scroll to position [446, 0]
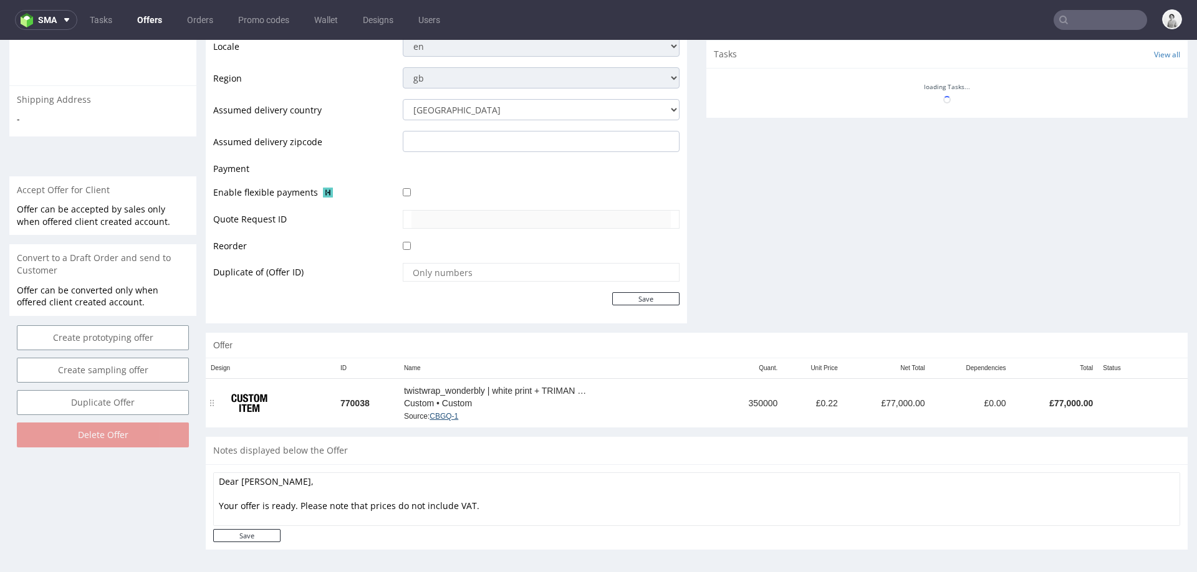
click at [445, 414] on link "CBGQ-1" at bounding box center [444, 416] width 29 height 9
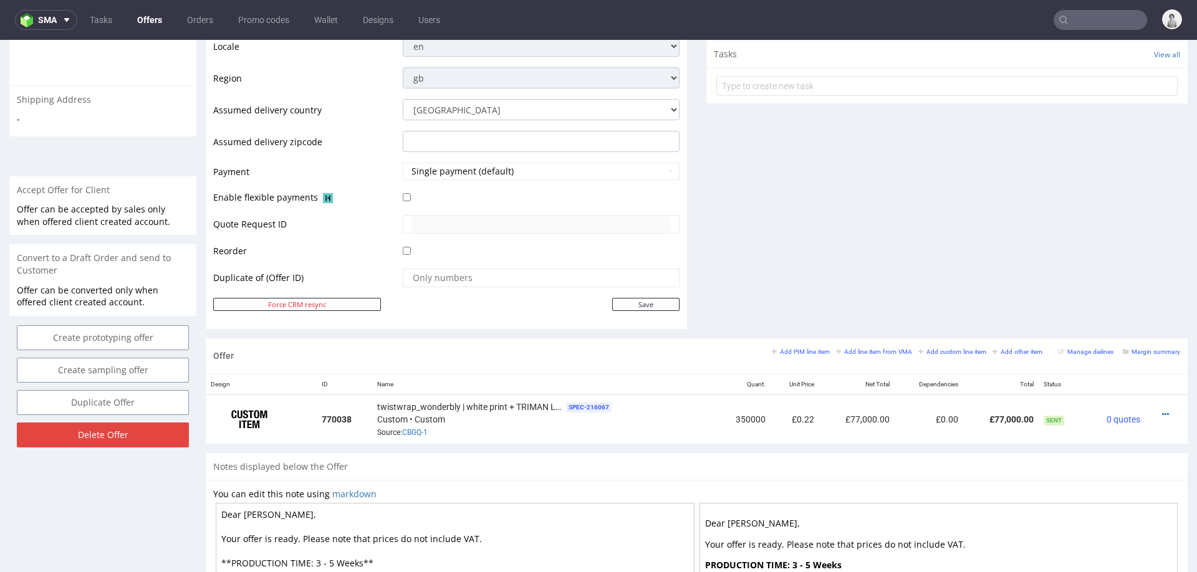
click at [923, 234] on div "Comments User (0) Automatic (0) Attachments (0) All (0) View all (0) Send Tasks…" at bounding box center [946, 28] width 481 height 622
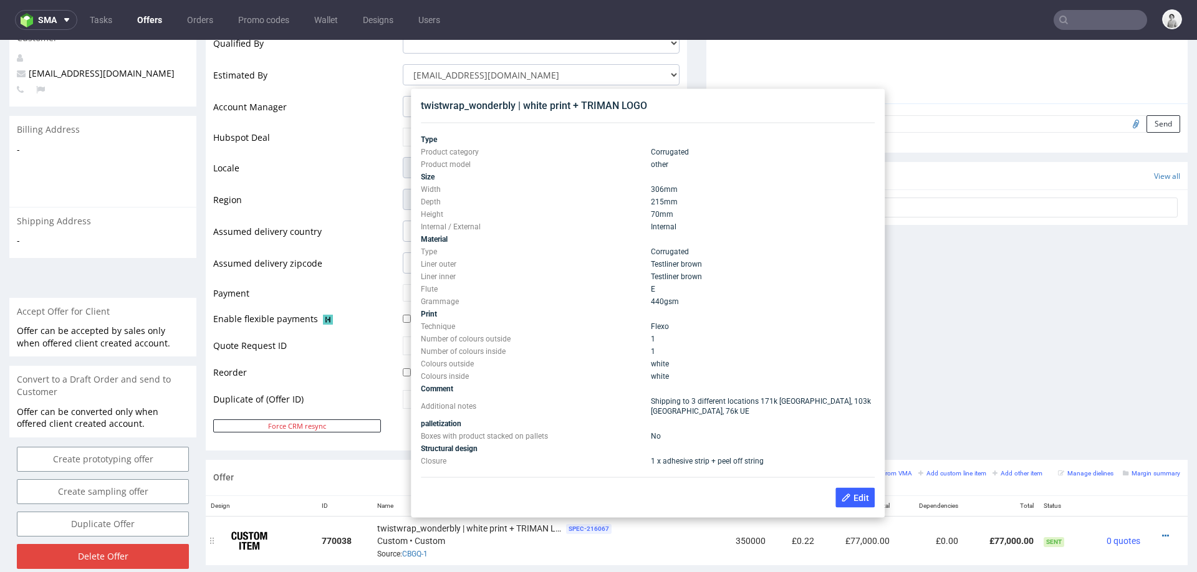
scroll to position [117, 0]
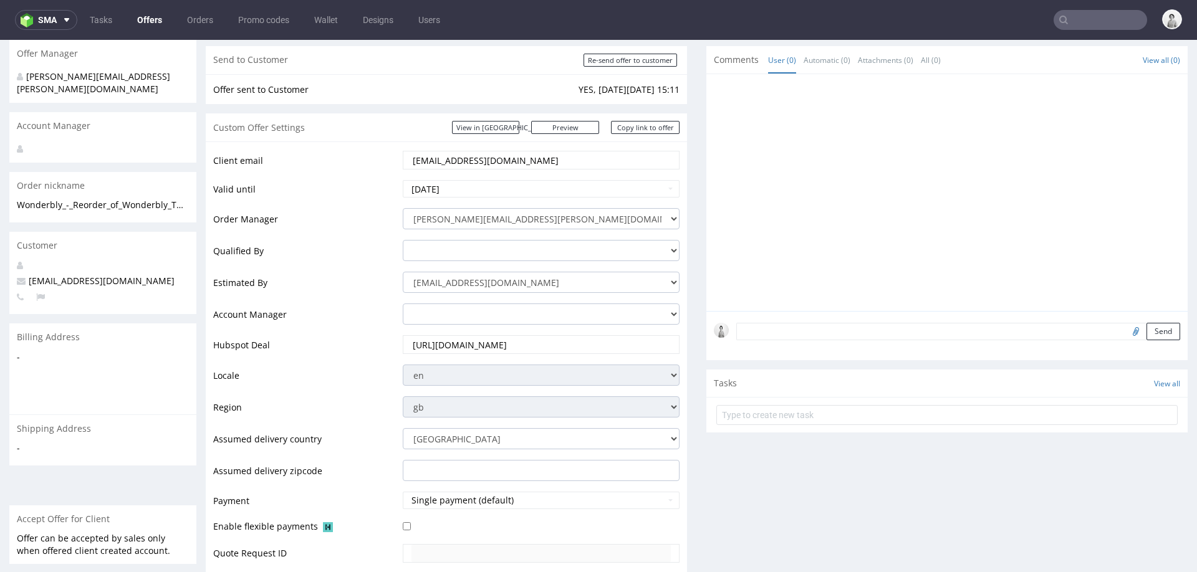
type input "Wonderbly"
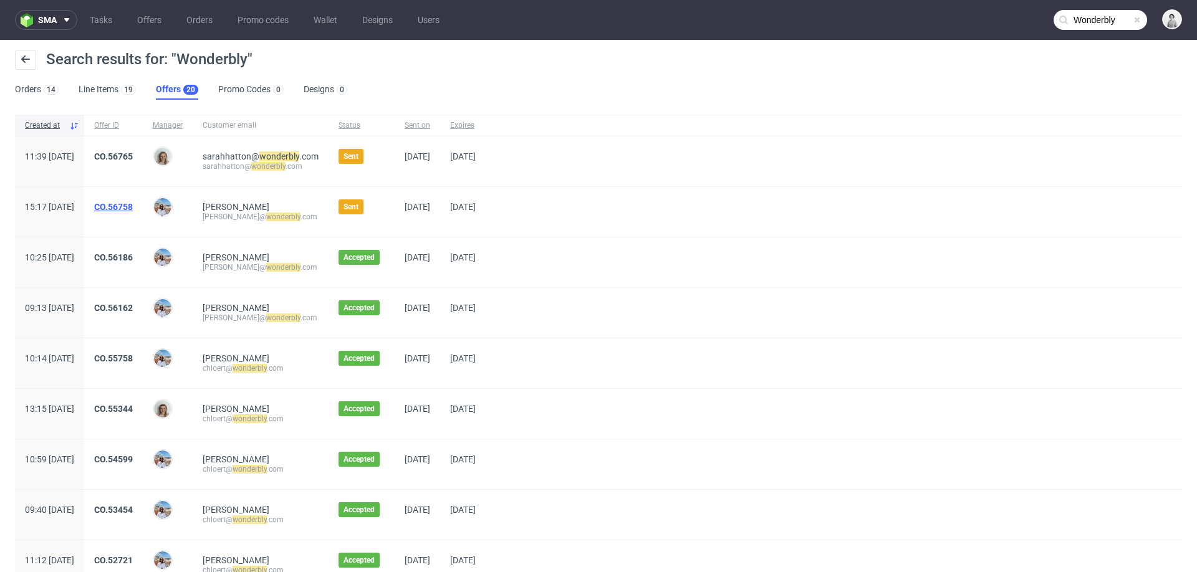
click at [133, 207] on link "CO.56758" at bounding box center [113, 207] width 39 height 10
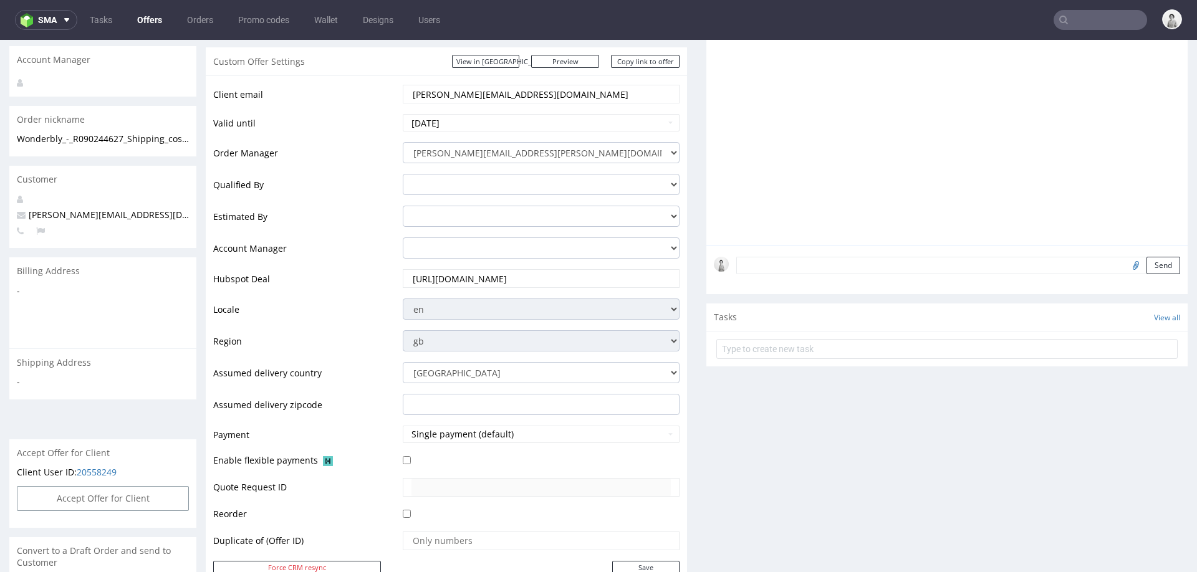
scroll to position [181, 0]
type input "Wonderbly"
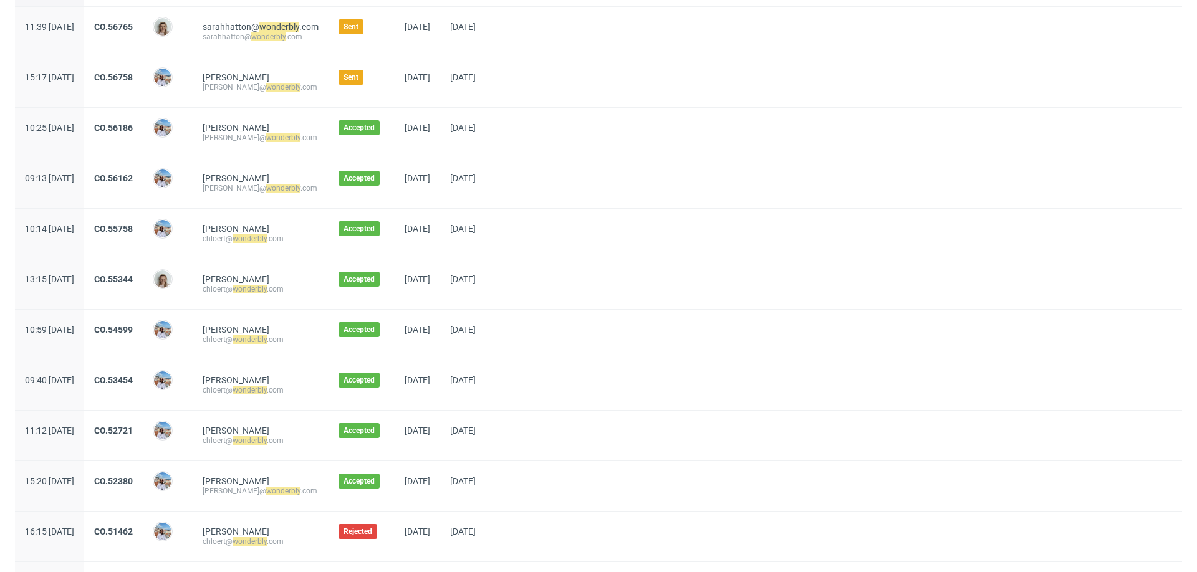
scroll to position [137, 0]
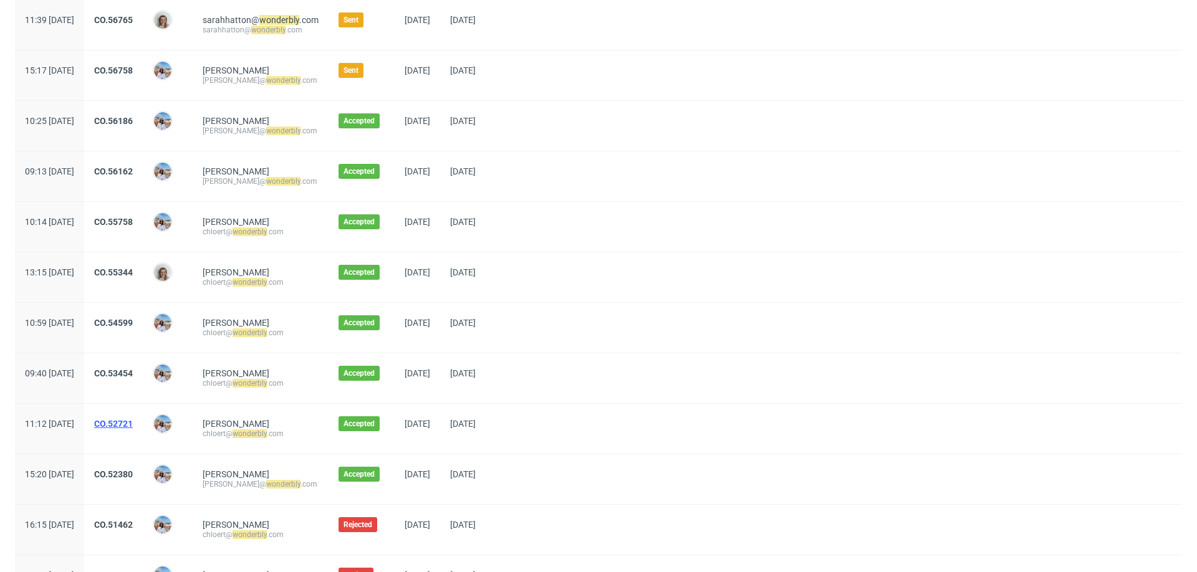
click at [133, 422] on link "CO.52721" at bounding box center [113, 424] width 39 height 10
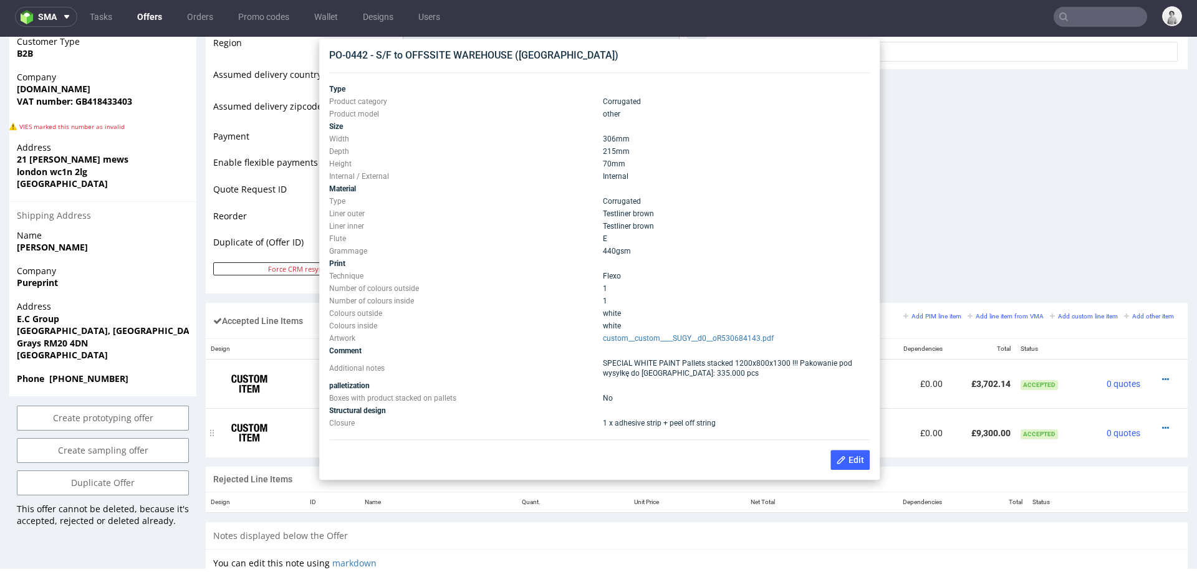
scroll to position [507, 0]
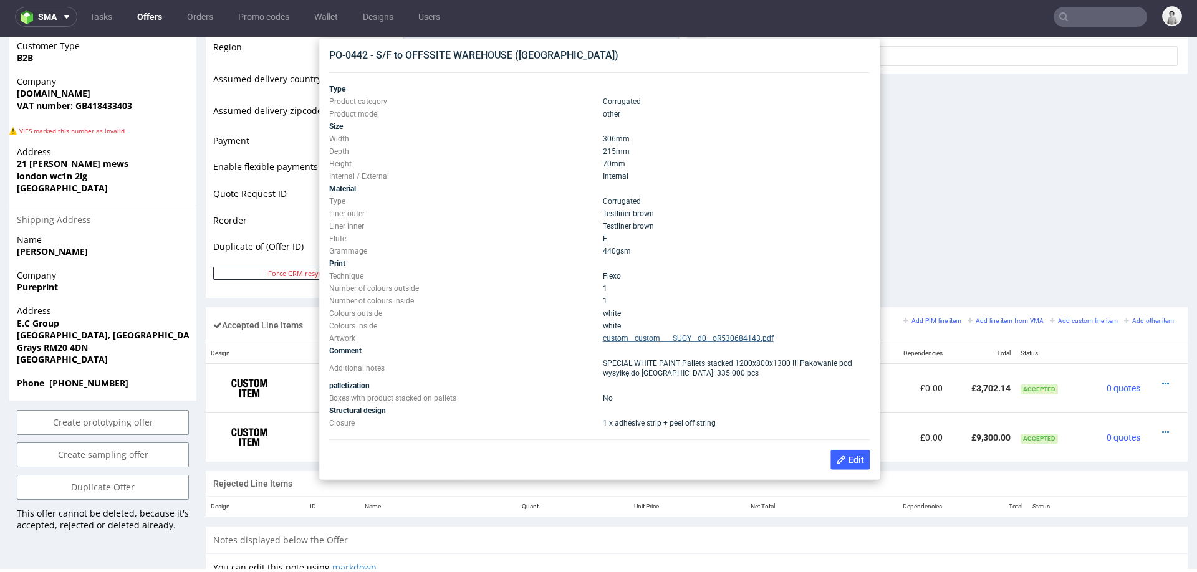
click at [614, 339] on link "custom__custom____SUGY__d0__oR530684143.pdf" at bounding box center [688, 338] width 171 height 9
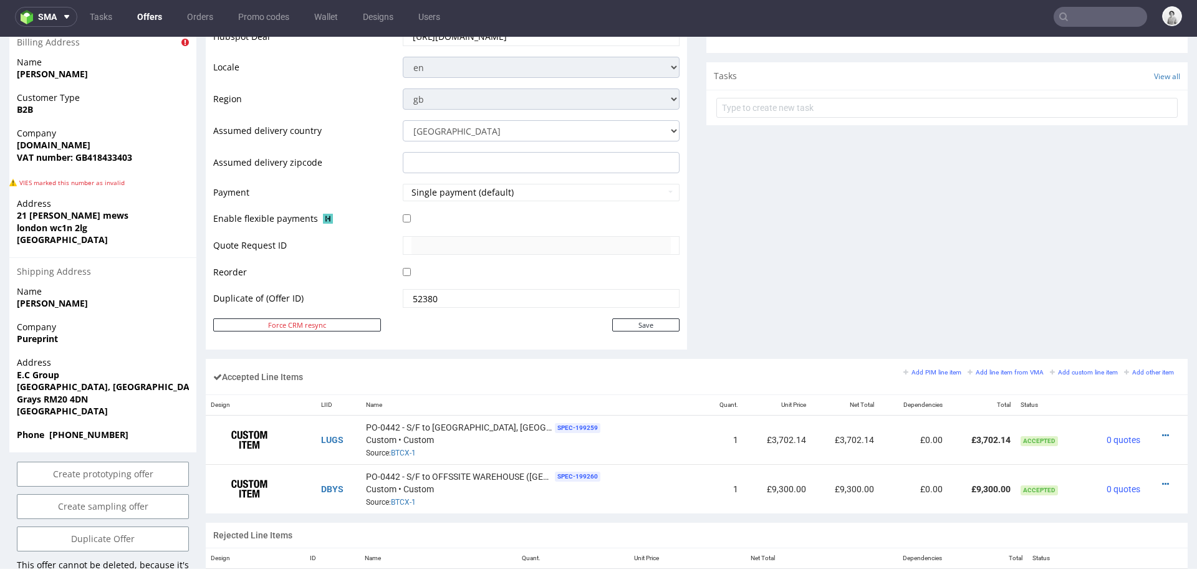
scroll to position [458, 0]
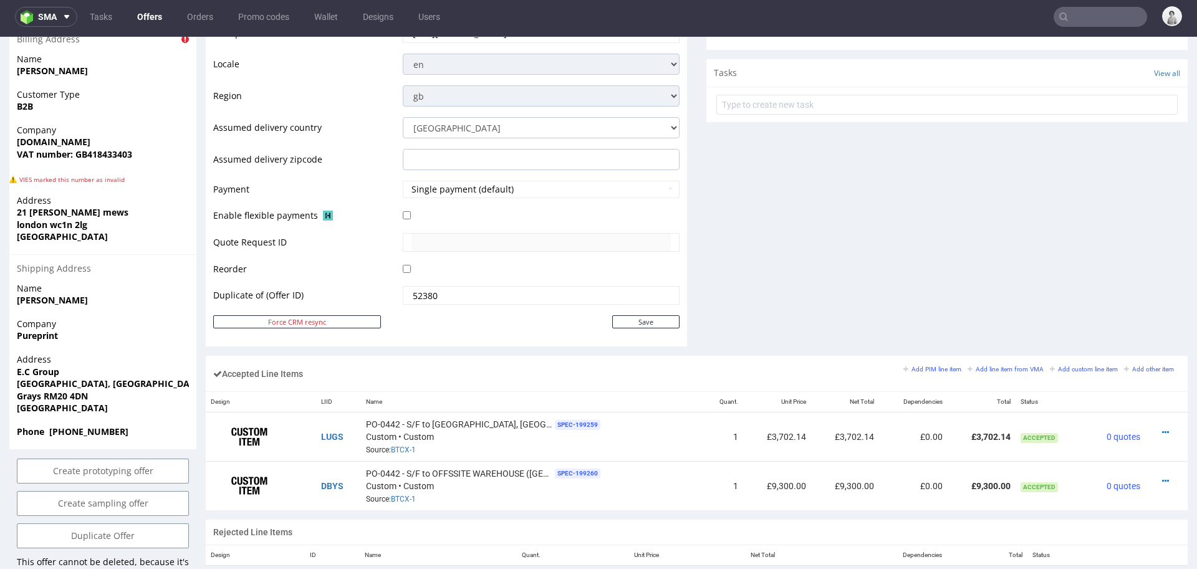
type input "Wonderbly"
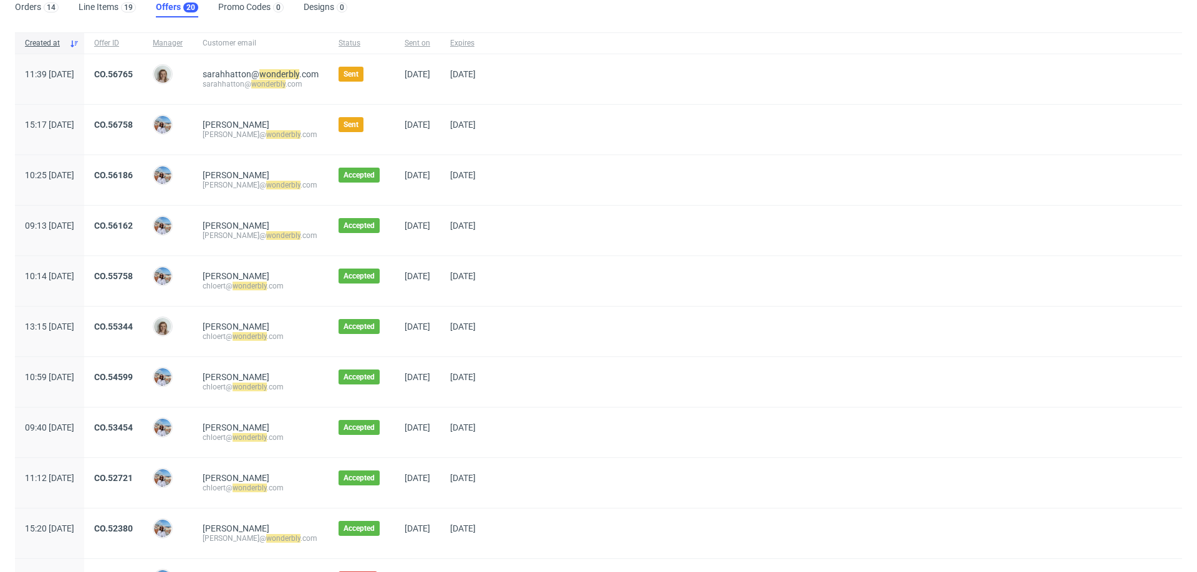
scroll to position [87, 0]
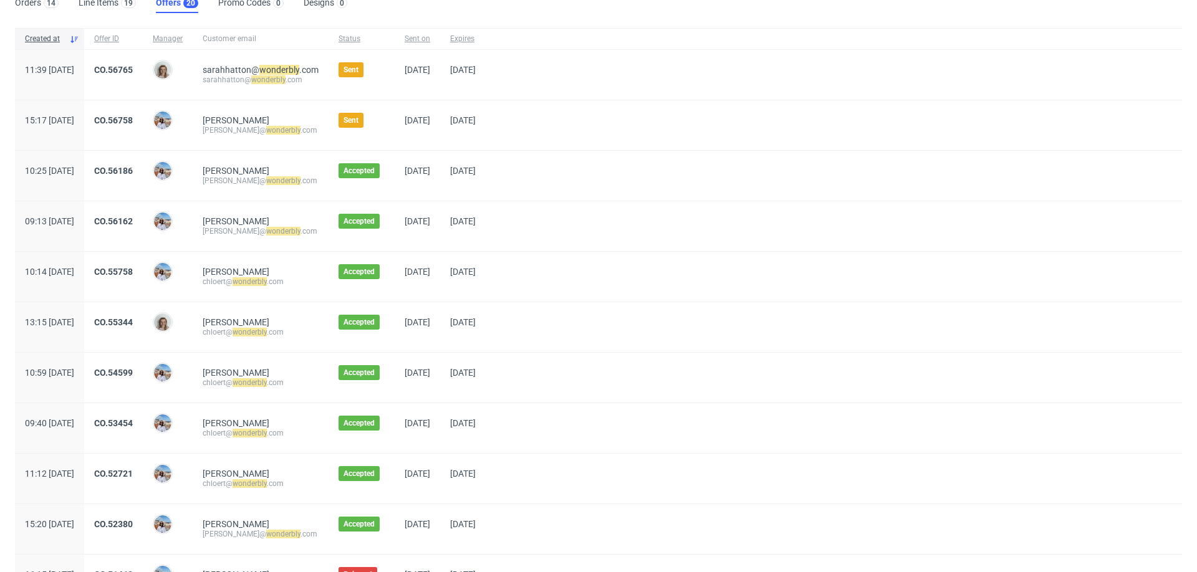
click at [133, 320] on link "CO.55344" at bounding box center [113, 322] width 39 height 10
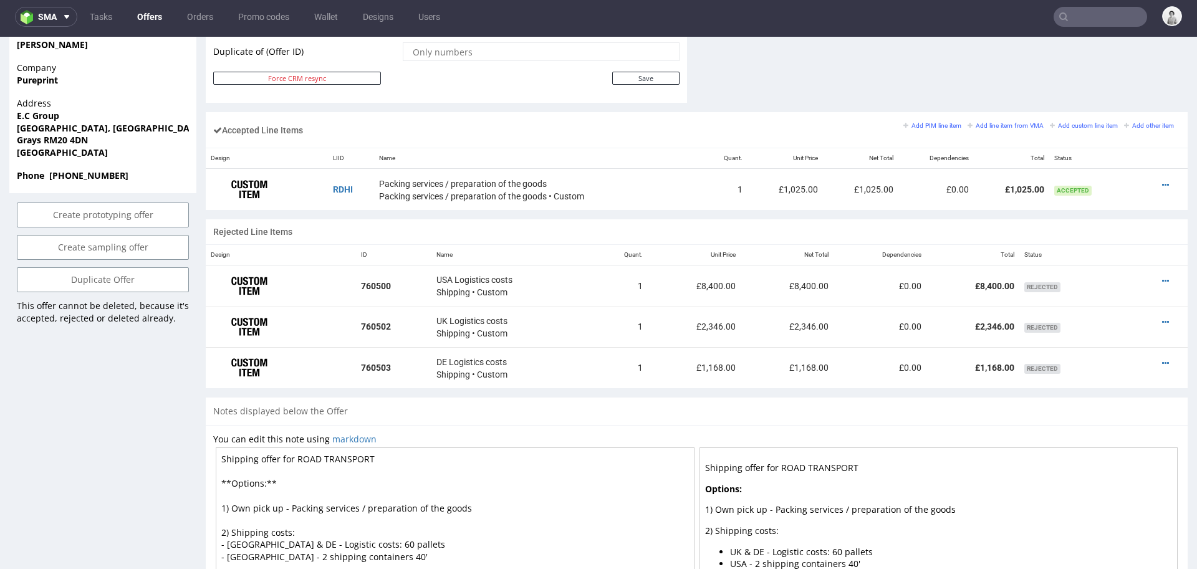
scroll to position [703, 0]
type input "Wonderbly"
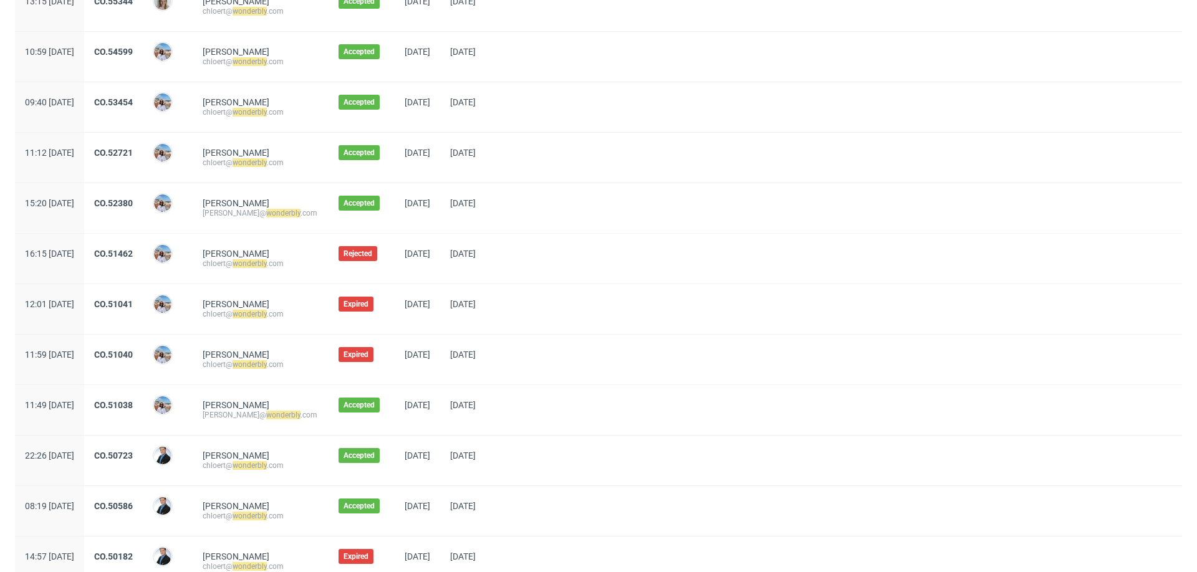
scroll to position [416, 0]
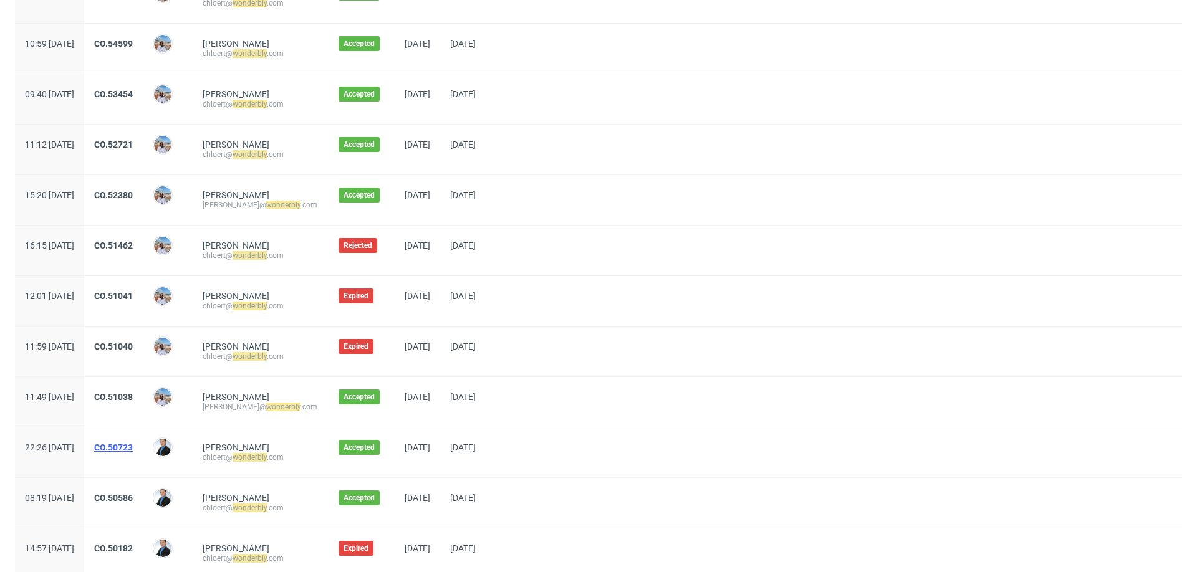
click at [133, 448] on link "CO.50723" at bounding box center [113, 448] width 39 height 10
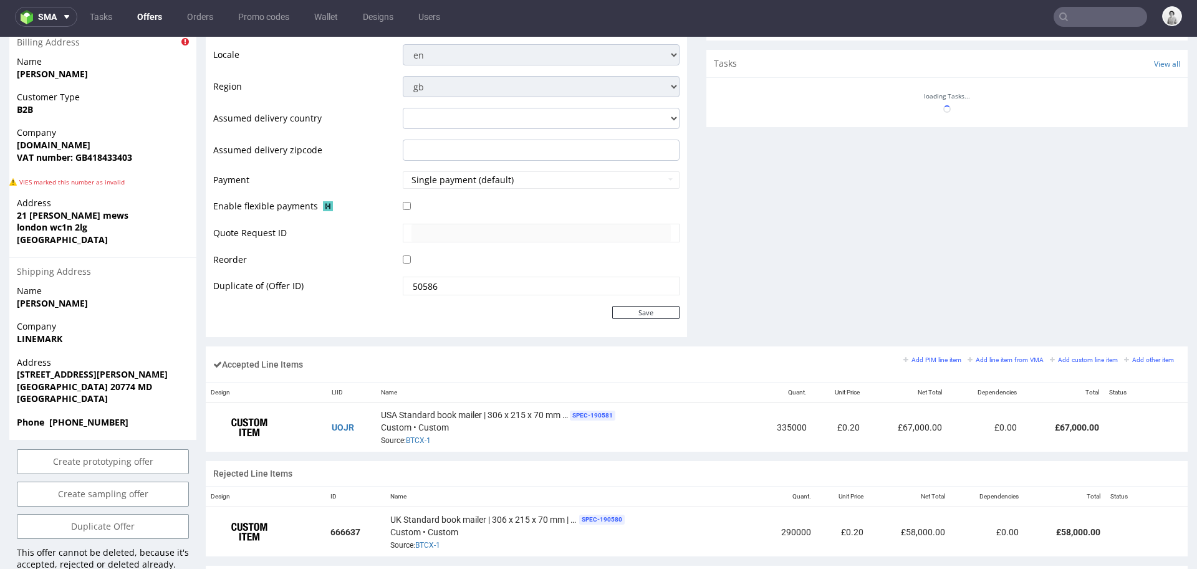
scroll to position [21, 0]
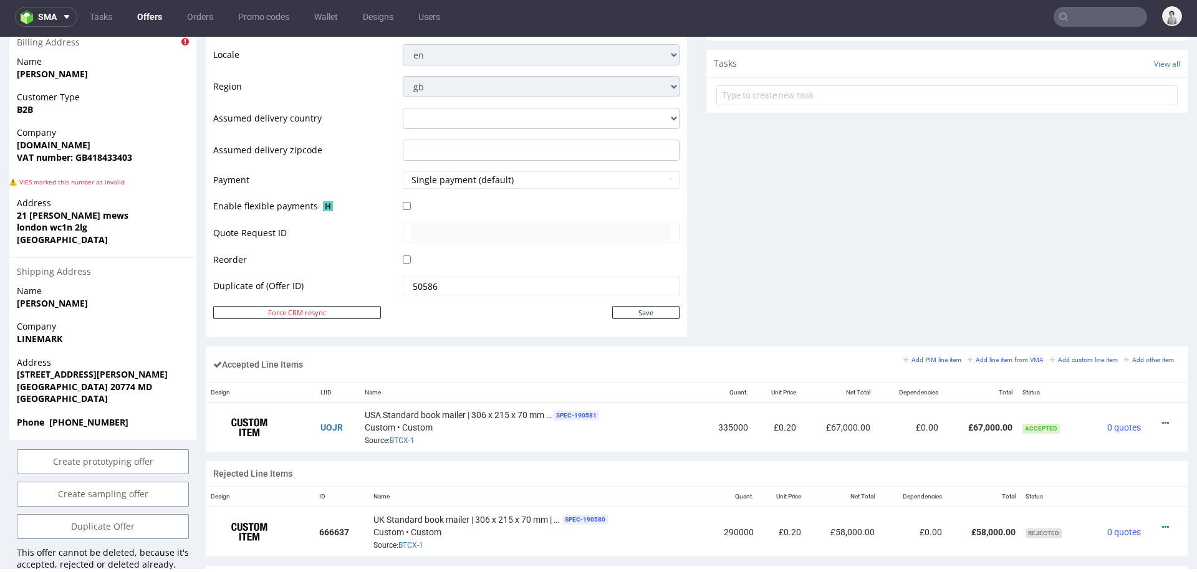
click at [1099, 203] on div "Comments User (6) Automatic (0) Attachments (0) All (6) View all (6) 30th Apr 2…" at bounding box center [946, 36] width 481 height 620
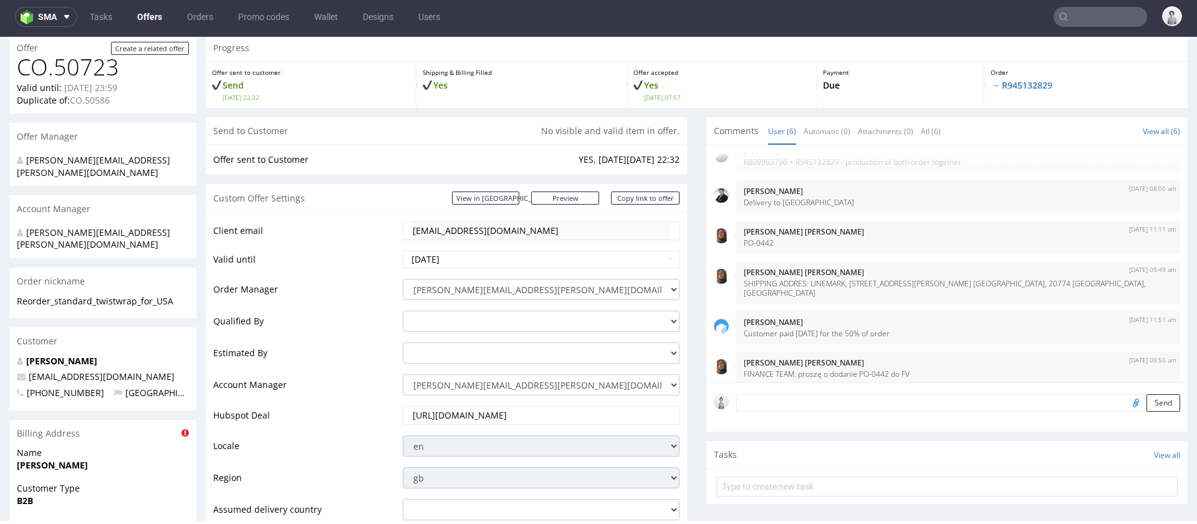
scroll to position [77, 0]
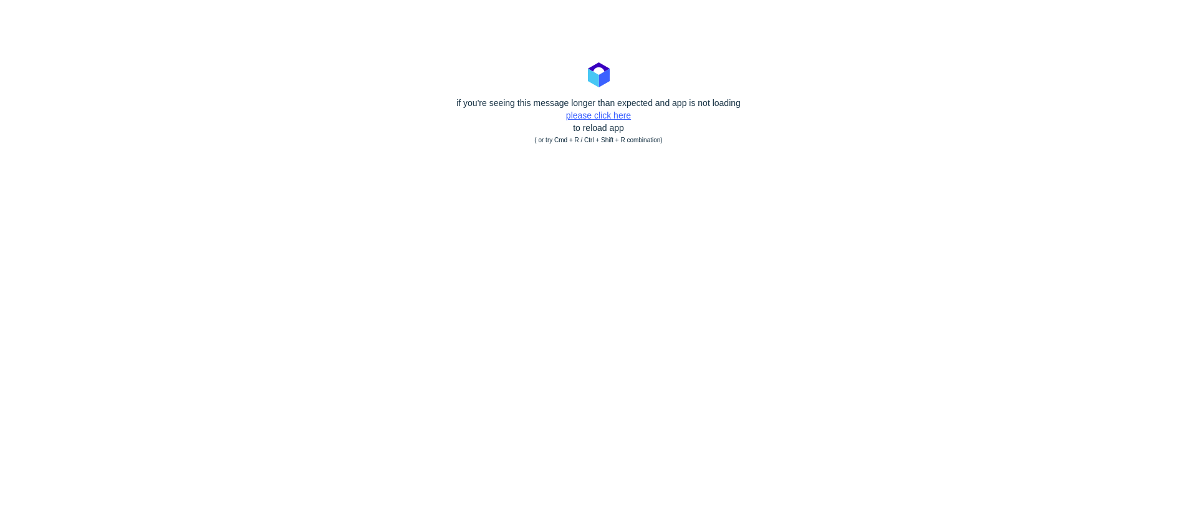
click at [602, 115] on link "please click here" at bounding box center [598, 115] width 65 height 10
click at [594, 116] on link "please click here" at bounding box center [598, 115] width 65 height 10
drag, startPoint x: 618, startPoint y: 117, endPoint x: 625, endPoint y: 118, distance: 7.6
click at [618, 117] on link "please click here" at bounding box center [598, 115] width 65 height 10
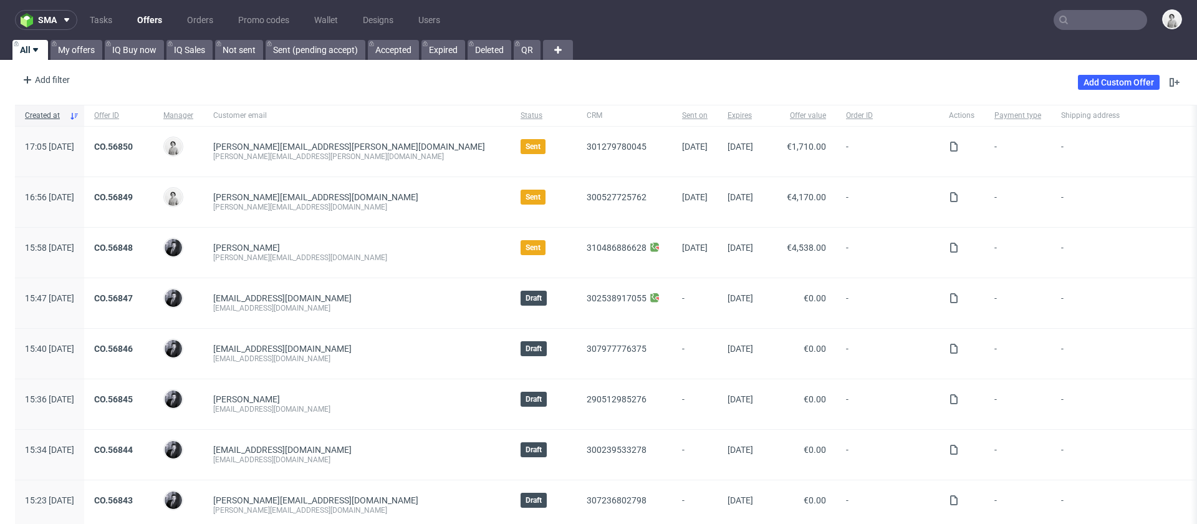
click at [1095, 11] on input "text" at bounding box center [1101, 20] width 94 height 20
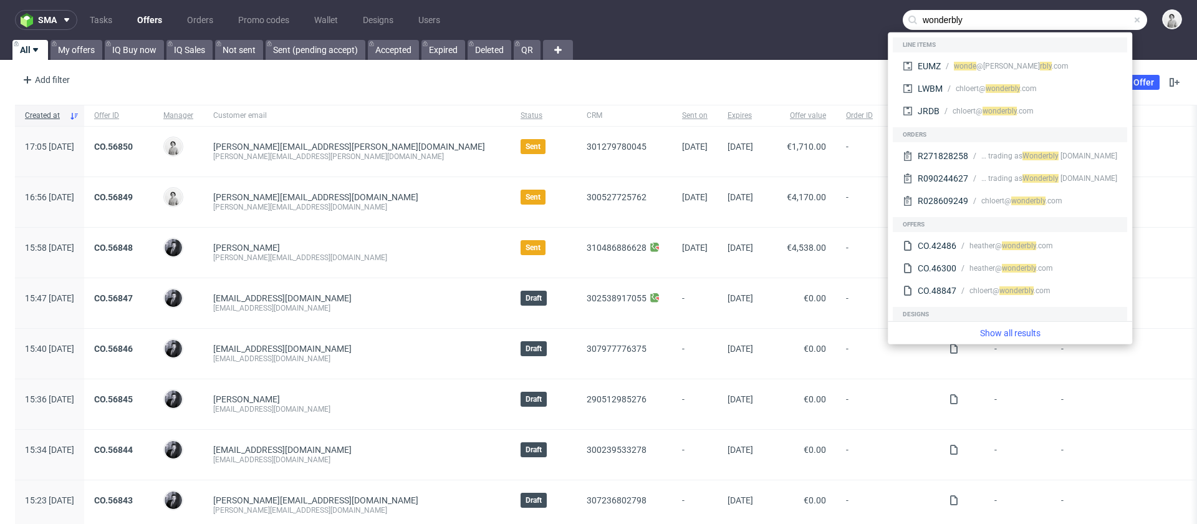
type input "wonderbly"
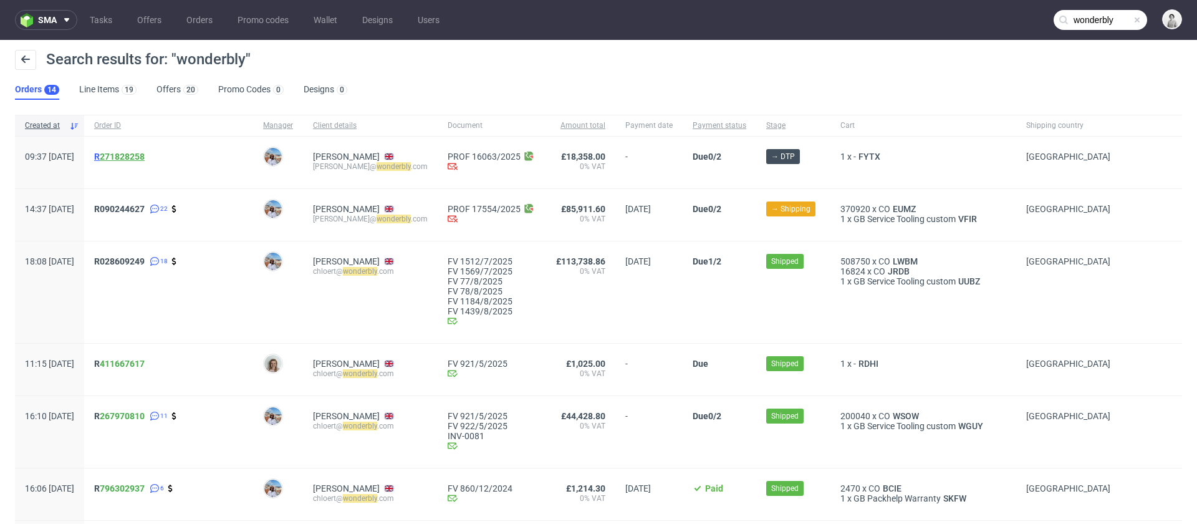
click at [145, 155] on link "271828258" at bounding box center [122, 157] width 45 height 10
